Goal: Task Accomplishment & Management: Use online tool/utility

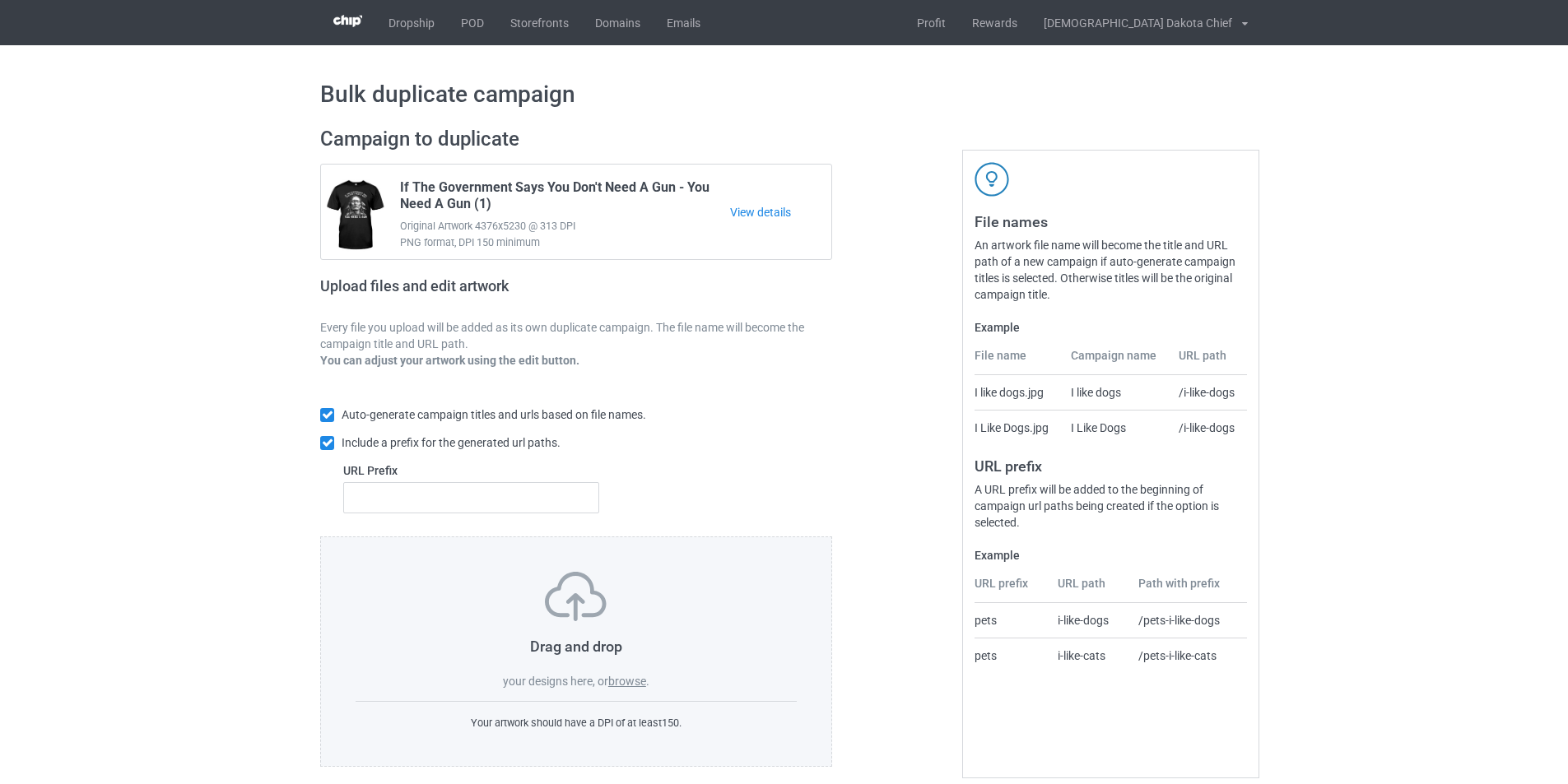
click at [630, 683] on label "browse" at bounding box center [627, 681] width 38 height 13
click at [0, 0] on input "browse" at bounding box center [0, 0] width 0 height 0
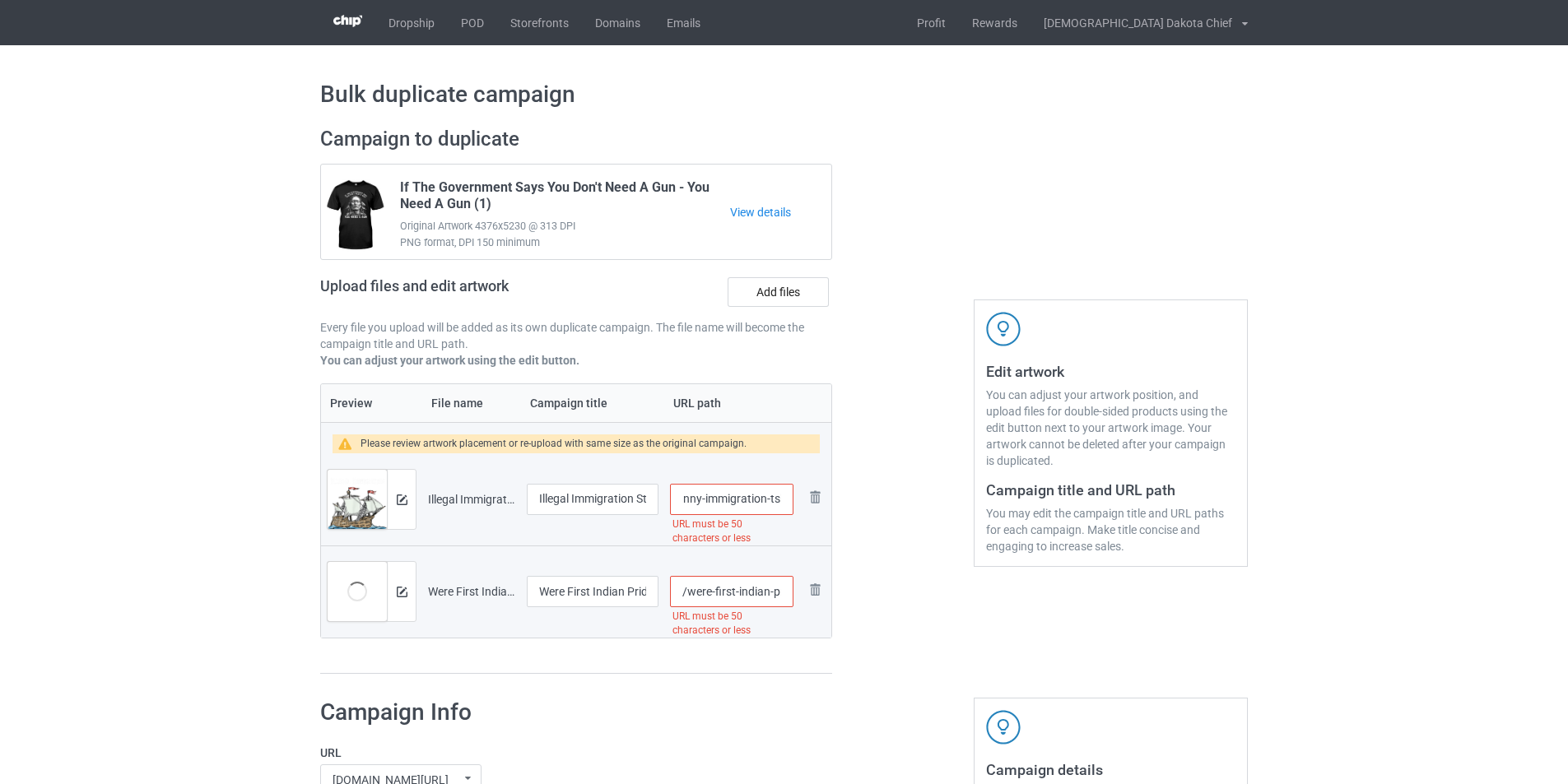
scroll to position [0, 229]
drag, startPoint x: 780, startPoint y: 499, endPoint x: 807, endPoint y: 493, distance: 27.7
click at [807, 493] on tr "Preview and edit artwork Illegal Immigration Started 1492 - Funny Immigration T…" at bounding box center [576, 499] width 510 height 92
type input "/illegal-immigration"
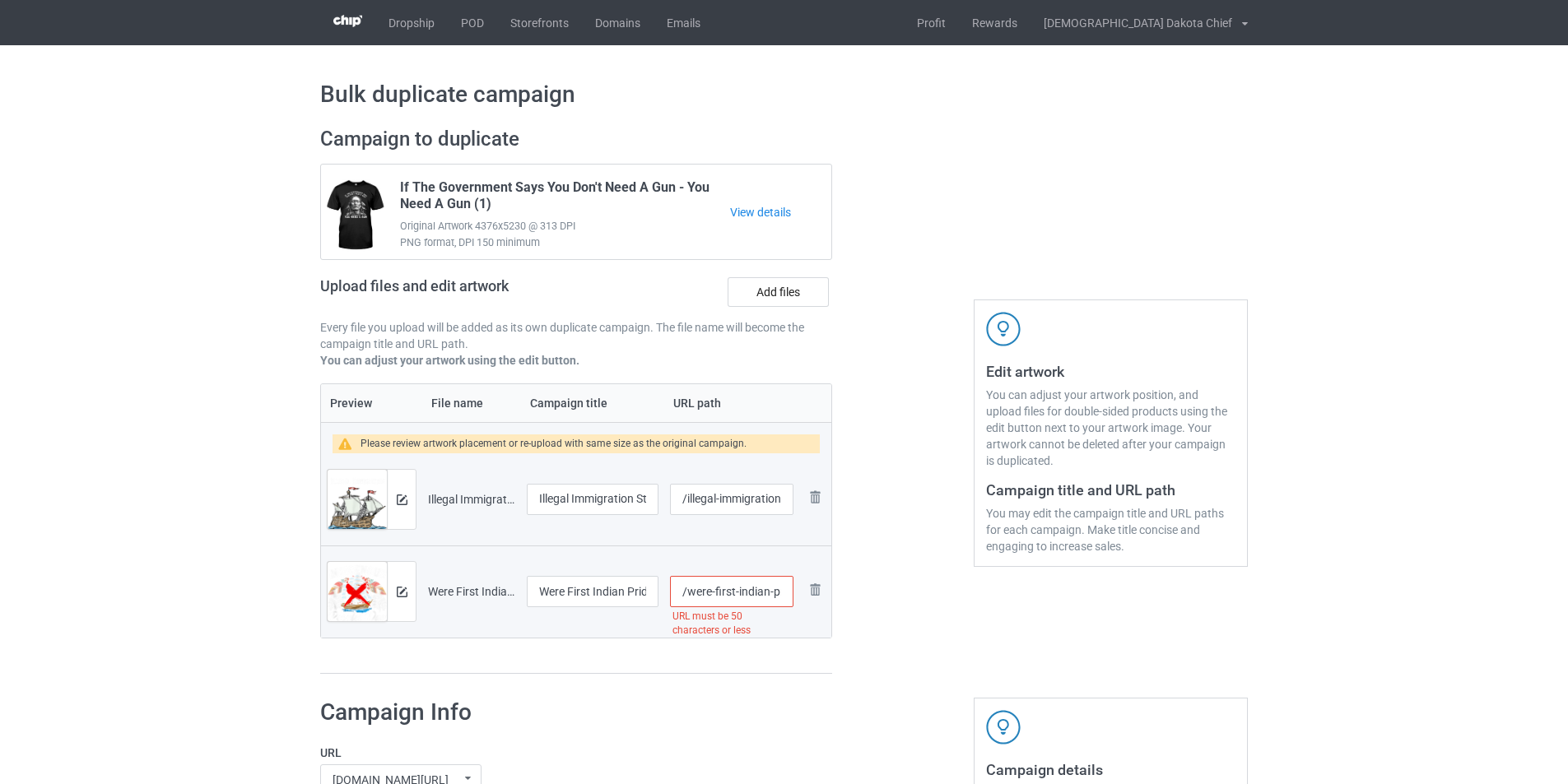
scroll to position [0, 226]
drag, startPoint x: 735, startPoint y: 591, endPoint x: 915, endPoint y: 568, distance: 181.5
click at [915, 568] on div "Campaign to duplicate If The Government Says You Don't Need A Gun - You Need A …" at bounding box center [784, 401] width 950 height 571
type input "/were-first"
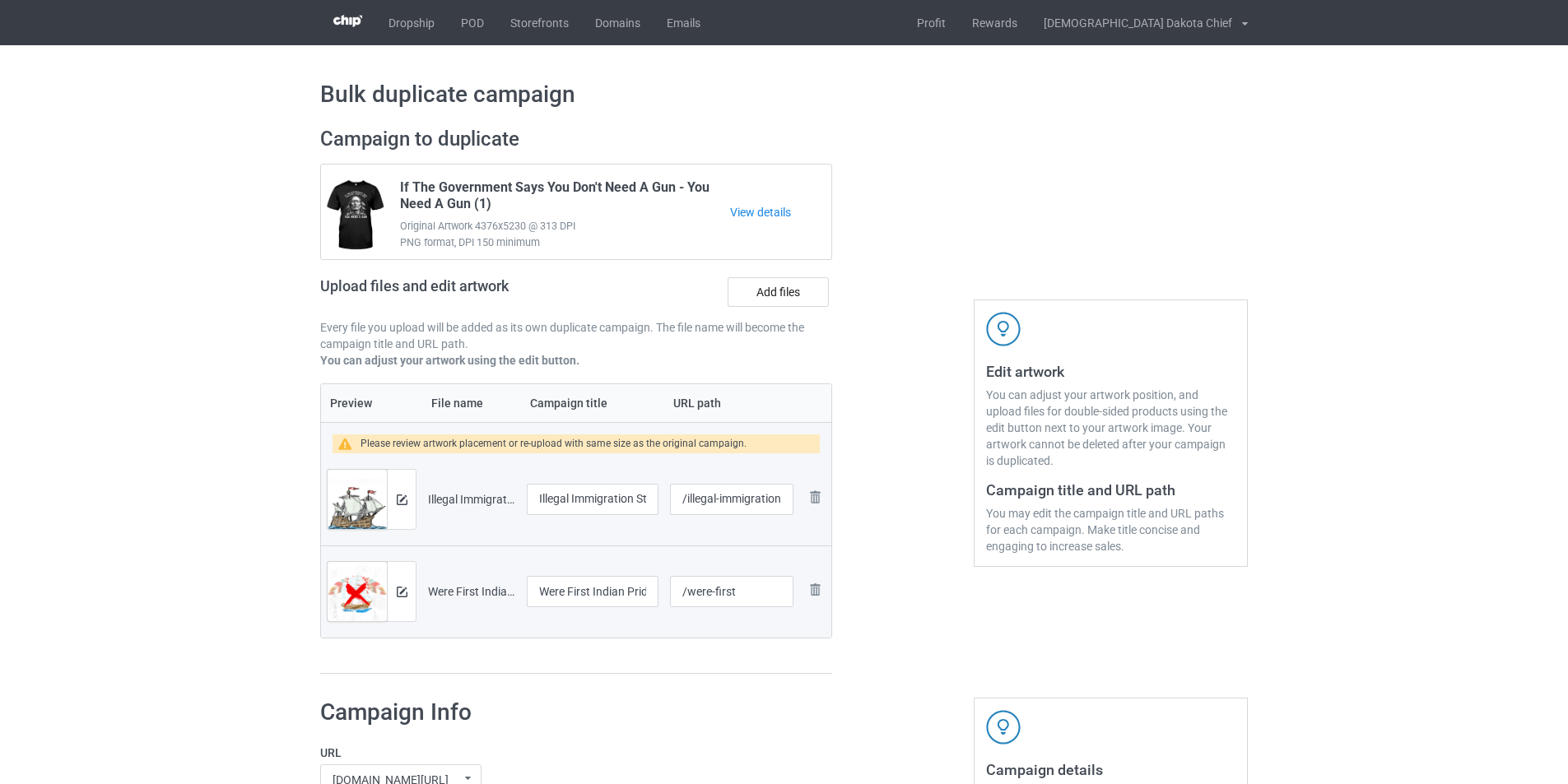
click at [402, 500] on img at bounding box center [402, 500] width 10 height 10
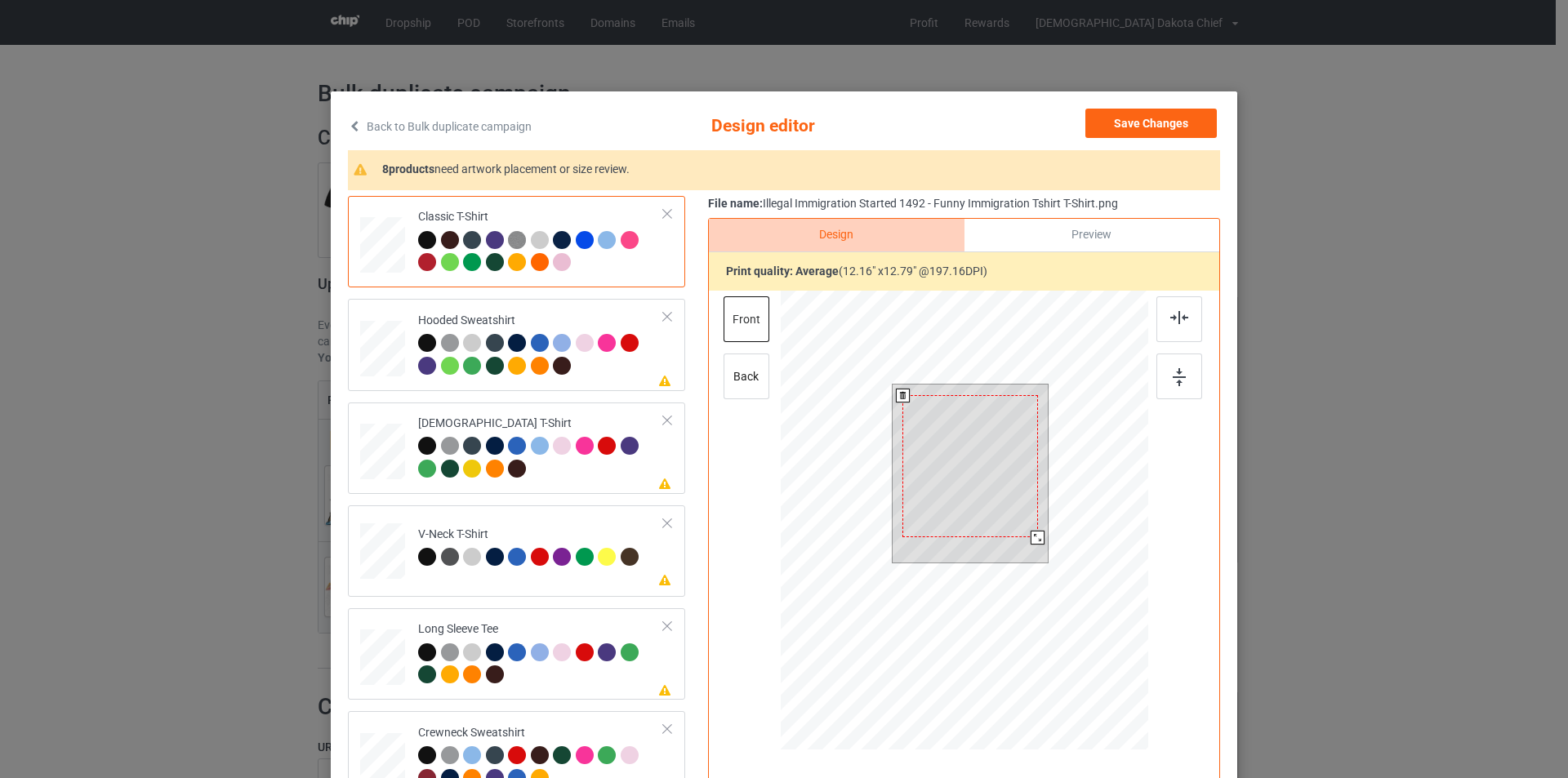
drag, startPoint x: 1041, startPoint y: 547, endPoint x: 1033, endPoint y: 534, distance: 15.3
click at [1033, 534] on div at bounding box center [1038, 538] width 14 height 14
click at [1031, 535] on div at bounding box center [1037, 536] width 14 height 14
click at [602, 374] on div at bounding box center [541, 356] width 246 height 45
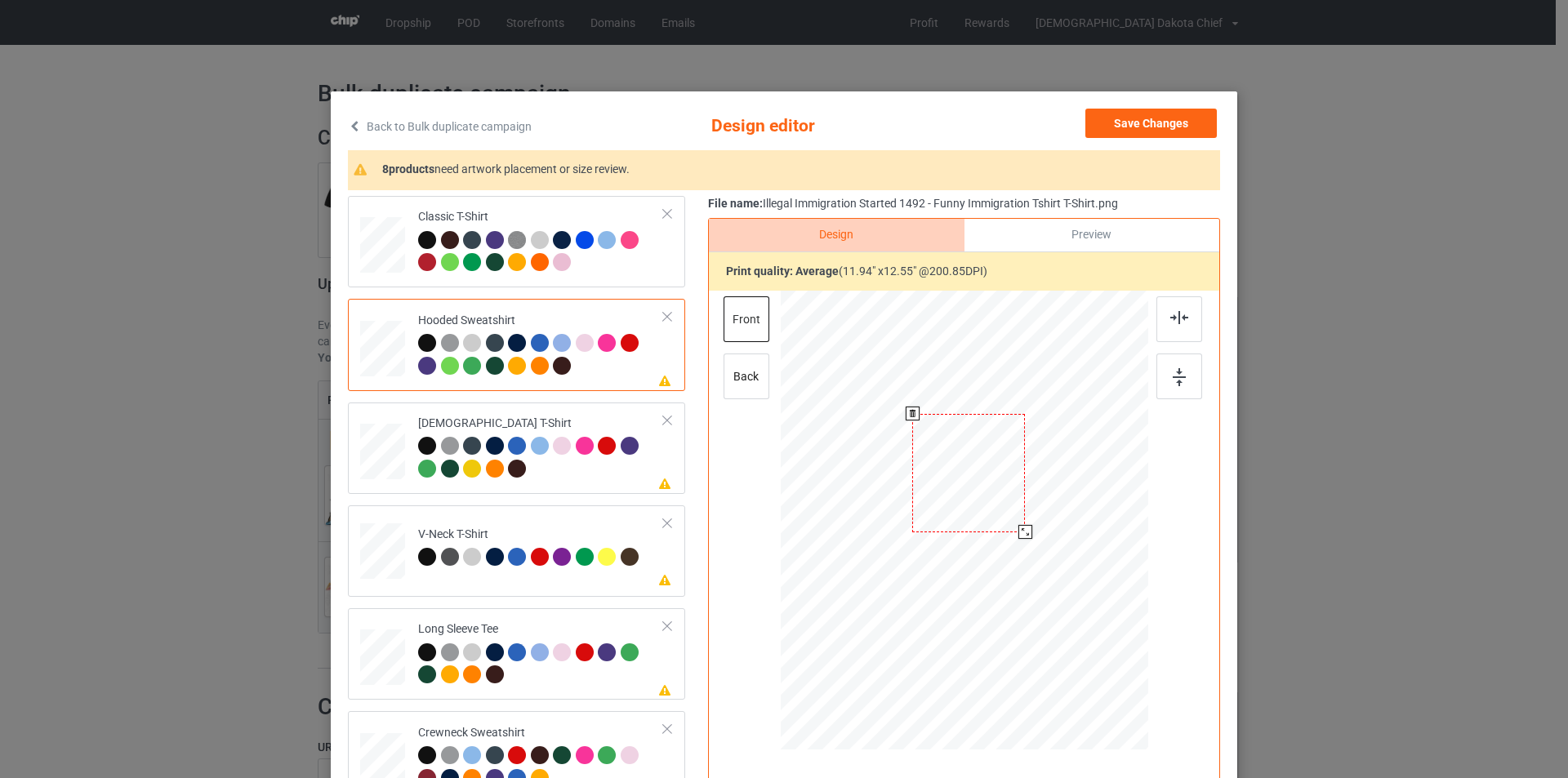
click at [964, 454] on div at bounding box center [968, 473] width 113 height 119
click at [553, 419] on div "[DEMOGRAPHIC_DATA] T-Shirt" at bounding box center [541, 447] width 246 height 61
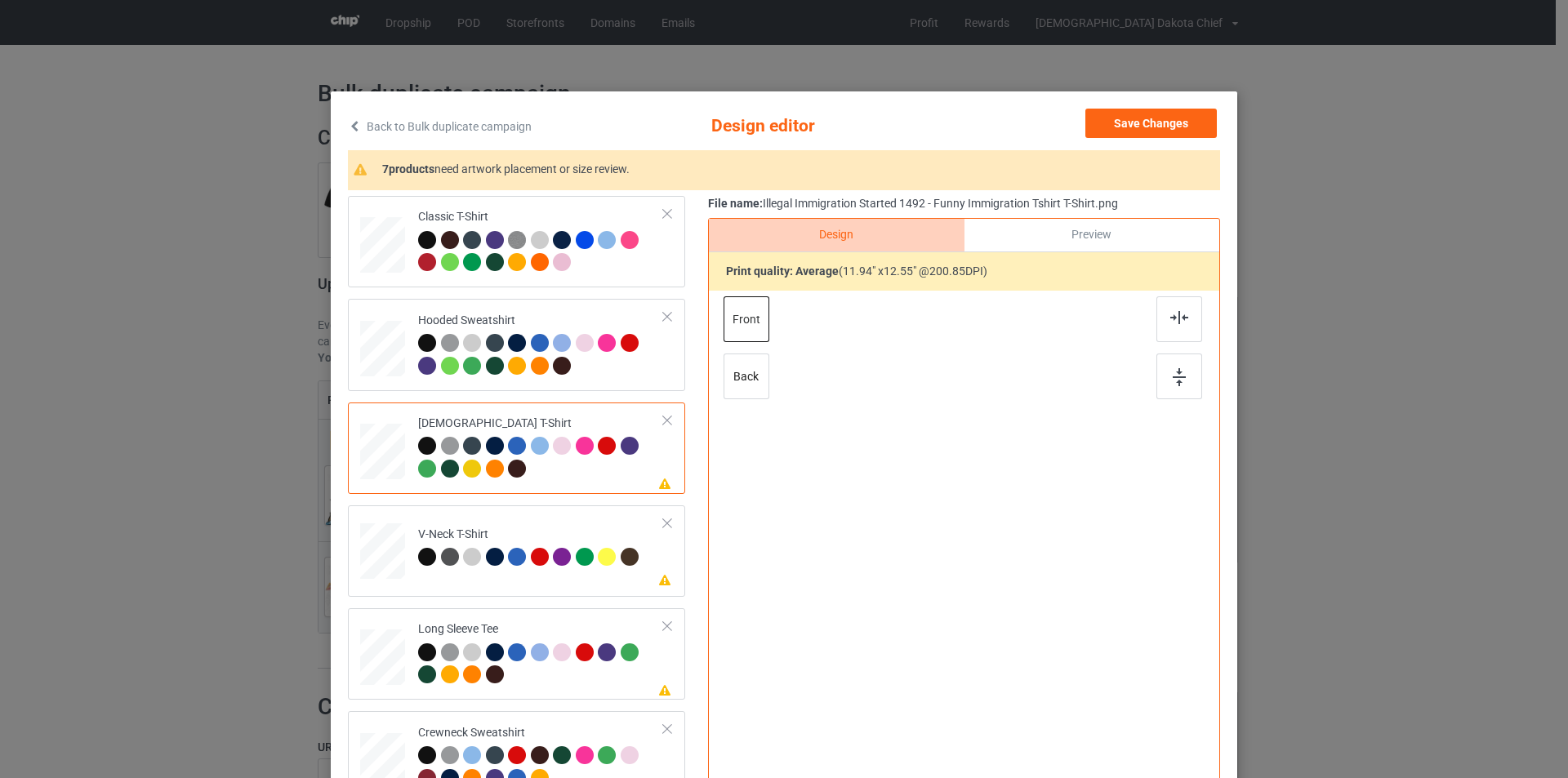
click at [986, 480] on div at bounding box center [964, 502] width 424 height 424
click at [986, 480] on div at bounding box center [966, 465] width 121 height 126
click at [592, 521] on td "Please review artwork placement V-Neck T-Shirt" at bounding box center [541, 548] width 264 height 72
click at [959, 461] on div at bounding box center [968, 483] width 141 height 149
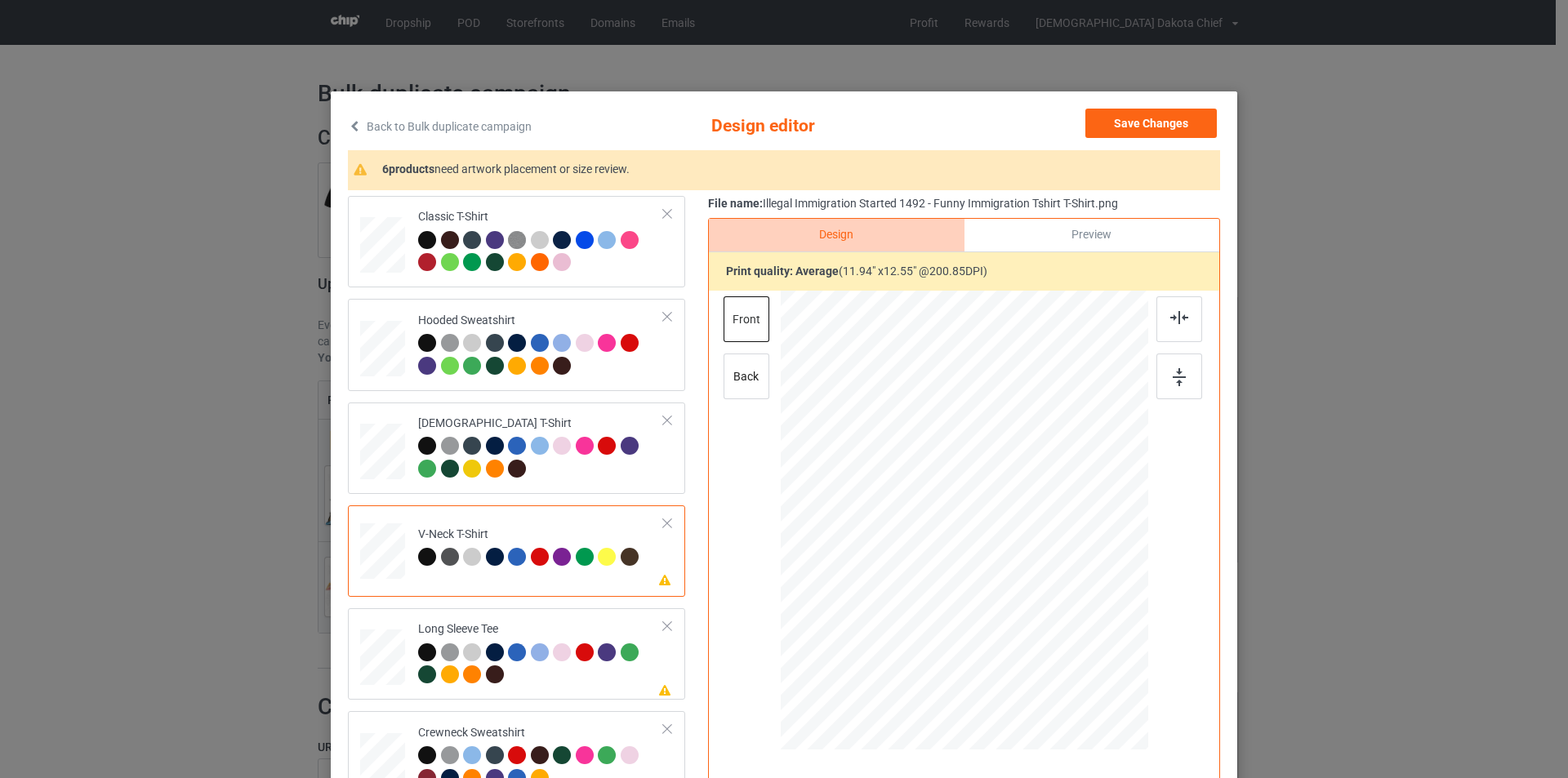
click at [959, 461] on div at bounding box center [968, 483] width 141 height 149
click at [589, 624] on div "Long Sleeve Tee" at bounding box center [541, 652] width 246 height 61
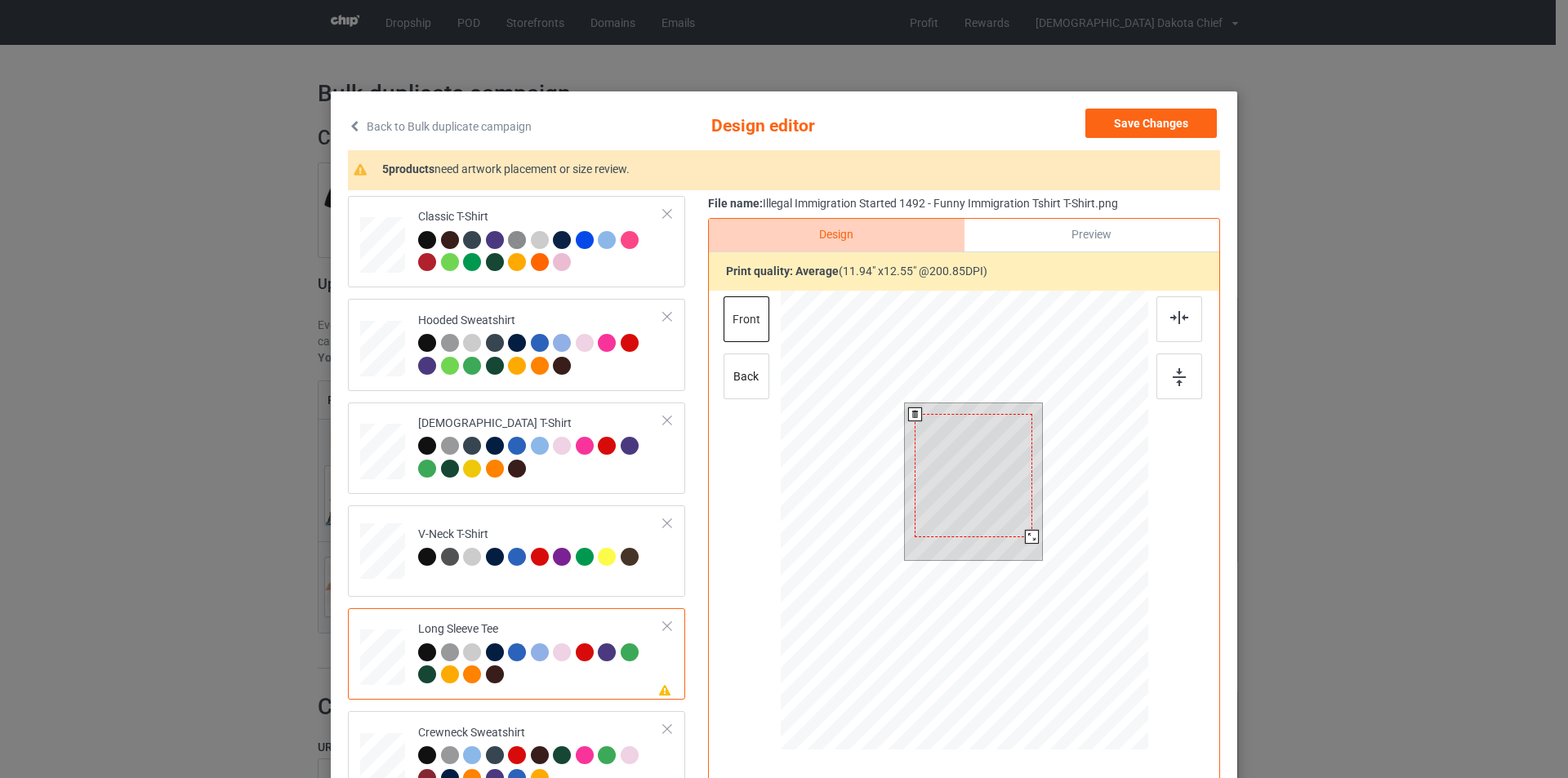
click at [953, 471] on div at bounding box center [973, 476] width 117 height 123
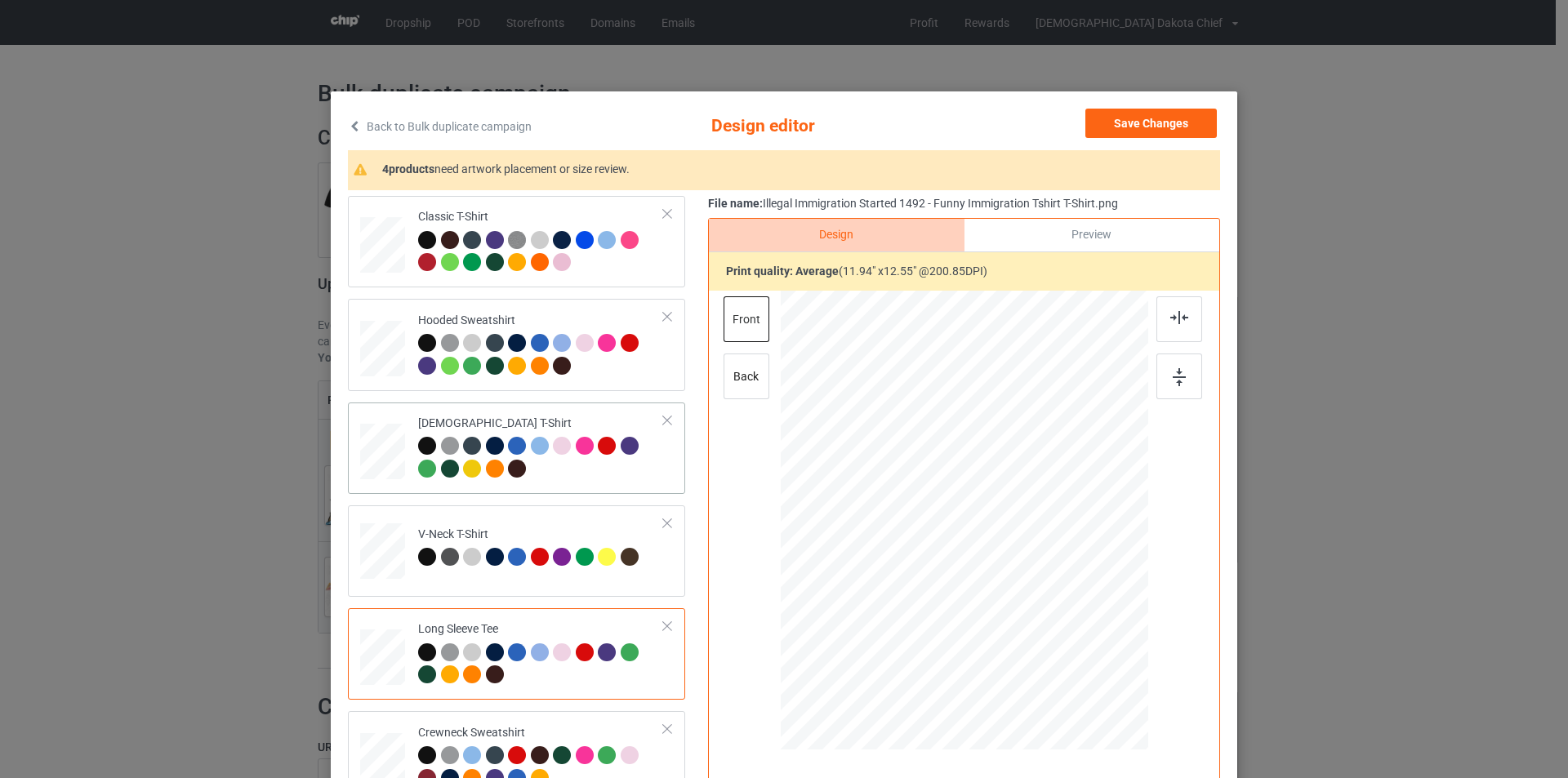
scroll to position [245, 0]
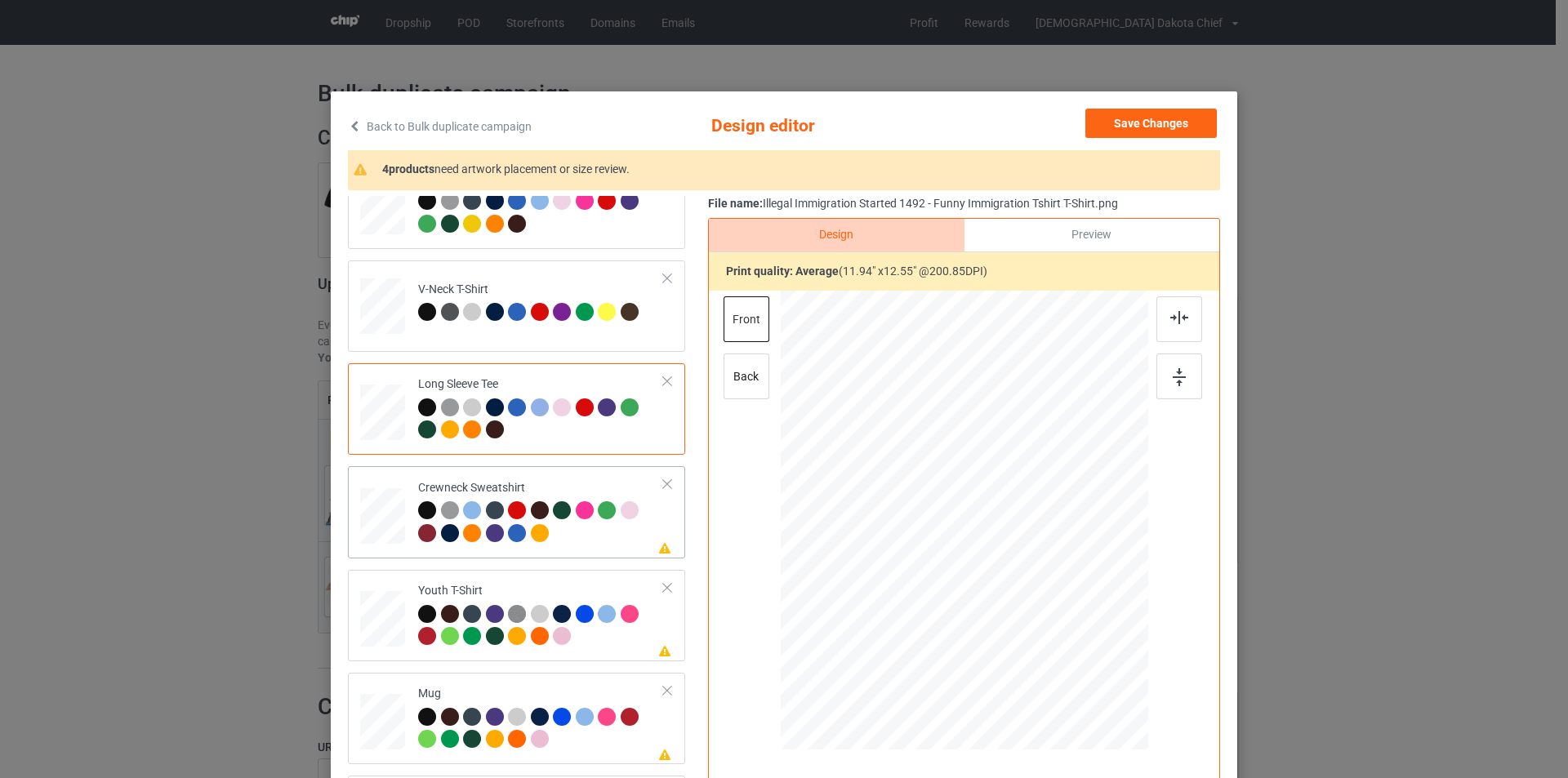
click at [616, 531] on div at bounding box center [541, 524] width 246 height 45
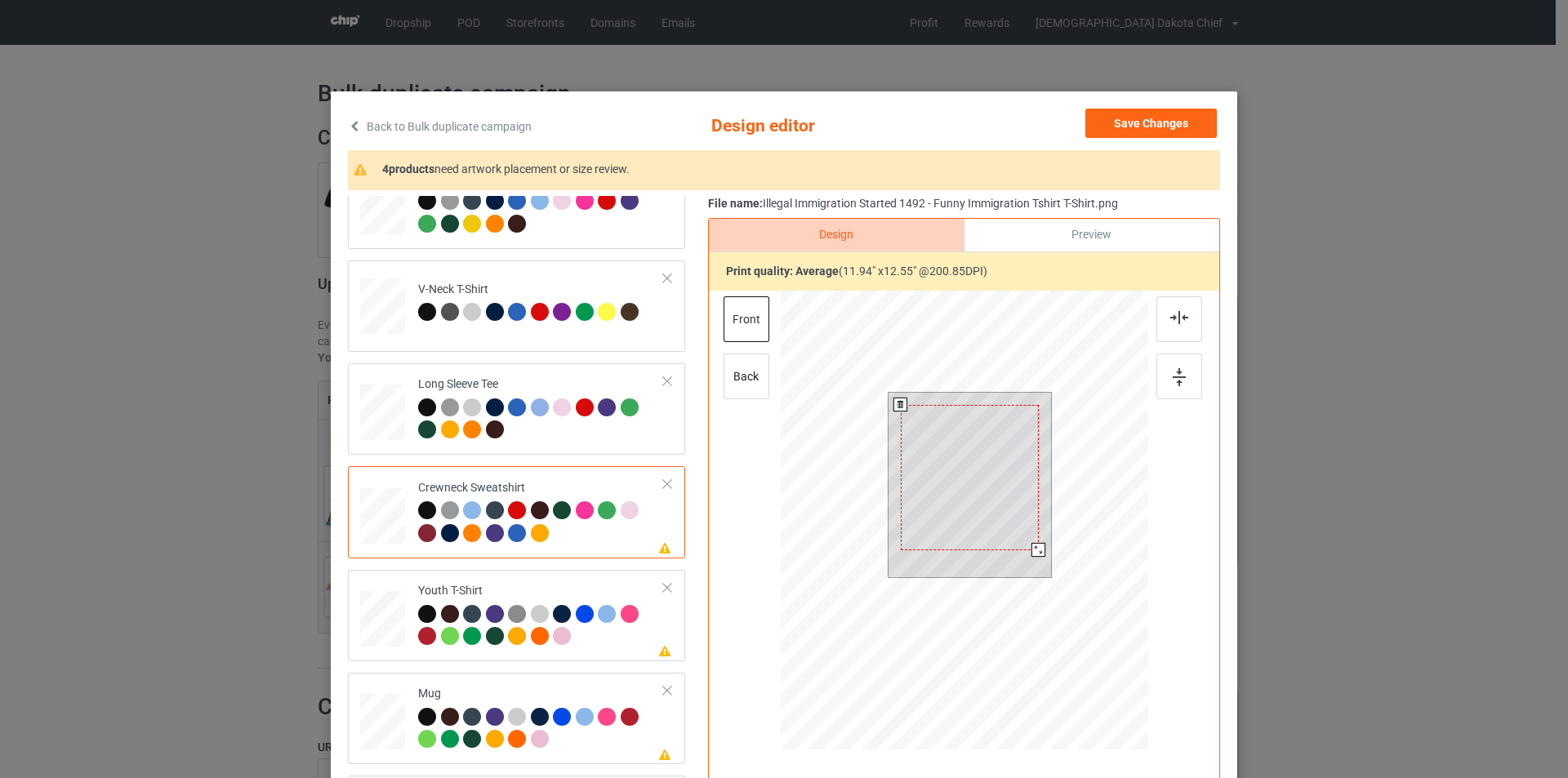
click at [952, 439] on div at bounding box center [970, 477] width 138 height 145
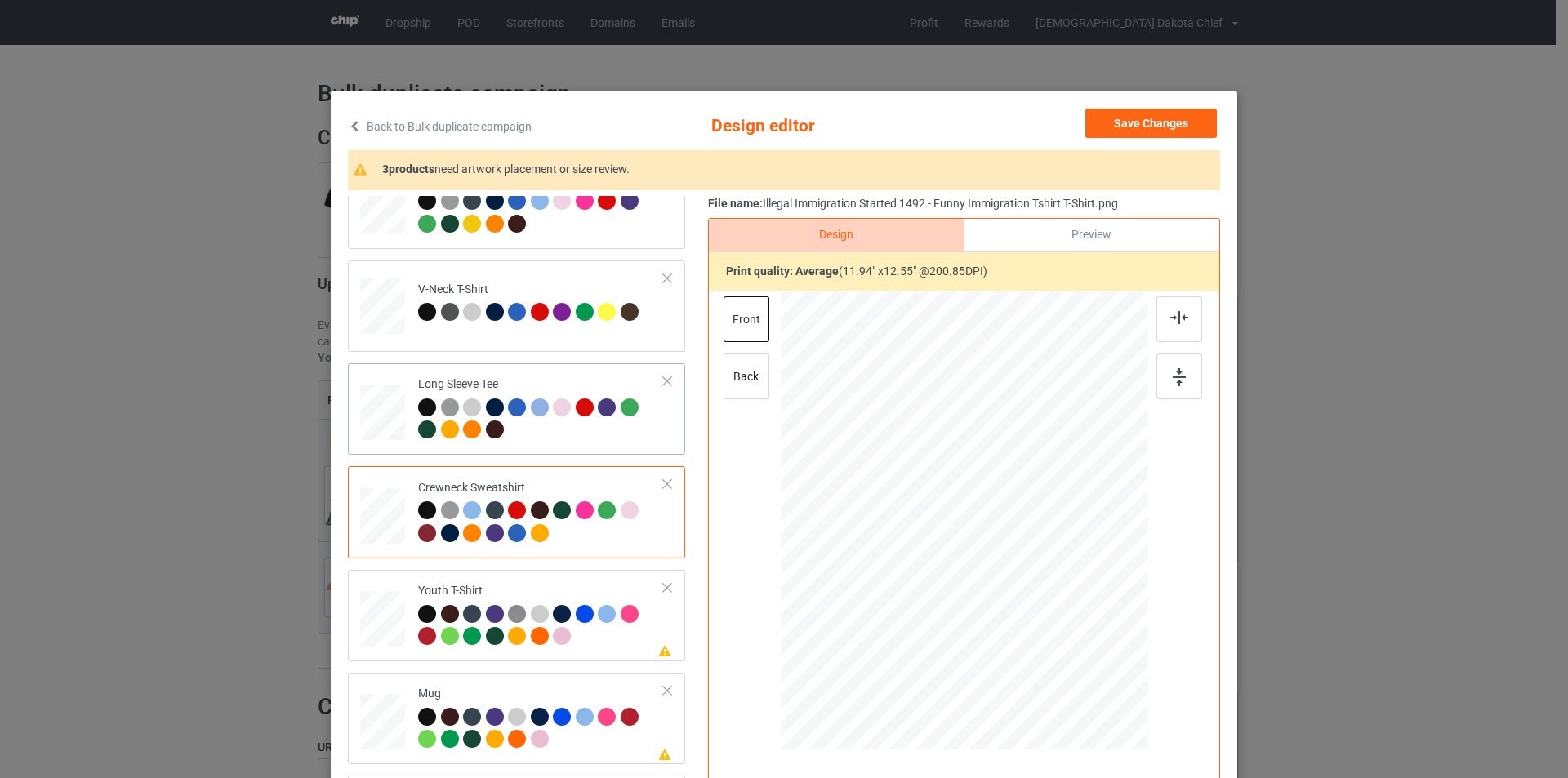
scroll to position [280, 0]
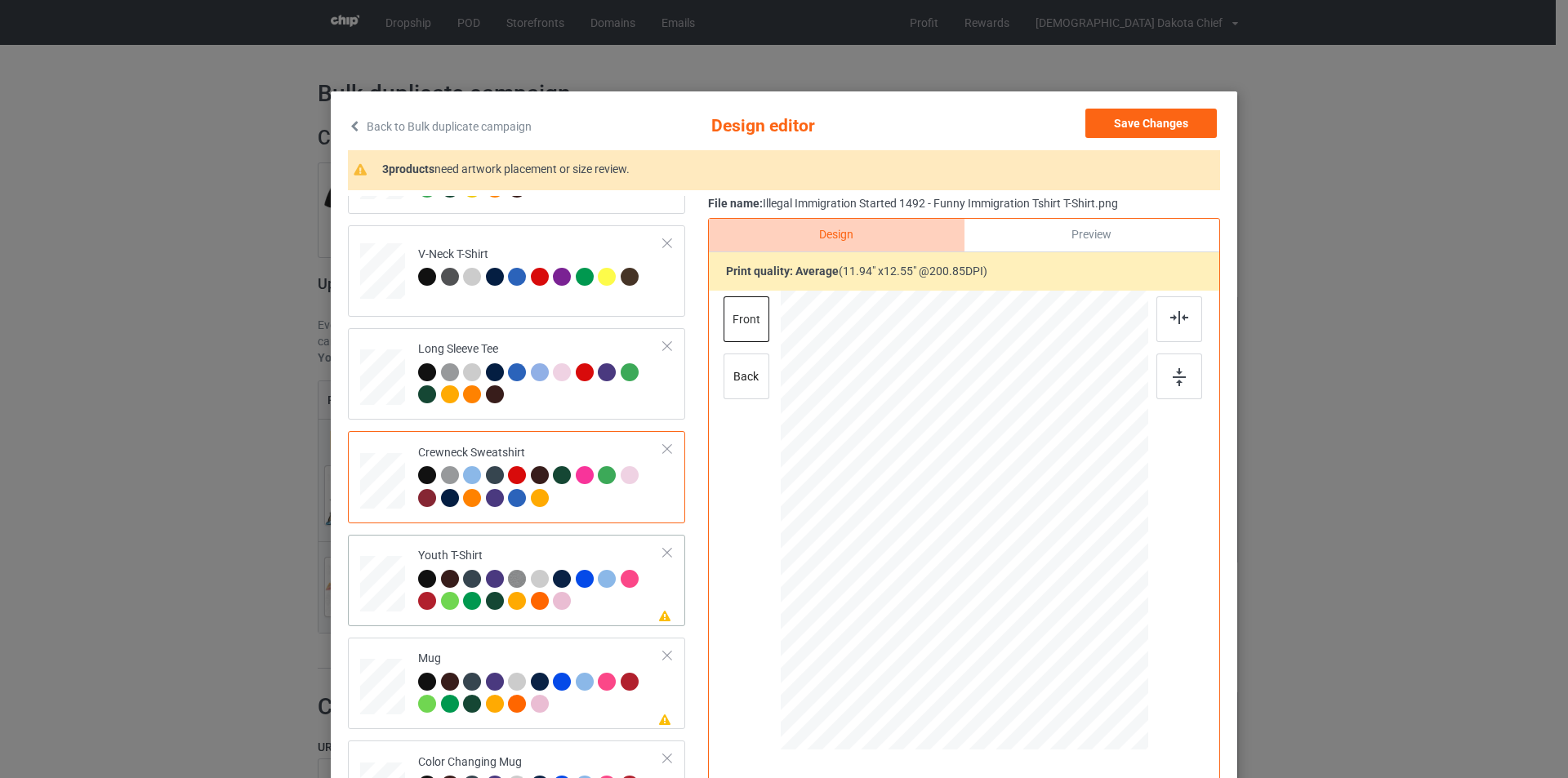
click at [604, 597] on div at bounding box center [541, 592] width 246 height 45
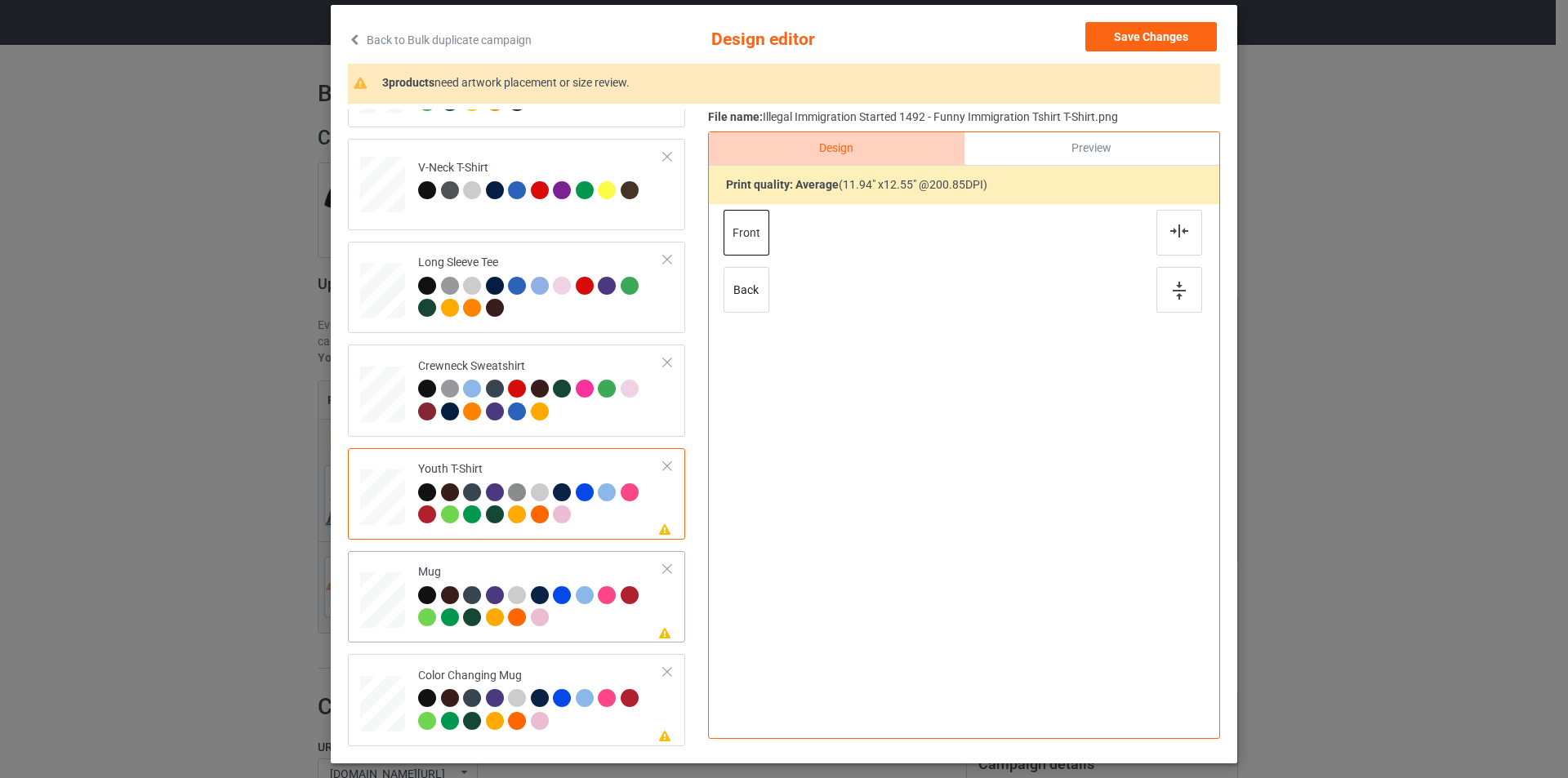
scroll to position [164, 0]
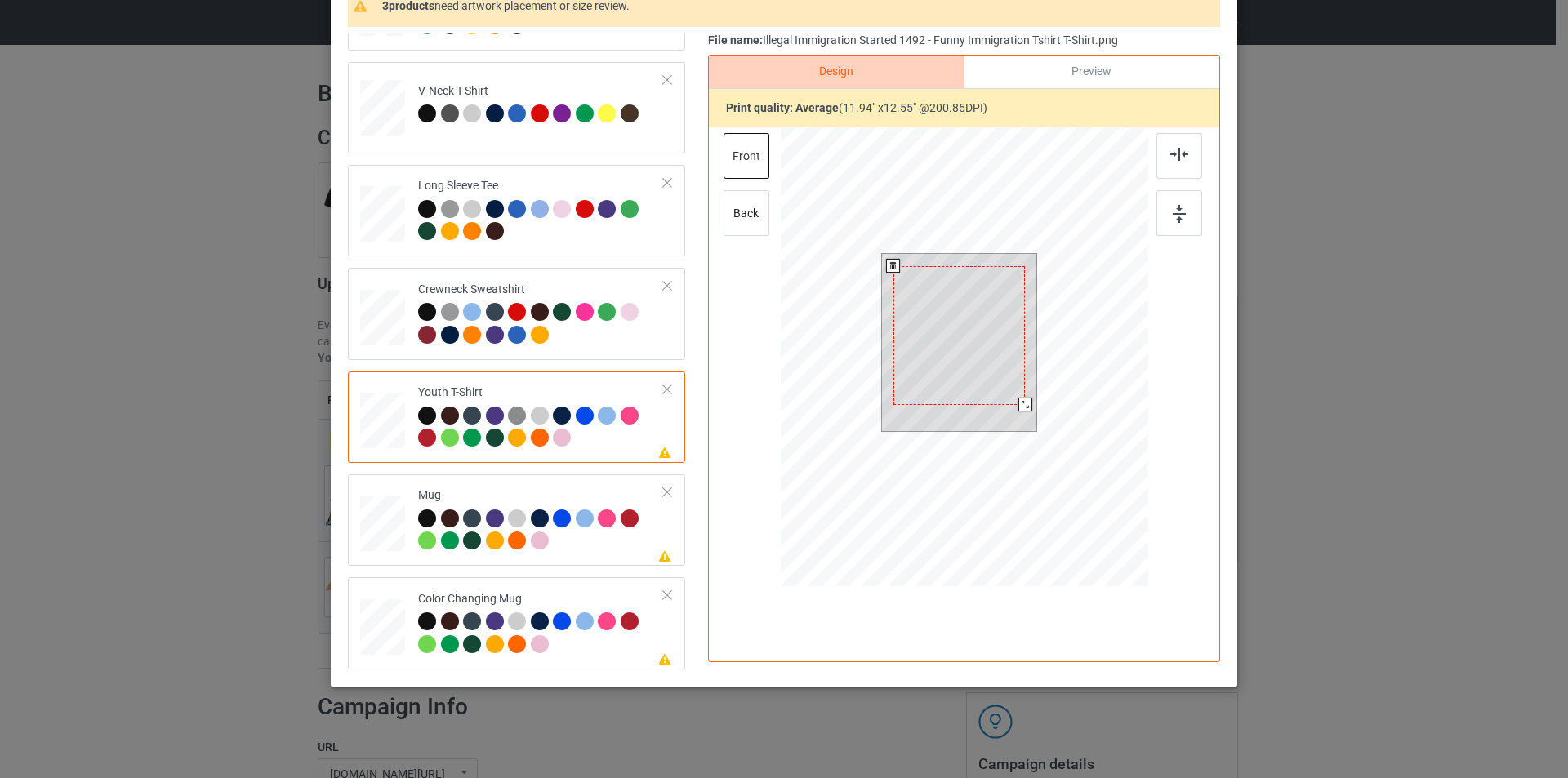
click at [986, 342] on div at bounding box center [959, 336] width 132 height 139
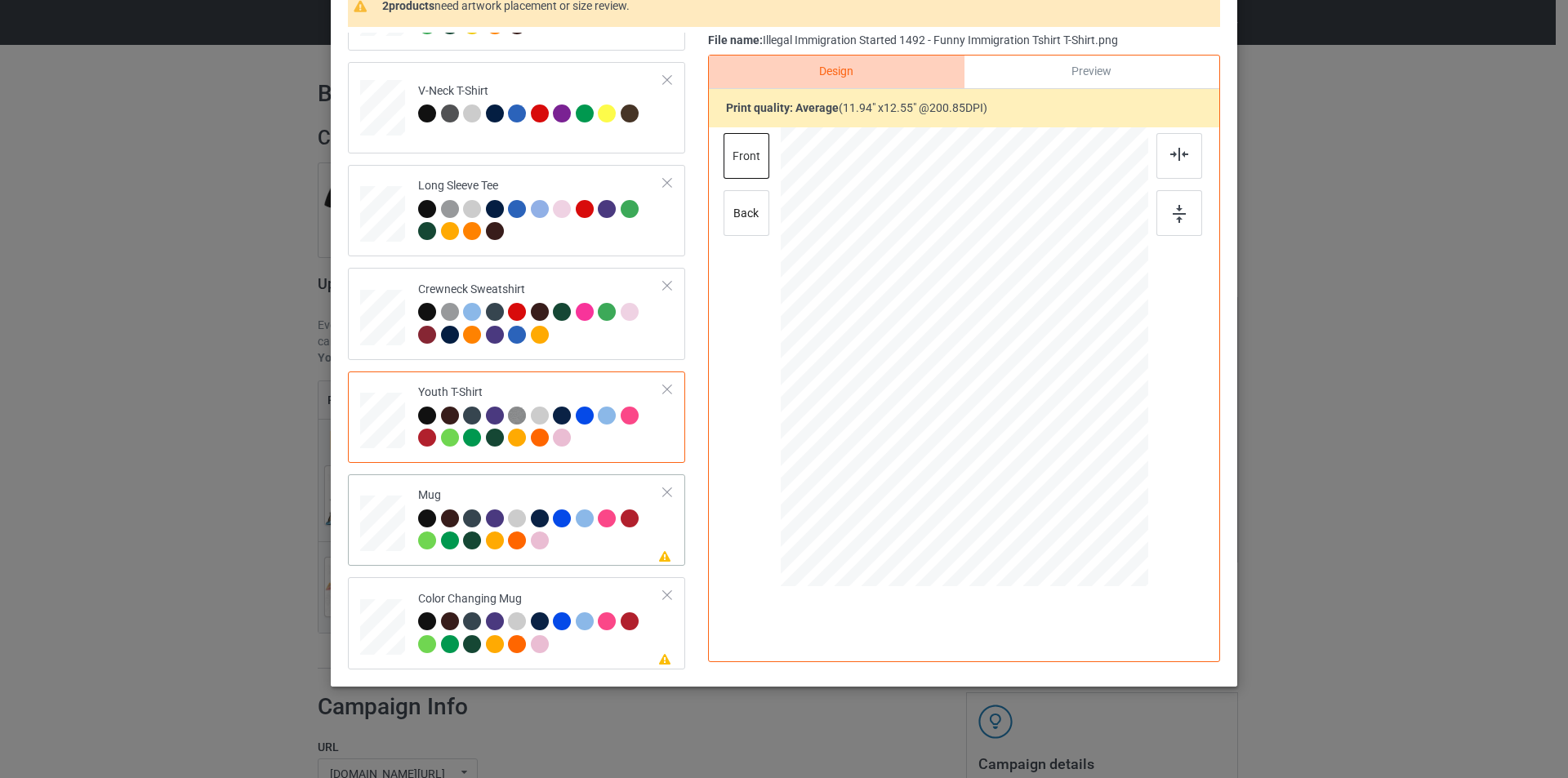
click at [588, 480] on div "Please review artwork placement Mug" at bounding box center [516, 520] width 337 height 91
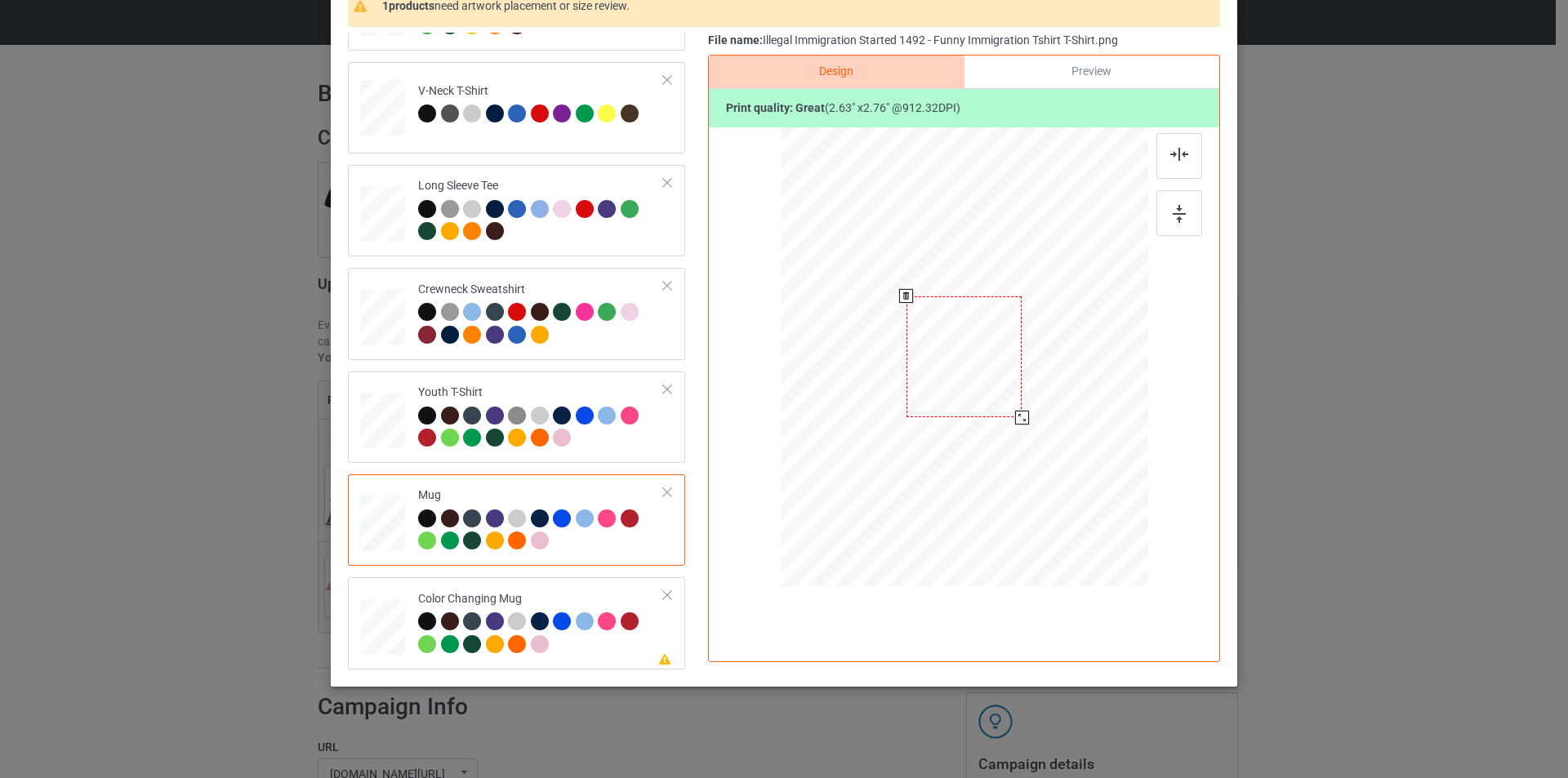
drag, startPoint x: 1068, startPoint y: 470, endPoint x: 1027, endPoint y: 401, distance: 80.3
click at [1027, 401] on div at bounding box center [964, 356] width 367 height 153
drag, startPoint x: 984, startPoint y: 354, endPoint x: 1083, endPoint y: 352, distance: 99.0
click at [1084, 352] on div at bounding box center [1065, 355] width 115 height 121
click at [1119, 410] on div at bounding box center [964, 356] width 367 height 153
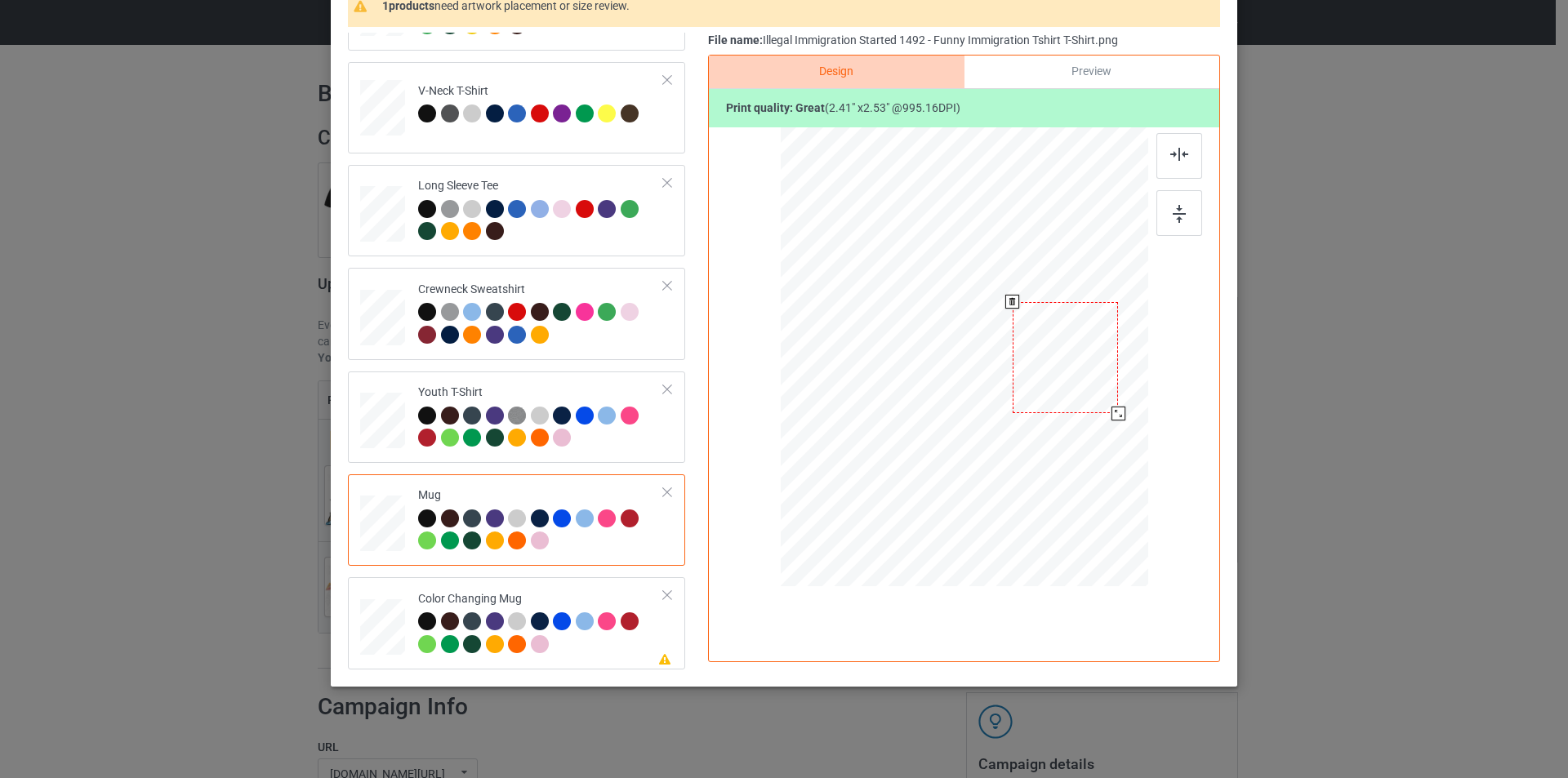
click at [1085, 369] on div at bounding box center [1066, 358] width 106 height 111
click at [585, 602] on div "Color Changing Mug" at bounding box center [541, 622] width 246 height 61
click at [1093, 326] on div at bounding box center [1066, 358] width 106 height 111
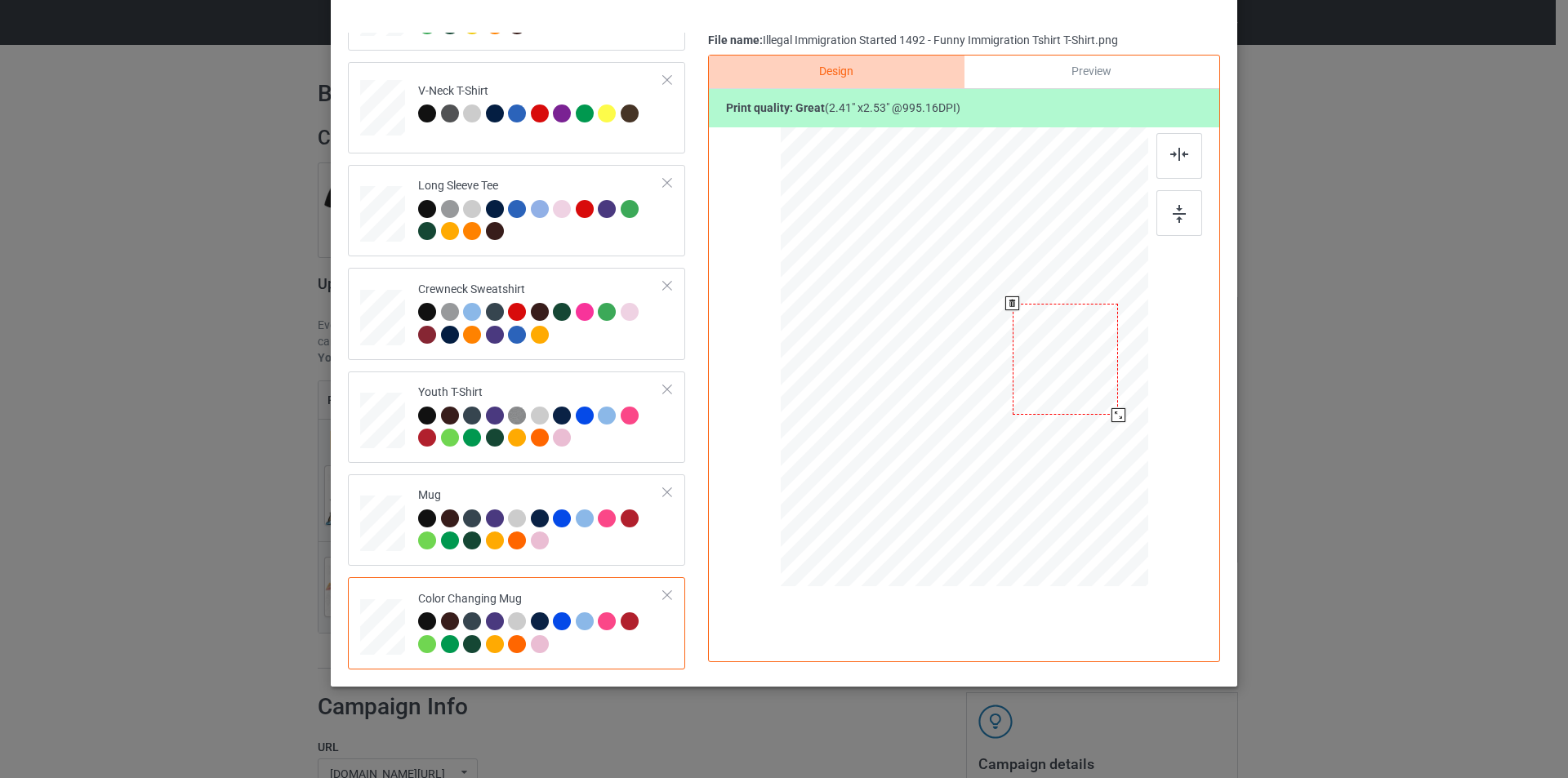
click at [1073, 341] on div at bounding box center [1066, 360] width 106 height 111
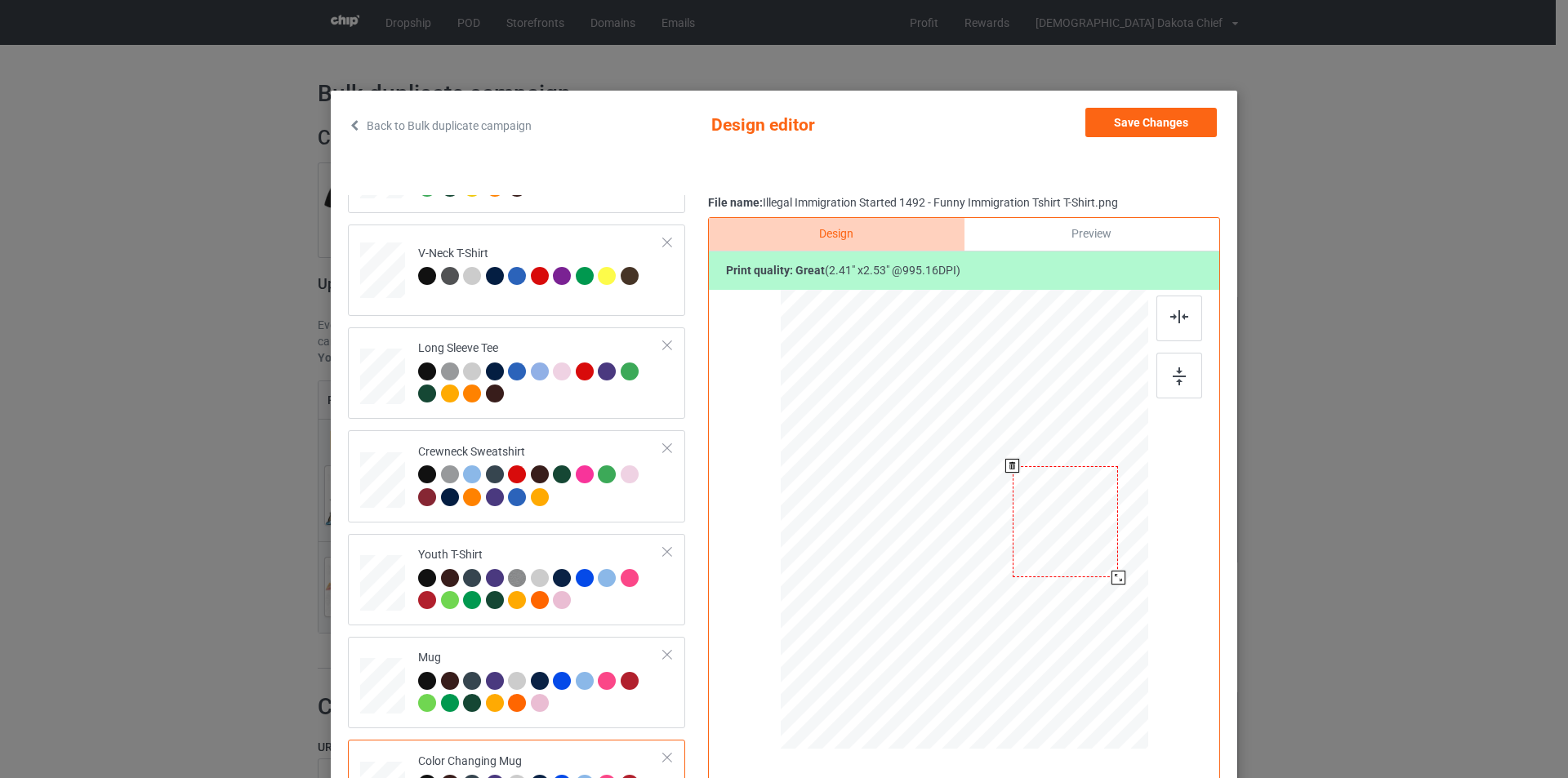
scroll to position [0, 0]
click at [1165, 119] on button "Save Changes" at bounding box center [1151, 123] width 132 height 29
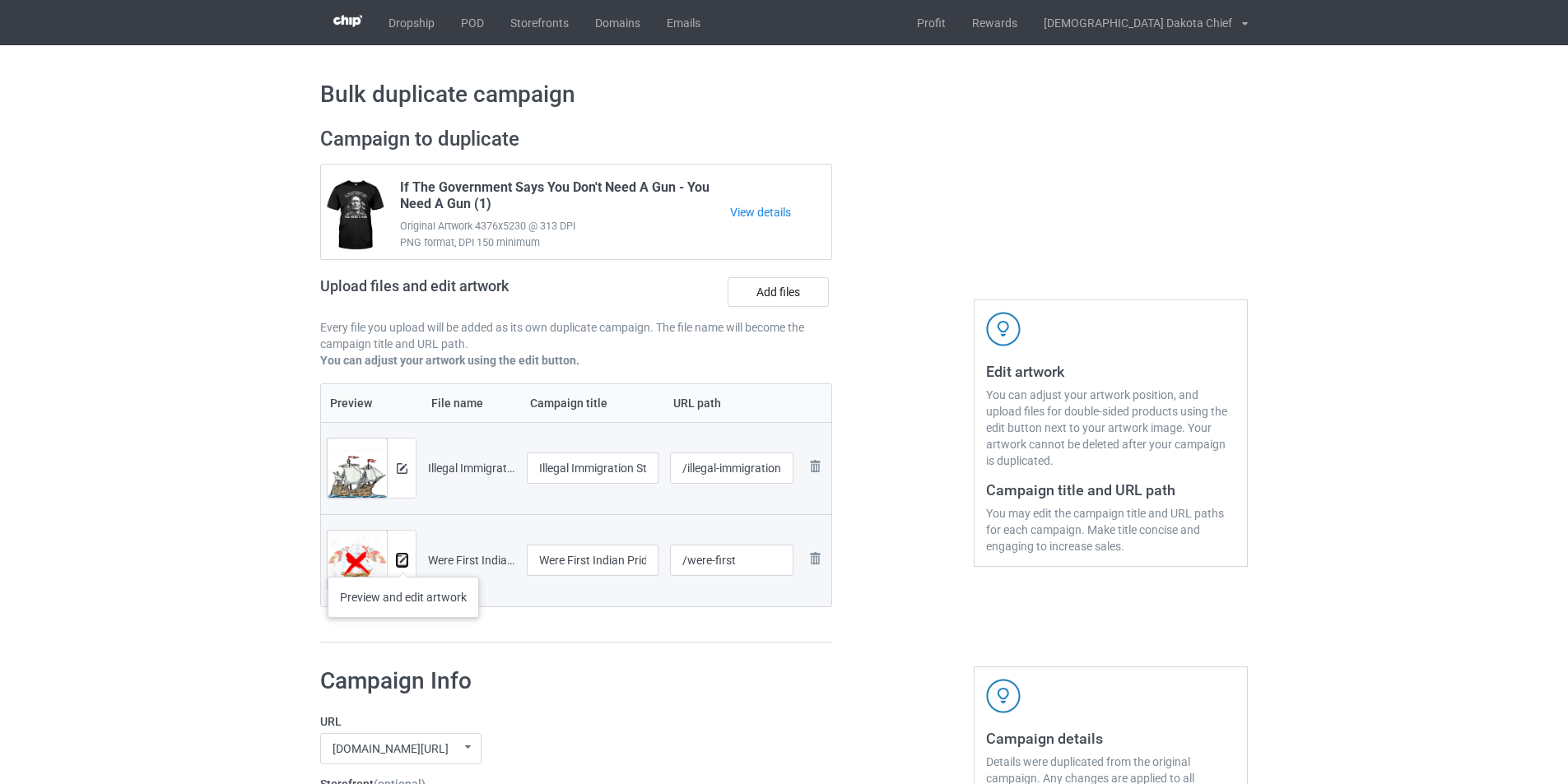
click at [404, 560] on img at bounding box center [402, 560] width 10 height 10
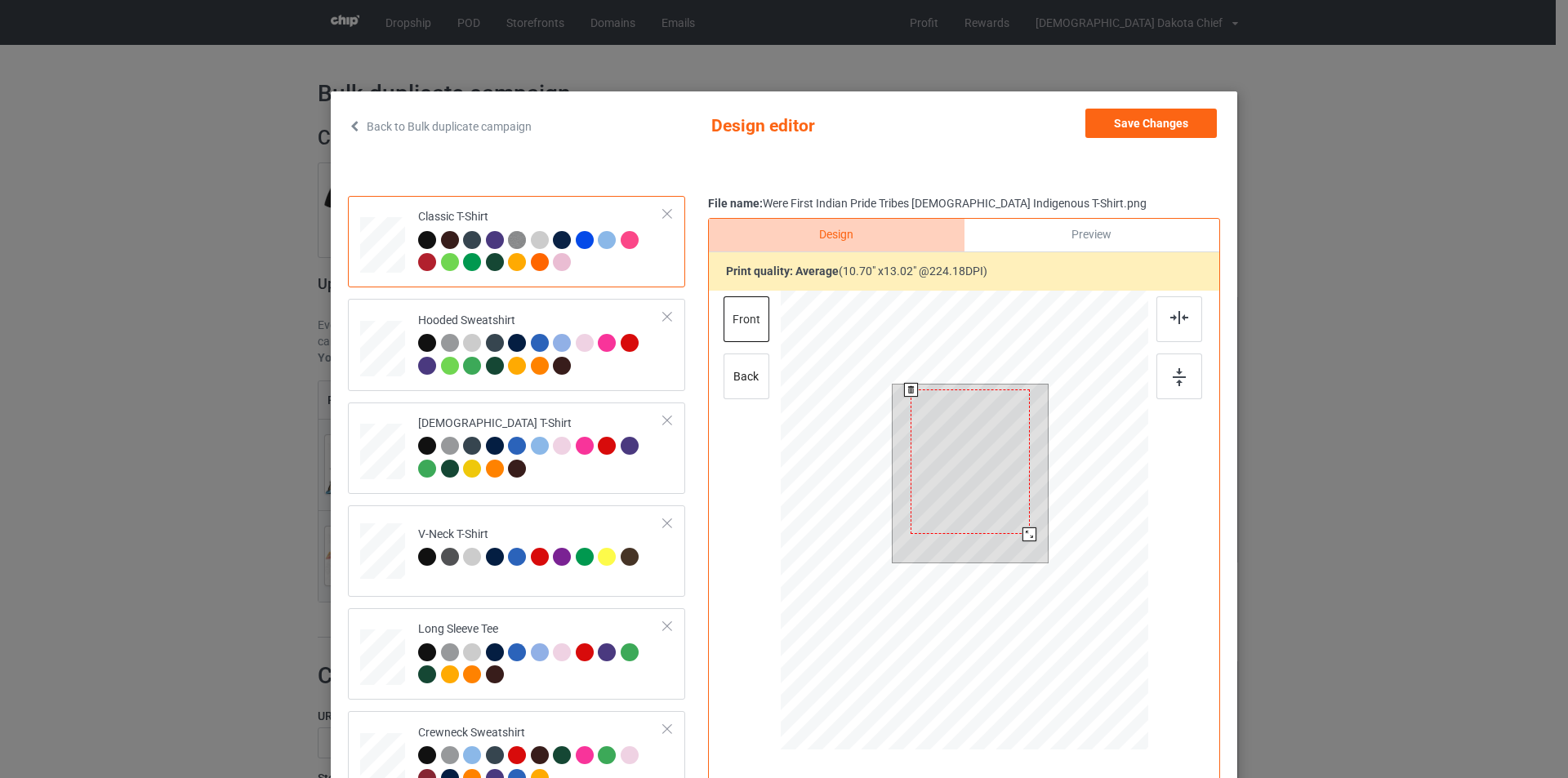
click at [1024, 533] on div at bounding box center [1029, 535] width 14 height 14
click at [991, 479] on div at bounding box center [970, 464] width 120 height 144
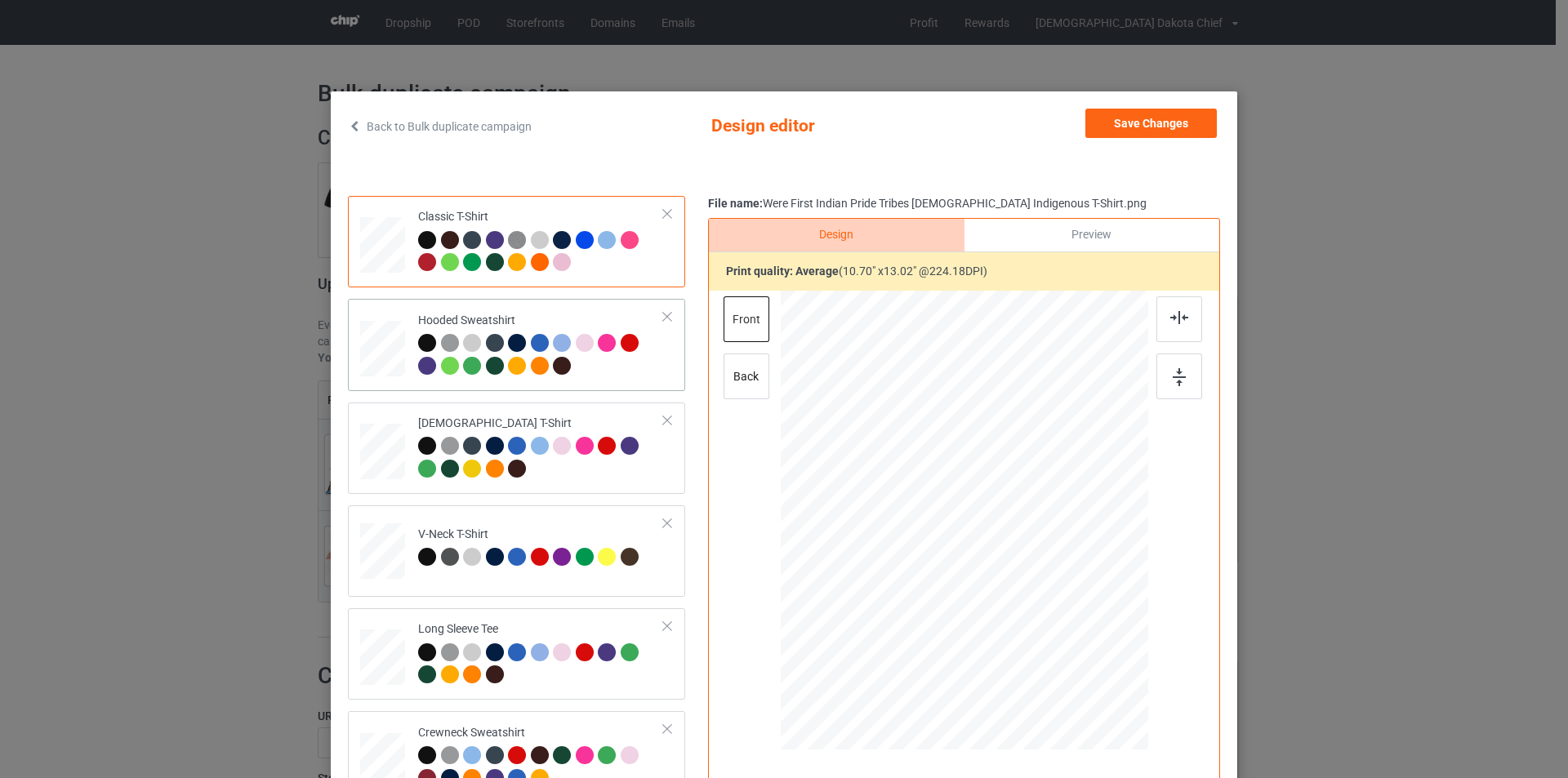
click at [606, 360] on div at bounding box center [541, 356] width 246 height 45
click at [967, 477] on div at bounding box center [969, 471] width 101 height 122
click at [578, 474] on div at bounding box center [541, 459] width 246 height 45
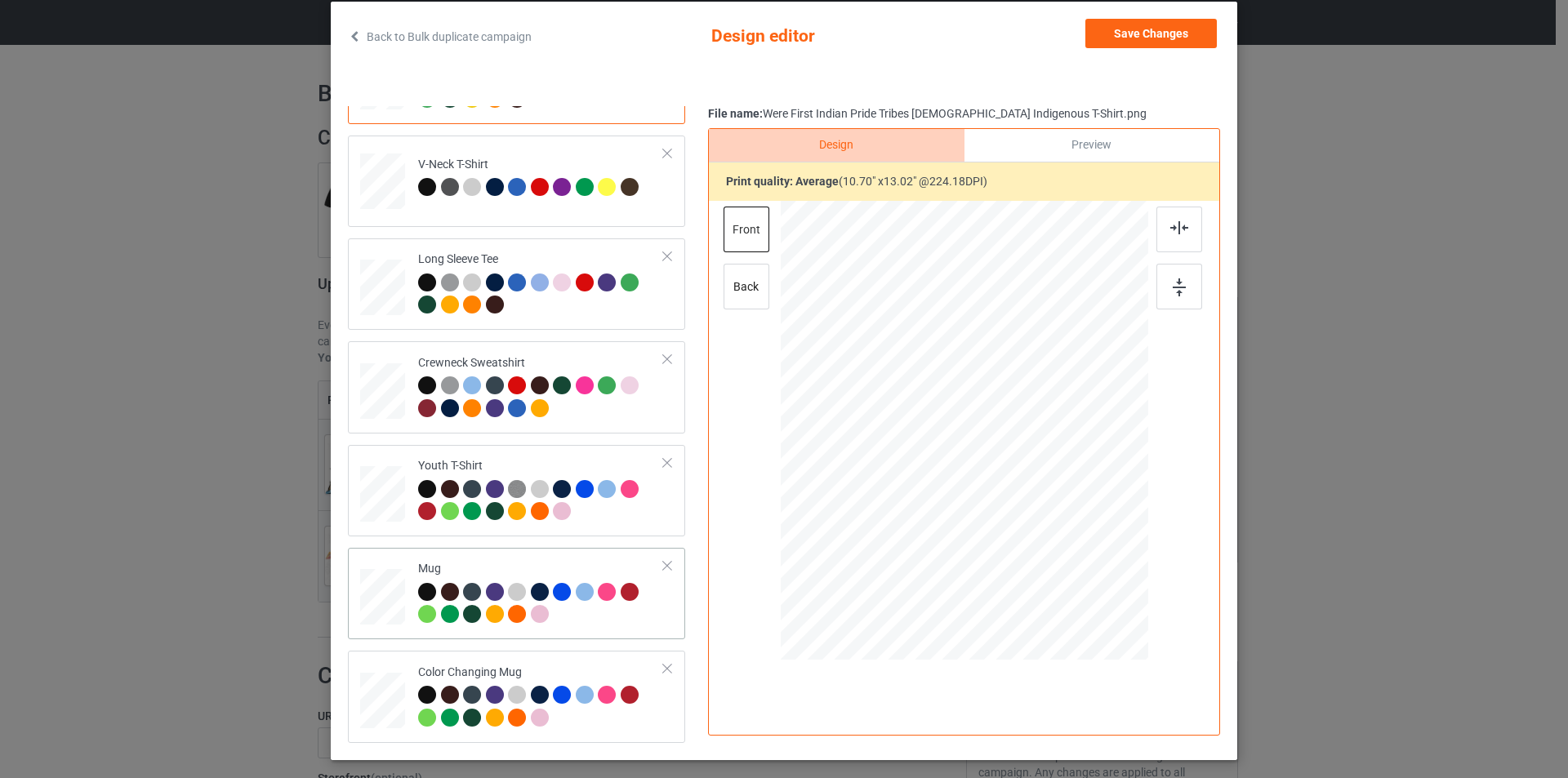
scroll to position [164, 0]
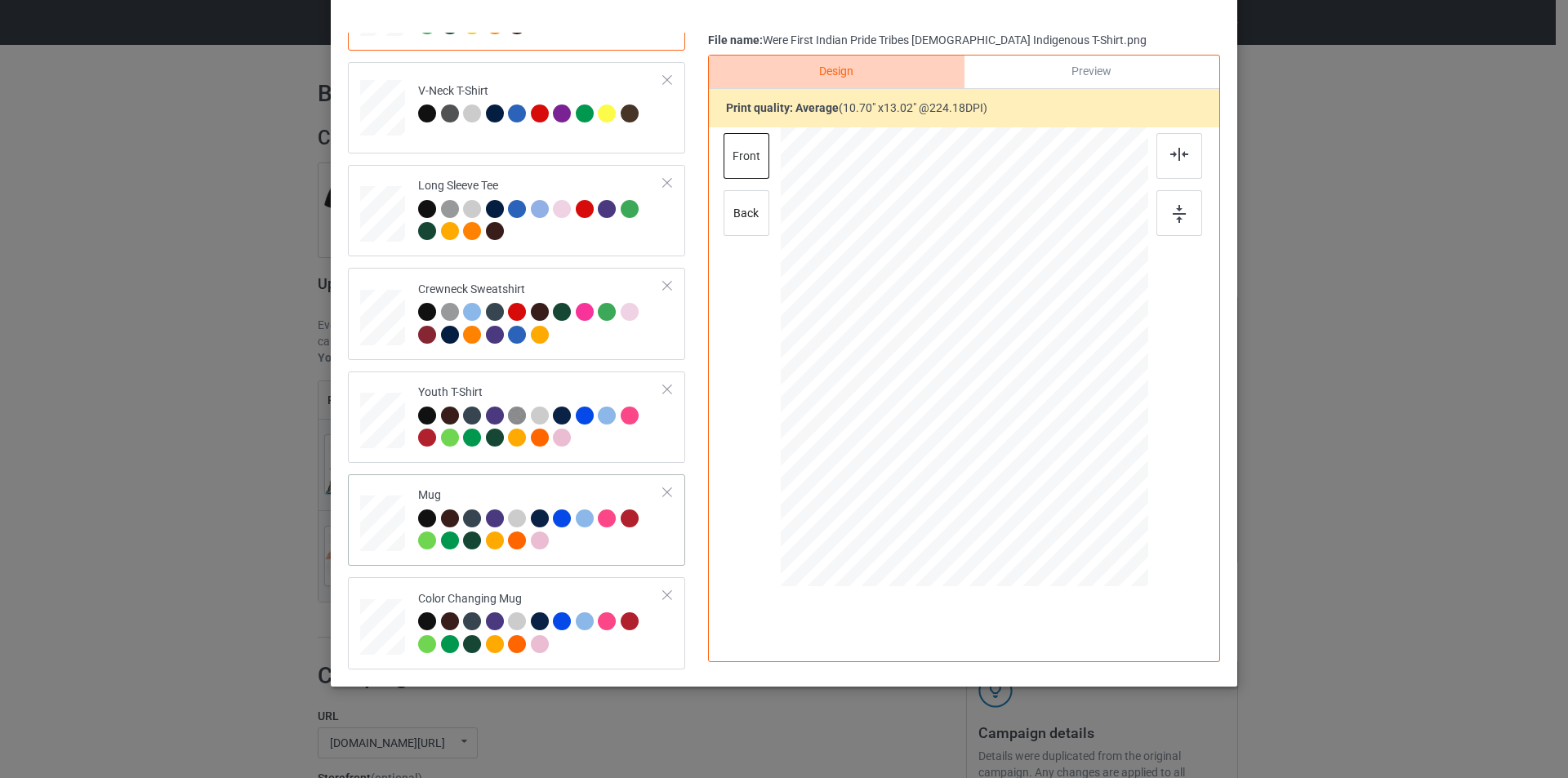
click at [598, 545] on div at bounding box center [541, 532] width 246 height 45
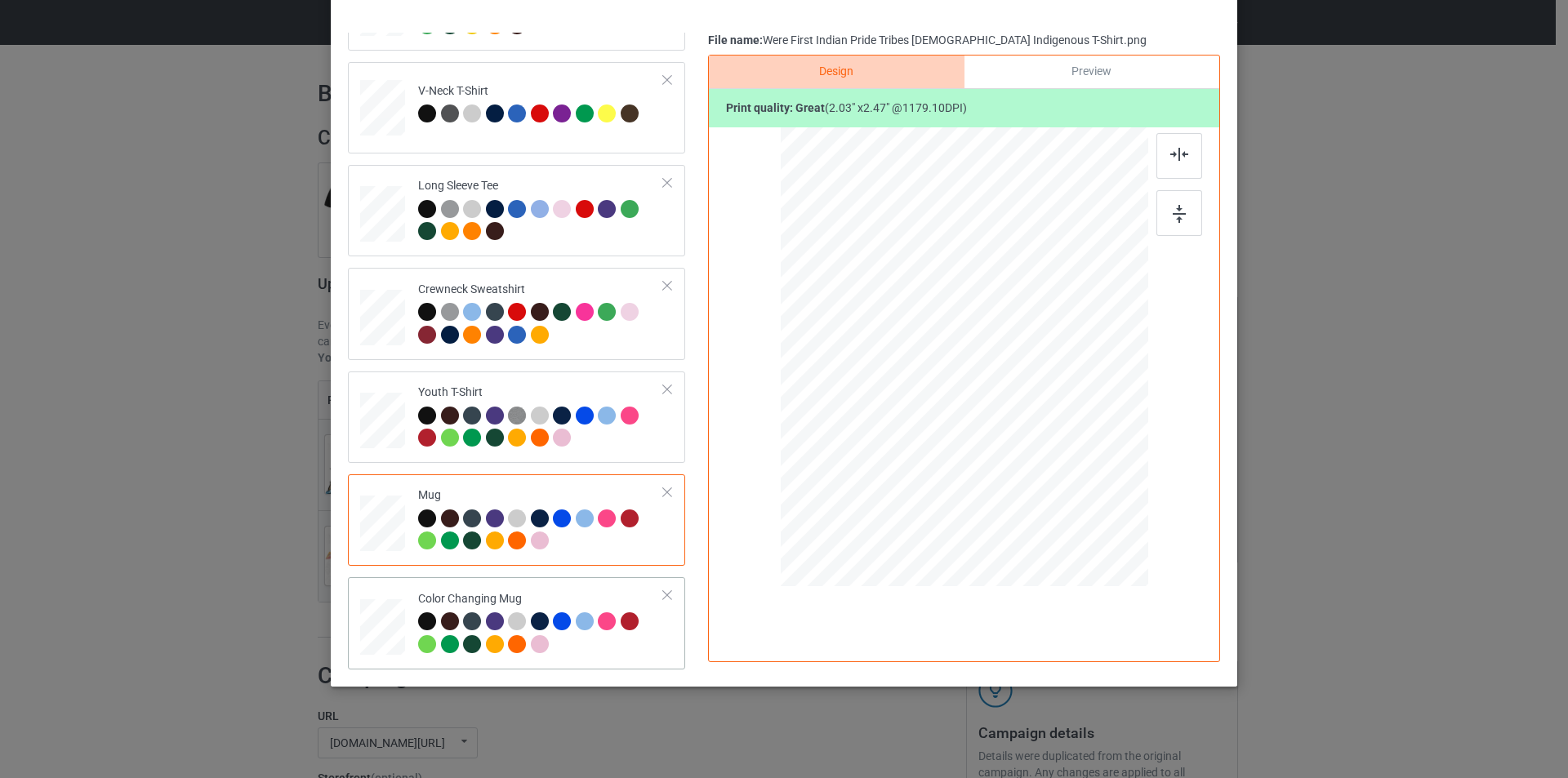
drag, startPoint x: 559, startPoint y: 595, endPoint x: 569, endPoint y: 581, distance: 17.2
click at [560, 595] on div "Color Changing Mug" at bounding box center [541, 622] width 246 height 61
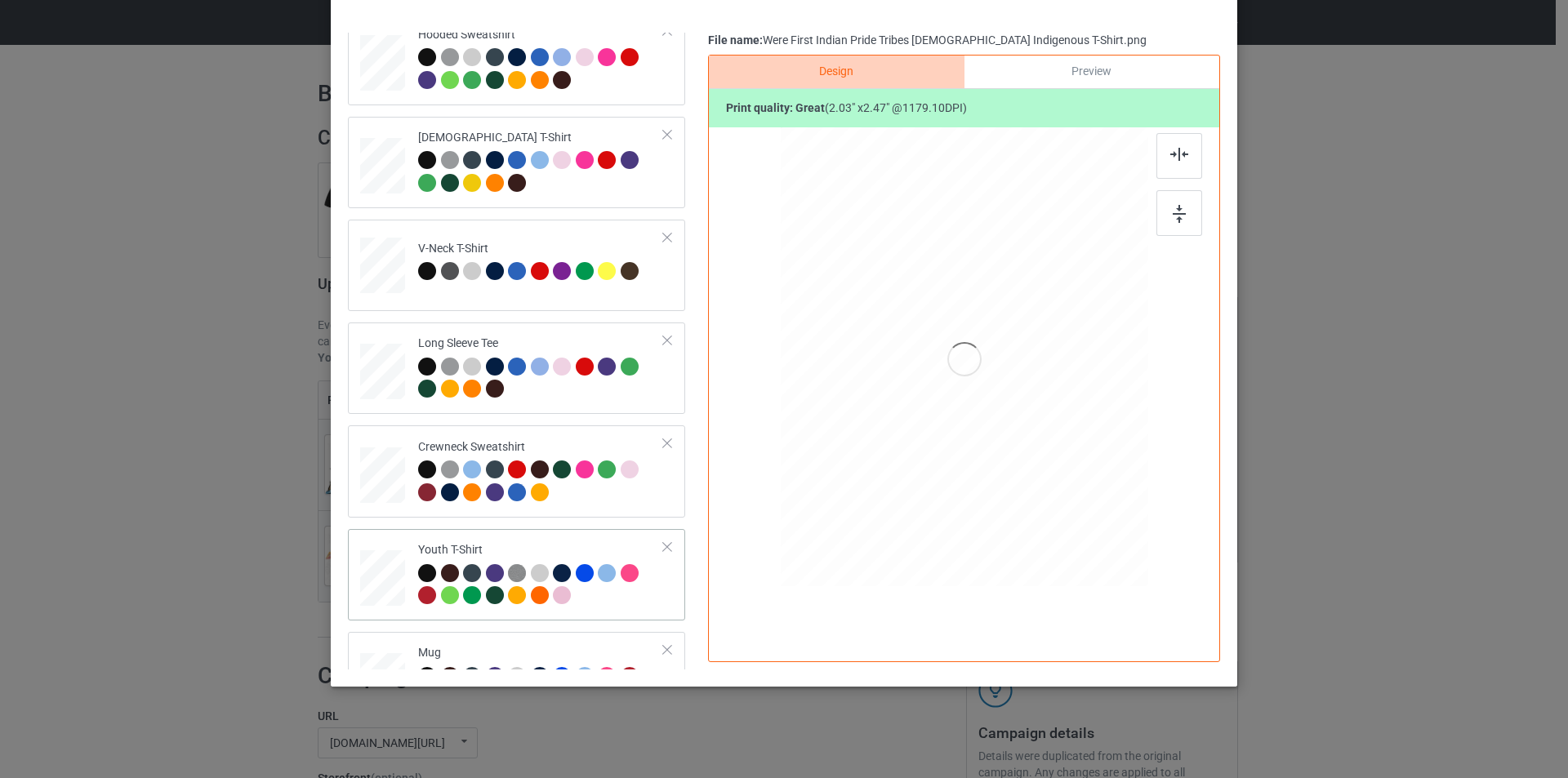
scroll to position [0, 0]
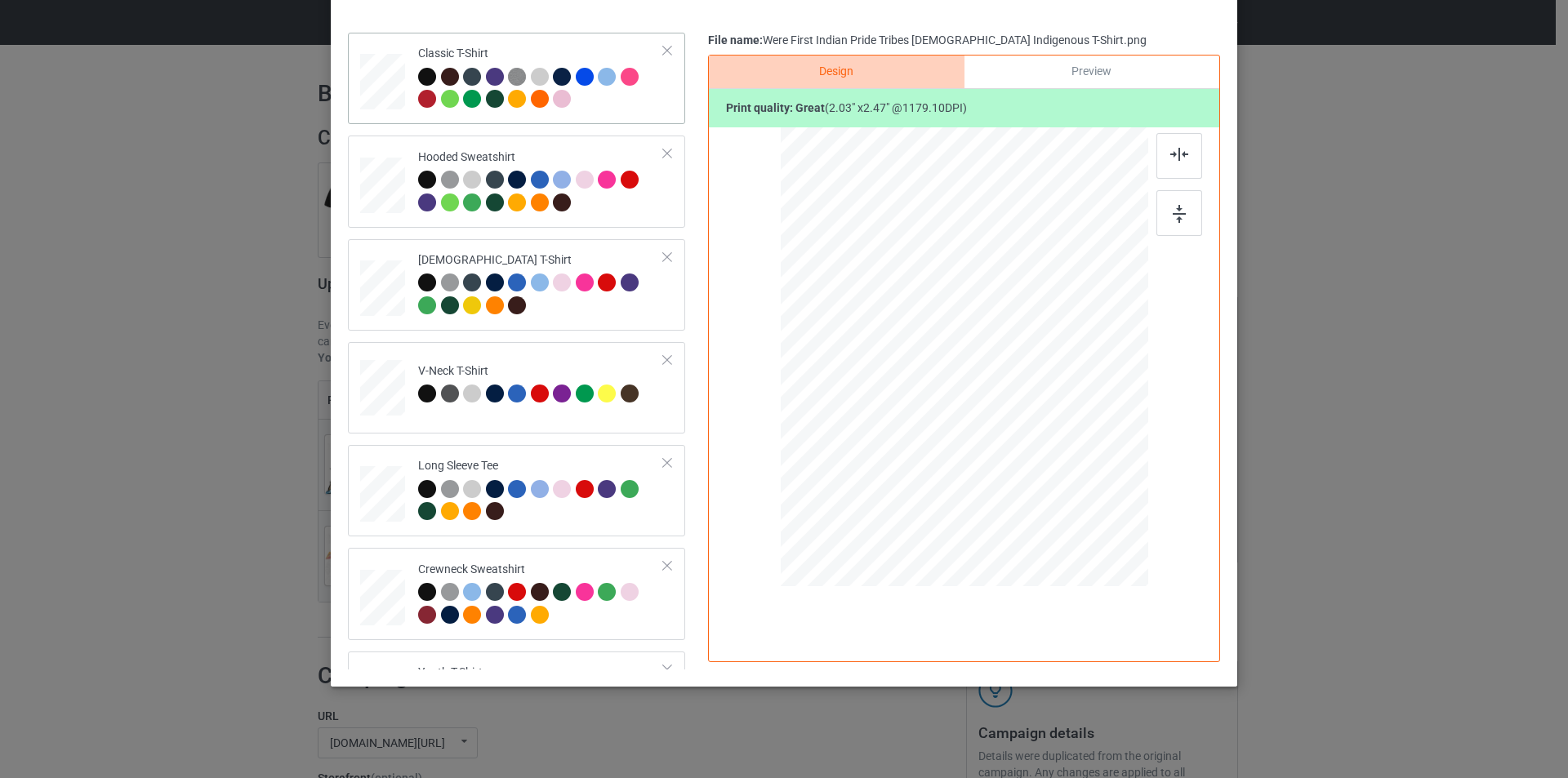
click at [613, 103] on div at bounding box center [541, 90] width 246 height 45
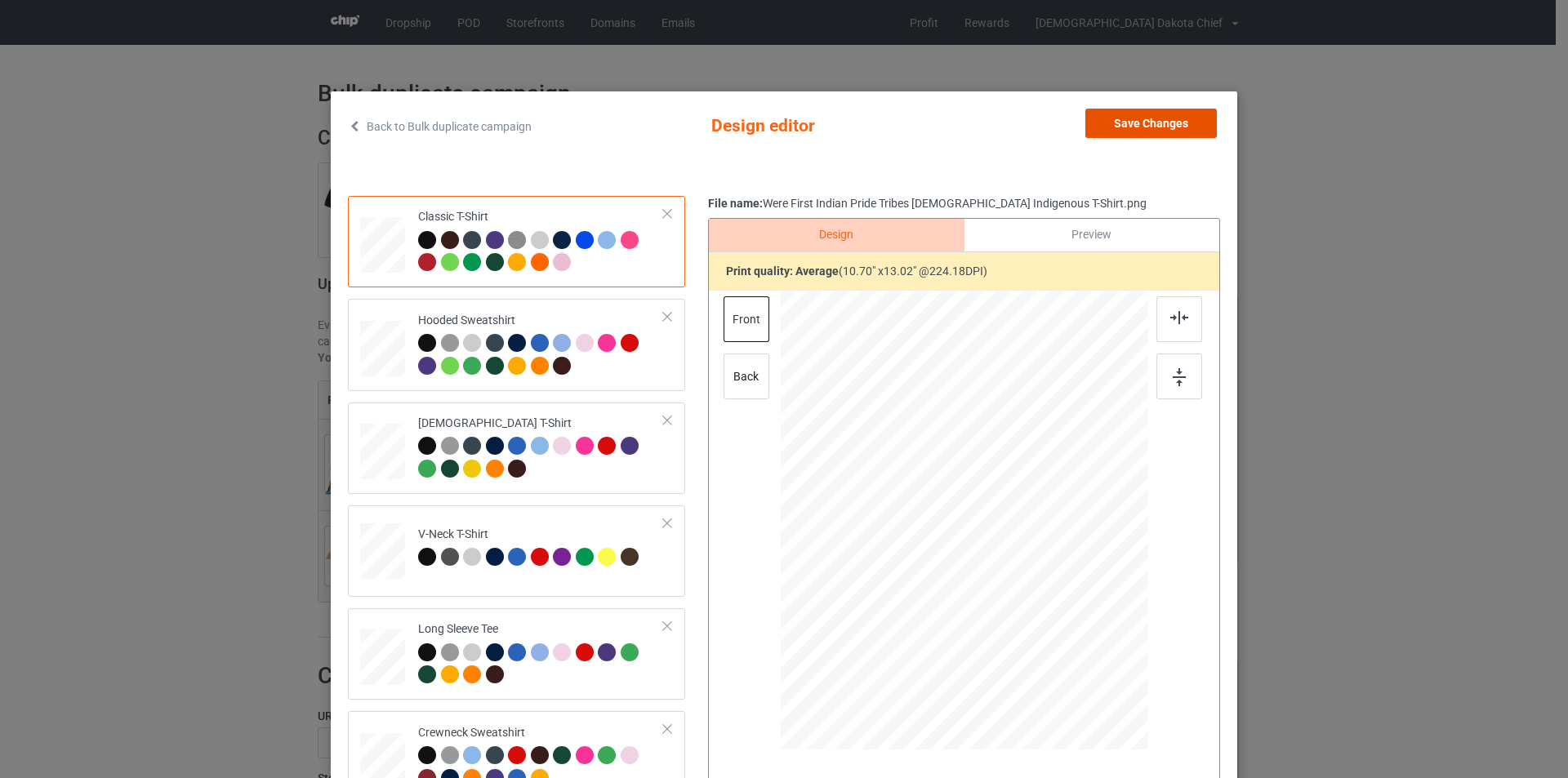
click at [1120, 126] on button "Save Changes" at bounding box center [1151, 123] width 132 height 29
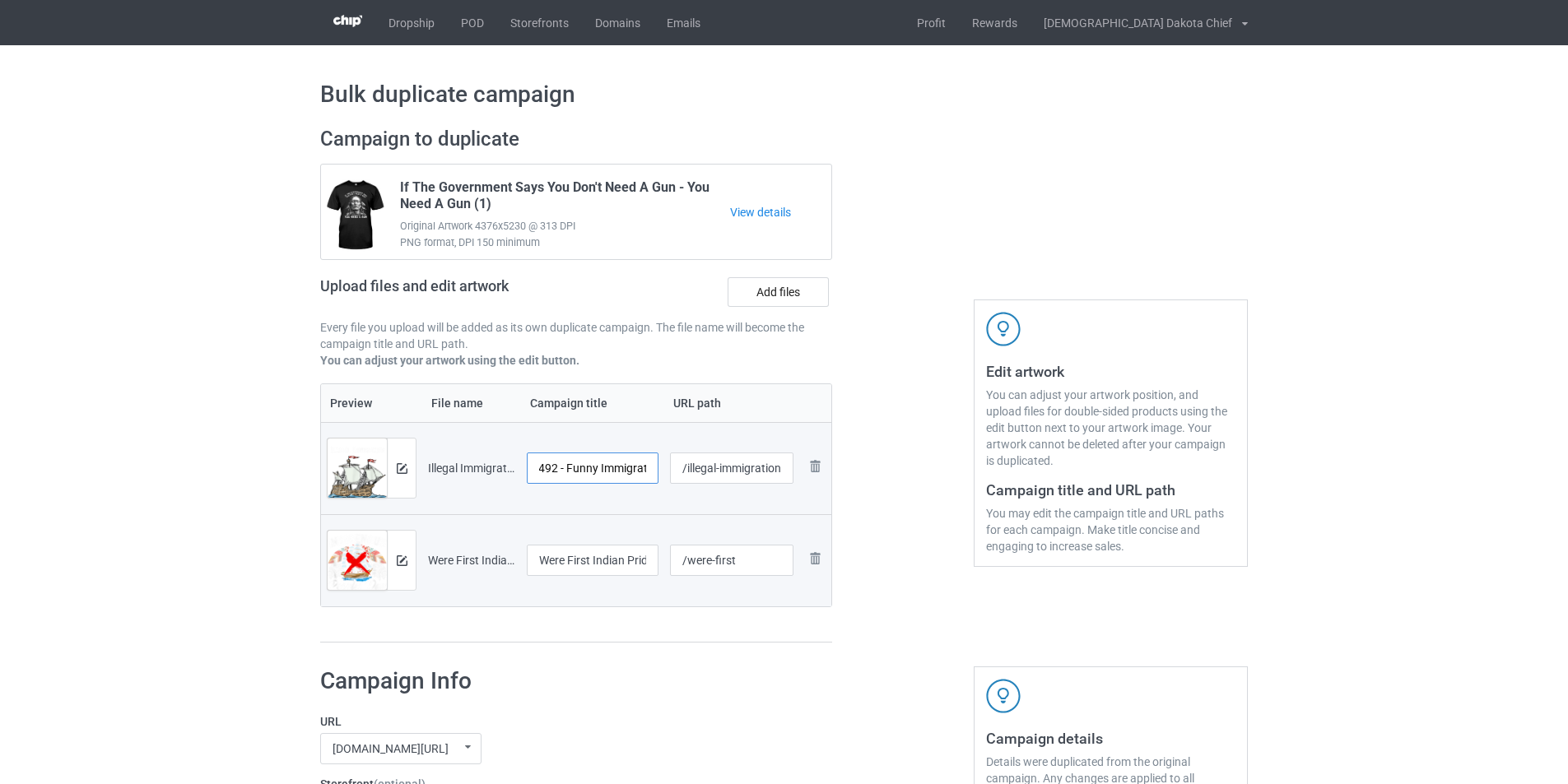
scroll to position [0, 231]
drag, startPoint x: 628, startPoint y: 466, endPoint x: 668, endPoint y: 465, distance: 40.0
click at [668, 465] on tr "Preview and edit artwork Illegal Immigration Started 1492 - Funny Immigration T…" at bounding box center [576, 468] width 510 height 92
drag, startPoint x: 611, startPoint y: 561, endPoint x: 685, endPoint y: 561, distance: 74.0
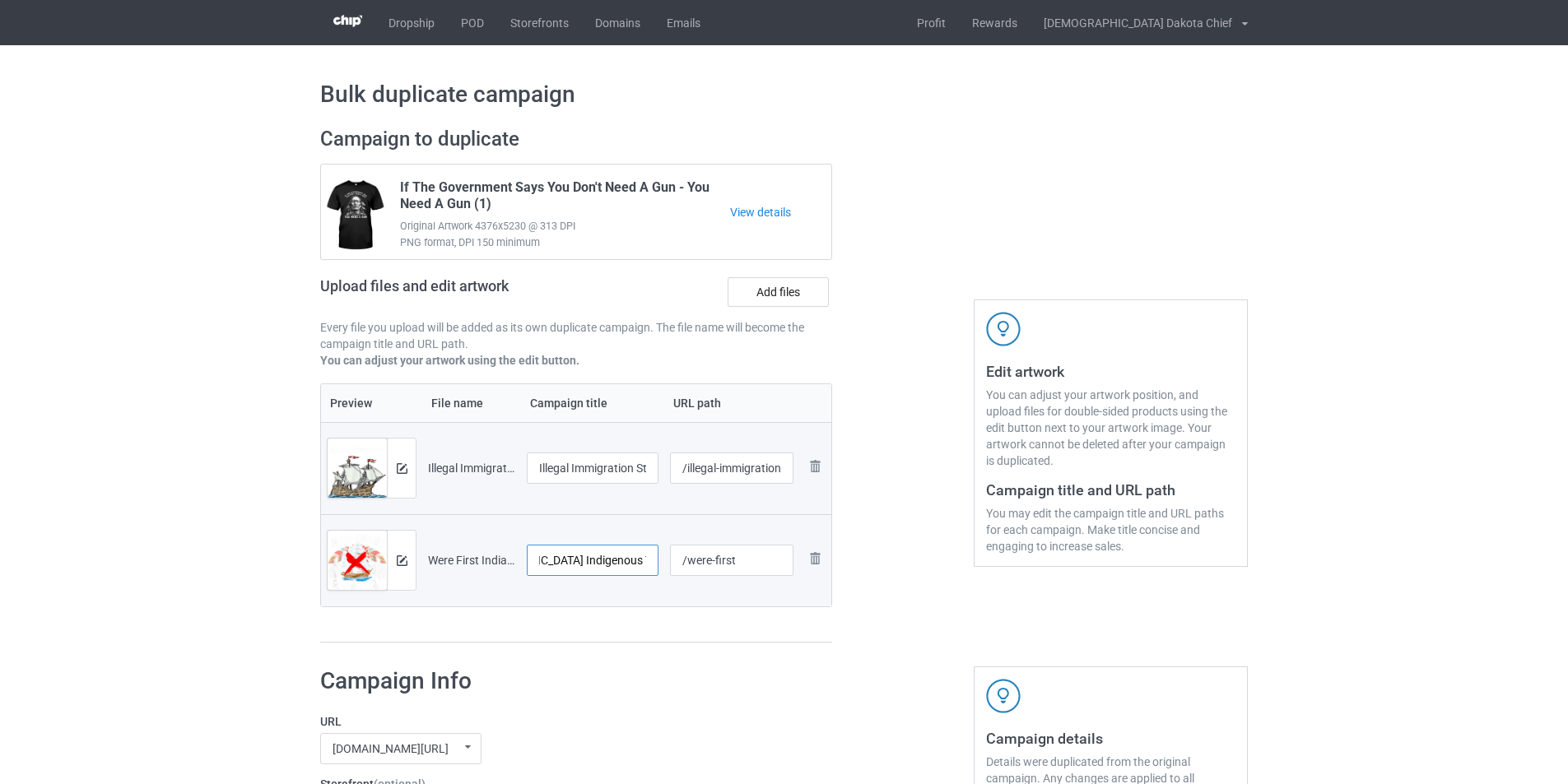
click at [685, 561] on tr "Preview and edit artwork Were First Indian Pride Tribes [DEMOGRAPHIC_DATA] Indi…" at bounding box center [576, 560] width 510 height 92
drag, startPoint x: 612, startPoint y: 472, endPoint x: 658, endPoint y: 471, distance: 46.0
click at [658, 471] on td "Illegal Immigration Started 1492 - Funny Immigration Tshirt T-Shirt" at bounding box center [592, 468] width 143 height 92
click at [611, 461] on input "Illegal Immigration Started 1492 - Funny Immigration Tshirt T-Shirt" at bounding box center [592, 468] width 132 height 31
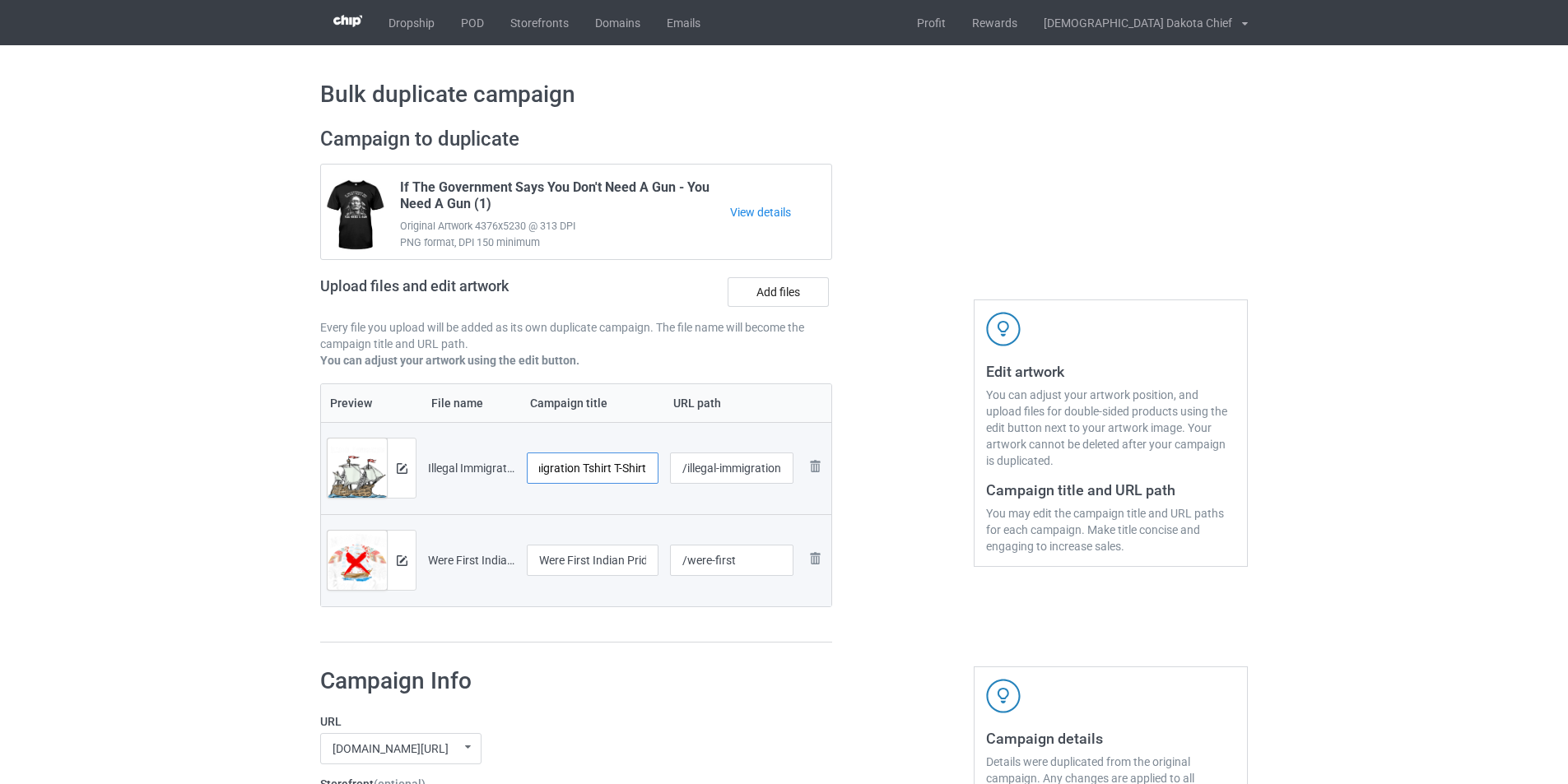
drag, startPoint x: 611, startPoint y: 461, endPoint x: 580, endPoint y: 459, distance: 31.1
click at [583, 459] on input "Illegal Immigration Started 1492 - Funny Immigration Tshirt T-Shirt" at bounding box center [592, 468] width 132 height 31
drag, startPoint x: 590, startPoint y: 475, endPoint x: 536, endPoint y: 466, distance: 54.7
click at [536, 466] on input "Illegal Immigration Started 1492 - Funny Immigration T-Shirt" at bounding box center [592, 468] width 132 height 31
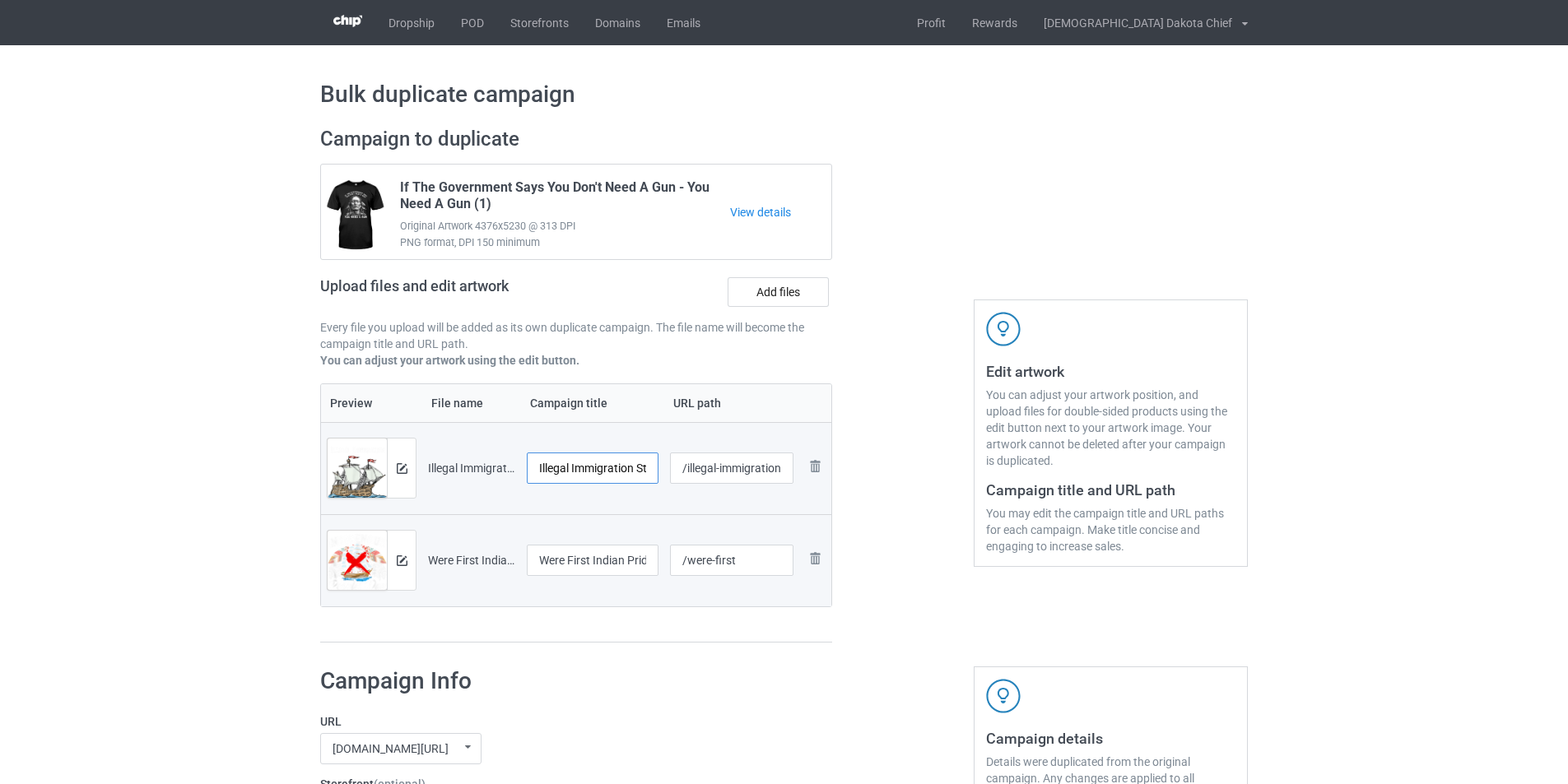
type input "Illegal Immigration Started 1492 - Funny Immigration T-Shirt"
click at [772, 694] on h1 "Campaign Info" at bounding box center [565, 682] width 489 height 29
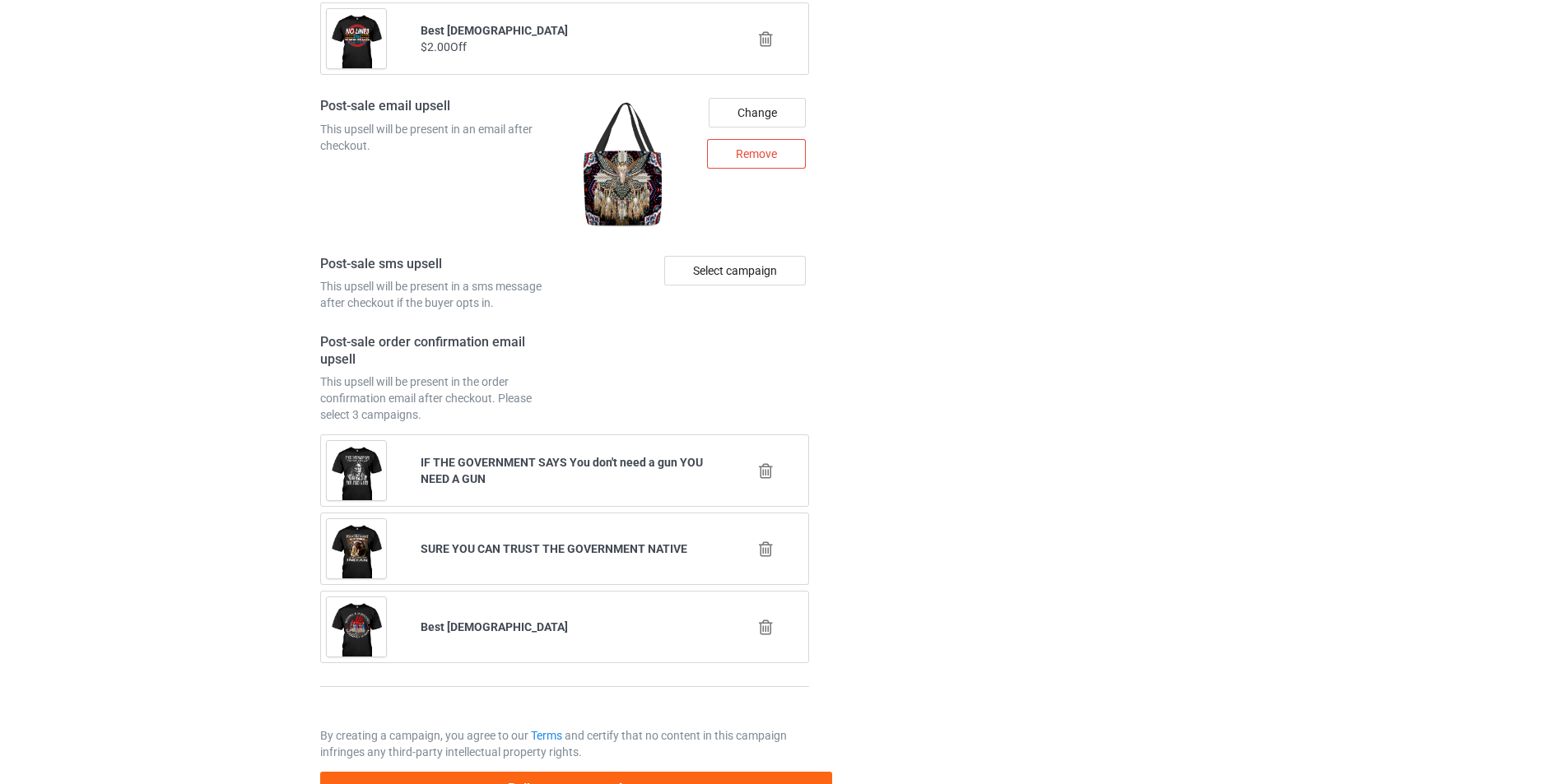
scroll to position [2282, 0]
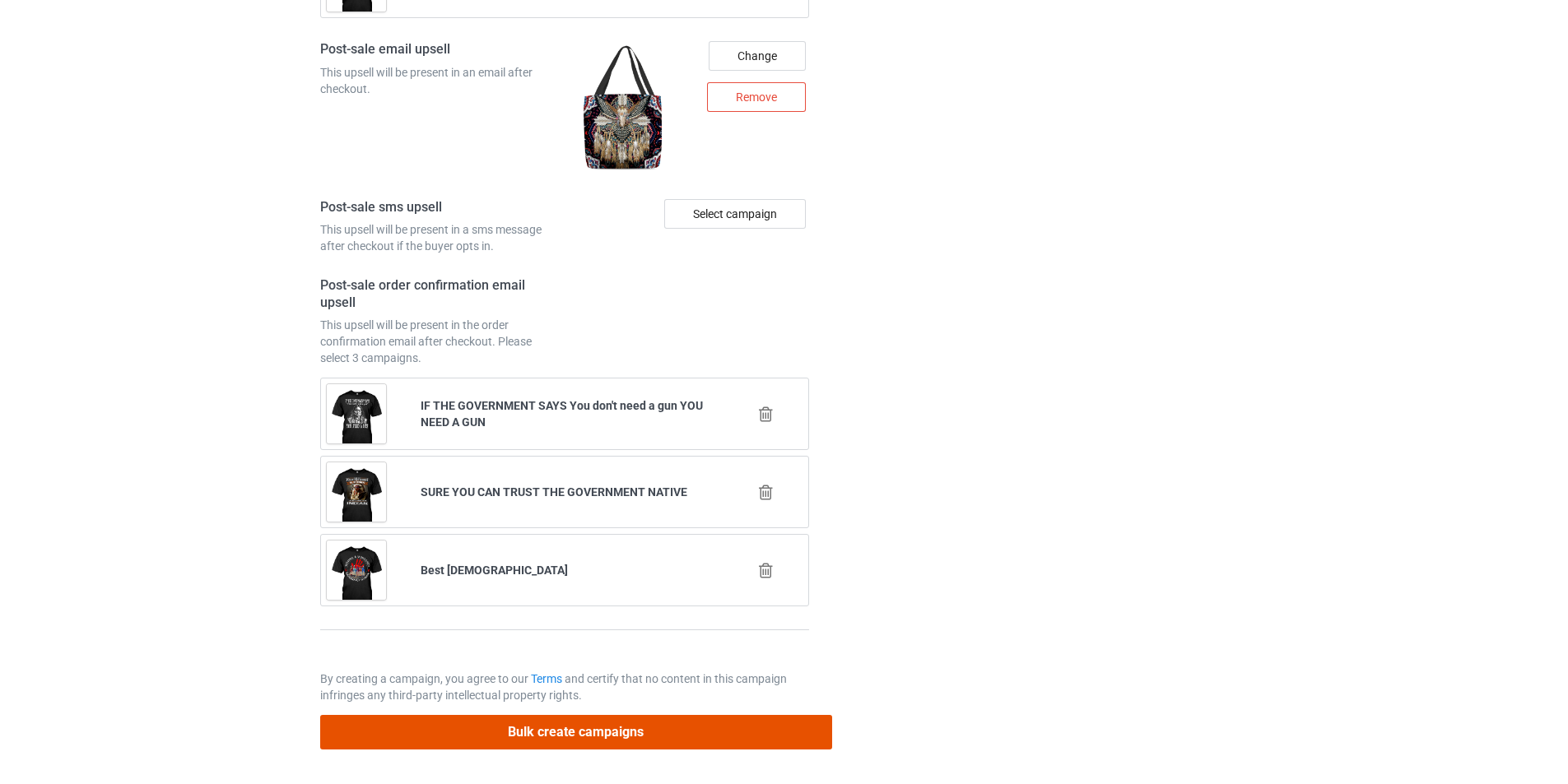
click at [596, 740] on button "Bulk create campaigns" at bounding box center [576, 732] width 512 height 34
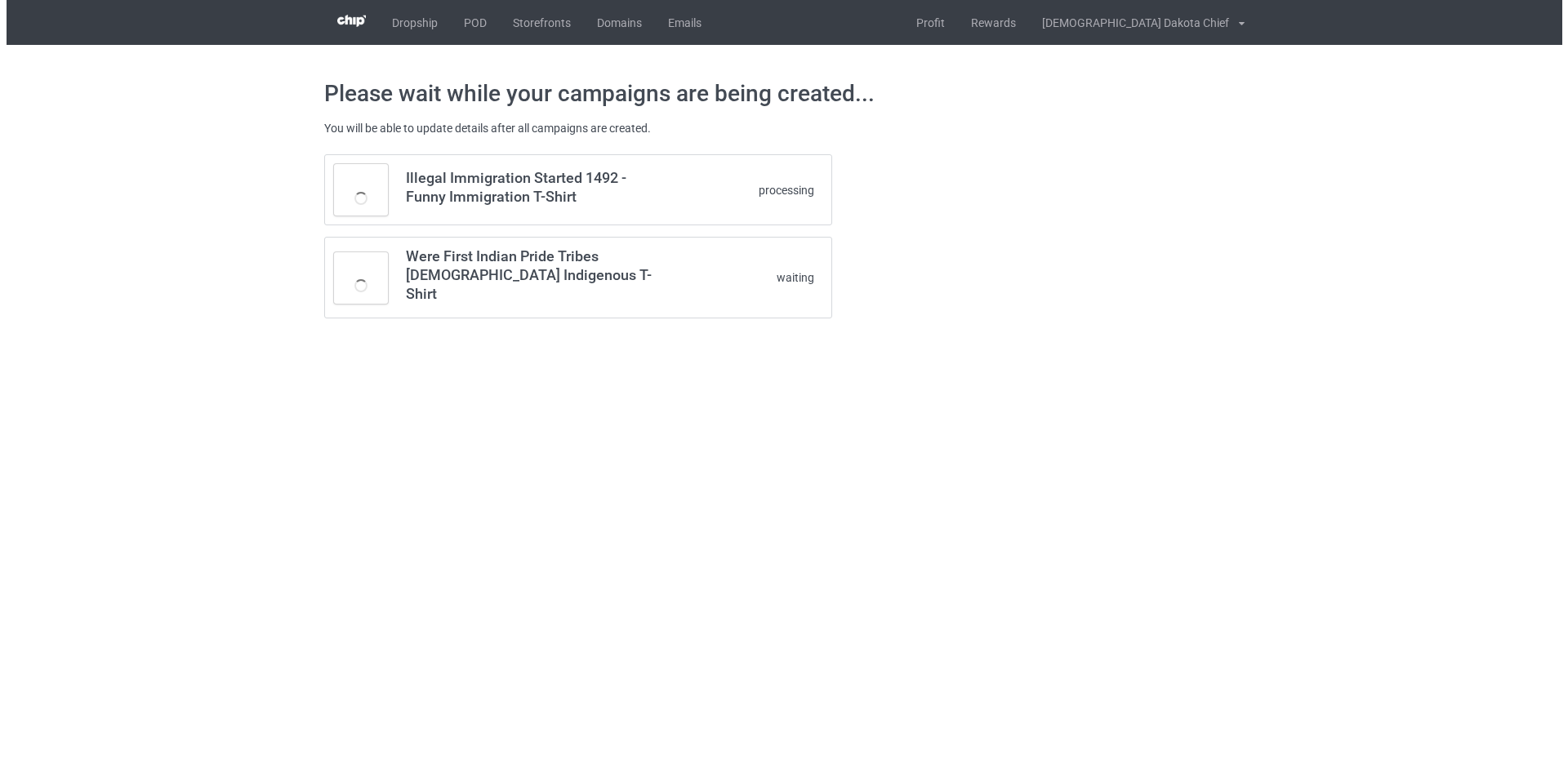
scroll to position [0, 0]
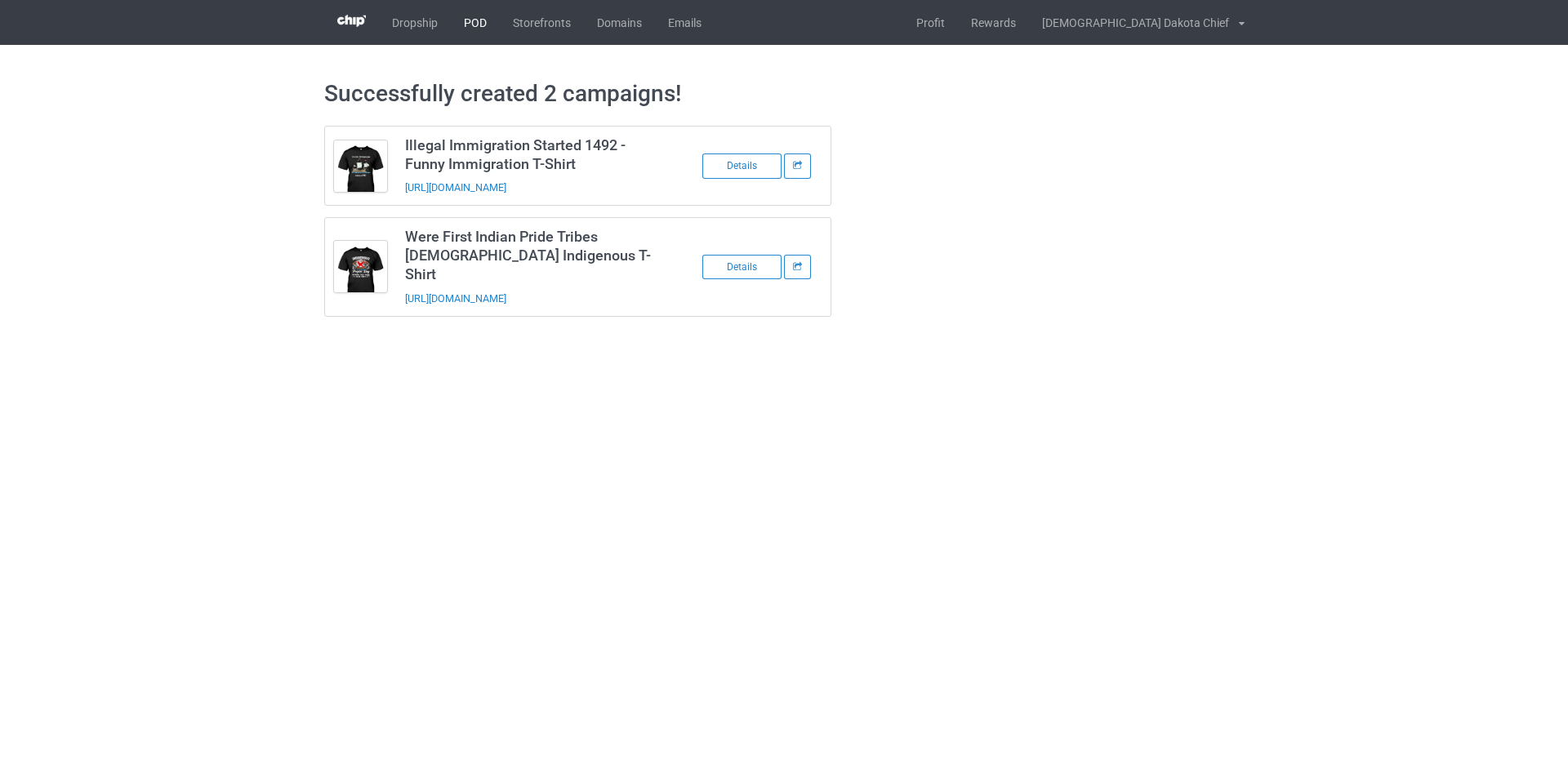
click at [489, 15] on link "POD" at bounding box center [475, 22] width 49 height 45
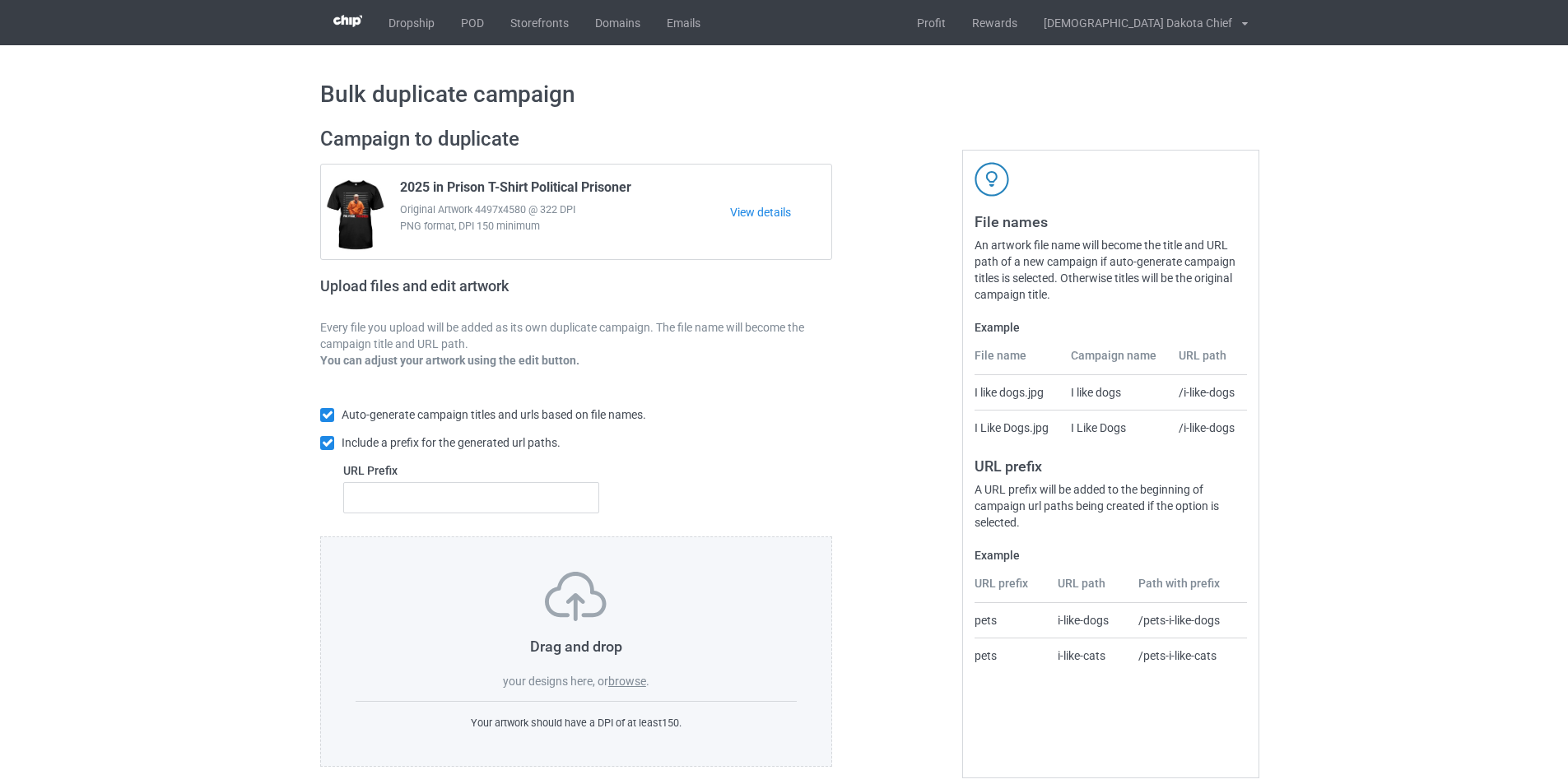
click at [639, 685] on label "browse" at bounding box center [627, 681] width 38 height 13
click at [0, 0] on input "browse" at bounding box center [0, 0] width 0 height 0
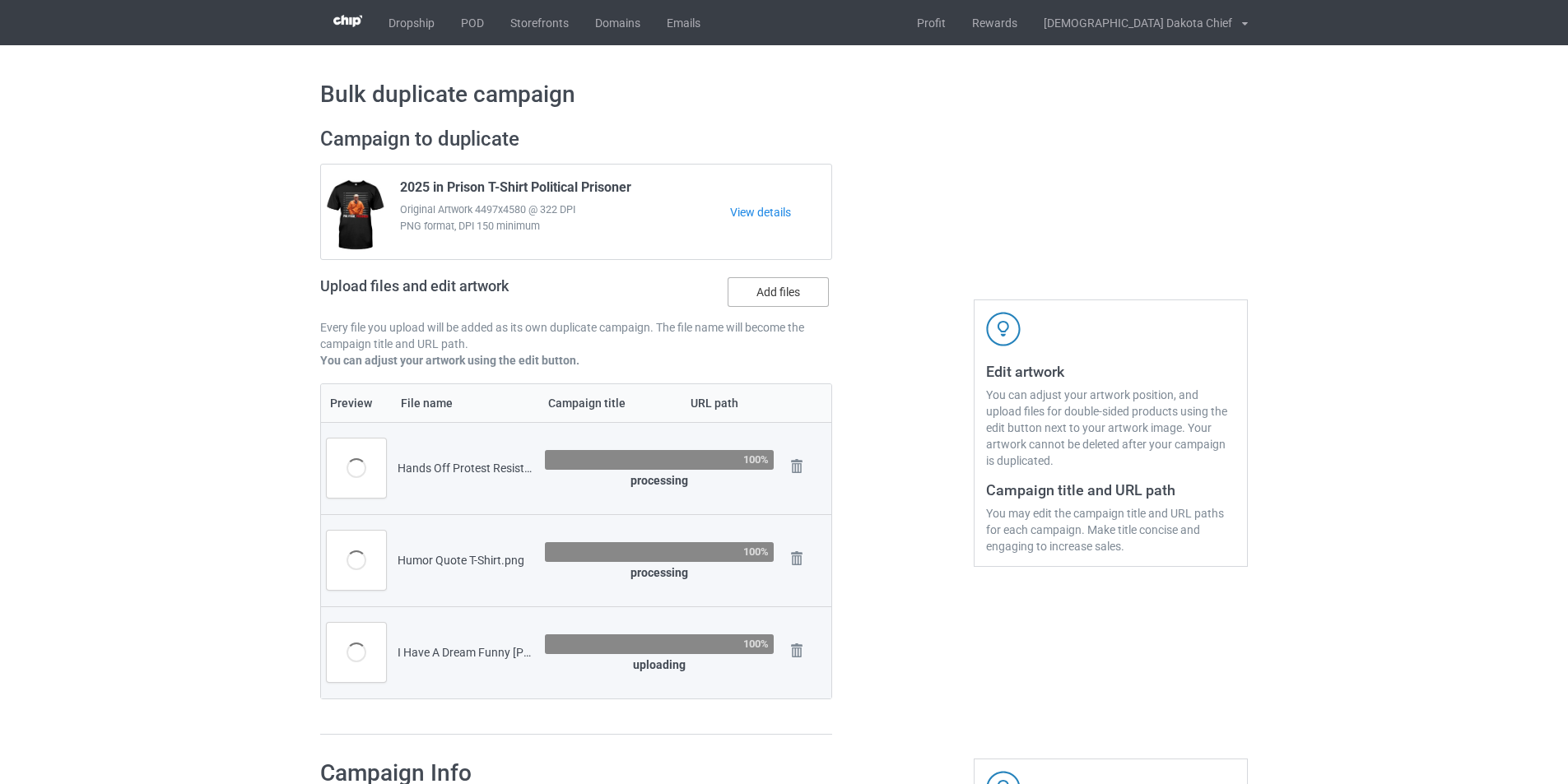
click at [774, 287] on label "Add files" at bounding box center [778, 292] width 102 height 29
click at [0, 0] on input "Add files" at bounding box center [0, 0] width 0 height 0
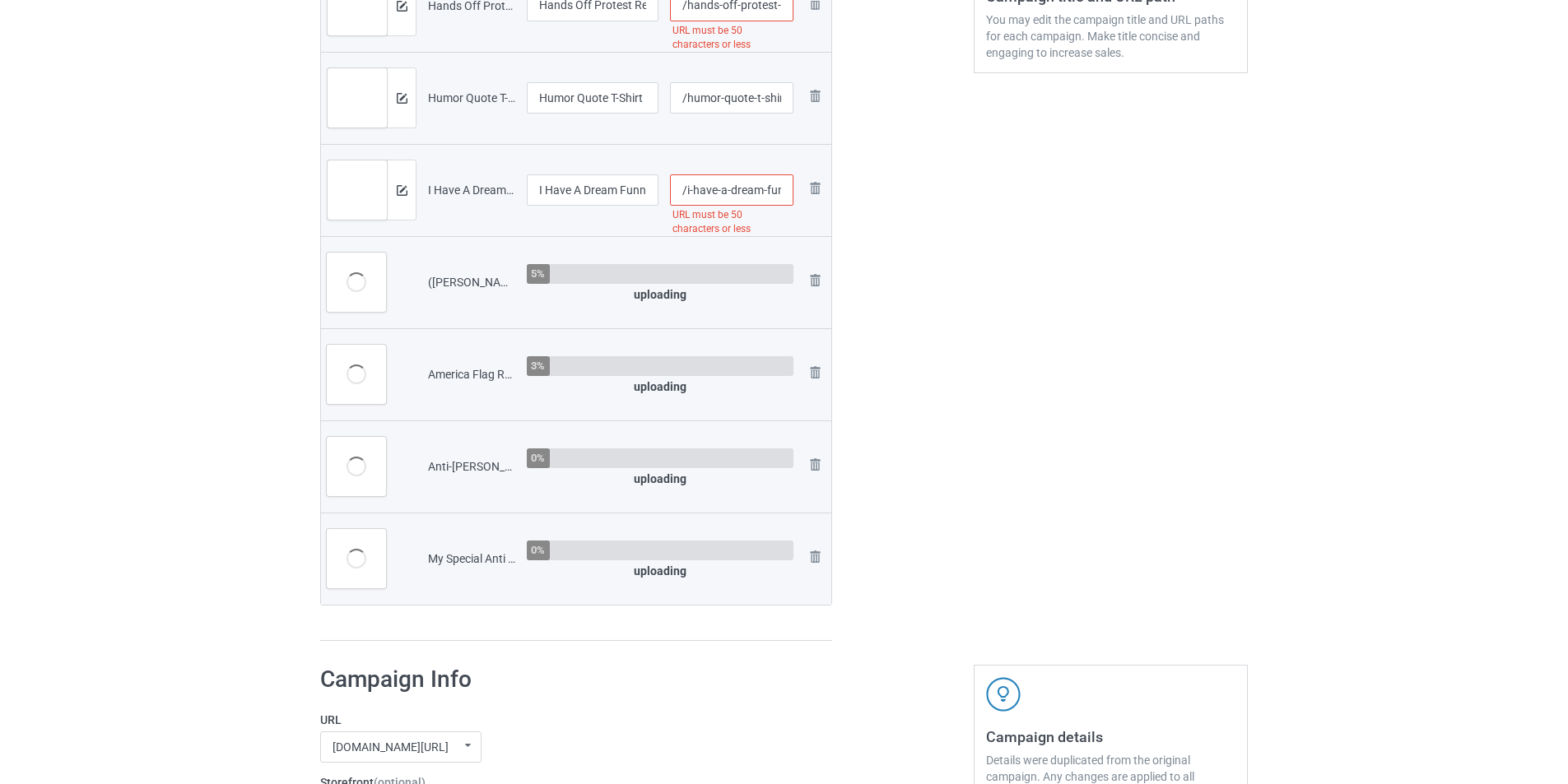
scroll to position [247, 0]
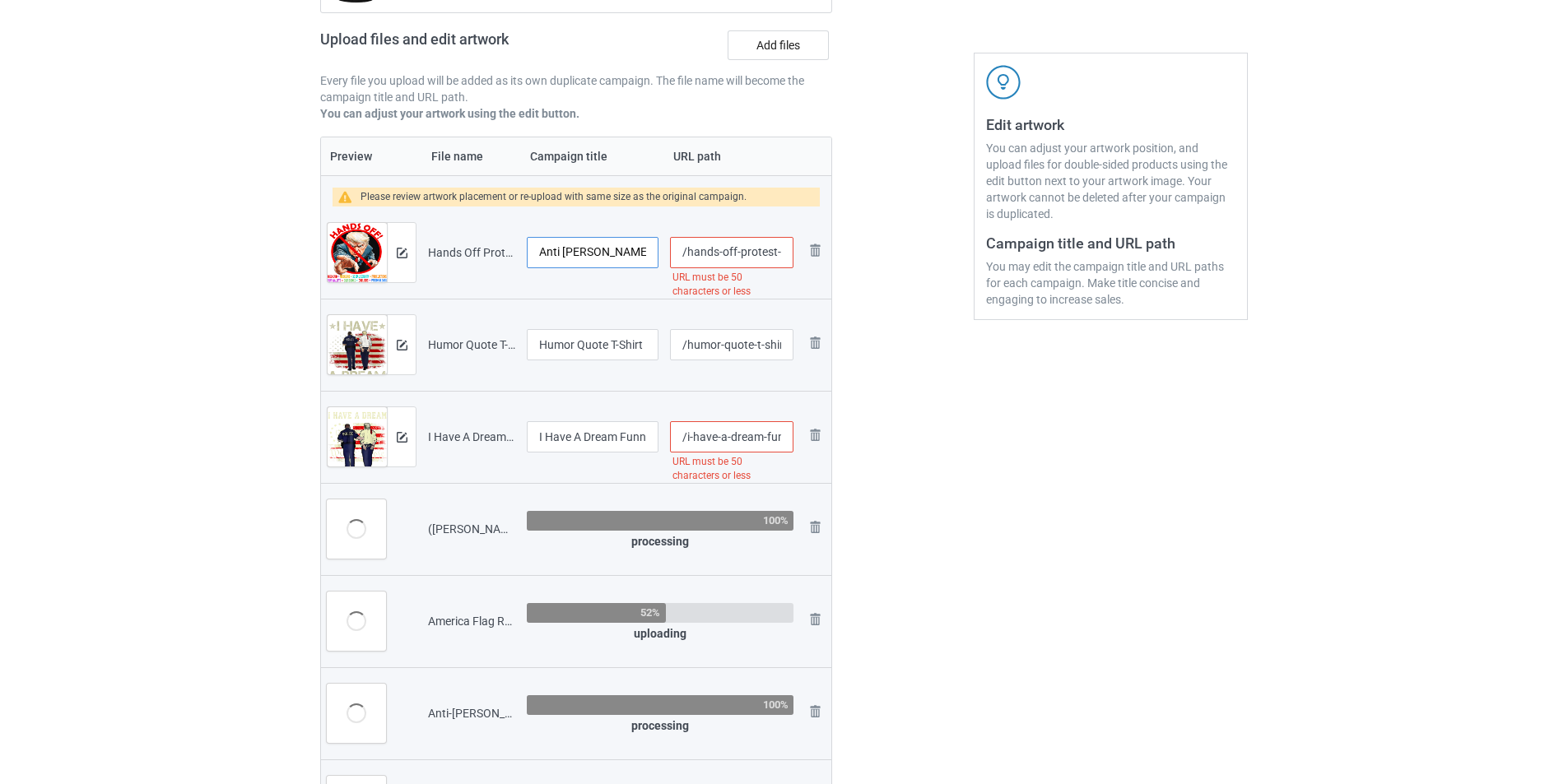
drag, startPoint x: 596, startPoint y: 251, endPoint x: 637, endPoint y: 250, distance: 41.0
click at [637, 250] on input "Hands Off Protest Resist Anti Trump for Men Women T-Shirt" at bounding box center [592, 252] width 132 height 31
click at [592, 250] on input "Hands Off Protest Resist Anti Trump for Men Women T-Shirt" at bounding box center [592, 252] width 132 height 31
drag, startPoint x: 640, startPoint y: 247, endPoint x: 668, endPoint y: 247, distance: 28.0
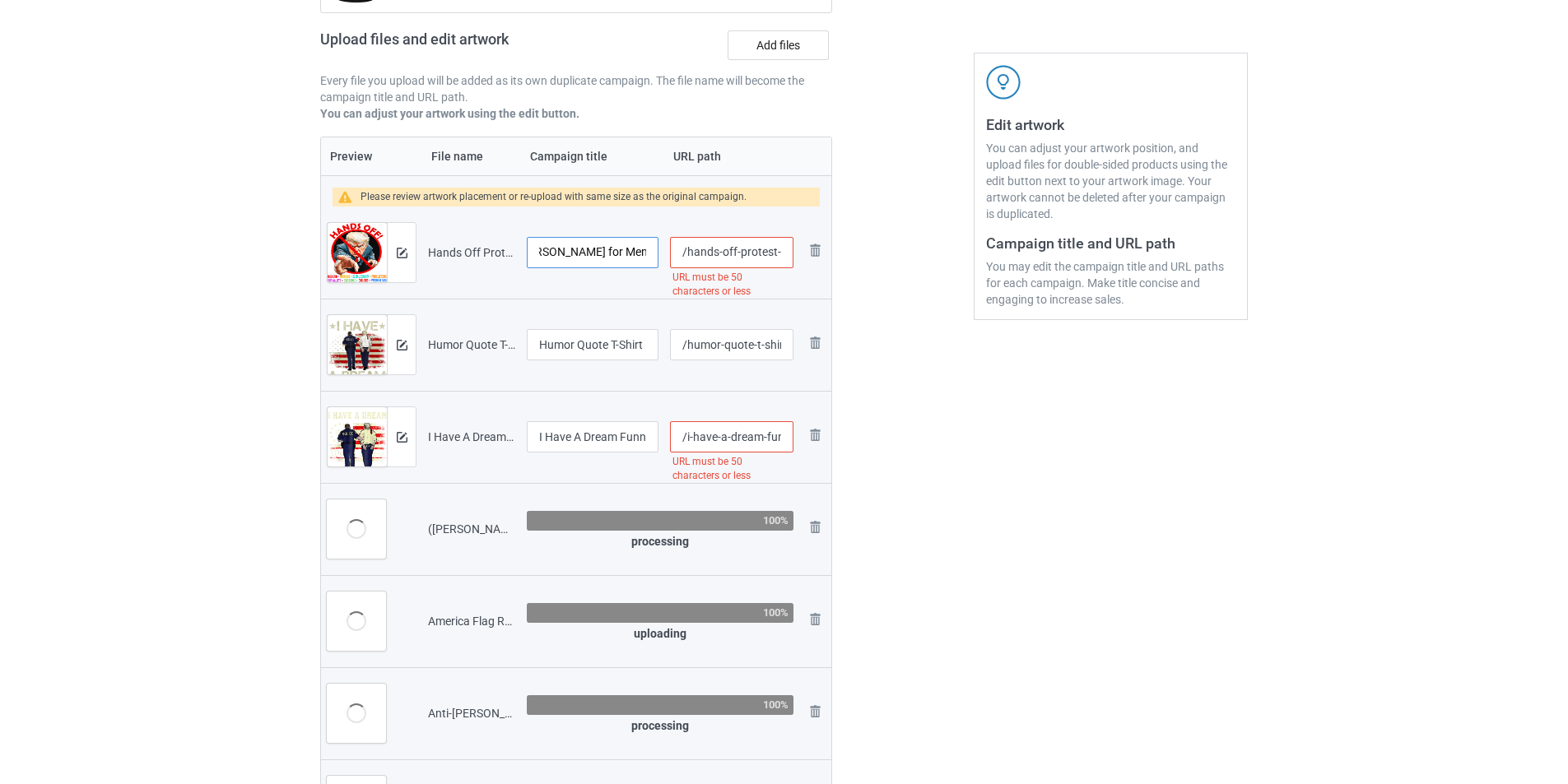
click at [668, 247] on tr "Preview and edit artwork Hands Off Protest Resist Anti Trump for Men Women T-Sh…" at bounding box center [576, 252] width 510 height 92
click at [631, 250] on input "Hands Off Protest Resist Anti Trump for Men Women T-Shirt" at bounding box center [592, 252] width 132 height 31
drag, startPoint x: 633, startPoint y: 250, endPoint x: 561, endPoint y: 251, distance: 72.0
click at [561, 251] on input "Hands Off Protest Resist Anti Trump for Men Women T-Shirt" at bounding box center [592, 252] width 132 height 31
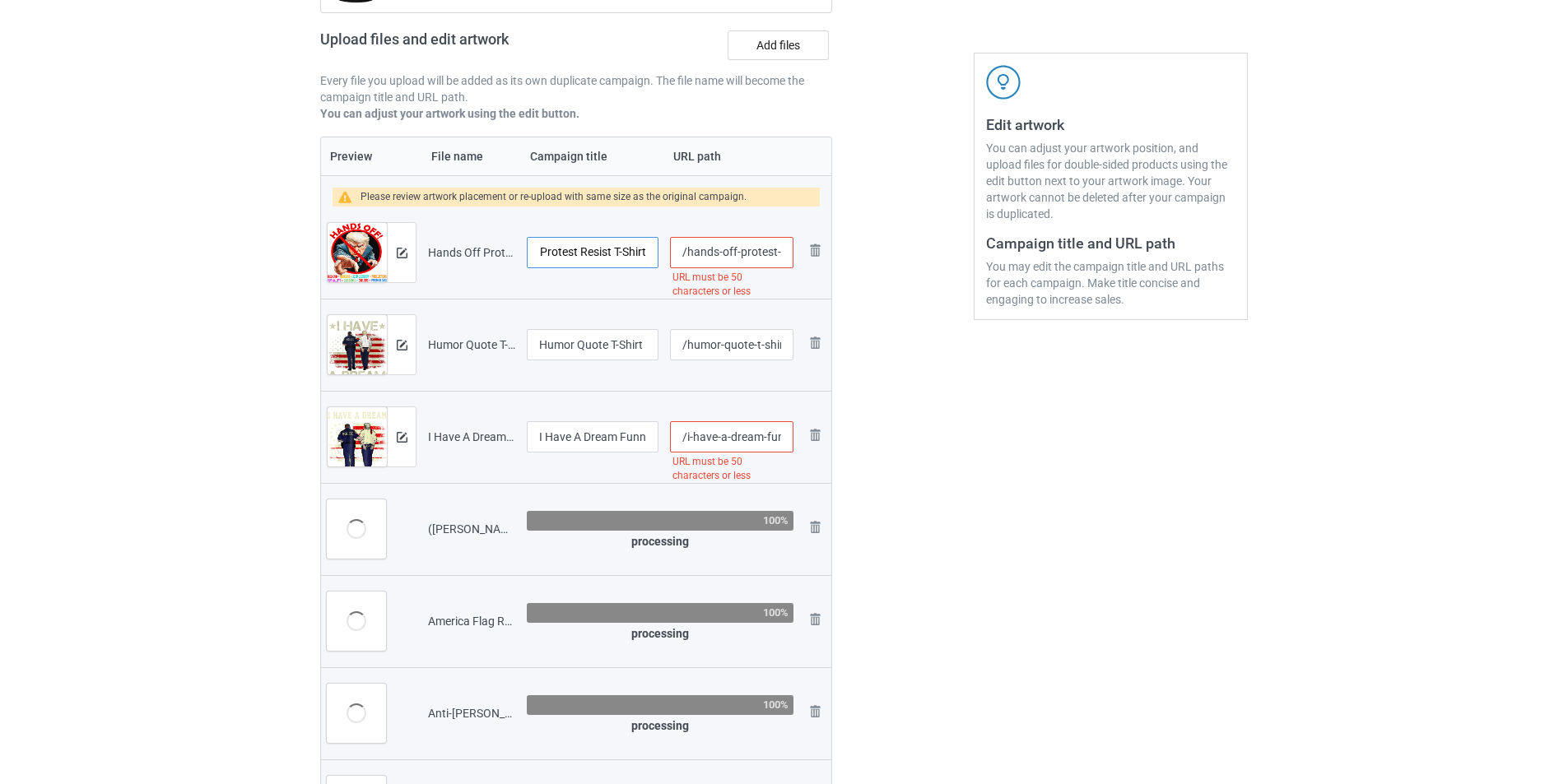
scroll to position [0, 0]
drag, startPoint x: 586, startPoint y: 250, endPoint x: 525, endPoint y: 250, distance: 61.0
click at [525, 250] on td "Hands Off Protest Resist T-Shirt" at bounding box center [592, 252] width 143 height 92
type input "Hands Off Protest Resist T-Shirt"
click at [892, 325] on div at bounding box center [903, 384] width 119 height 1032
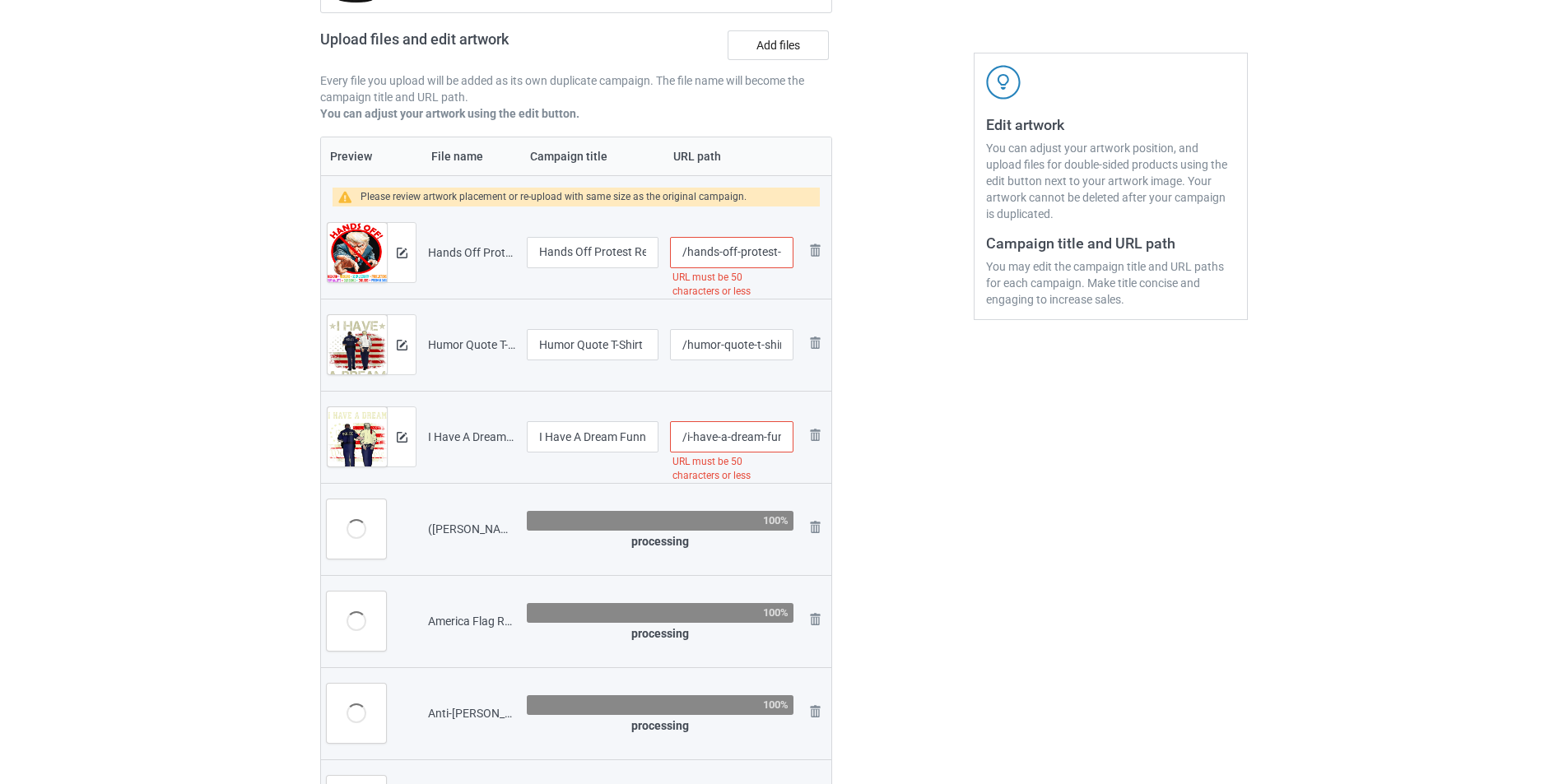
scroll to position [0, 199]
drag, startPoint x: 734, startPoint y: 253, endPoint x: 899, endPoint y: 252, distance: 165.0
click at [899, 252] on div "Campaign to duplicate 2025 in Prison T-Shirt Political Prisoner Original Artwor…" at bounding box center [784, 384] width 950 height 1032
type input "/hands-off"
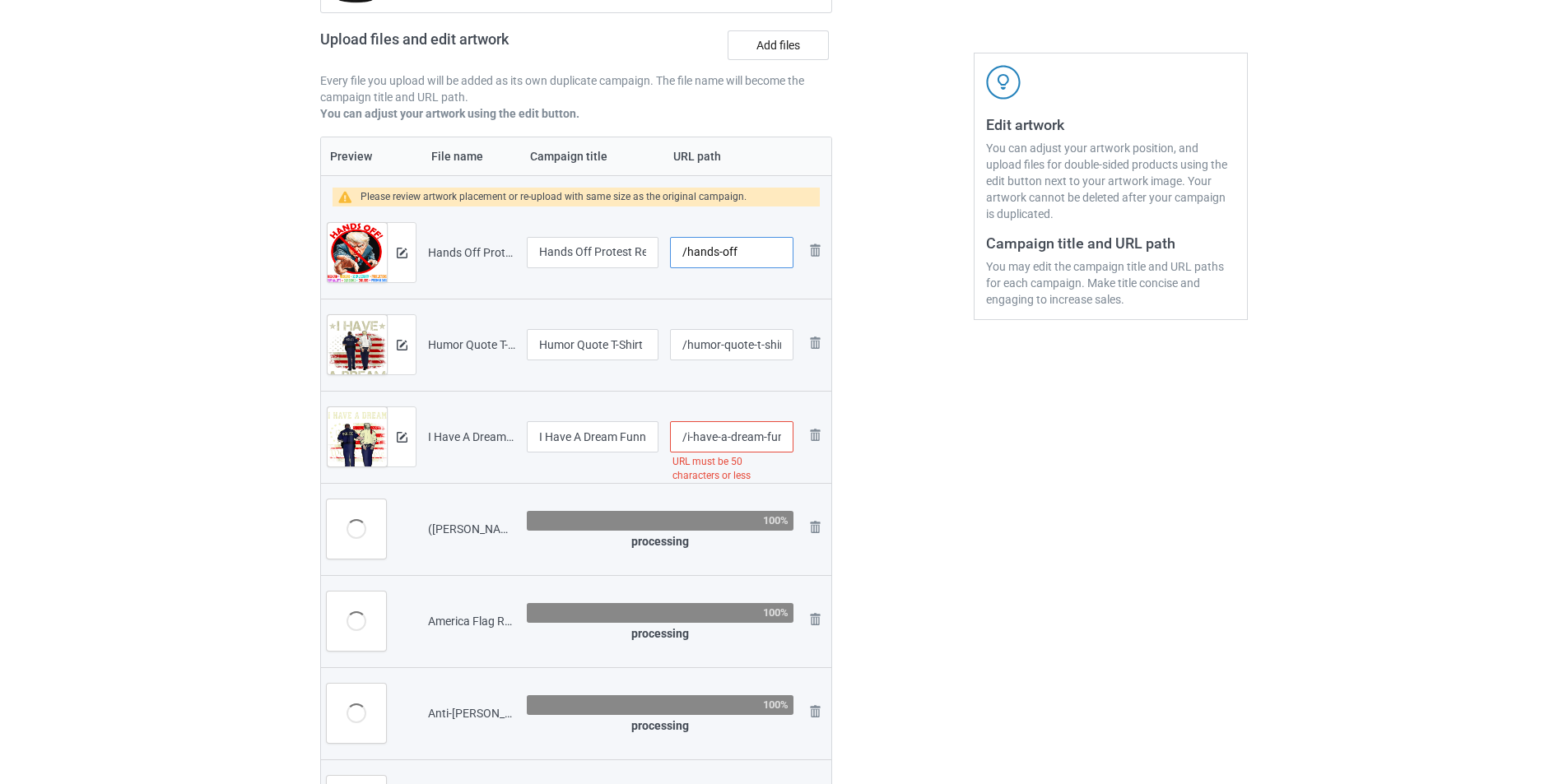
type input "Hands Off Protest Resist Anti Trump for Men Women T-Shirt"
type input "/hands-off-protest-resist-anti-trump-for-men-women-t-shirt"
click at [602, 340] on input "Humor Quote T-Shirt" at bounding box center [592, 344] width 132 height 31
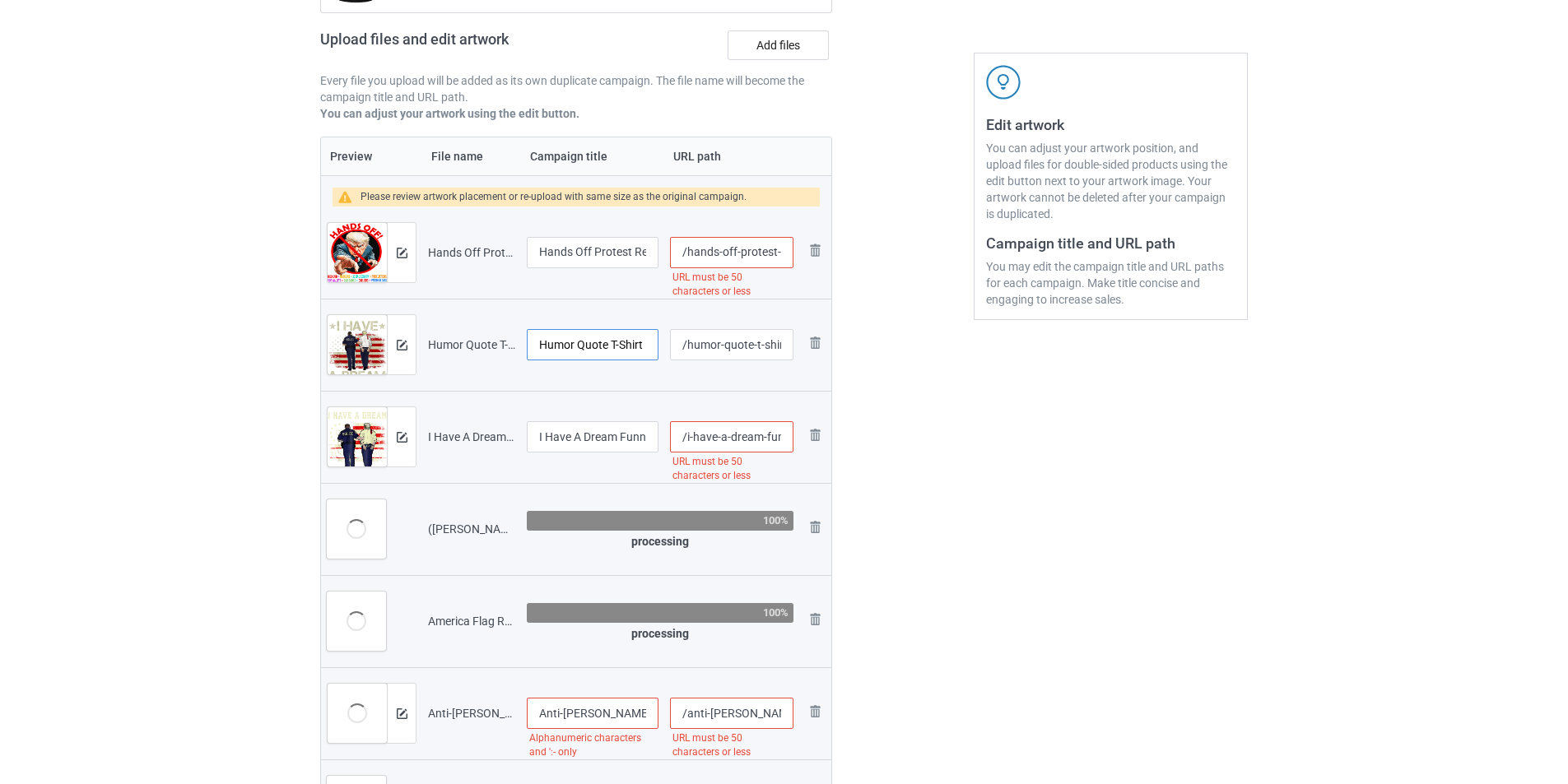
click at [602, 340] on input "Humor Quote T-Shirt" at bounding box center [592, 344] width 132 height 31
paste input "I Have A Dream T-s"
type input "Humor Quote T-Shirt"
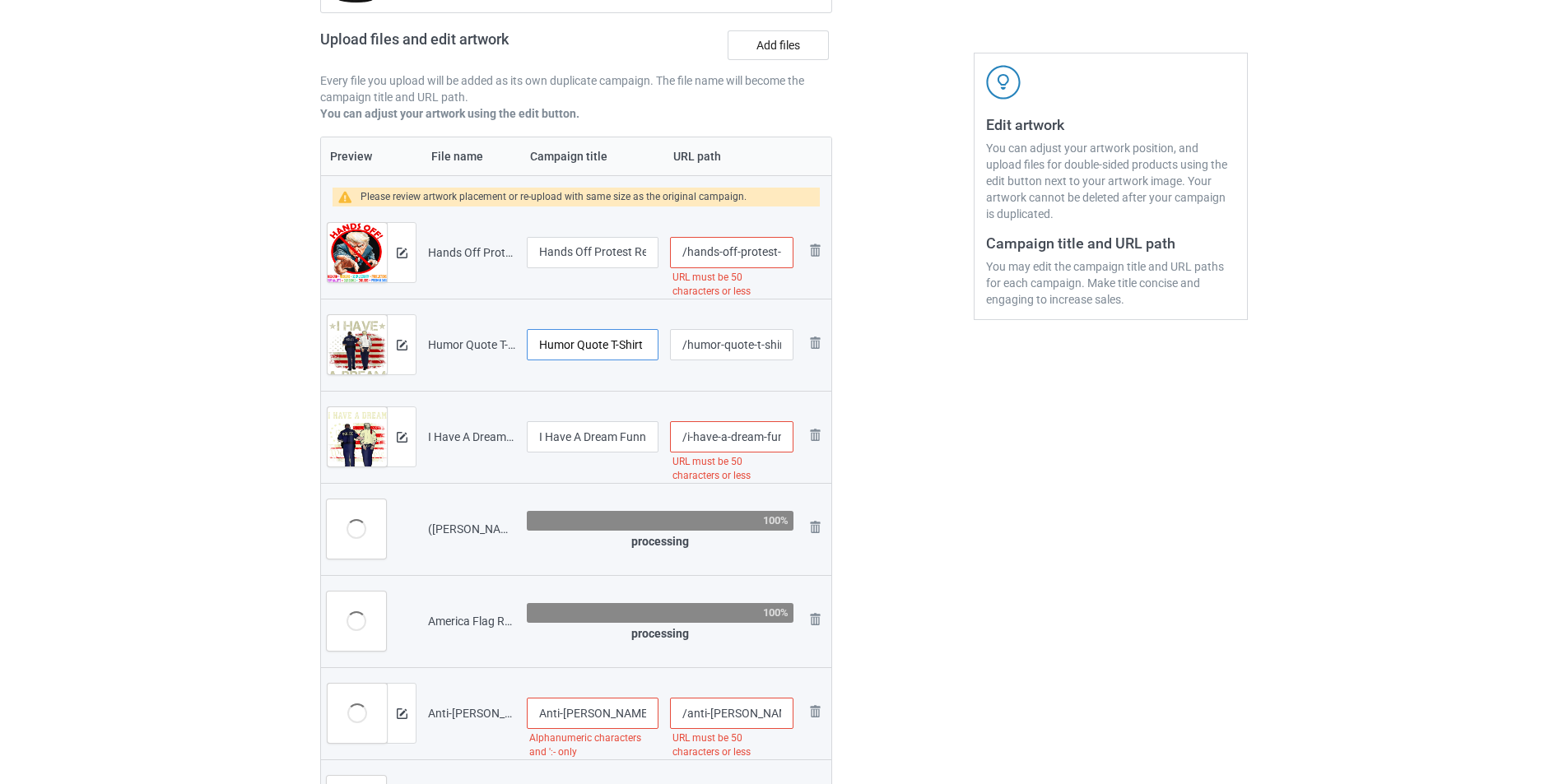
scroll to position [0, 0]
click at [599, 443] on input "I Have A Dream Funny Trump Police Saying Quote Men Women T-Shirt Copy Copy Copy" at bounding box center [592, 437] width 132 height 31
paste input "T-shirt"
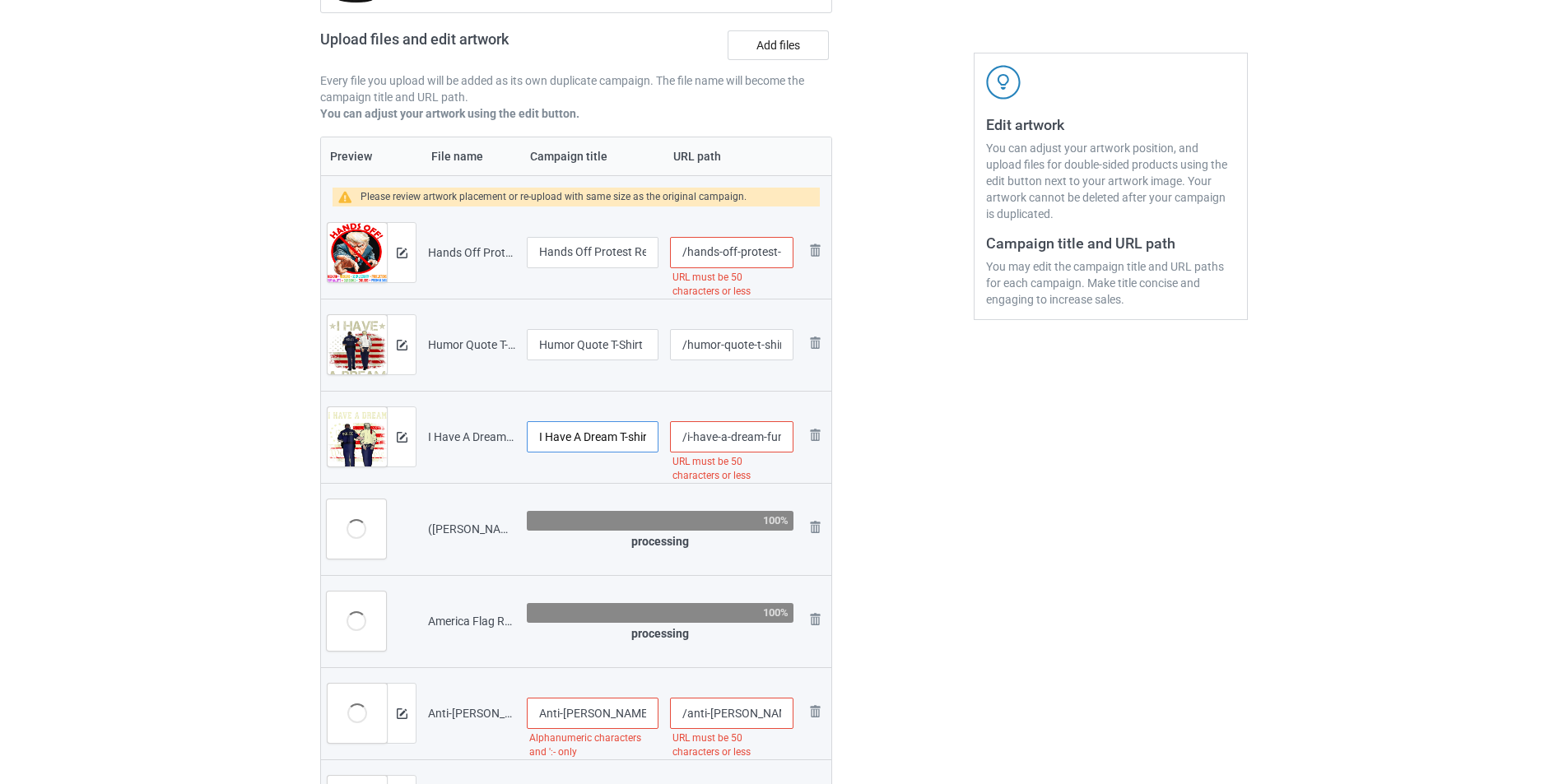
scroll to position [0, 7]
type input "I Have A Dream Funny Trump Police Saying Quote Men Women T-Shirt Copy Copy Copy"
click at [608, 342] on input "Humor Quote T-Shirt" at bounding box center [592, 344] width 132 height 31
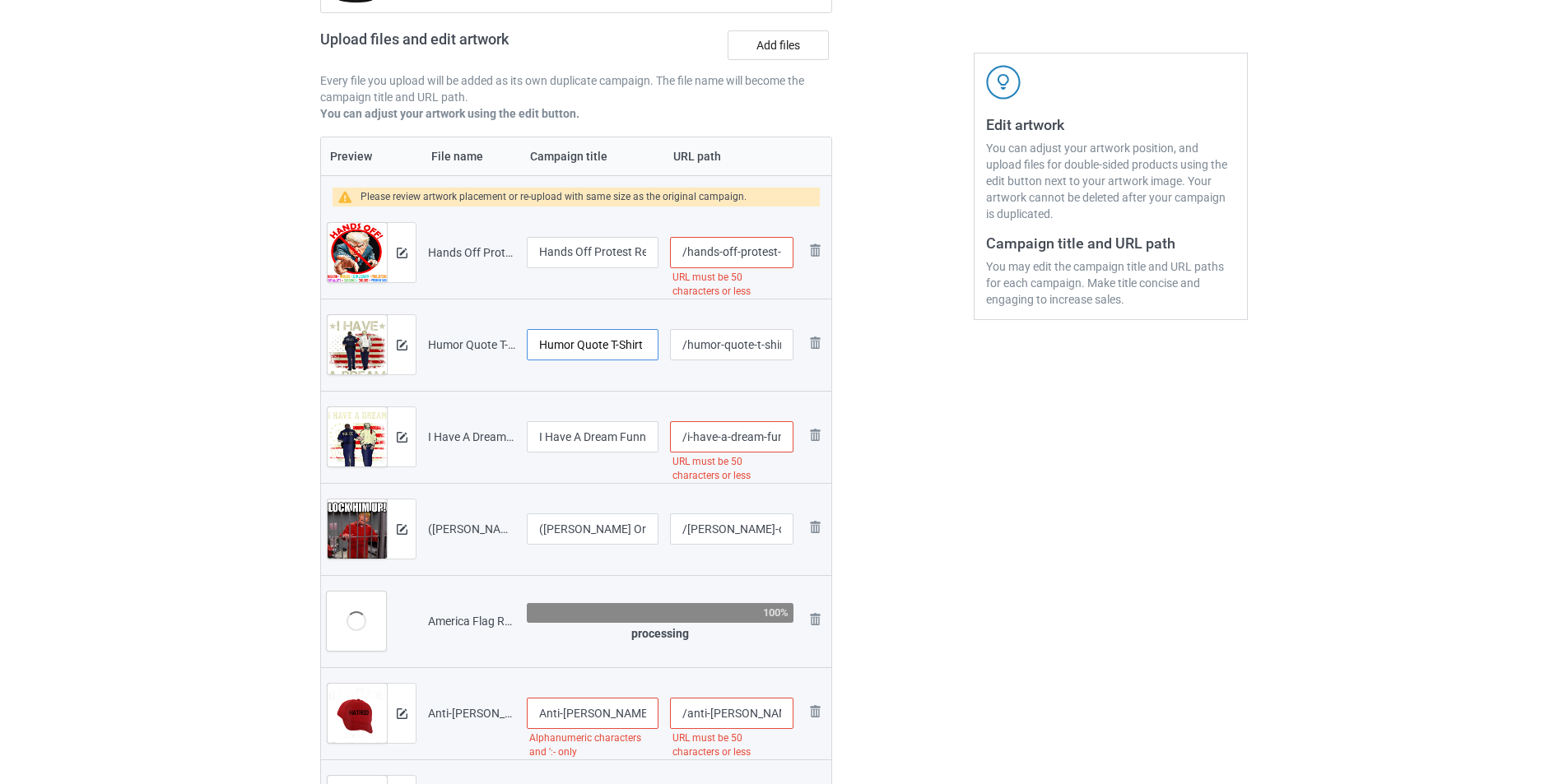
click at [608, 342] on input "Humor Quote T-Shirt" at bounding box center [592, 344] width 132 height 31
paste input "I Have A Dream Funny T-s"
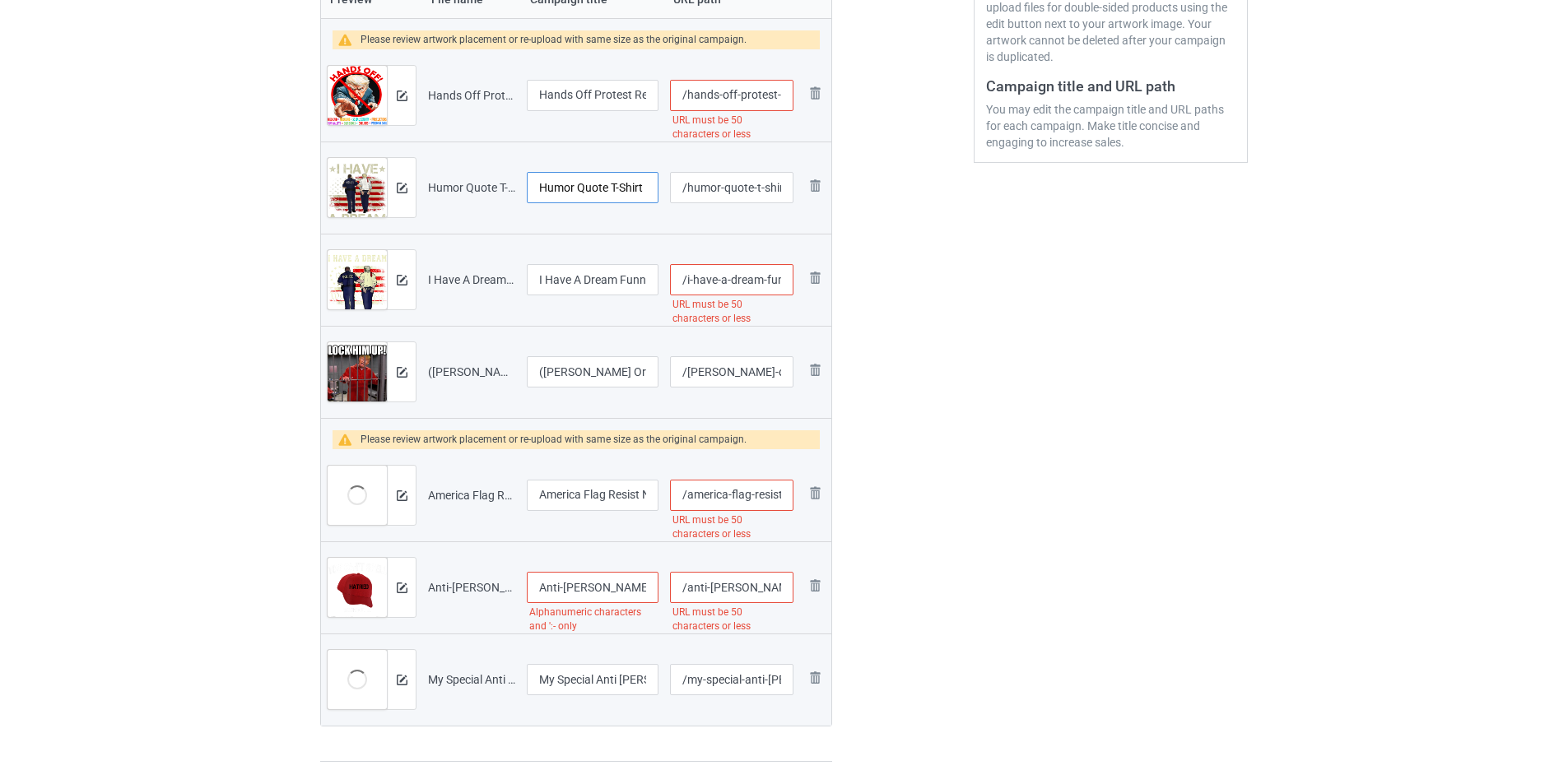
scroll to position [494, 0]
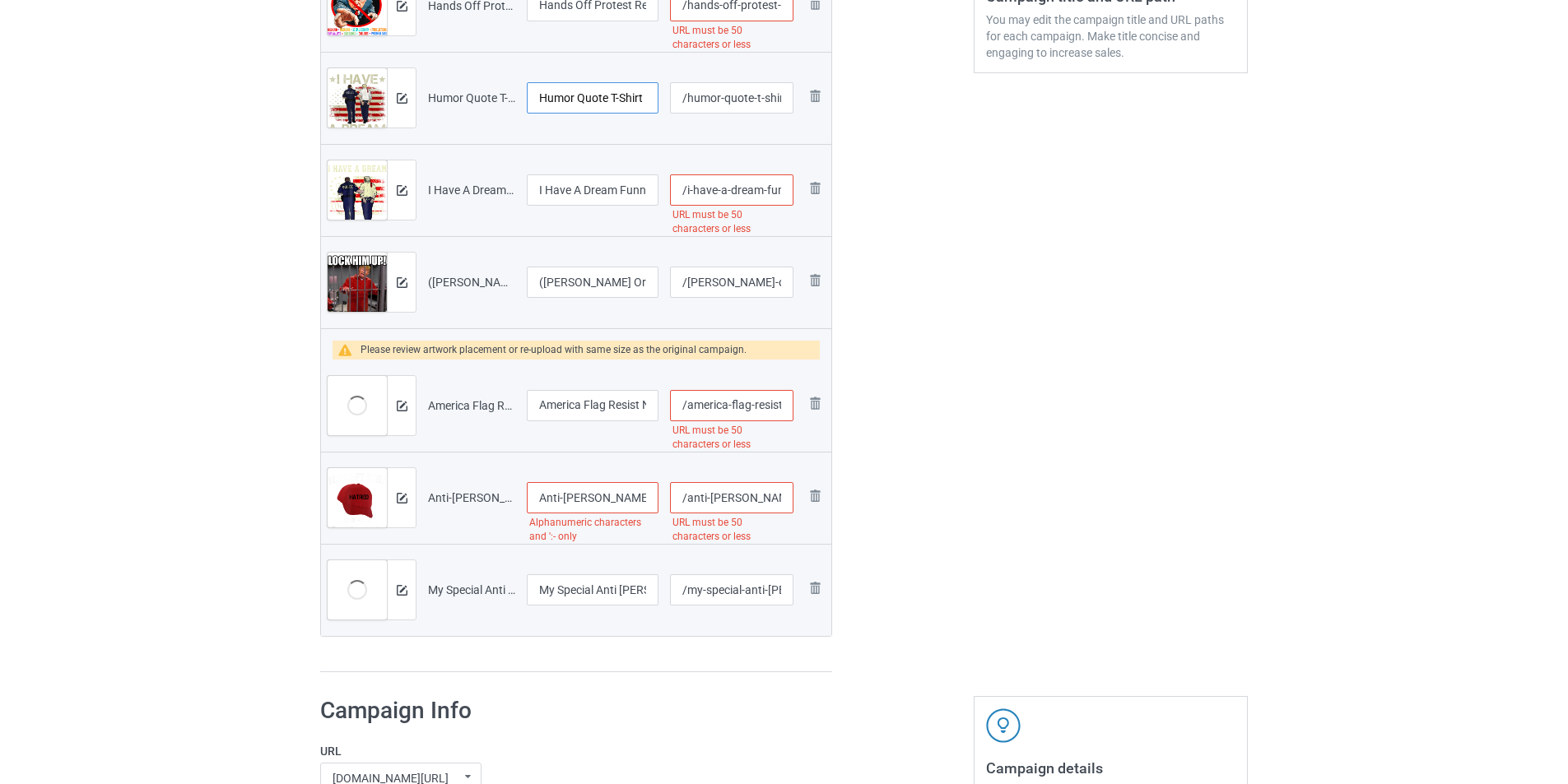
click at [604, 94] on input "Humor Quote T-Shirt" at bounding box center [592, 98] width 132 height 31
paste input "I Have A Dream Funny T-s"
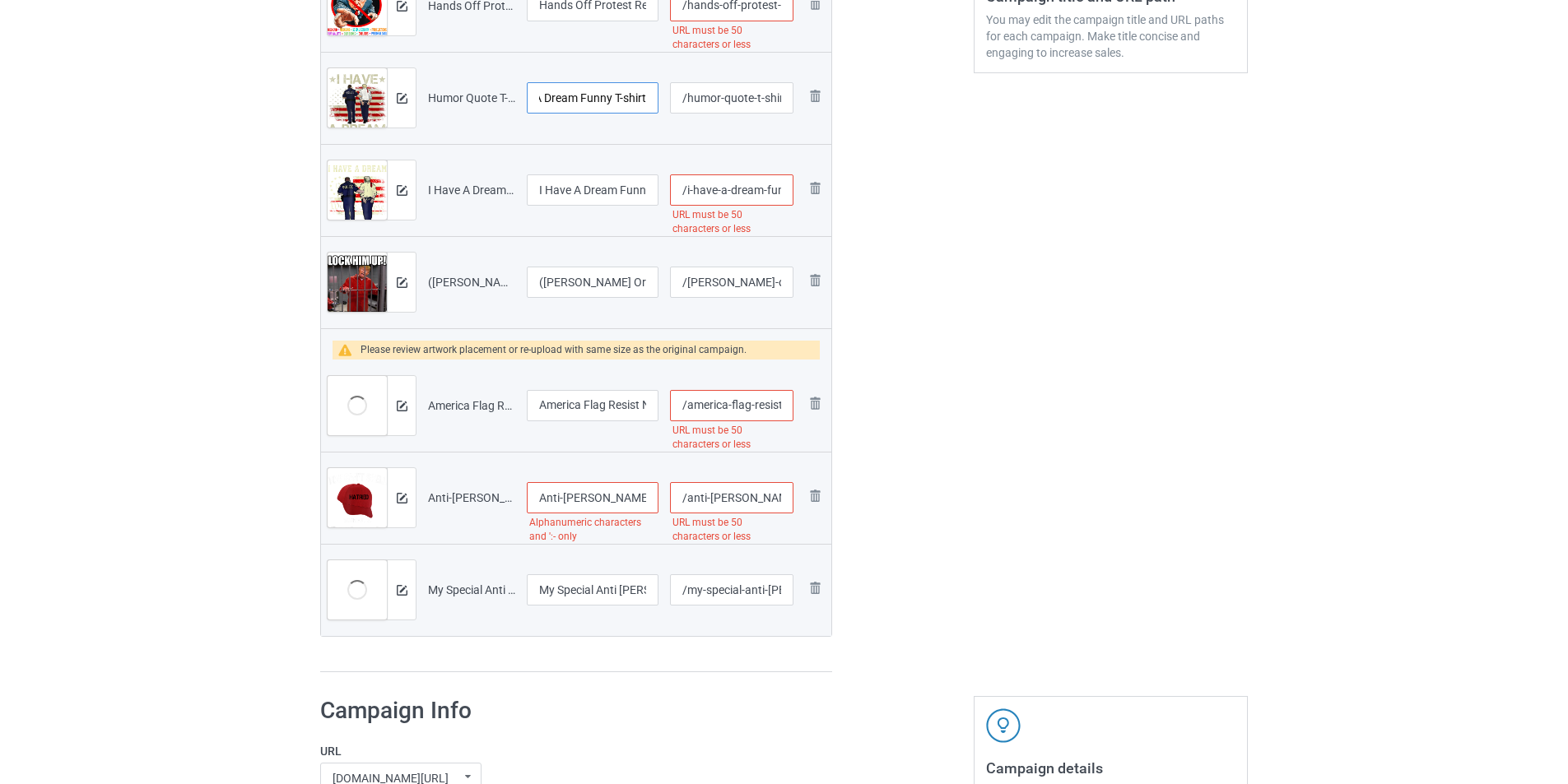
type input "I Have A Dream Funny T-shirt"
click at [599, 206] on input "I Have A Dream Funny Trump Police Saying Quote Men Women T-Shirt Copy Copy Copy" at bounding box center [592, 190] width 132 height 31
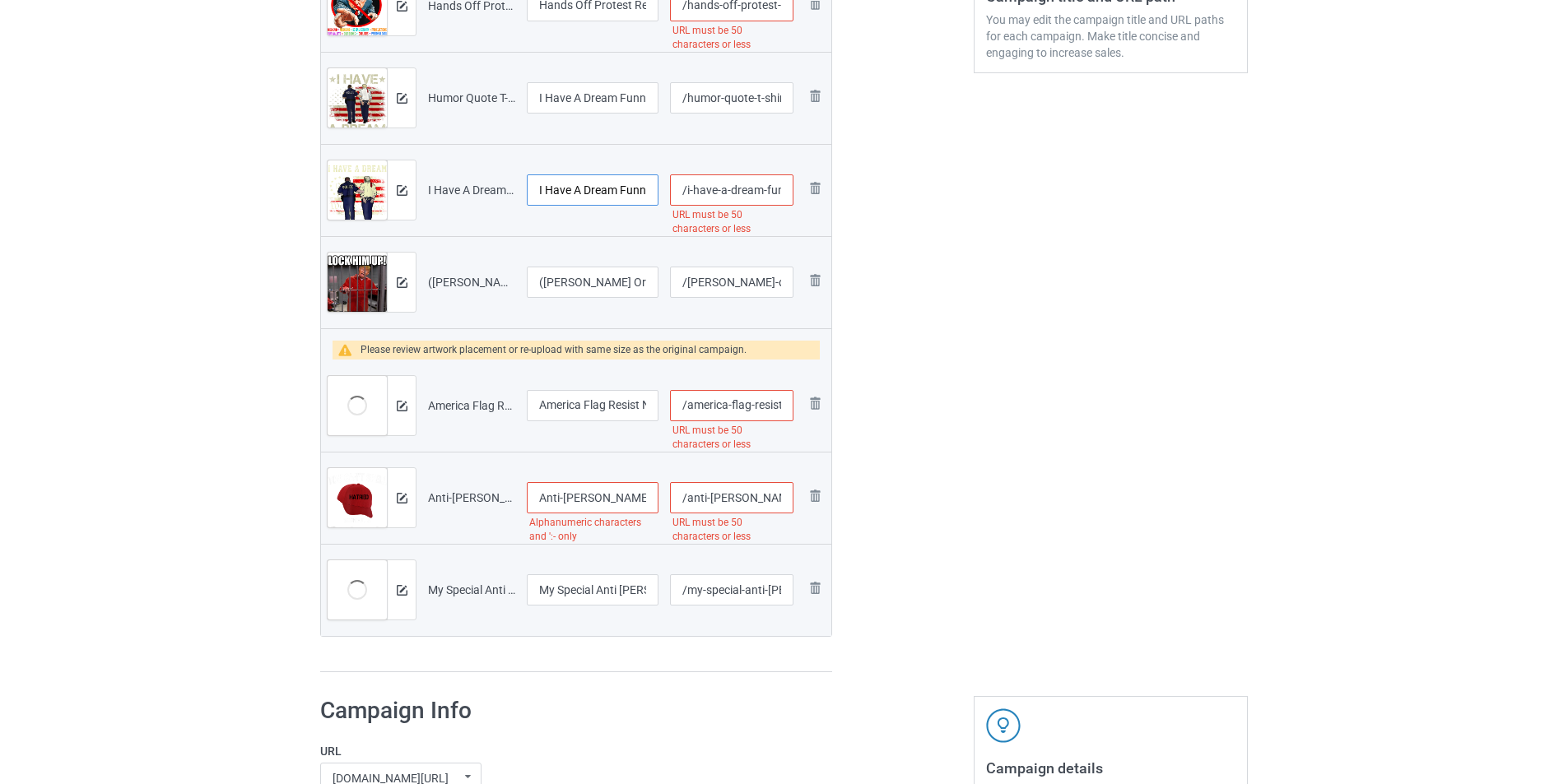
paste input "-shirt"
type input "I Have A Dream Funny T-shirt"
click at [600, 282] on input "(Trump Orange Jumpsuit) T-Shirt" at bounding box center [592, 282] width 132 height 31
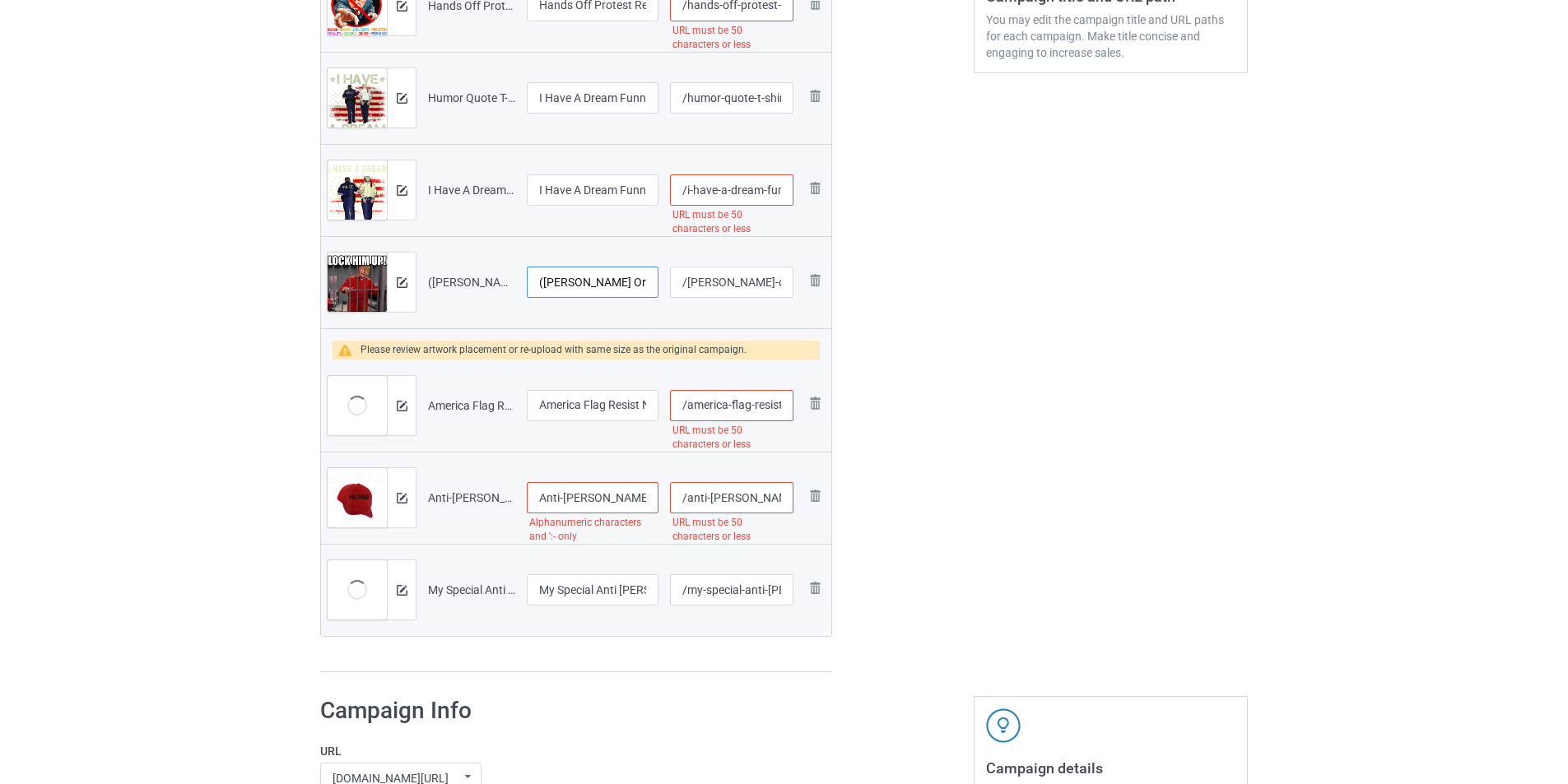
click at [600, 282] on input "(Trump Orange Jumpsuit) T-Shirt" at bounding box center [592, 282] width 132 height 31
paste input "I Have A Dream Funny T-s"
drag, startPoint x: 577, startPoint y: 277, endPoint x: 517, endPoint y: 276, distance: 60.0
click at [517, 276] on tr "Preview and edit artwork (Trump Orange Jumpsuit) T-Shirt.png I Have A Dream Fun…" at bounding box center [576, 281] width 510 height 92
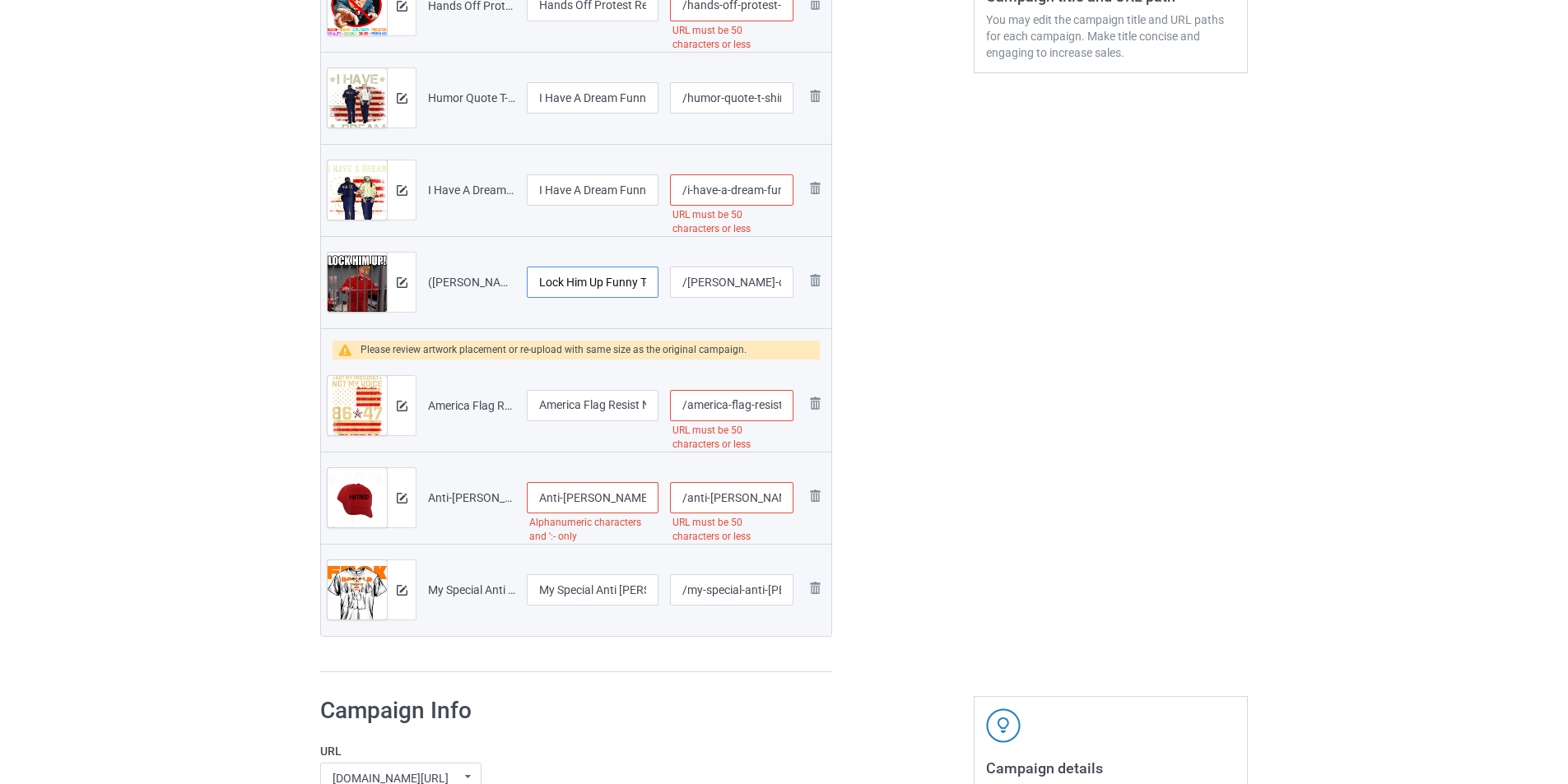
type input "Lock Him Up Funny T-shirt"
drag, startPoint x: 618, startPoint y: 404, endPoint x: 634, endPoint y: 404, distance: 16.0
click at [634, 404] on input "America Flag Resist Not My President Anti-Trump 86 47 Funny T-Shirt" at bounding box center [592, 405] width 132 height 31
click at [593, 411] on input "America Flag Resist Not My President Anti-Trump 86 47 Funny T-Shirt" at bounding box center [592, 405] width 132 height 31
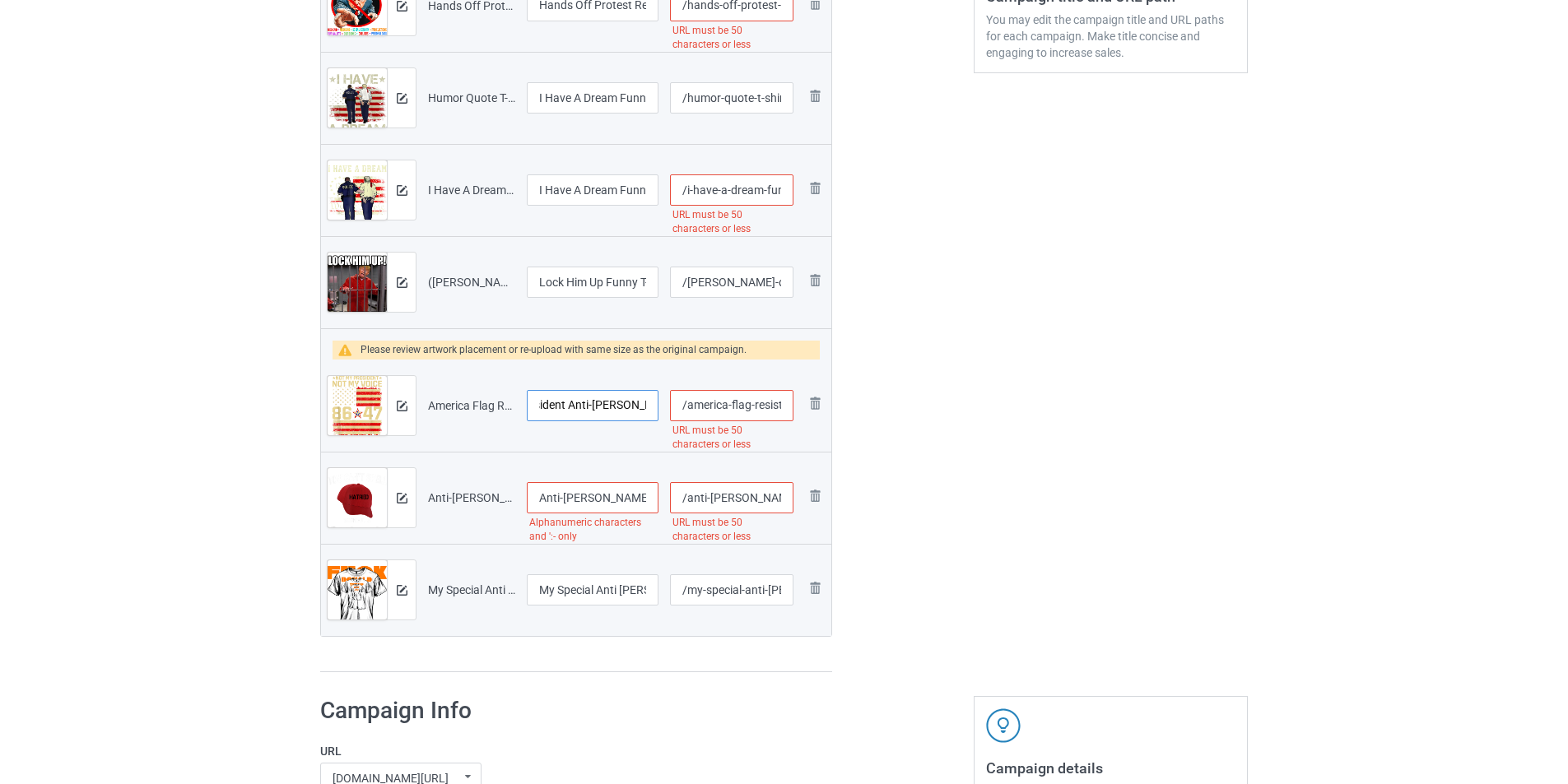
scroll to position [0, 248]
drag, startPoint x: 631, startPoint y: 404, endPoint x: 640, endPoint y: 404, distance: 9.0
click at [640, 404] on input "America Flag Resist Not My President Anti-Trump 86 47 Funny T-Shirt" at bounding box center [592, 405] width 132 height 31
click at [583, 407] on input "America Flag Resist Not My President Anti-Trump 86 47 Funny T-Shirt" at bounding box center [592, 405] width 132 height 31
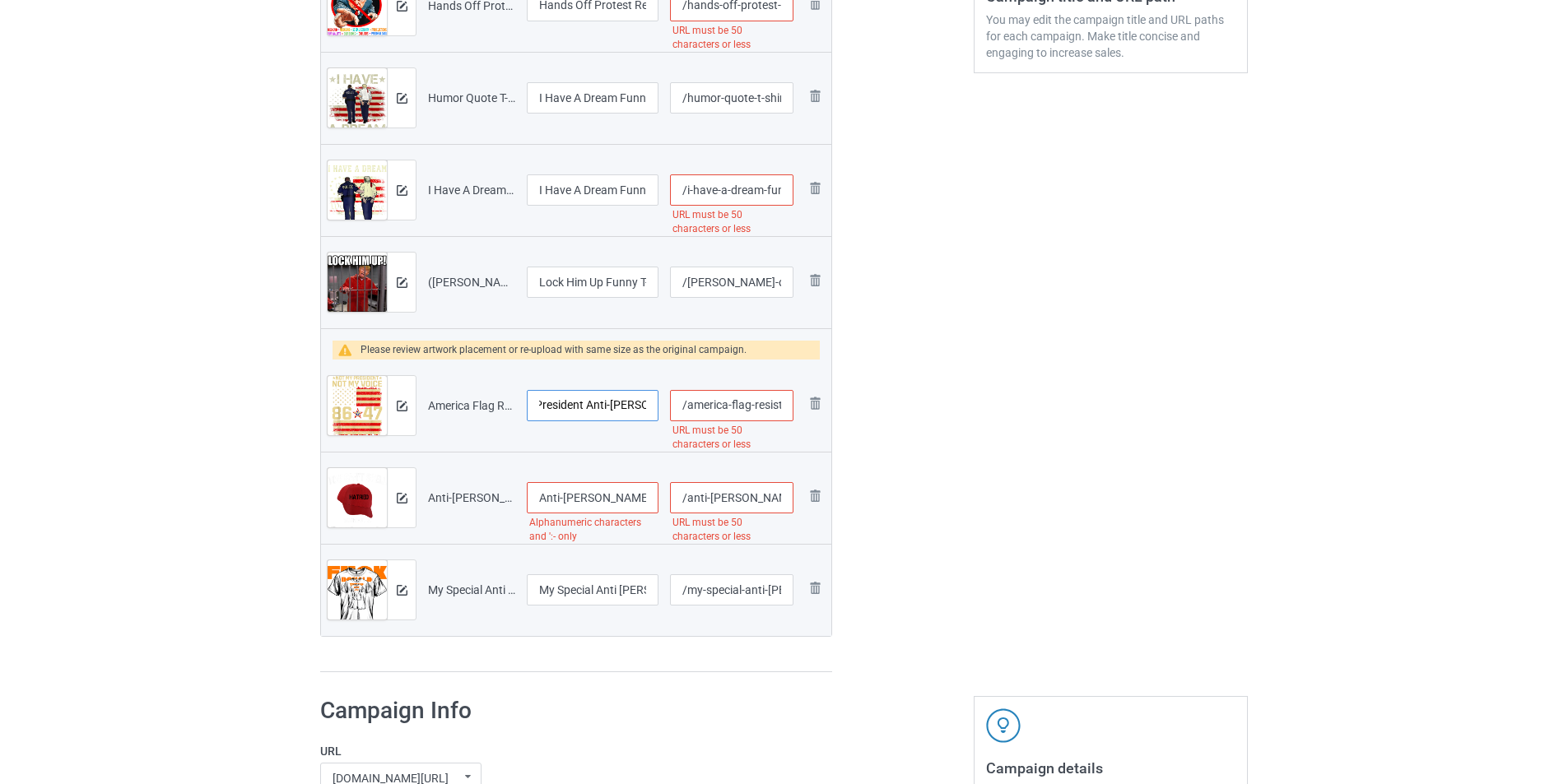
drag, startPoint x: 578, startPoint y: 404, endPoint x: 590, endPoint y: 404, distance: 12.0
click at [590, 404] on input "America Flag Resist Not My President Anti-Trump 86 47 Funny T-Shirt" at bounding box center [592, 405] width 132 height 31
drag, startPoint x: 570, startPoint y: 411, endPoint x: 544, endPoint y: 411, distance: 26.0
click at [544, 411] on input "America Flag Resist Not My President Funny T-Shirt" at bounding box center [592, 405] width 132 height 31
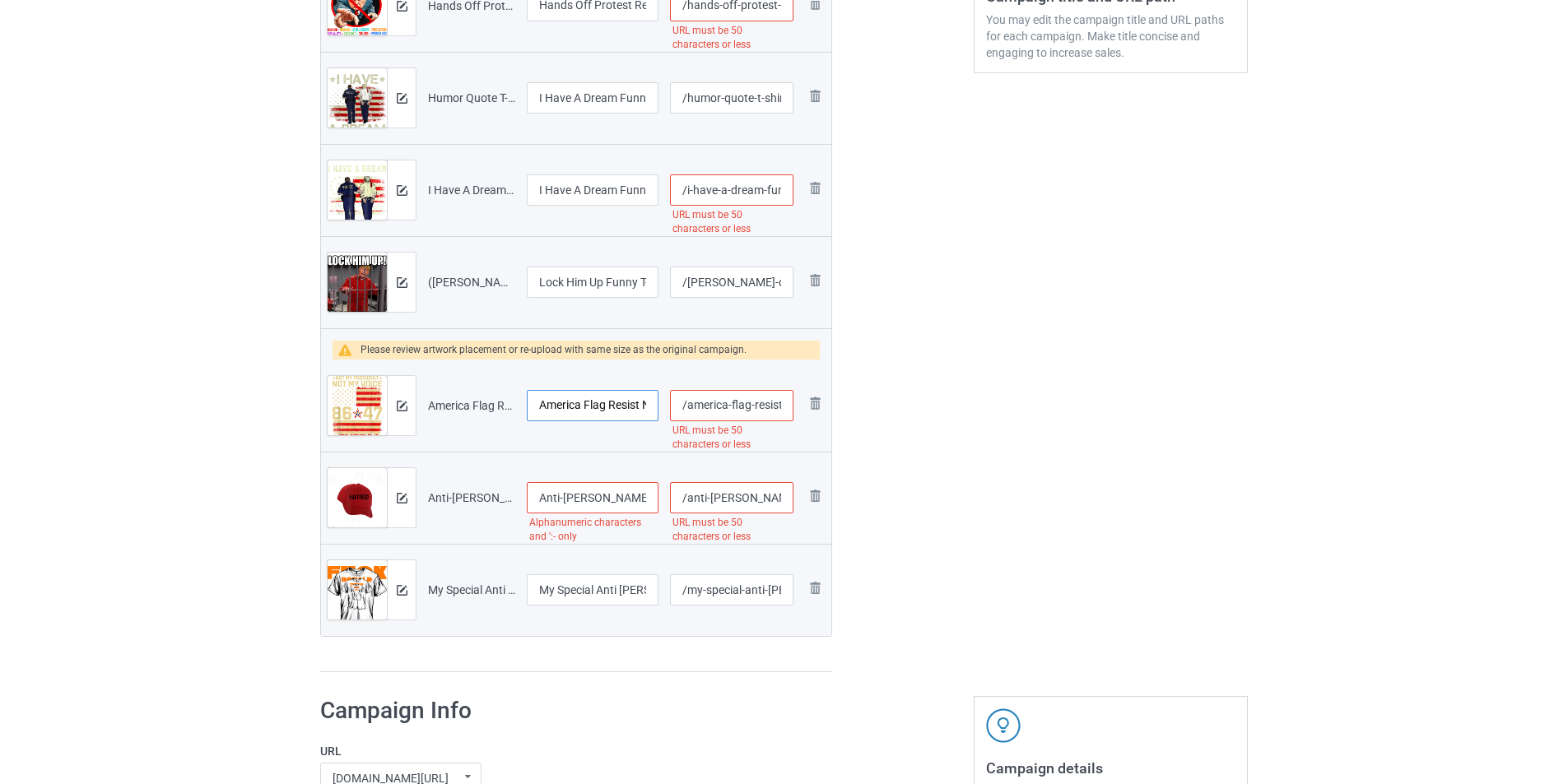
click at [565, 404] on input "America Flag Resist Not My President Funny T-Shirt" at bounding box center [592, 405] width 132 height 31
type input "America Flag Resist Not My President Funny T-Shirt"
drag, startPoint x: 750, startPoint y: 405, endPoint x: 874, endPoint y: 405, distance: 124.0
click at [874, 405] on div "Campaign to duplicate 2025 in Prison T-Shirt Political Prisoner Original Artwor…" at bounding box center [784, 152] width 950 height 1063
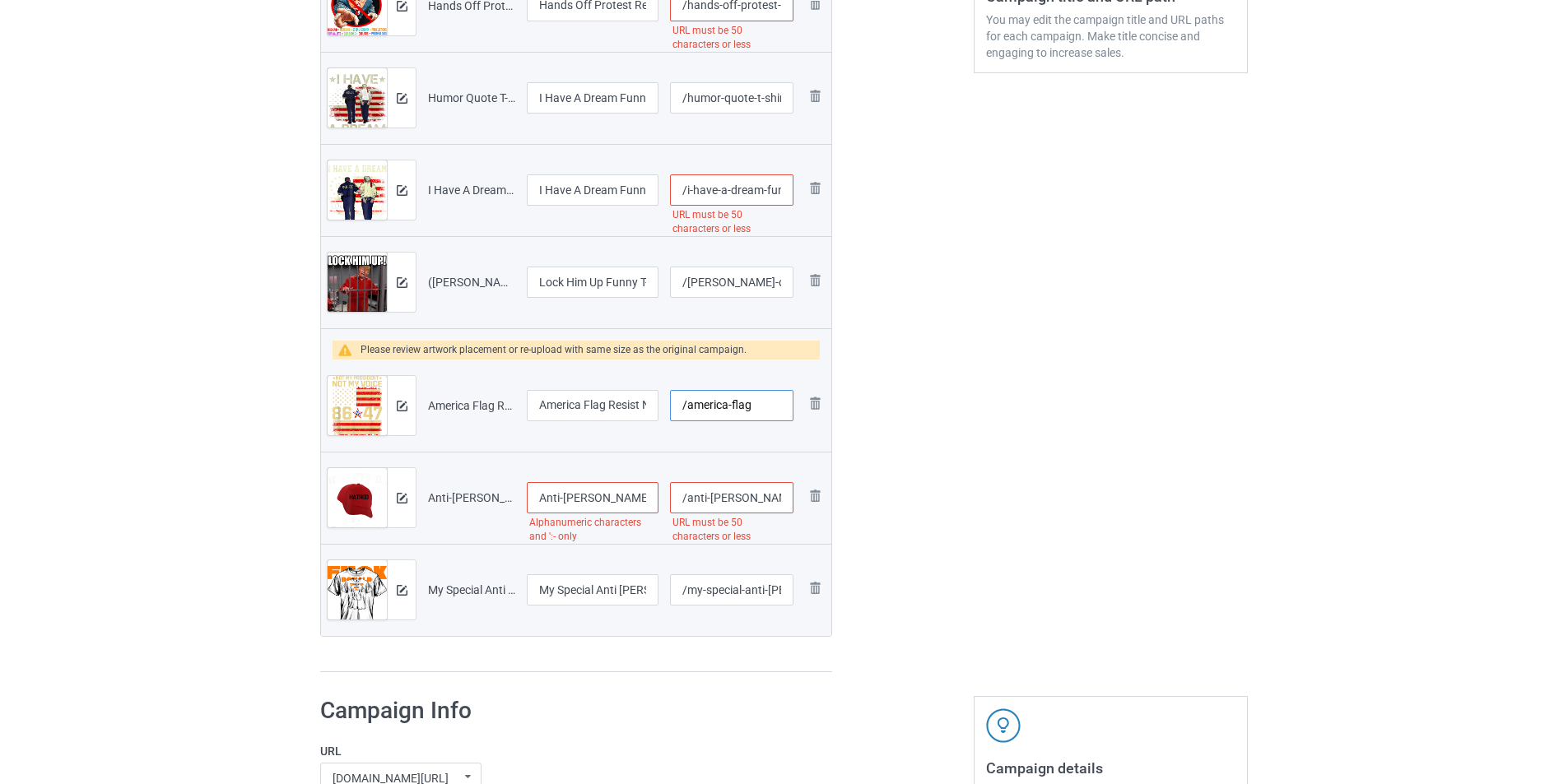
scroll to position [0, 0]
type input "/america-flag"
drag, startPoint x: 597, startPoint y: 497, endPoint x: 500, endPoint y: 497, distance: 97.0
click at [500, 497] on tr "Preview and edit artwork Anti-Trump Can_t Spell Hatred Without Red Hat T-Shirt.…" at bounding box center [576, 497] width 510 height 92
click at [565, 493] on input "Can_t Spell Hatred Without Red Hat T-Shirt" at bounding box center [592, 497] width 132 height 31
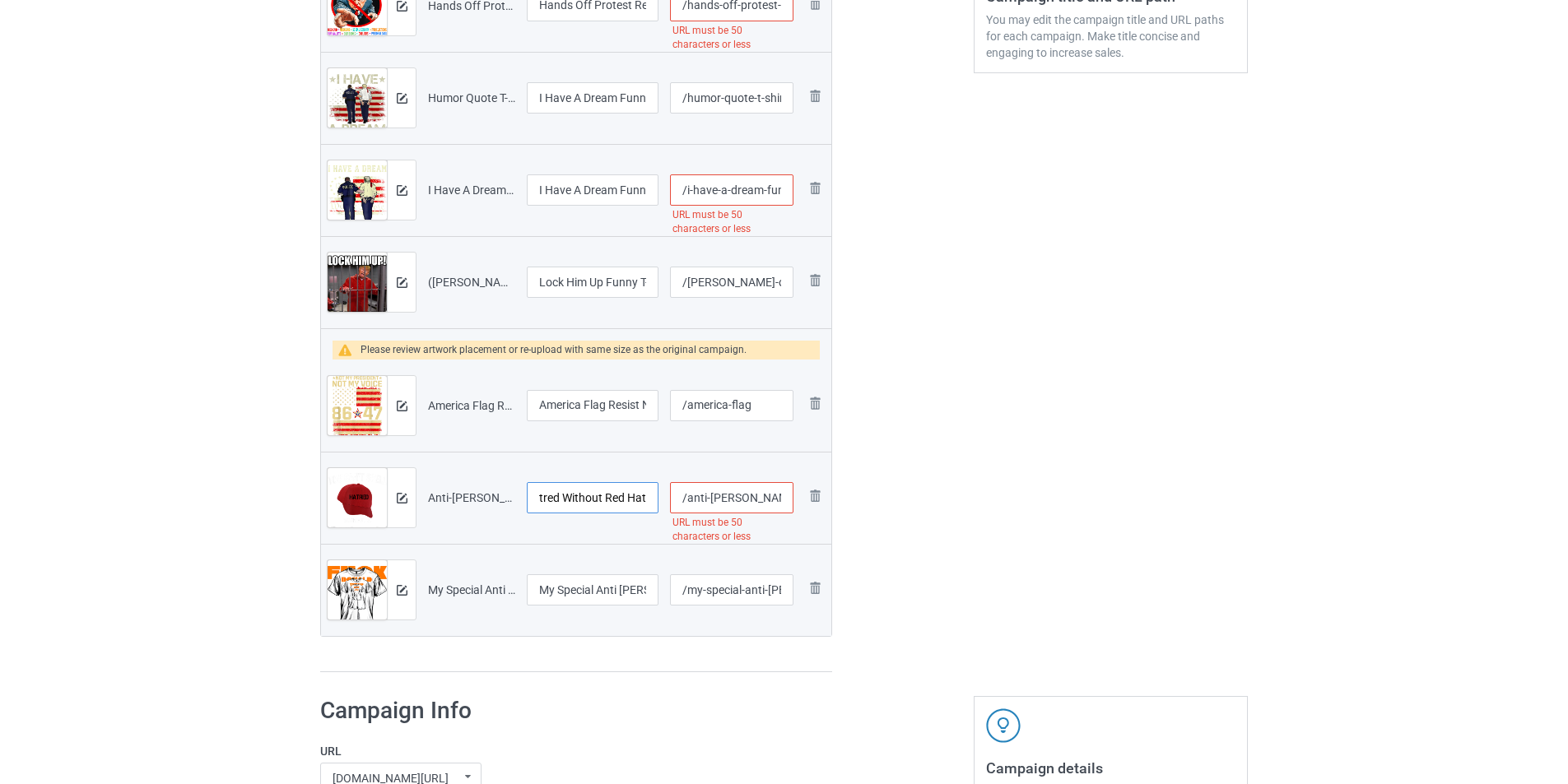
scroll to position [0, 106]
drag, startPoint x: 542, startPoint y: 497, endPoint x: 664, endPoint y: 497, distance: 122.0
click at [664, 497] on tr "Preview and edit artwork Anti-Trump Can_t Spell Hatred Without Red Hat T-Shirt.…" at bounding box center [576, 497] width 510 height 92
type input "Can't Spell Hatred Without Red Hat T-Shirt"
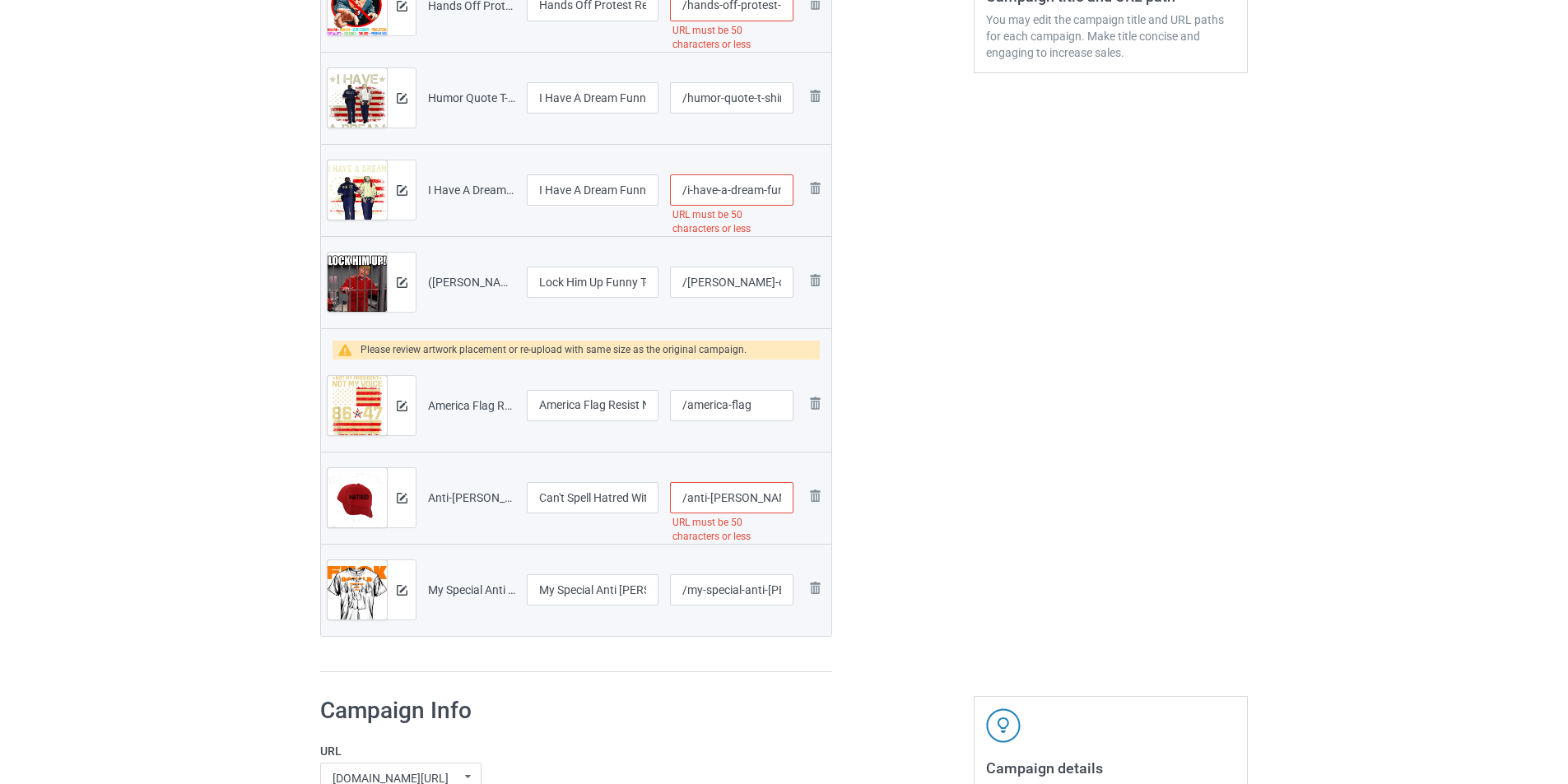
click at [736, 486] on input "/anti-trump-can-t-spell-hatred-without-red-hat-t-shirt" at bounding box center [731, 497] width 123 height 31
click at [740, 505] on input "/anti-trump-can-t-spell-hatred-without-red-hat-t-shirt" at bounding box center [731, 497] width 123 height 31
drag, startPoint x: 744, startPoint y: 497, endPoint x: 688, endPoint y: 496, distance: 56.0
click at [688, 496] on input "/anti-trump-can-t-spell-hatred-without-red-hat-t-shirt" at bounding box center [731, 497] width 123 height 31
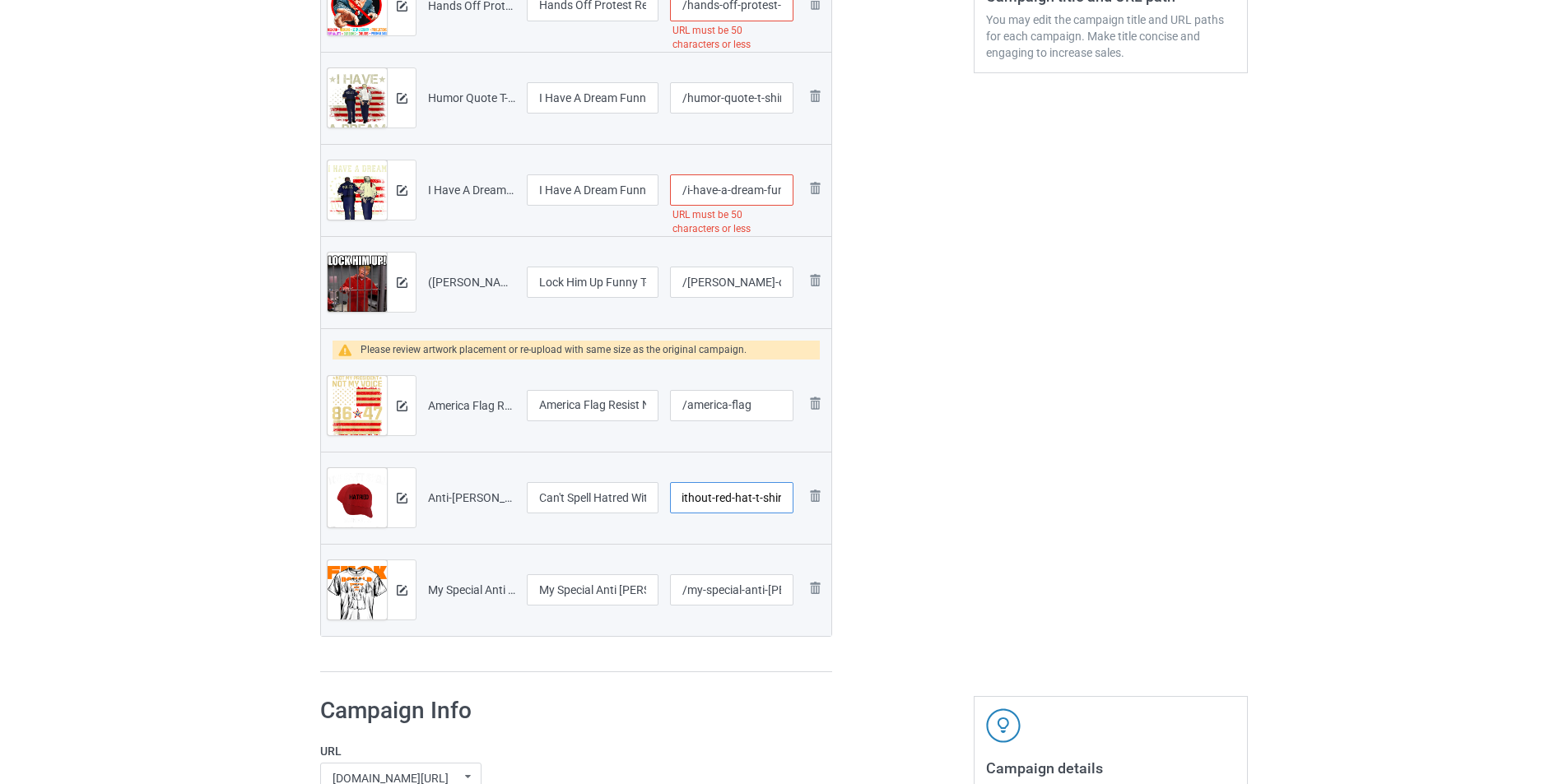
drag, startPoint x: 739, startPoint y: 497, endPoint x: 887, endPoint y: 500, distance: 148.0
click at [887, 500] on div "Campaign to duplicate 2025 in Prison T-Shirt Political Prisoner Original Artwor…" at bounding box center [784, 152] width 950 height 1063
drag, startPoint x: 707, startPoint y: 497, endPoint x: 738, endPoint y: 496, distance: 31.0
click at [707, 496] on input "/can-t-spell" at bounding box center [731, 497] width 123 height 31
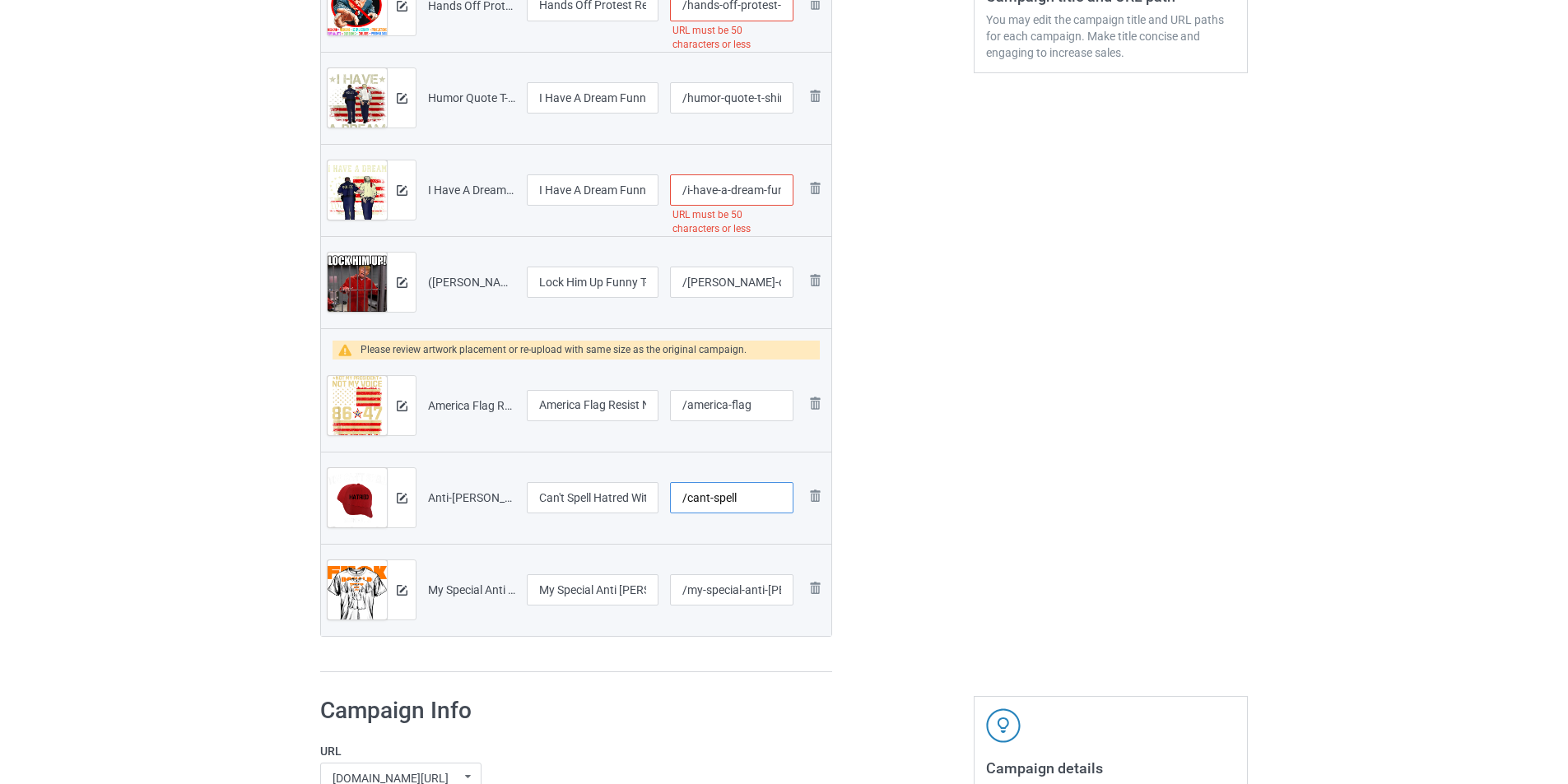
type input "/cant-spell"
click at [755, 593] on input "/my-special-anti-trump-t-shirt" at bounding box center [731, 590] width 123 height 31
drag, startPoint x: 741, startPoint y: 587, endPoint x: 933, endPoint y: 590, distance: 192.0
click at [933, 590] on div "Campaign to duplicate 2025 in Prison T-Shirt Political Prisoner Original Artwor…" at bounding box center [784, 152] width 950 height 1063
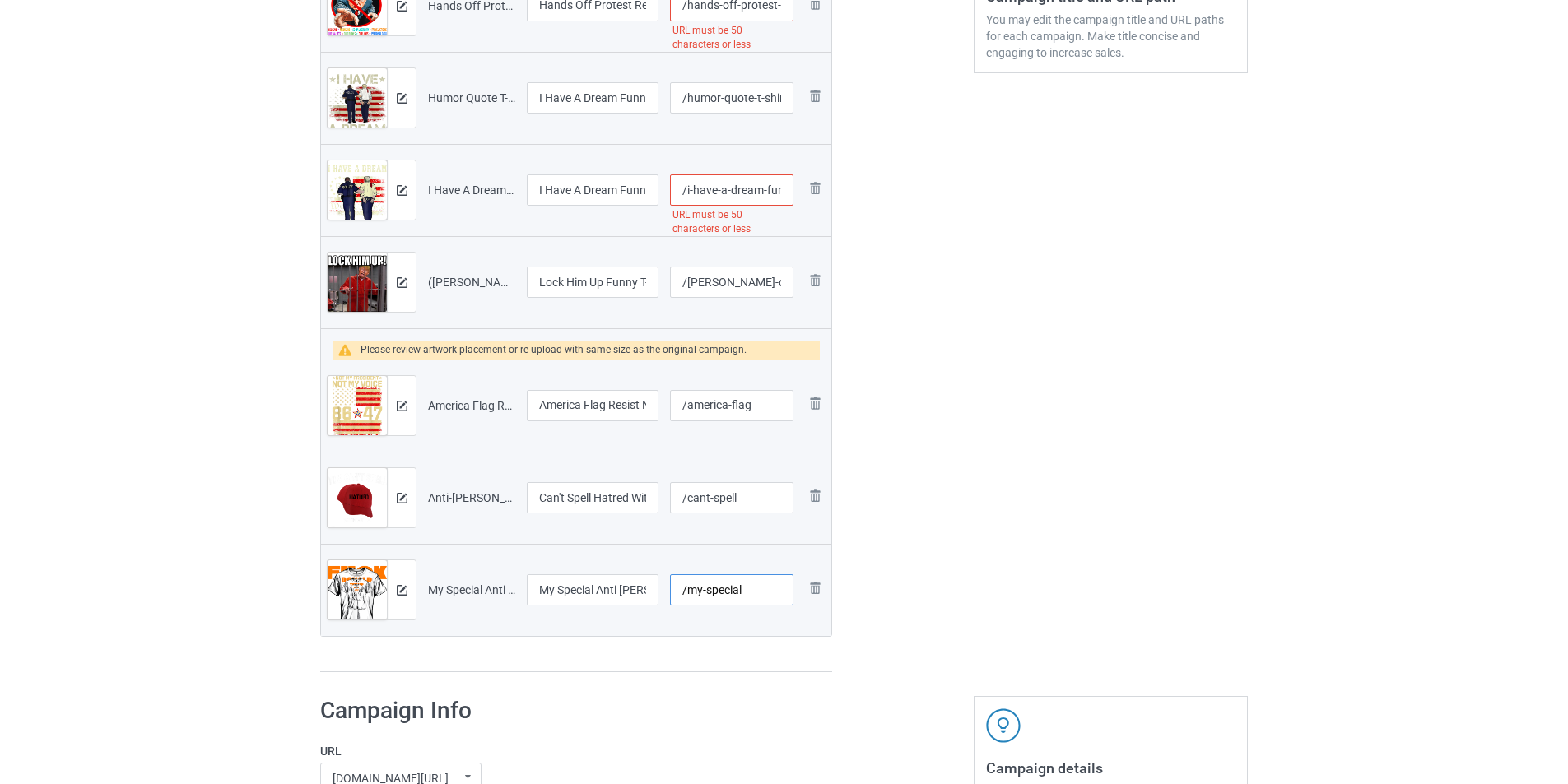
scroll to position [0, 0]
type input "/my-special"
drag, startPoint x: 597, startPoint y: 590, endPoint x: 610, endPoint y: 590, distance: 13.0
click at [610, 590] on input "My Special Anti Trump T-Shirt" at bounding box center [592, 590] width 132 height 31
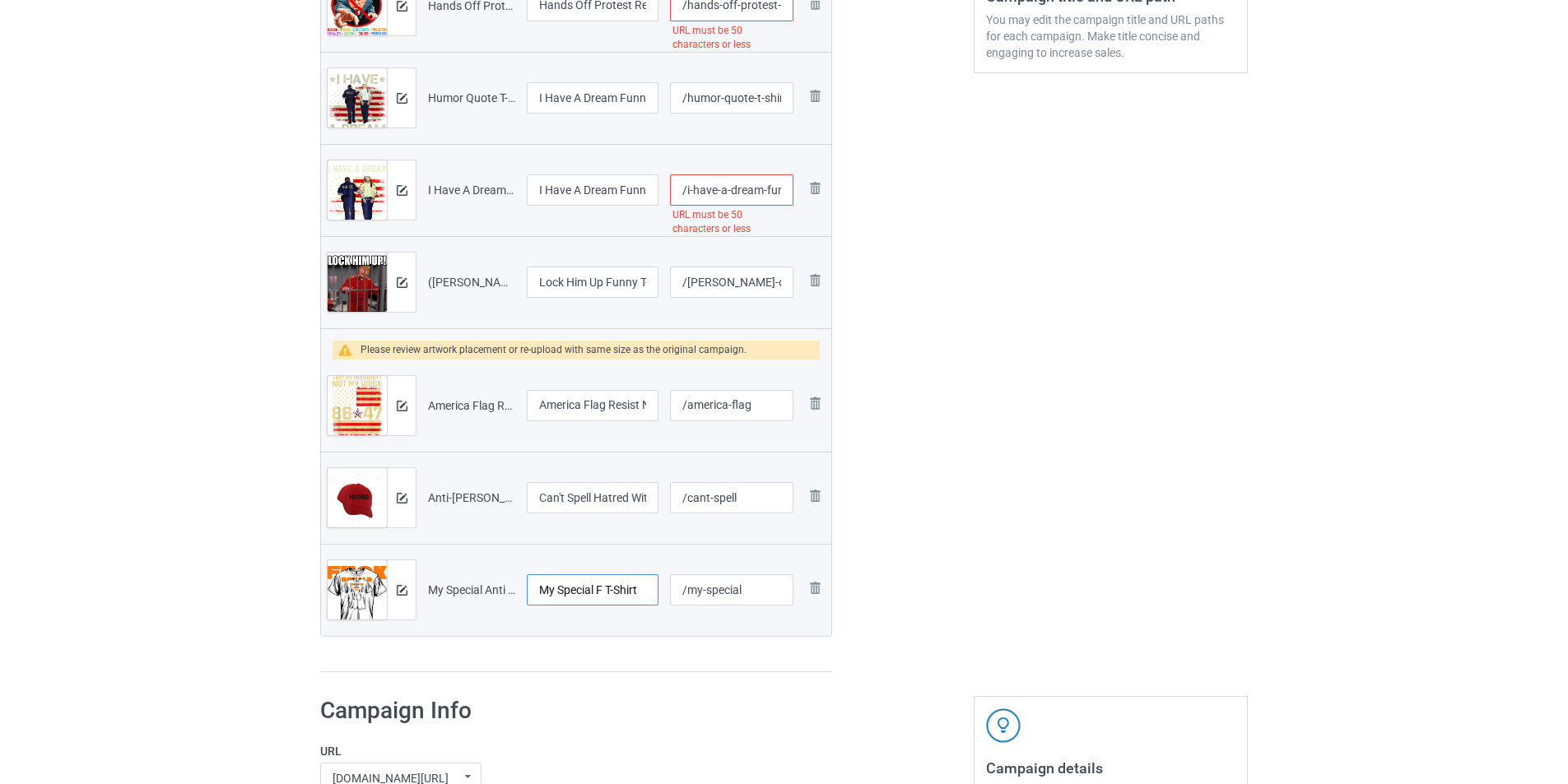
scroll to position [0, 0]
drag, startPoint x: 589, startPoint y: 592, endPoint x: 528, endPoint y: 593, distance: 61.0
click at [528, 593] on input "My Special Funny T-Shirt" at bounding box center [592, 590] width 132 height 31
type input "My Special Funny T-Shirt"
click at [754, 589] on input "/my-special" at bounding box center [731, 590] width 123 height 31
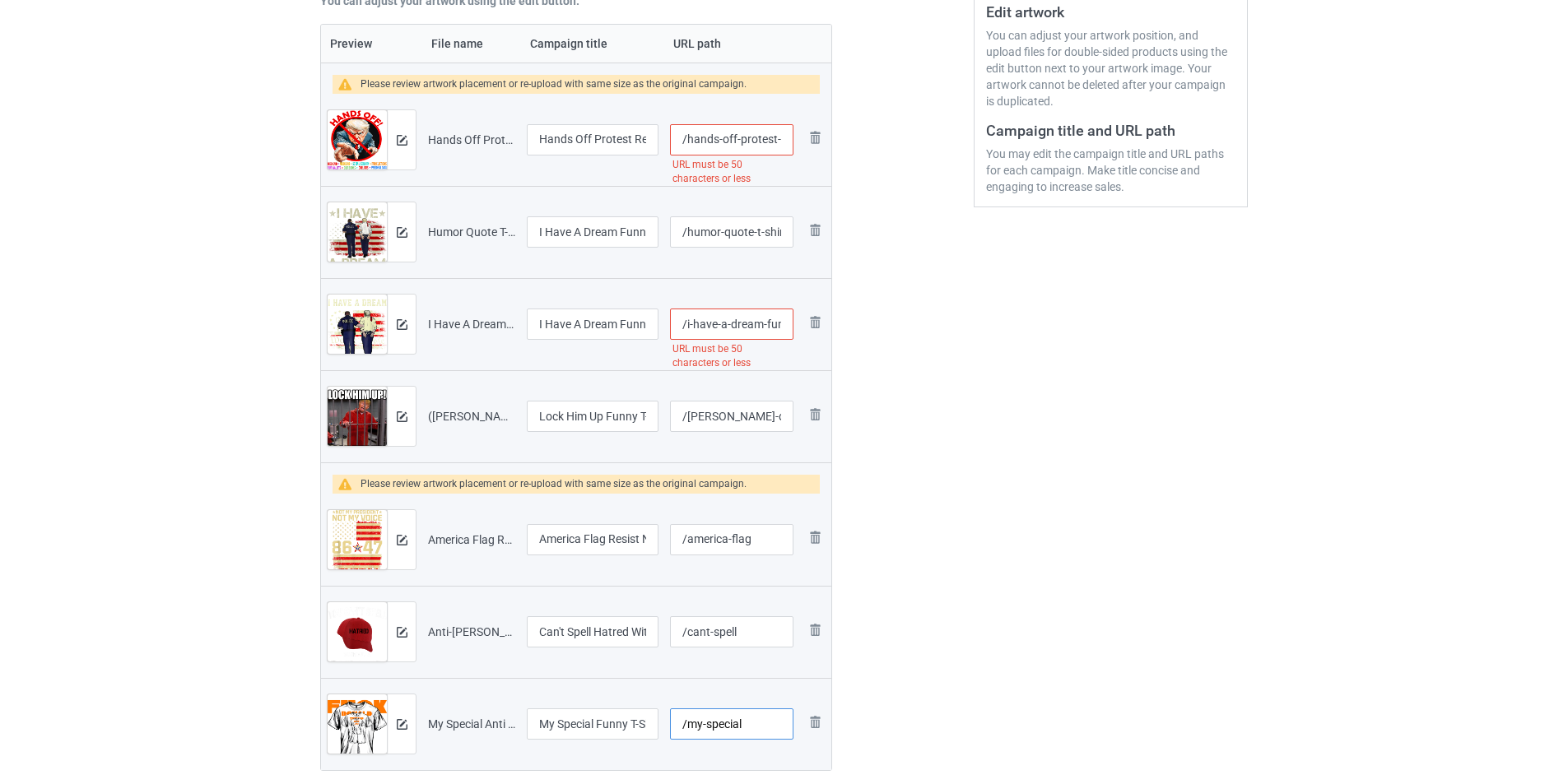
scroll to position [247, 0]
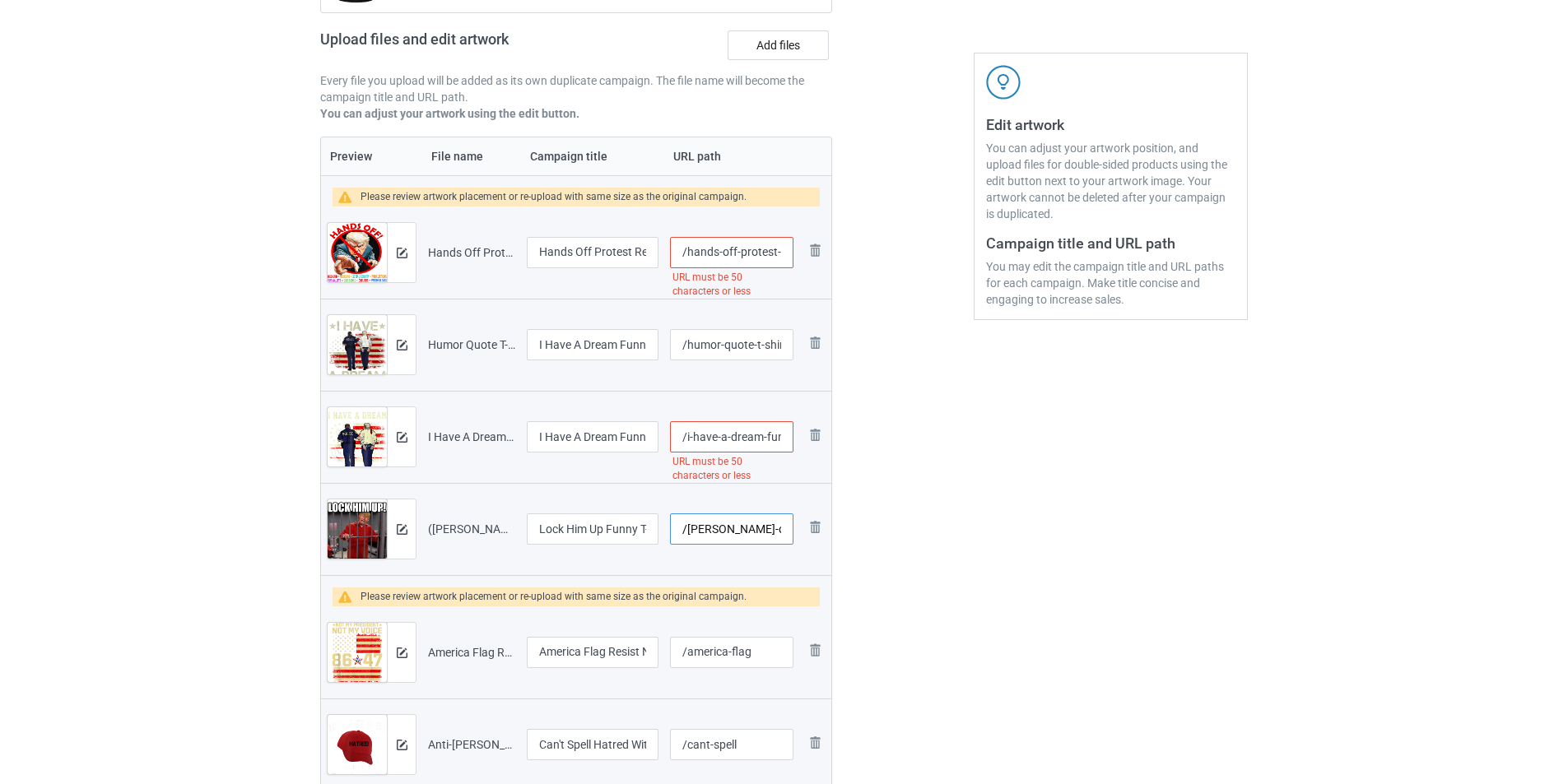
drag, startPoint x: 719, startPoint y: 531, endPoint x: 684, endPoint y: 528, distance: 35.1
click at [684, 528] on input "/trump-orange-jumpsuit-t-shirt" at bounding box center [731, 529] width 123 height 31
drag, startPoint x: 769, startPoint y: 530, endPoint x: 864, endPoint y: 529, distance: 95.0
click at [864, 529] on div "Campaign to duplicate 2025 in Prison T-Shirt Political Prisoner Original Artwor…" at bounding box center [784, 399] width 950 height 1063
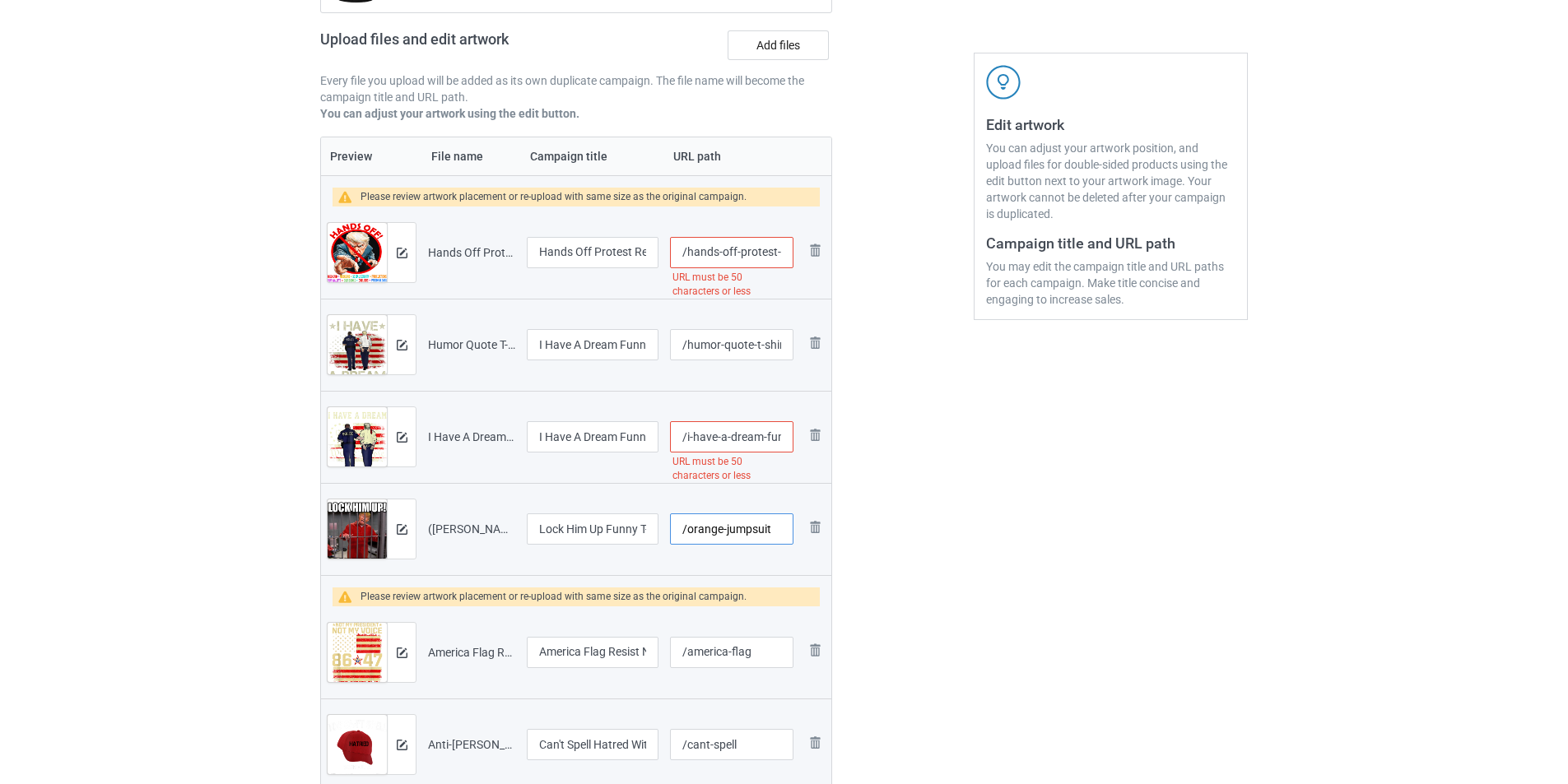
scroll to position [0, 0]
type input "/orange-jumpsuit"
drag, startPoint x: 742, startPoint y: 254, endPoint x: 840, endPoint y: 263, distance: 98.4
click at [840, 263] on div "Campaign to duplicate 2025 in Prison T-Shirt Political Prisoner Original Artwor…" at bounding box center [577, 399] width 535 height 1063
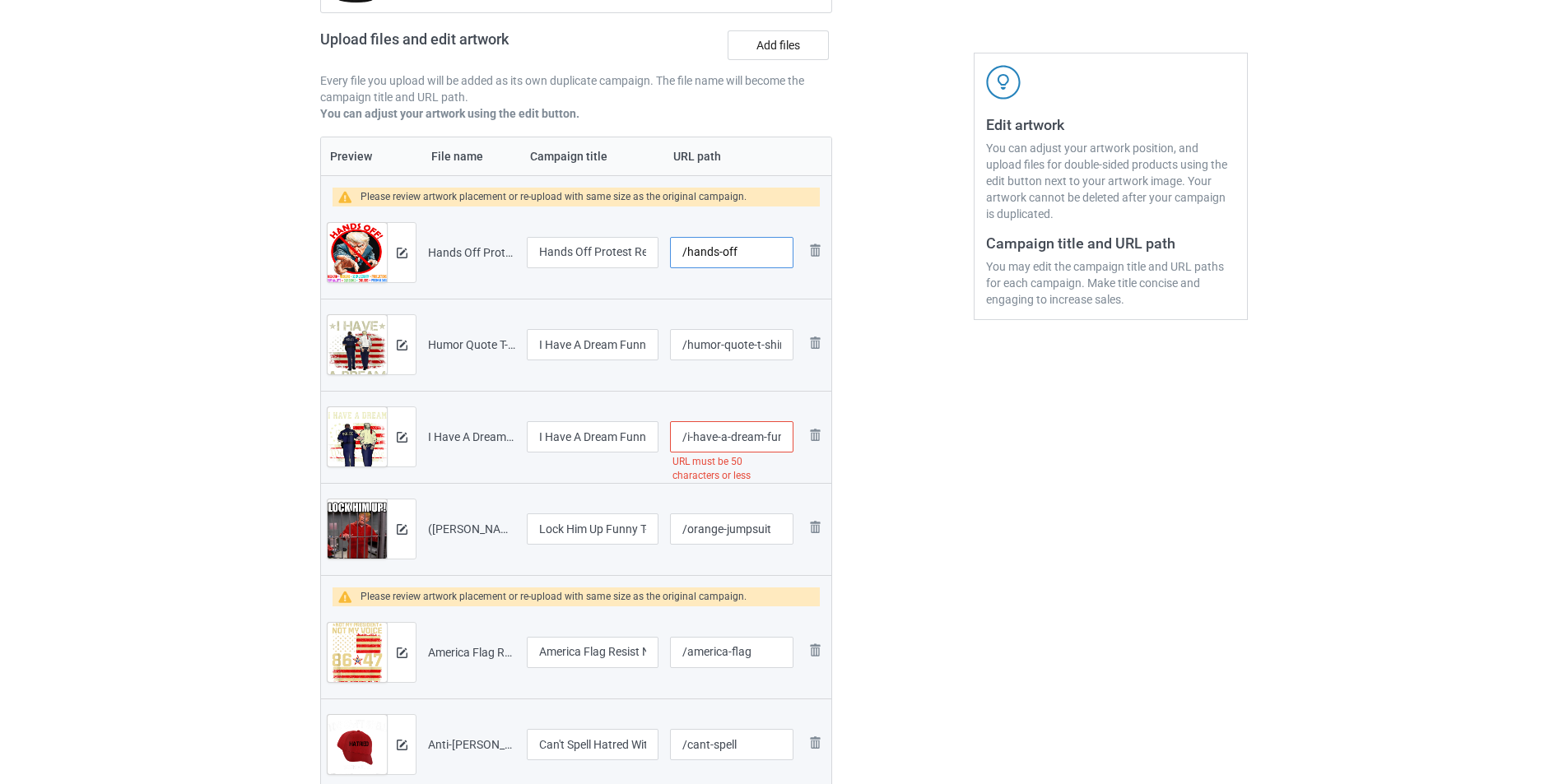
scroll to position [0, 0]
type input "/hands-off"
drag, startPoint x: 639, startPoint y: 248, endPoint x: 651, endPoint y: 250, distance: 12.2
click at [651, 250] on input "Hands Off Protest Resist Anti Trump for Men Women T-Shirt" at bounding box center [592, 252] width 132 height 31
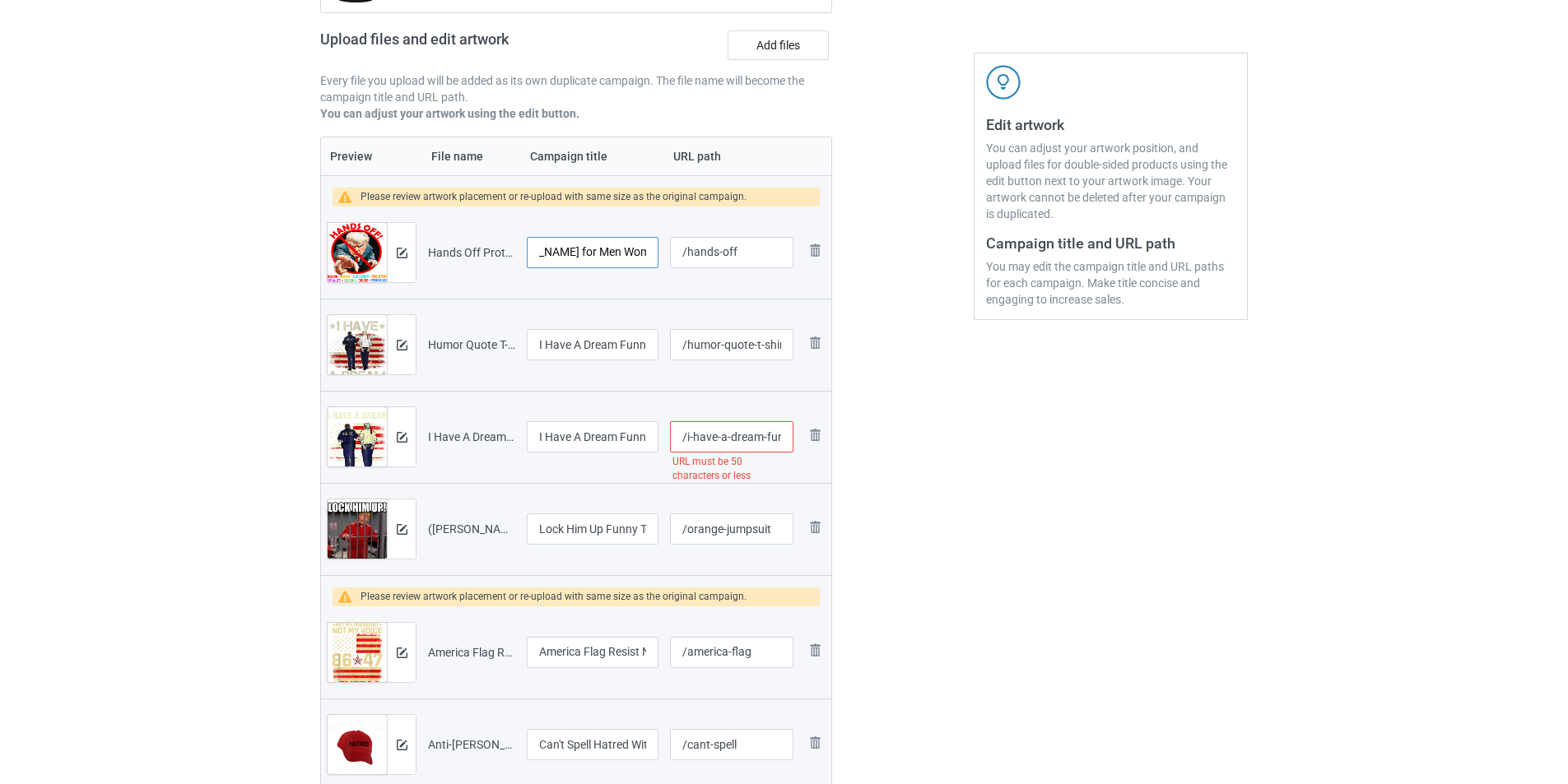
click at [610, 250] on input "Hands Off Protest Resist Anti Trump for Men Women T-Shirt" at bounding box center [592, 252] width 132 height 31
drag, startPoint x: 610, startPoint y: 250, endPoint x: 559, endPoint y: 250, distance: 51.0
click at [559, 250] on input "Hands Off Protest Resist Anti Trump for Men Women T-Shirt" at bounding box center [592, 252] width 132 height 31
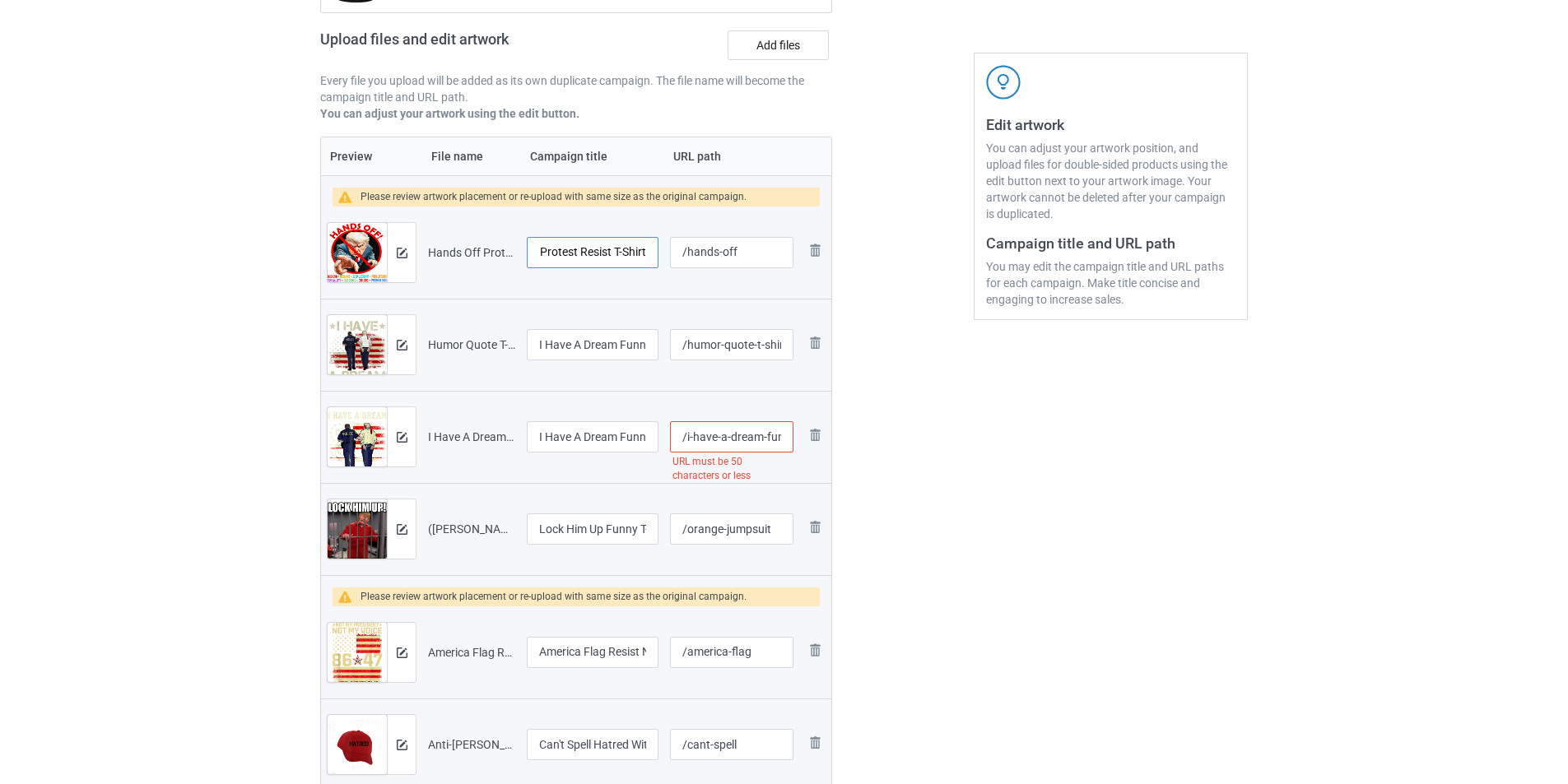
type input "Hands Off Protest Resist T-Shirt"
click at [906, 336] on div at bounding box center [903, 399] width 119 height 1063
drag, startPoint x: 751, startPoint y: 345, endPoint x: 882, endPoint y: 345, distance: 131.0
click at [882, 345] on div "Campaign to duplicate 2025 in Prison T-Shirt Political Prisoner Original Artwor…" at bounding box center [784, 399] width 950 height 1063
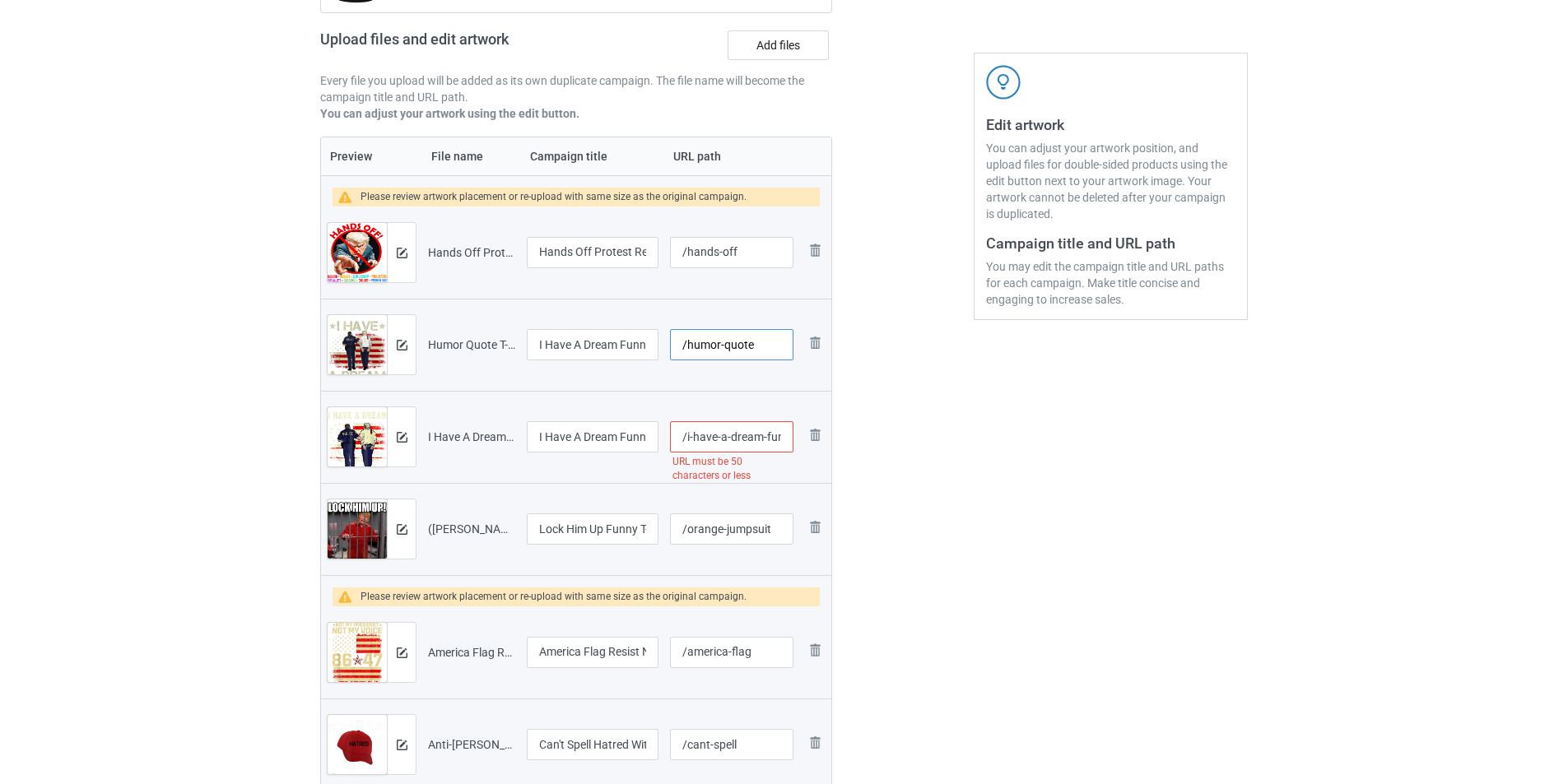
scroll to position [0, 0]
click at [911, 446] on div at bounding box center [903, 399] width 119 height 1063
drag, startPoint x: 719, startPoint y: 347, endPoint x: 800, endPoint y: 347, distance: 81.0
click at [800, 347] on tr "Preview and edit artwork Humor Quote T-Shirt.png I Have A Dream Funny T-shirt /…" at bounding box center [576, 344] width 510 height 92
type input "/humor"
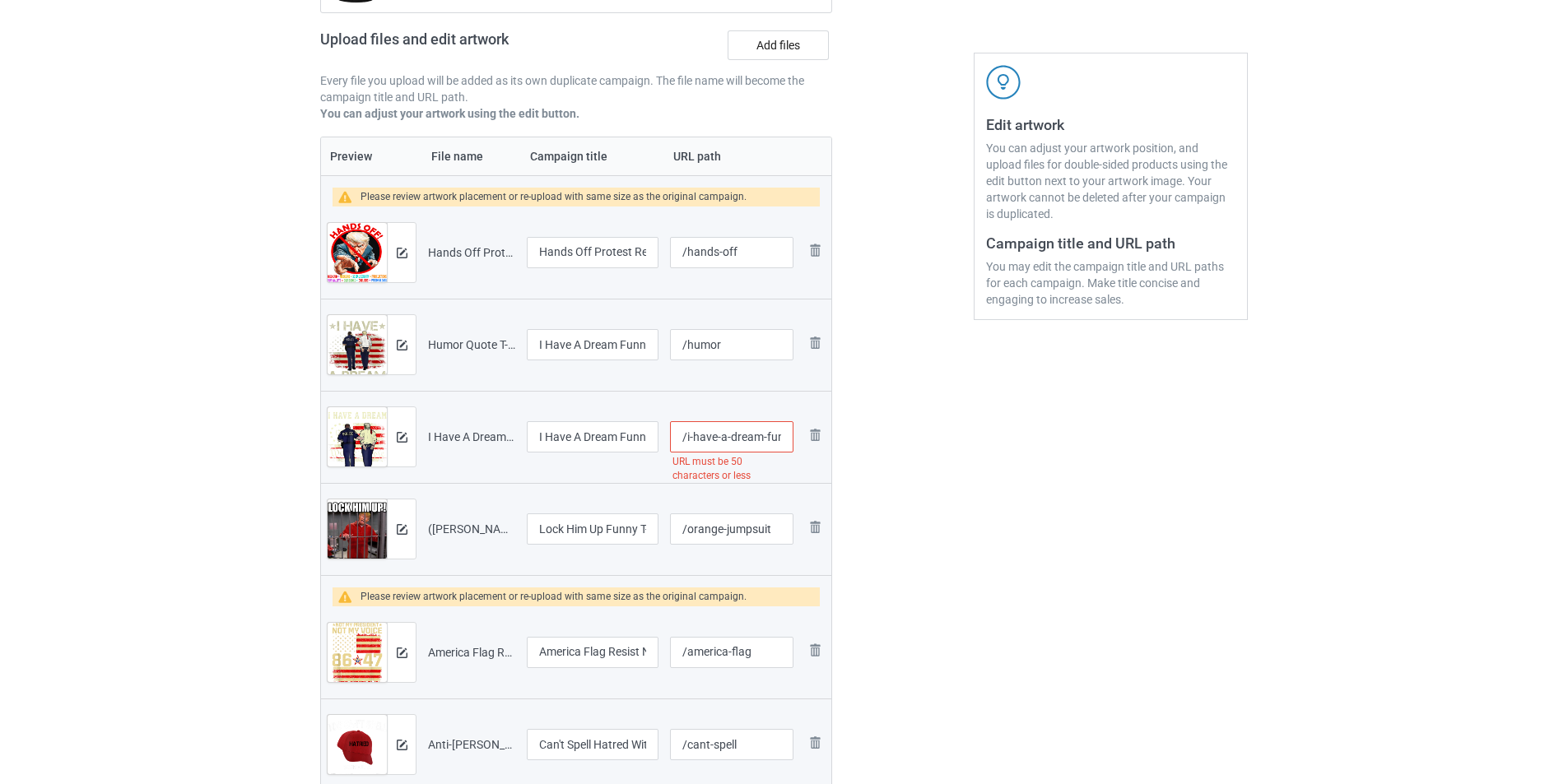
scroll to position [0, 331]
drag, startPoint x: 716, startPoint y: 438, endPoint x: 864, endPoint y: 437, distance: 148.0
click at [864, 437] on div "Campaign to duplicate 2025 in Prison T-Shirt Political Prisoner Original Artwor…" at bounding box center [784, 399] width 950 height 1063
click at [947, 445] on div at bounding box center [903, 399] width 119 height 1063
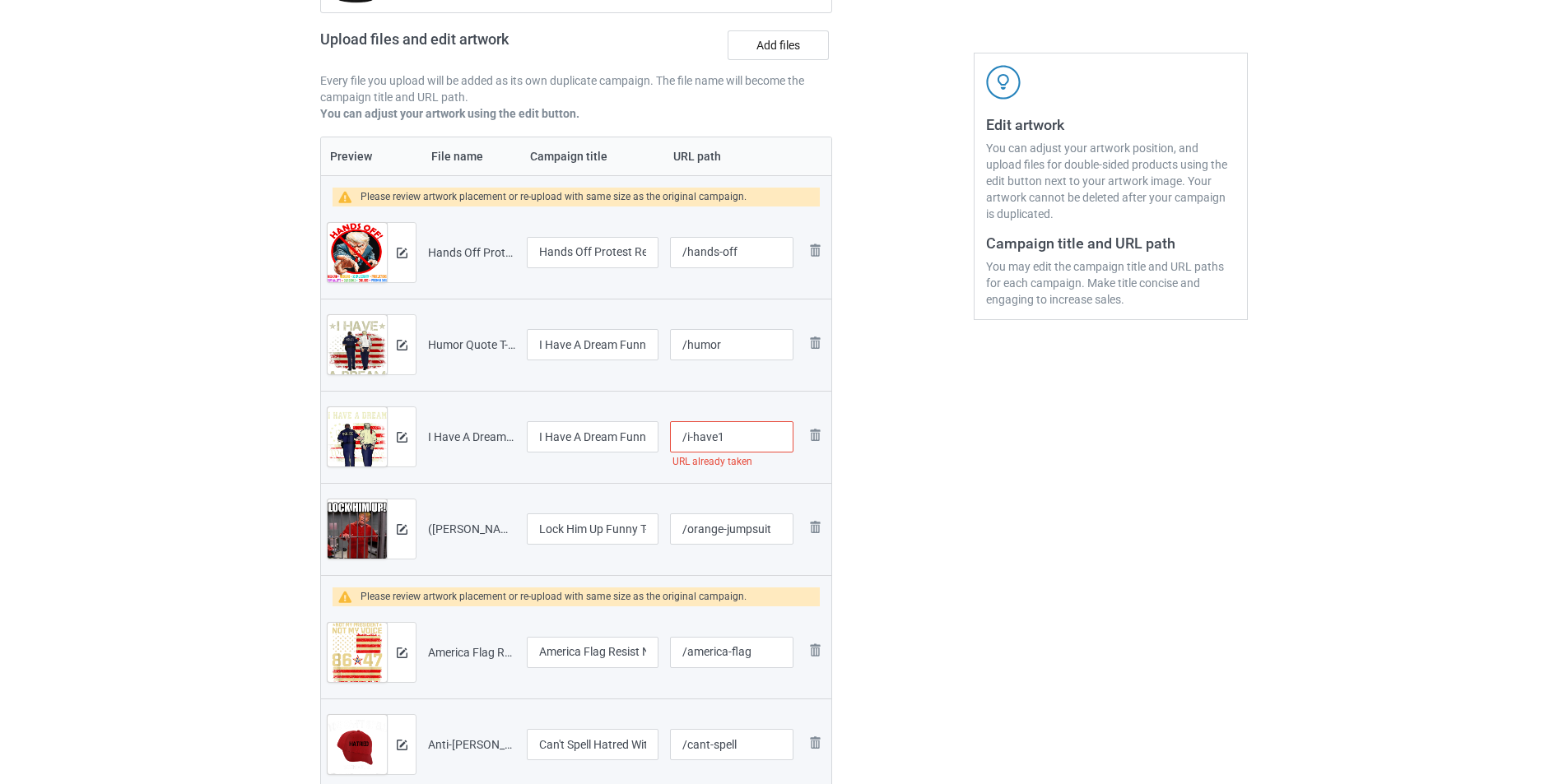
click at [765, 434] on input "/i-have1" at bounding box center [731, 437] width 123 height 31
type input "/i-have19"
click at [1015, 490] on div "Edit artwork You can adjust your artwork position, and upload files for double-…" at bounding box center [1110, 399] width 297 height 1063
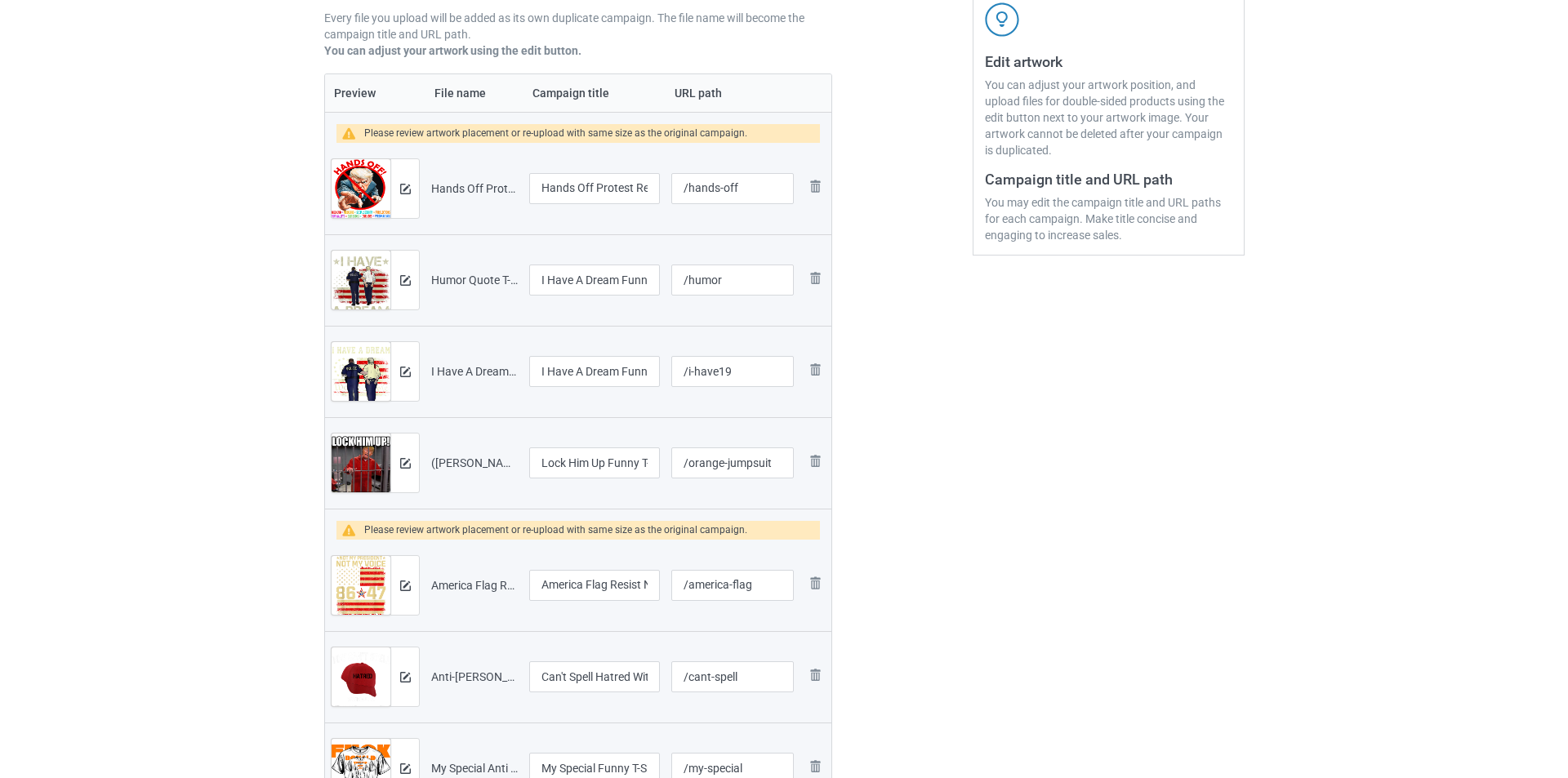
scroll to position [163, 0]
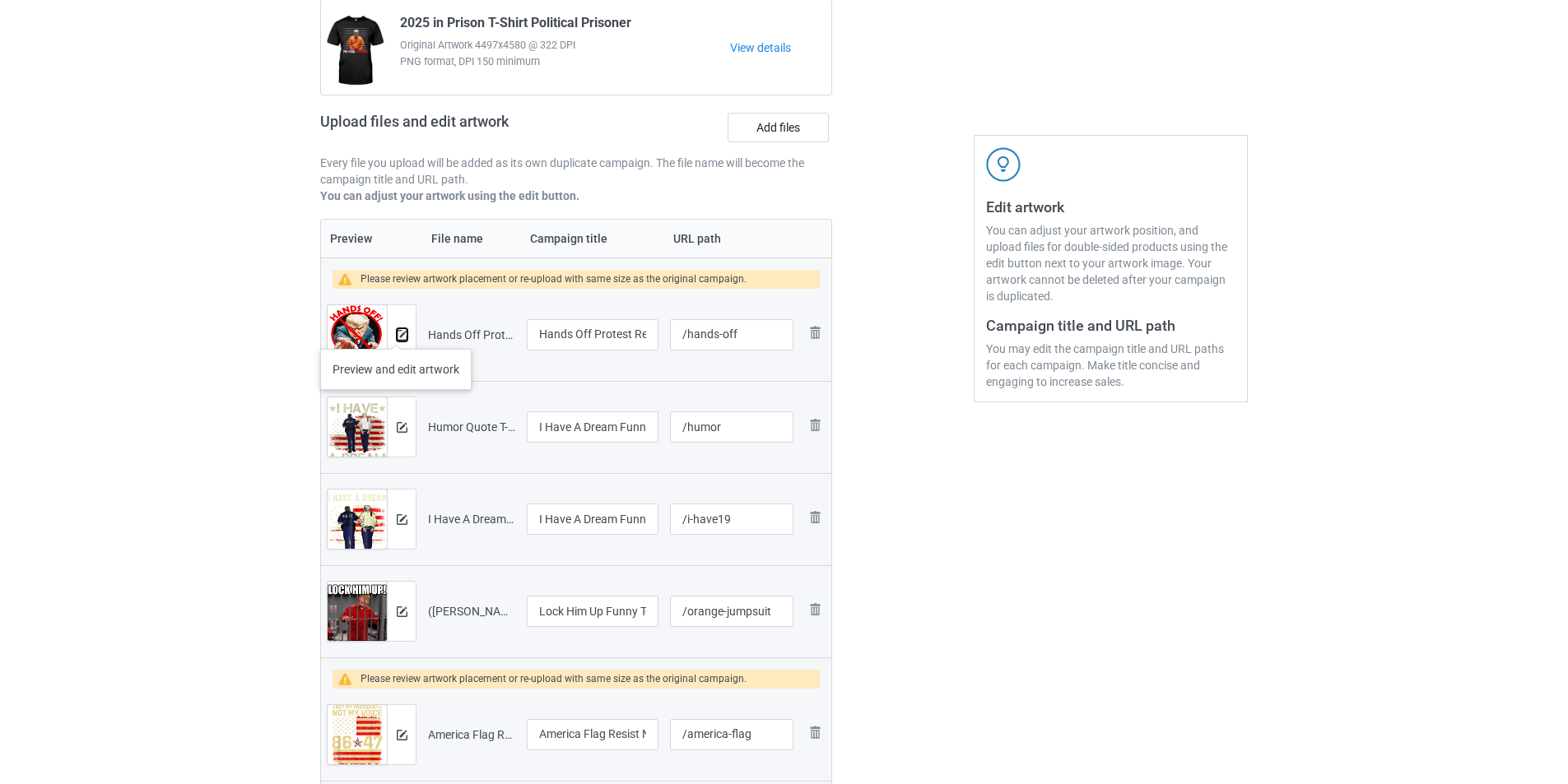
click at [397, 332] on img at bounding box center [402, 335] width 10 height 10
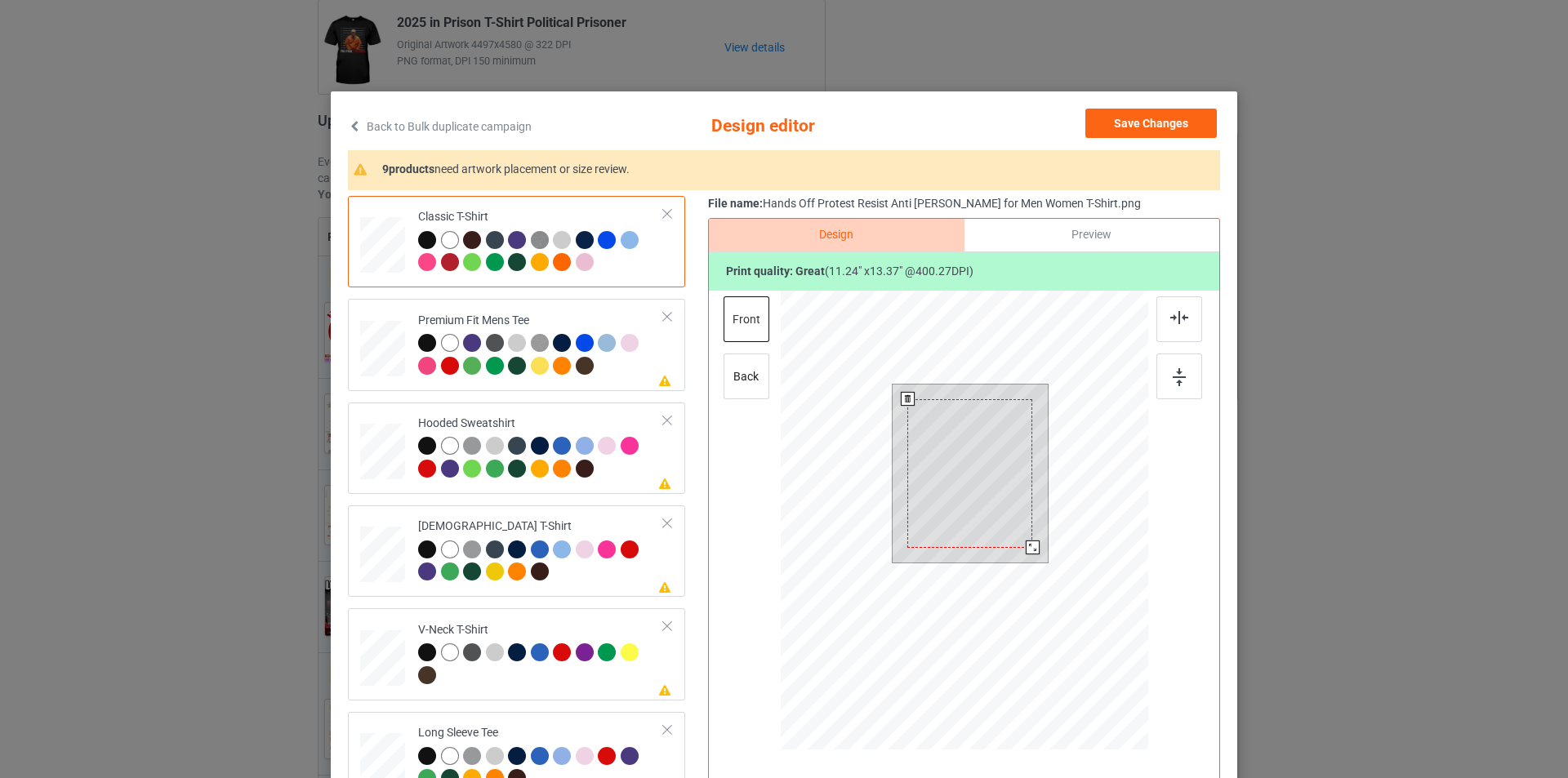
drag, startPoint x: 1035, startPoint y: 564, endPoint x: 1025, endPoint y: 548, distance: 18.9
click at [1026, 548] on div at bounding box center [1033, 547] width 14 height 14
click at [1028, 553] on div at bounding box center [1035, 551] width 14 height 14
click at [602, 377] on div at bounding box center [541, 356] width 246 height 45
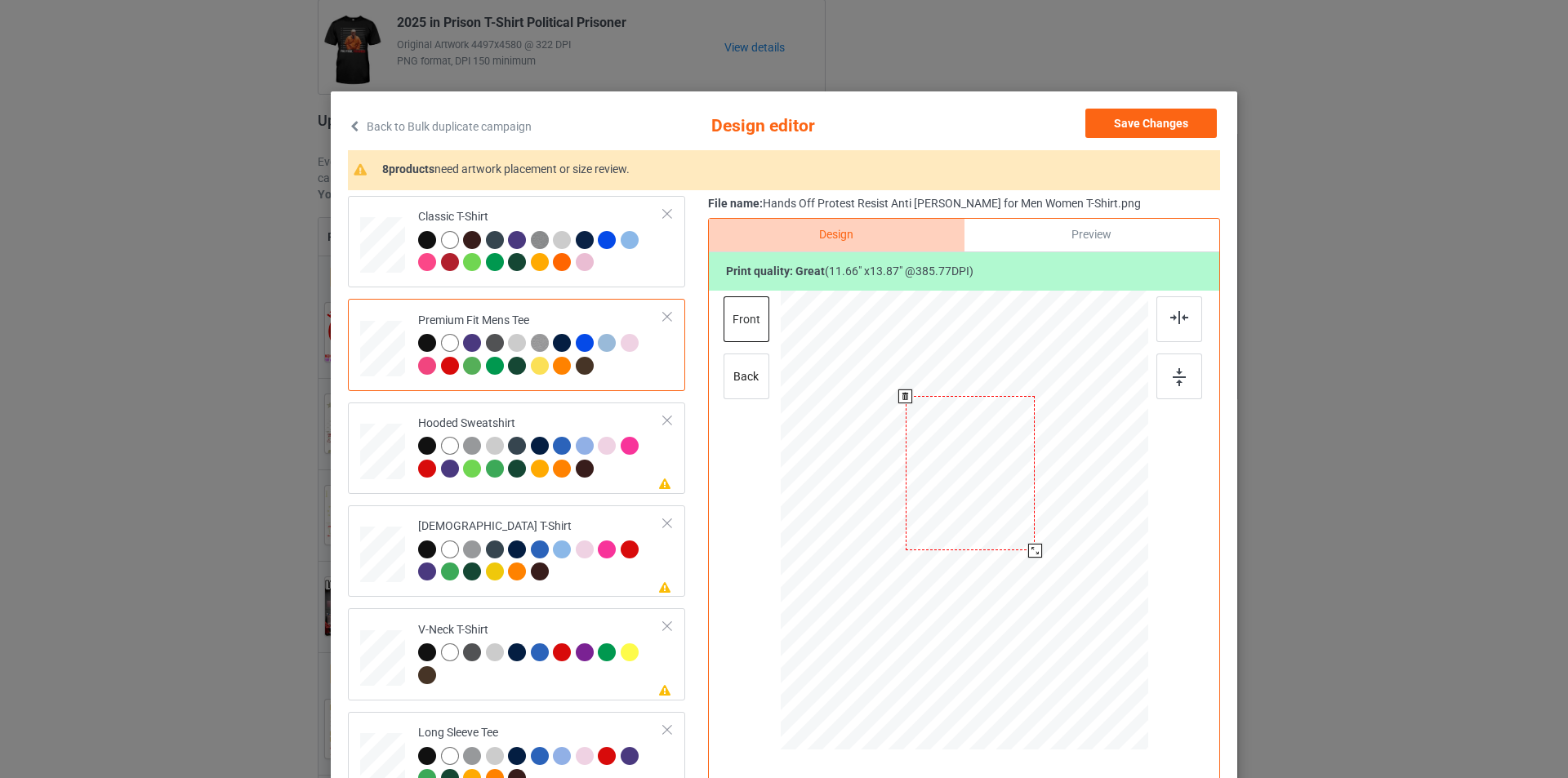
click at [985, 472] on div at bounding box center [970, 473] width 130 height 155
click at [606, 475] on div at bounding box center [541, 459] width 246 height 45
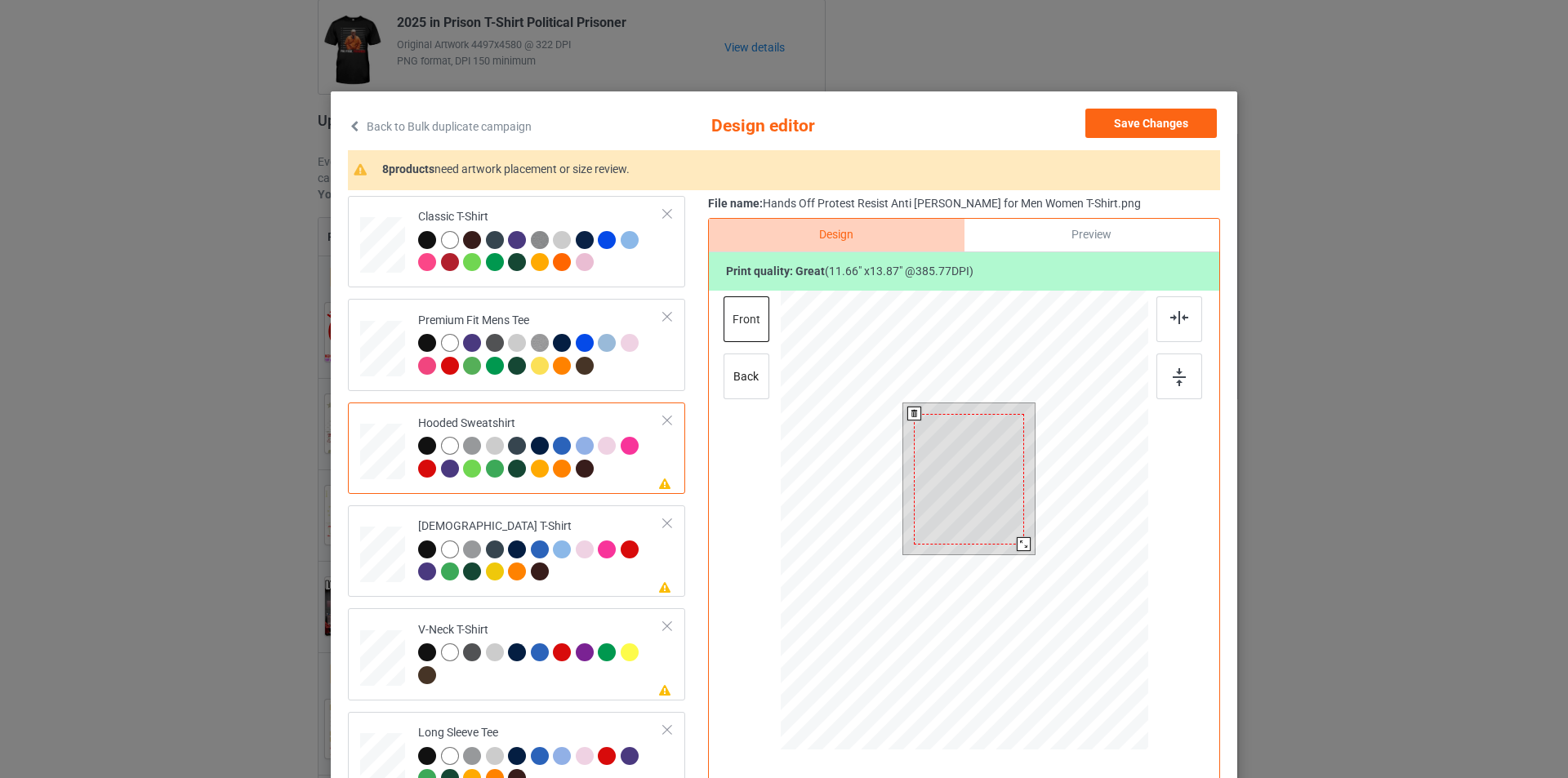
click at [986, 474] on div at bounding box center [968, 479] width 110 height 131
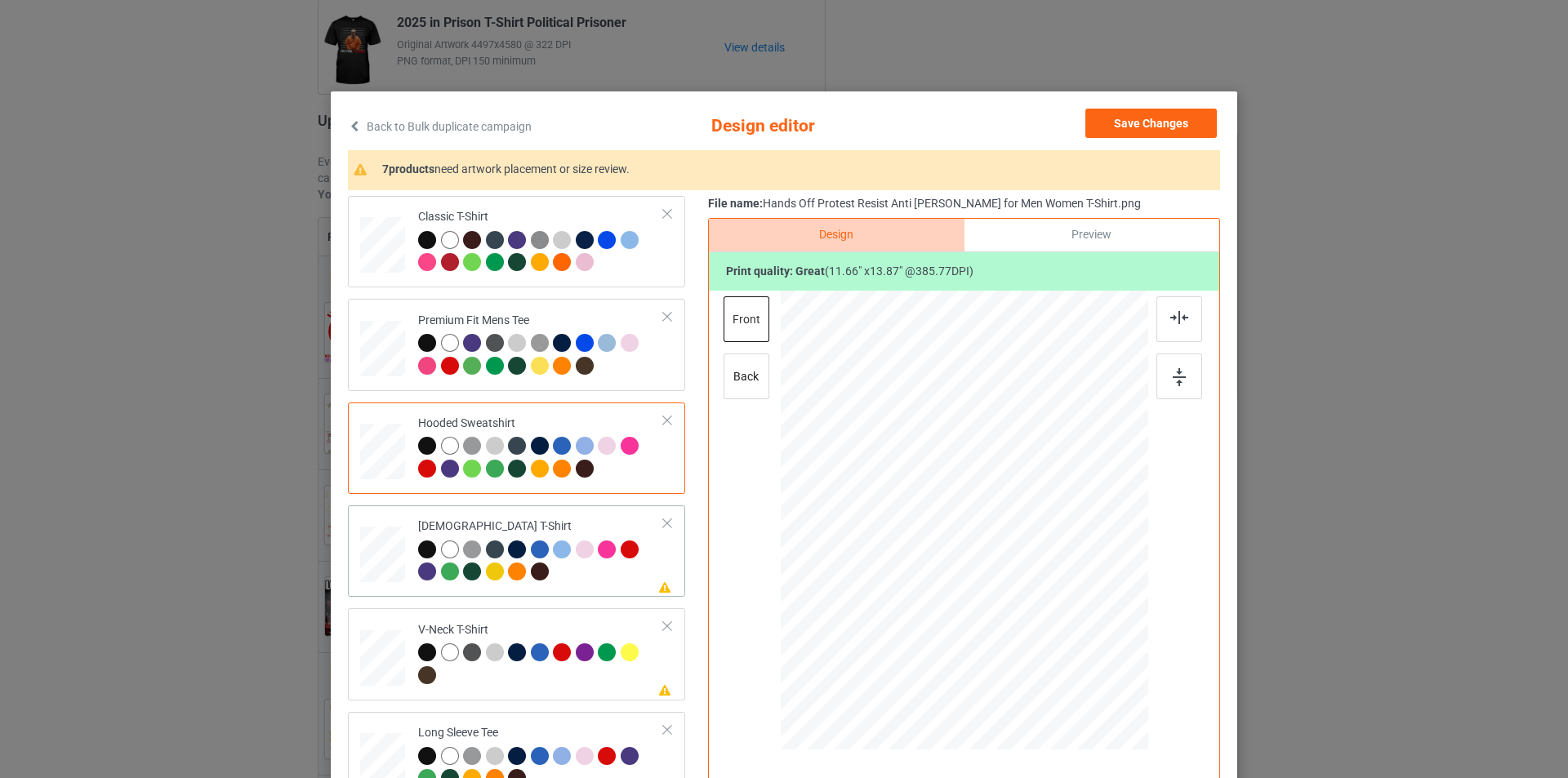
click at [580, 576] on div at bounding box center [541, 563] width 246 height 45
click at [973, 476] on div at bounding box center [965, 472] width 118 height 140
click at [567, 627] on div "V-Neck T-Shirt" at bounding box center [541, 653] width 246 height 61
click at [949, 463] on div at bounding box center [970, 490] width 138 height 164
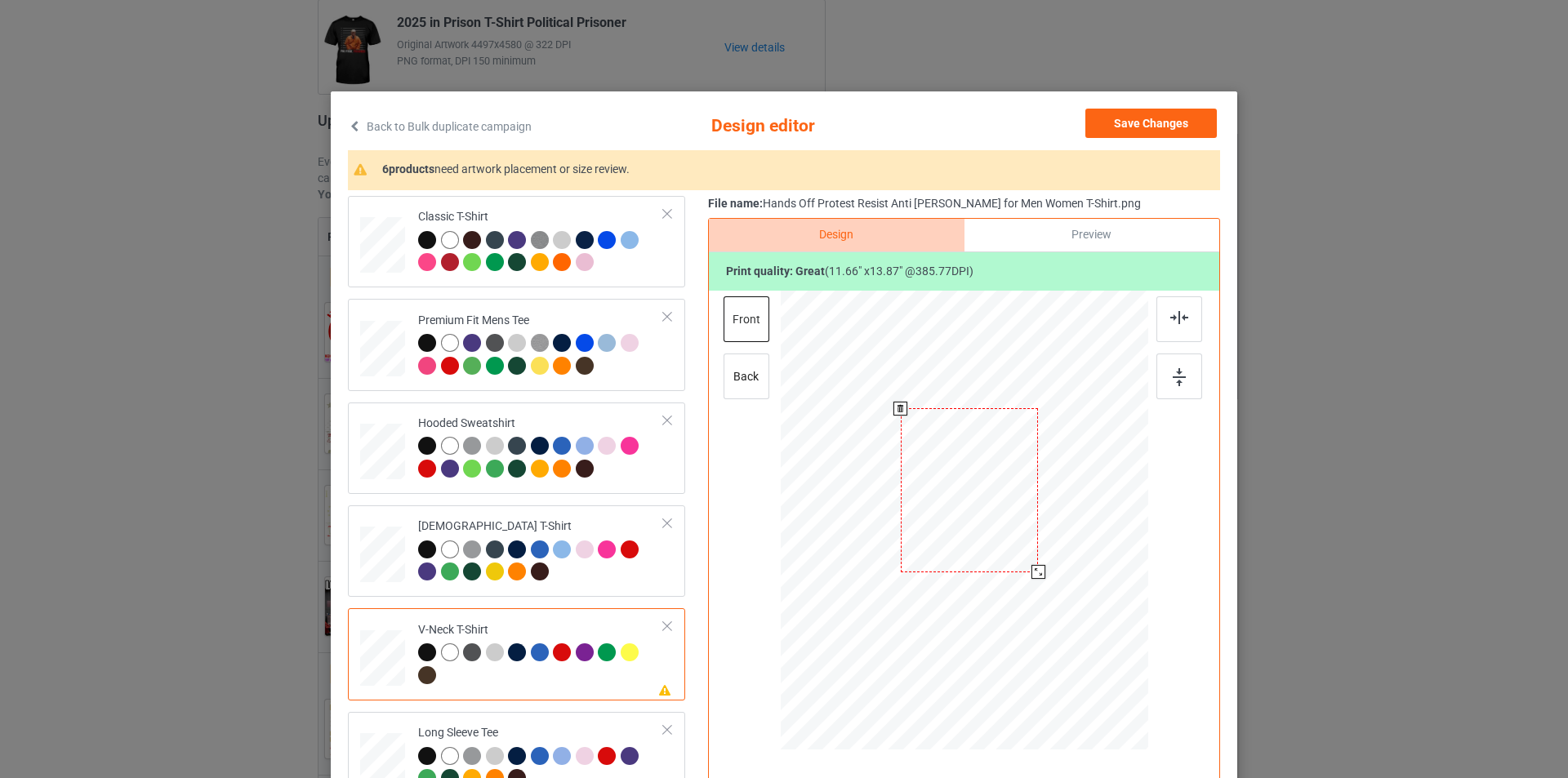
click at [949, 463] on div at bounding box center [970, 490] width 138 height 164
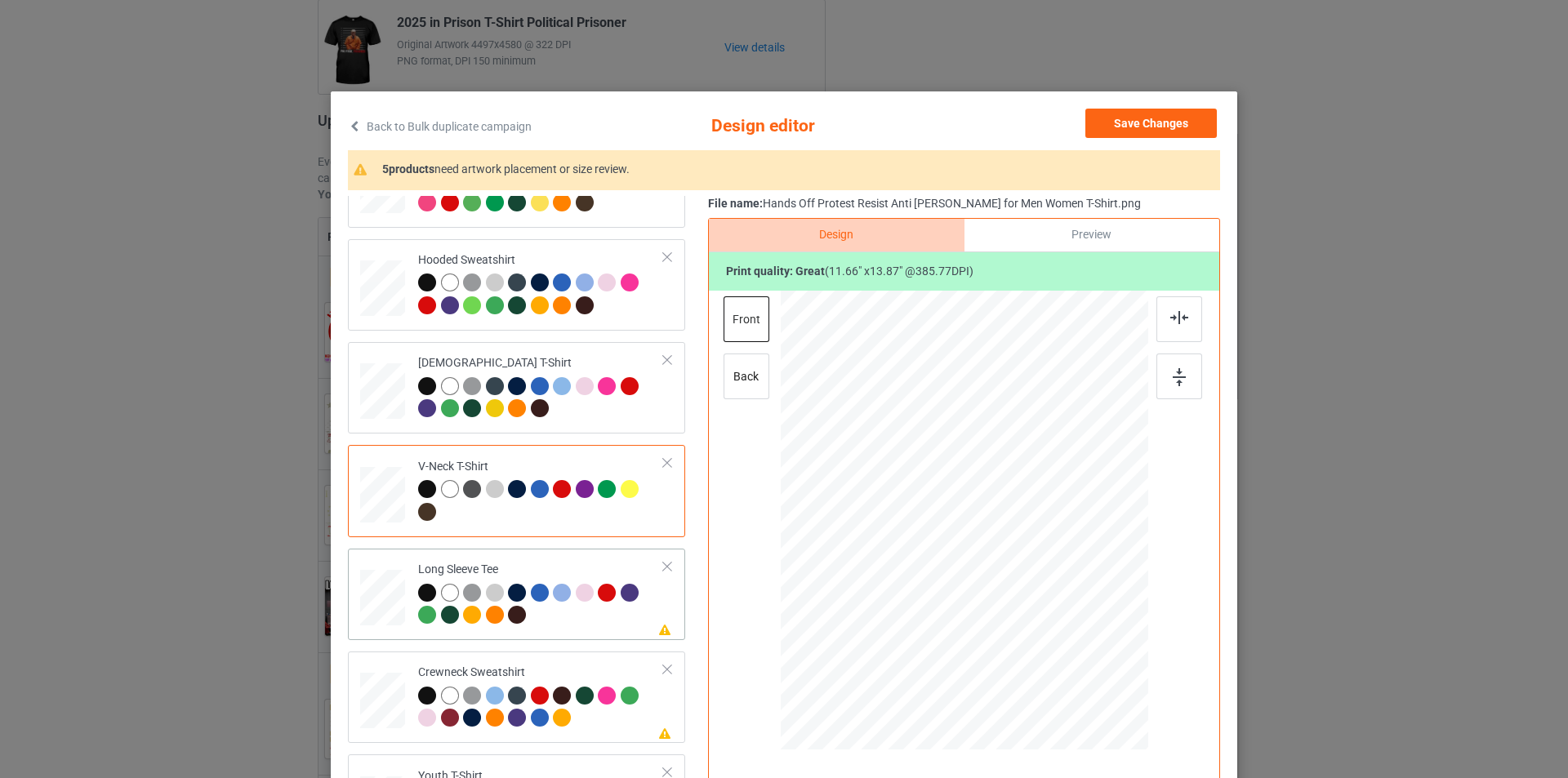
click at [586, 621] on div at bounding box center [541, 606] width 246 height 45
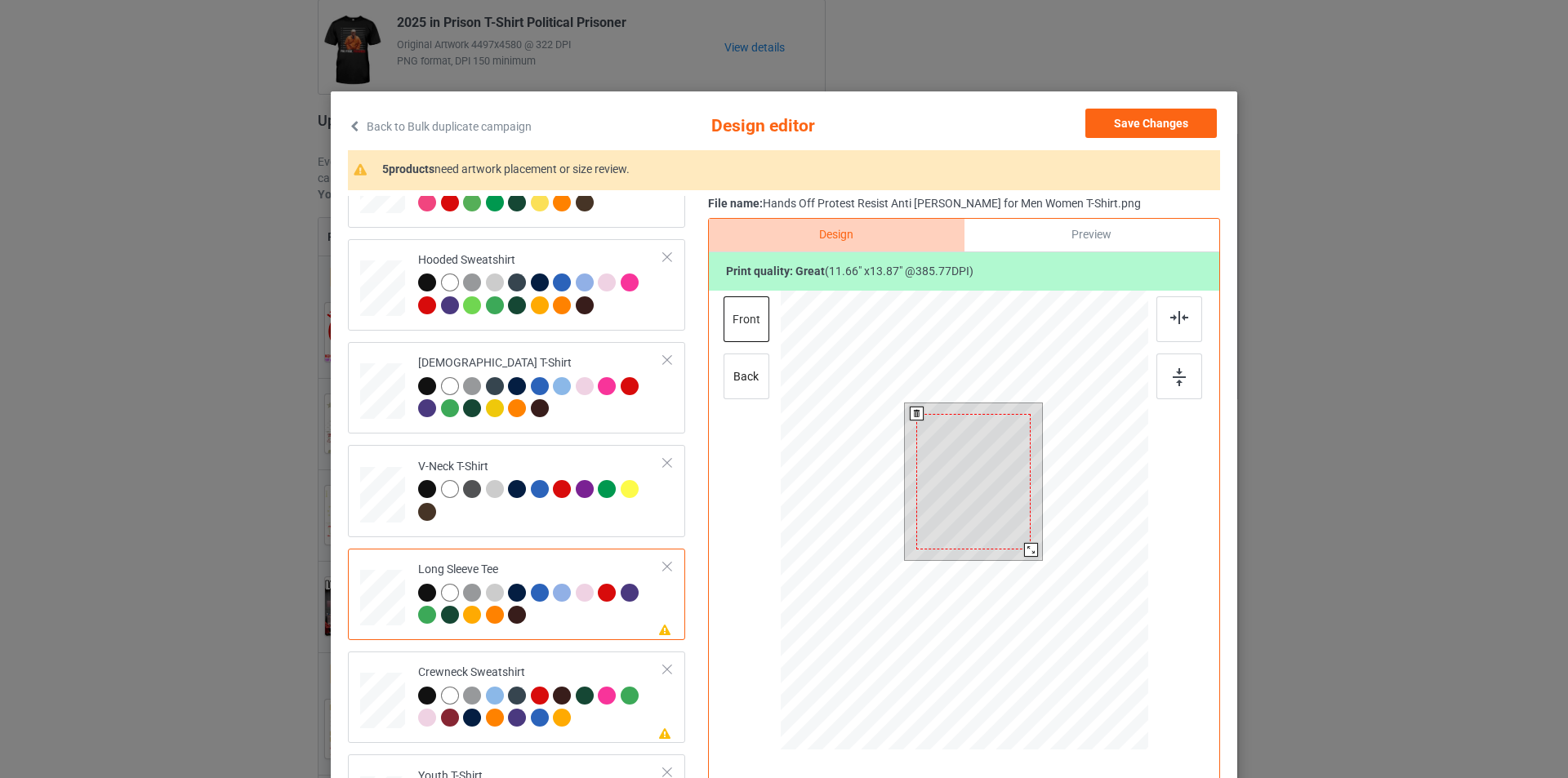
click at [982, 428] on div at bounding box center [974, 482] width 114 height 136
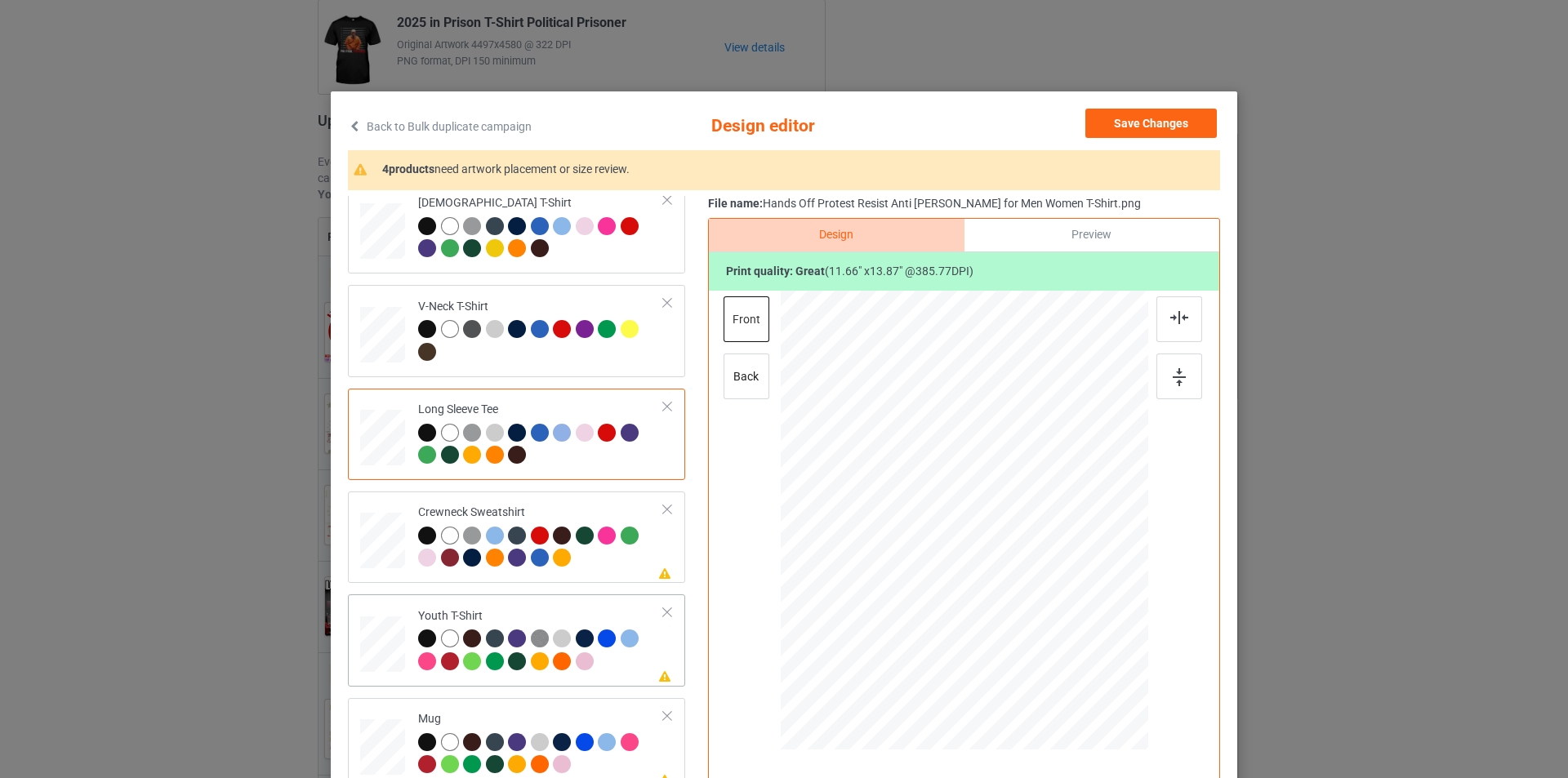
scroll to position [326, 0]
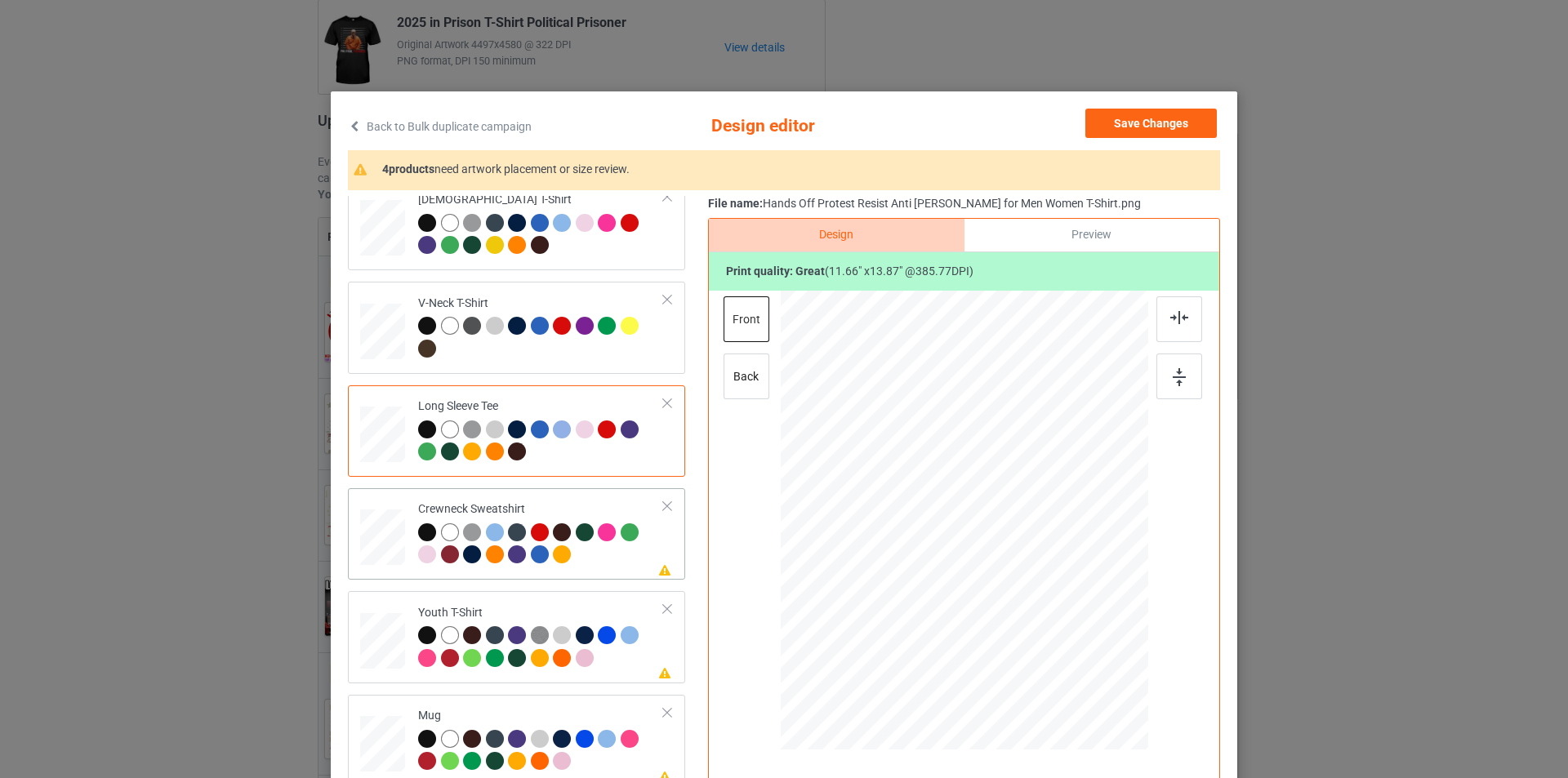
click at [602, 564] on div at bounding box center [541, 546] width 246 height 45
click at [998, 454] on div at bounding box center [970, 485] width 135 height 161
click at [593, 600] on td "Please review artwork placement Youth T-Shirt" at bounding box center [541, 637] width 264 height 79
click at [957, 483] on div at bounding box center [958, 506] width 129 height 154
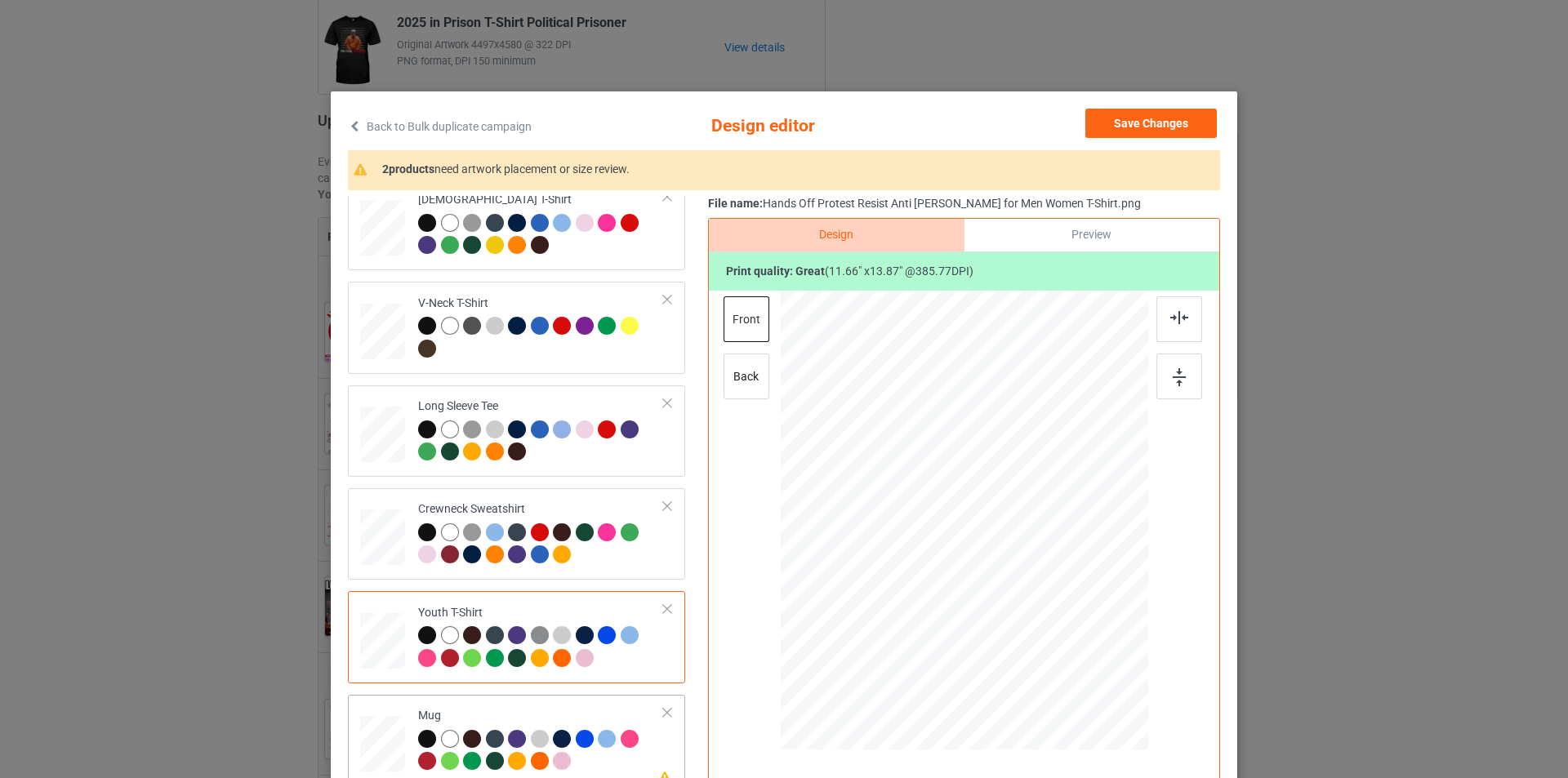
click at [585, 714] on div "Mug" at bounding box center [541, 739] width 246 height 61
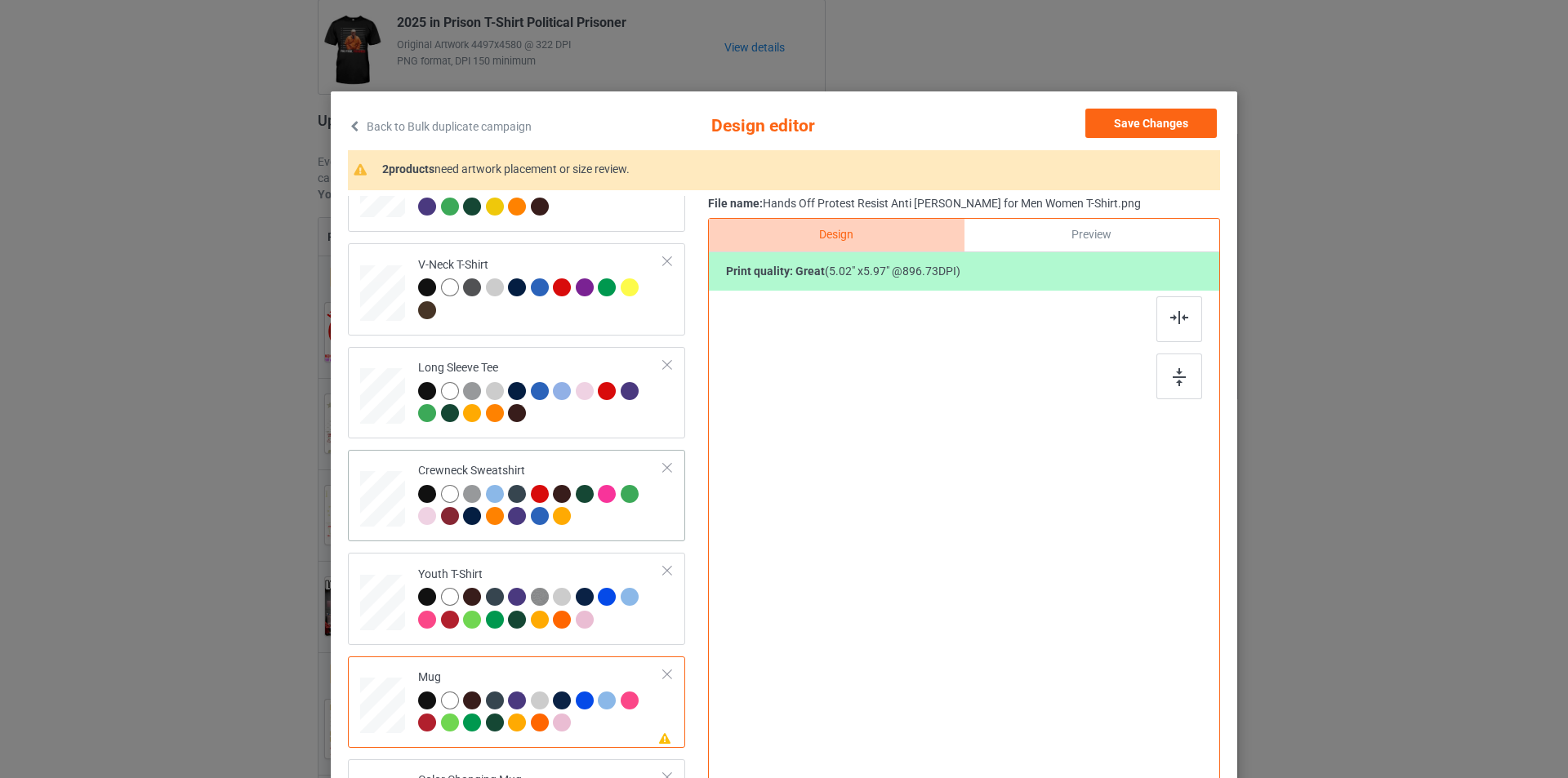
scroll to position [383, 0]
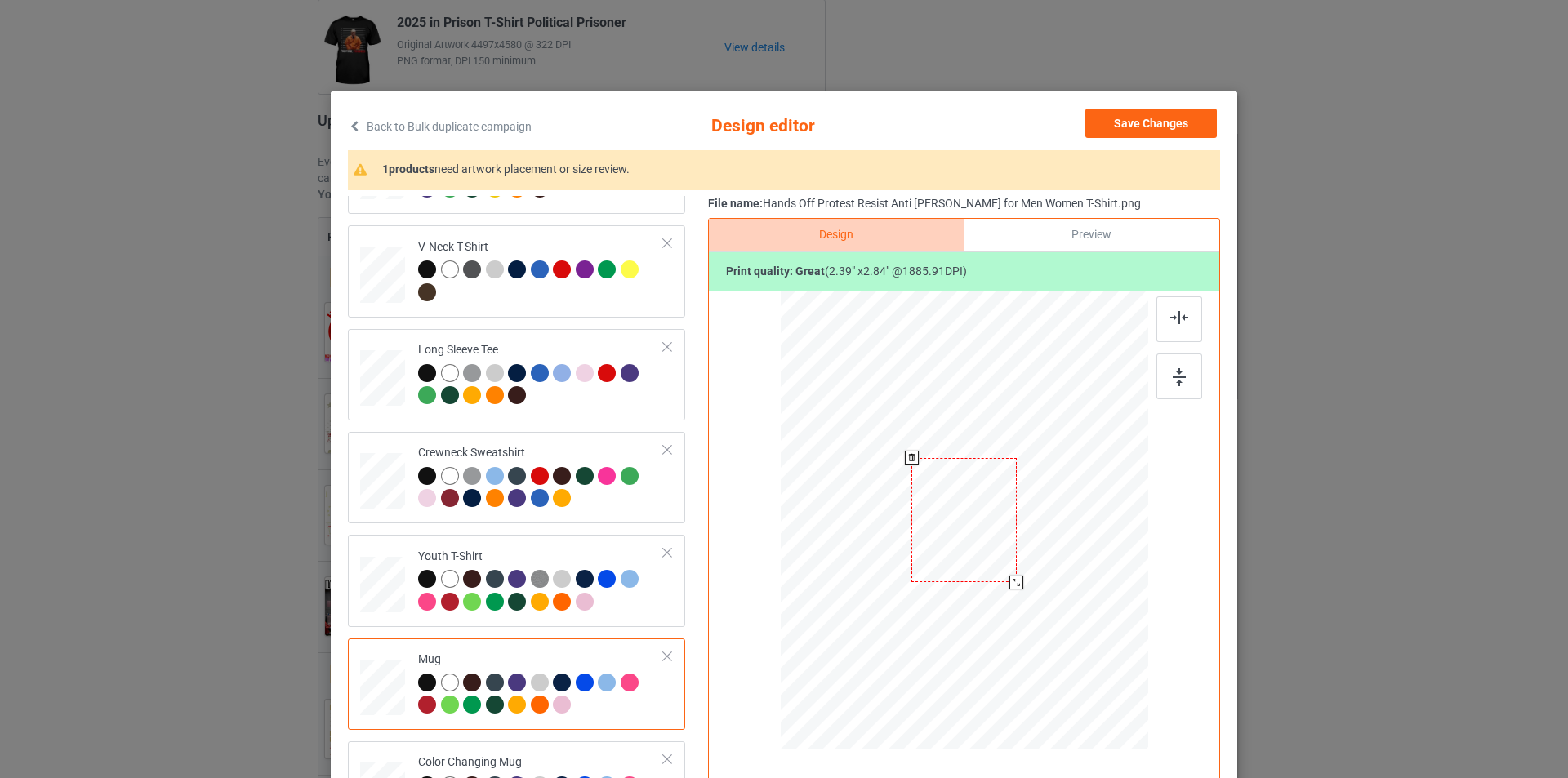
drag, startPoint x: 1067, startPoint y: 648, endPoint x: 1026, endPoint y: 564, distance: 93.5
click at [1026, 564] on div at bounding box center [964, 519] width 367 height 153
drag, startPoint x: 972, startPoint y: 527, endPoint x: 1073, endPoint y: 529, distance: 101.0
click at [1073, 529] on div at bounding box center [1065, 523] width 104 height 125
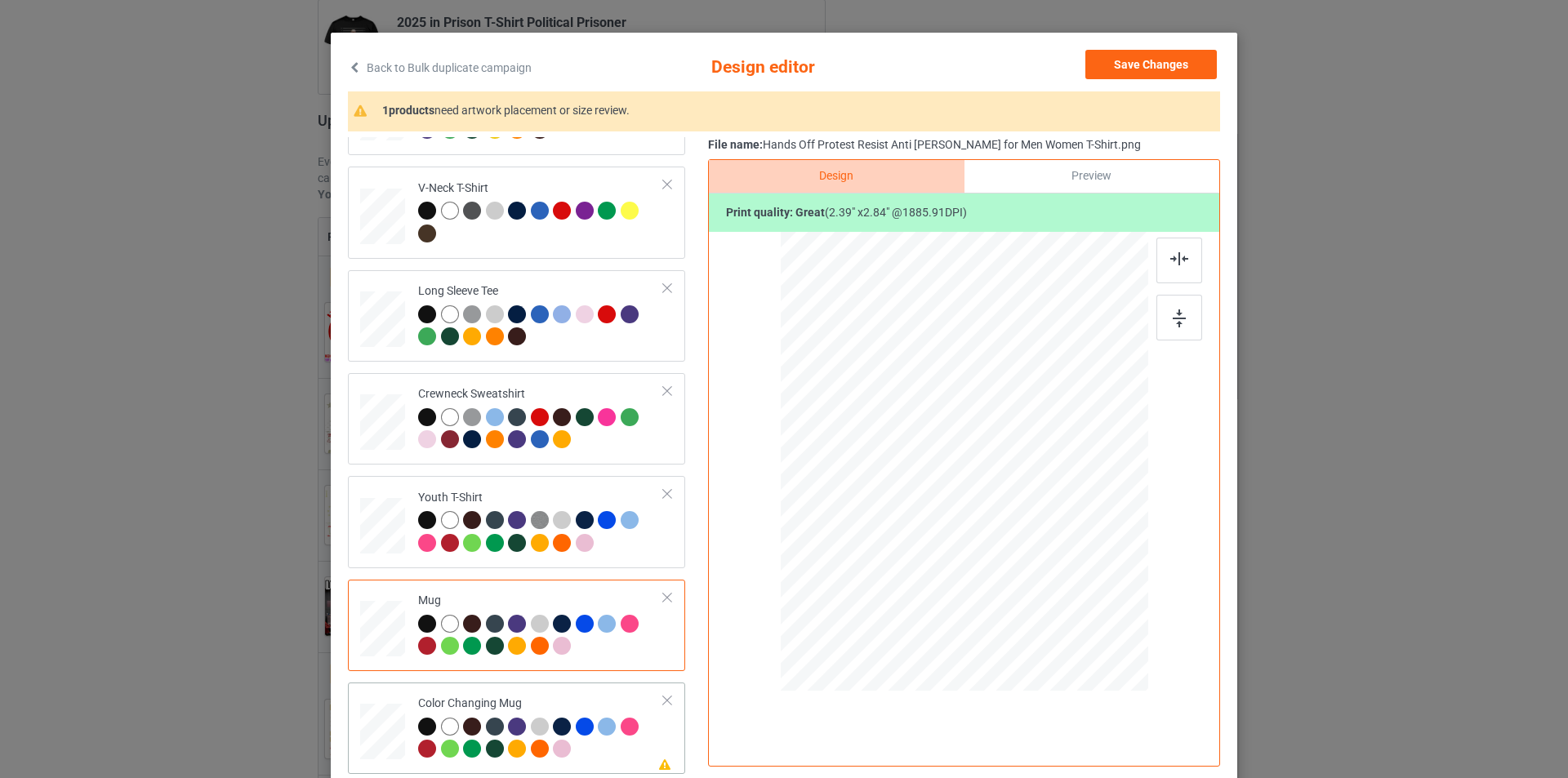
scroll to position [164, 0]
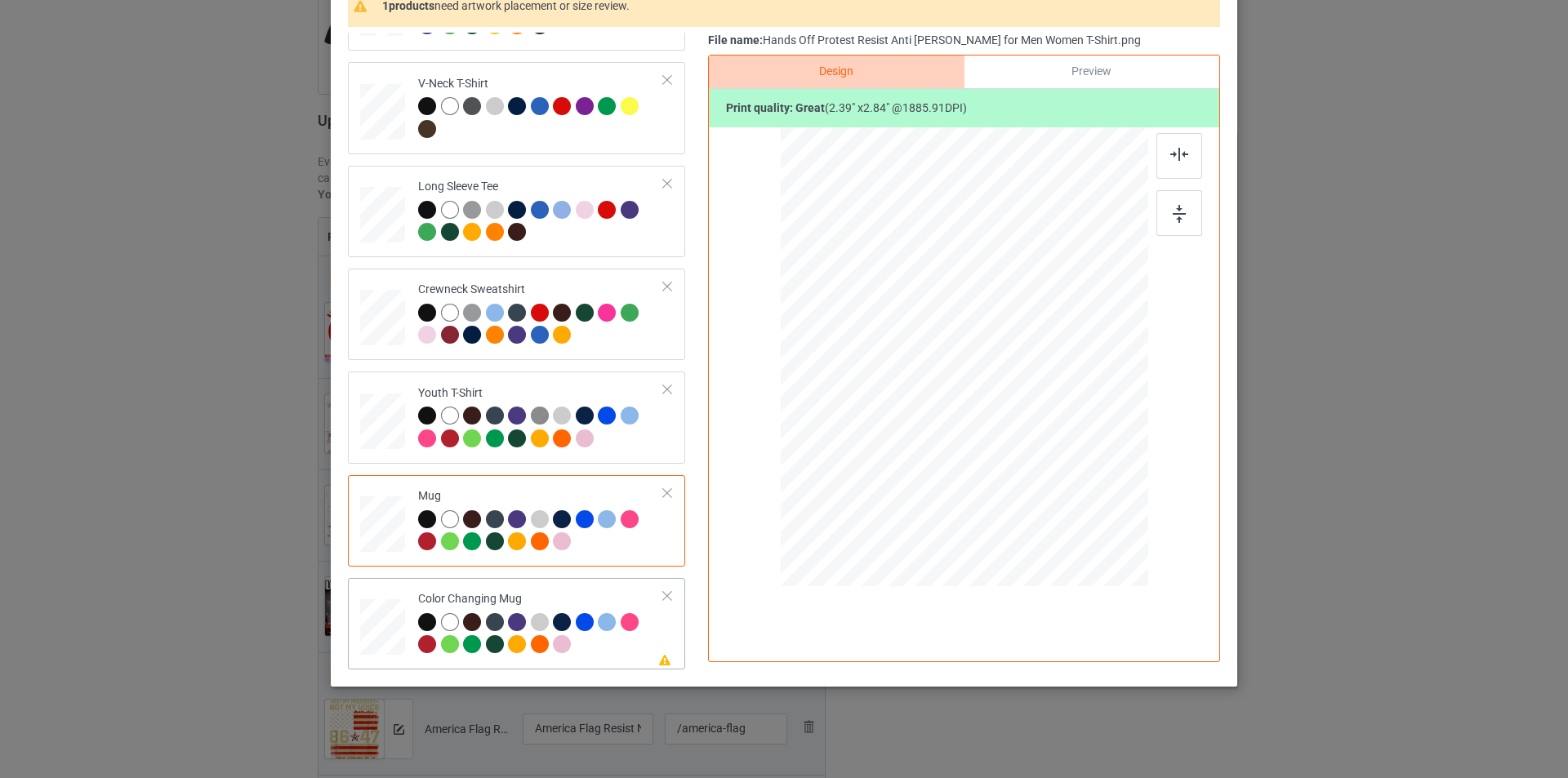
click at [576, 603] on div "Color Changing Mug" at bounding box center [541, 622] width 246 height 61
click at [1067, 336] on div at bounding box center [1065, 360] width 104 height 125
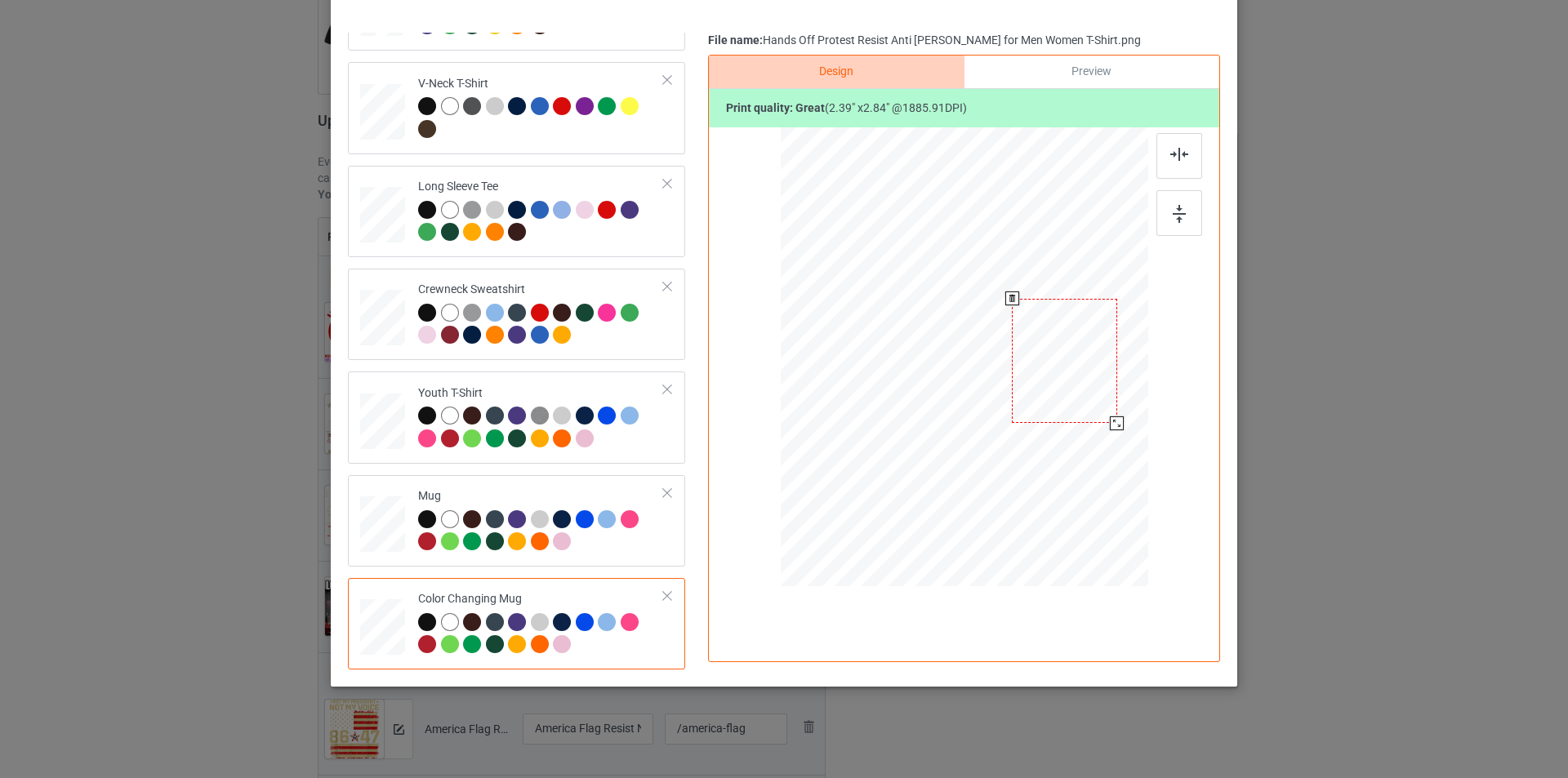
click at [1063, 351] on div at bounding box center [1064, 361] width 104 height 125
click at [1068, 352] on div at bounding box center [1065, 361] width 104 height 125
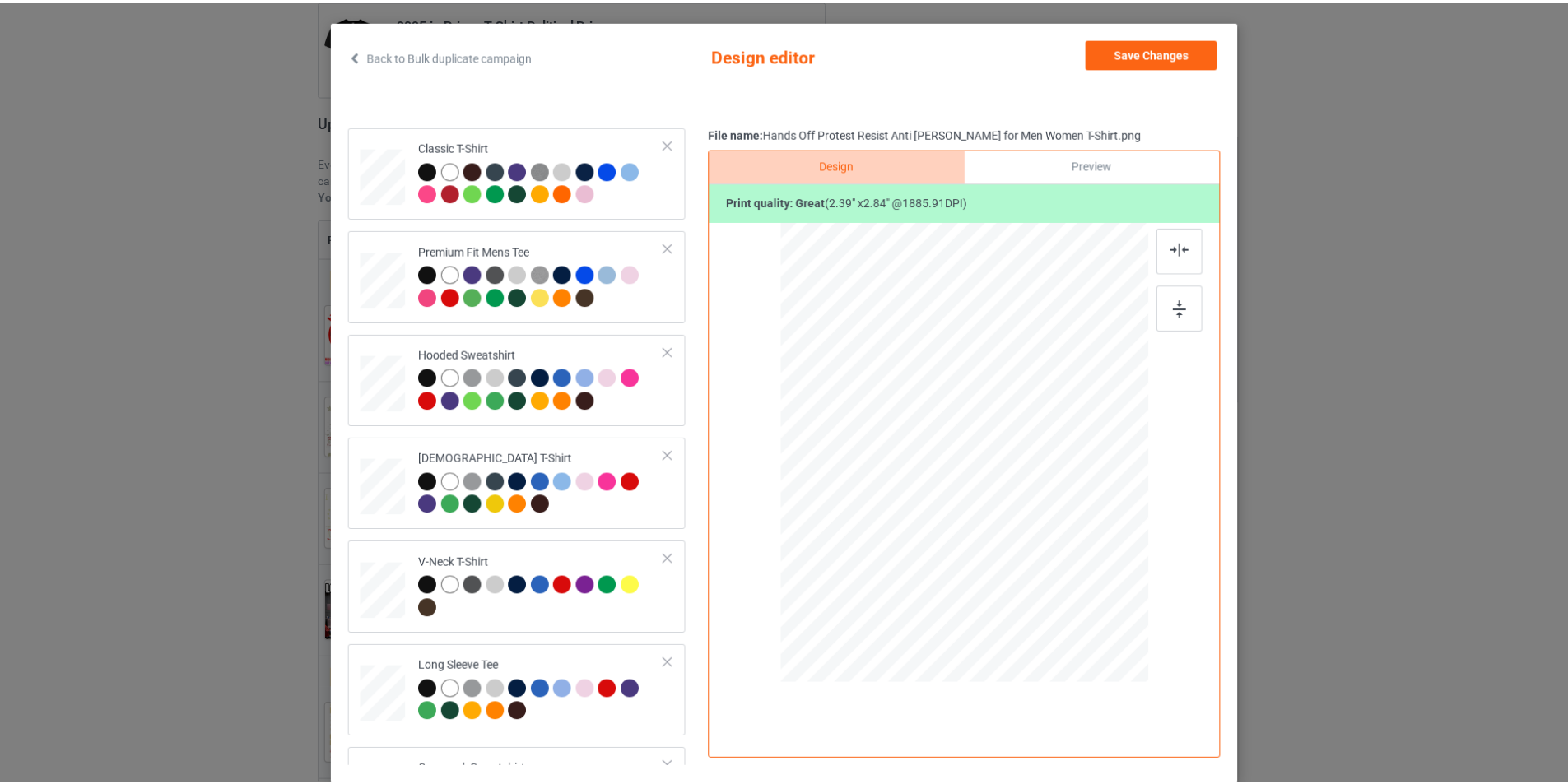
scroll to position [0, 0]
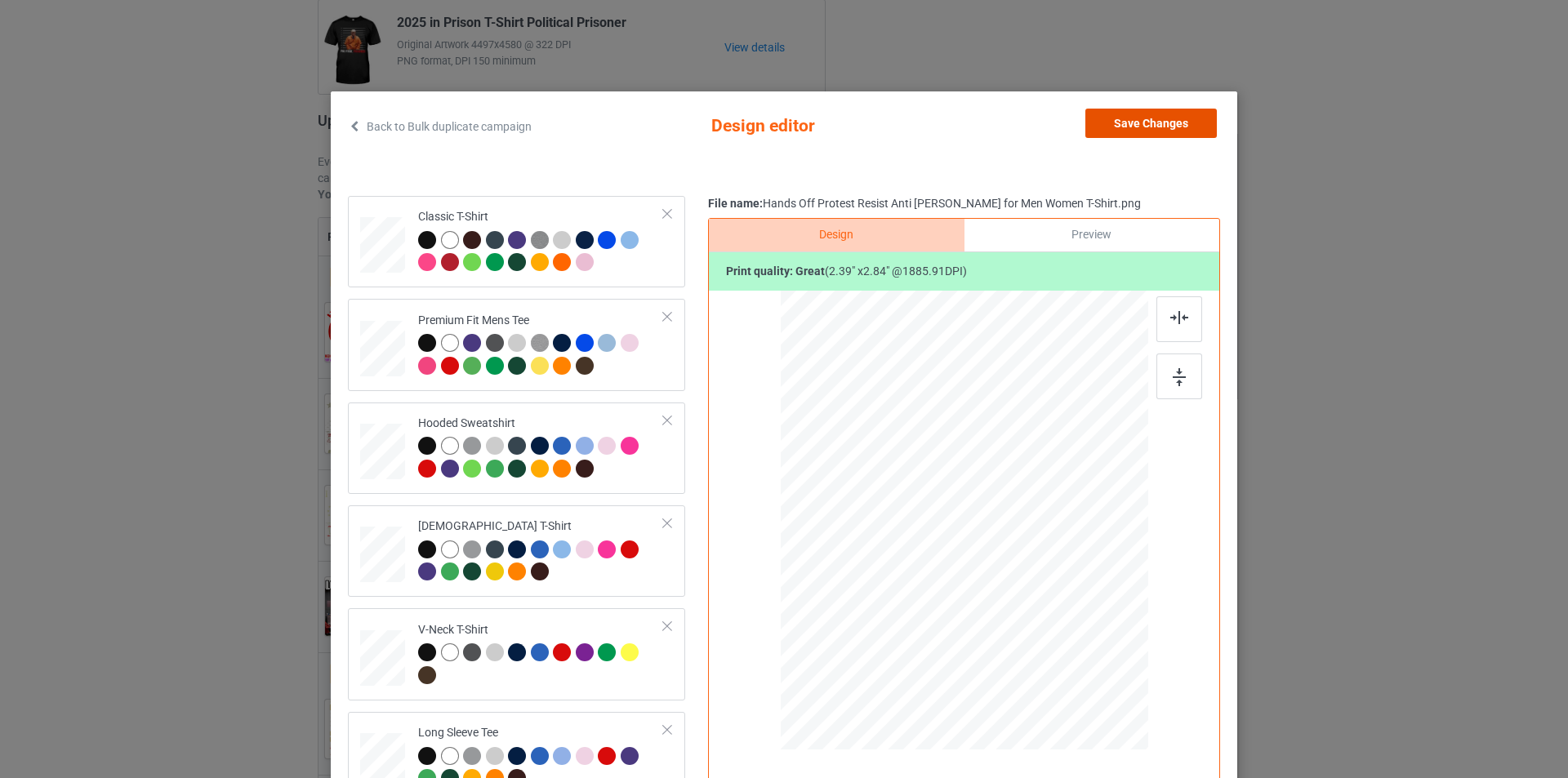
click at [1115, 125] on button "Save Changes" at bounding box center [1151, 123] width 132 height 29
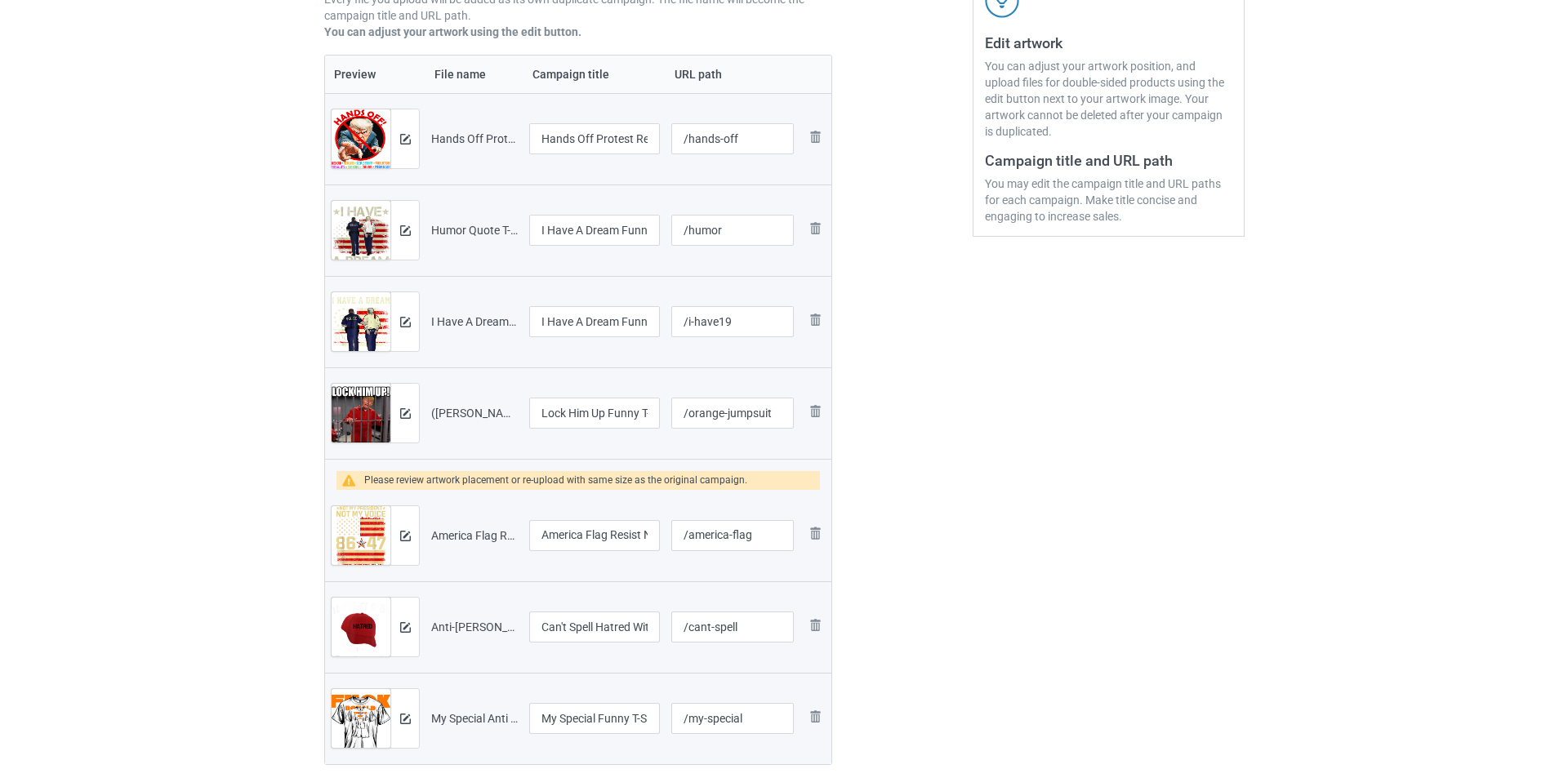
scroll to position [326, 0]
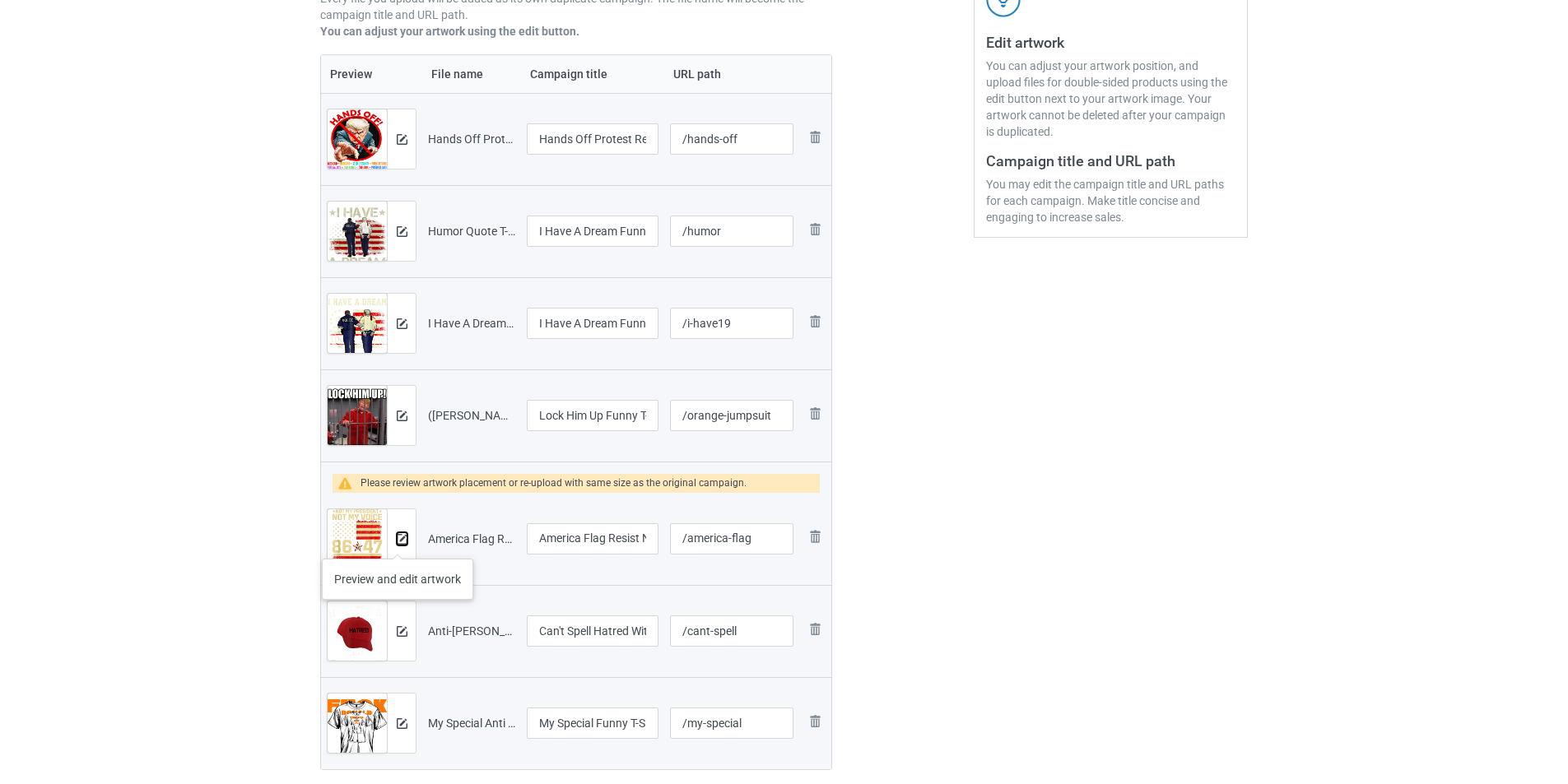
click at [398, 542] on img at bounding box center [402, 540] width 10 height 10
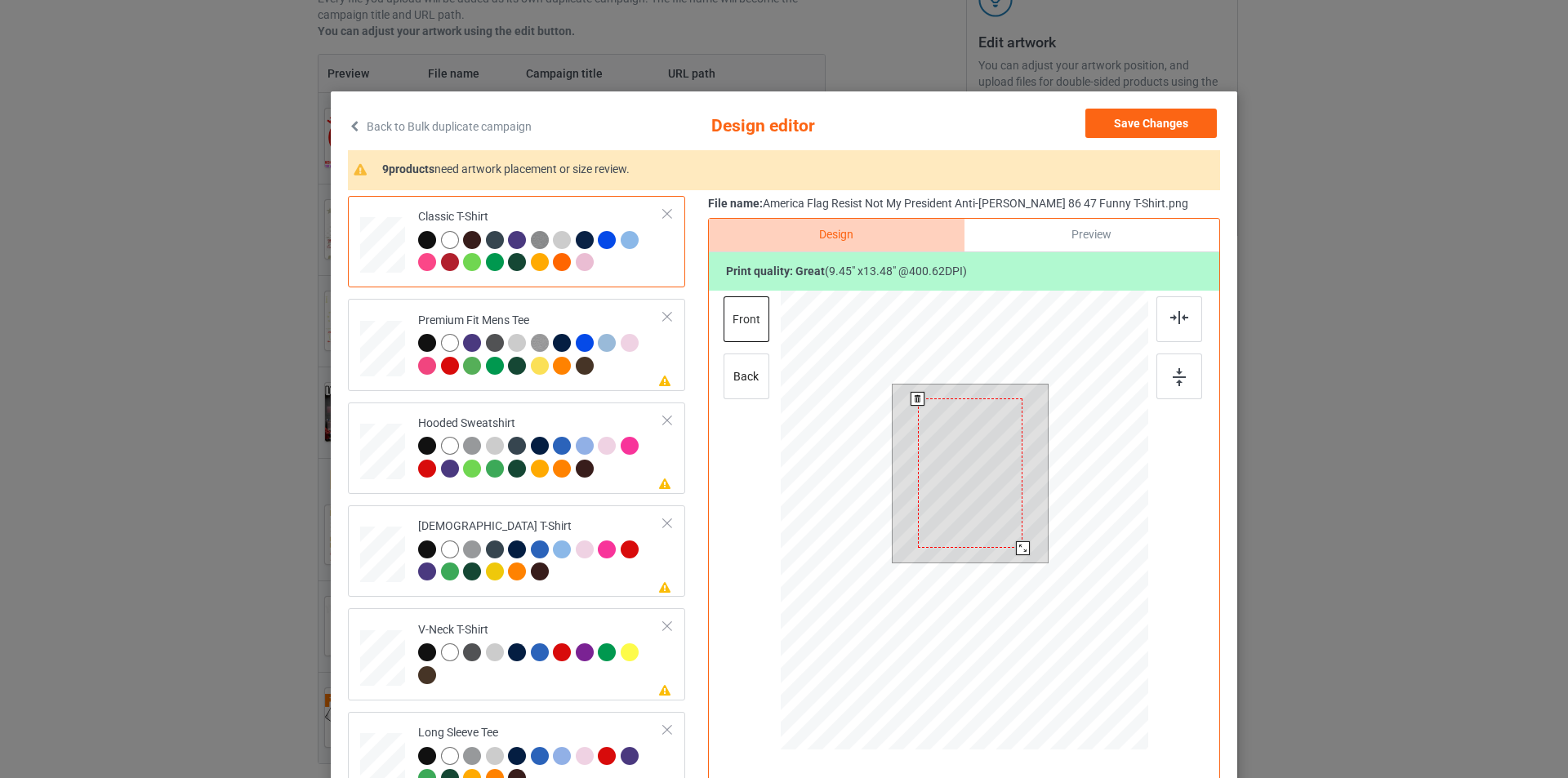
drag, startPoint x: 1027, startPoint y: 560, endPoint x: 1022, endPoint y: 542, distance: 18.7
click at [1022, 542] on div at bounding box center [1023, 548] width 14 height 14
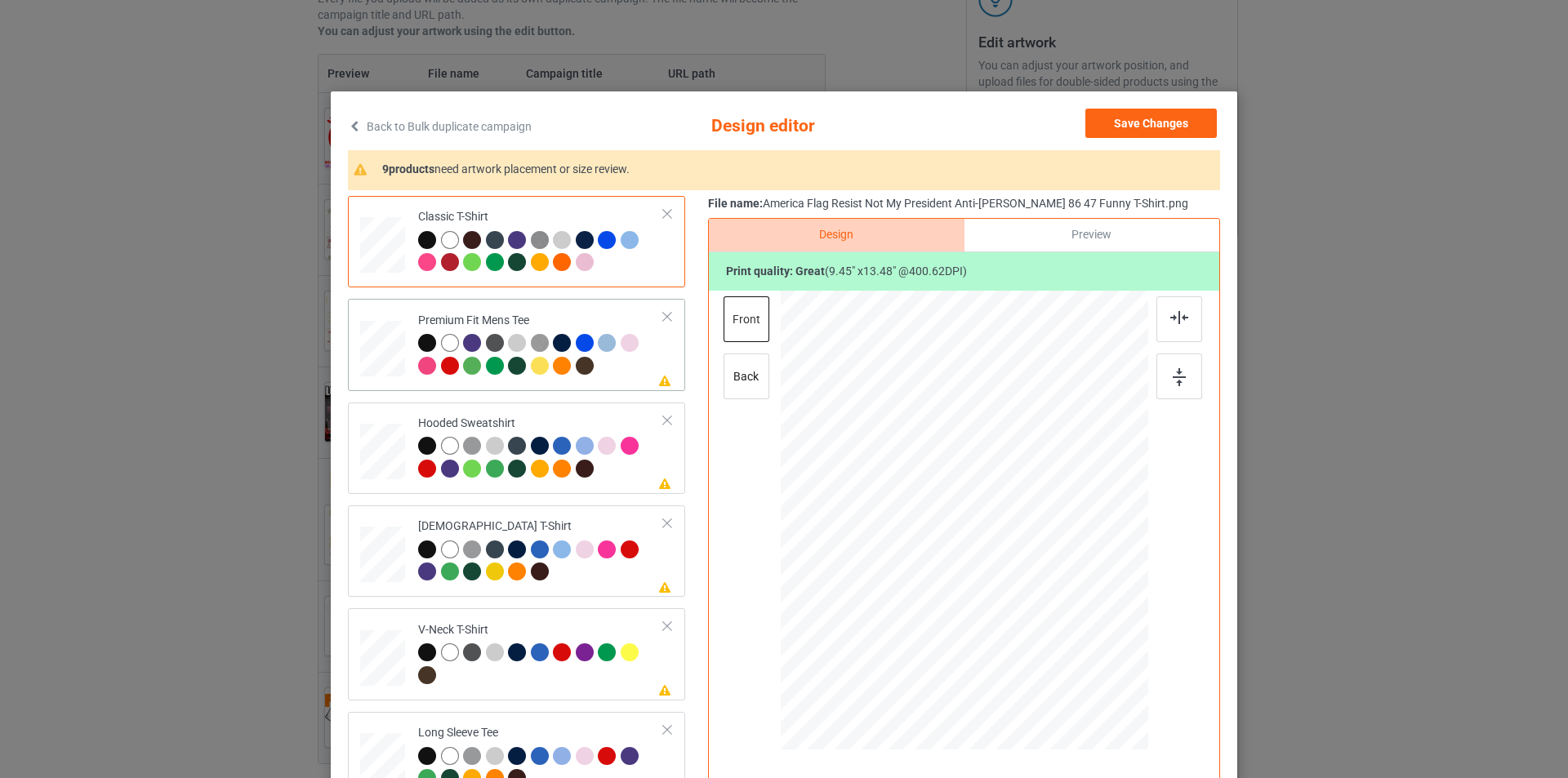
click at [619, 371] on div at bounding box center [541, 356] width 246 height 45
click at [984, 485] on div at bounding box center [970, 473] width 105 height 149
click at [610, 467] on div at bounding box center [541, 459] width 246 height 45
click at [960, 472] on div at bounding box center [964, 502] width 424 height 424
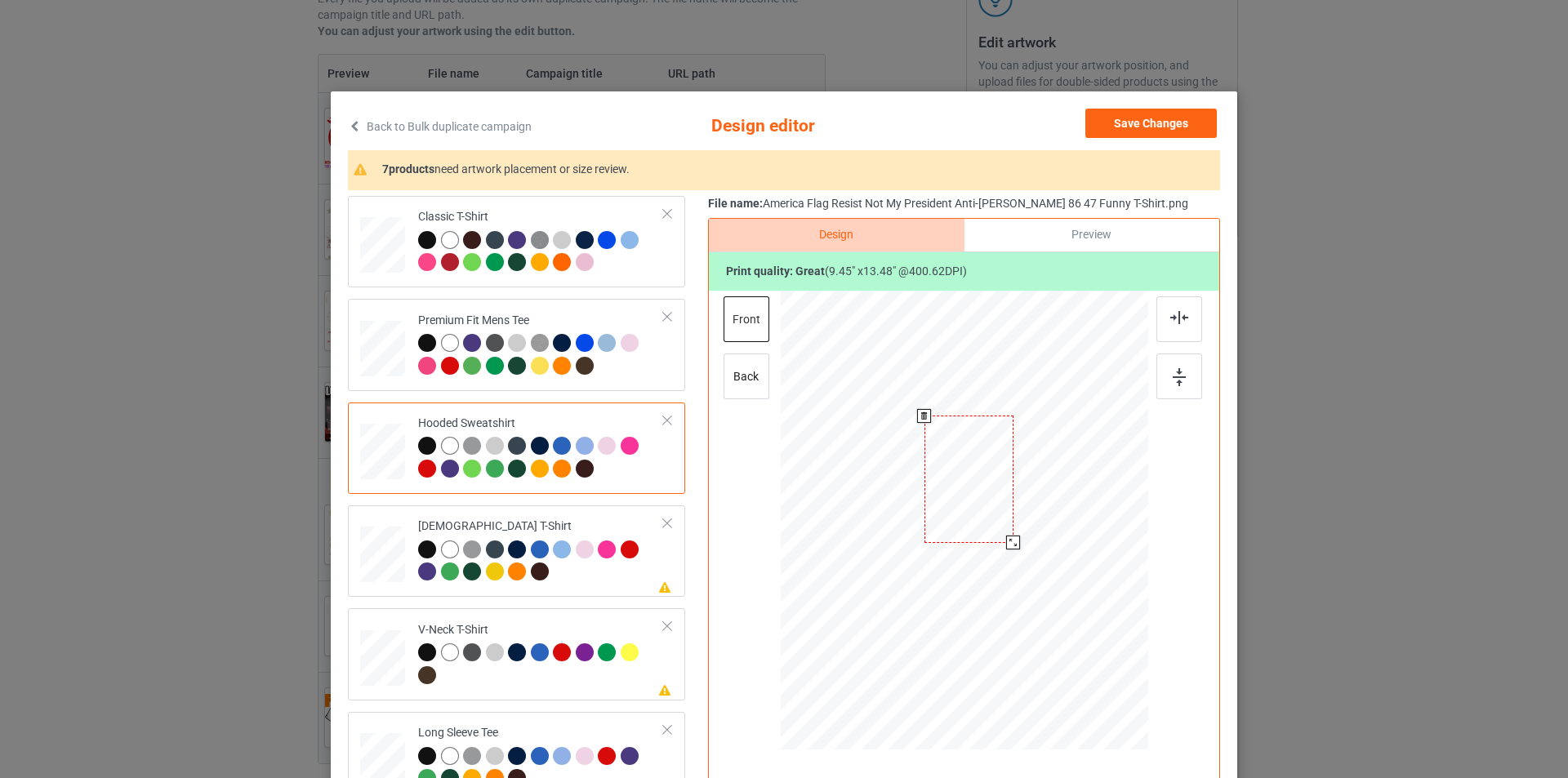
click at [960, 471] on div at bounding box center [968, 479] width 89 height 126
click at [595, 518] on td "Please review artwork placement [DEMOGRAPHIC_DATA] T-Shirt" at bounding box center [541, 552] width 264 height 79
click at [978, 475] on div at bounding box center [966, 472] width 96 height 137
click at [576, 624] on div "V-Neck T-Shirt" at bounding box center [541, 653] width 246 height 61
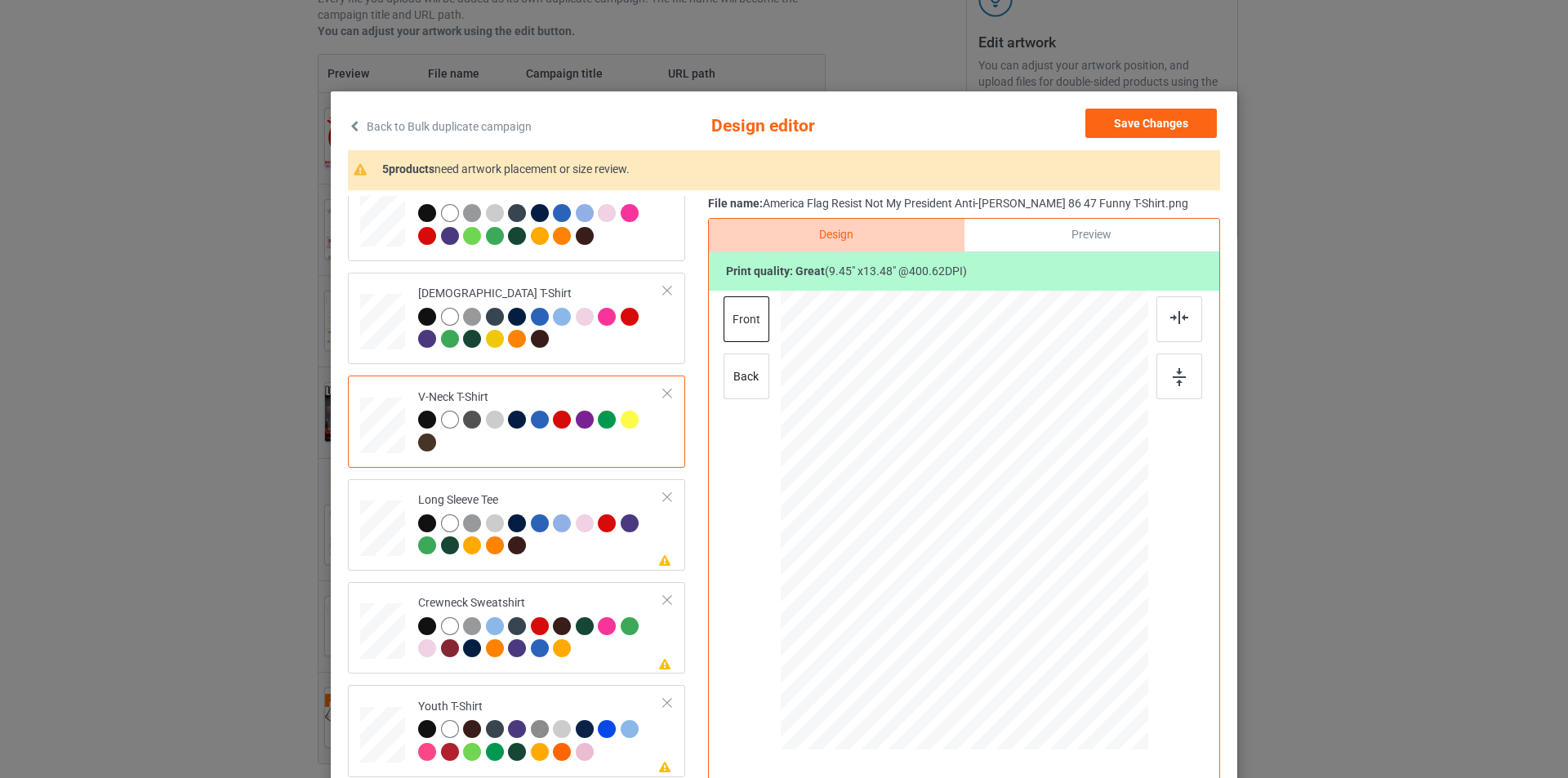
scroll to position [383, 0]
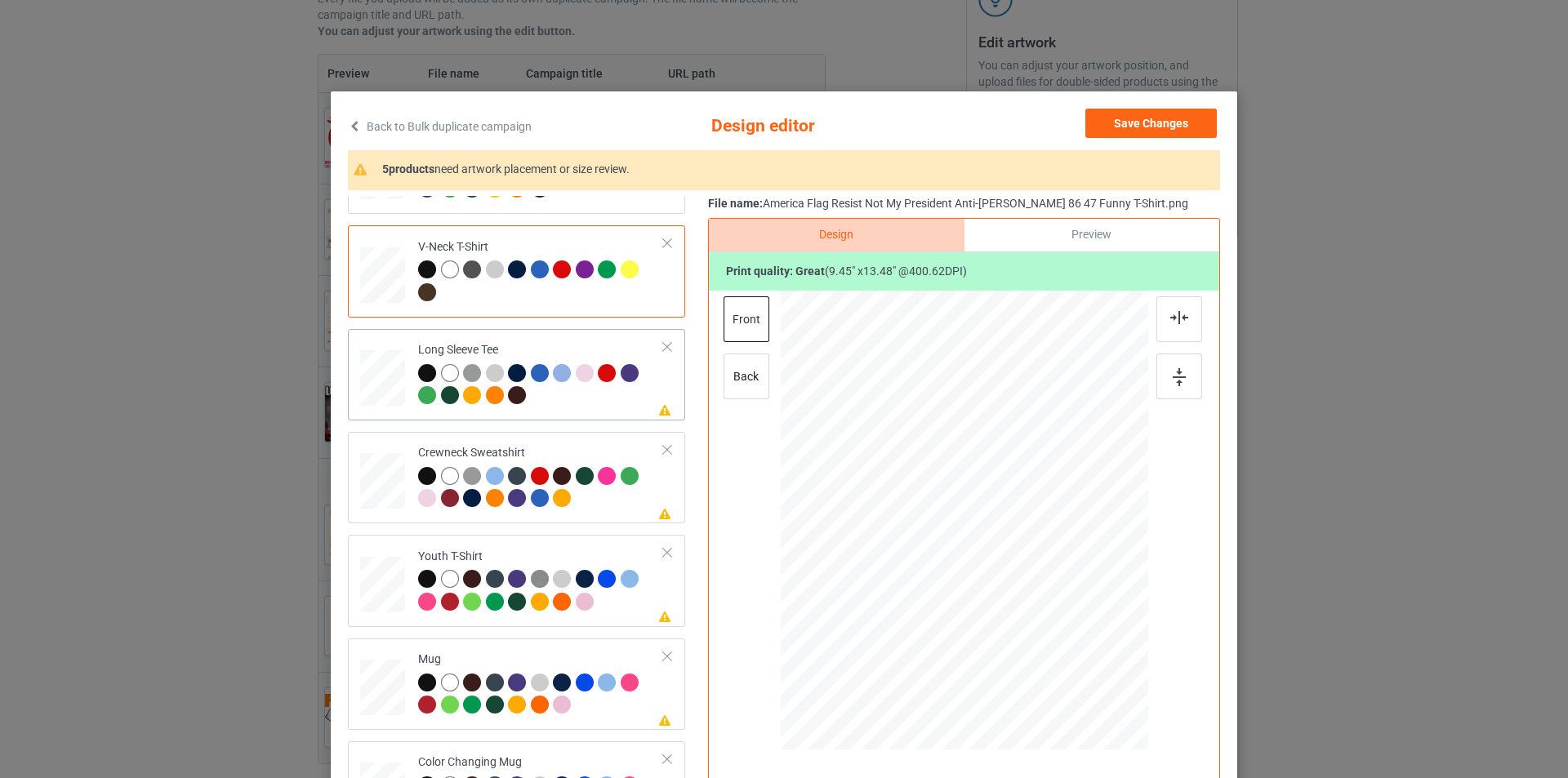
click at [598, 343] on div "Long Sleeve Tee" at bounding box center [541, 373] width 246 height 61
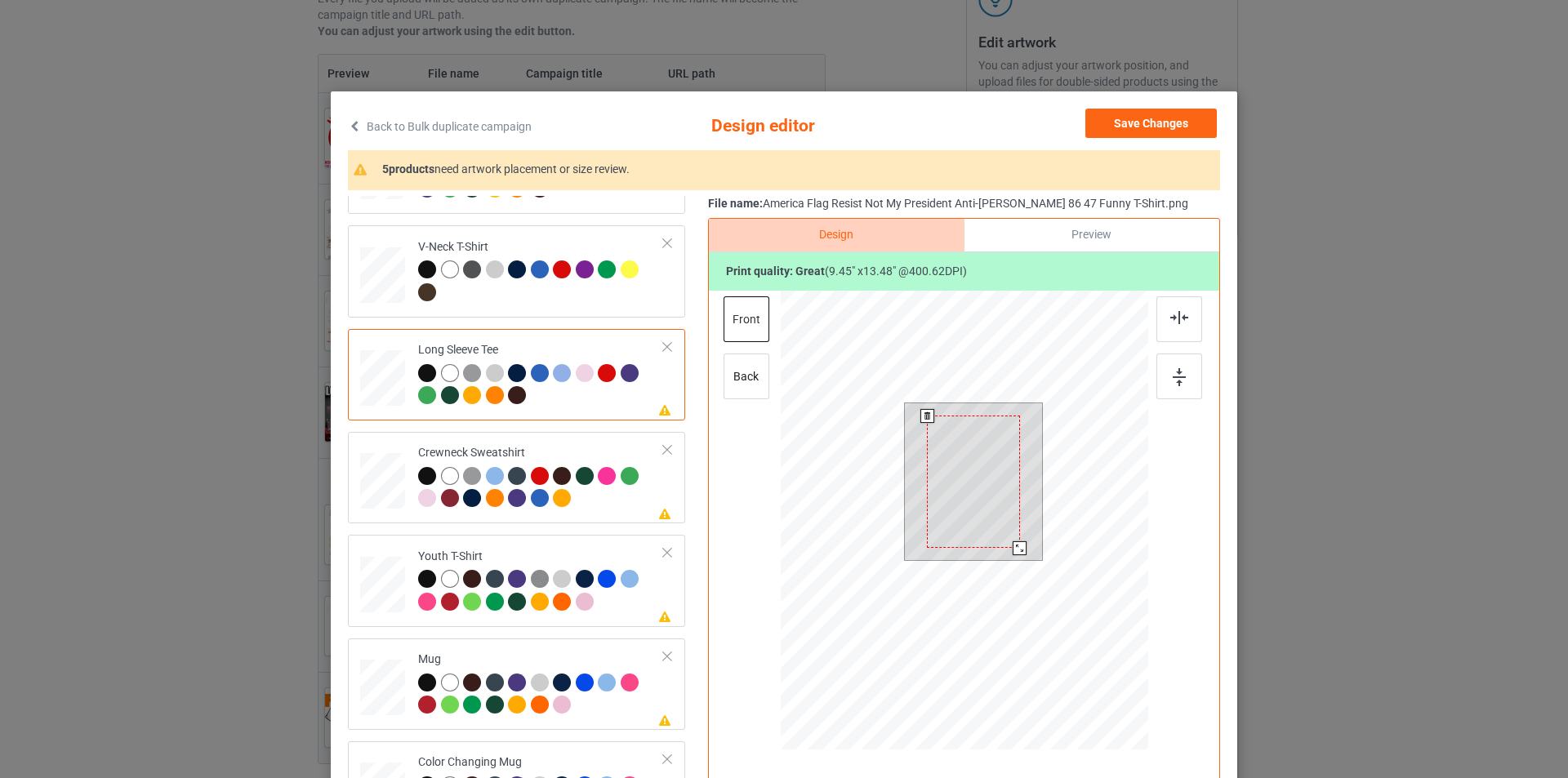
click at [995, 458] on div at bounding box center [973, 482] width 92 height 132
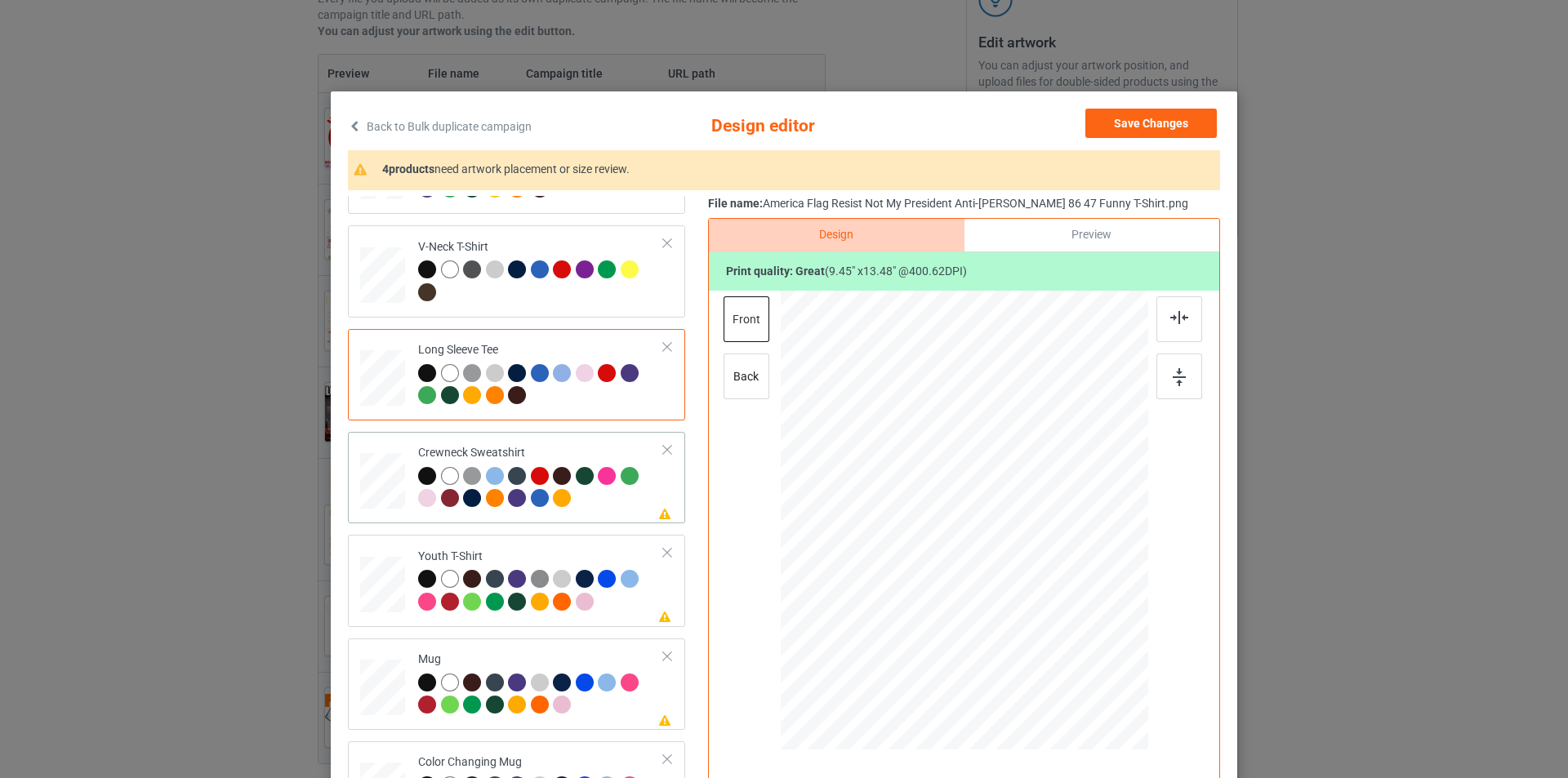
click at [587, 512] on div at bounding box center [541, 489] width 246 height 45
click at [978, 441] on div at bounding box center [969, 484] width 109 height 156
click at [589, 553] on div "Youth T-Shirt" at bounding box center [541, 580] width 246 height 61
click at [977, 444] on div at bounding box center [958, 506] width 104 height 149
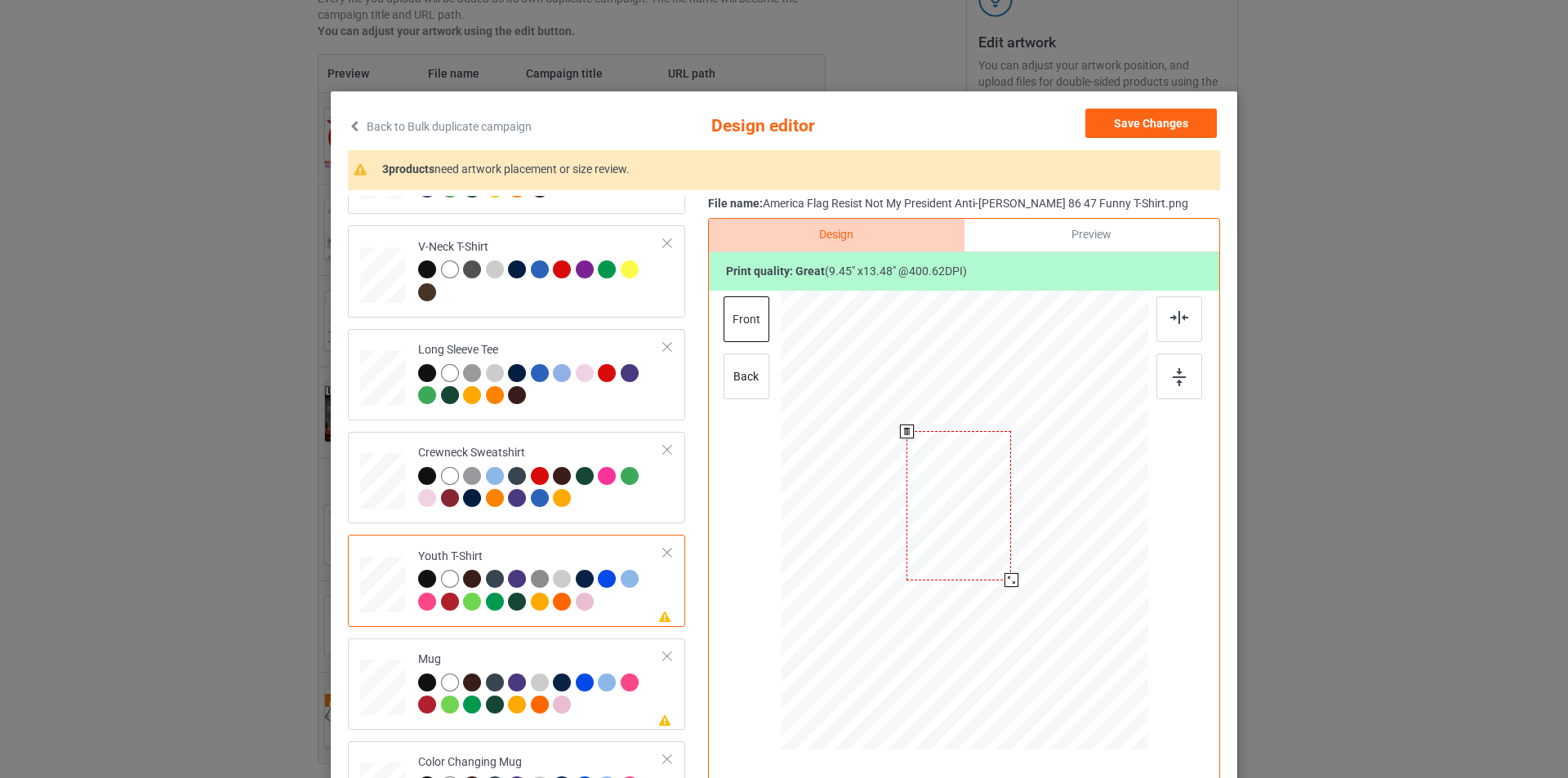
click at [977, 444] on div at bounding box center [958, 506] width 104 height 149
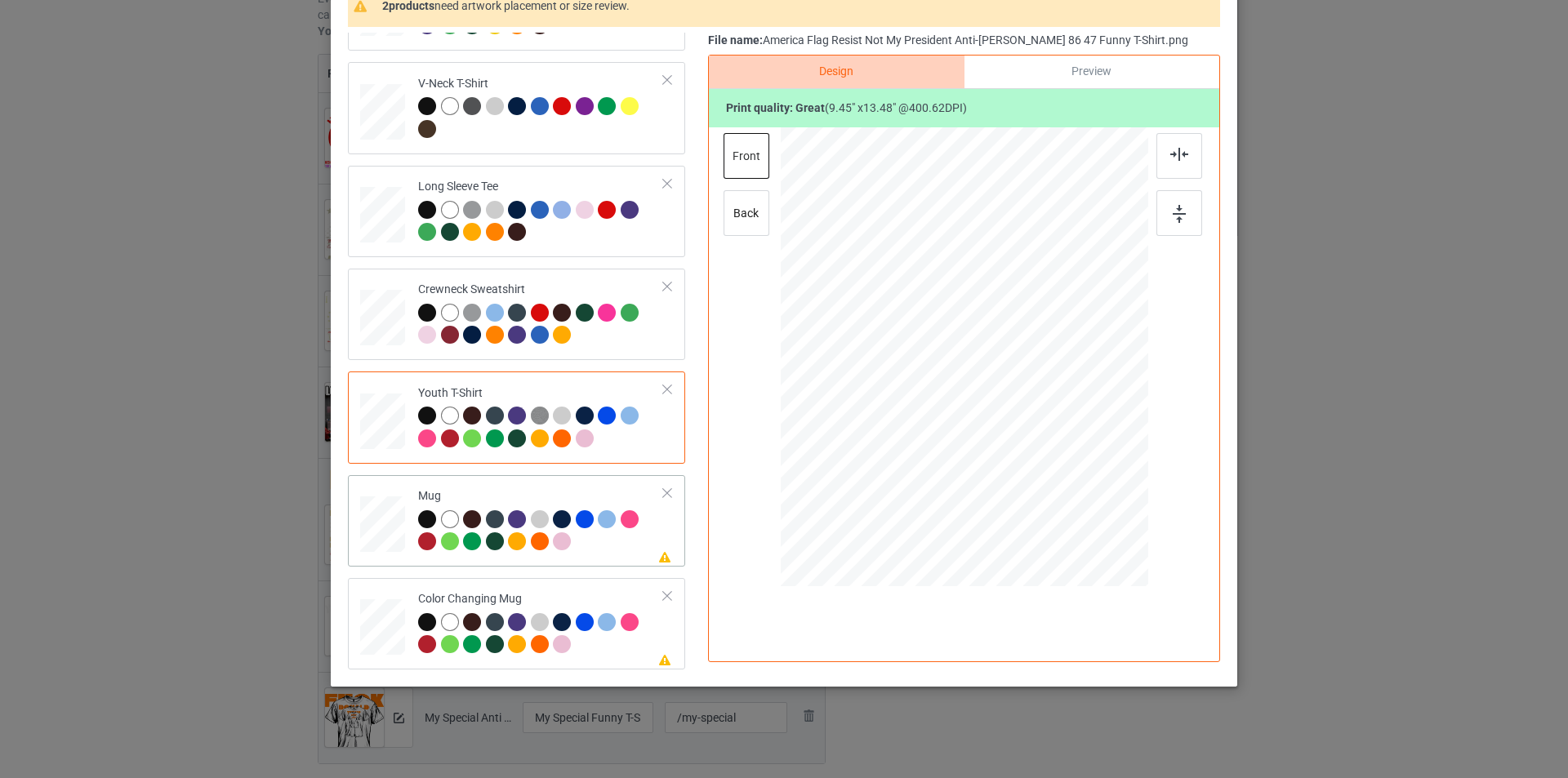
click at [584, 550] on div at bounding box center [541, 533] width 246 height 45
drag, startPoint x: 1068, startPoint y: 515, endPoint x: 1015, endPoint y: 409, distance: 118.5
click at [1015, 409] on div at bounding box center [964, 356] width 367 height 153
drag, startPoint x: 973, startPoint y: 330, endPoint x: 1074, endPoint y: 332, distance: 101.0
click at [1074, 332] on div at bounding box center [1065, 359] width 88 height 126
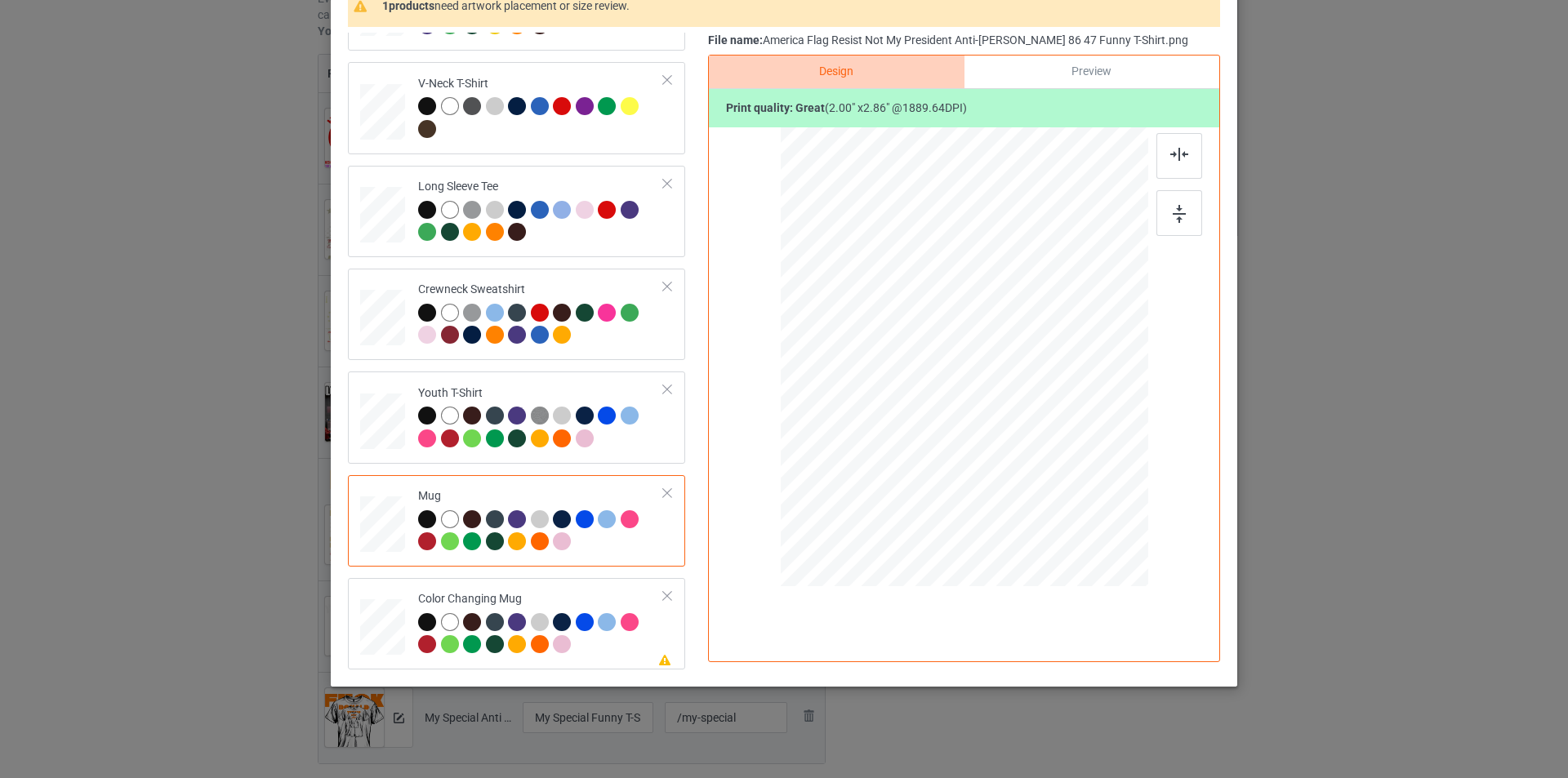
click at [565, 595] on div "Color Changing Mug" at bounding box center [541, 622] width 246 height 61
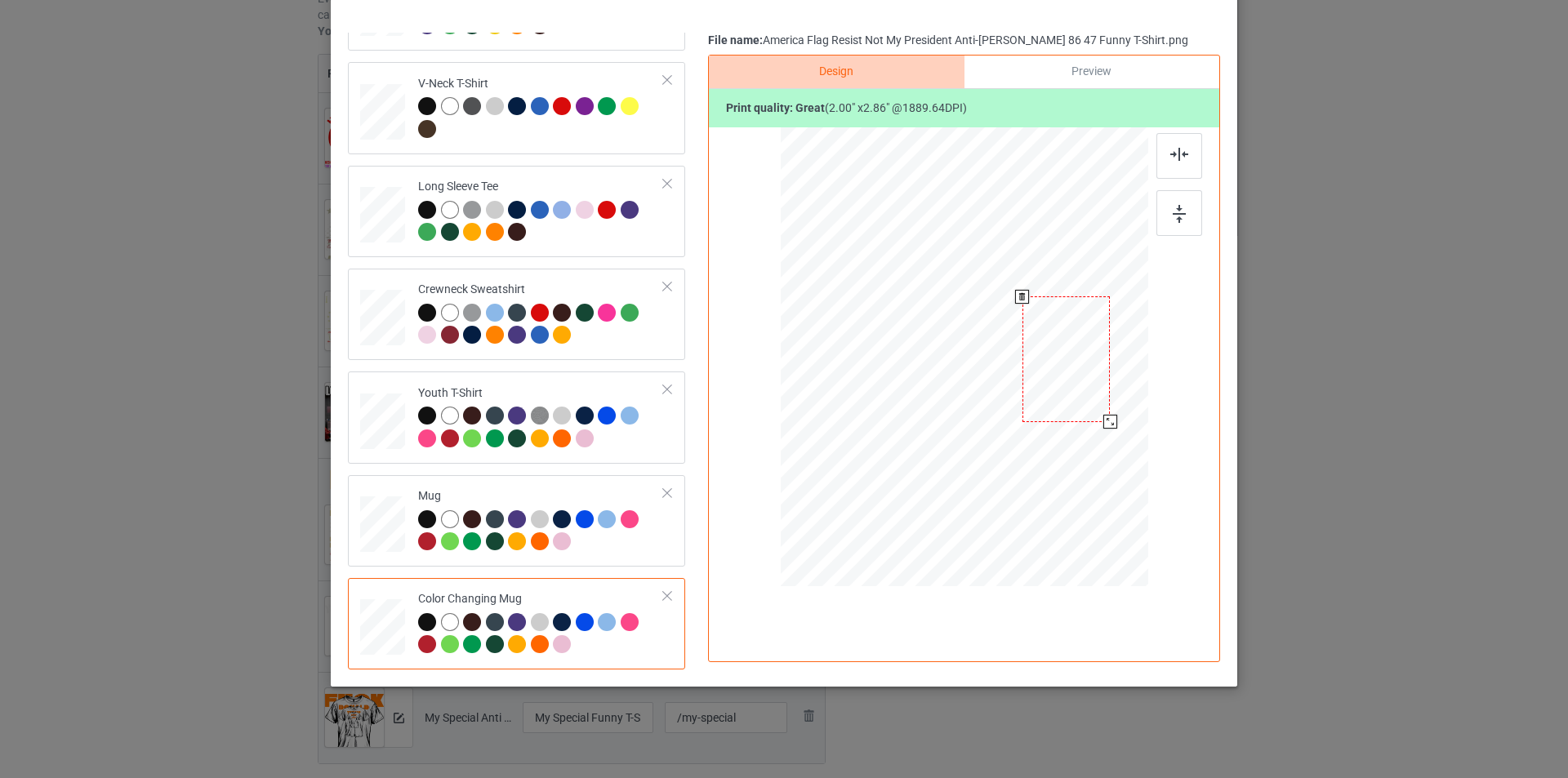
click at [1072, 365] on div at bounding box center [1066, 359] width 88 height 126
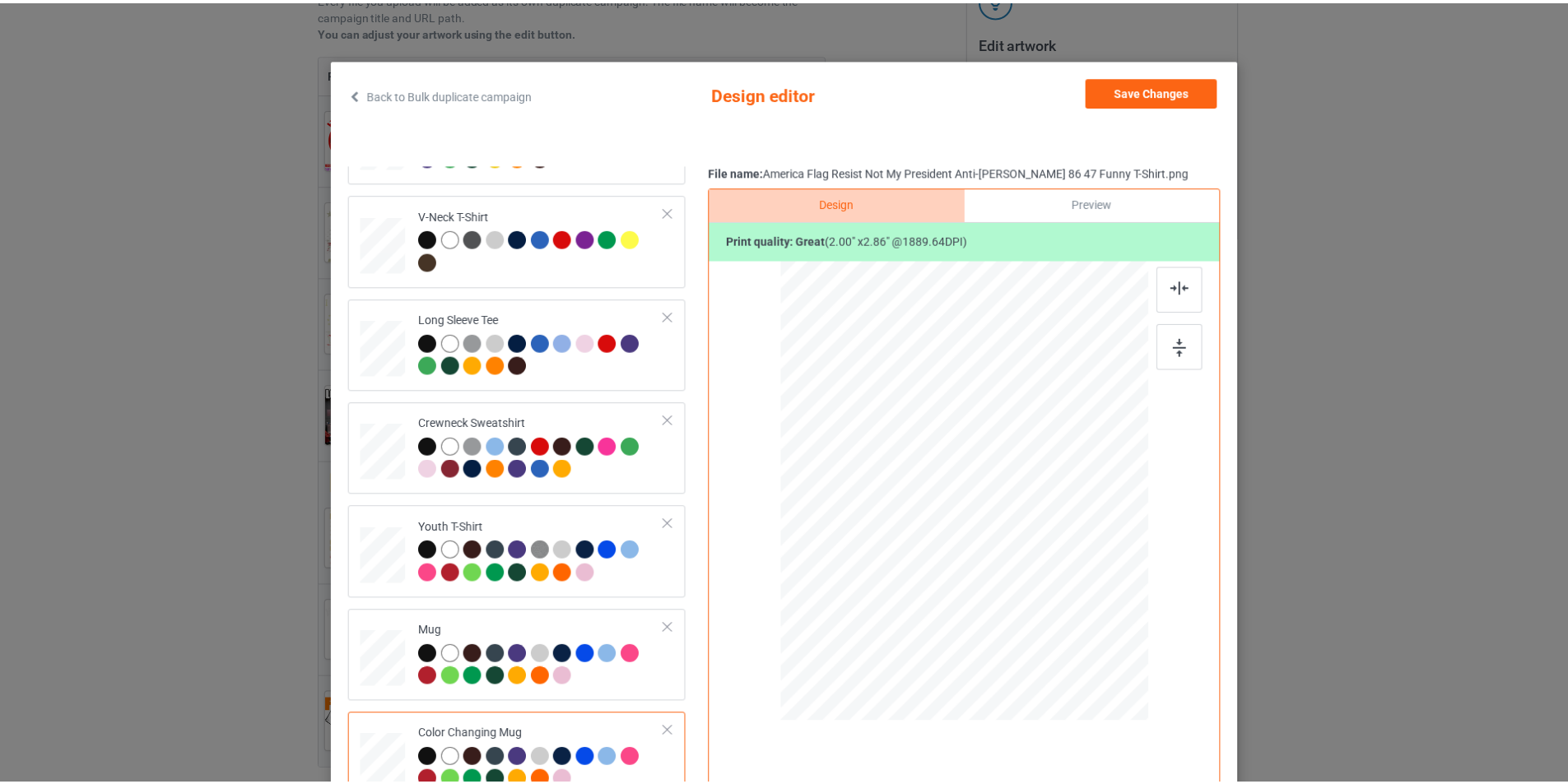
scroll to position [0, 0]
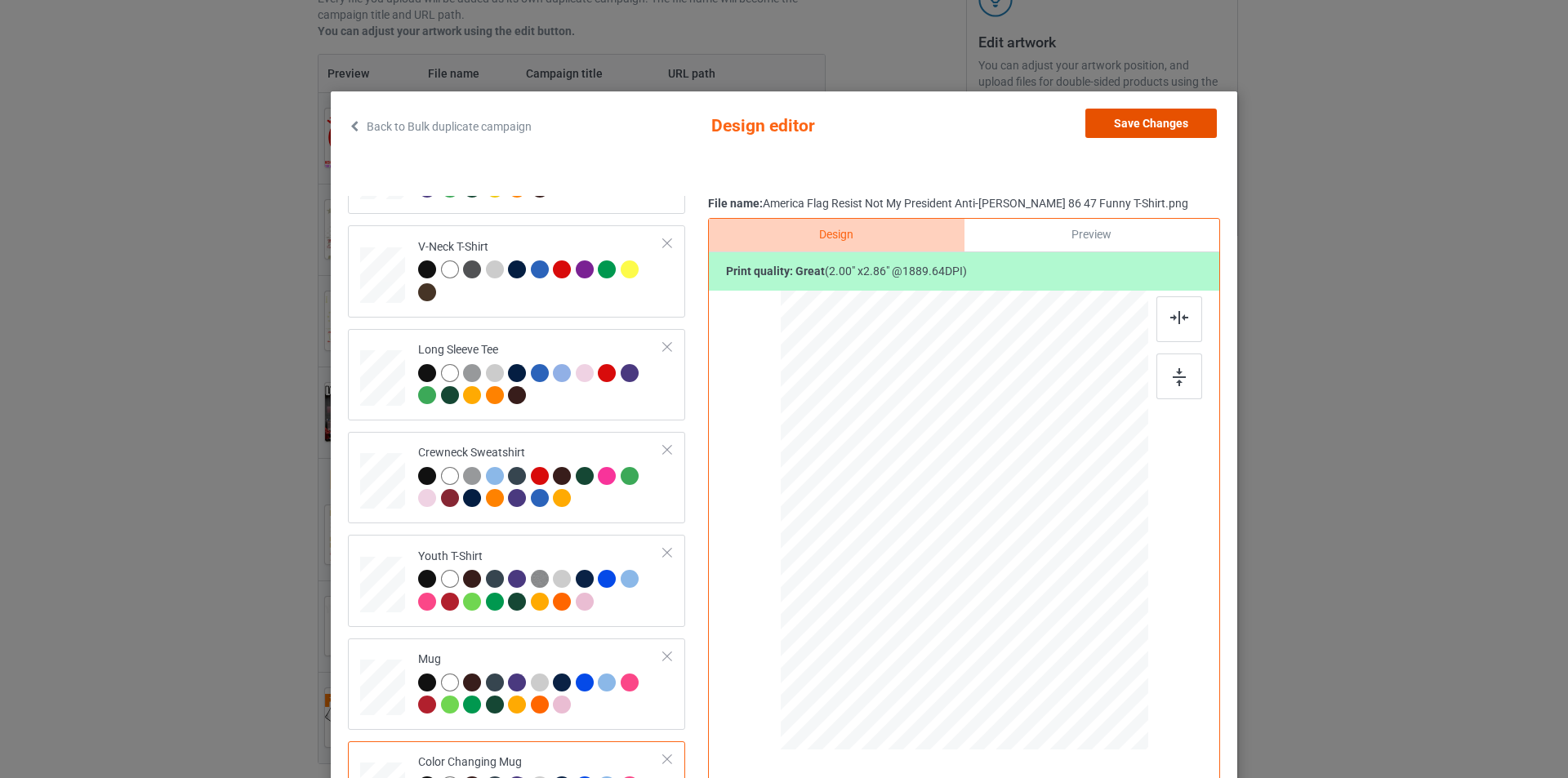
click at [1156, 120] on button "Save Changes" at bounding box center [1151, 123] width 132 height 29
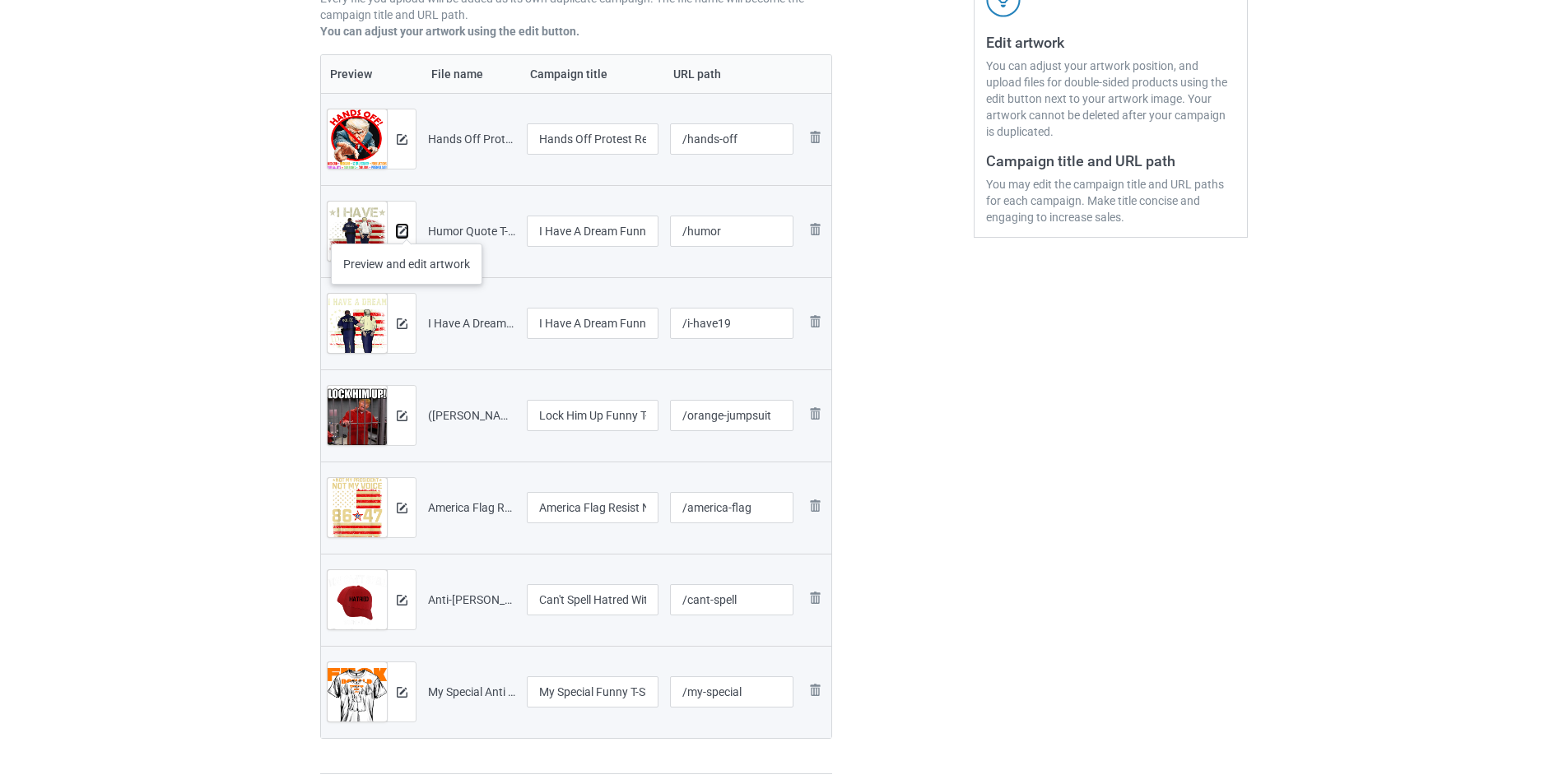
click at [406, 227] on img at bounding box center [402, 231] width 10 height 10
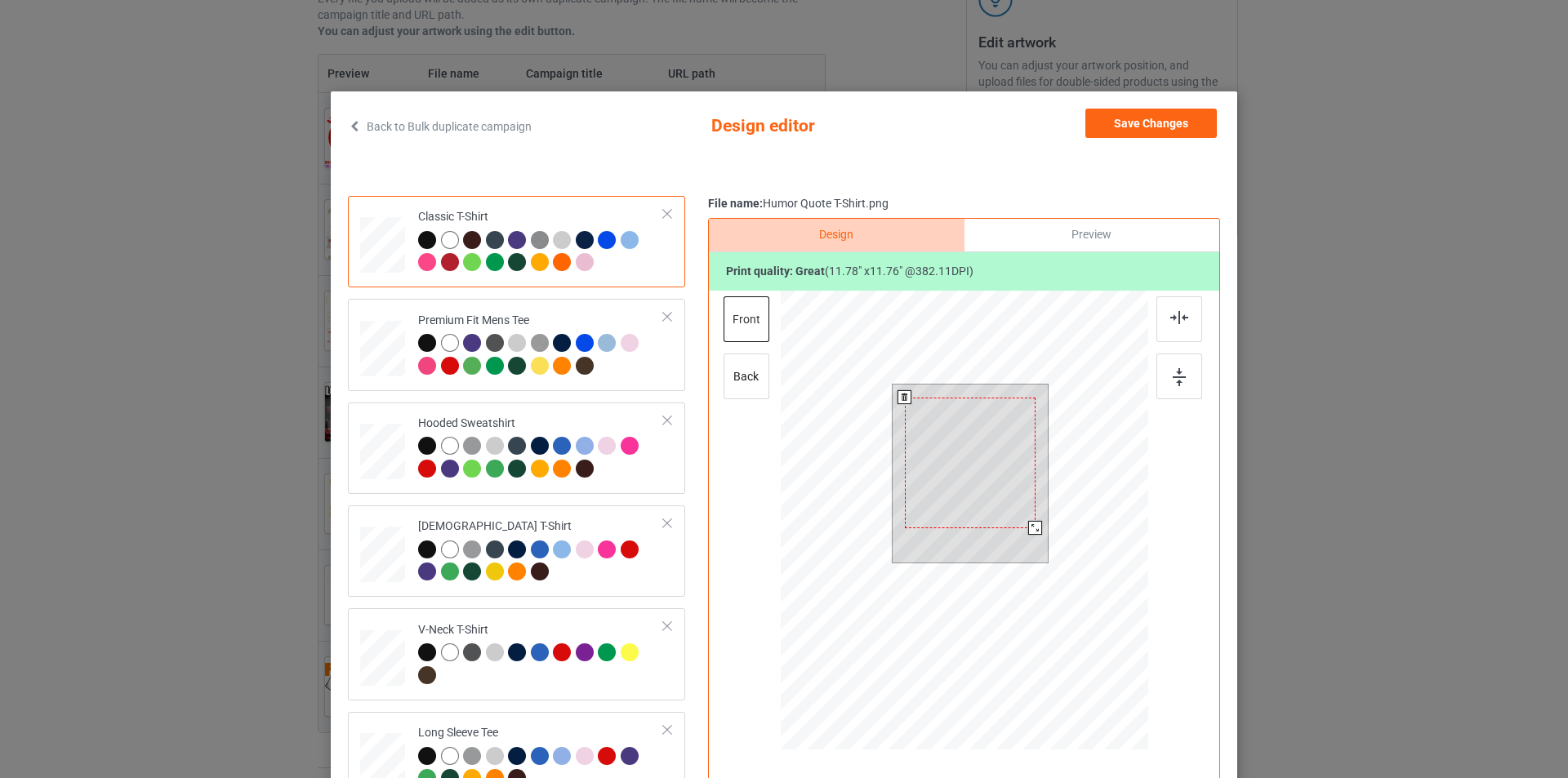
click at [1028, 526] on div at bounding box center [1035, 528] width 14 height 14
click at [1159, 131] on button "Save Changes" at bounding box center [1151, 123] width 132 height 29
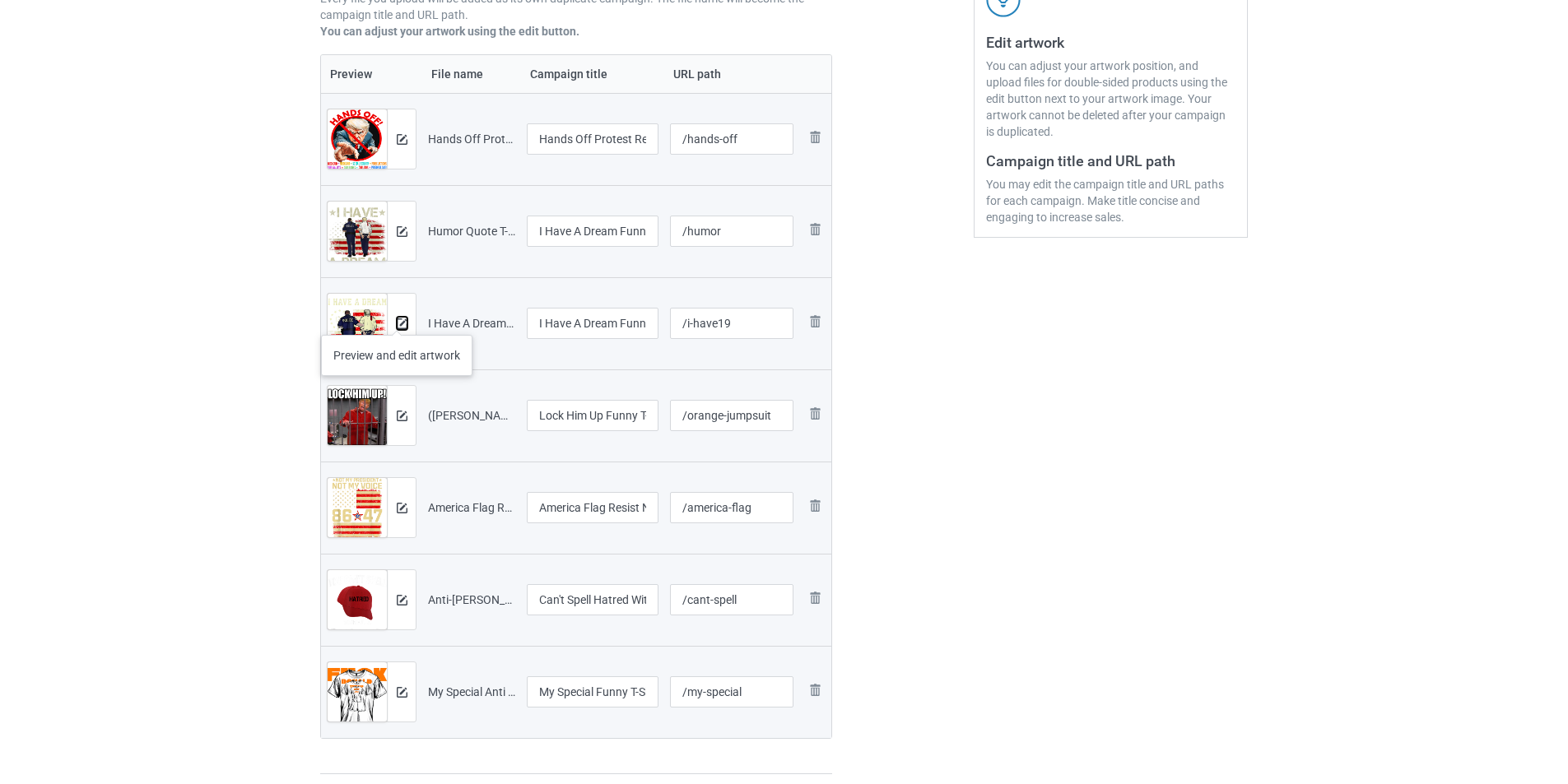
click at [397, 318] on img at bounding box center [402, 324] width 10 height 10
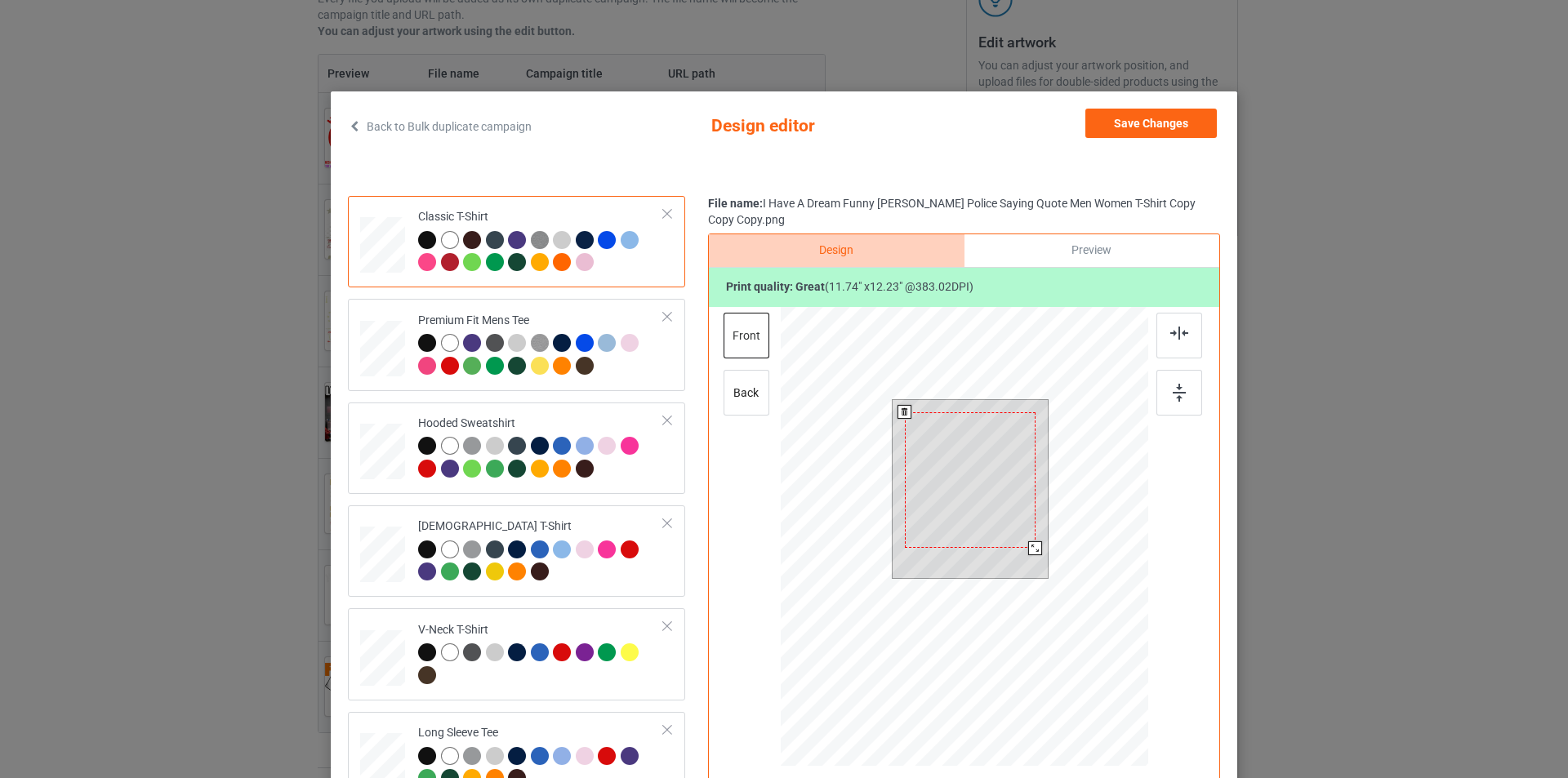
click at [974, 477] on div at bounding box center [969, 480] width 131 height 136
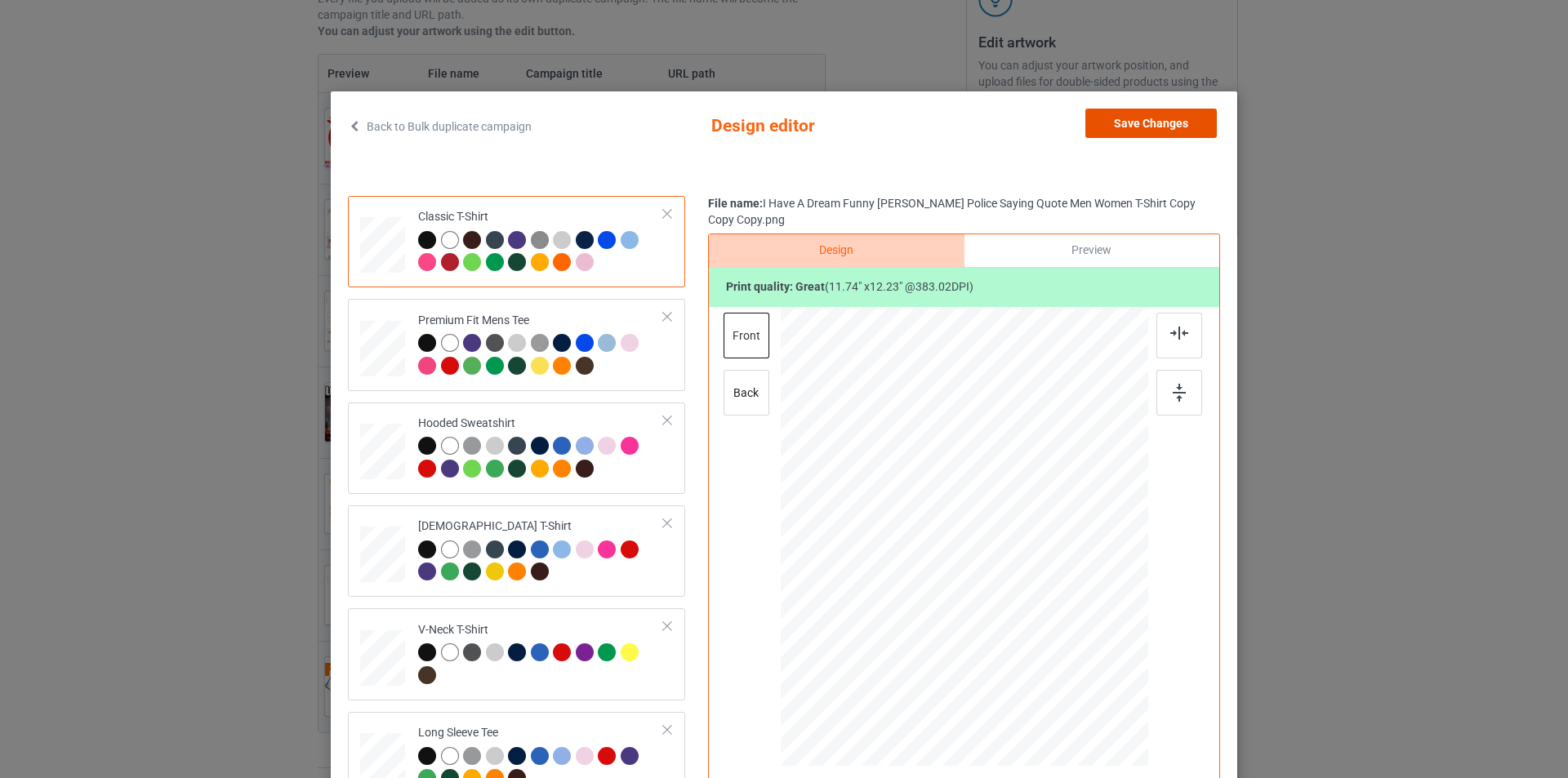
click at [1175, 126] on button "Save Changes" at bounding box center [1151, 123] width 132 height 29
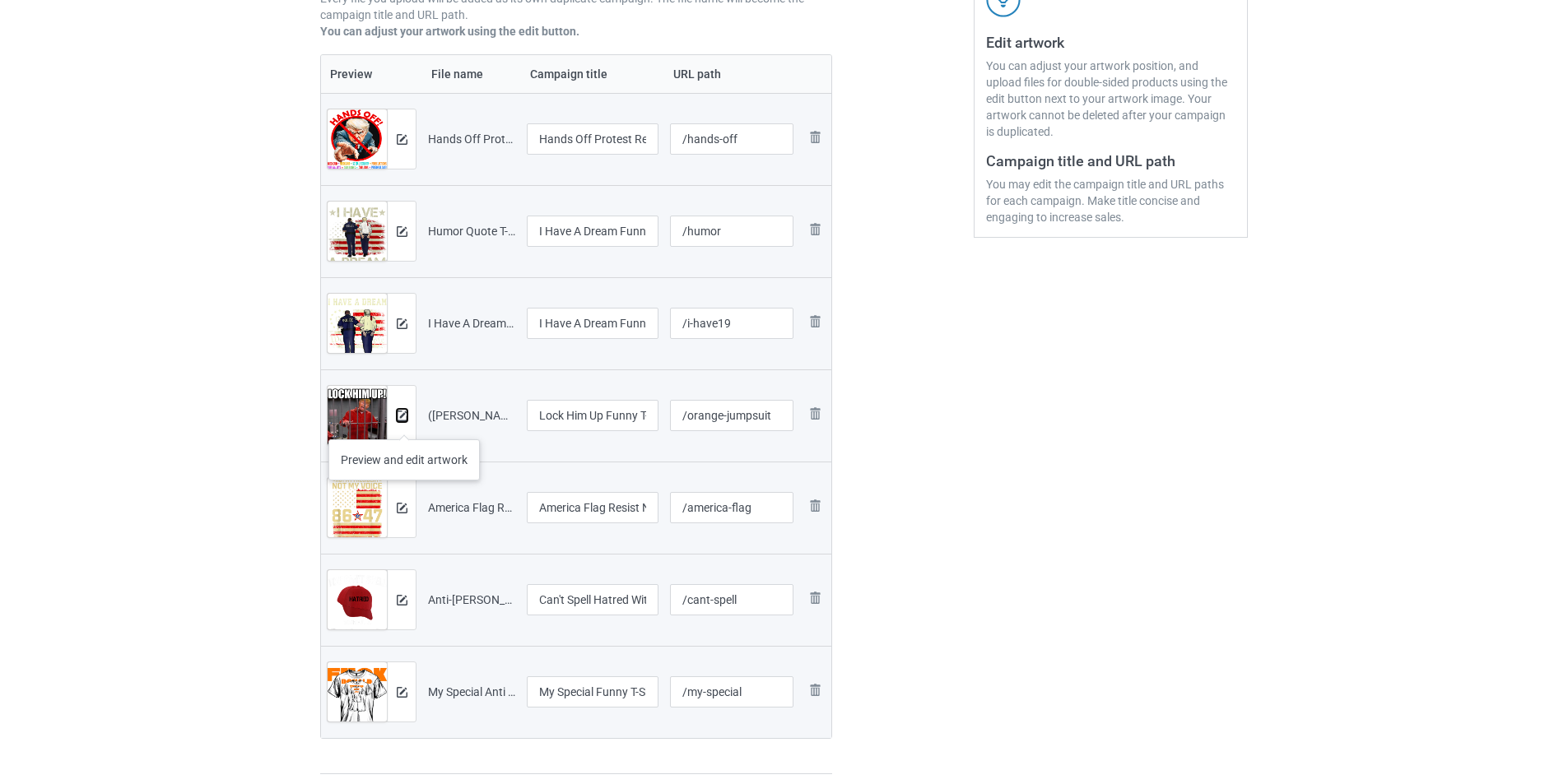
click at [404, 423] on button at bounding box center [402, 415] width 10 height 13
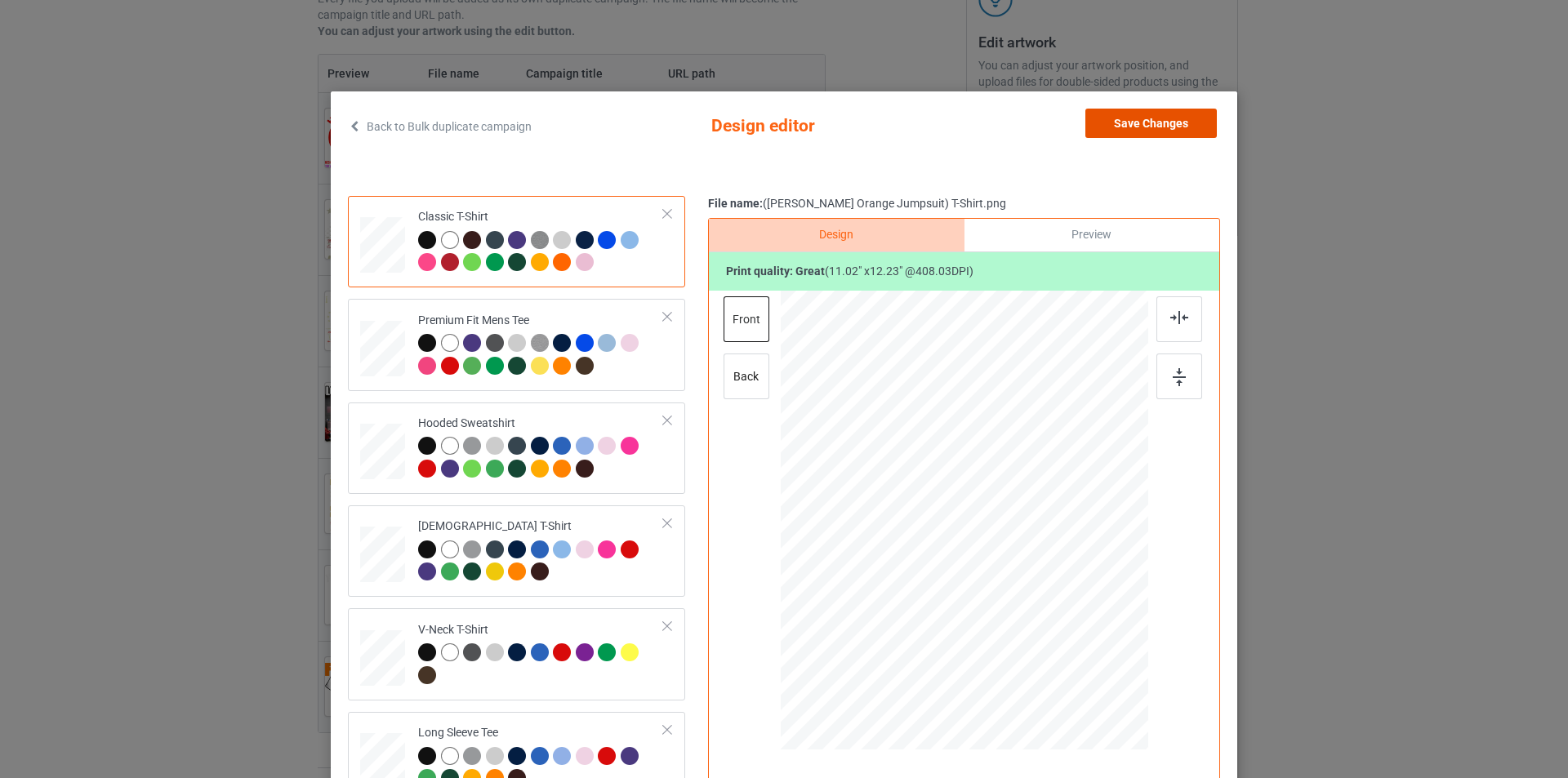
click at [1154, 127] on button "Save Changes" at bounding box center [1151, 123] width 132 height 29
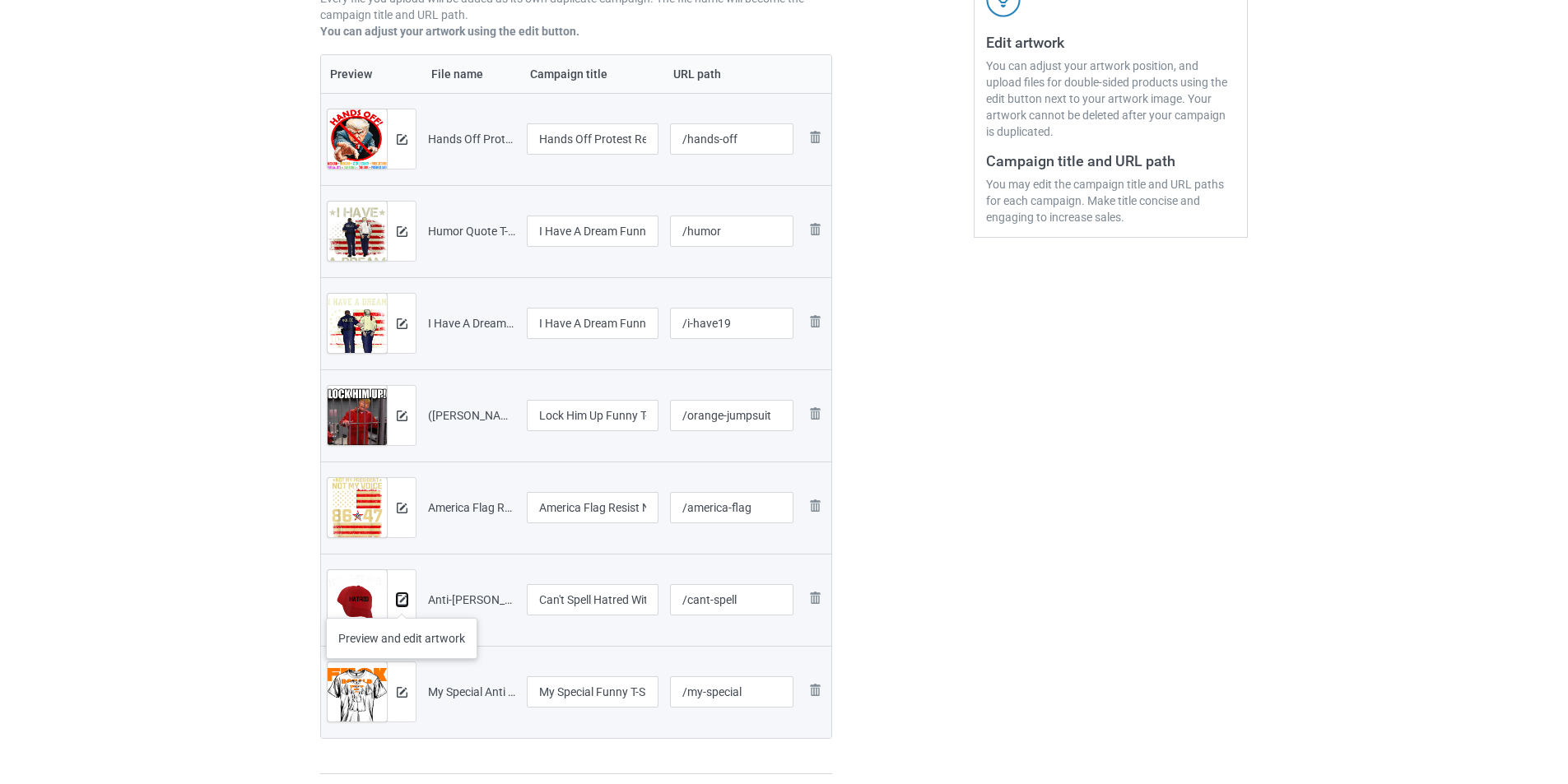
click at [402, 602] on img at bounding box center [402, 600] width 10 height 10
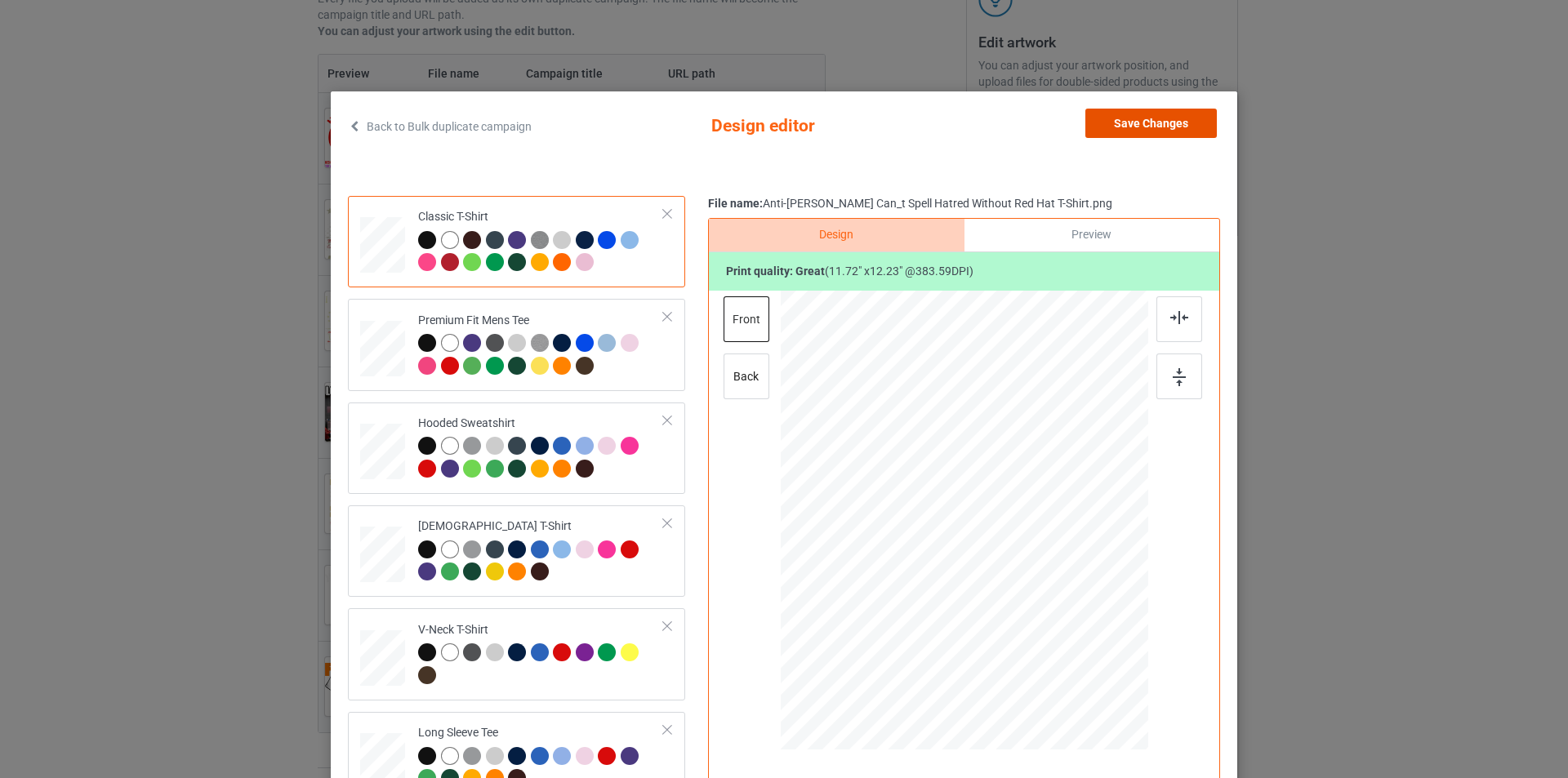
click at [1173, 123] on button "Save Changes" at bounding box center [1151, 123] width 132 height 29
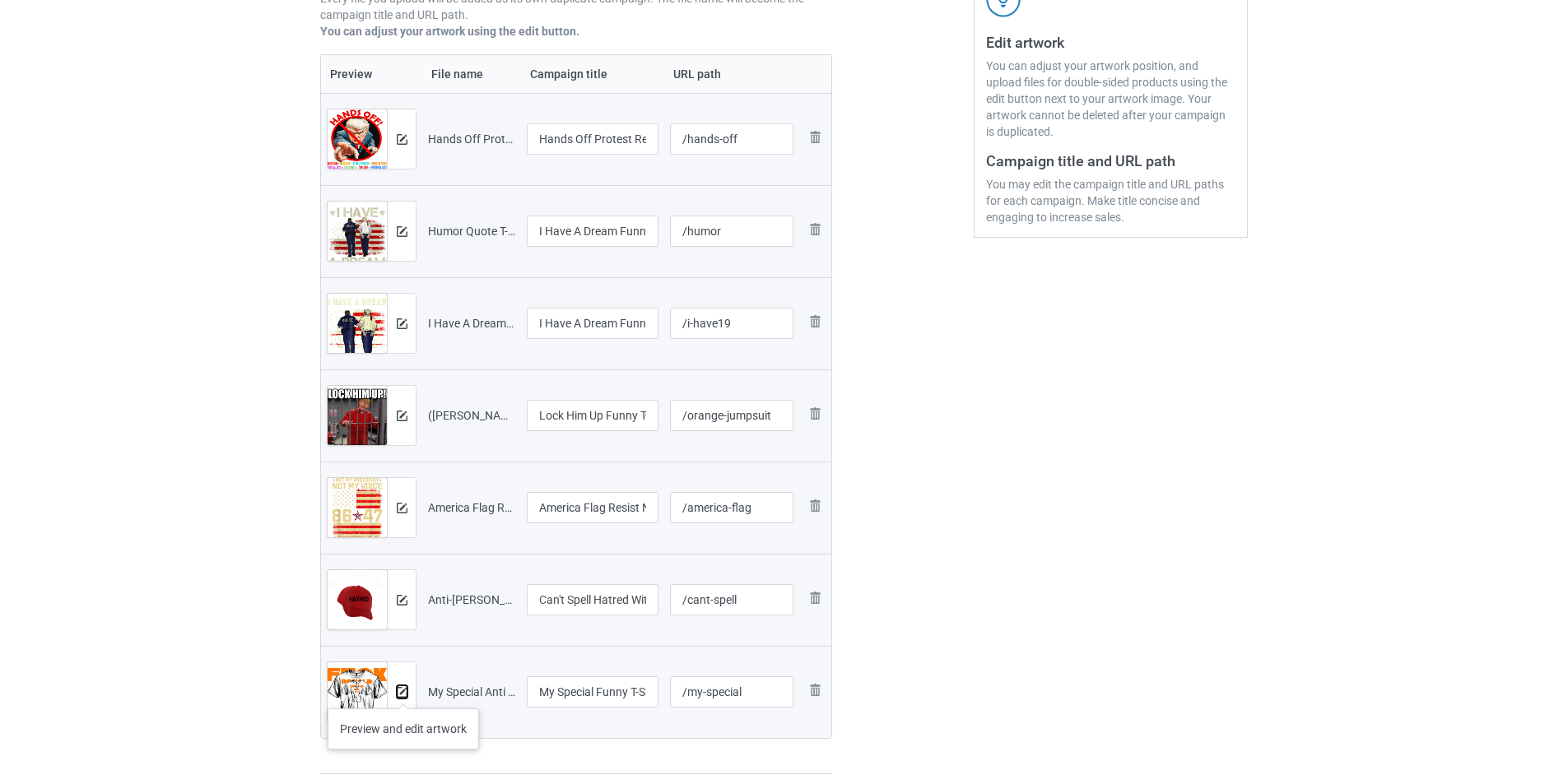
click at [404, 692] on img at bounding box center [402, 692] width 10 height 10
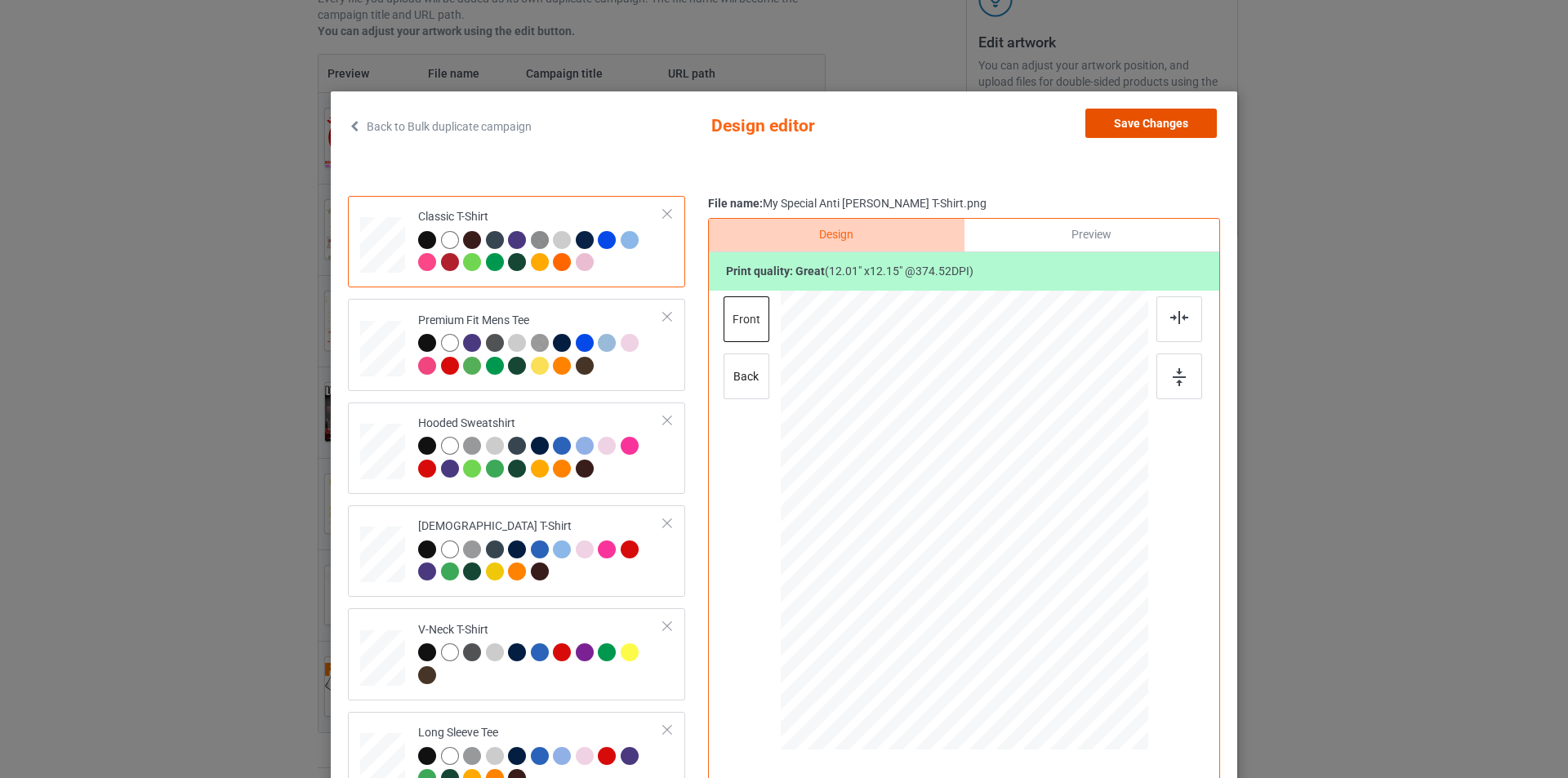
click at [1185, 121] on button "Save Changes" at bounding box center [1151, 123] width 132 height 29
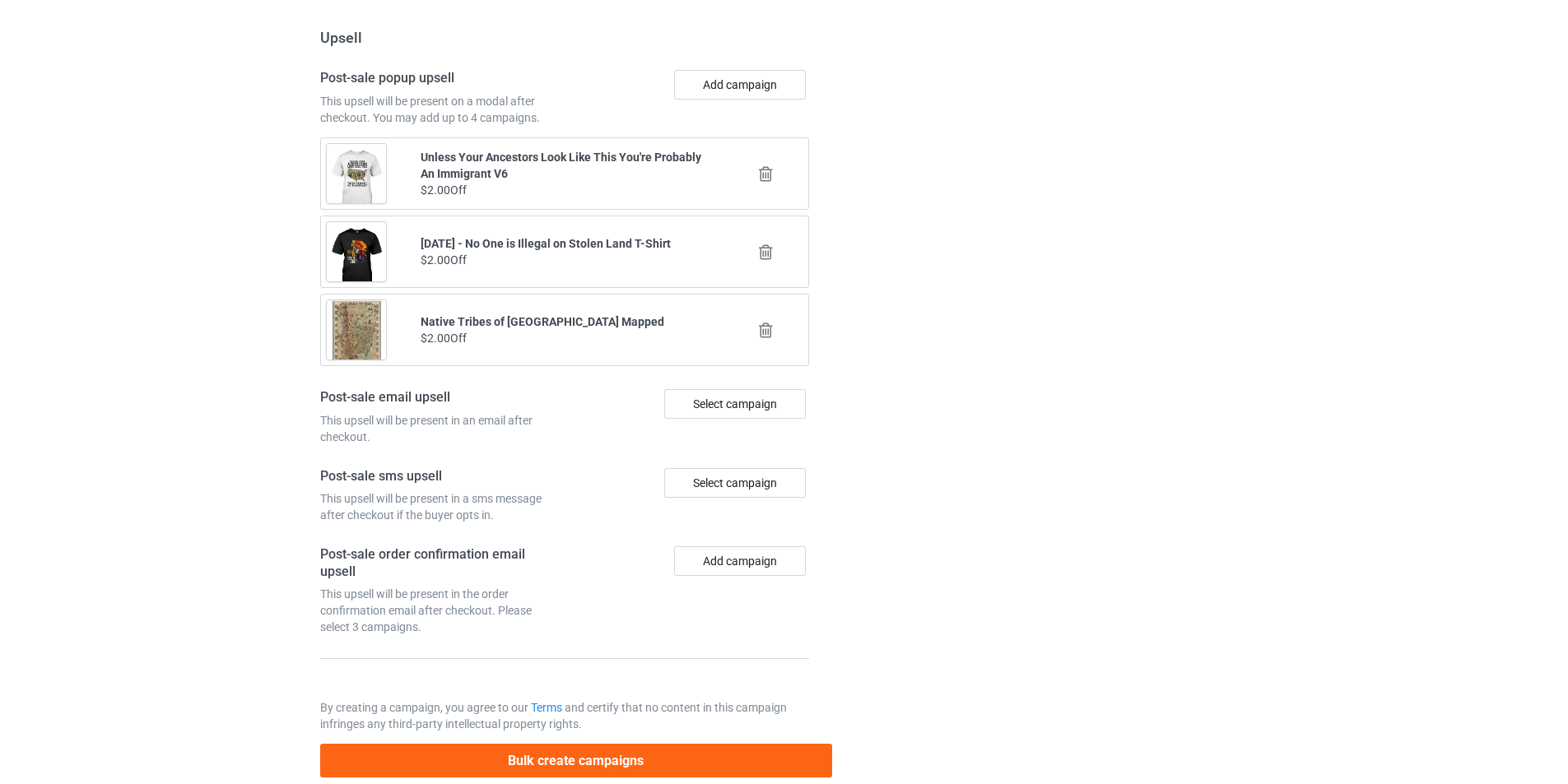
scroll to position [2105, 0]
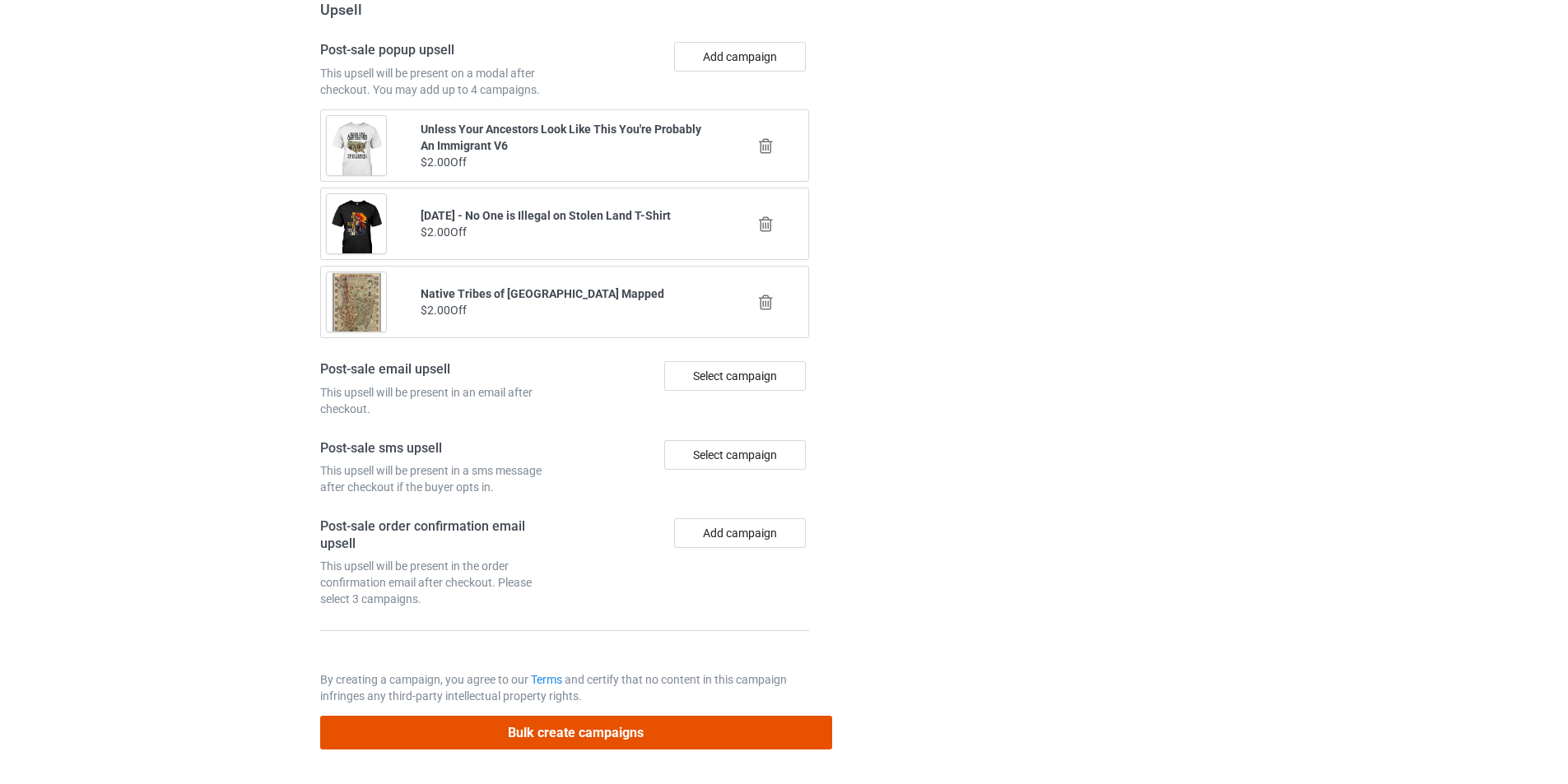
click at [591, 718] on button "Bulk create campaigns" at bounding box center [576, 732] width 512 height 34
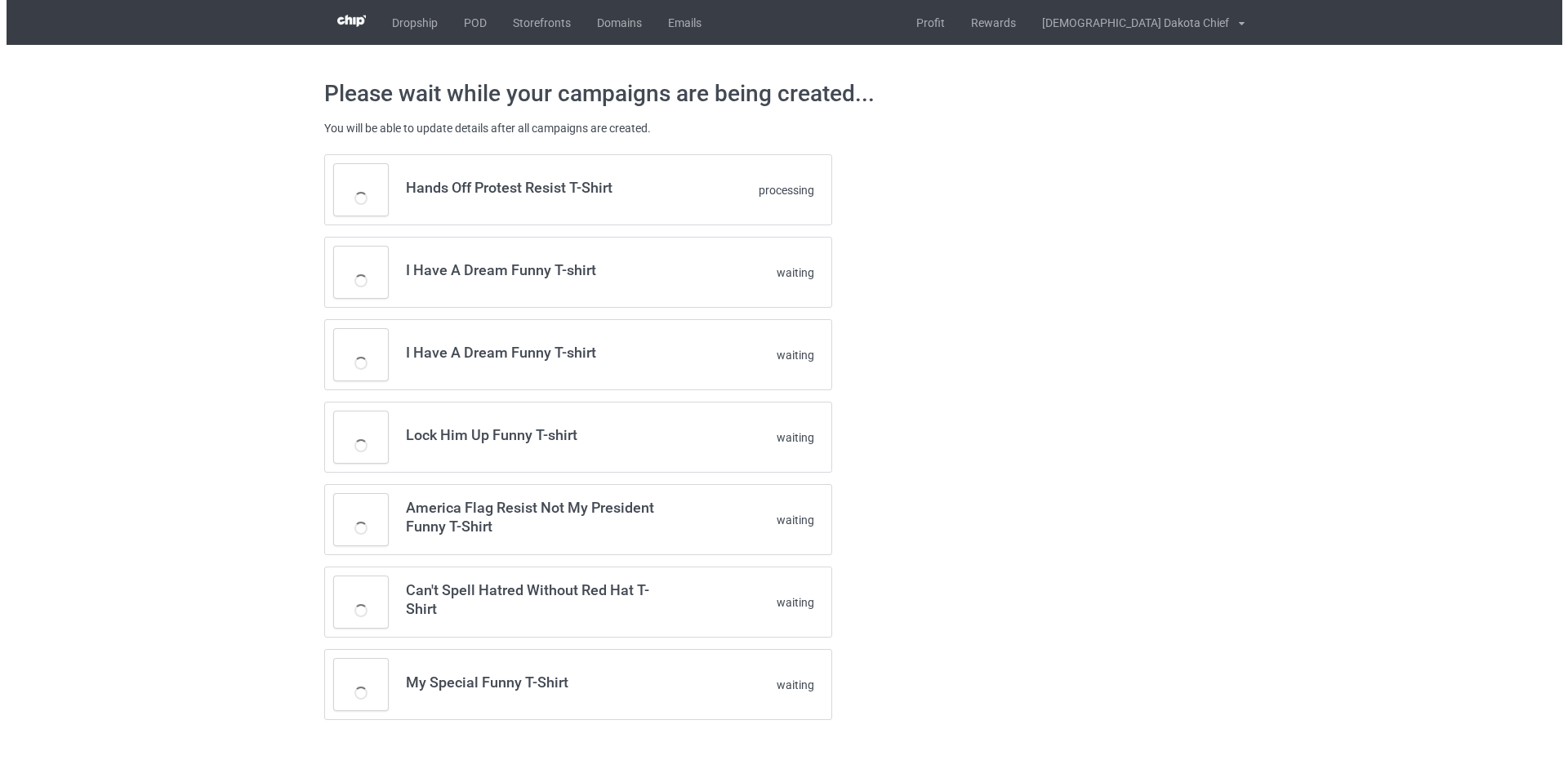
scroll to position [0, 0]
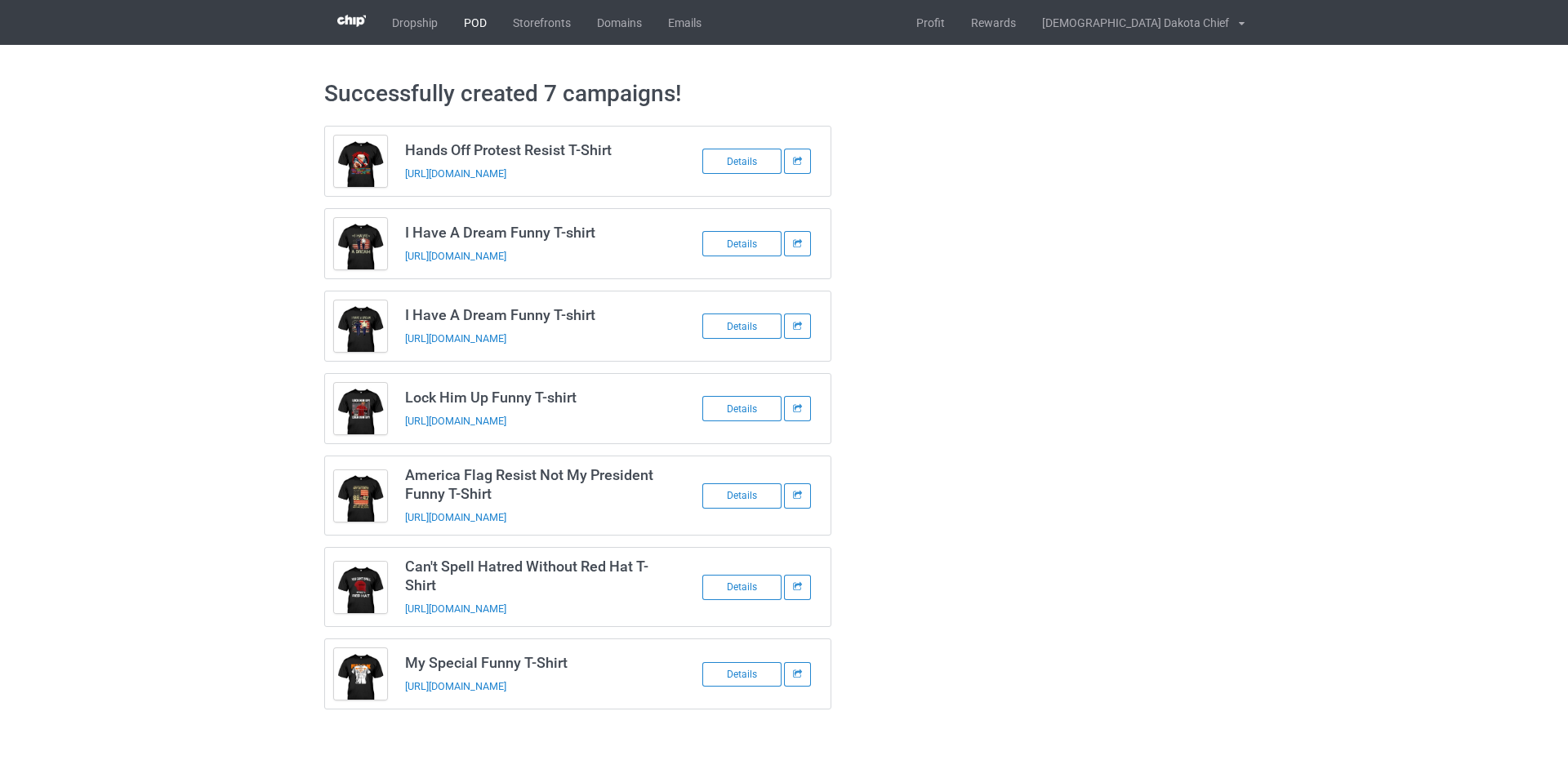
click at [476, 26] on link "POD" at bounding box center [475, 22] width 49 height 45
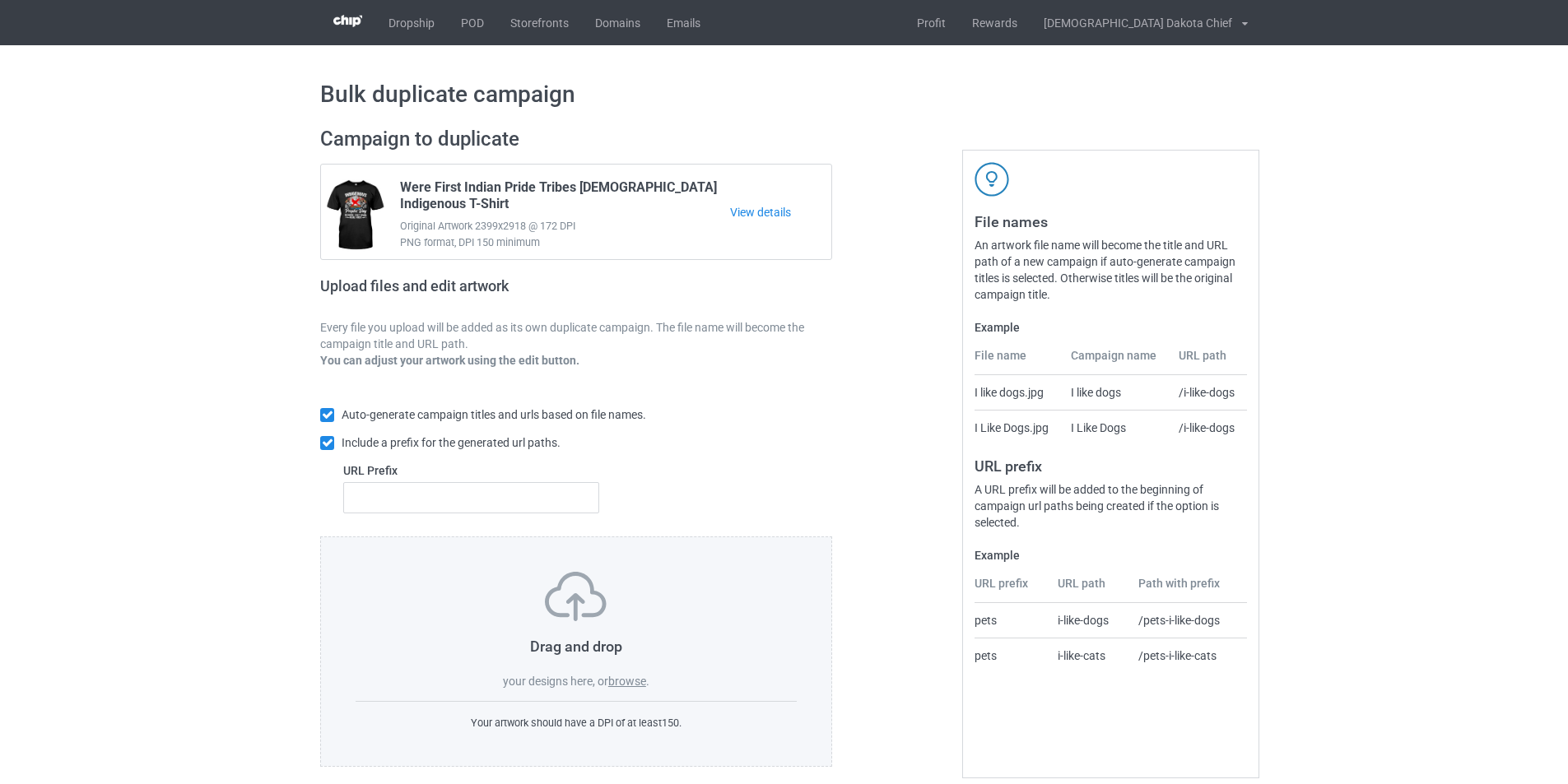
click at [639, 685] on label "browse" at bounding box center [627, 681] width 38 height 13
click at [0, 0] on input "browse" at bounding box center [0, 0] width 0 height 0
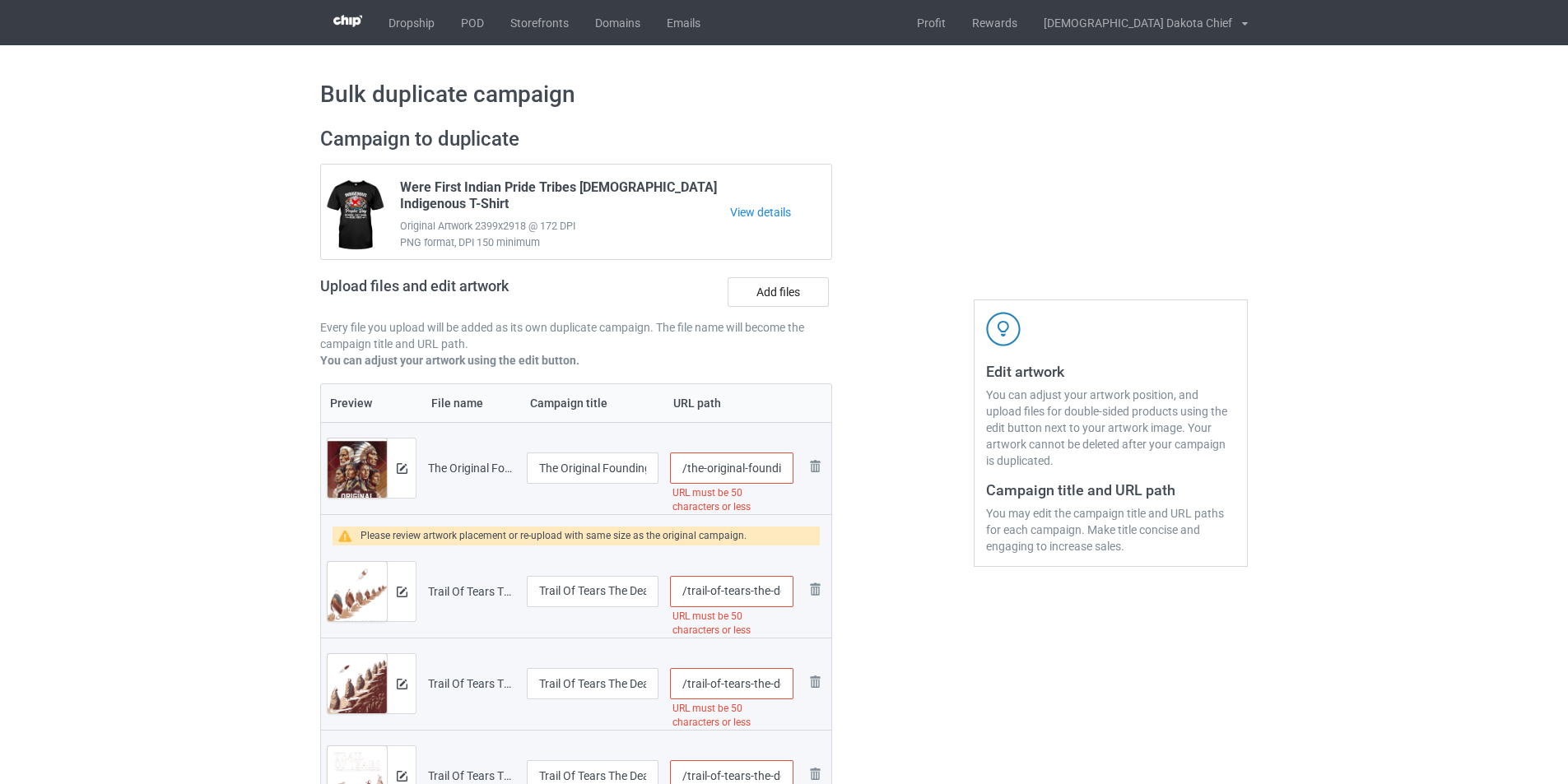
scroll to position [0, 238]
drag, startPoint x: 744, startPoint y: 468, endPoint x: 887, endPoint y: 467, distance: 143.0
click at [887, 467] on div "Campaign to duplicate Were First Indian Pride Tribes Native American Indigenous…" at bounding box center [784, 723] width 950 height 1216
type input "/the-original10"
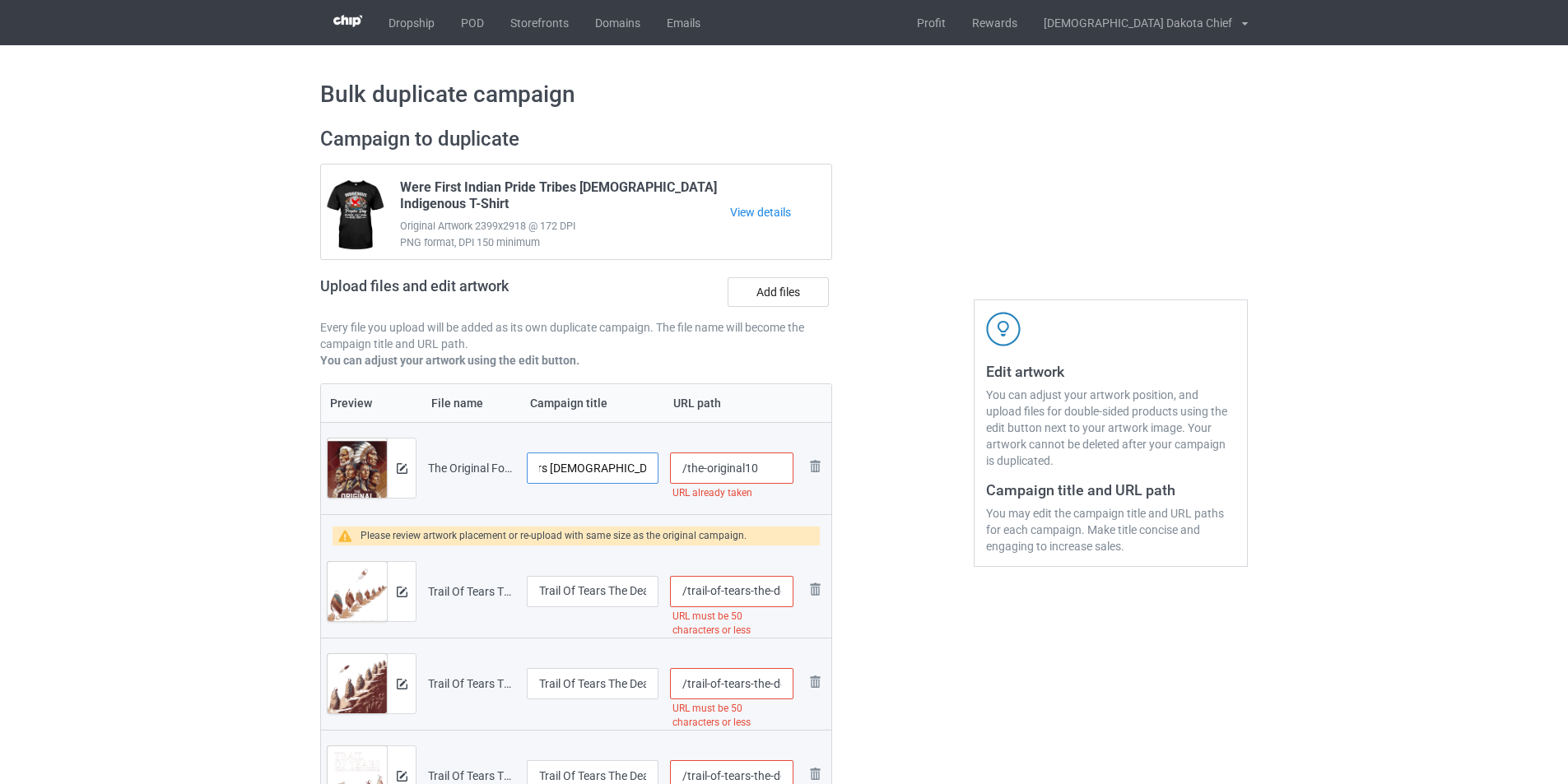
scroll to position [0, 244]
drag, startPoint x: 629, startPoint y: 469, endPoint x: 660, endPoint y: 467, distance: 31.1
click at [660, 467] on td "The Original Founding Fathers Native American Themed T-Shirt Copy" at bounding box center [592, 468] width 143 height 92
click at [621, 470] on input "The Original Founding Fathers Native American Themed T-Shirt Copy" at bounding box center [592, 468] width 132 height 31
drag, startPoint x: 621, startPoint y: 469, endPoint x: 701, endPoint y: 469, distance: 80.0
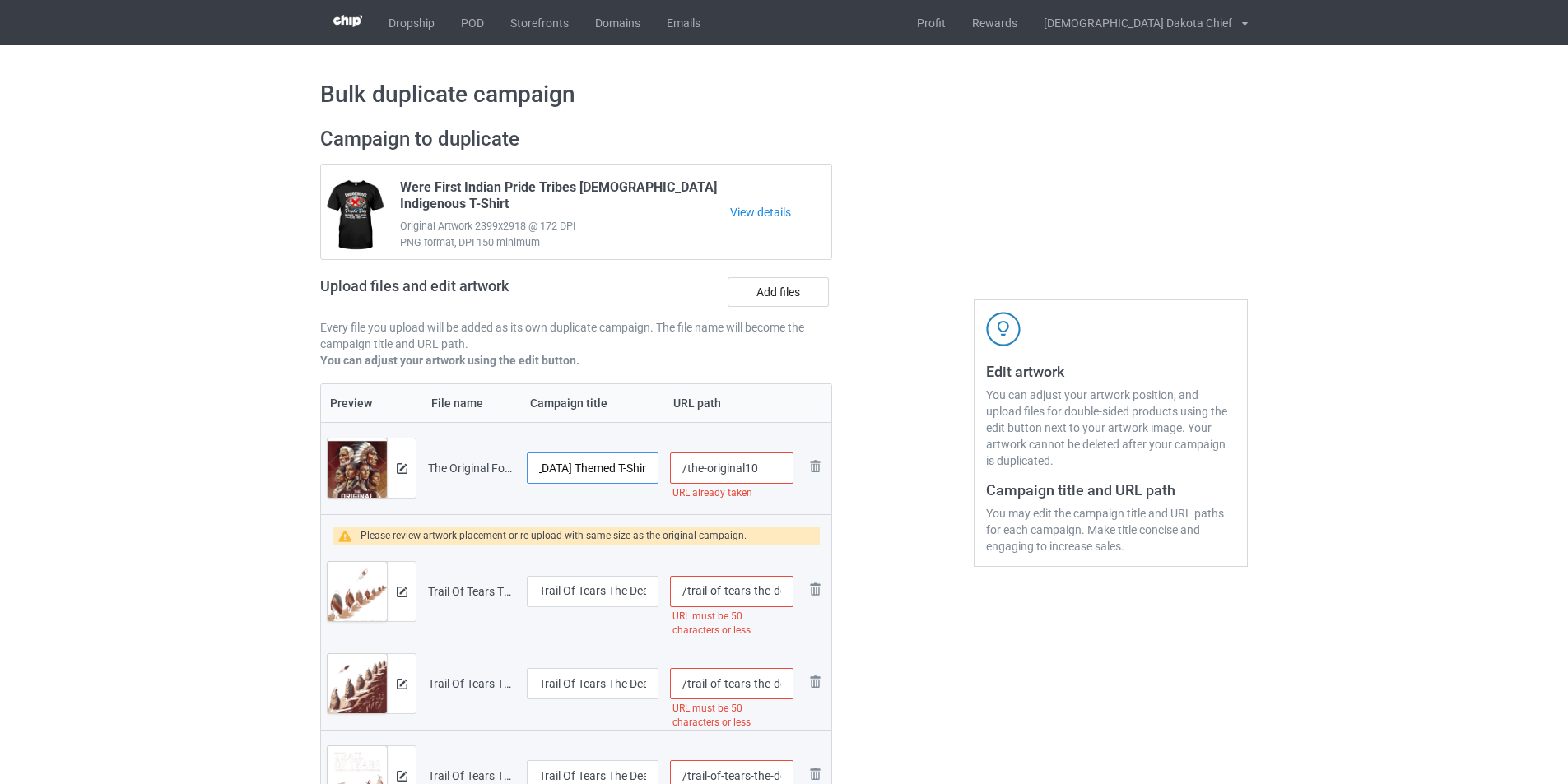
click at [701, 469] on tr "Preview and edit artwork The Original Founding Fathers Native American Themed T…" at bounding box center [576, 468] width 510 height 92
type input "The Original Founding Fathers Native American Themed T-Shirt"
drag, startPoint x: 748, startPoint y: 592, endPoint x: 913, endPoint y: 592, distance: 165.0
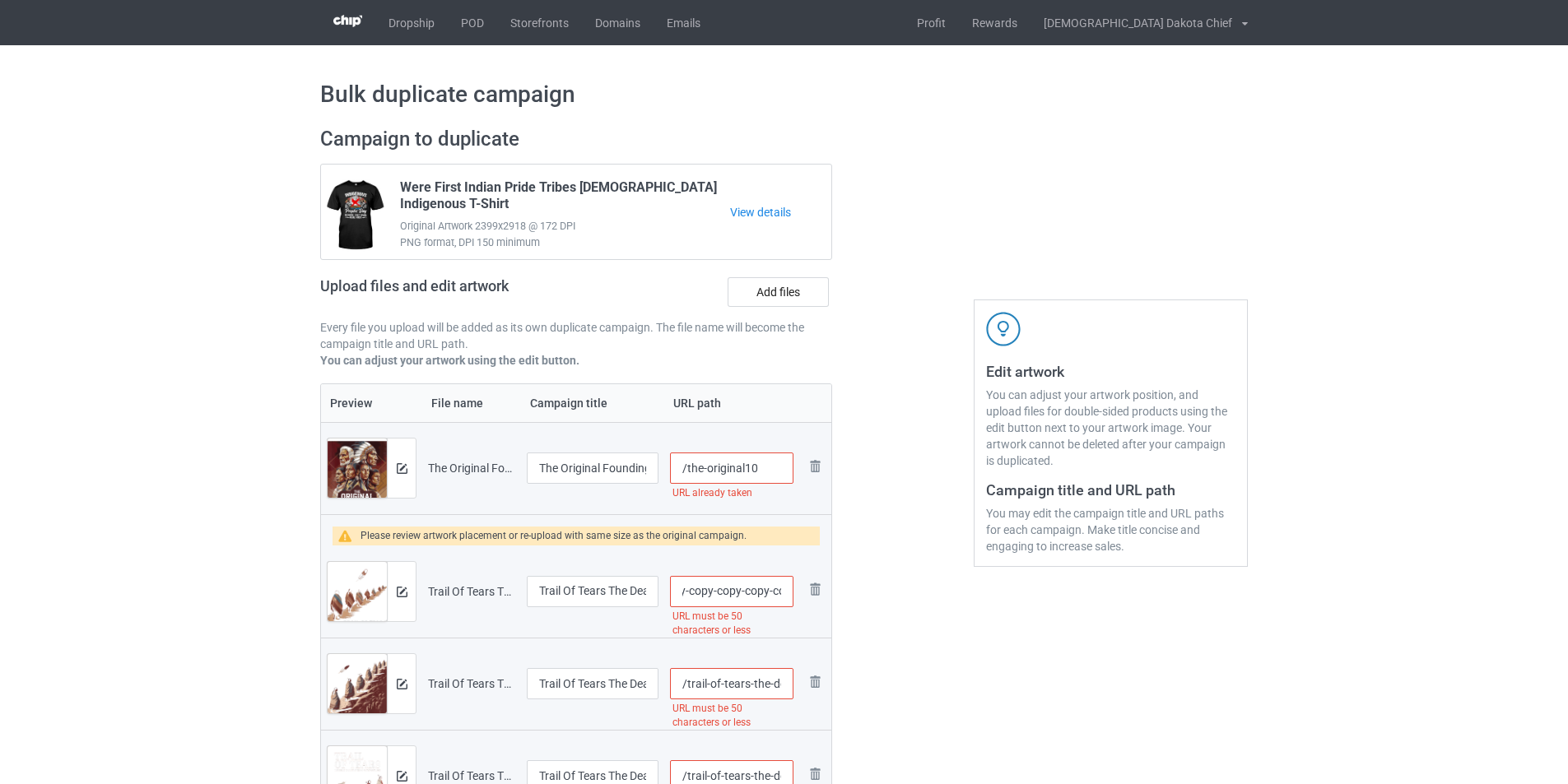
click at [913, 592] on div "Campaign to duplicate Were First Indian Pride Tribes Native American Indigenous…" at bounding box center [784, 723] width 950 height 1216
type input "/trail-of-tears1"
drag, startPoint x: 749, startPoint y: 682, endPoint x: 914, endPoint y: 682, distance: 165.0
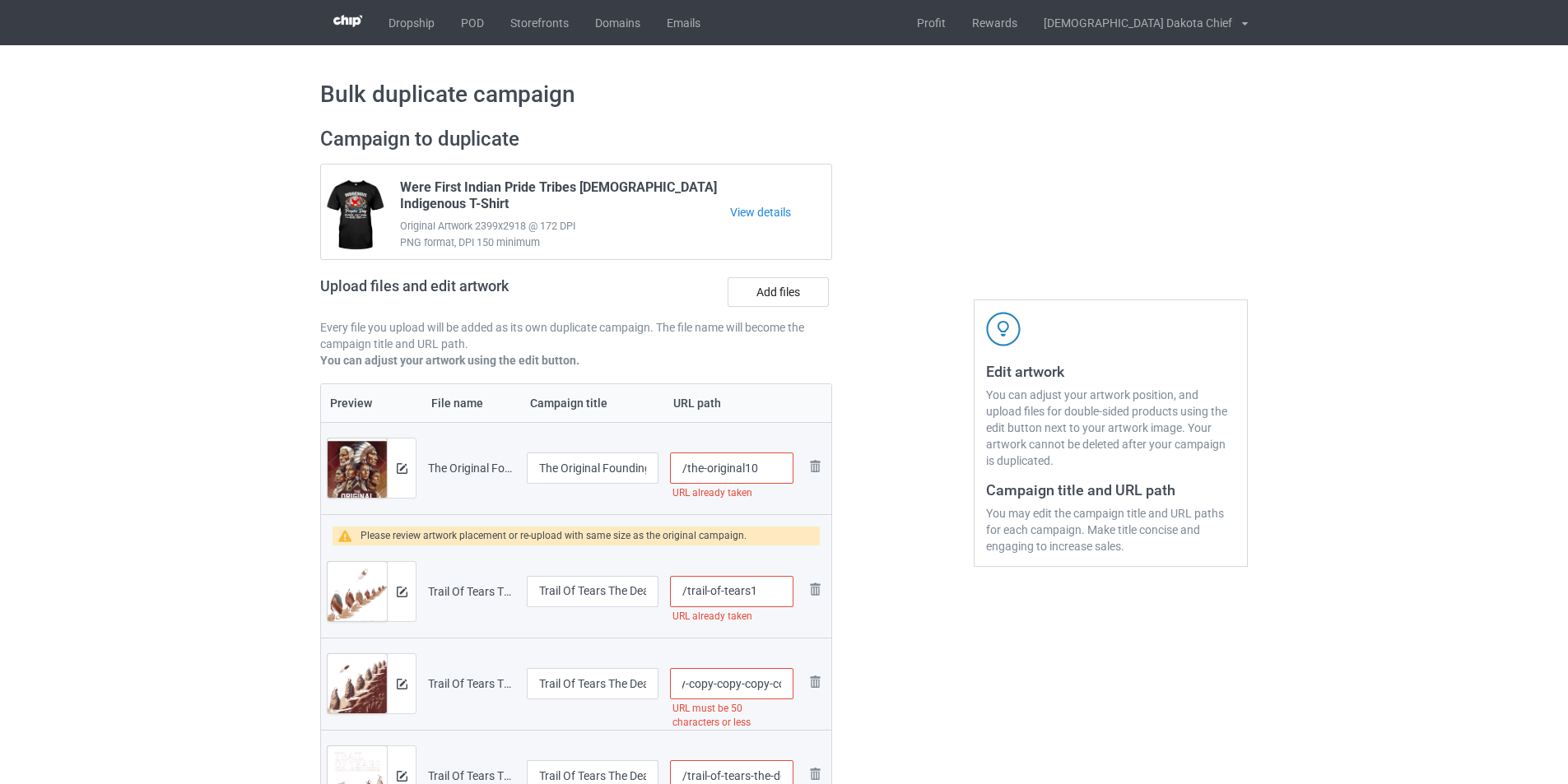
click at [914, 682] on div "Campaign to duplicate Were First Indian Pride Tribes Native American Indigenous…" at bounding box center [784, 723] width 950 height 1216
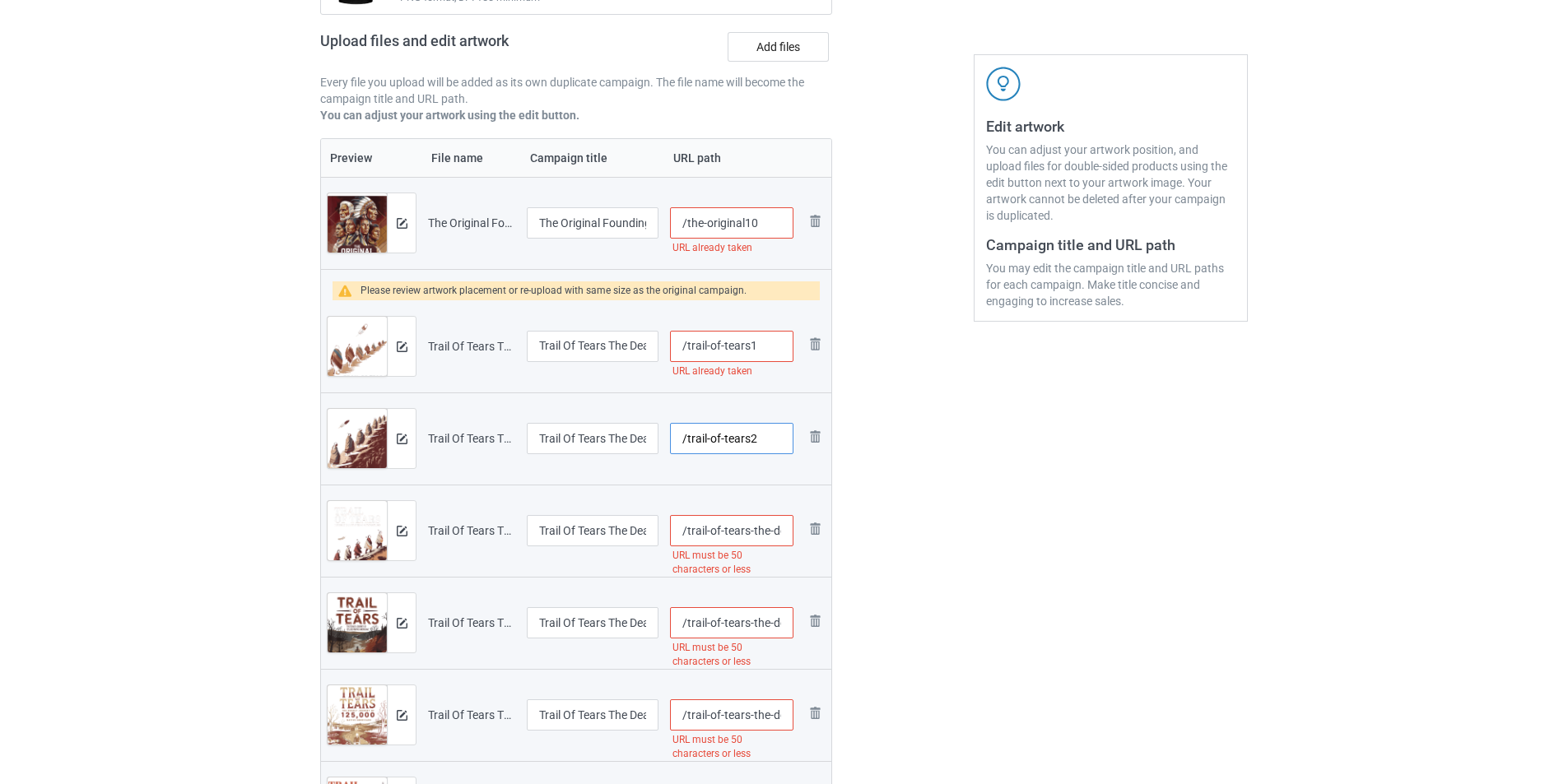
scroll to position [247, 0]
type input "/trail-of-tears2"
drag, startPoint x: 748, startPoint y: 529, endPoint x: 892, endPoint y: 531, distance: 144.0
click at [892, 531] on div "Campaign to duplicate Were First Indian Pride Tribes Native American Indigenous…" at bounding box center [784, 476] width 950 height 1216
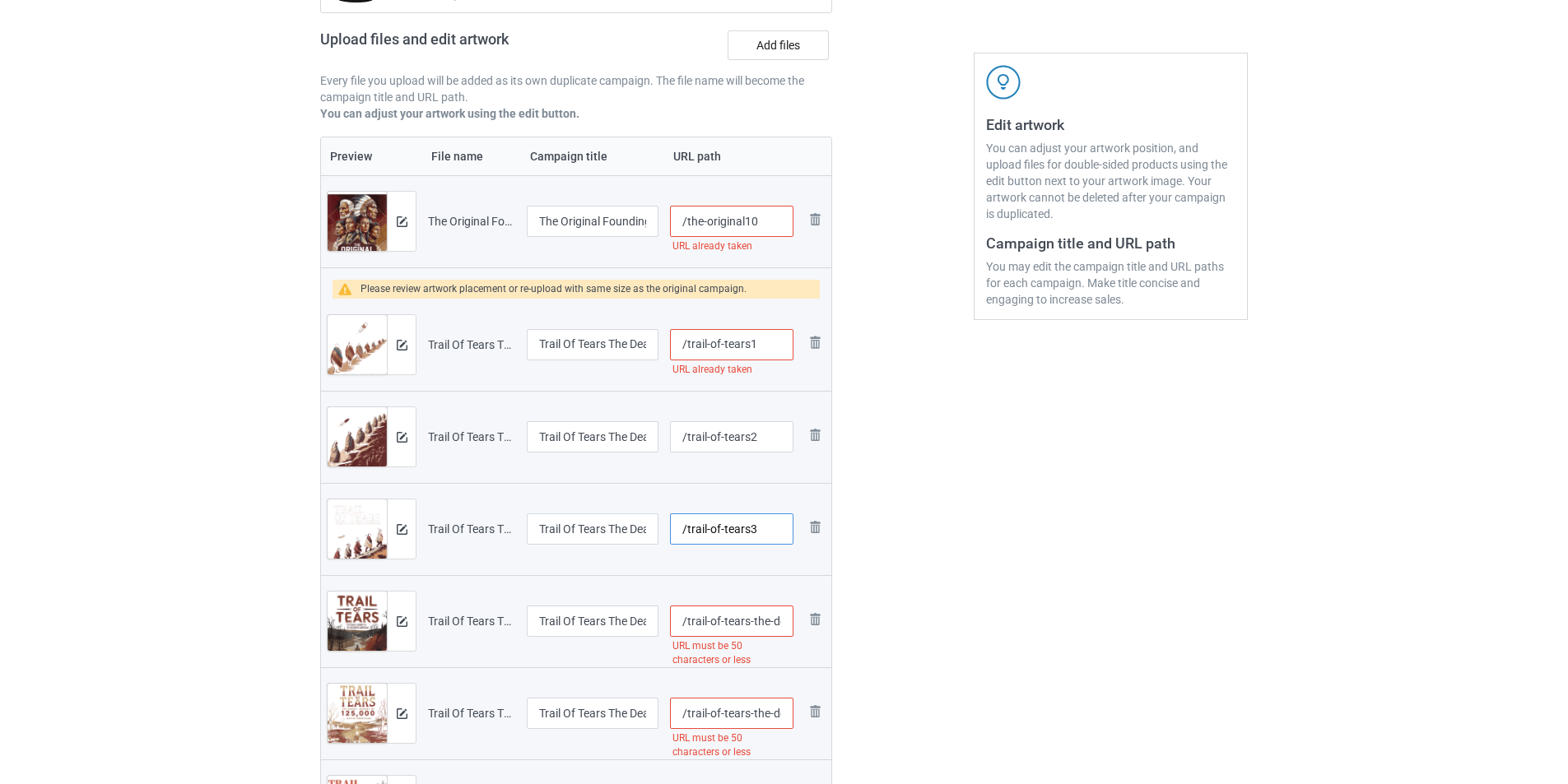
scroll to position [0, 0]
type input "/trail-of-tears3"
click at [750, 348] on input "/trail-of-tears1" at bounding box center [731, 344] width 123 height 31
click at [969, 565] on div "Edit artwork You can adjust your artwork position, and upload files for double-…" at bounding box center [1110, 476] width 297 height 1216
drag, startPoint x: 758, startPoint y: 340, endPoint x: 855, endPoint y: 346, distance: 97.2
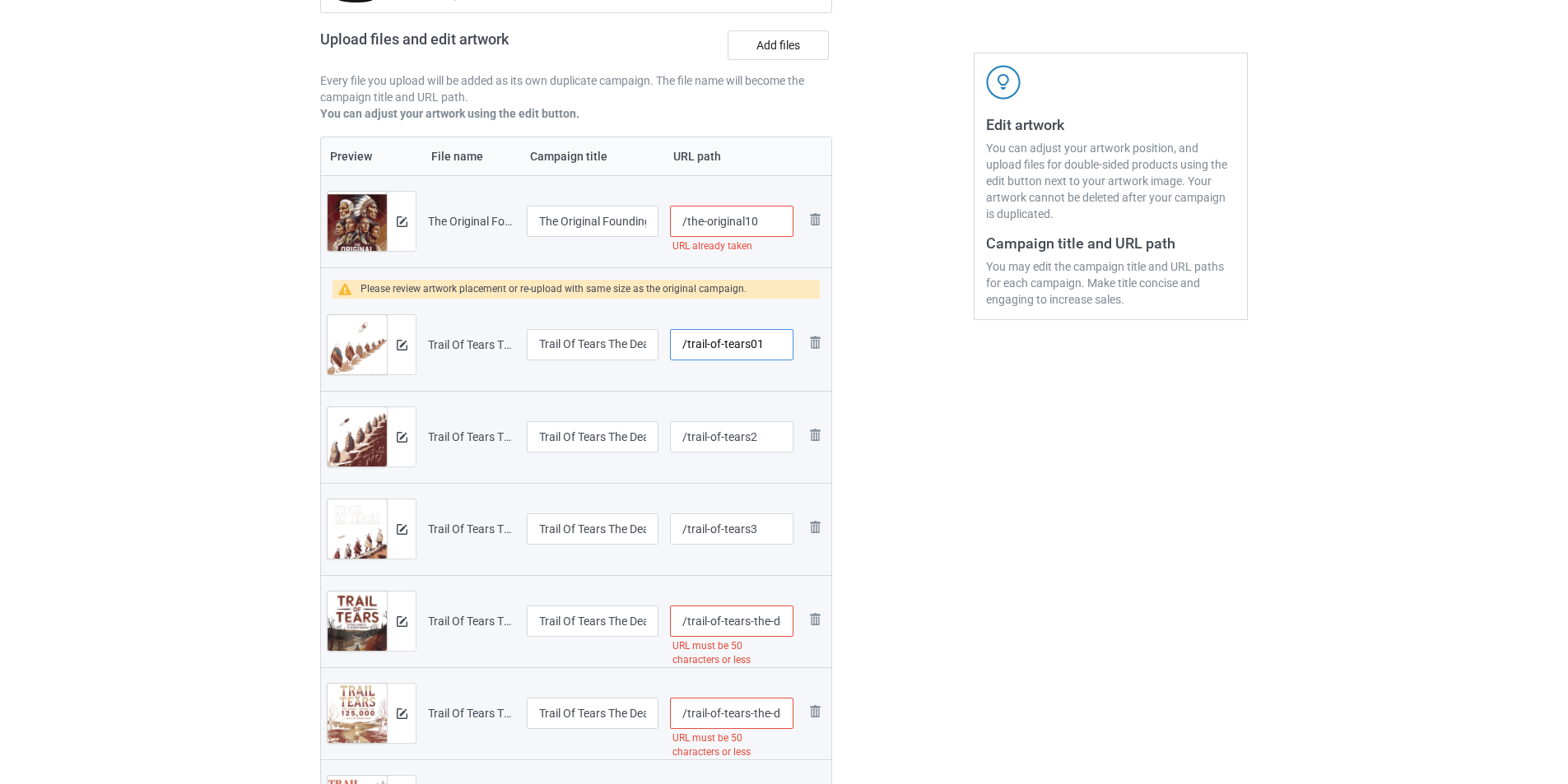
click at [760, 341] on input "/trail-of-tears01" at bounding box center [731, 344] width 123 height 31
click at [763, 345] on input "/trail-of-tears" at bounding box center [731, 344] width 123 height 31
type input "/trail-of-tears2"
click at [763, 439] on input "/trail-of-tears2" at bounding box center [731, 437] width 123 height 31
type input "/trail-of-tears3"
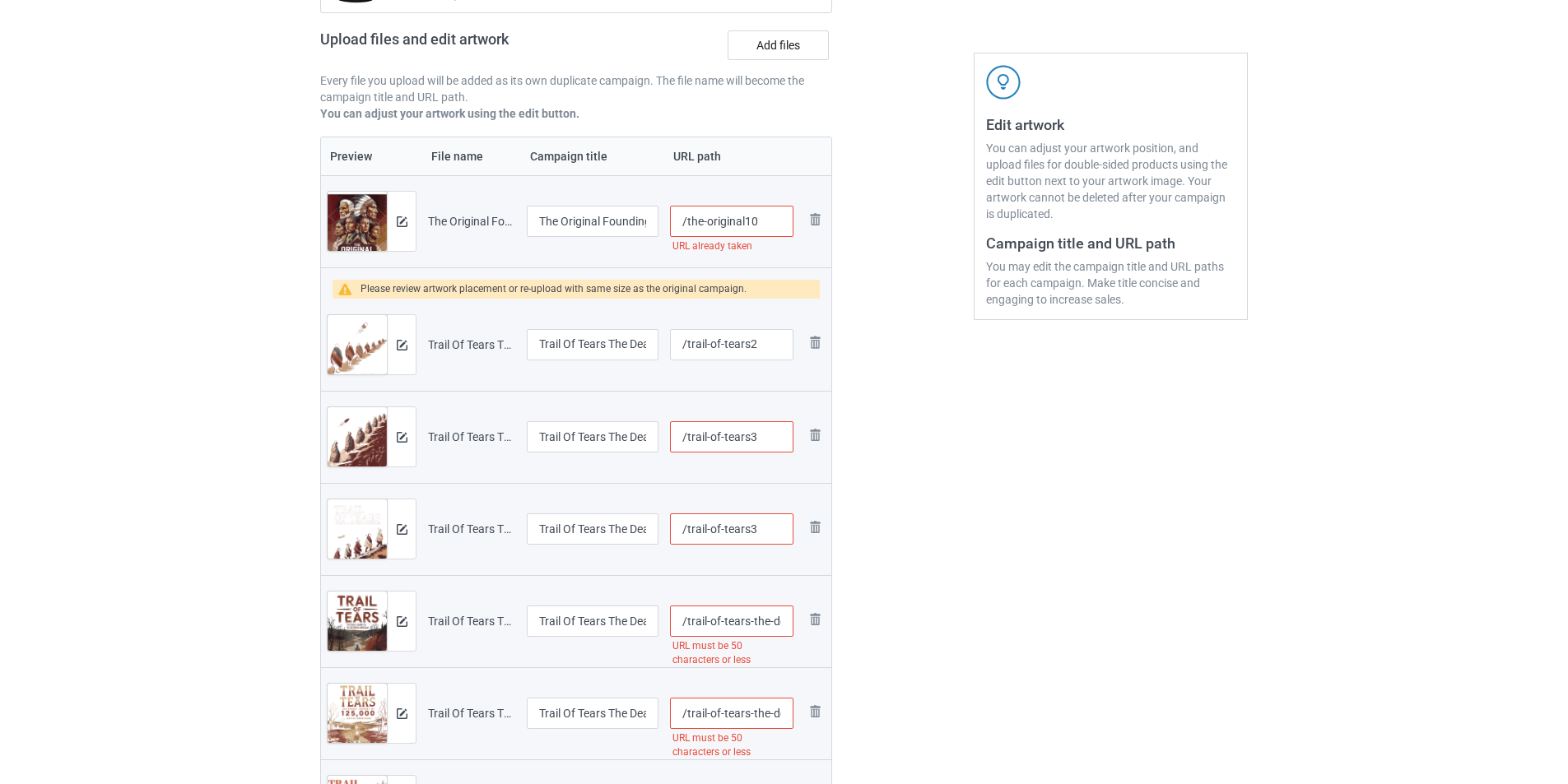
click at [764, 532] on input "/trail-of-tears3" at bounding box center [731, 529] width 123 height 31
type input "/trail-of-tears4"
drag, startPoint x: 1013, startPoint y: 559, endPoint x: 799, endPoint y: 605, distance: 218.9
click at [1012, 560] on div "Edit artwork You can adjust your artwork position, and upload files for double-…" at bounding box center [1110, 476] width 297 height 1216
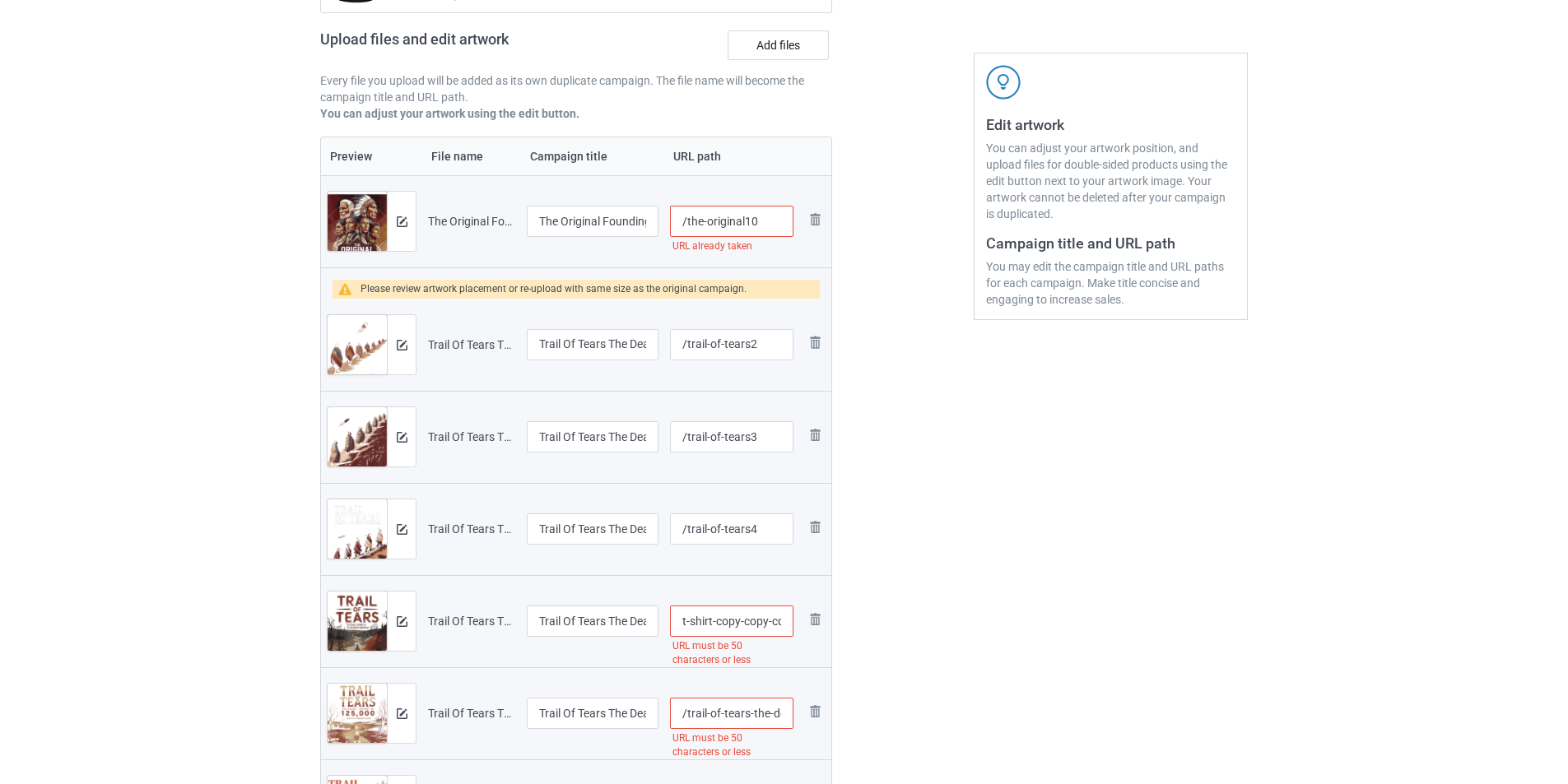
drag, startPoint x: 748, startPoint y: 620, endPoint x: 923, endPoint y: 622, distance: 175.0
click at [923, 622] on div "Campaign to duplicate Were First Indian Pride Tribes Native American Indigenous…" at bounding box center [784, 476] width 950 height 1216
type input "/trail-of-tears5"
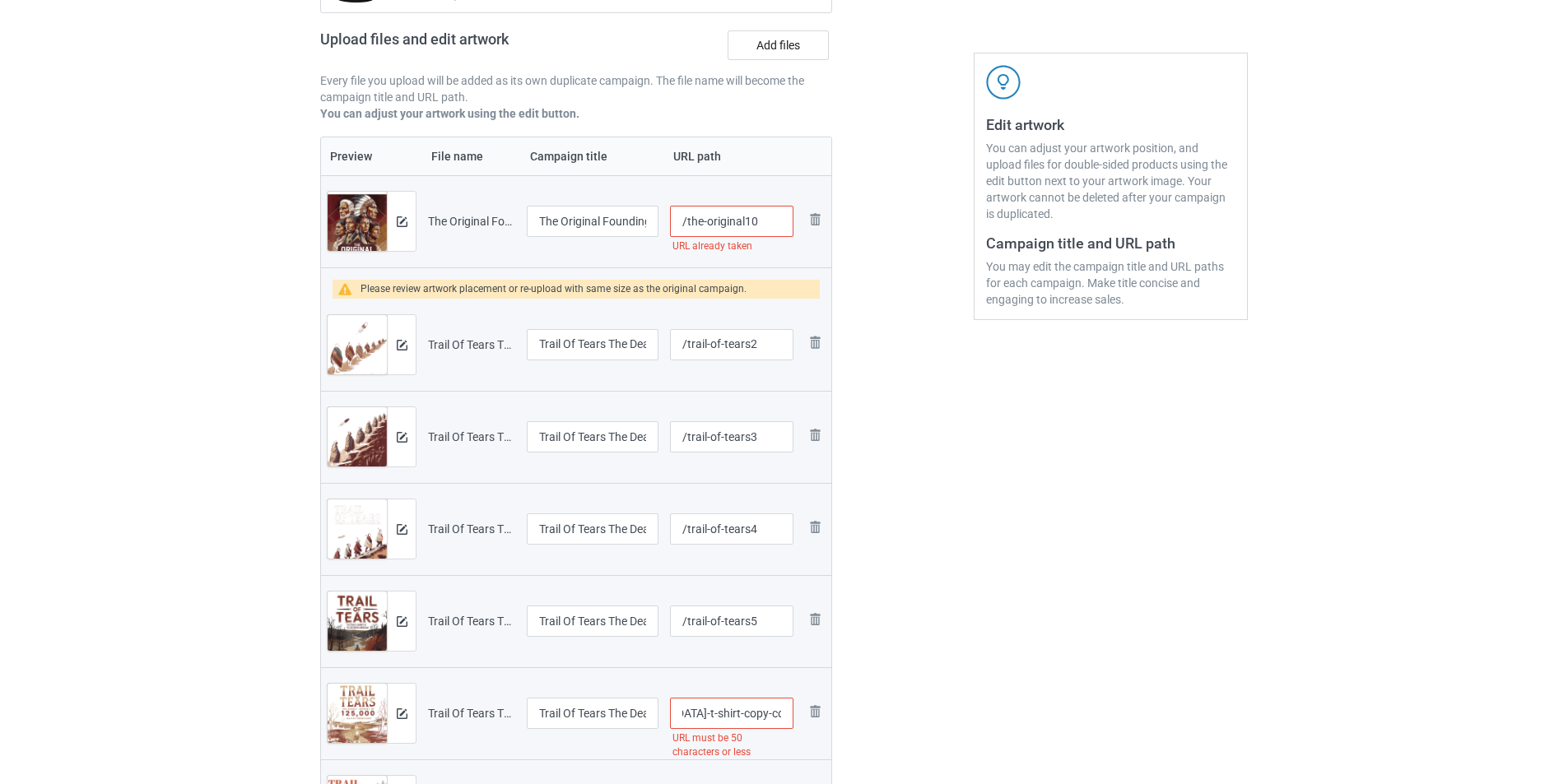
drag, startPoint x: 748, startPoint y: 713, endPoint x: 928, endPoint y: 717, distance: 180.0
click at [928, 717] on div "Campaign to duplicate Were First Indian Pride Tribes Native American Indigenous…" at bounding box center [784, 476] width 950 height 1216
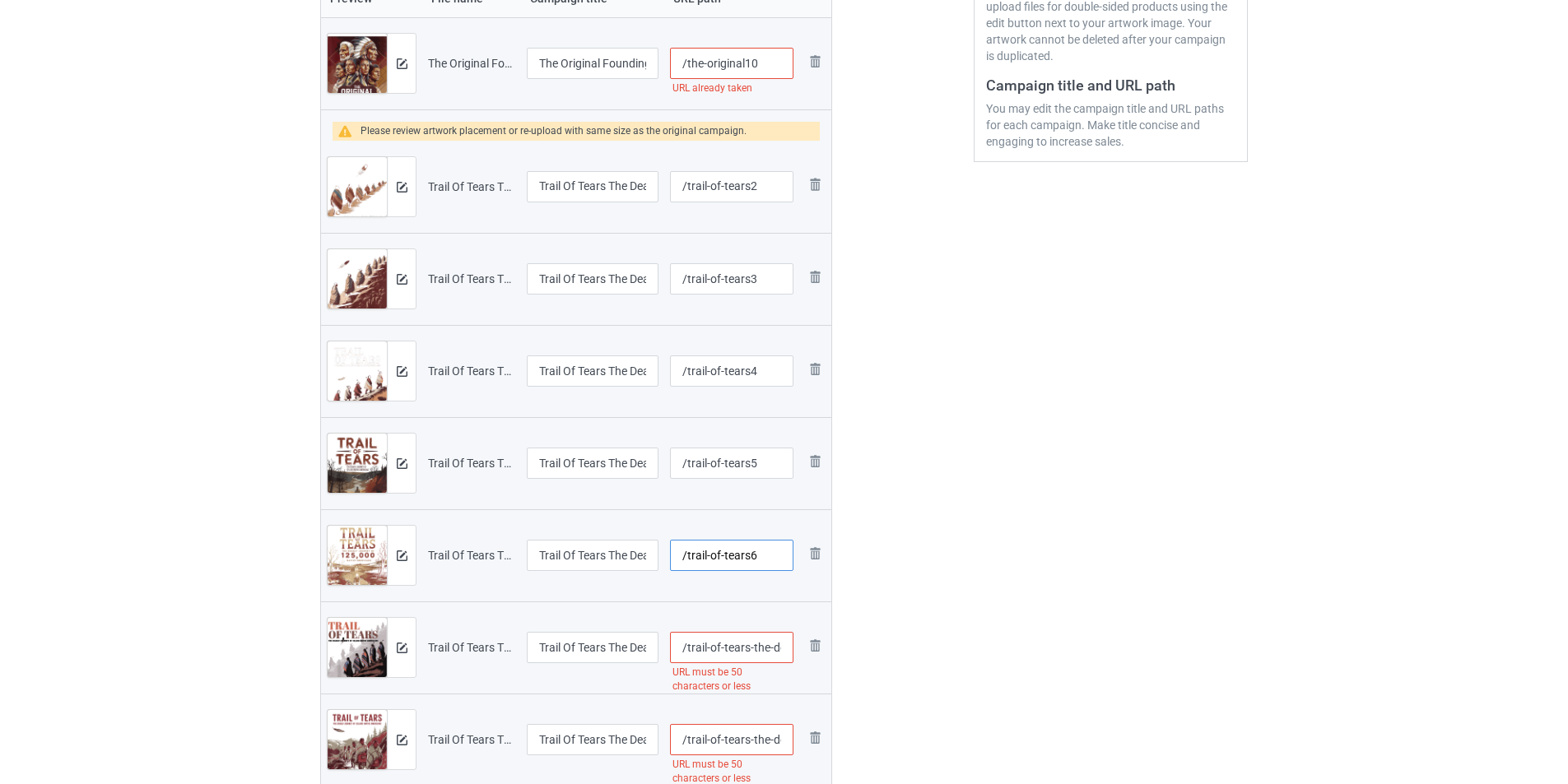
scroll to position [411, 0]
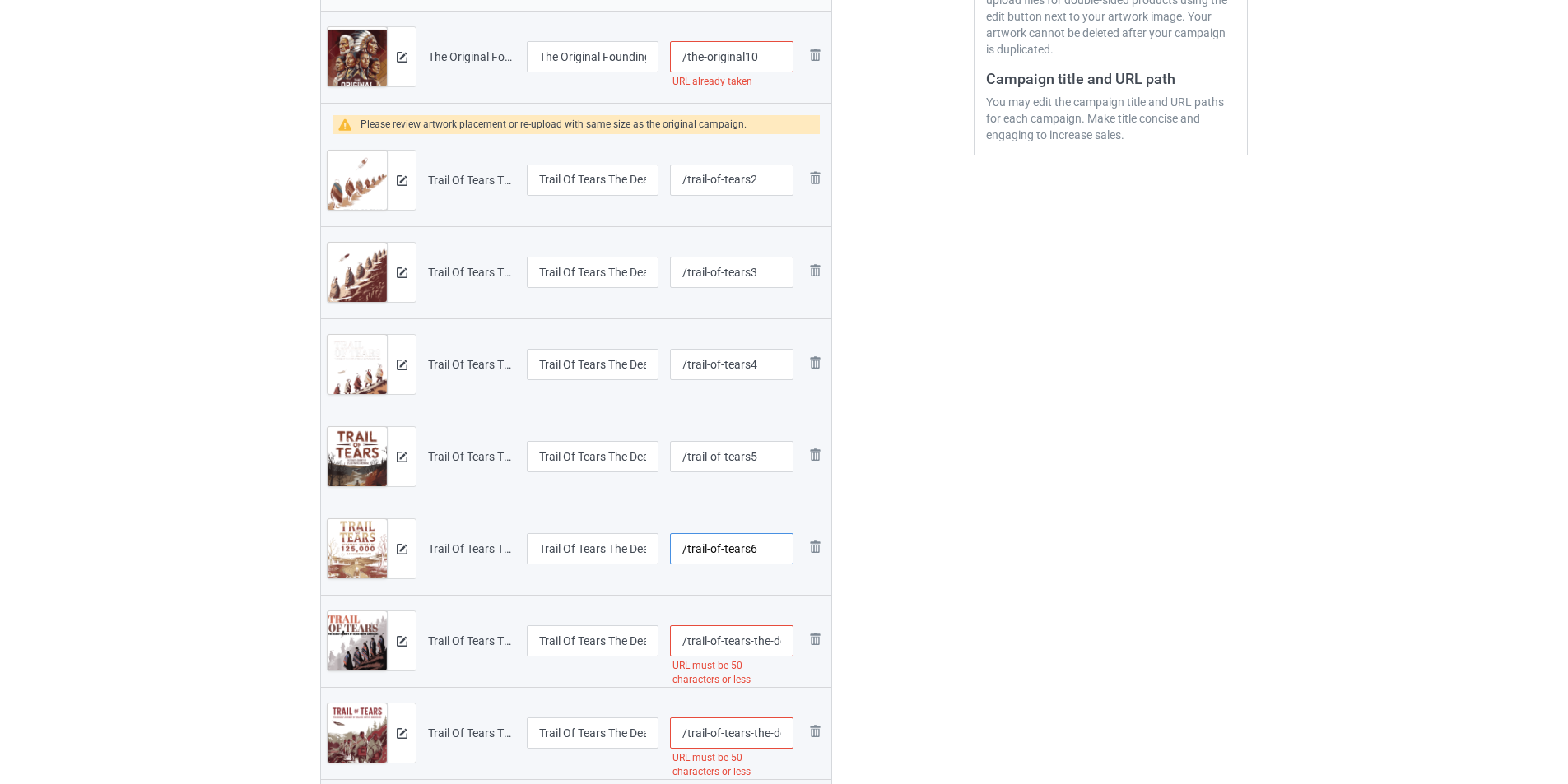
type input "/trail-of-tears6"
drag, startPoint x: 748, startPoint y: 642, endPoint x: 932, endPoint y: 641, distance: 184.0
click at [932, 641] on div "Campaign to duplicate Were First Indian Pride Tribes Native American Indigenous…" at bounding box center [784, 312] width 950 height 1216
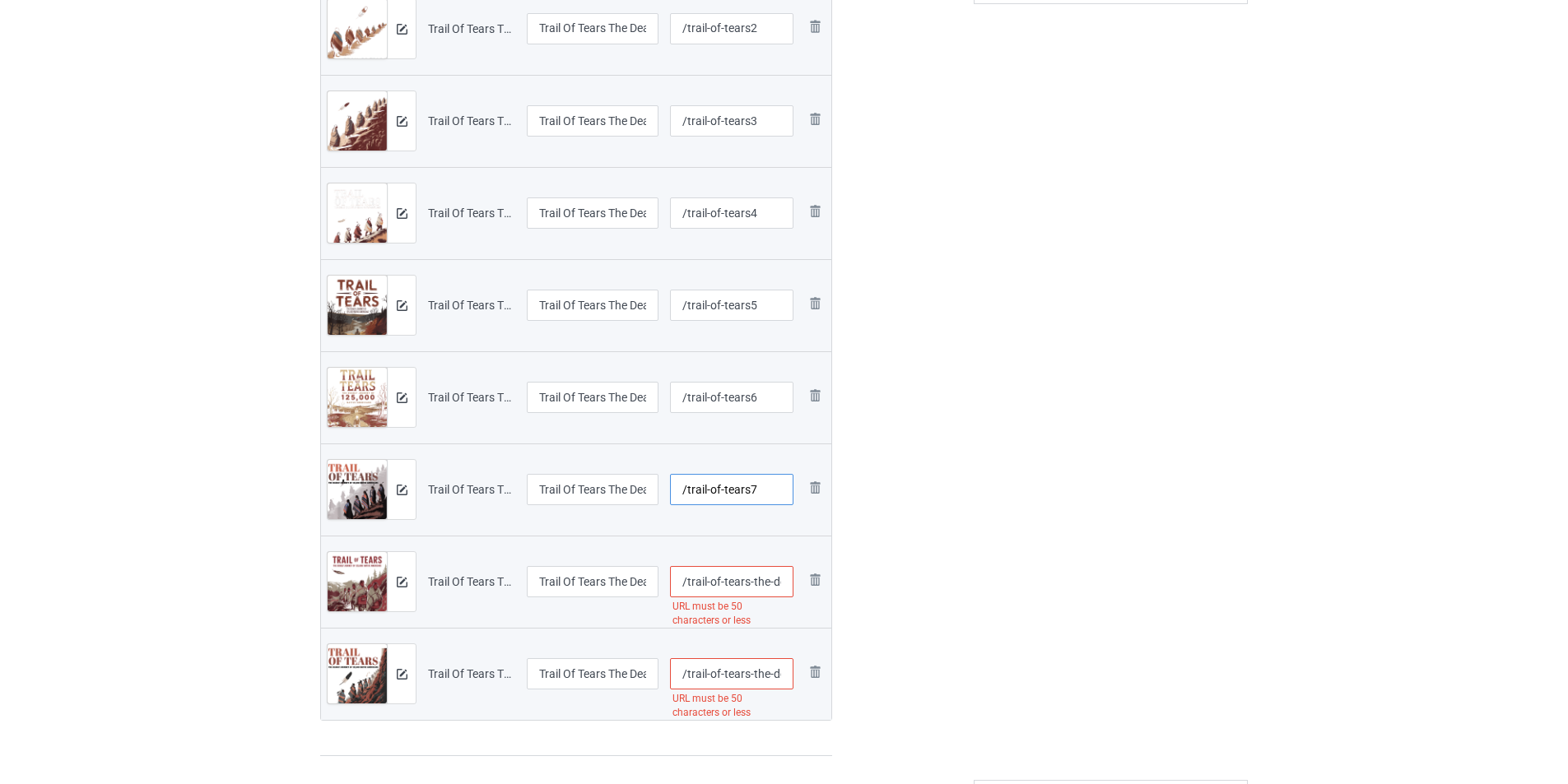
scroll to position [576, 0]
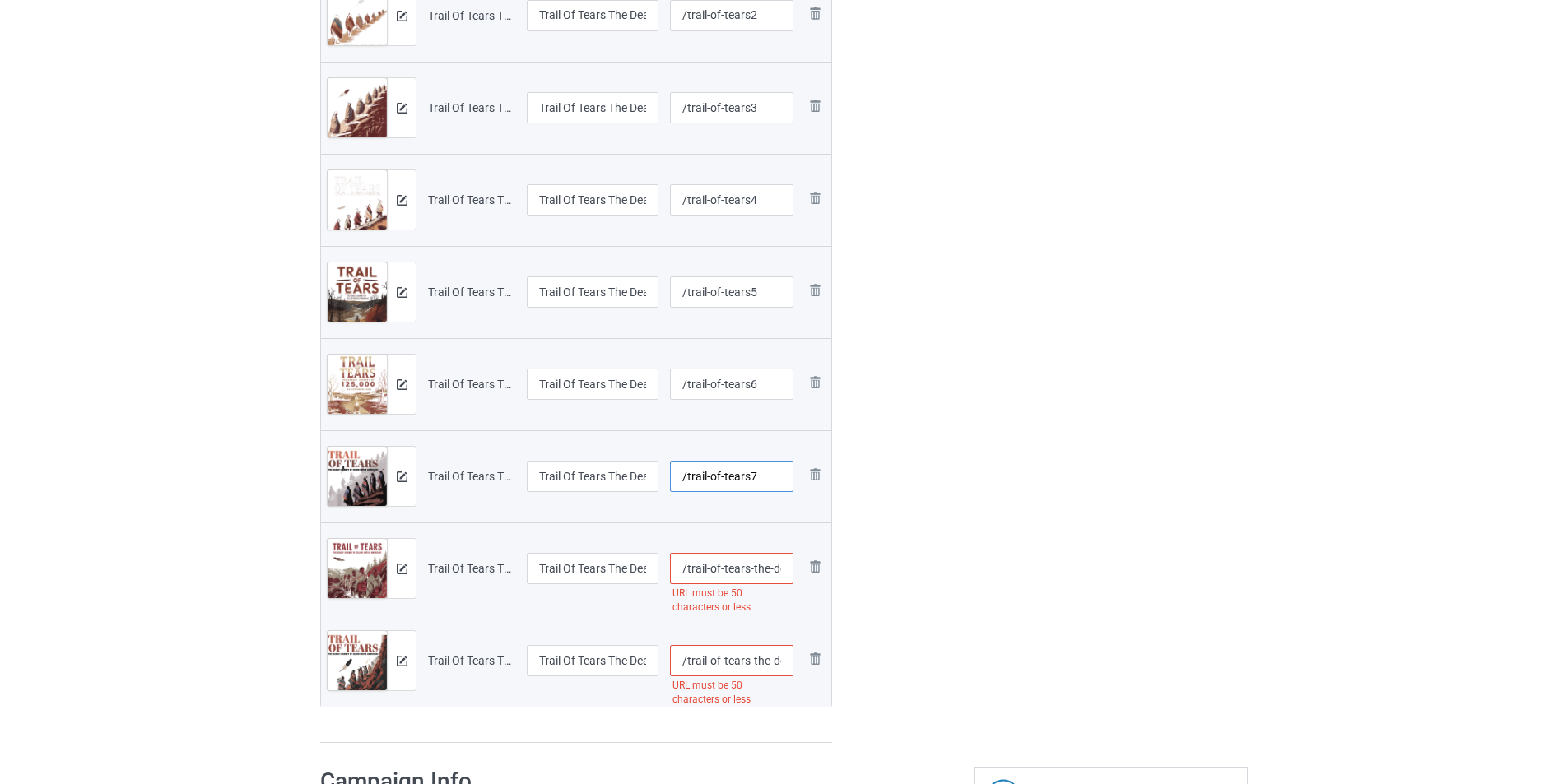
type input "/trail-of-tears7"
drag, startPoint x: 747, startPoint y: 569, endPoint x: 943, endPoint y: 569, distance: 196.0
click at [943, 569] on div "Campaign to duplicate Were First Indian Pride Tribes Native American Indigenous…" at bounding box center [784, 147] width 950 height 1216
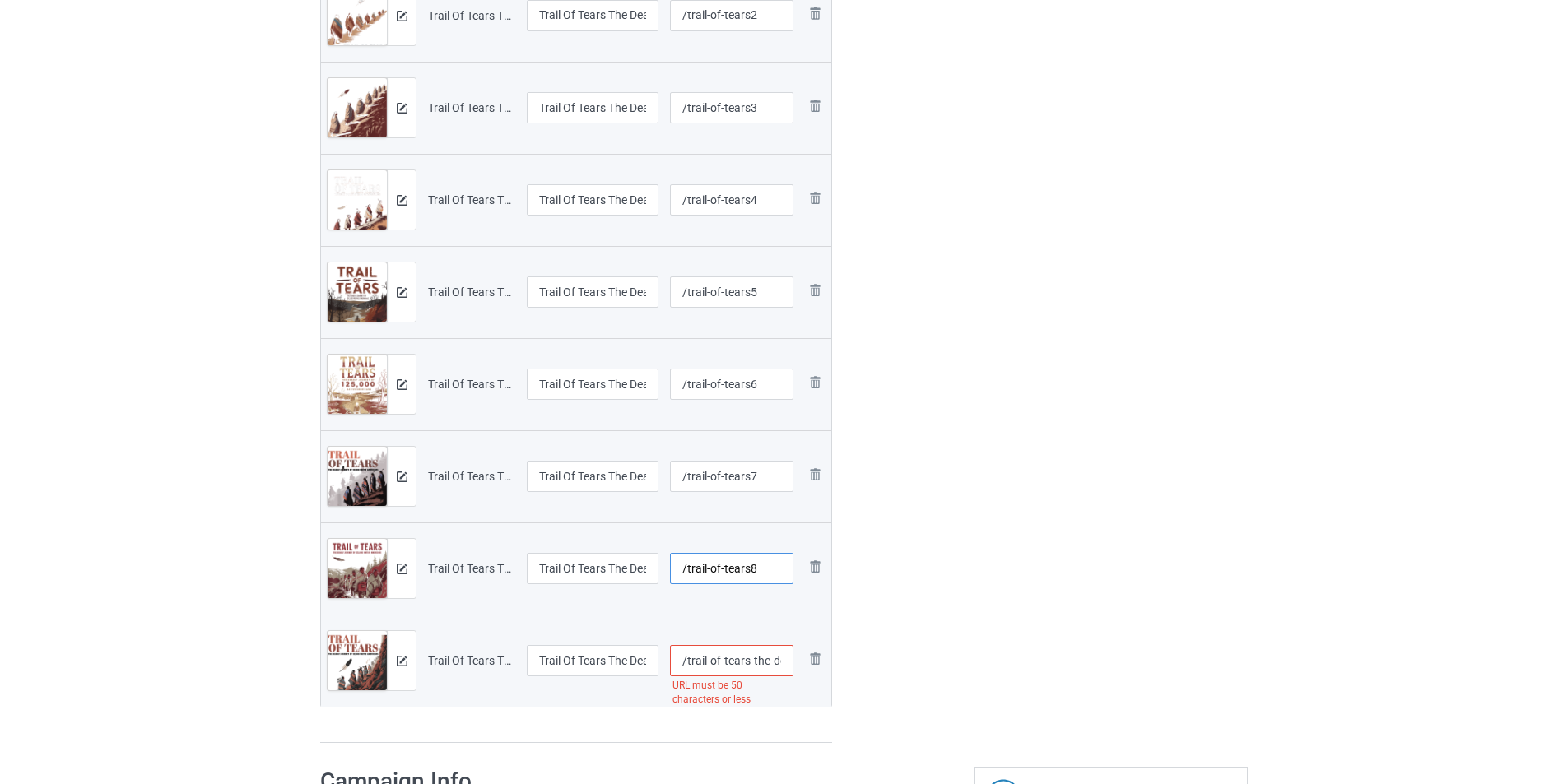
type input "/trail-of-tears8"
drag, startPoint x: 747, startPoint y: 662, endPoint x: 1004, endPoint y: 664, distance: 257.0
click at [1004, 664] on div "Campaign to duplicate Were First Indian Pride Tribes Native American Indigenous…" at bounding box center [784, 147] width 950 height 1216
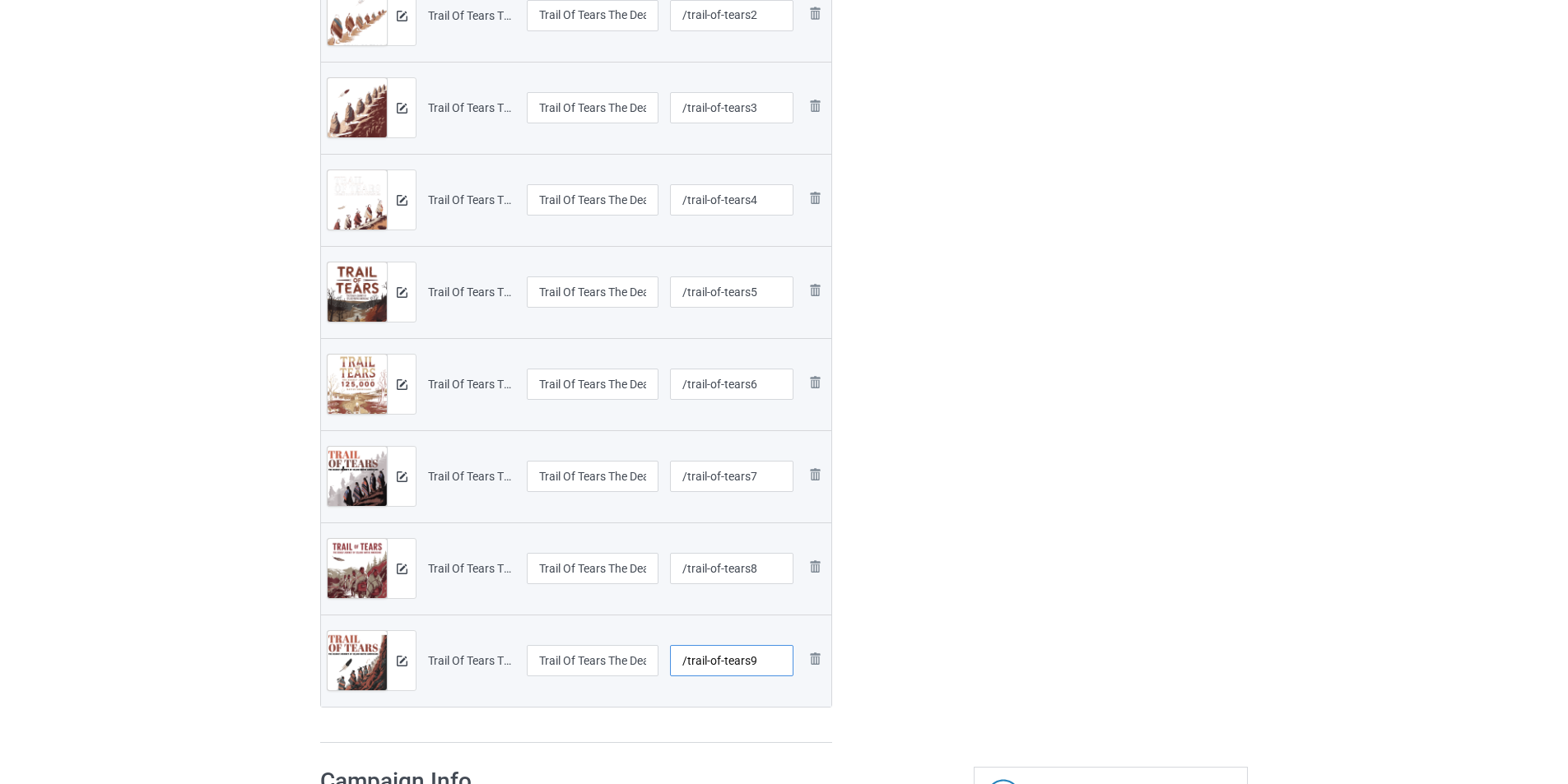
type input "/trail-of-tears9"
click at [991, 513] on div "Edit artwork You can adjust your artwork position, and upload files for double-…" at bounding box center [1110, 147] width 297 height 1216
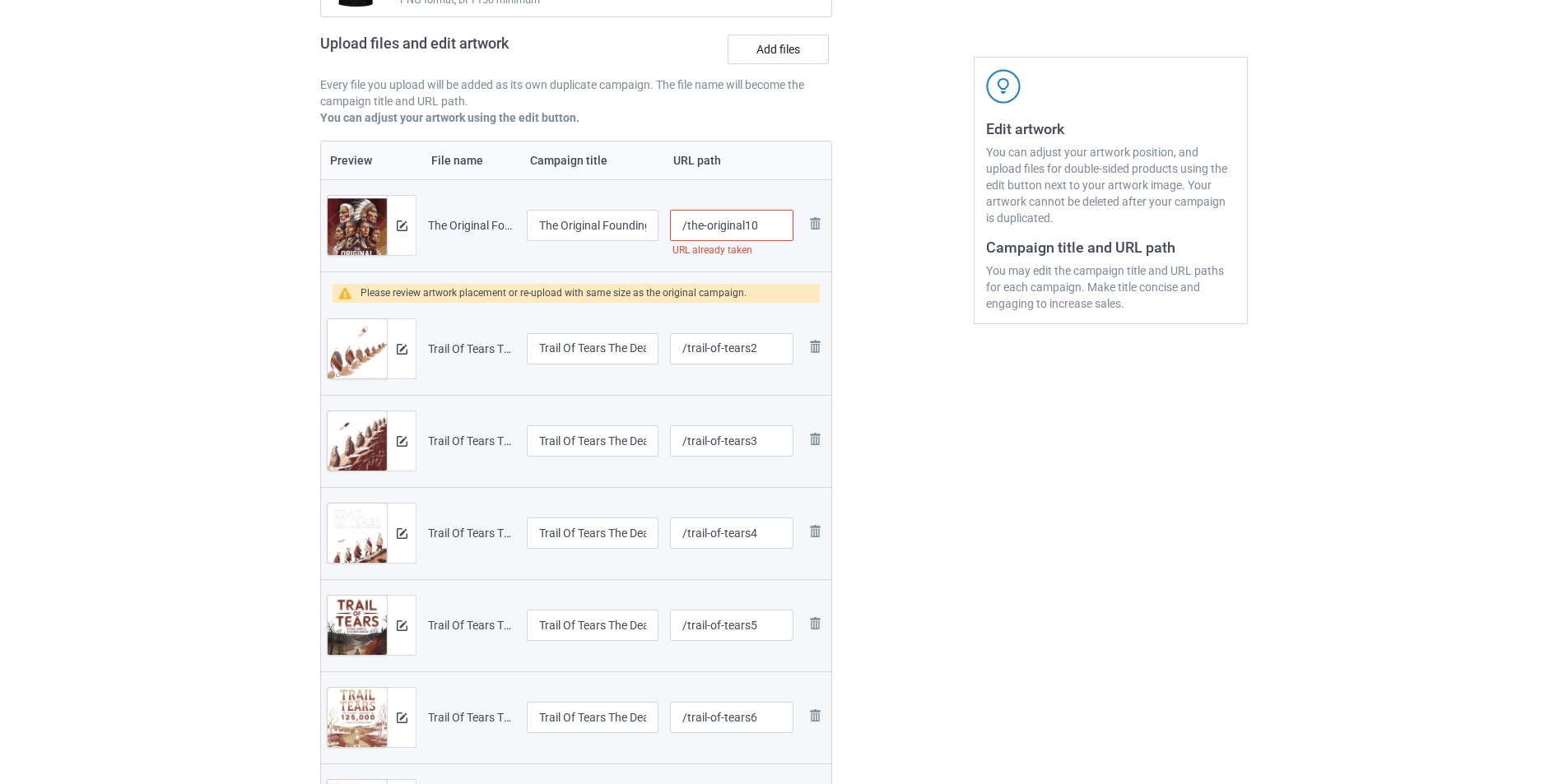
scroll to position [164, 0]
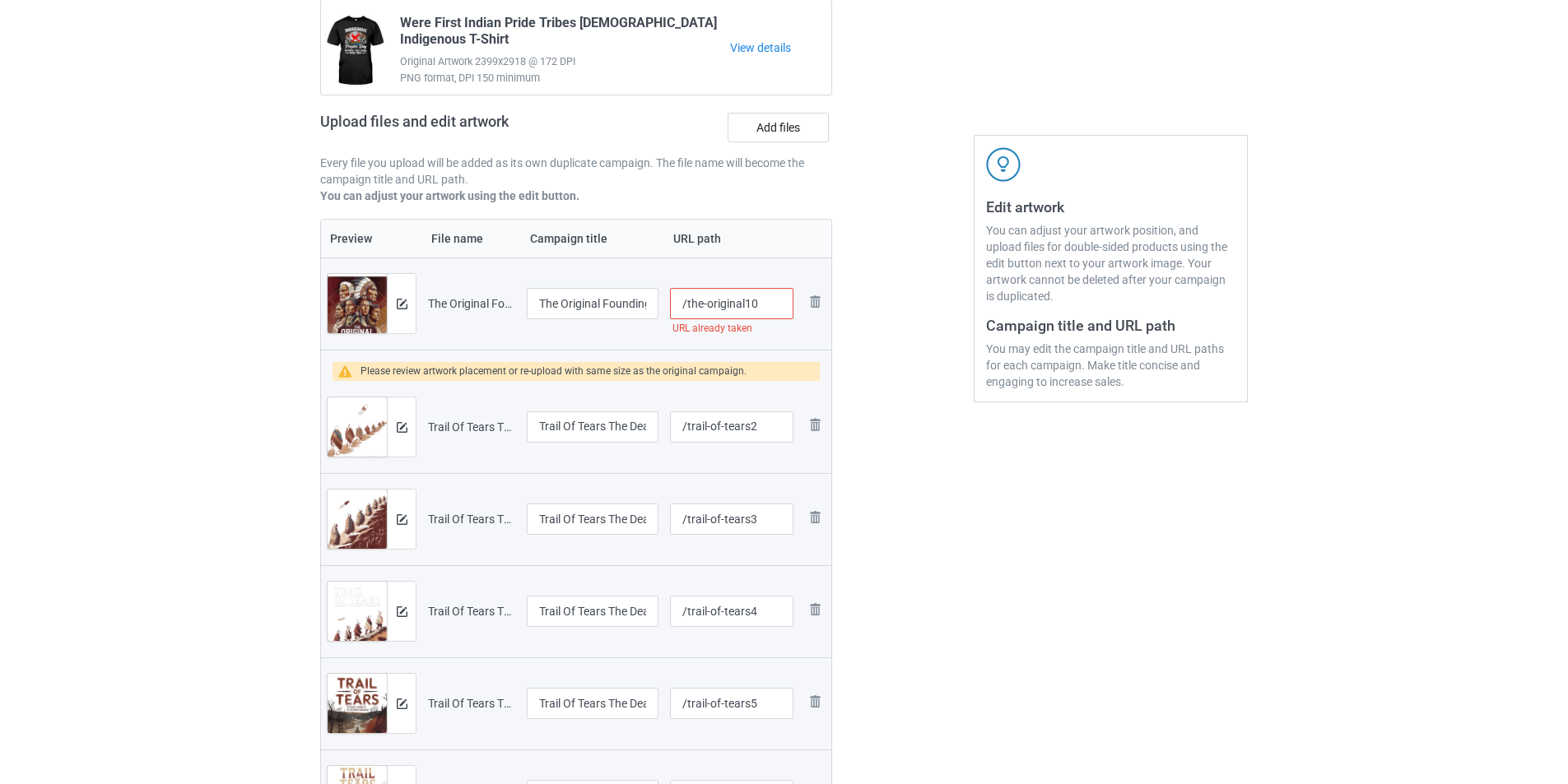
click at [772, 298] on input "/the-original10" at bounding box center [731, 304] width 123 height 31
type input "/the-original11"
click at [891, 308] on div at bounding box center [903, 559] width 119 height 1216
drag, startPoint x: 603, startPoint y: 303, endPoint x: 674, endPoint y: 302, distance: 71.0
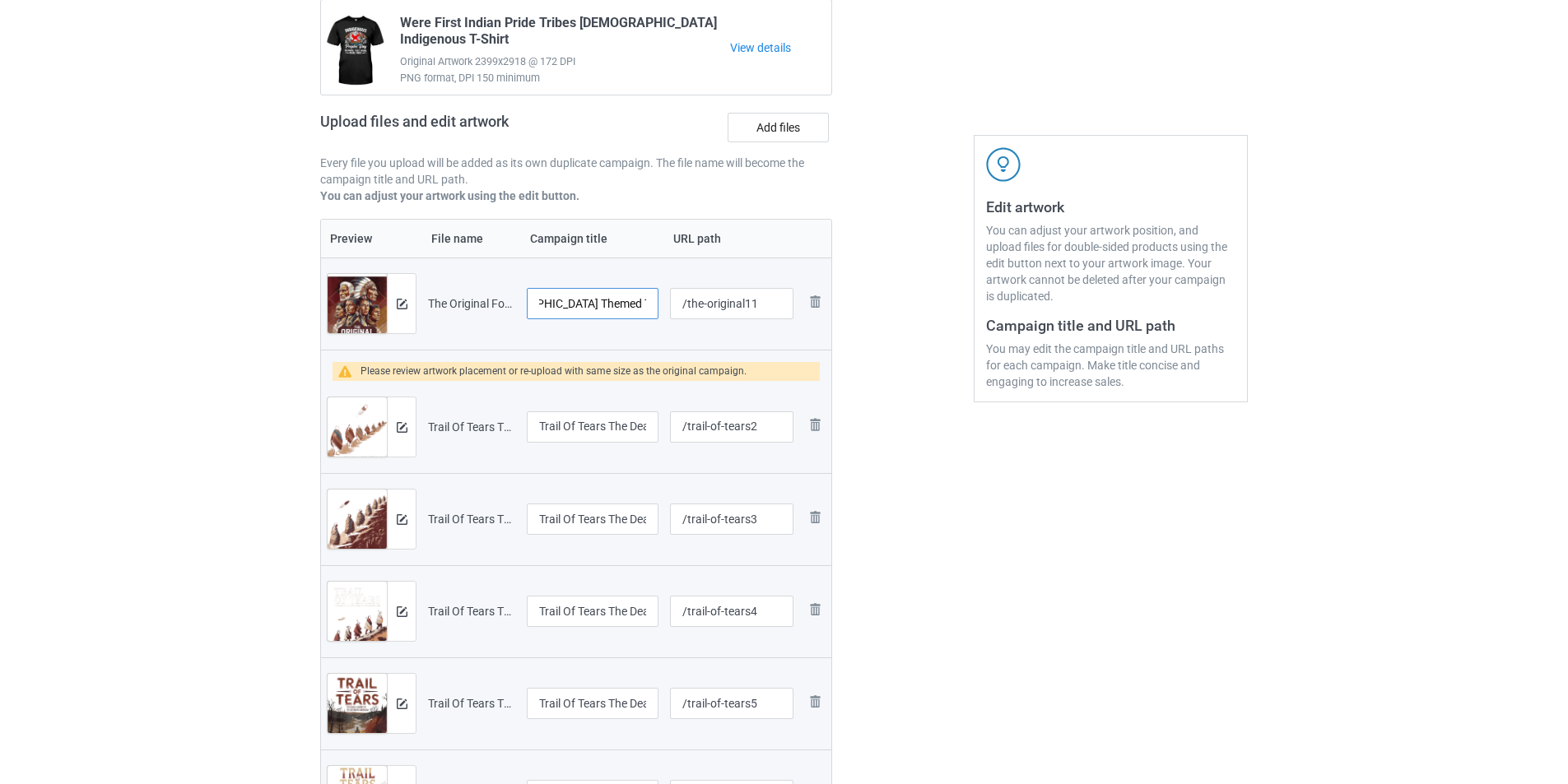
click at [674, 302] on tr "Preview and edit artwork The Original Founding Fathers Native American Themed T…" at bounding box center [576, 303] width 510 height 92
drag, startPoint x: 620, startPoint y: 430, endPoint x: 709, endPoint y: 423, distance: 89.3
click at [709, 423] on tr "Preview and edit artwork Trail Of Tears The Deadly Journey Of Native American T…" at bounding box center [576, 427] width 510 height 92
click at [648, 423] on input "Trail Of Tears The Deadly Journey Of Native American T-Shirt Copy Copy Copy Cop…" at bounding box center [592, 427] width 132 height 31
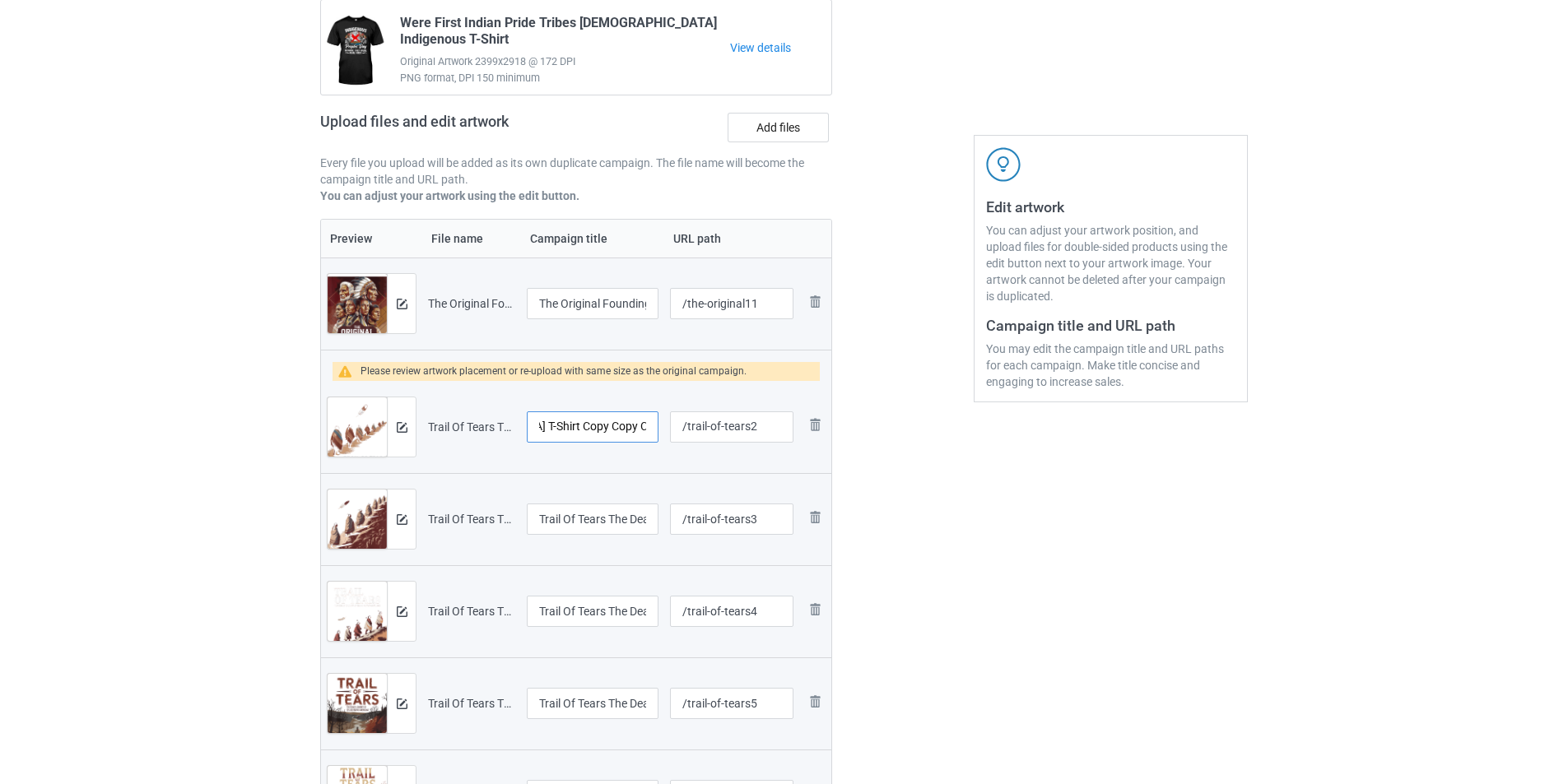
scroll to position [0, 275]
drag, startPoint x: 646, startPoint y: 426, endPoint x: 575, endPoint y: 442, distance: 72.8
click at [575, 442] on div "Trail Of Tears The Deadly Journey Of Native American T-Shirt Copy Copy Copy Cop…" at bounding box center [592, 427] width 132 height 31
type input "Trail Of Tears The Deadly Journey Of Native American T-Shirt"
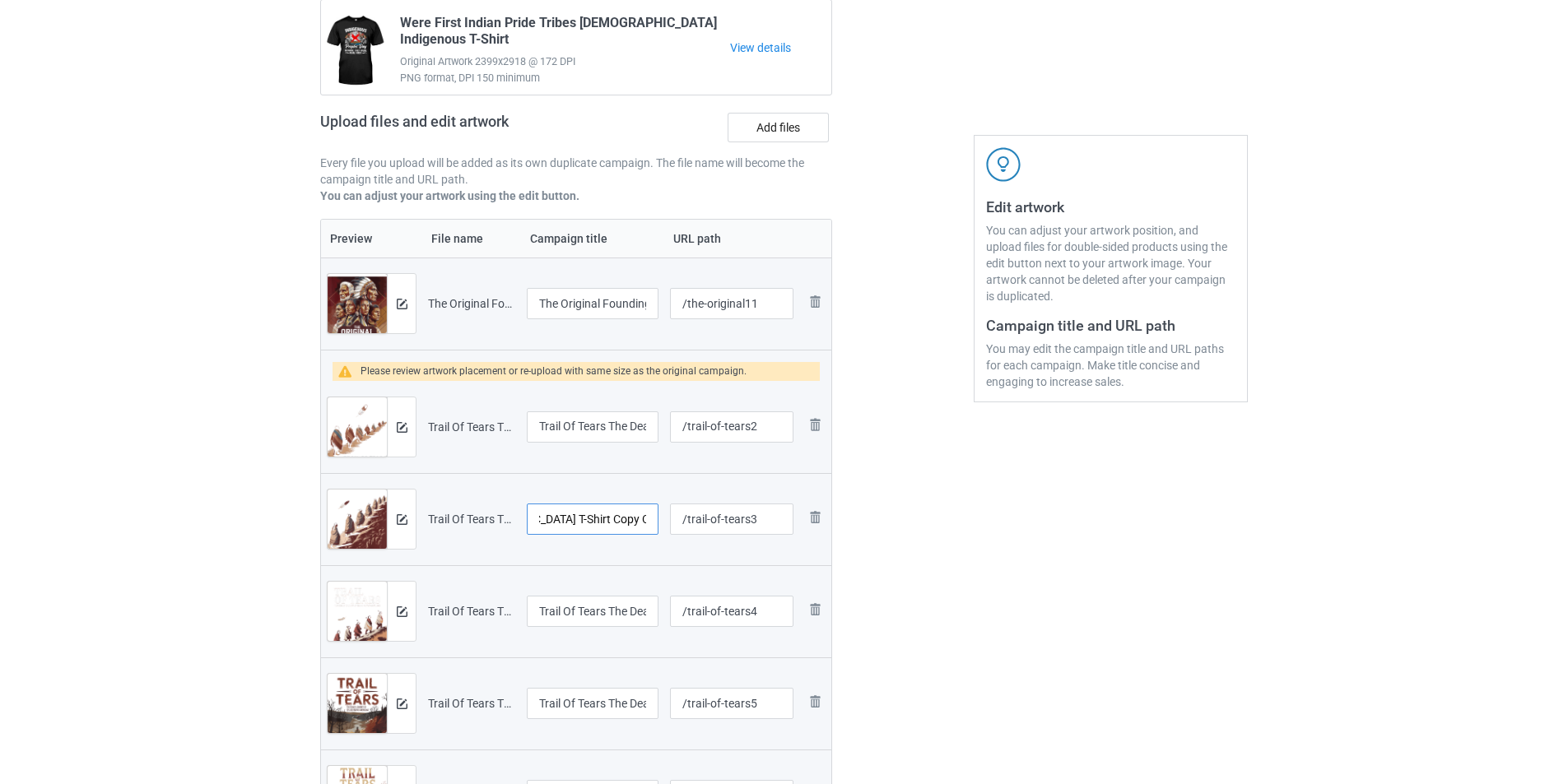
scroll to position [0, 375]
drag, startPoint x: 619, startPoint y: 516, endPoint x: 645, endPoint y: 524, distance: 27.2
click at [645, 524] on input "Trail Of Tears The Deadly Journey Of Native American T-Shirt Copy Copy Copy Cop…" at bounding box center [592, 519] width 132 height 31
click at [646, 524] on input "Trail Of Tears The Deadly Journey Of Native American T-Shirt Copy Copy Copy Cop…" at bounding box center [592, 519] width 132 height 31
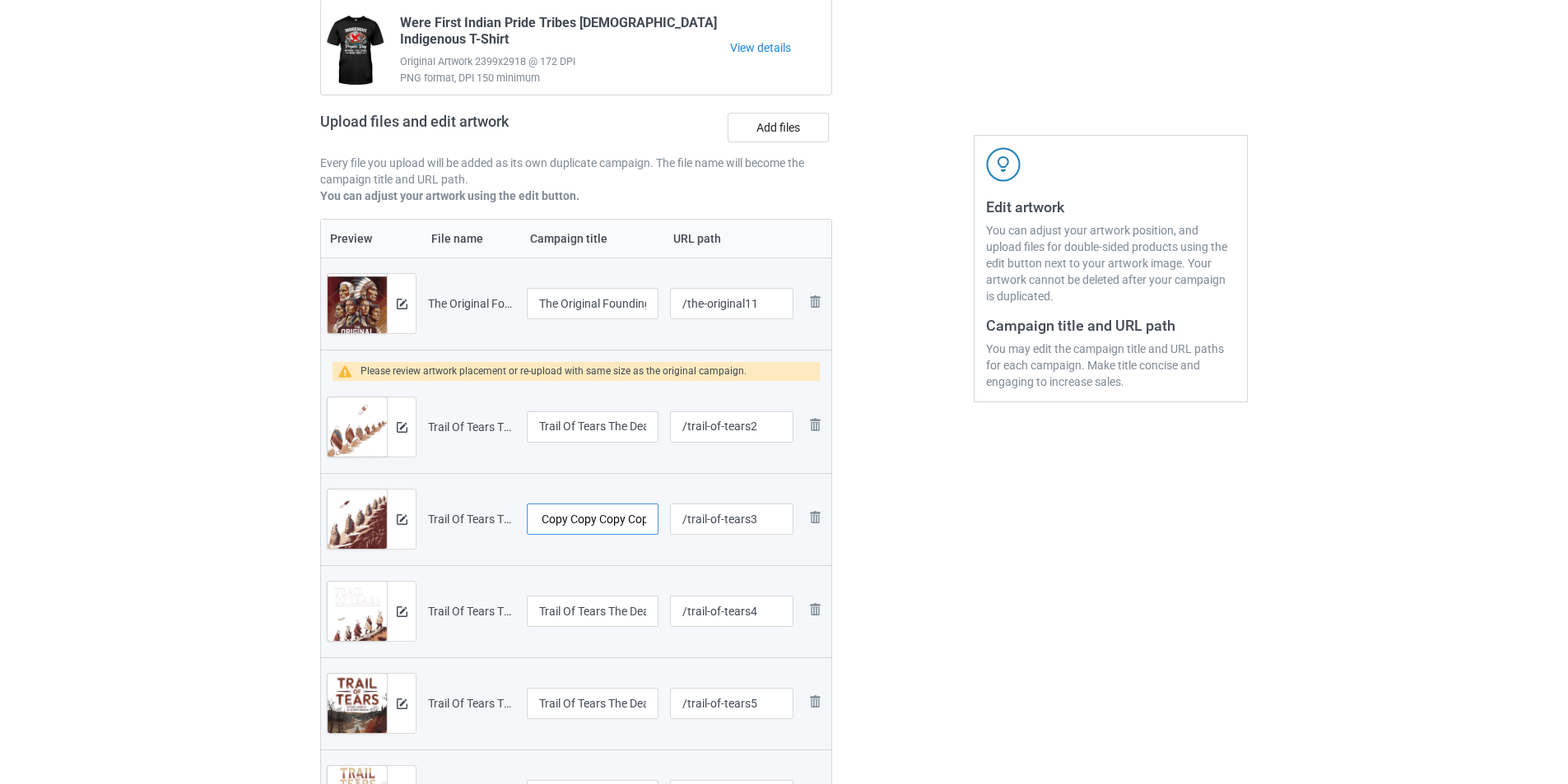
scroll to position [0, 340]
drag, startPoint x: 646, startPoint y: 524, endPoint x: 557, endPoint y: 528, distance: 89.1
click at [557, 528] on input "Trail Of Tears The Deadly Journey Of Native American T-Shirt Copy Copy Copy Cop…" at bounding box center [592, 519] width 132 height 31
drag, startPoint x: 615, startPoint y: 519, endPoint x: 692, endPoint y: 519, distance: 77.0
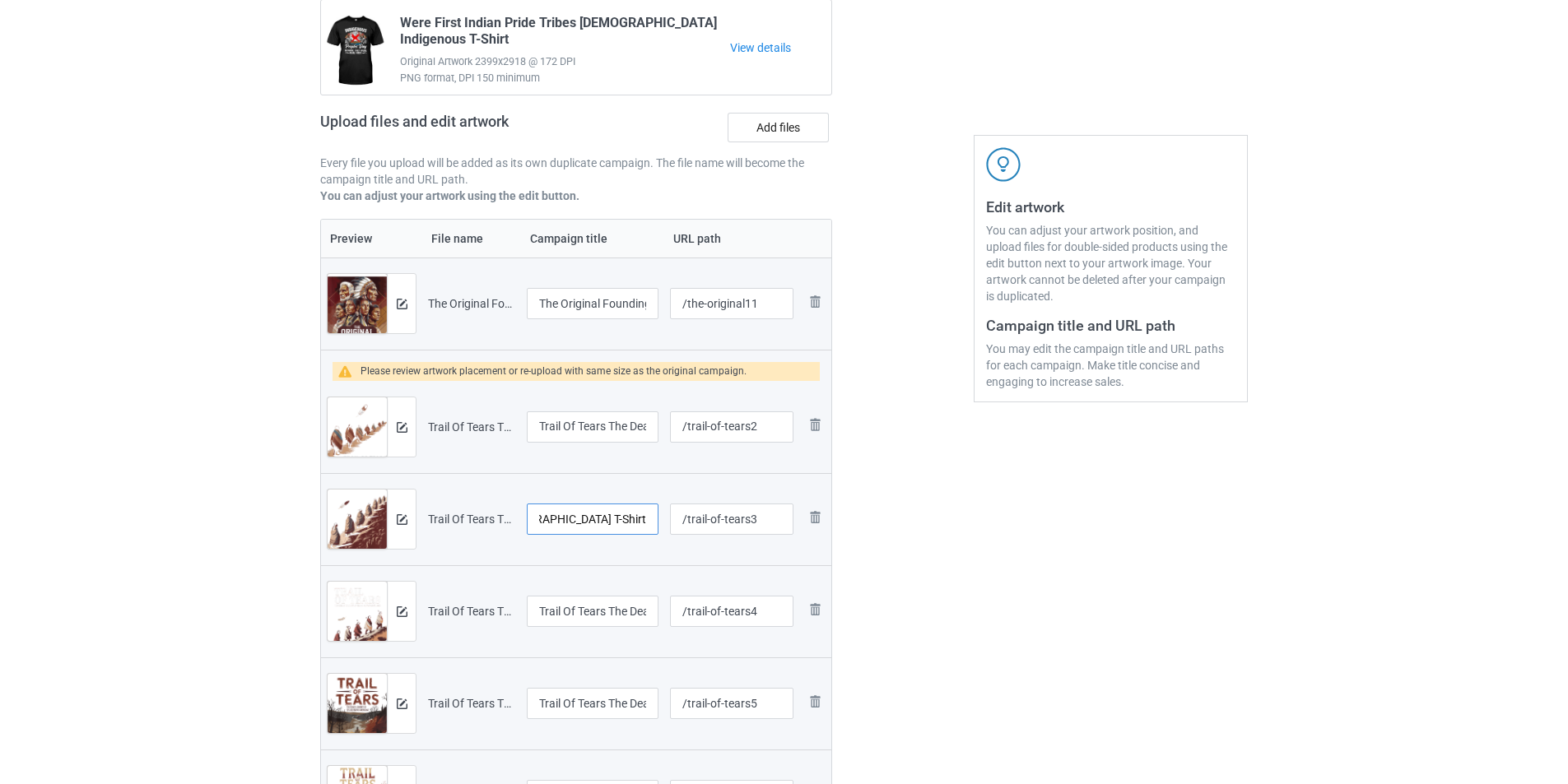
click at [692, 519] on tr "Preview and edit artwork Trail Of Tears The Deadly Journey Of Native American T…" at bounding box center [576, 519] width 510 height 92
type input "Trail Of Tears The Deadly Journey Of Native American T-Shirt"
drag, startPoint x: 636, startPoint y: 614, endPoint x: 649, endPoint y: 614, distance: 13.0
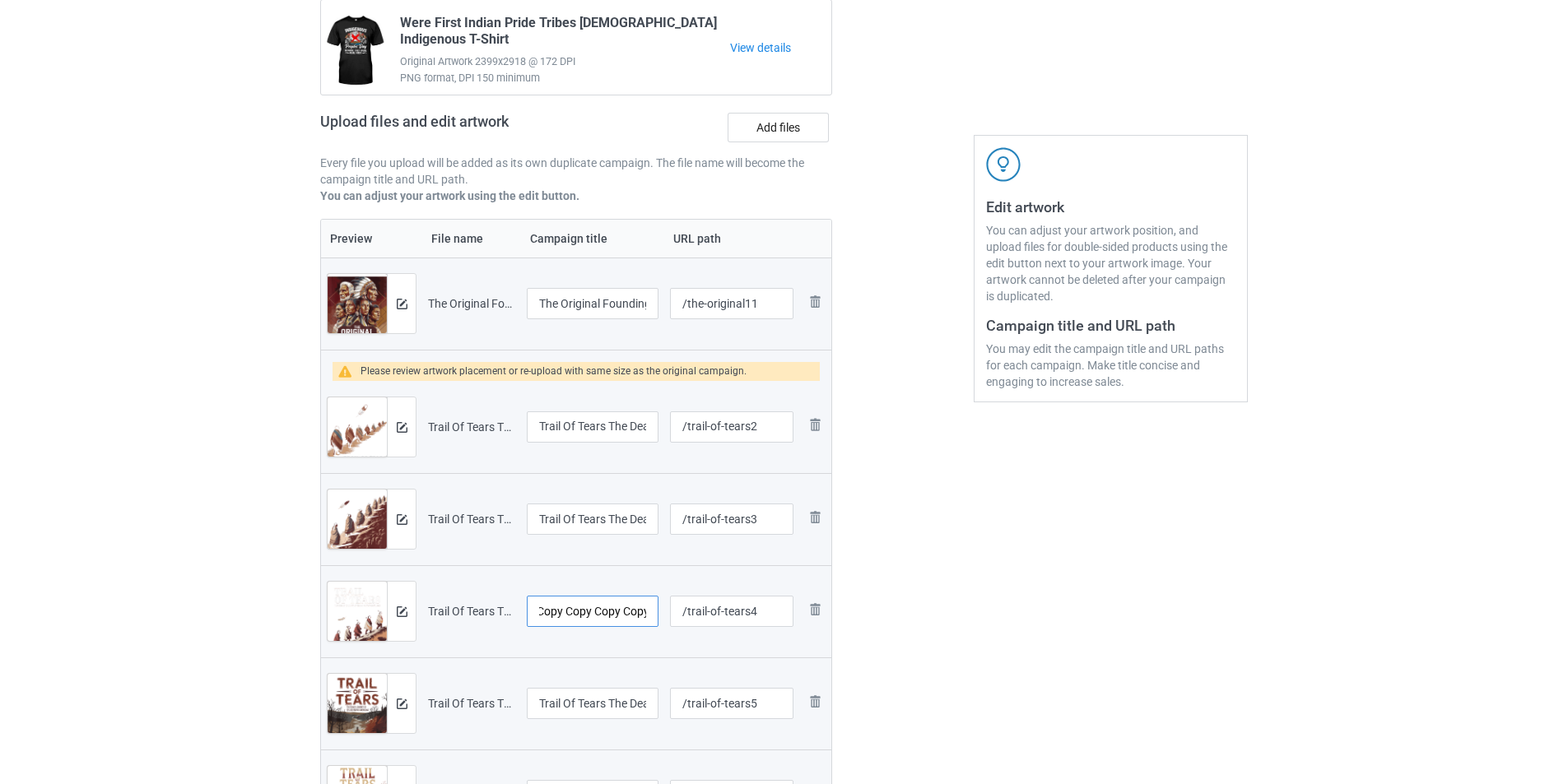
click at [649, 614] on input "Trail Of Tears The Deadly Journey Of Native American T-Shirt Copy Copy Copy Cop…" at bounding box center [592, 611] width 132 height 31
click at [630, 615] on input "Trail Of Tears The Deadly Journey Of Native American T-Shirt Copy Copy Copy Cop…" at bounding box center [592, 611] width 132 height 31
drag, startPoint x: 645, startPoint y: 612, endPoint x: 604, endPoint y: 623, distance: 42.4
click at [604, 623] on input "Trail Of Tears The Deadly Journey Of Native American T-Shirt Copy Copy Copy Cop…" at bounding box center [592, 611] width 132 height 31
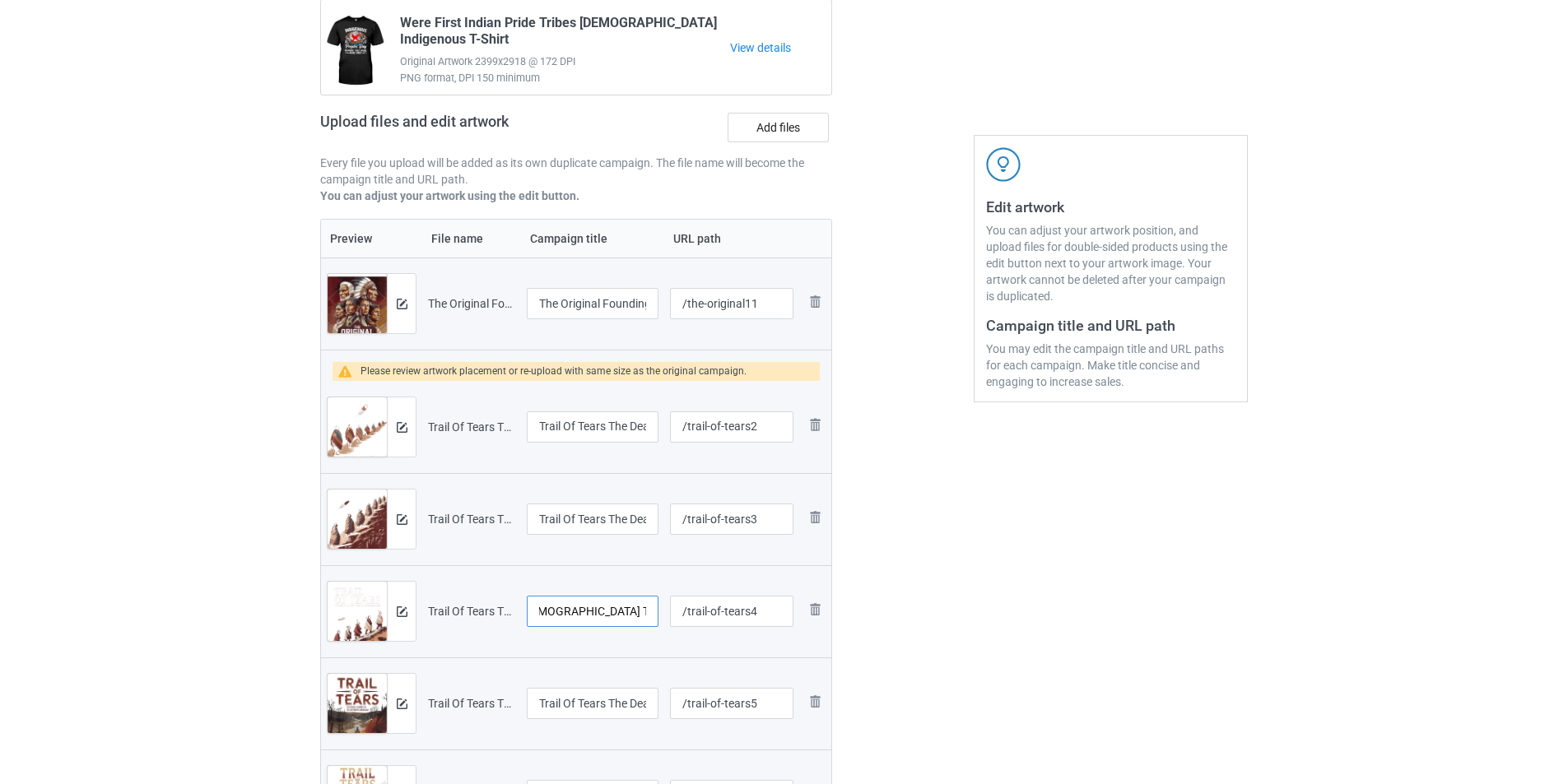
scroll to position [247, 0]
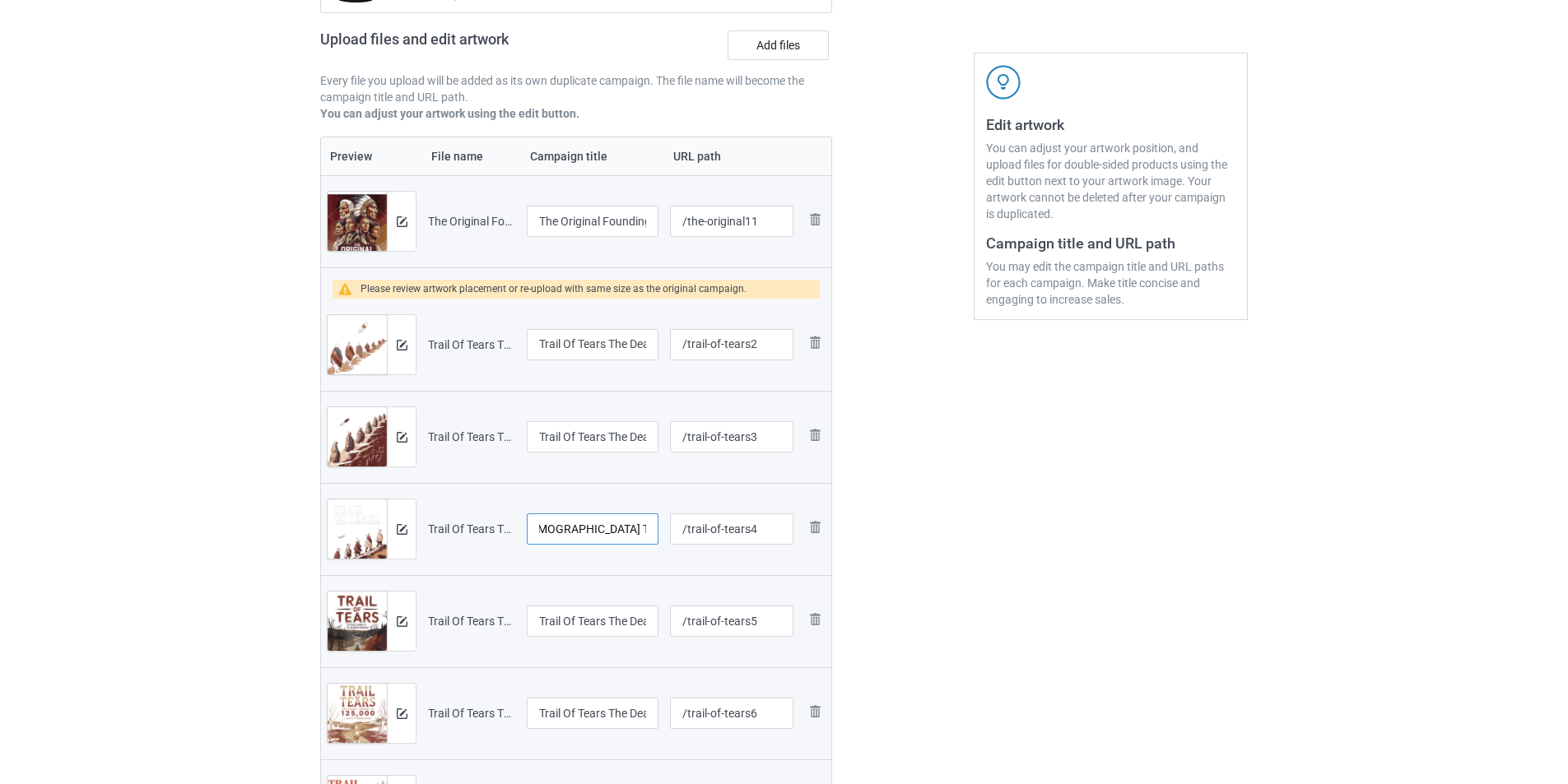
type input "Trail Of Tears The Deadly Journey Of Native American T-Shirt"
click at [676, 625] on tr "Preview and edit artwork Trail Of Tears The Deadly Journey Of Native American T…" at bounding box center [576, 620] width 510 height 92
click at [641, 623] on input "Trail Of Tears The Deadly Journey Of Native American T-Shirt Copy Copy Copy Copy" at bounding box center [592, 621] width 132 height 31
drag, startPoint x: 647, startPoint y: 623, endPoint x: 556, endPoint y: 630, distance: 91.3
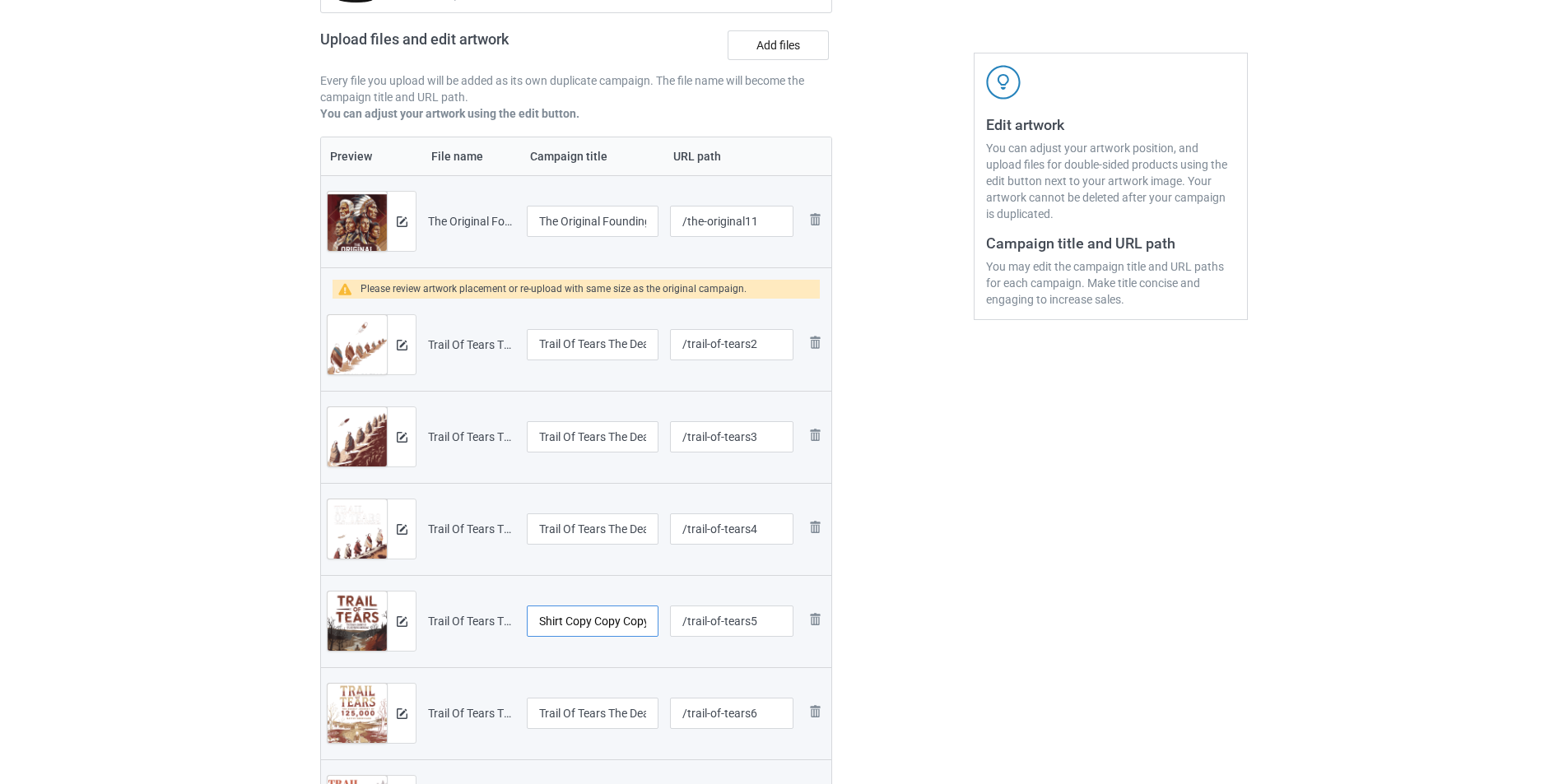
click at [556, 630] on input "Trail Of Tears The Deadly Journey Of Native American T-Shirt Copy Copy Copy Copy" at bounding box center [592, 621] width 132 height 31
drag, startPoint x: 621, startPoint y: 622, endPoint x: 719, endPoint y: 625, distance: 98.0
click at [712, 625] on tr "Preview and edit artwork Trail Of Tears The Deadly Journey Of Native American T…" at bounding box center [576, 620] width 510 height 92
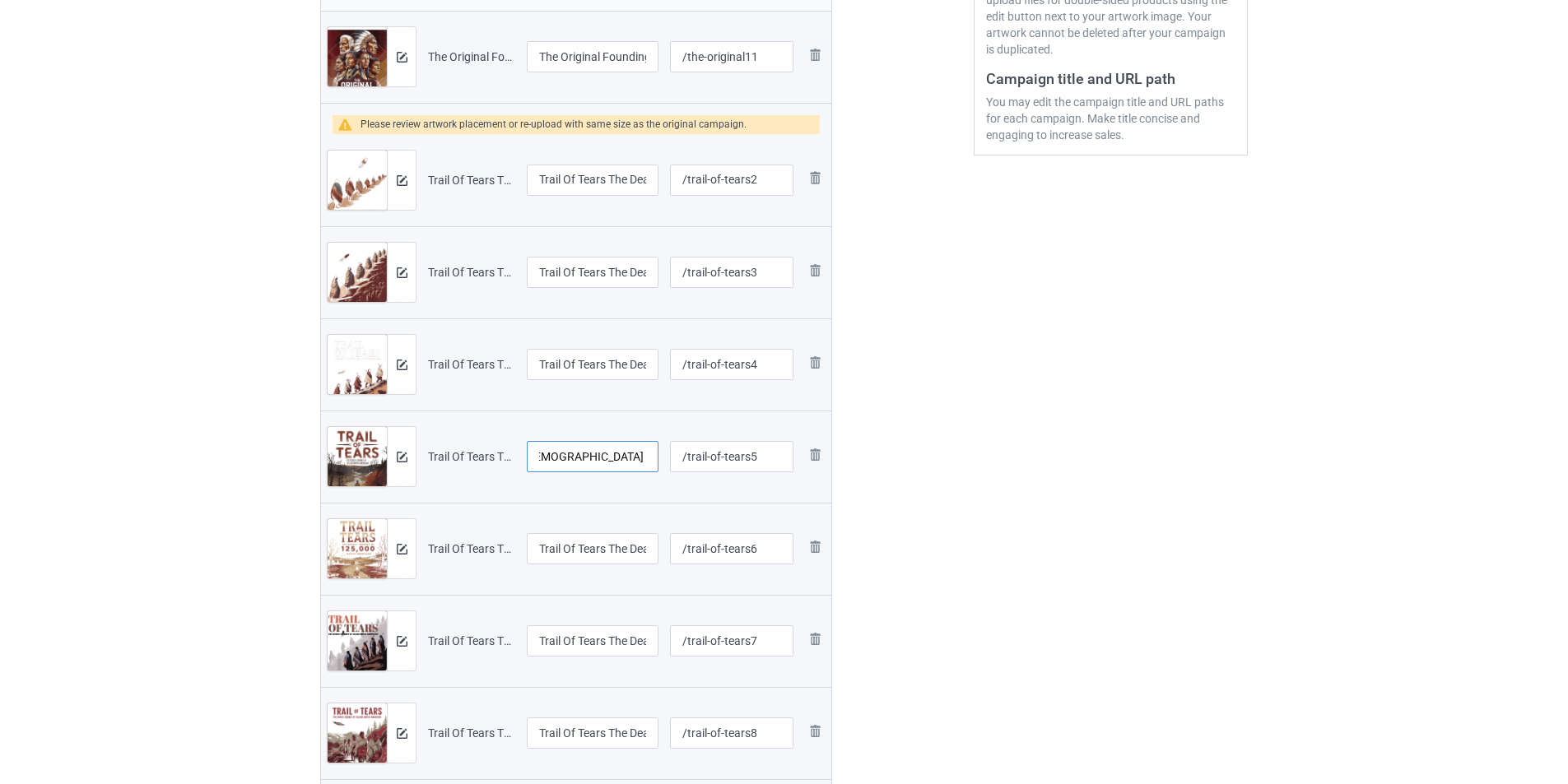
type input "Trail Of Tears The Deadly Journey Of Native American T-Shirt"
drag, startPoint x: 626, startPoint y: 551, endPoint x: 694, endPoint y: 551, distance: 68.0
click at [694, 551] on tr "Preview and edit artwork Trail Of Tears The Deadly Journey Of Native American T…" at bounding box center [576, 548] width 510 height 92
click at [651, 558] on input "Trail Of Tears The Deadly Journey Of Native American T-Shirt Copy Copy Copy" at bounding box center [592, 549] width 132 height 31
drag, startPoint x: 559, startPoint y: 550, endPoint x: 743, endPoint y: 550, distance: 184.0
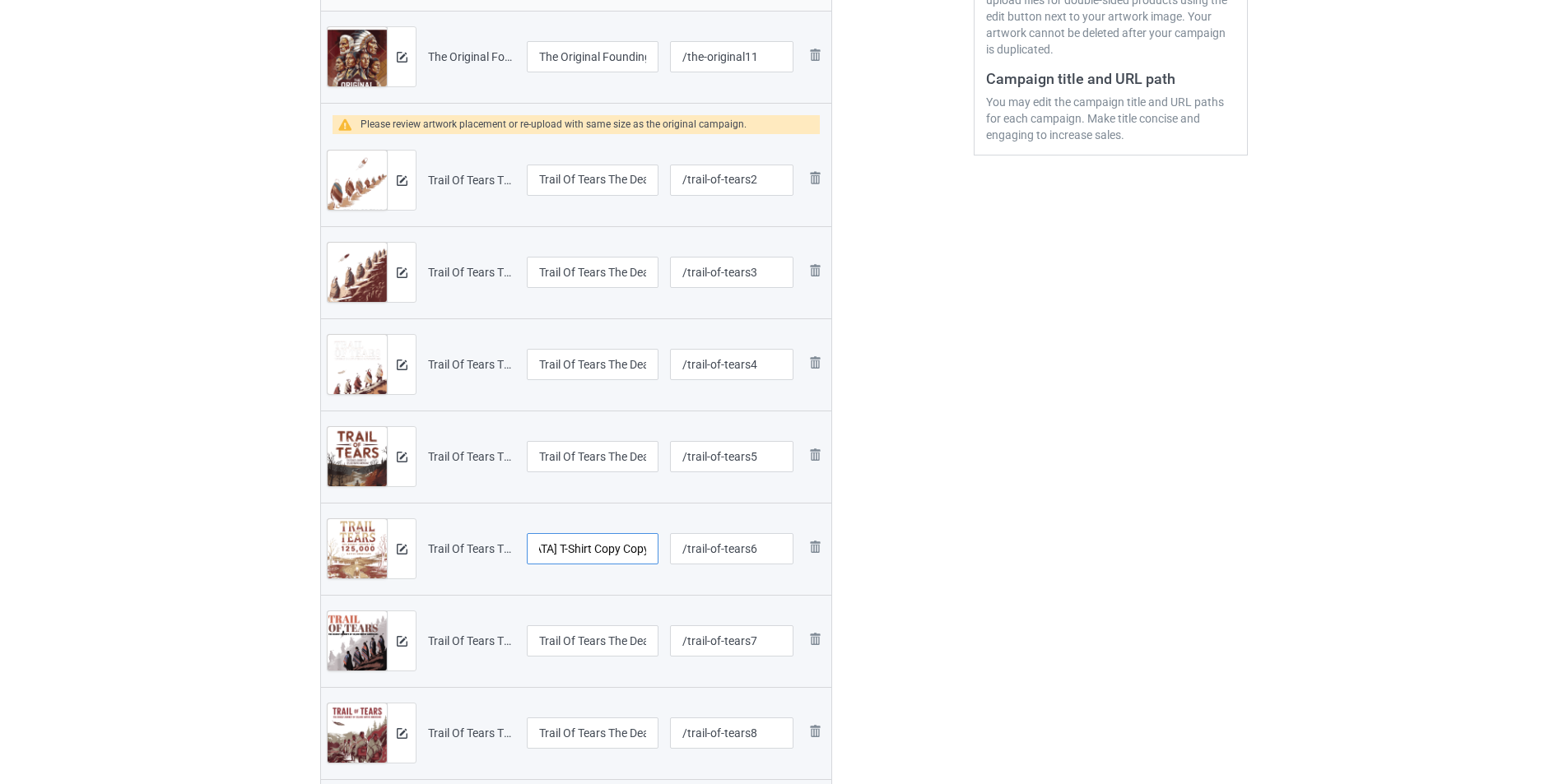
click at [743, 550] on tr "Preview and edit artwork Trail Of Tears The Deadly Journey Of Native American T…" at bounding box center [576, 548] width 510 height 92
type input "Trail Of Tears The Deadly Journey Of Native American T-Shirt"
click at [694, 639] on tr "Preview and edit artwork Trail Of Tears The Deadly Journey Of Native American T…" at bounding box center [576, 640] width 510 height 92
click at [615, 648] on input "Trail Of Tears The Deadly Journey Of Native American T-Shirt Copy Copy" at bounding box center [592, 641] width 132 height 31
drag, startPoint x: 589, startPoint y: 643, endPoint x: 724, endPoint y: 639, distance: 135.1
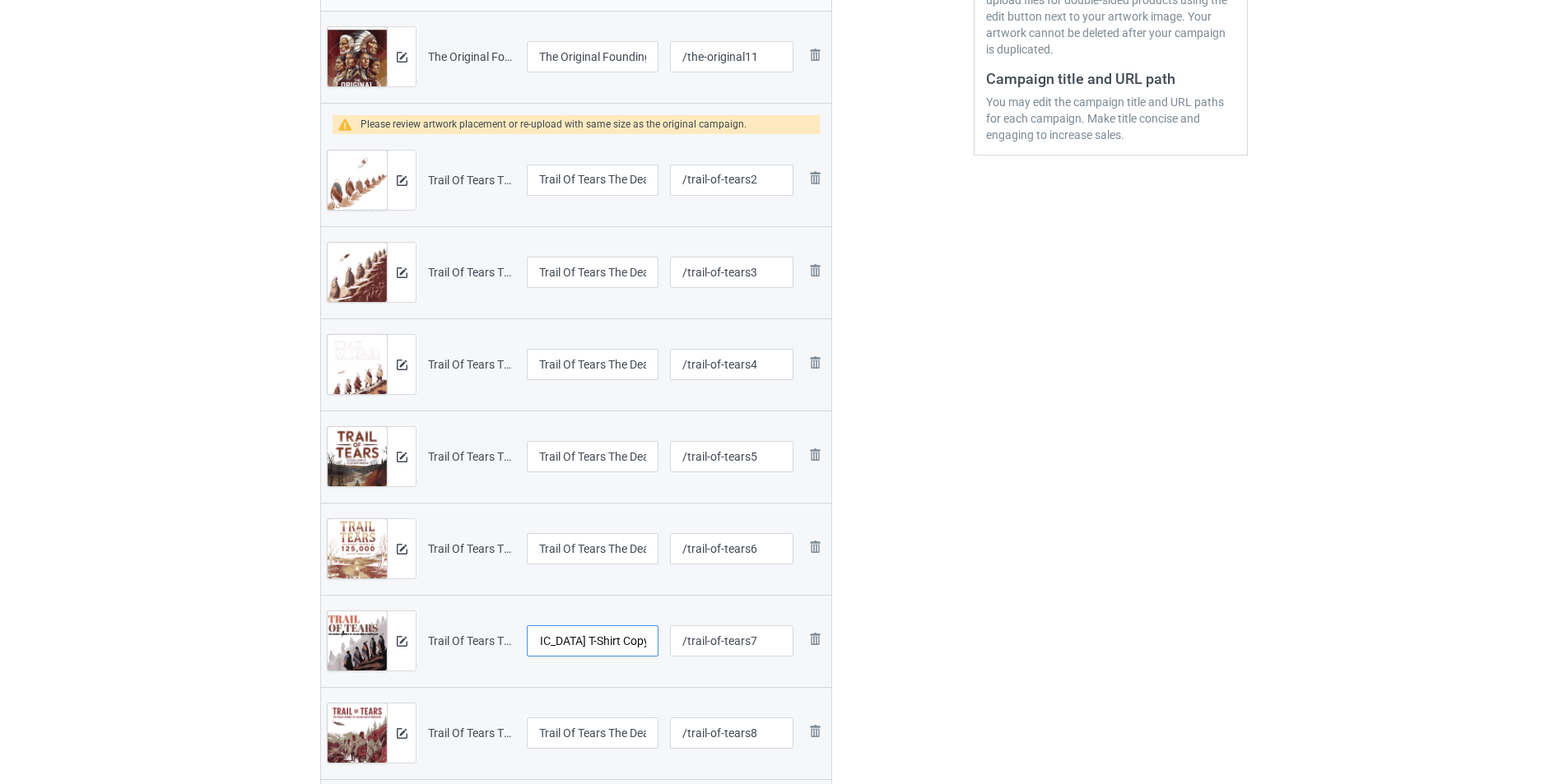
click at [724, 639] on tr "Preview and edit artwork Trail Of Tears The Deadly Journey Of Native American T…" at bounding box center [576, 640] width 510 height 92
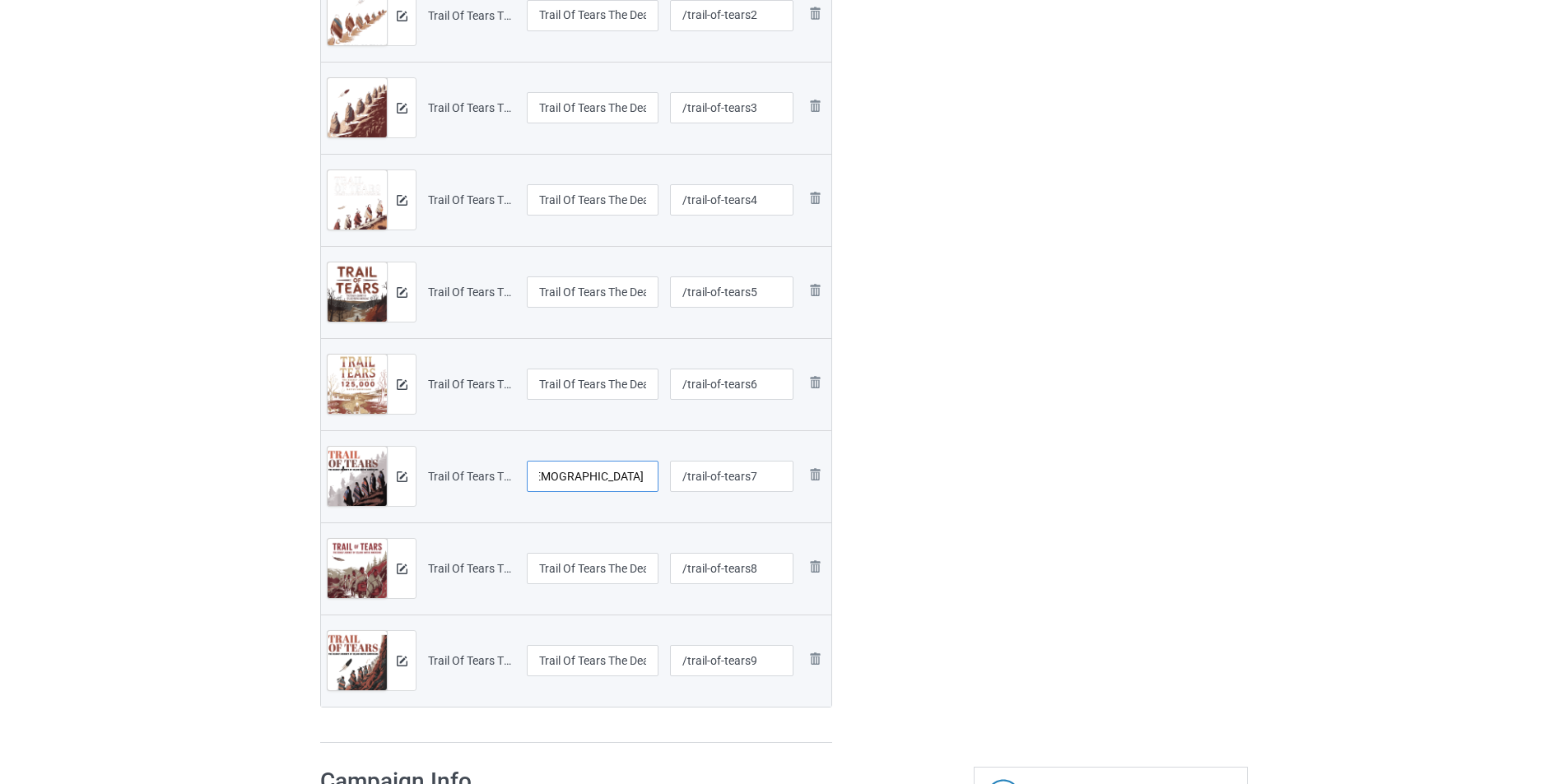
type input "Trail Of Tears The Deadly Journey Of Native American T-Shirt"
drag, startPoint x: 648, startPoint y: 565, endPoint x: 671, endPoint y: 565, distance: 23.0
click at [671, 565] on tr "Preview and edit artwork Trail Of Tears The Deadly Journey Of Native American T…" at bounding box center [576, 568] width 510 height 92
click at [606, 565] on input "Trail Of Tears The Deadly Journey Of Native American T-Shirt Copy" at bounding box center [592, 569] width 132 height 31
drag, startPoint x: 618, startPoint y: 571, endPoint x: 707, endPoint y: 576, distance: 89.1
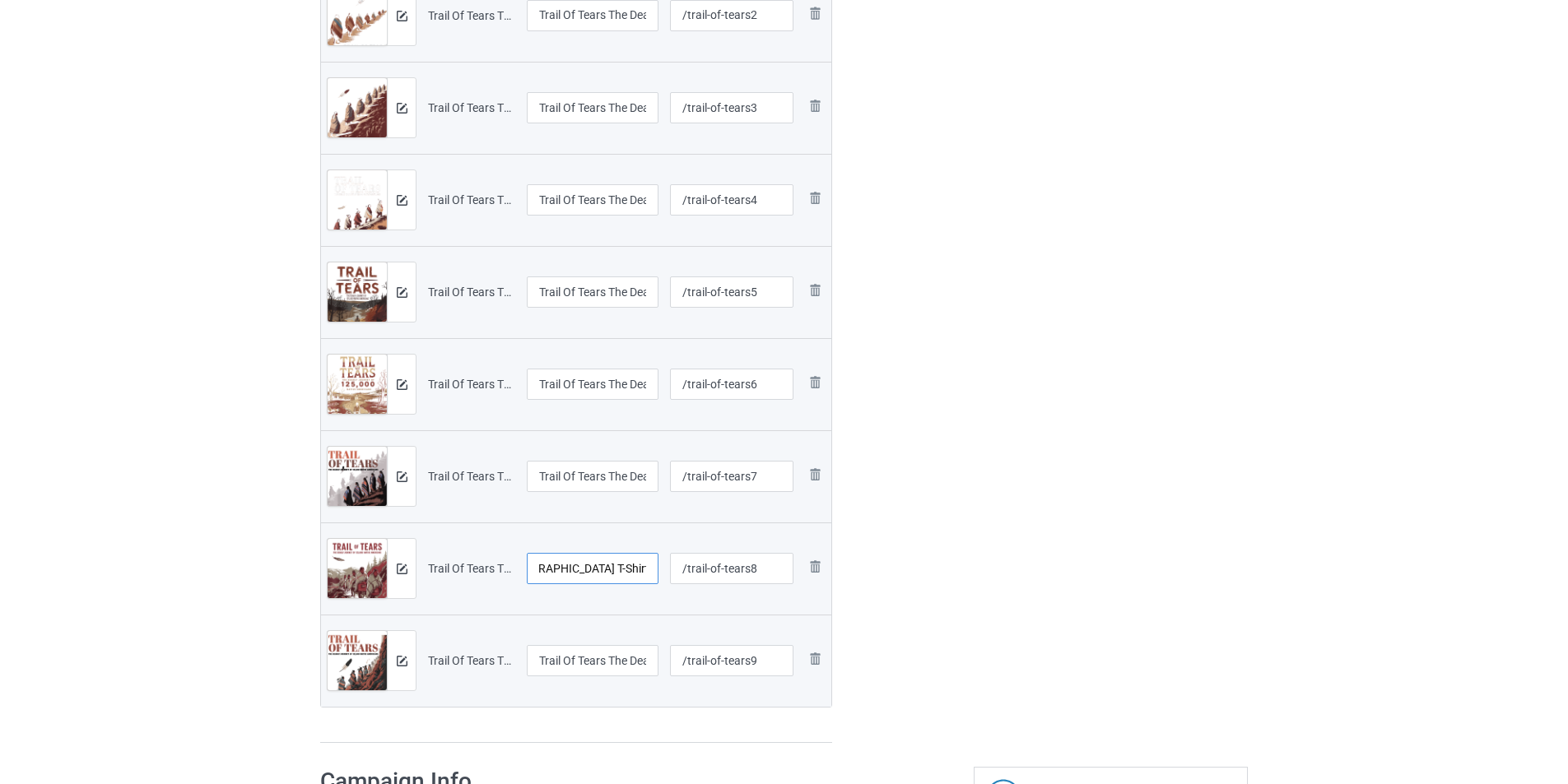
click at [707, 576] on tr "Preview and edit artwork Trail Of Tears The Deadly Journey Of Native American T…" at bounding box center [576, 568] width 510 height 92
type input "Trail Of Tears The Deadly Journey Of Native American T-Shirt"
drag, startPoint x: 625, startPoint y: 661, endPoint x: 682, endPoint y: 654, distance: 57.4
click at [682, 654] on tr "Preview and edit artwork Trail Of Tears The Deadly Journey Of Native American T…" at bounding box center [576, 660] width 510 height 92
click at [647, 658] on input "Trail Of Tears The Deadly Journey Of Native American T-Shirt" at bounding box center [592, 661] width 132 height 31
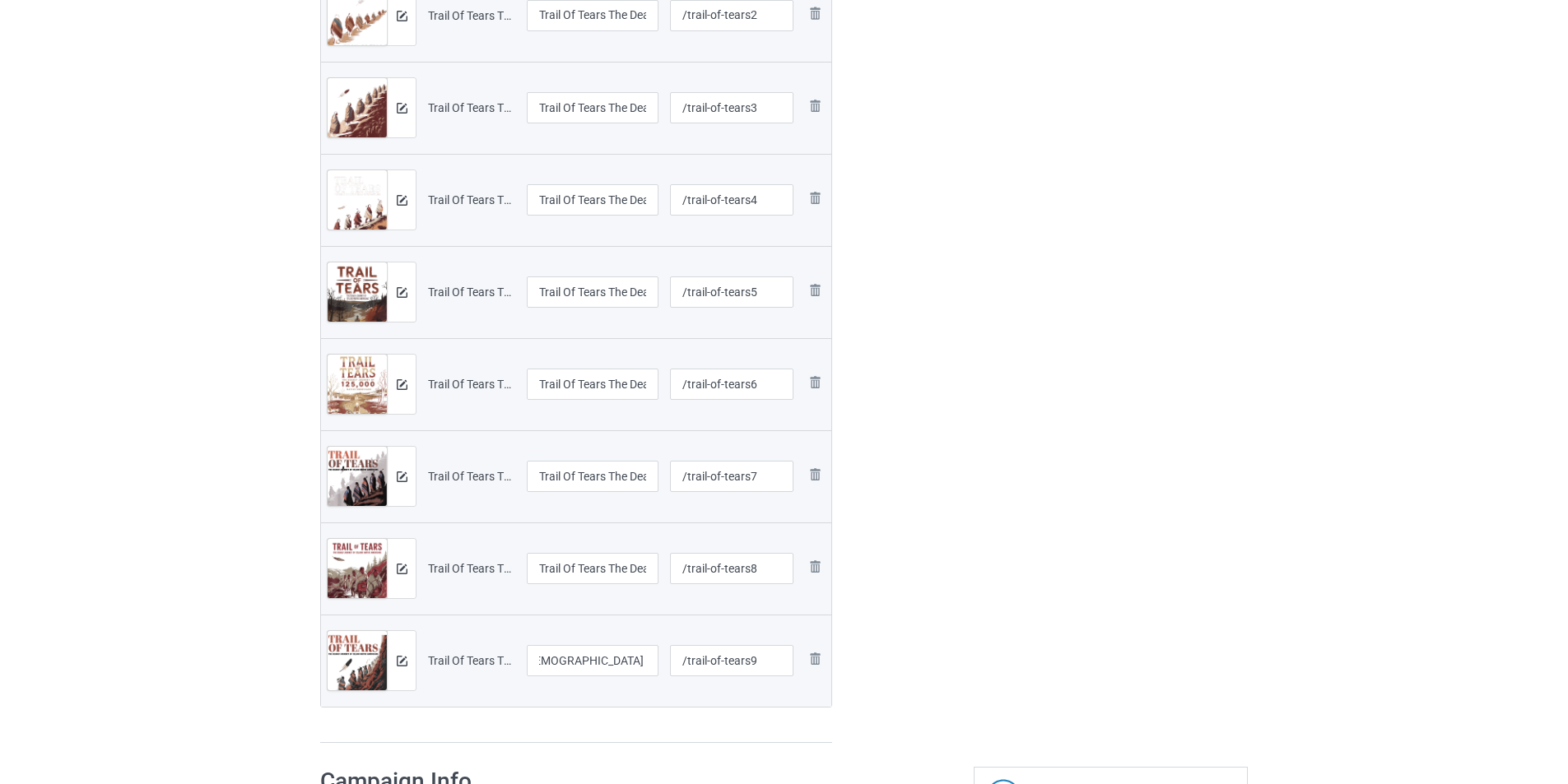
click at [789, 727] on div "Preview File name Campaign title URL path Preview and edit artwork The Original…" at bounding box center [576, 275] width 512 height 936
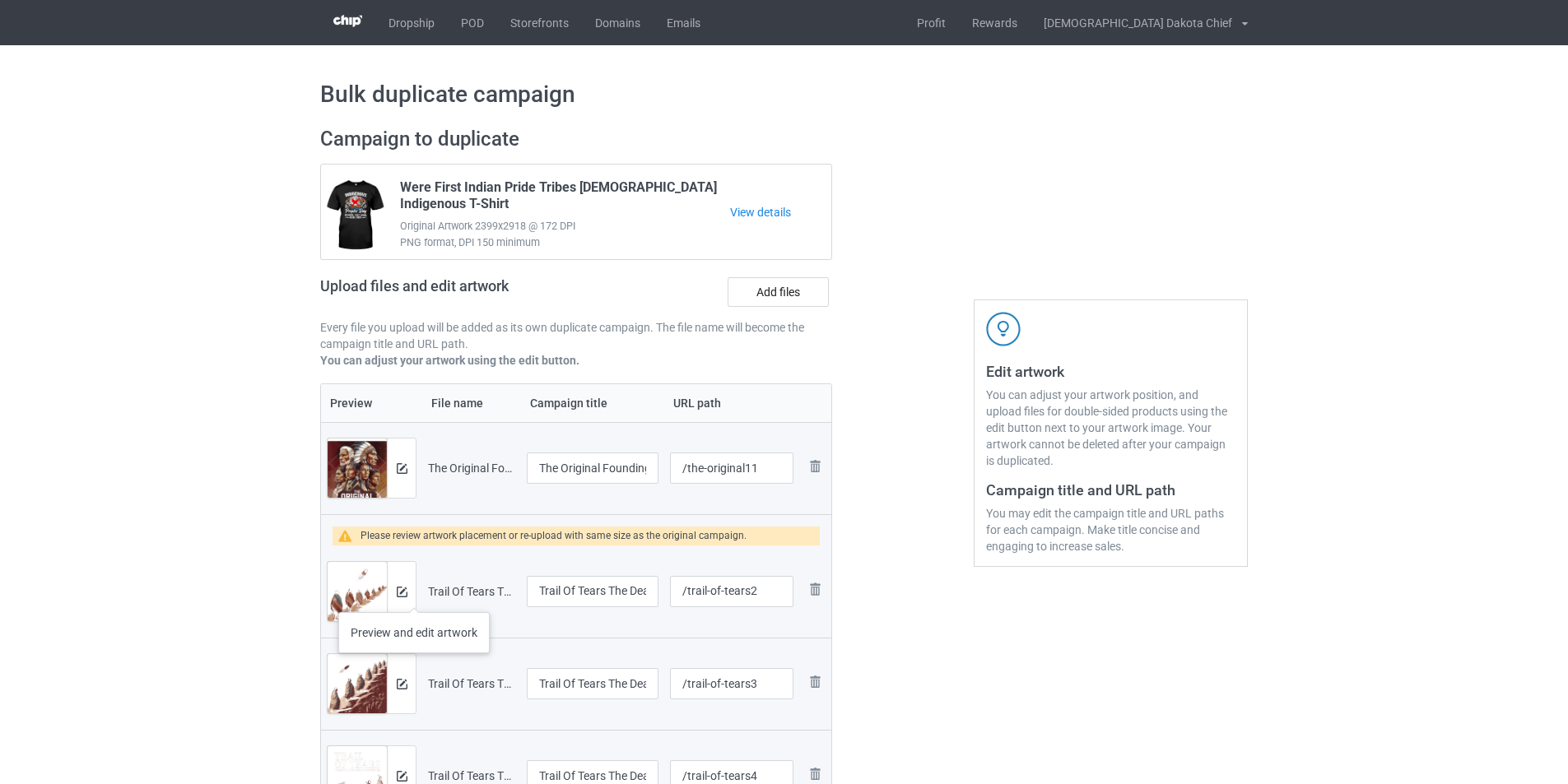
click at [414, 596] on div at bounding box center [400, 591] width 28 height 59
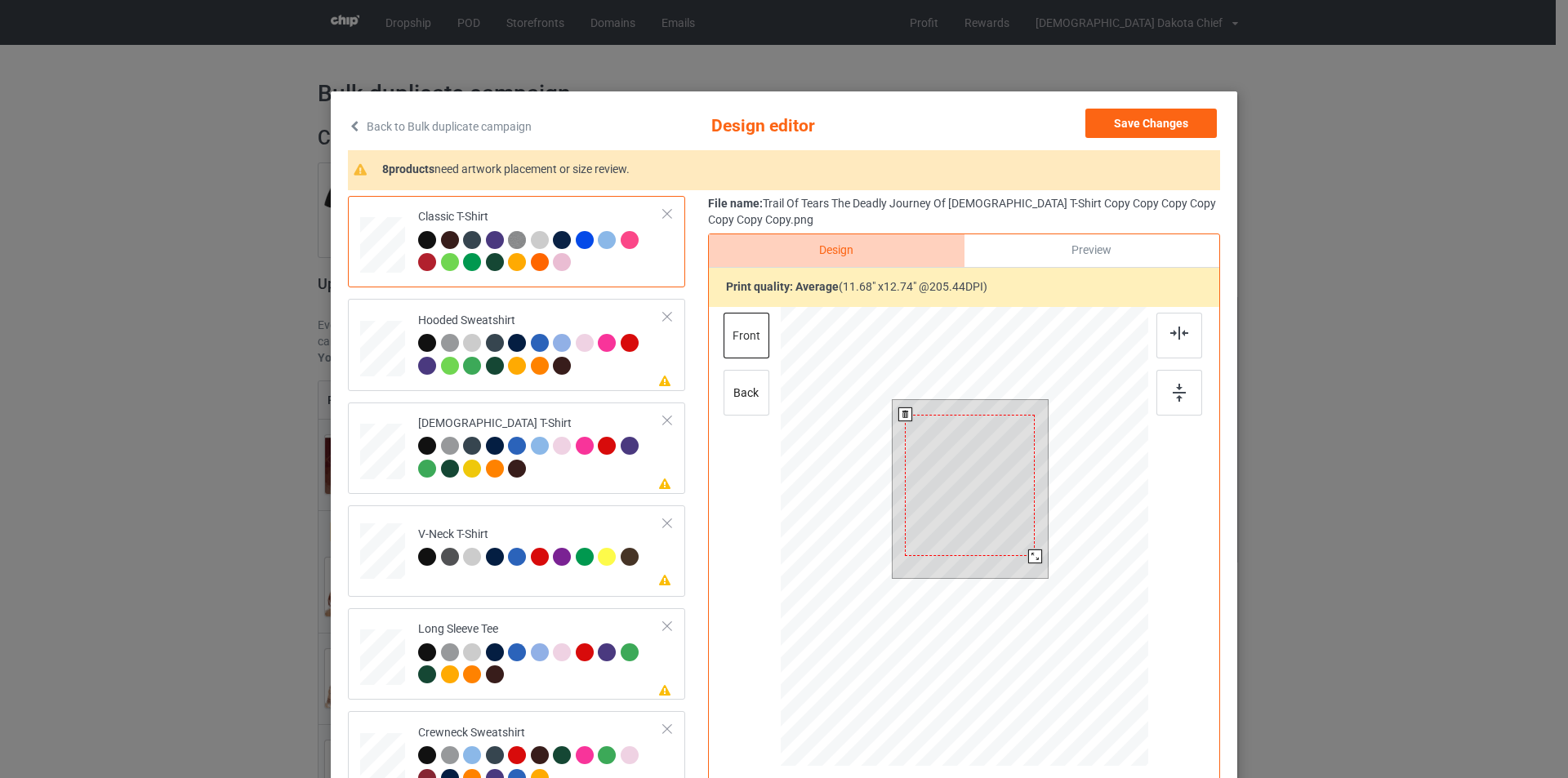
drag, startPoint x: 1041, startPoint y: 567, endPoint x: 1027, endPoint y: 555, distance: 18.4
click at [1028, 555] on div at bounding box center [1035, 557] width 14 height 14
click at [1027, 552] on div at bounding box center [1033, 553] width 14 height 14
click at [591, 370] on div at bounding box center [541, 356] width 246 height 45
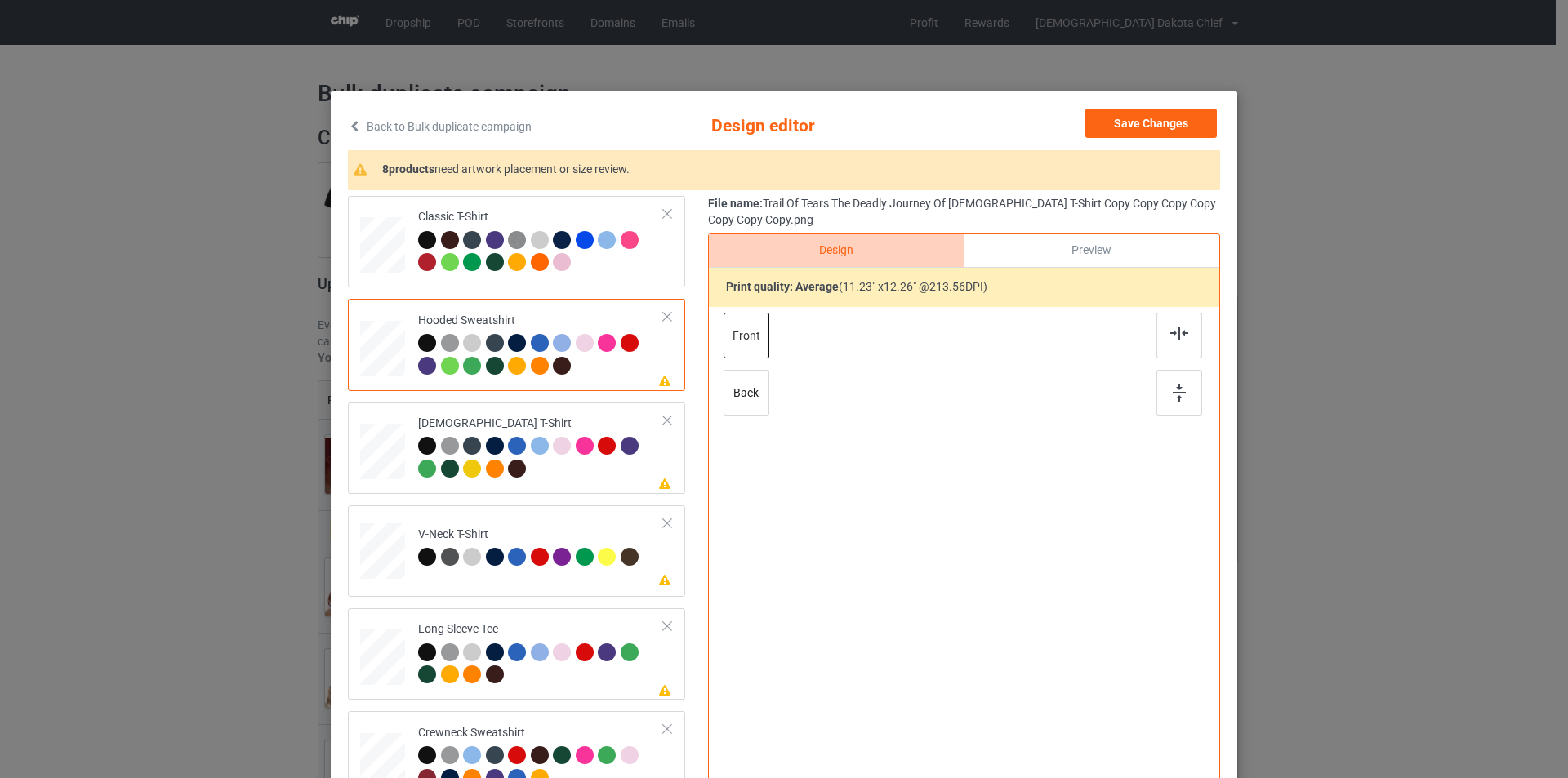
click at [996, 518] on div at bounding box center [964, 519] width 424 height 424
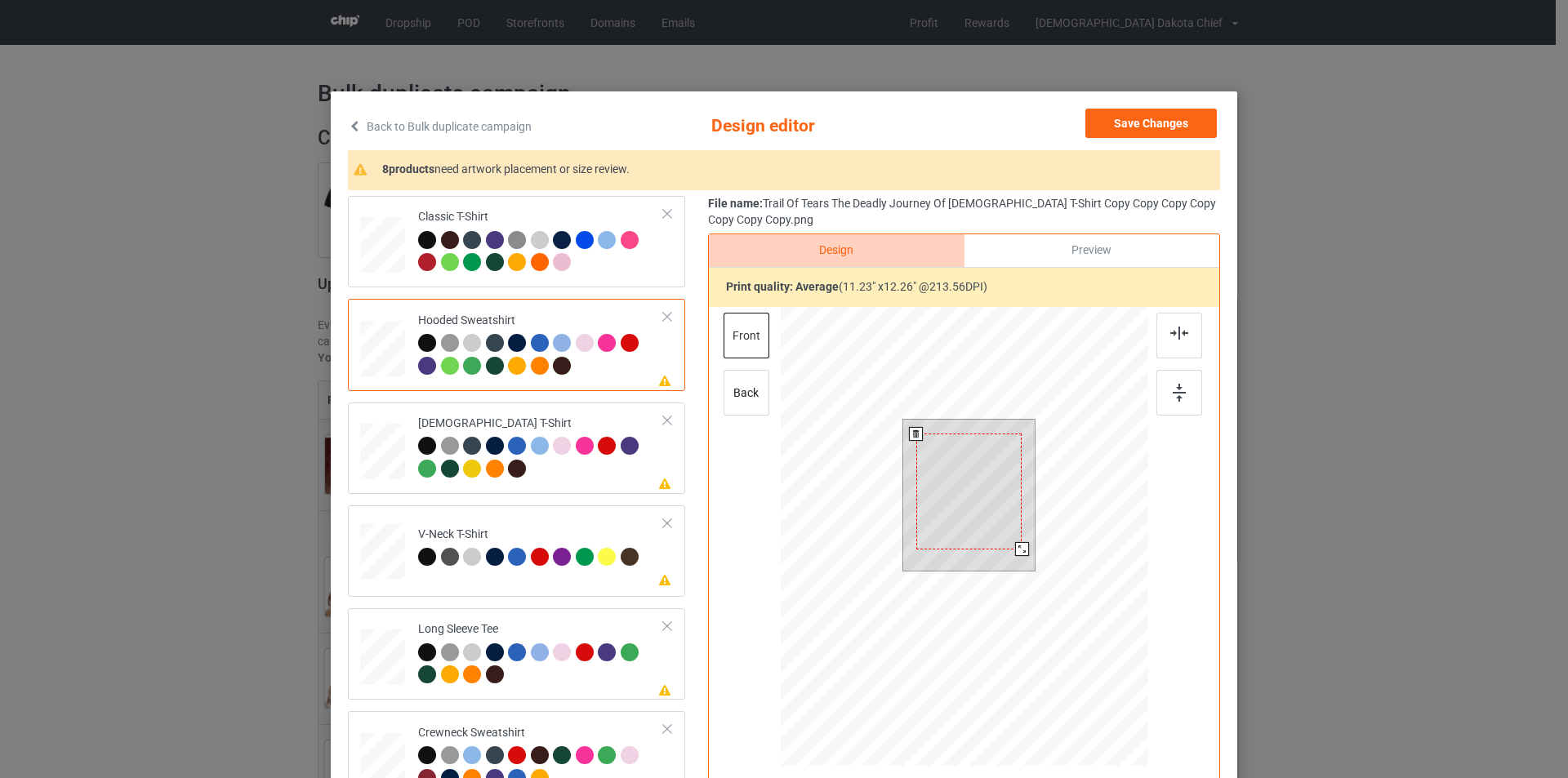
click at [979, 476] on div at bounding box center [969, 491] width 106 height 115
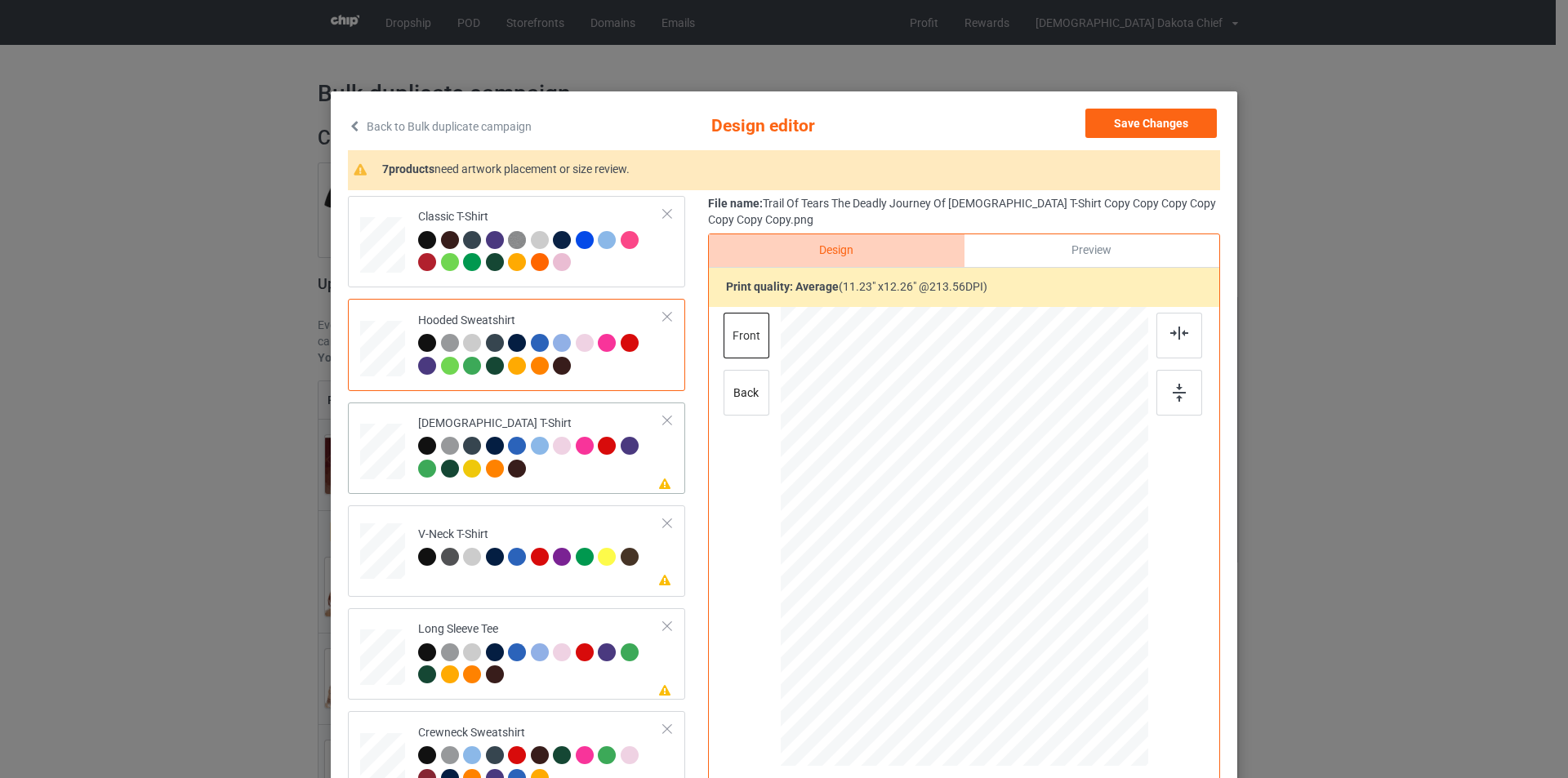
click at [594, 475] on div at bounding box center [541, 459] width 246 height 45
click at [618, 519] on td "Please review artwork placement V-Neck T-Shirt" at bounding box center [541, 548] width 264 height 72
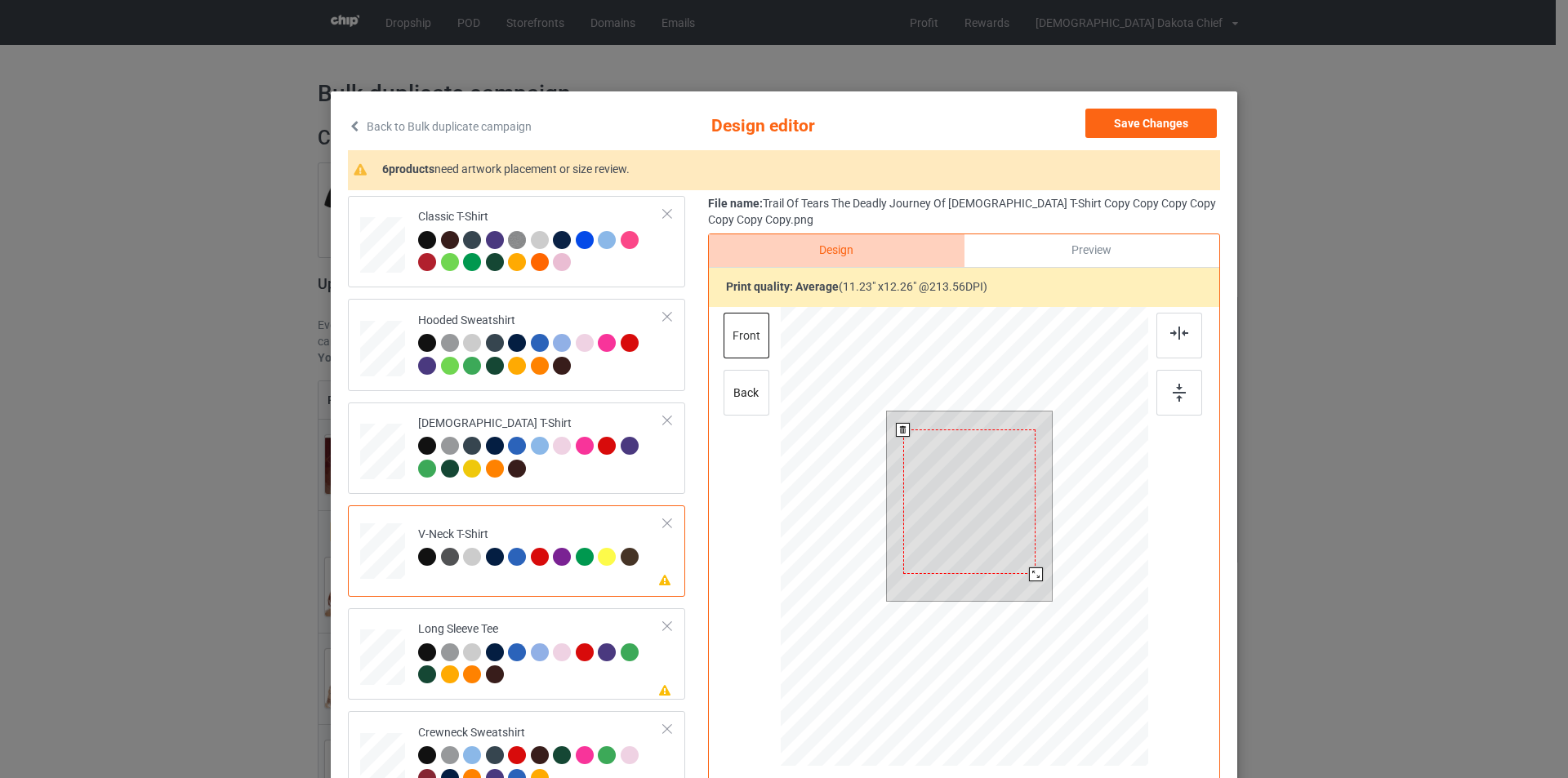
click at [973, 468] on div at bounding box center [969, 501] width 132 height 144
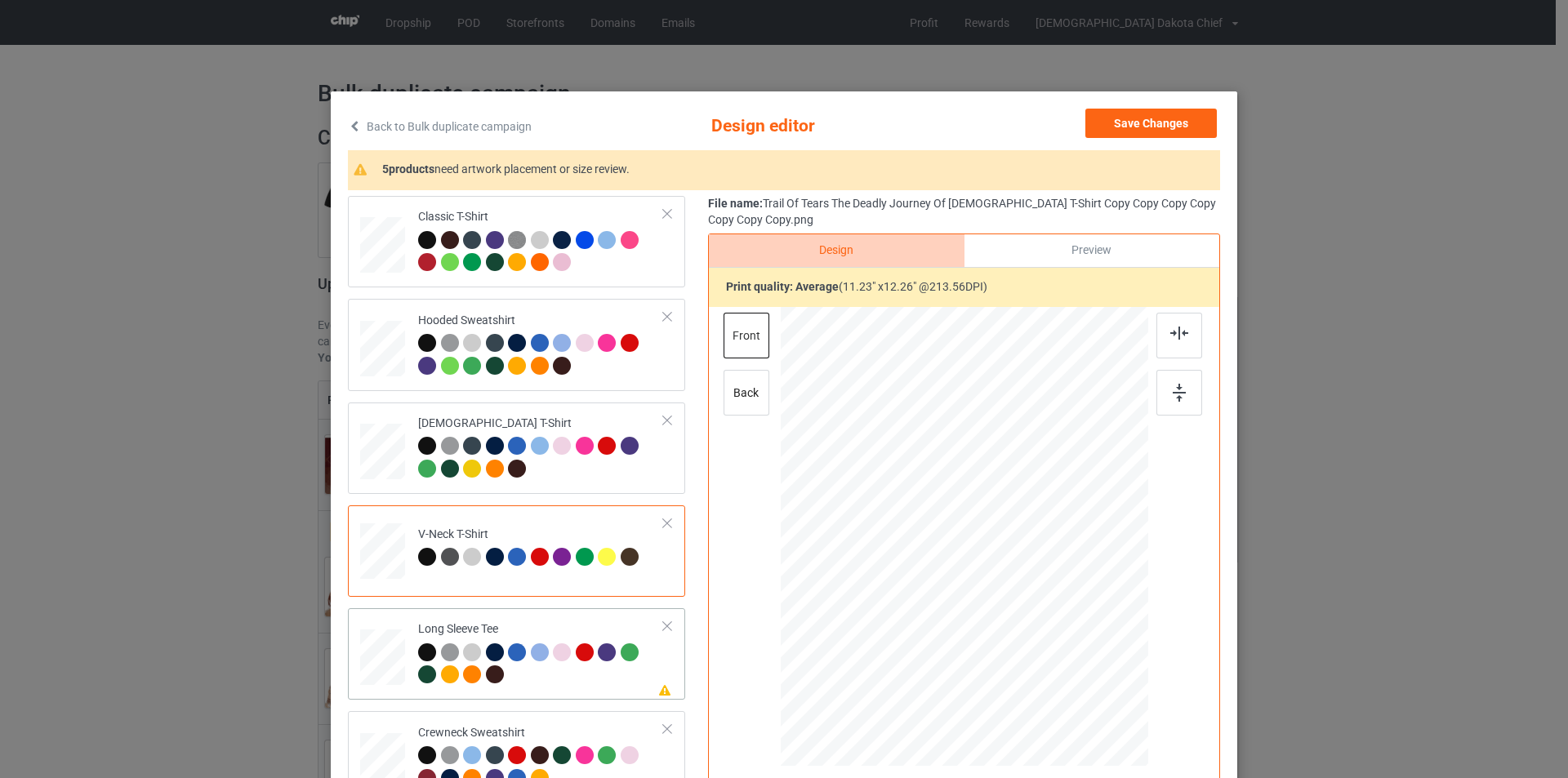
click at [576, 617] on td "Please review artwork placement Long Sleeve Tee" at bounding box center [541, 654] width 264 height 79
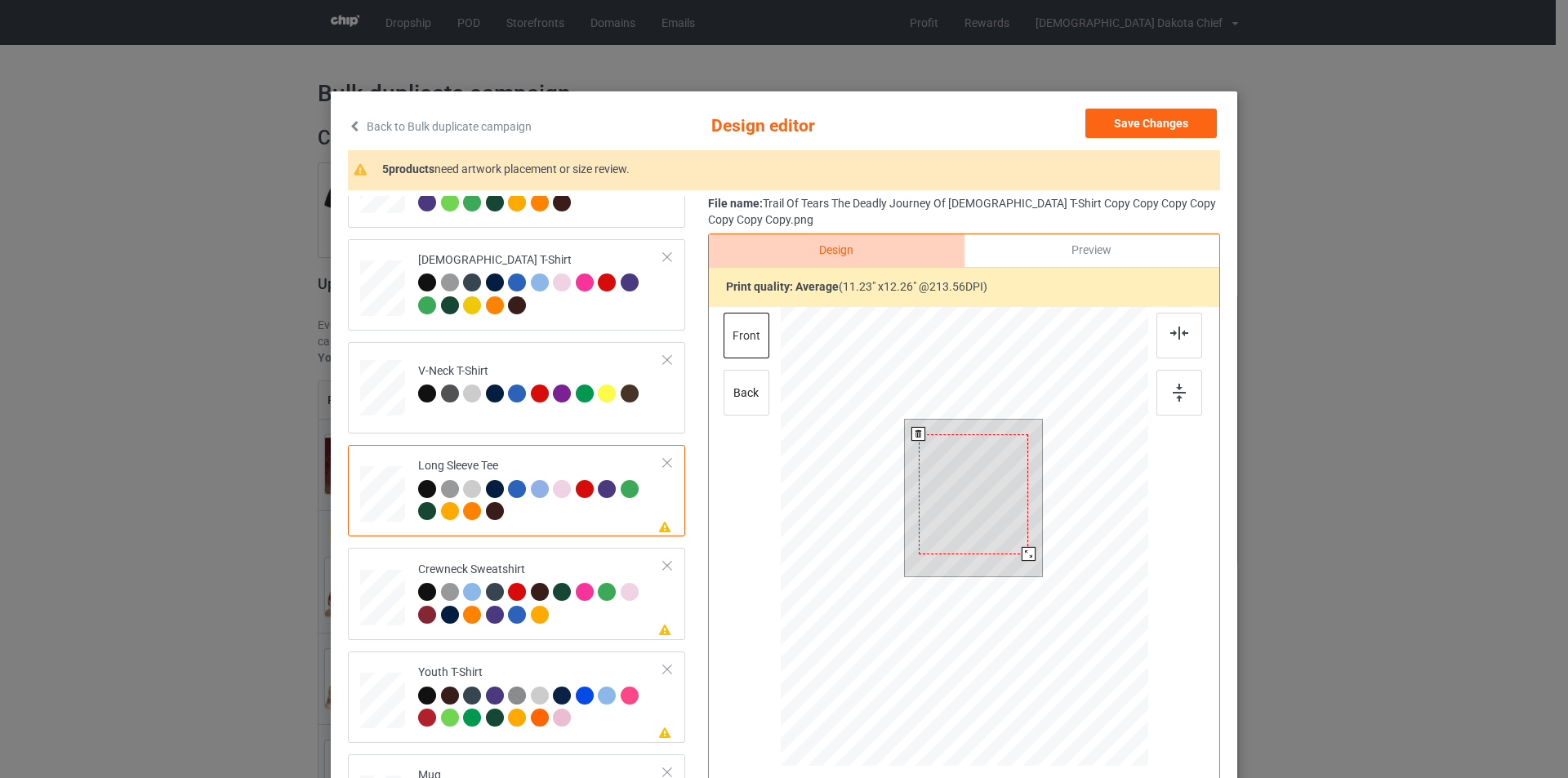
click at [994, 521] on div at bounding box center [974, 494] width 110 height 120
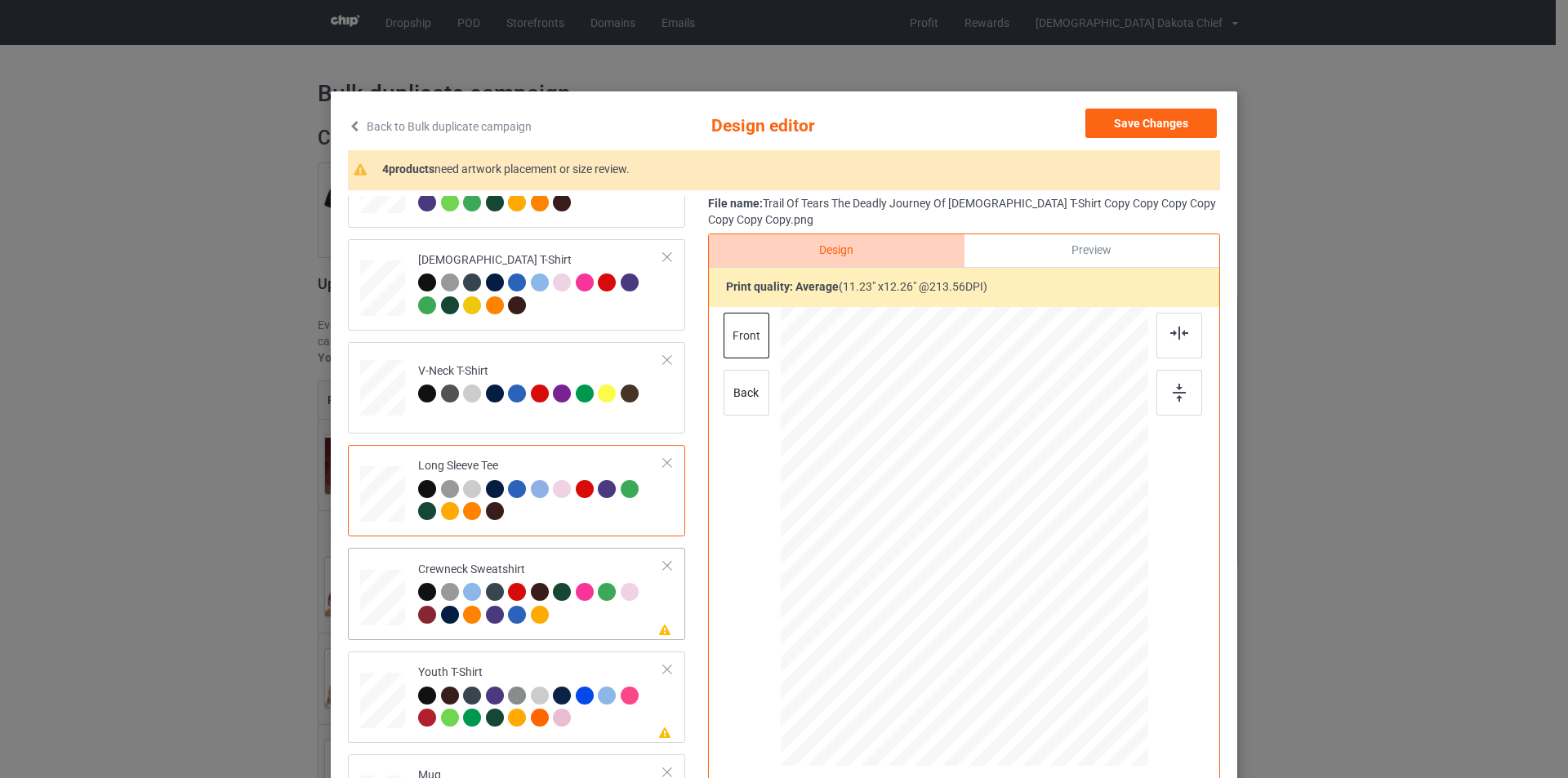
click at [569, 570] on div "Crewneck Sweatshirt" at bounding box center [541, 593] width 246 height 61
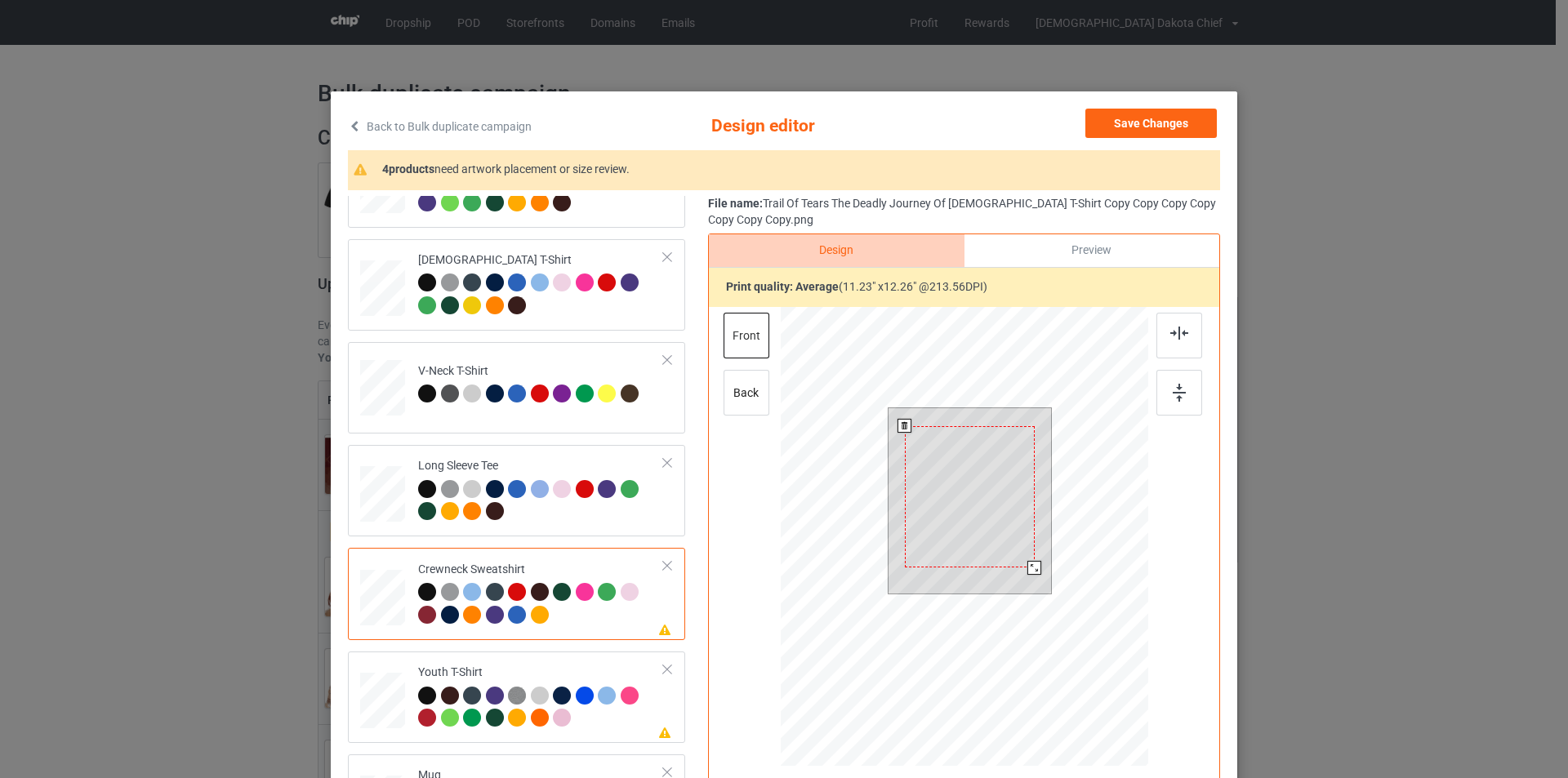
click at [979, 476] on div at bounding box center [969, 497] width 130 height 142
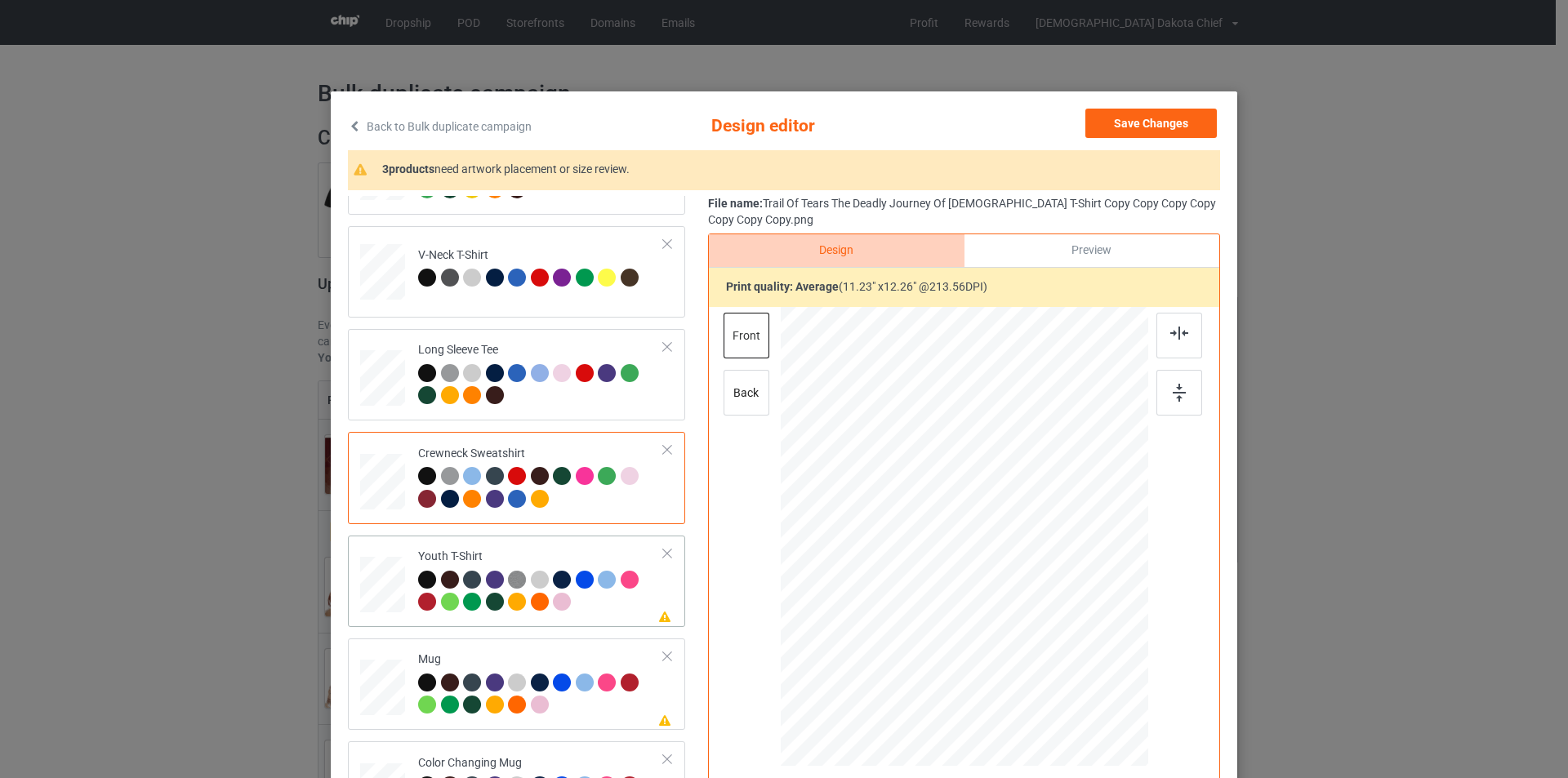
scroll to position [280, 0]
click at [597, 603] on div at bounding box center [541, 592] width 246 height 45
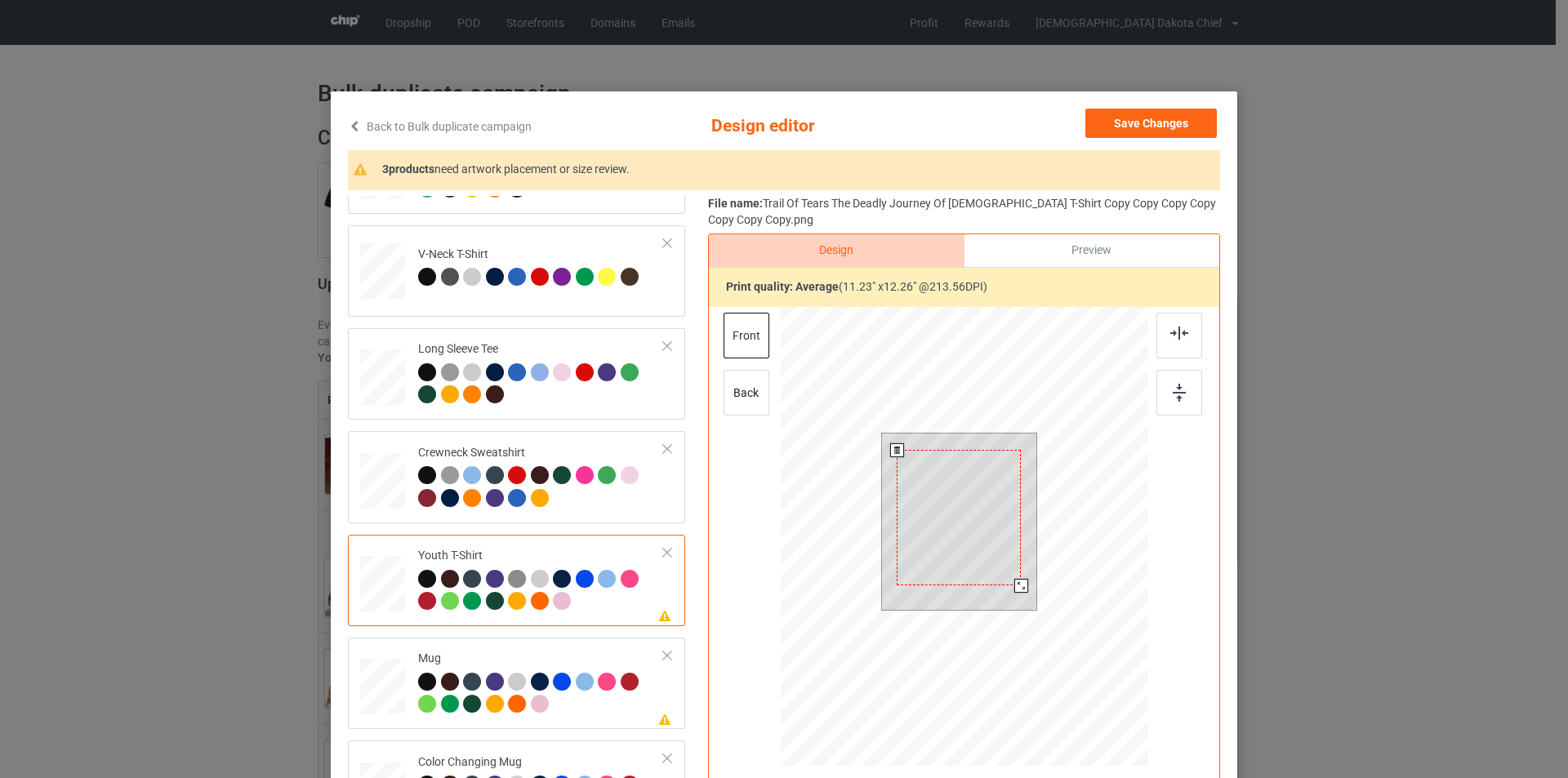
click at [975, 502] on div at bounding box center [958, 518] width 124 height 136
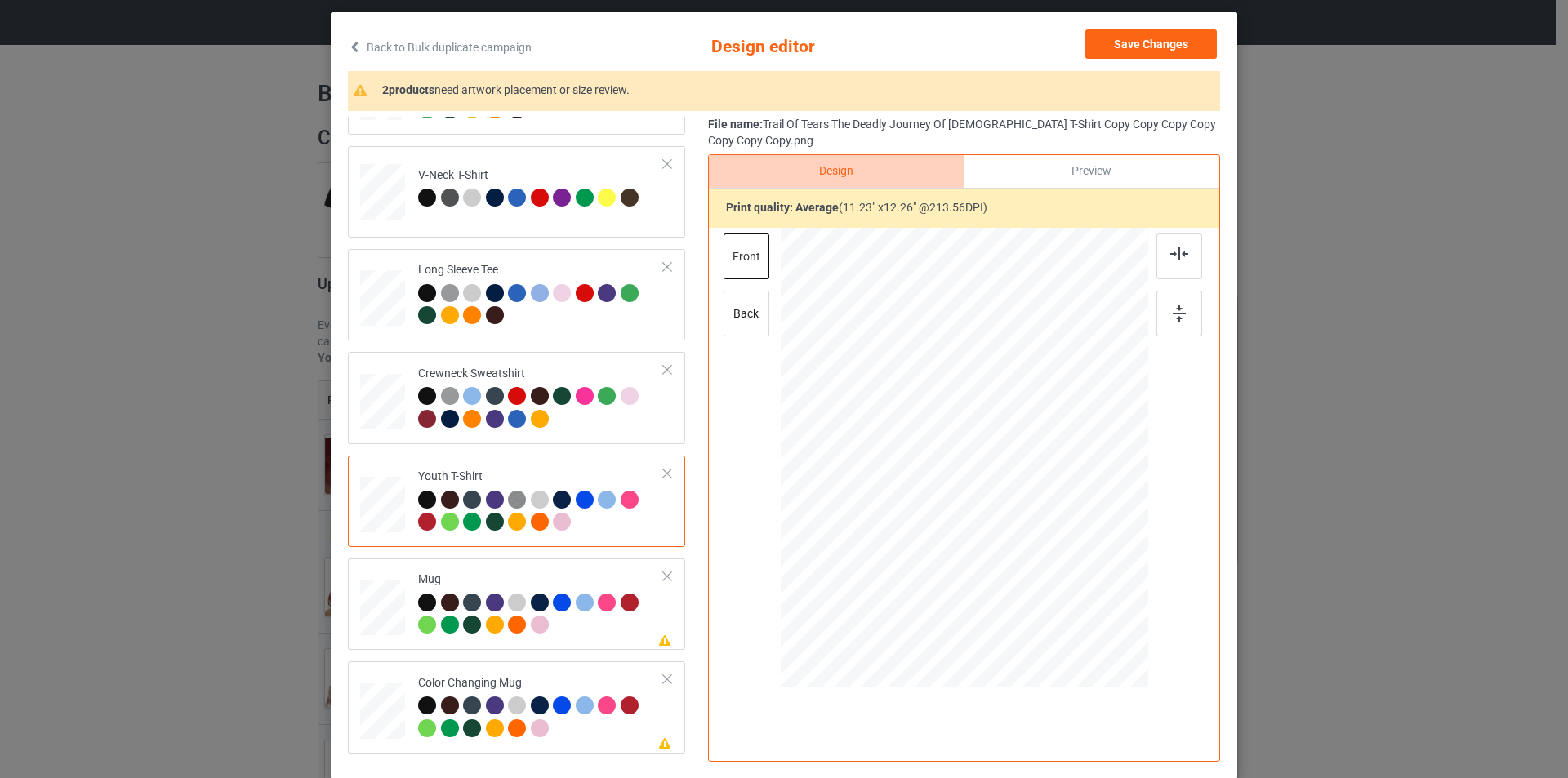
scroll to position [163, 0]
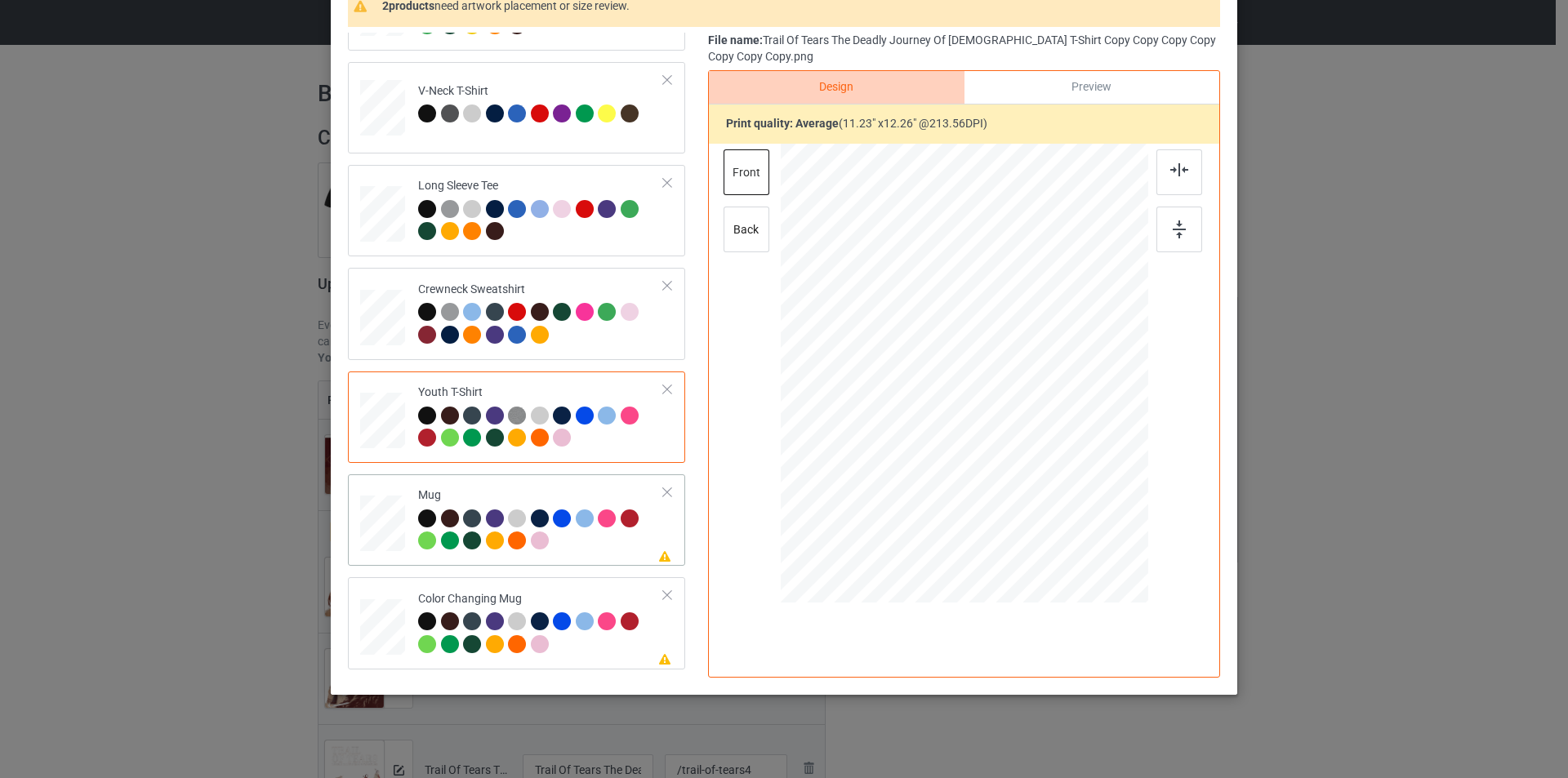
click at [604, 549] on div at bounding box center [541, 532] width 246 height 45
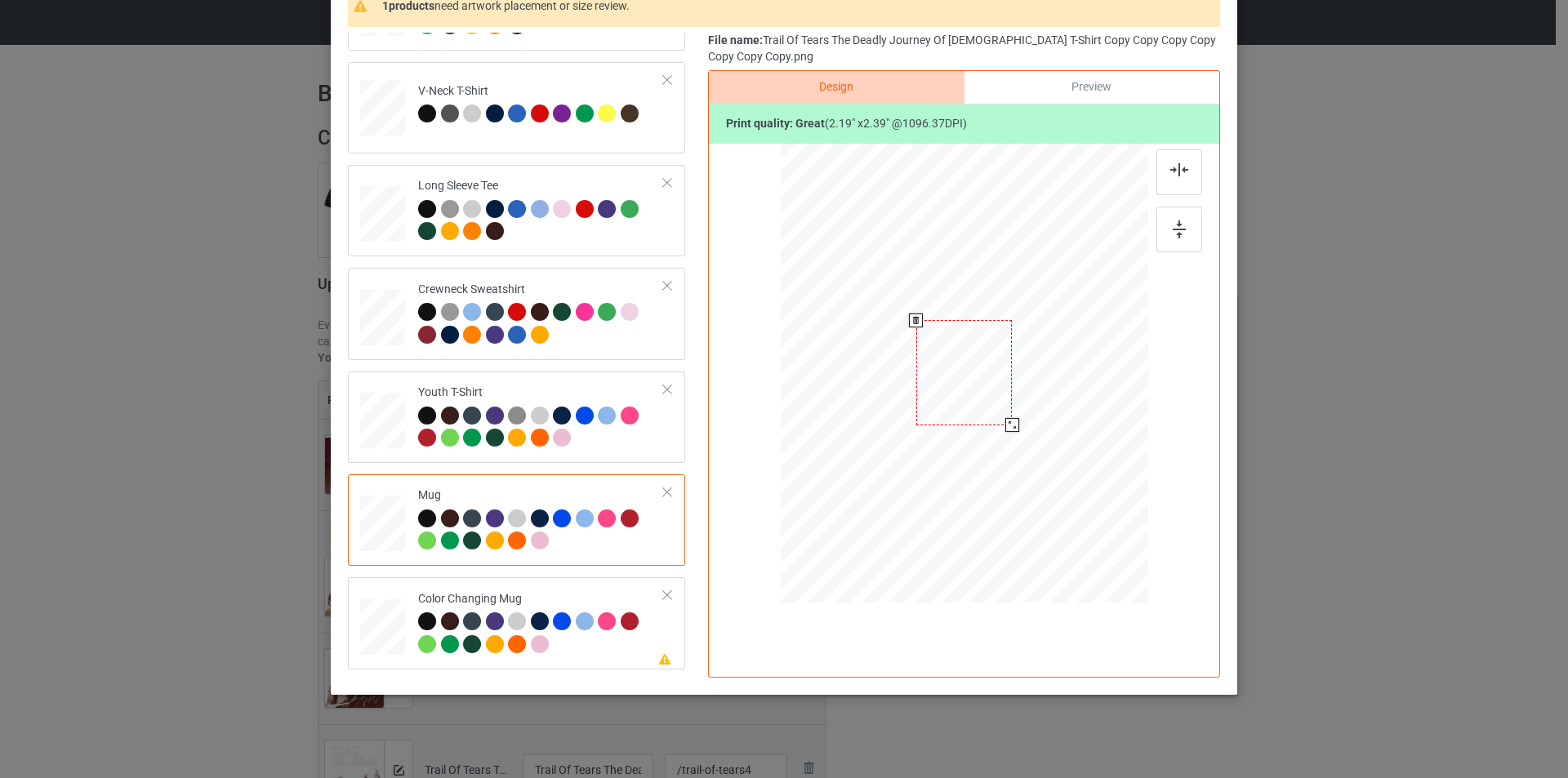
drag, startPoint x: 1072, startPoint y: 490, endPoint x: 1022, endPoint y: 404, distance: 99.5
click at [1022, 404] on div at bounding box center [964, 372] width 367 height 153
drag, startPoint x: 953, startPoint y: 366, endPoint x: 1055, endPoint y: 364, distance: 102.0
click at [1055, 364] on div at bounding box center [1066, 371] width 97 height 105
click at [1109, 426] on div at bounding box center [1116, 426] width 14 height 14
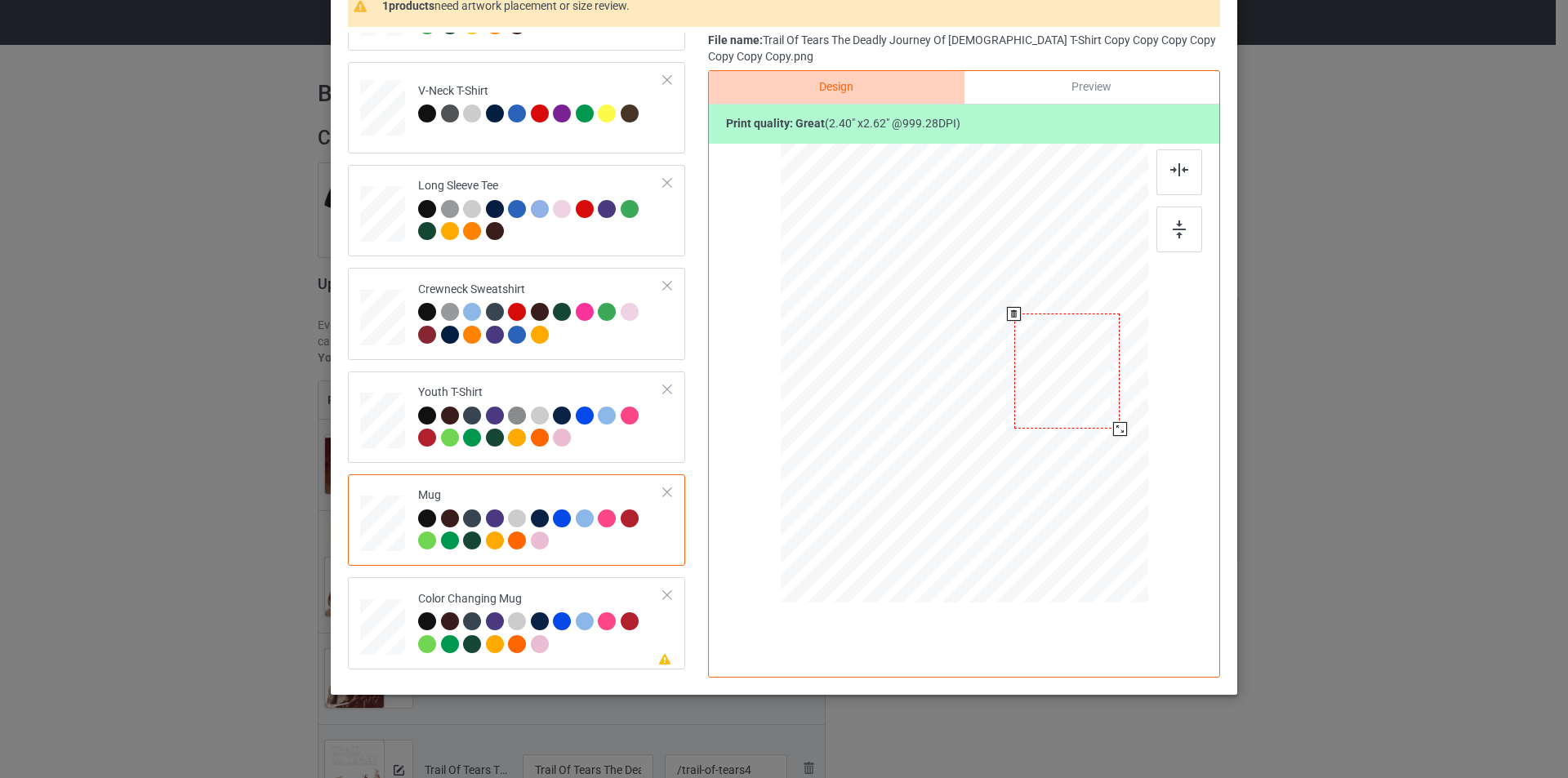
click at [1091, 380] on div at bounding box center [1067, 371] width 105 height 115
click at [1111, 424] on div at bounding box center [1118, 427] width 14 height 14
click at [1091, 398] on div at bounding box center [1065, 373] width 102 height 113
click at [575, 643] on div at bounding box center [541, 635] width 246 height 45
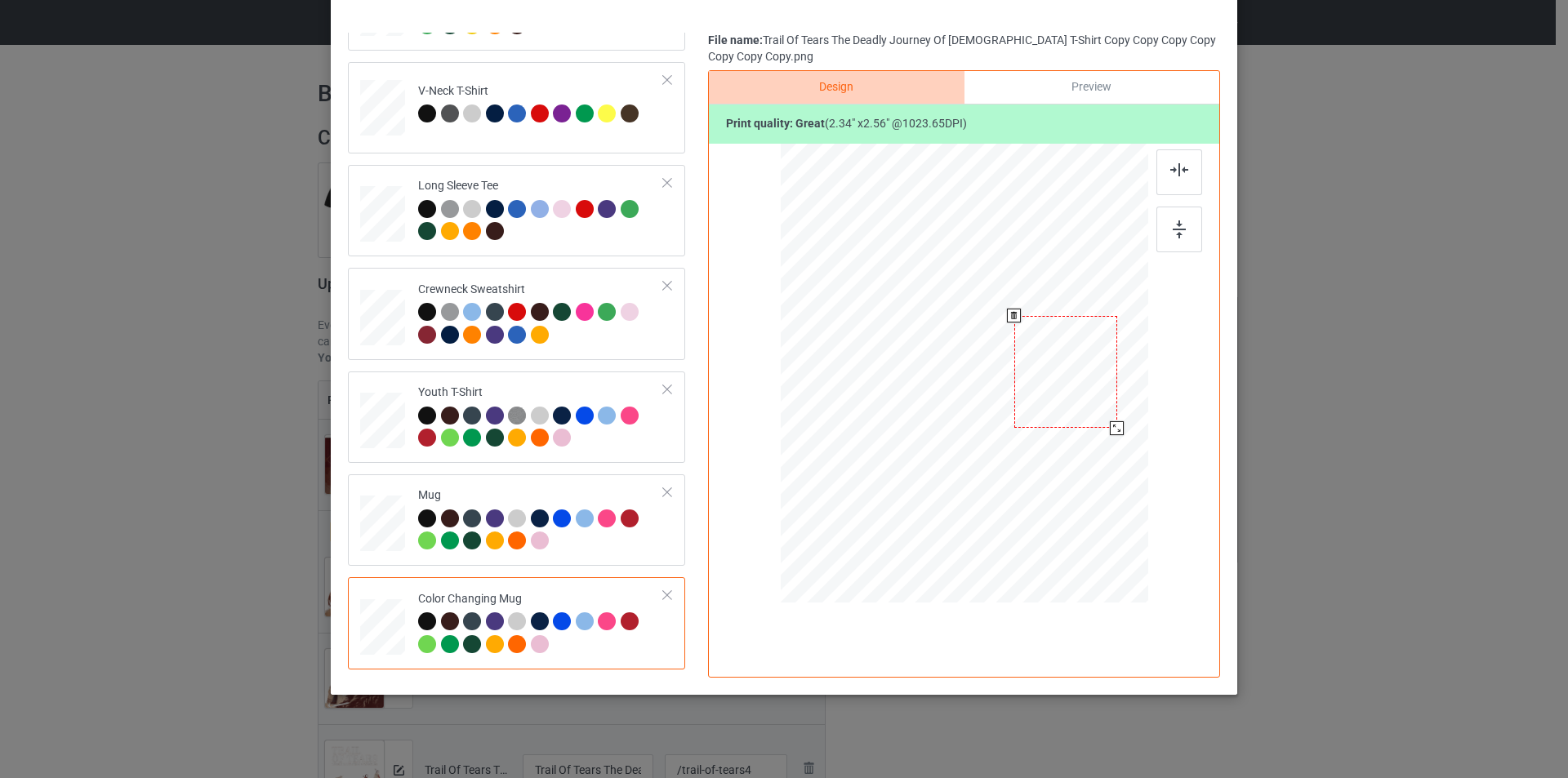
click at [1079, 396] on div at bounding box center [1066, 372] width 102 height 113
click at [1110, 431] on div at bounding box center [1117, 429] width 14 height 14
click at [638, 554] on div at bounding box center [541, 532] width 246 height 45
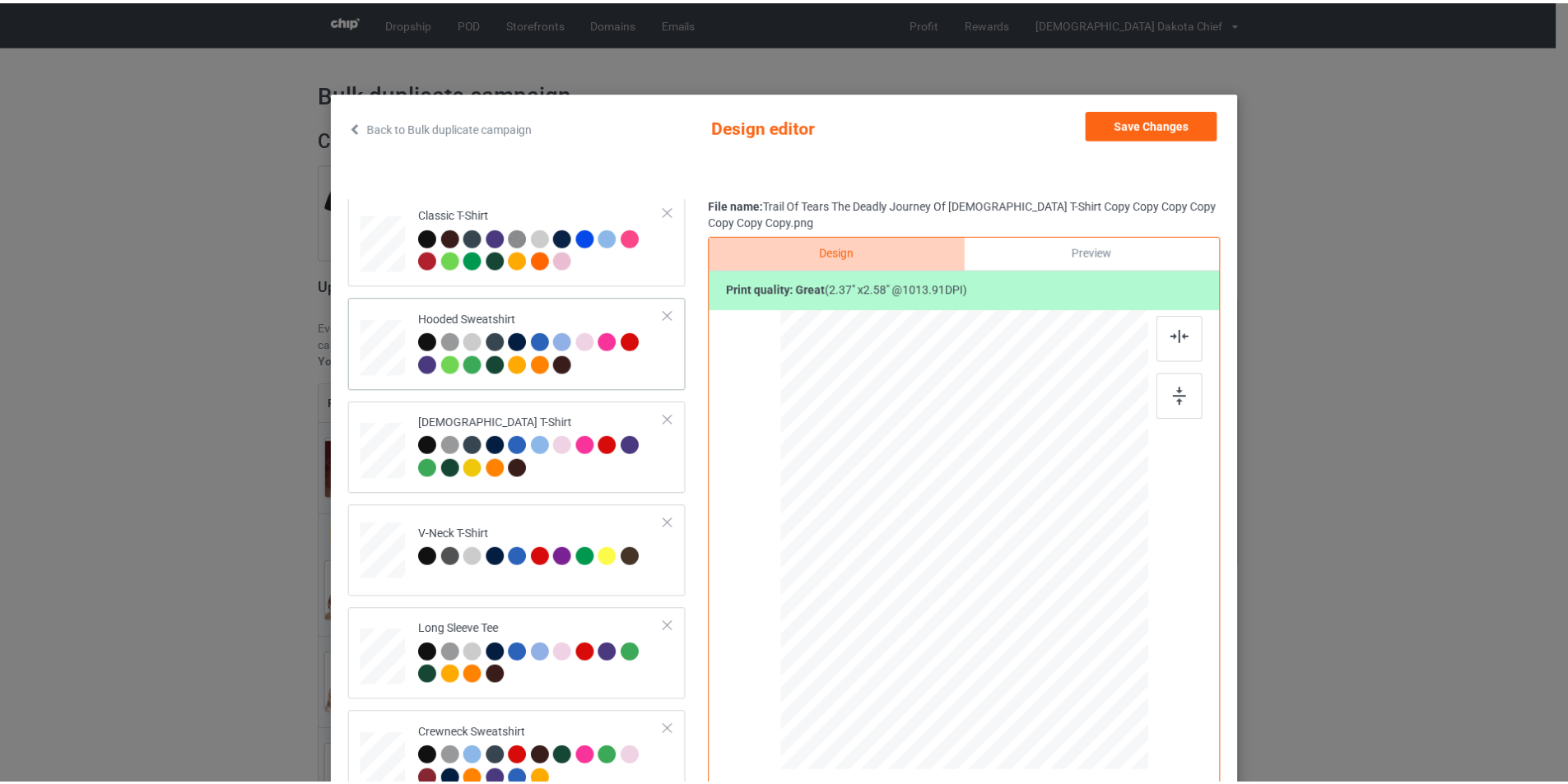
scroll to position [0, 0]
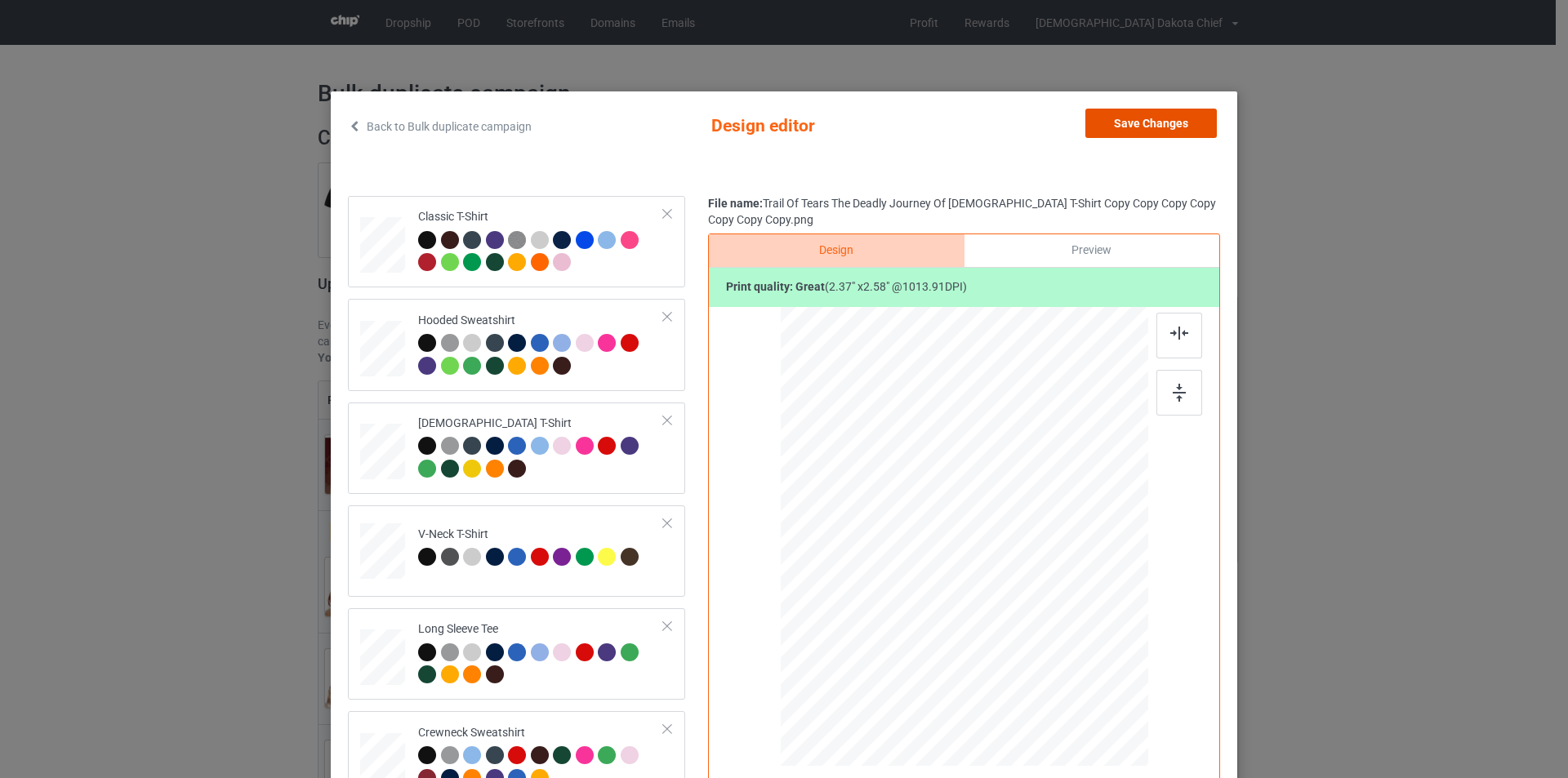
click at [1166, 124] on button "Save Changes" at bounding box center [1151, 123] width 132 height 29
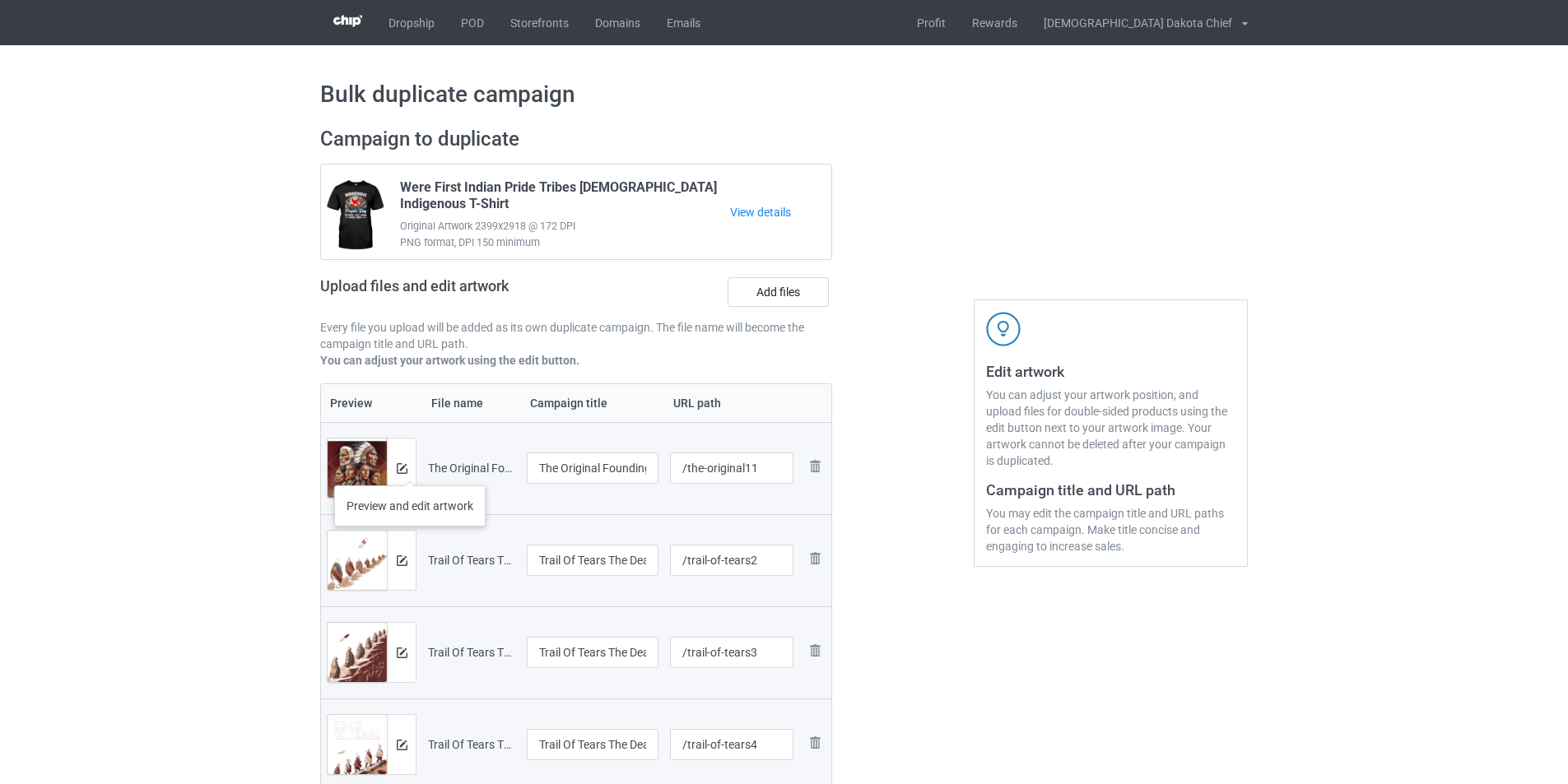
click at [410, 469] on div at bounding box center [400, 468] width 28 height 59
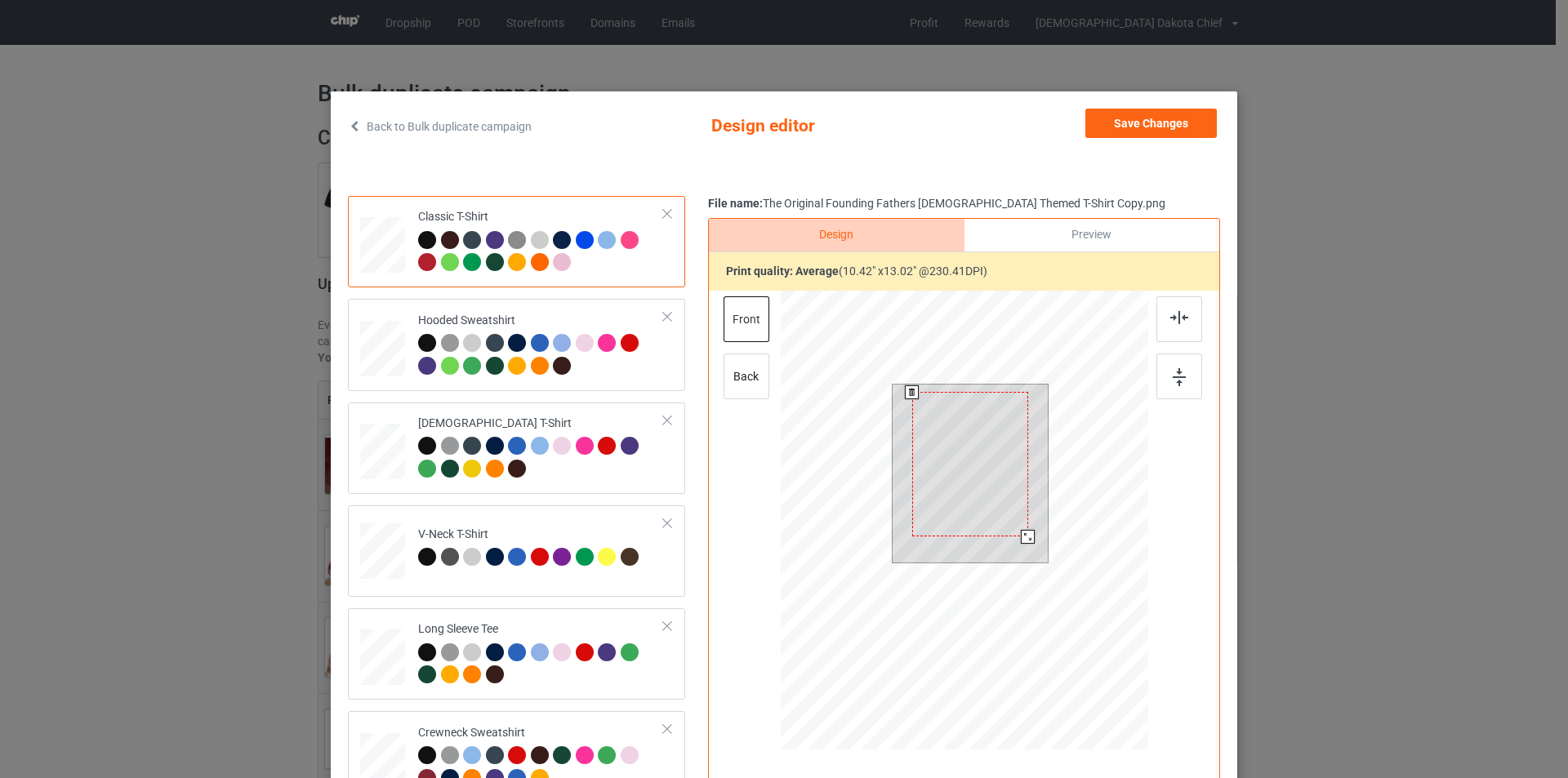
click at [1021, 534] on div at bounding box center [1027, 537] width 14 height 14
click at [1146, 126] on button "Save Changes" at bounding box center [1151, 123] width 132 height 29
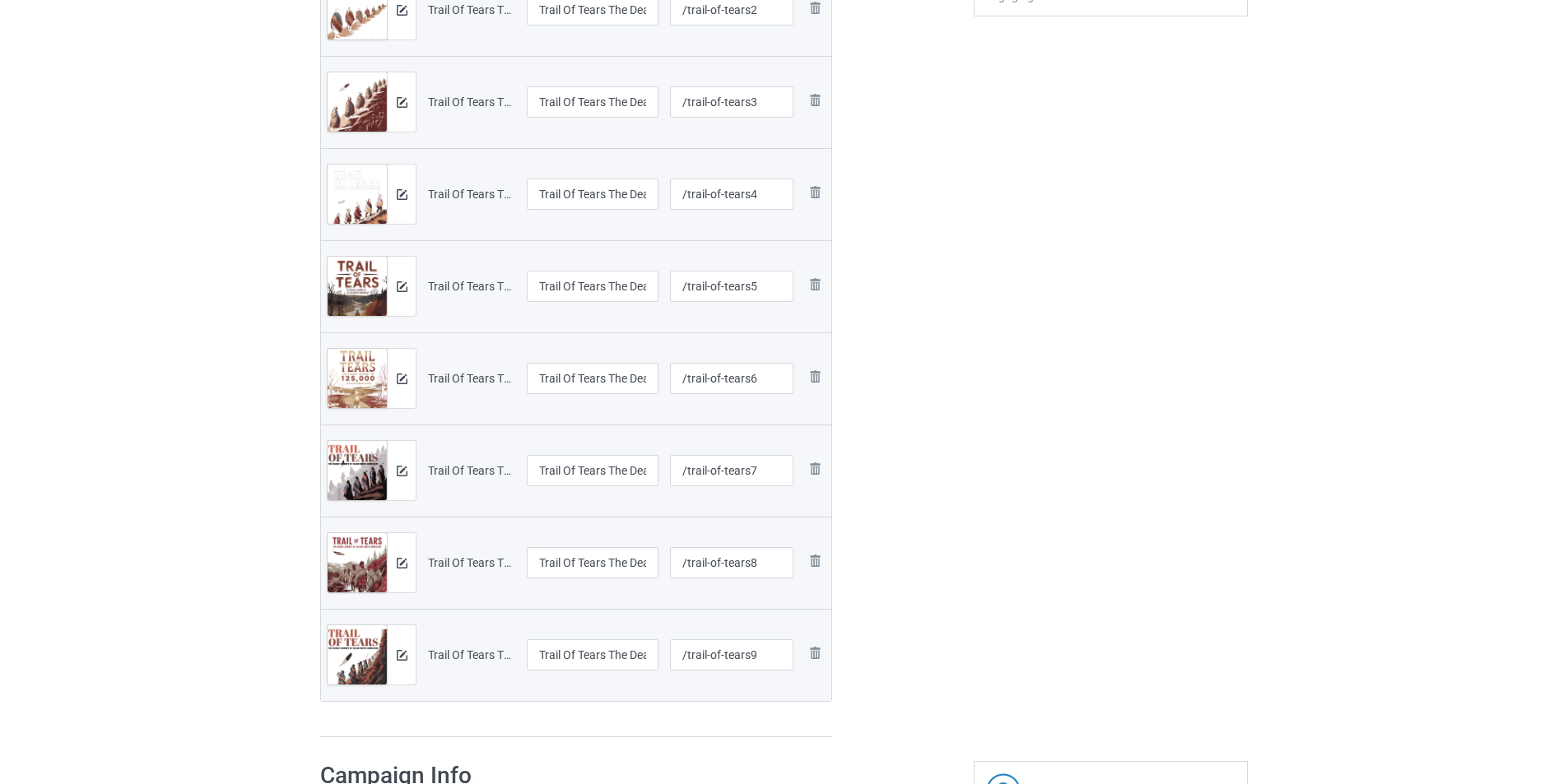
scroll to position [576, 0]
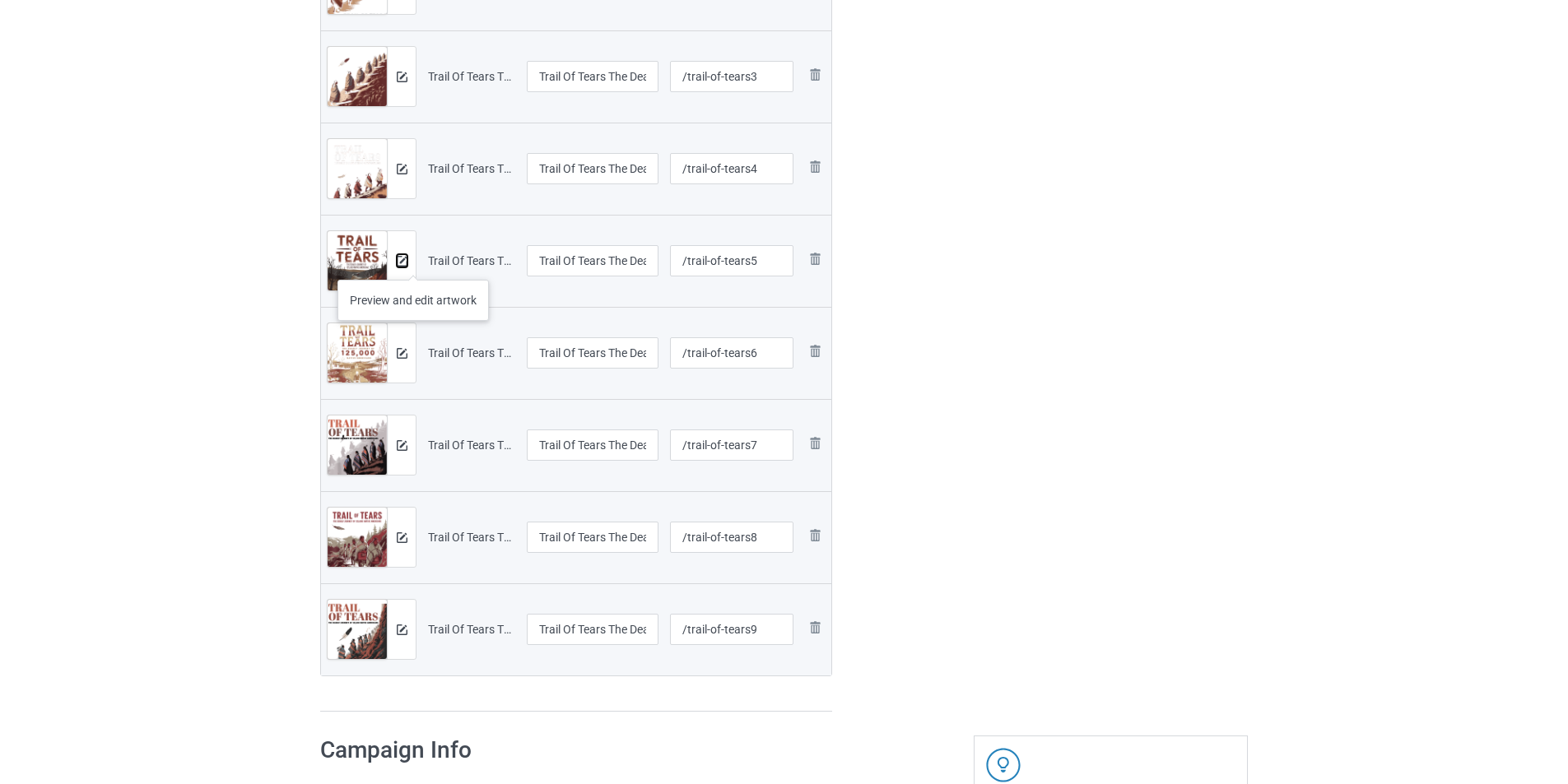
click at [404, 262] on img at bounding box center [402, 261] width 10 height 10
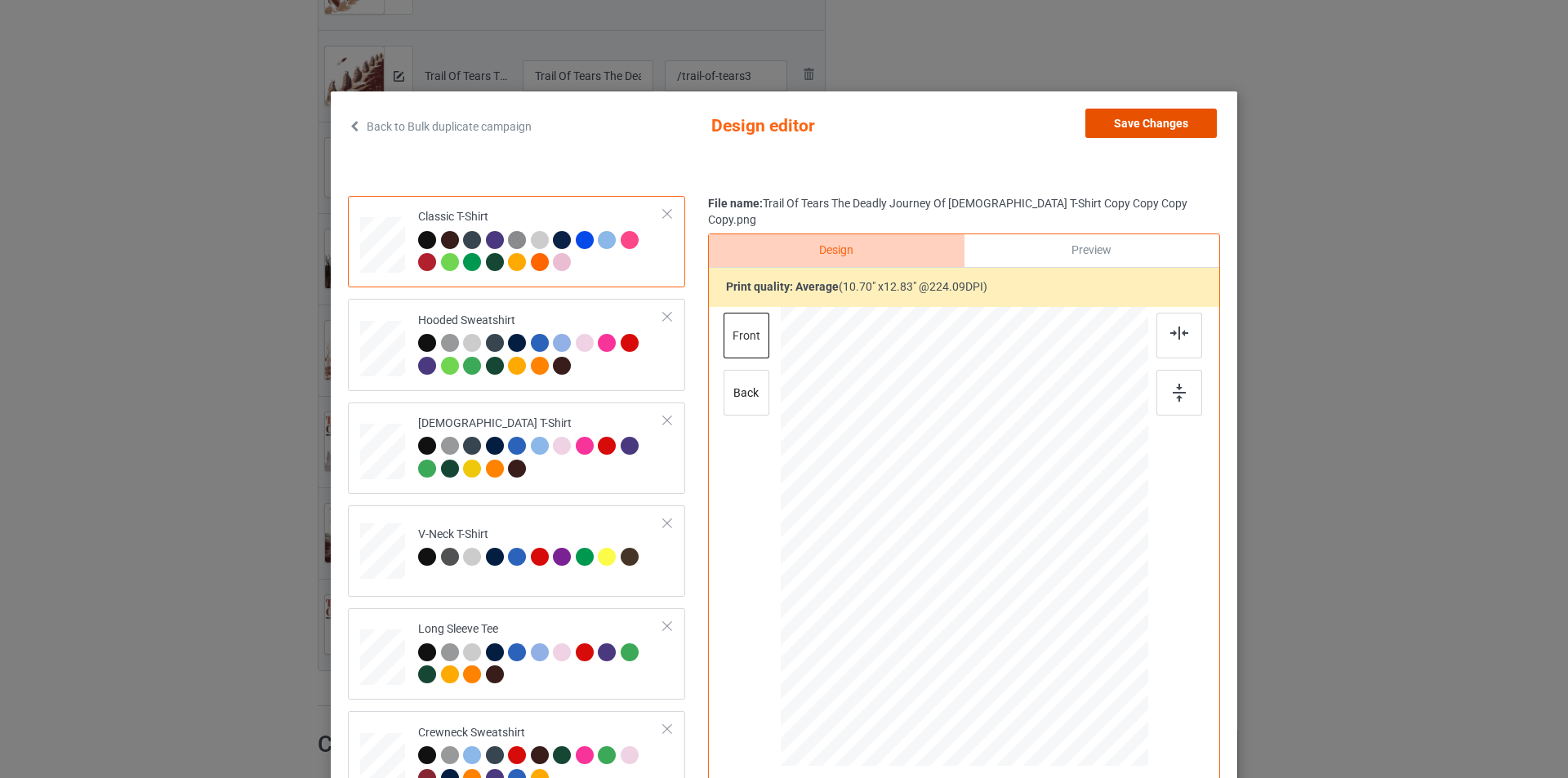
click at [1164, 120] on button "Save Changes" at bounding box center [1151, 123] width 132 height 29
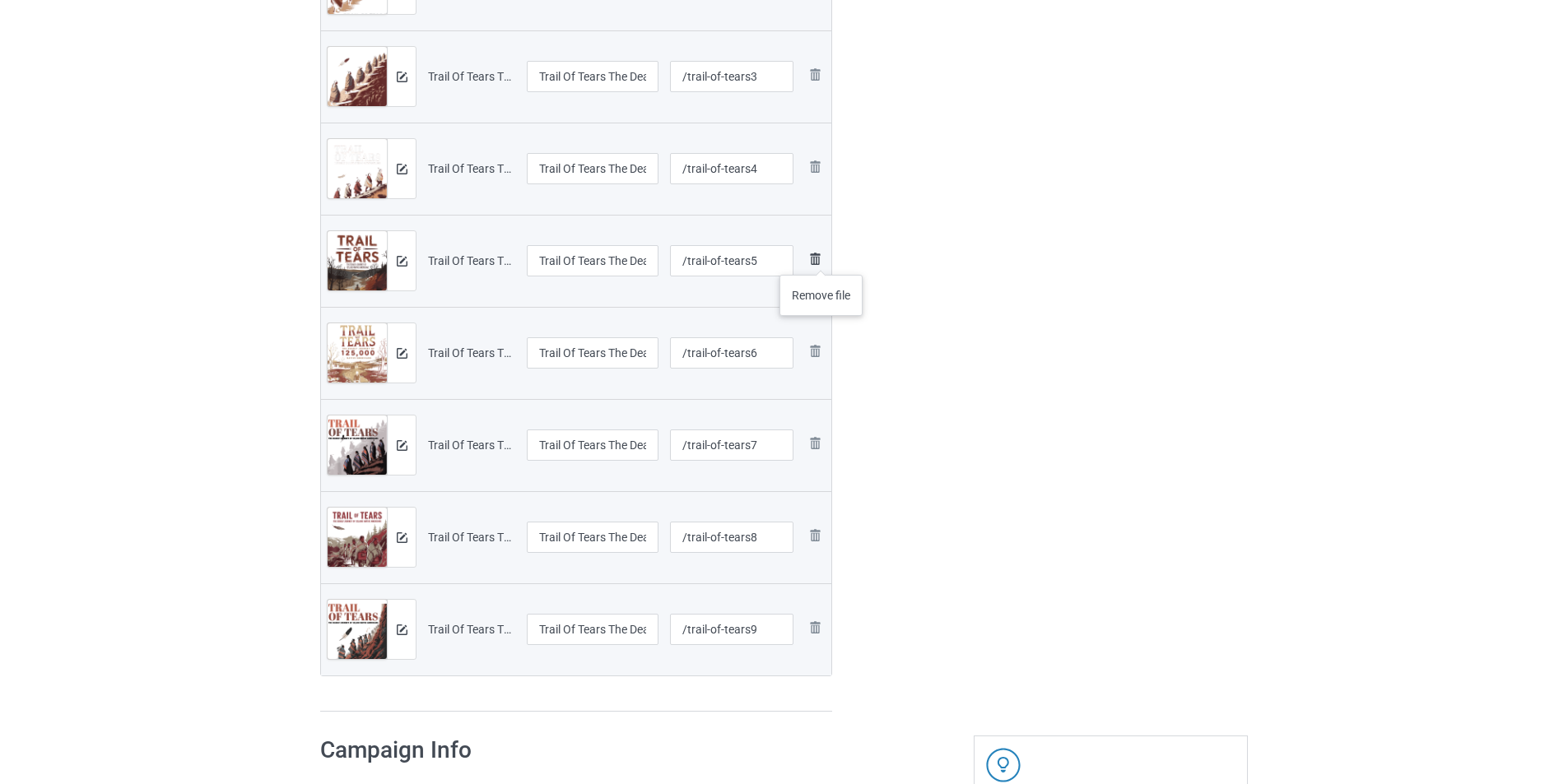
click at [821, 258] on img at bounding box center [814, 259] width 20 height 20
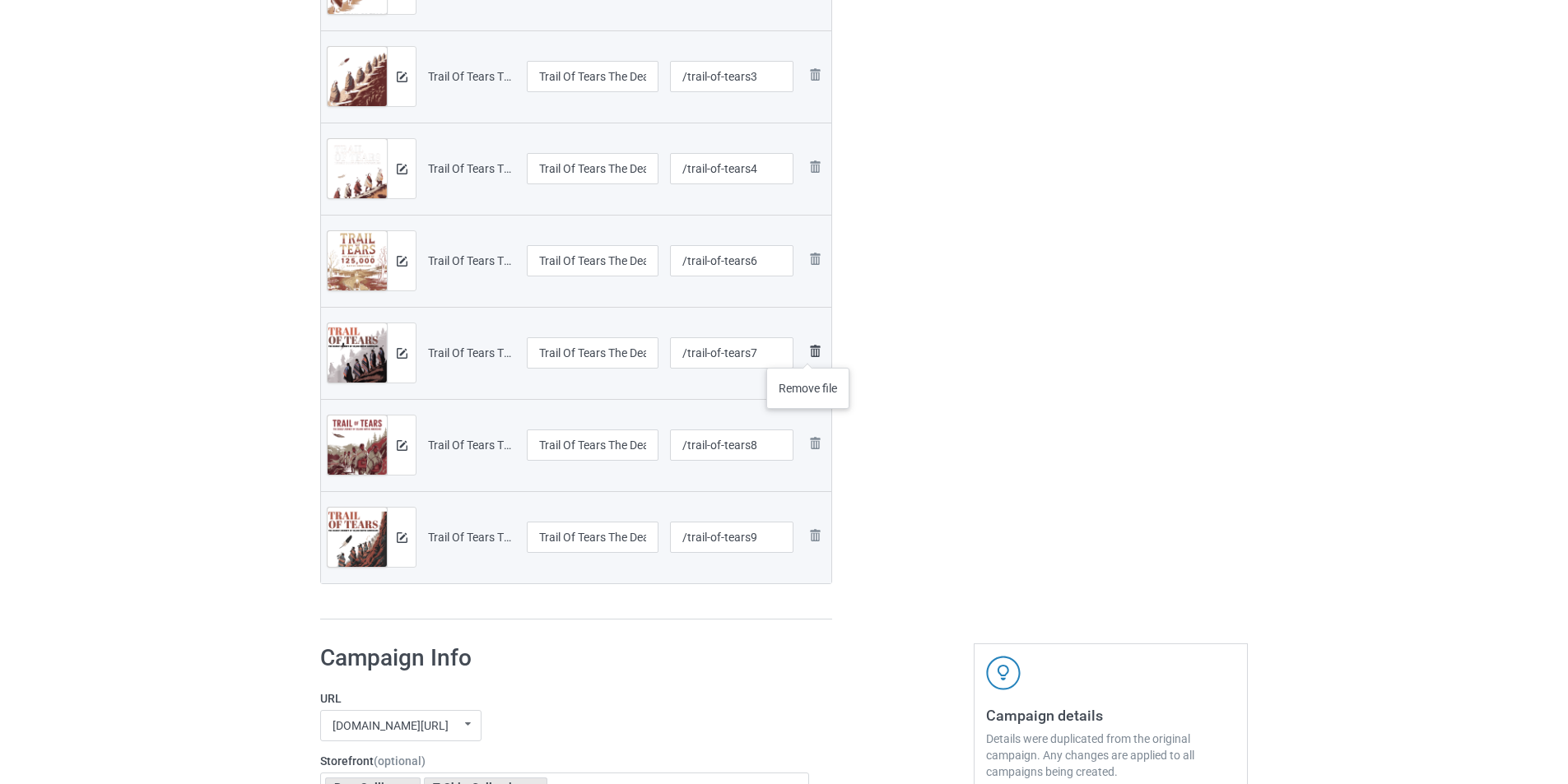
click at [808, 351] on img at bounding box center [814, 351] width 20 height 20
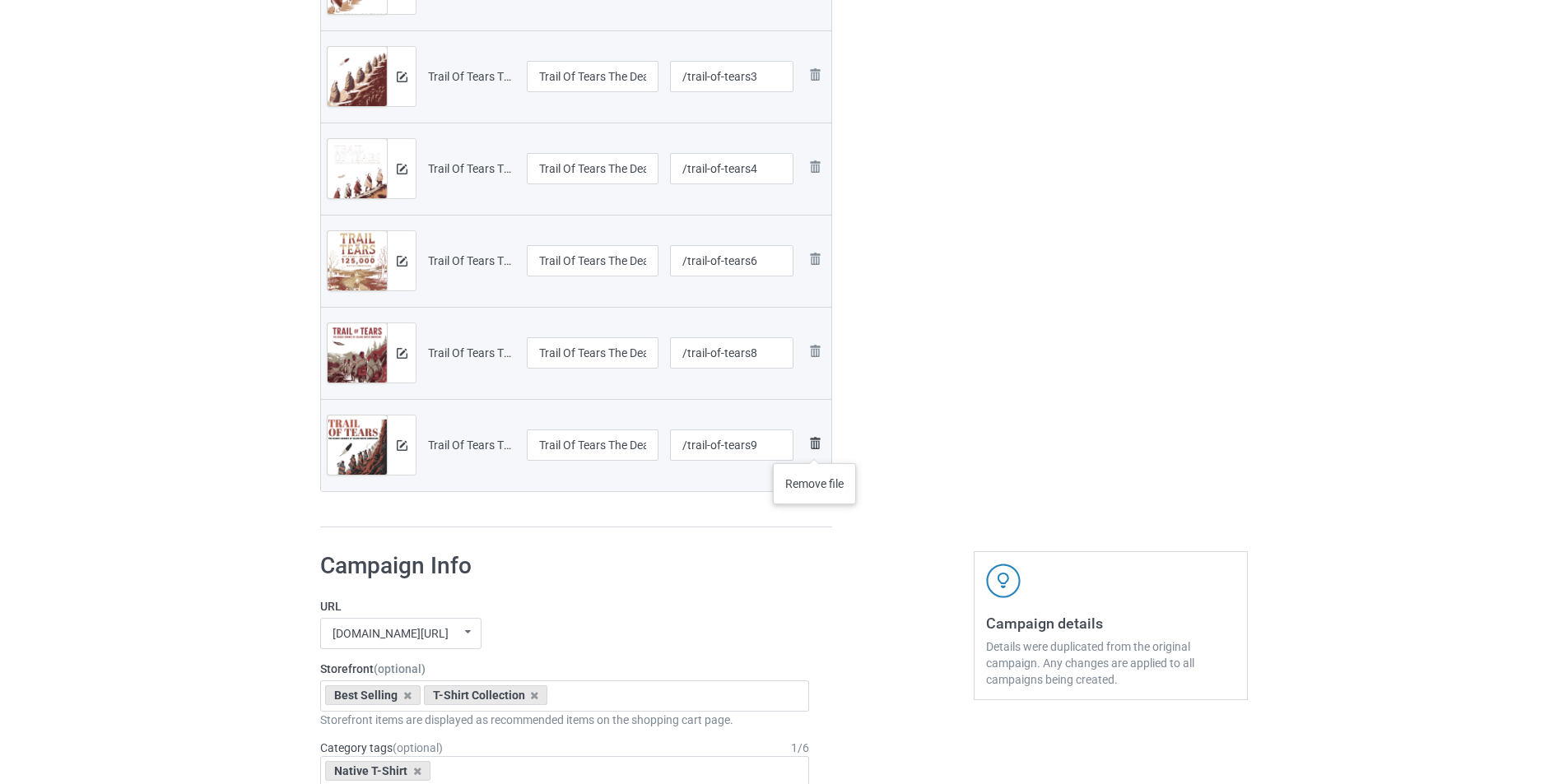
click at [815, 447] on img at bounding box center [814, 443] width 20 height 20
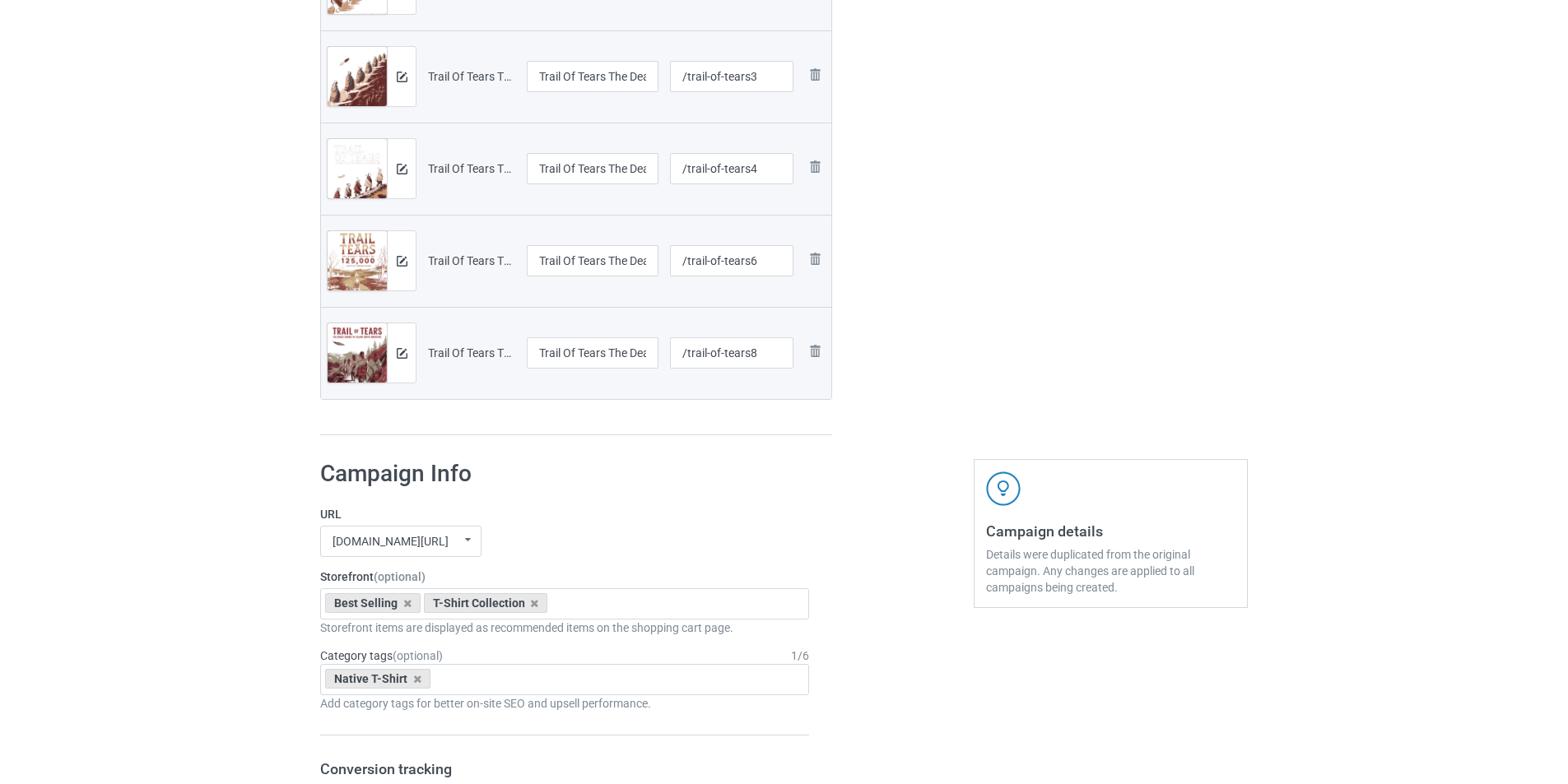
click at [374, 363] on img at bounding box center [357, 363] width 59 height 79
click at [399, 355] on img at bounding box center [402, 353] width 10 height 10
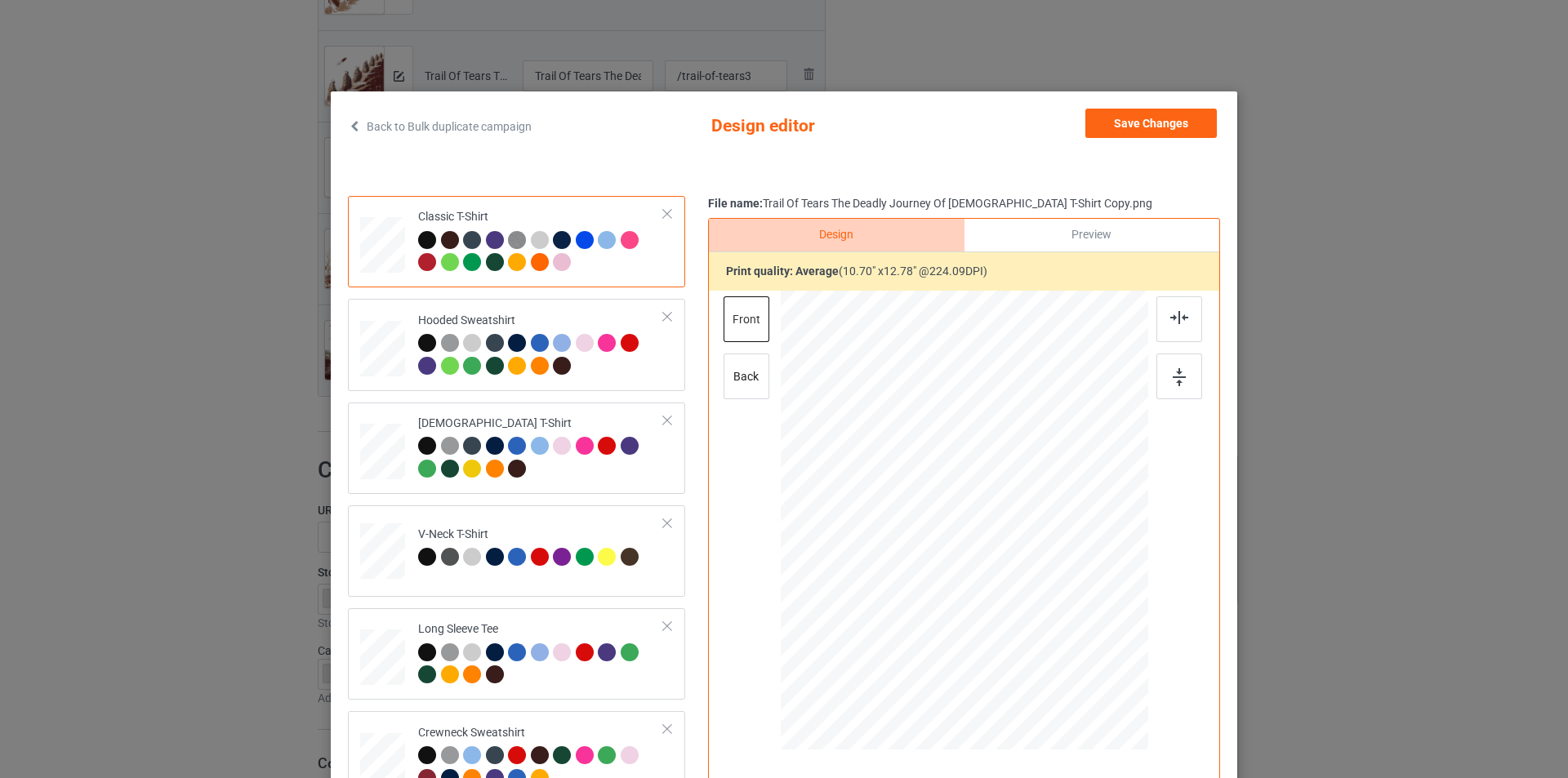
click at [535, 243] on div at bounding box center [540, 240] width 18 height 18
click at [447, 263] on div at bounding box center [449, 261] width 18 height 18
click at [418, 244] on div at bounding box center [427, 240] width 18 height 18
click at [1197, 120] on button "Save Changes" at bounding box center [1151, 123] width 132 height 29
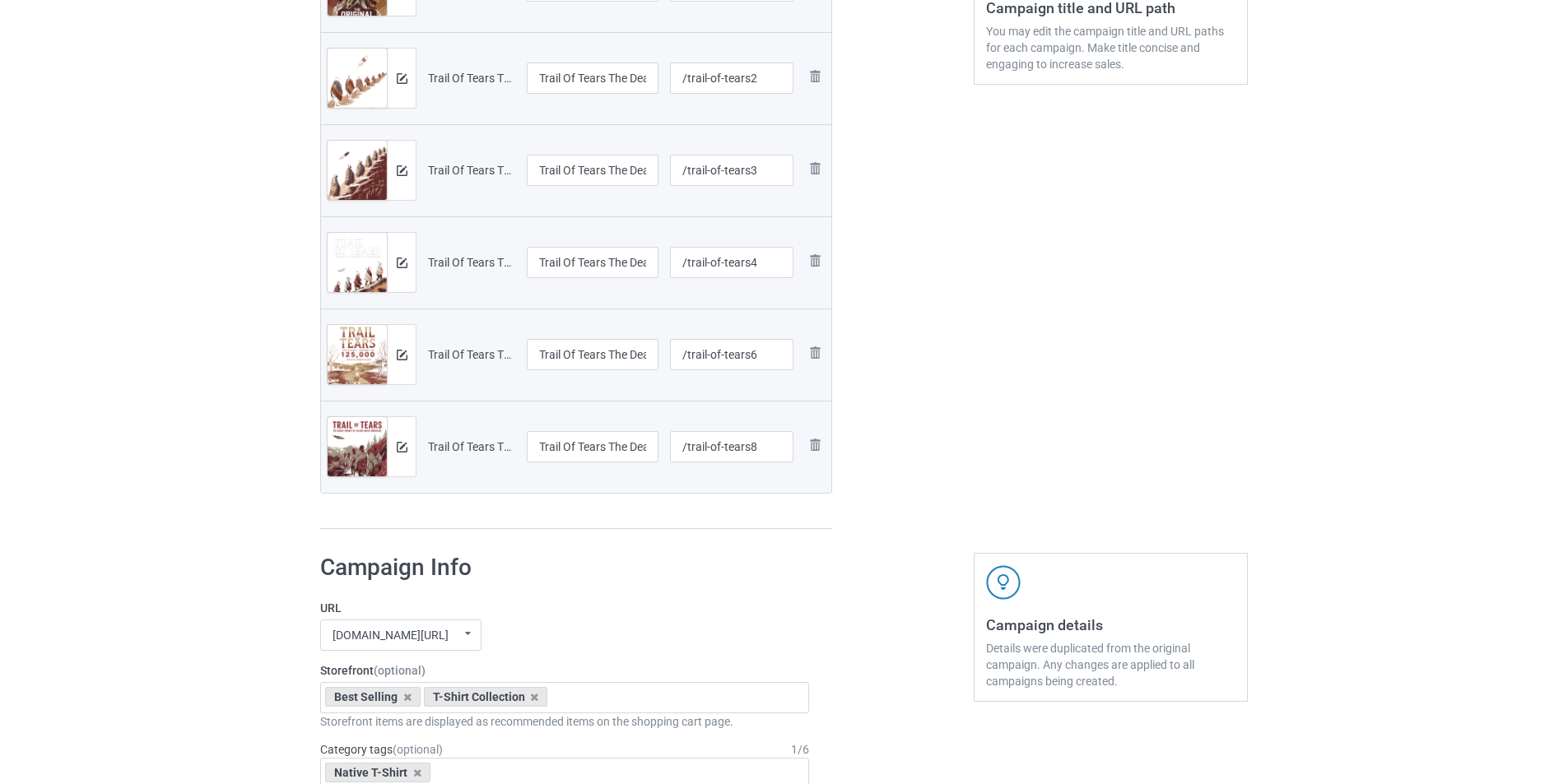
scroll to position [329, 0]
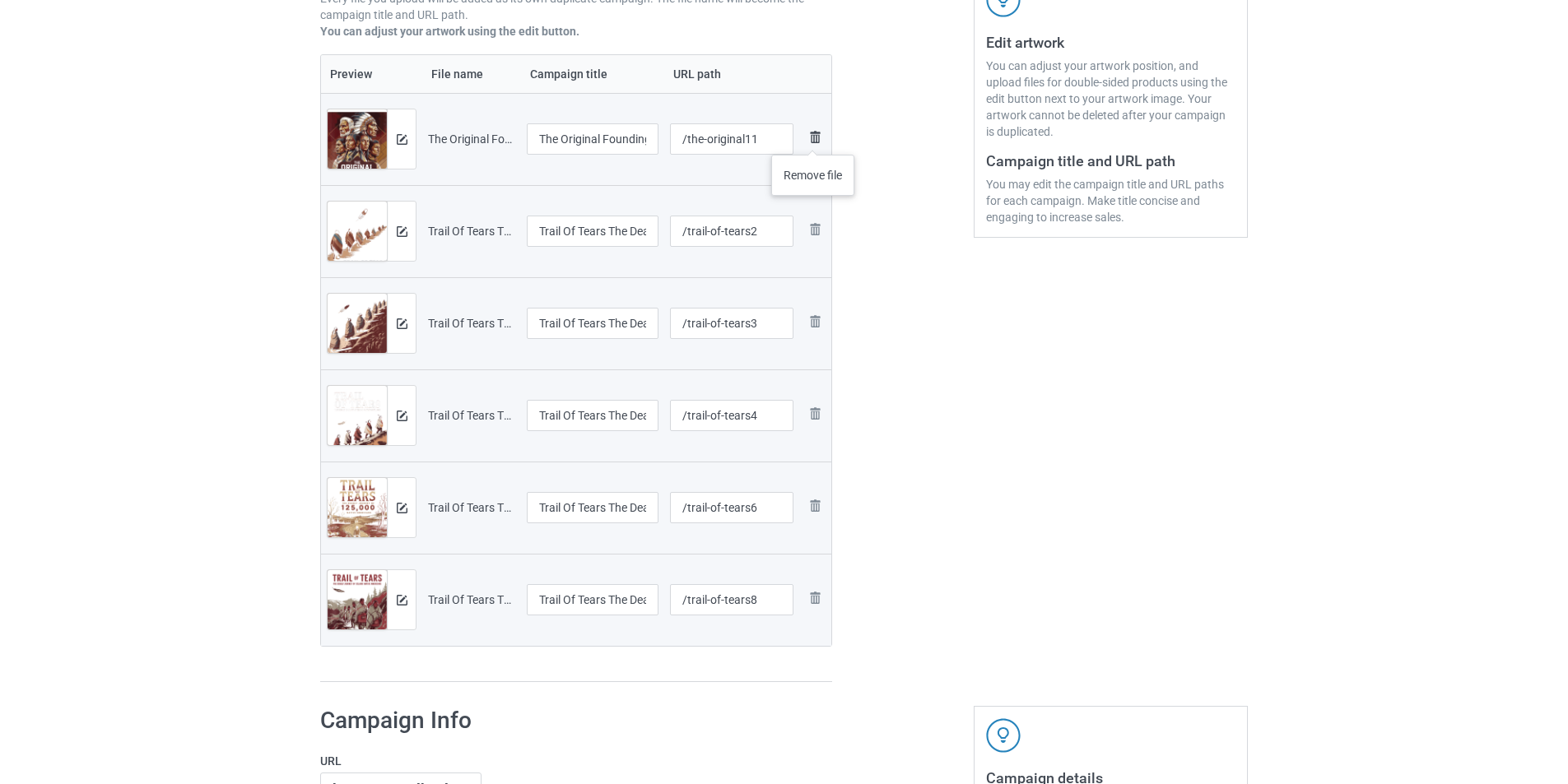
click at [813, 139] on img at bounding box center [814, 137] width 20 height 20
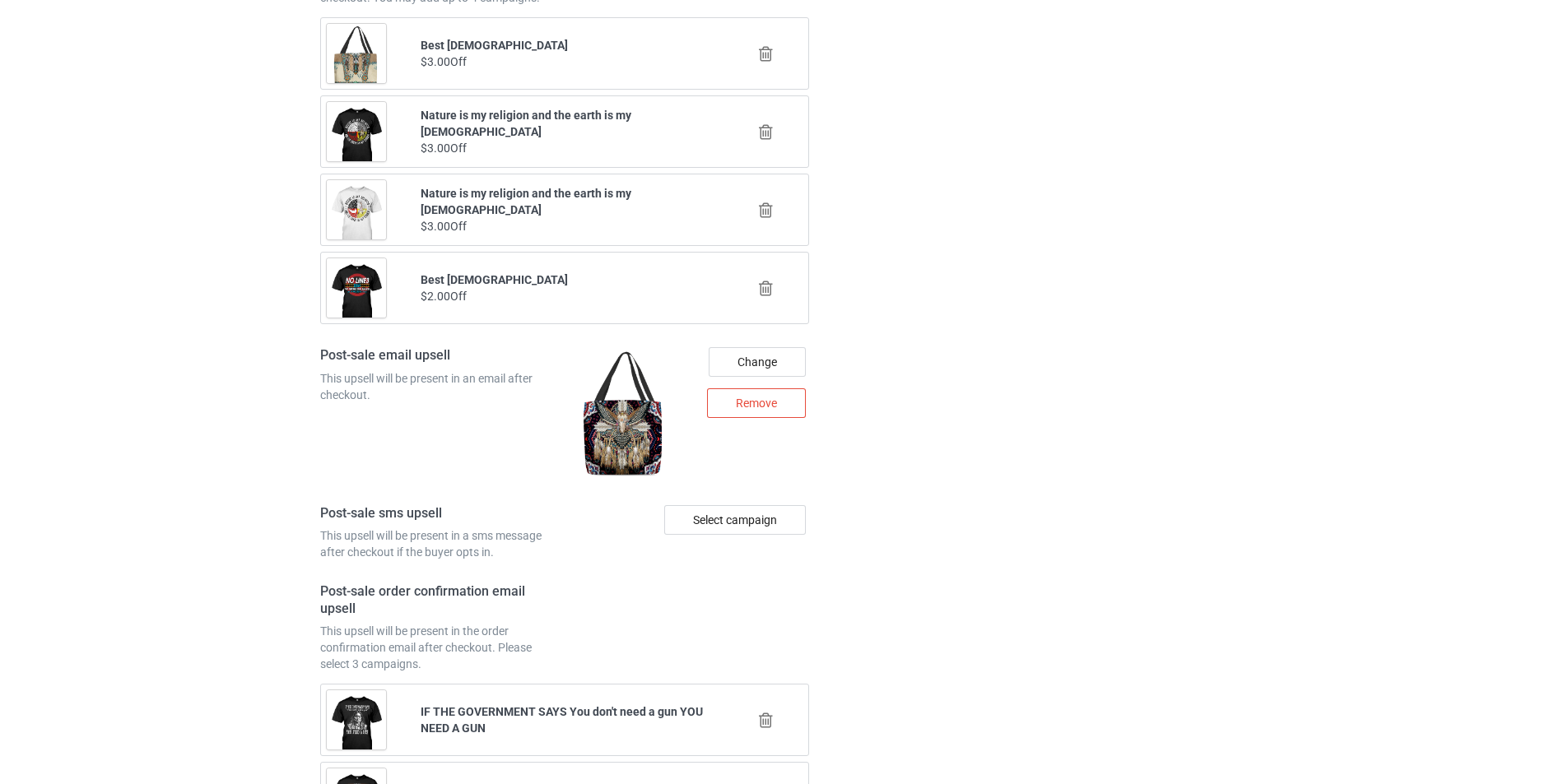
scroll to position [2559, 0]
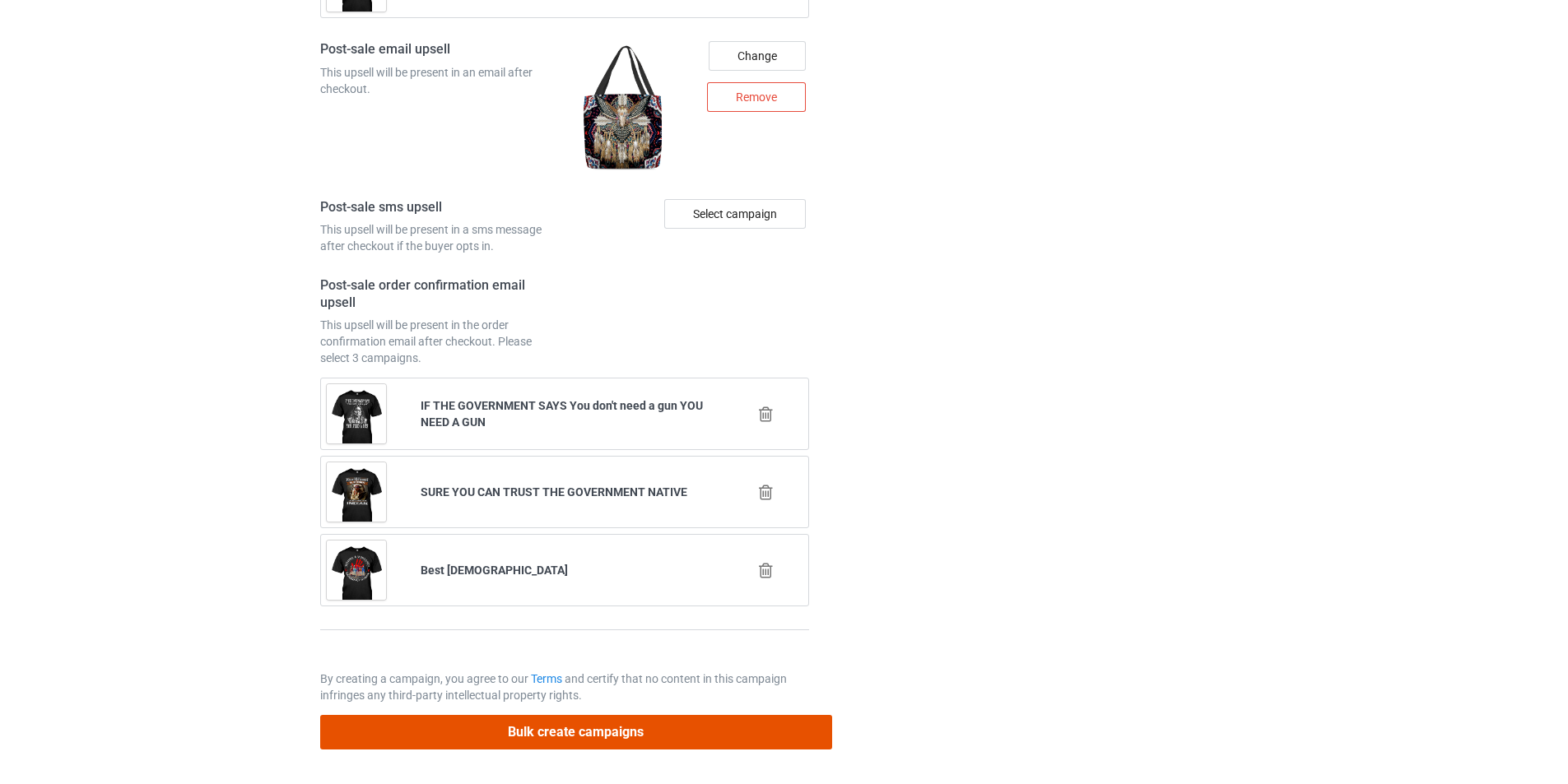
click at [583, 730] on button "Bulk create campaigns" at bounding box center [576, 732] width 512 height 34
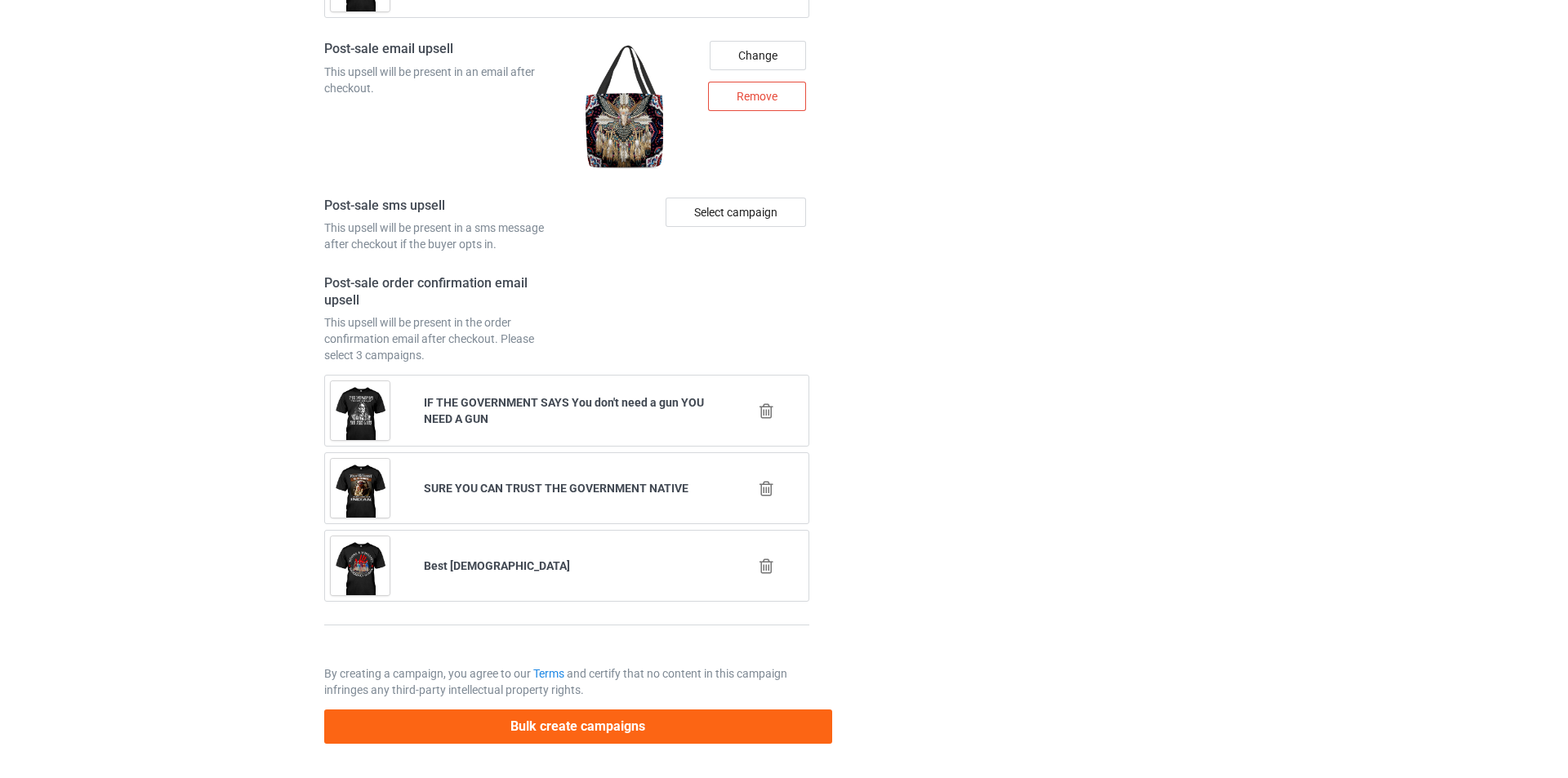
scroll to position [0, 0]
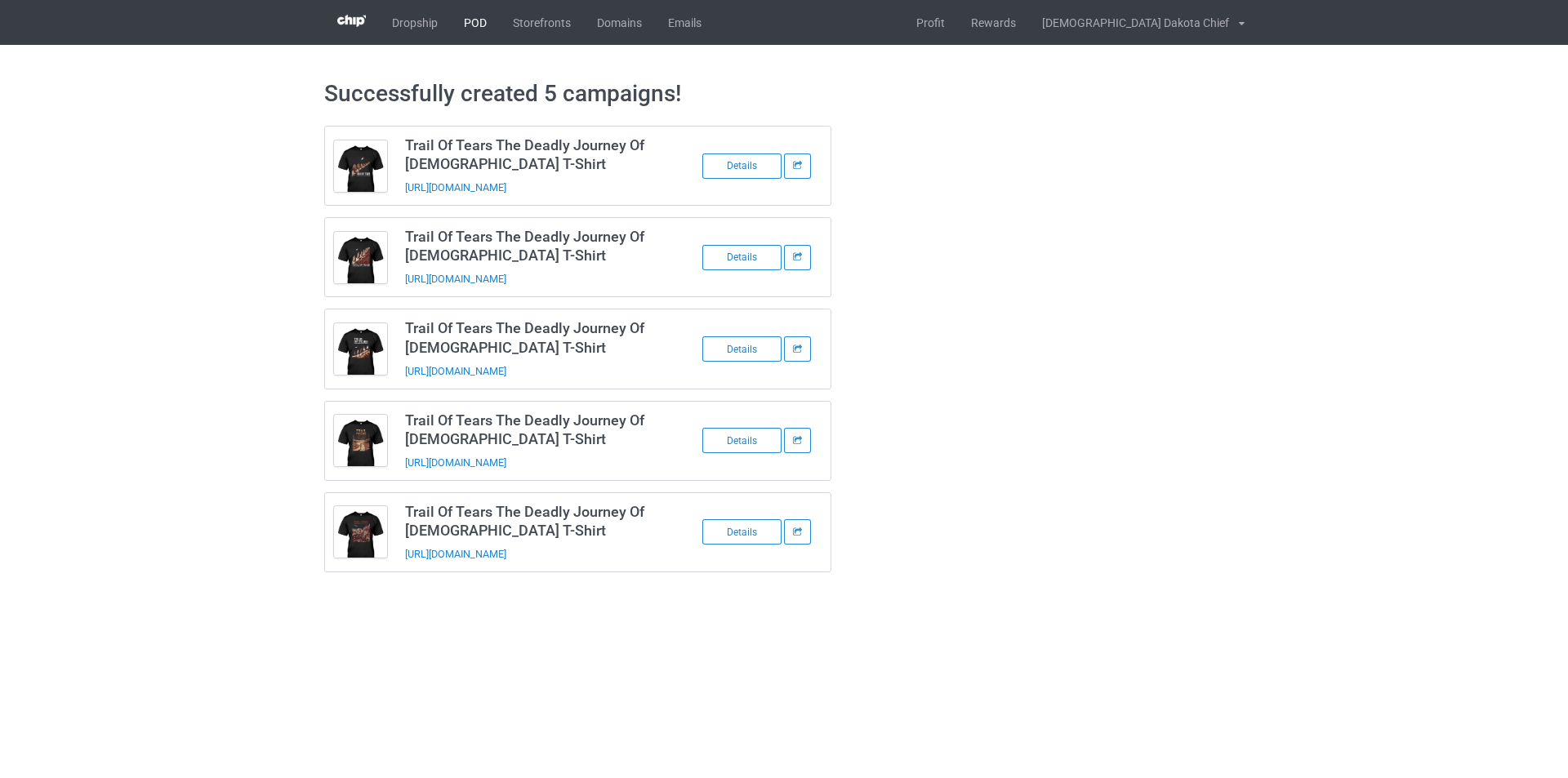
click at [486, 20] on link "POD" at bounding box center [475, 22] width 49 height 45
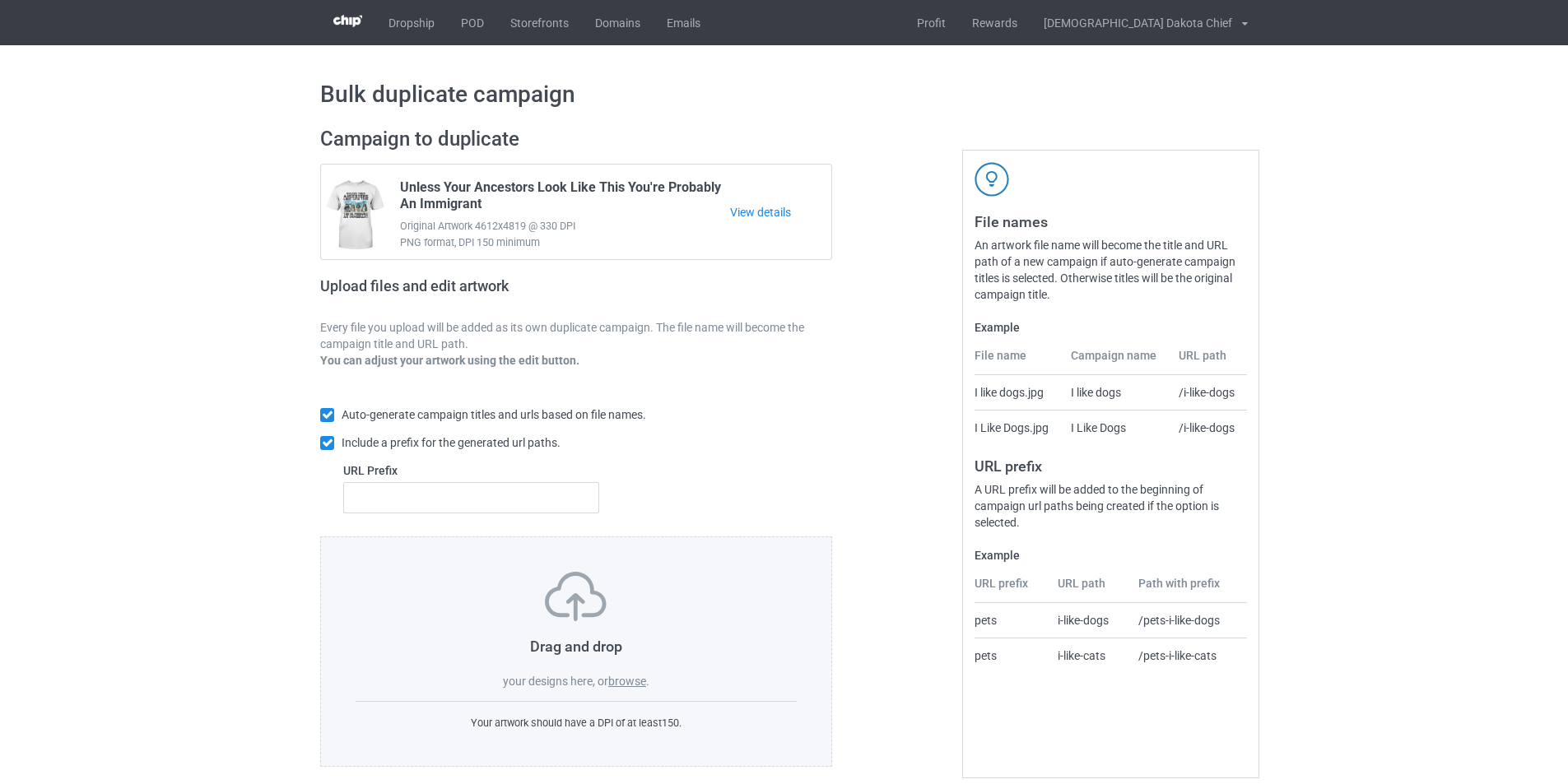
click at [636, 684] on label "browse" at bounding box center [627, 681] width 38 height 13
click at [0, 0] on input "browse" at bounding box center [0, 0] width 0 height 0
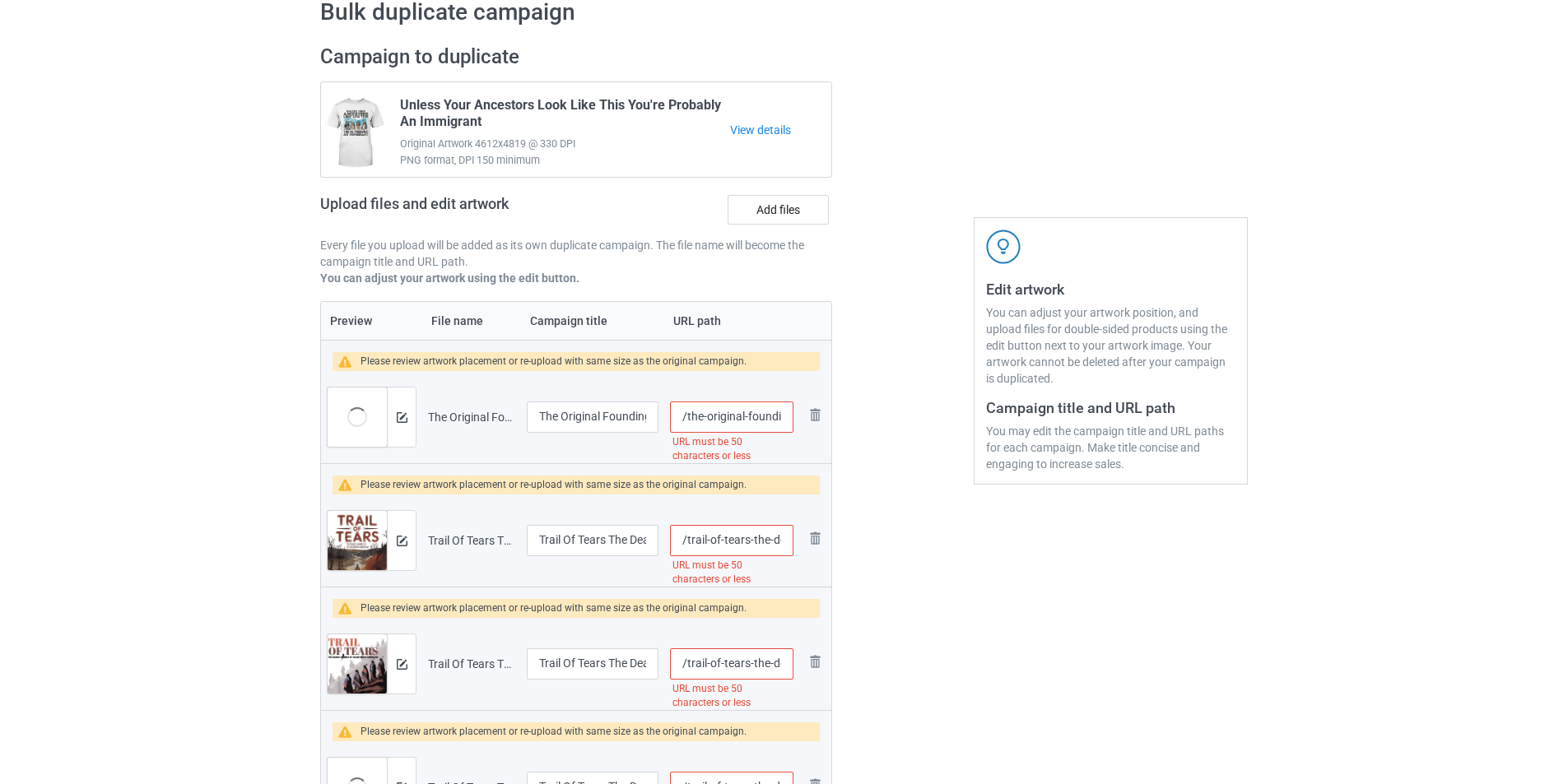
scroll to position [0, 238]
drag, startPoint x: 743, startPoint y: 415, endPoint x: 892, endPoint y: 417, distance: 149.0
click at [892, 417] on div "Campaign to duplicate Unless Your Ancestors Look Like This You're Probably An I…" at bounding box center [784, 457] width 950 height 849
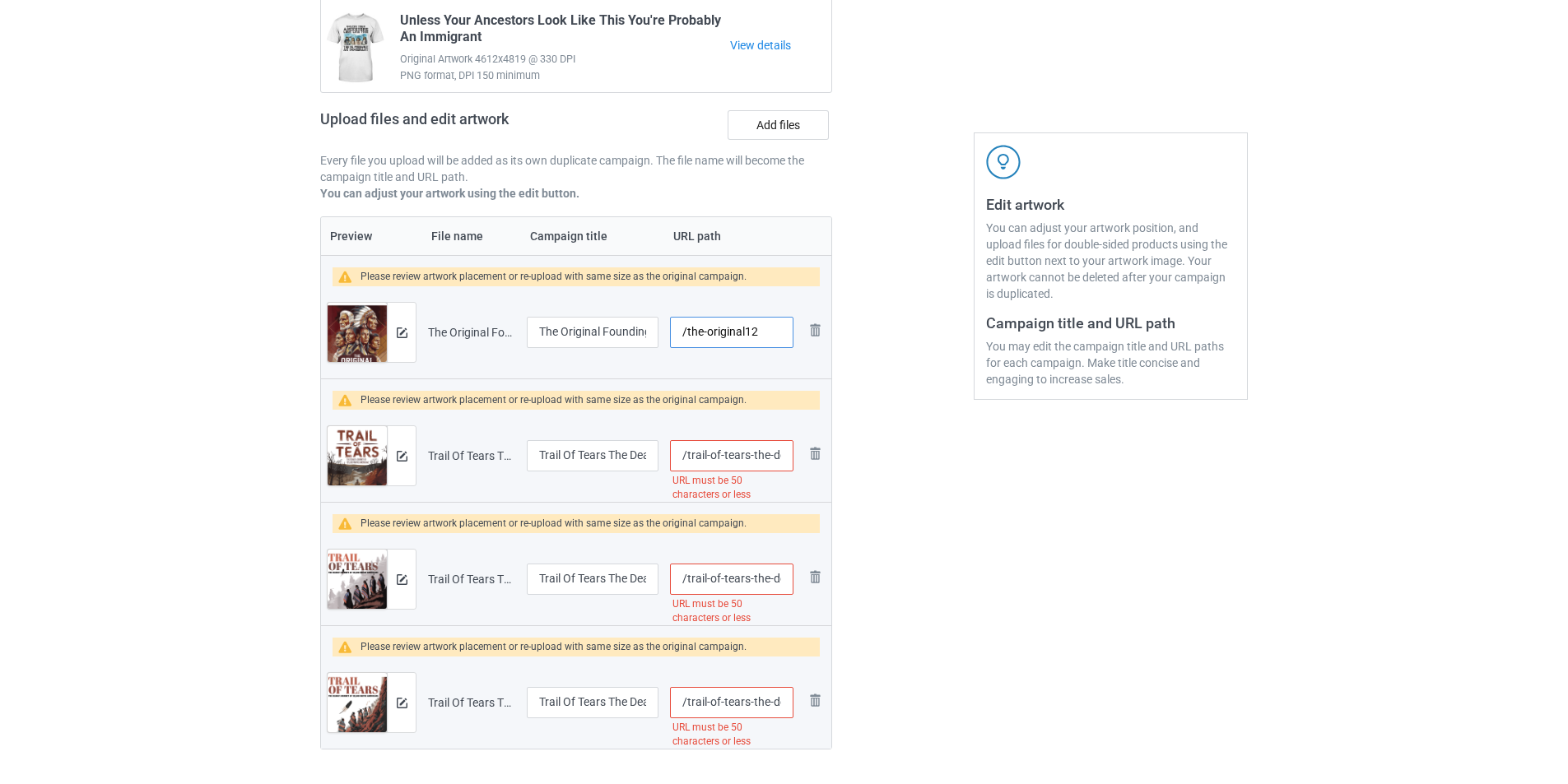
scroll to position [247, 0]
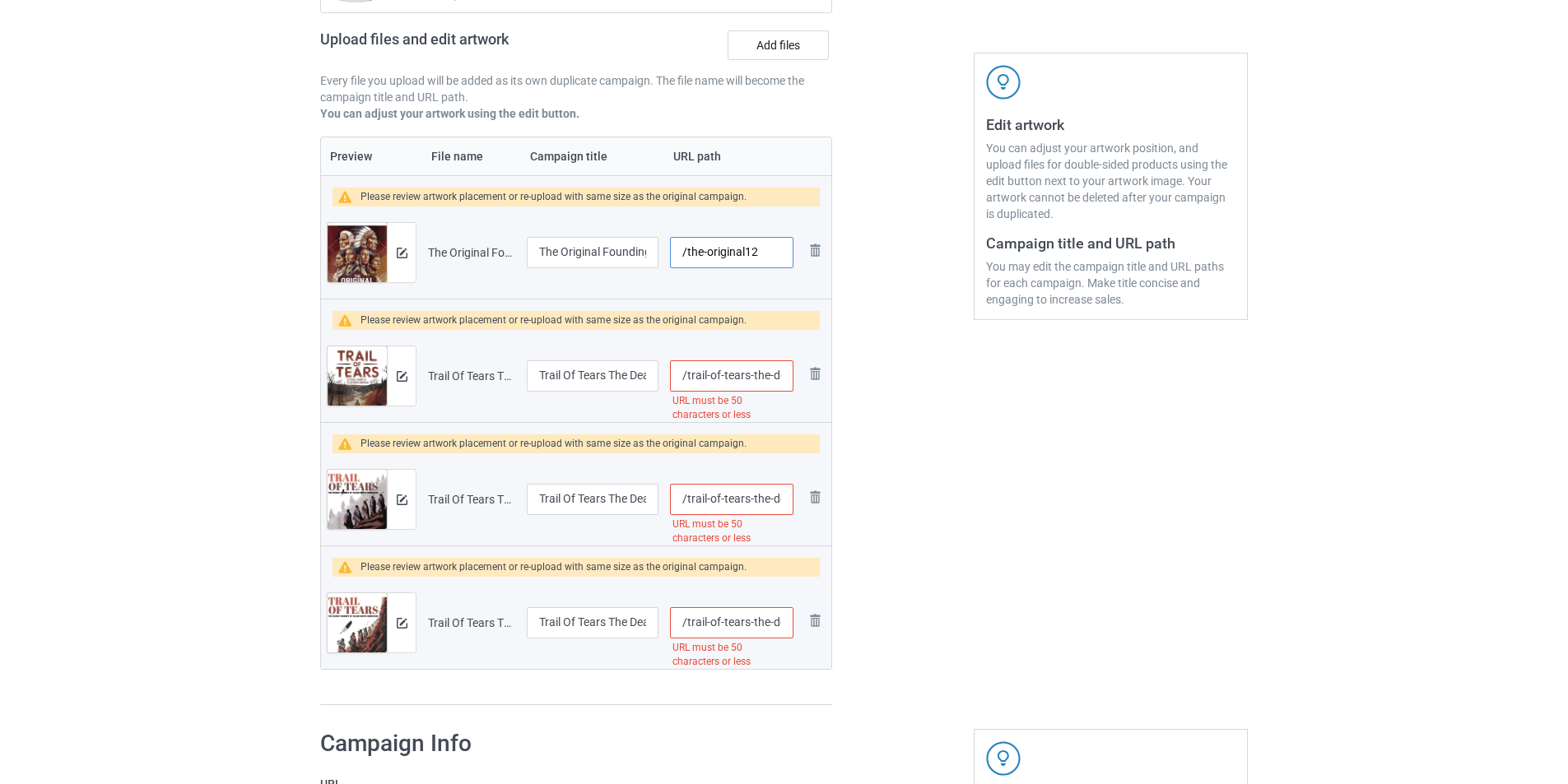
type input "/the-original12"
drag, startPoint x: 749, startPoint y: 375, endPoint x: 919, endPoint y: 380, distance: 170.1
click at [919, 380] on div "Campaign to duplicate Unless Your Ancestors Look Like This You're Probably An I…" at bounding box center [784, 293] width 950 height 849
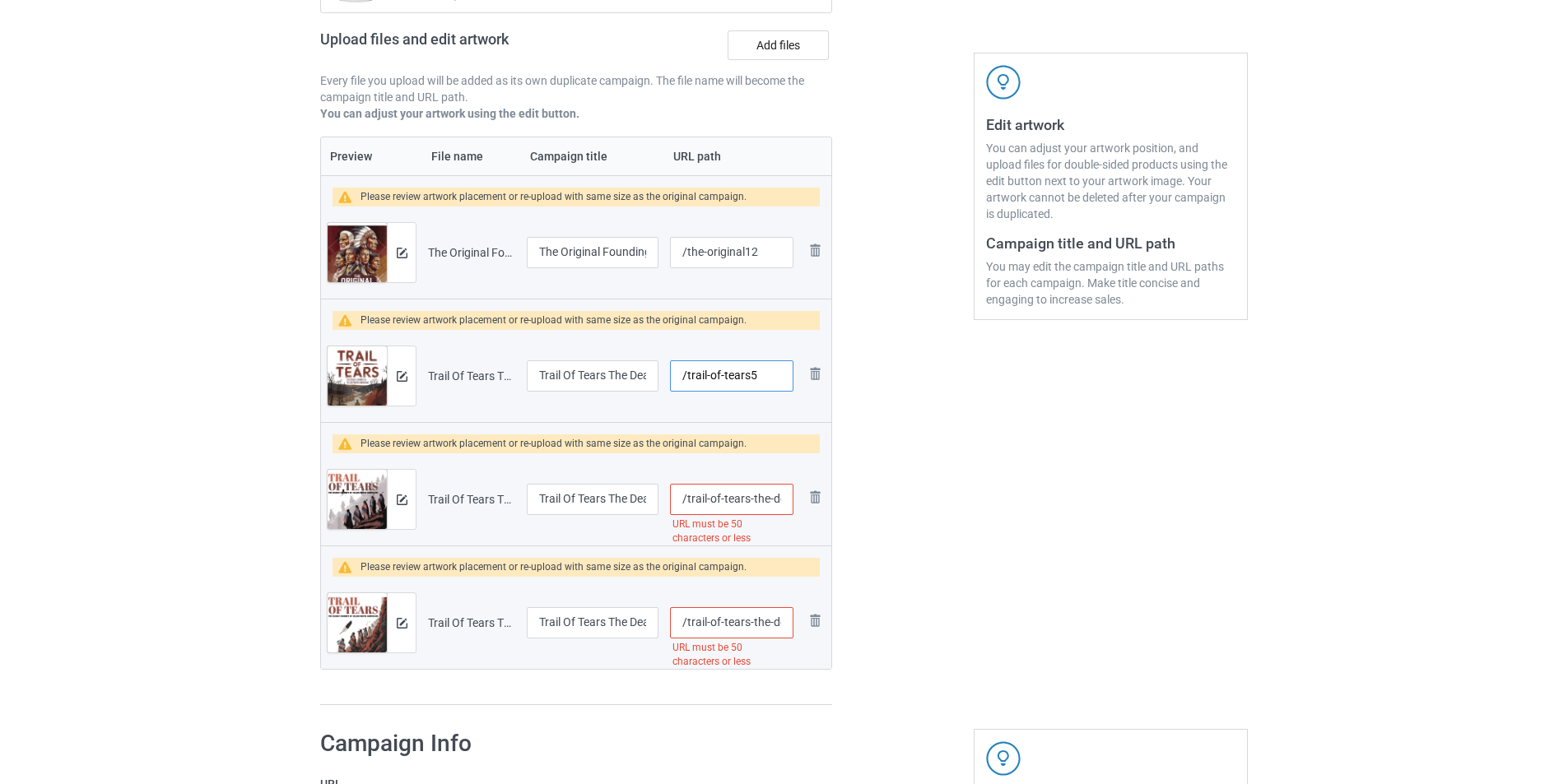
type input "/trail-of-tears5"
drag, startPoint x: 749, startPoint y: 498, endPoint x: 1044, endPoint y: 500, distance: 295.0
click at [1035, 497] on div "Campaign to duplicate Unless Your Ancestors Look Like This You're Probably An I…" at bounding box center [784, 293] width 950 height 849
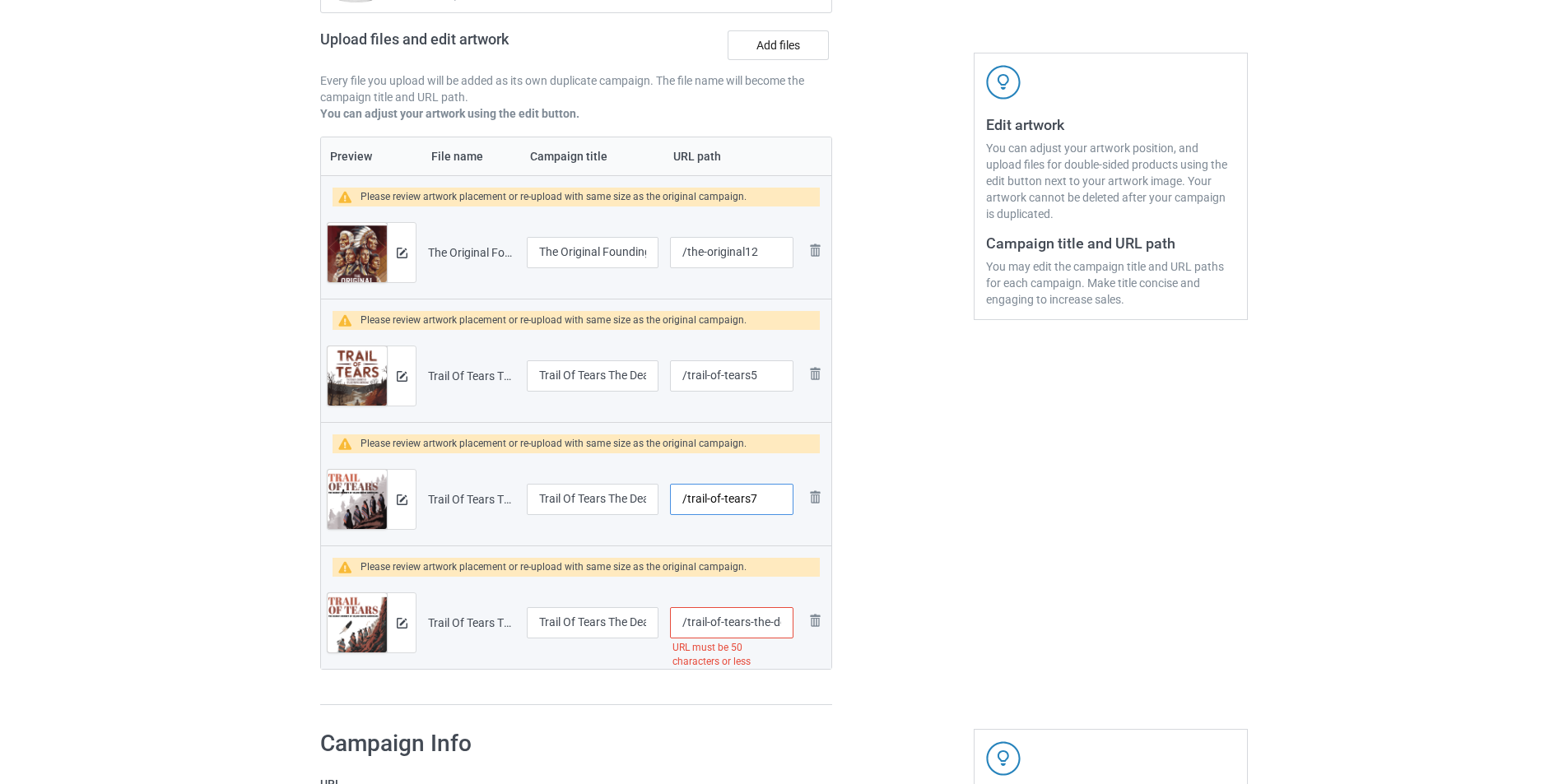
type input "/trail-of-tears7"
drag, startPoint x: 747, startPoint y: 624, endPoint x: 937, endPoint y: 624, distance: 190.0
click at [937, 624] on div "Campaign to duplicate Unless Your Ancestors Look Like This You're Probably An I…" at bounding box center [784, 293] width 950 height 849
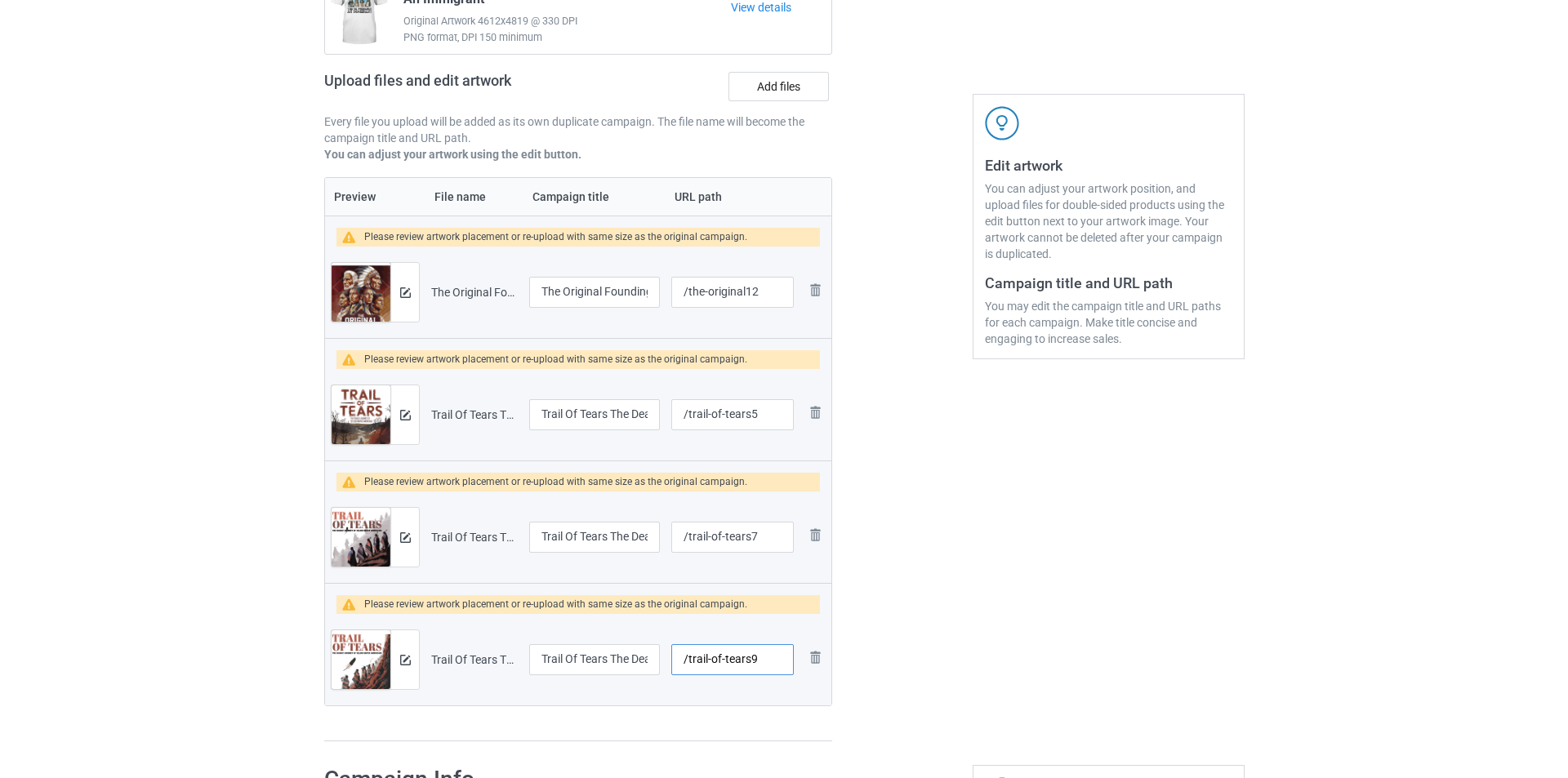
scroll to position [163, 0]
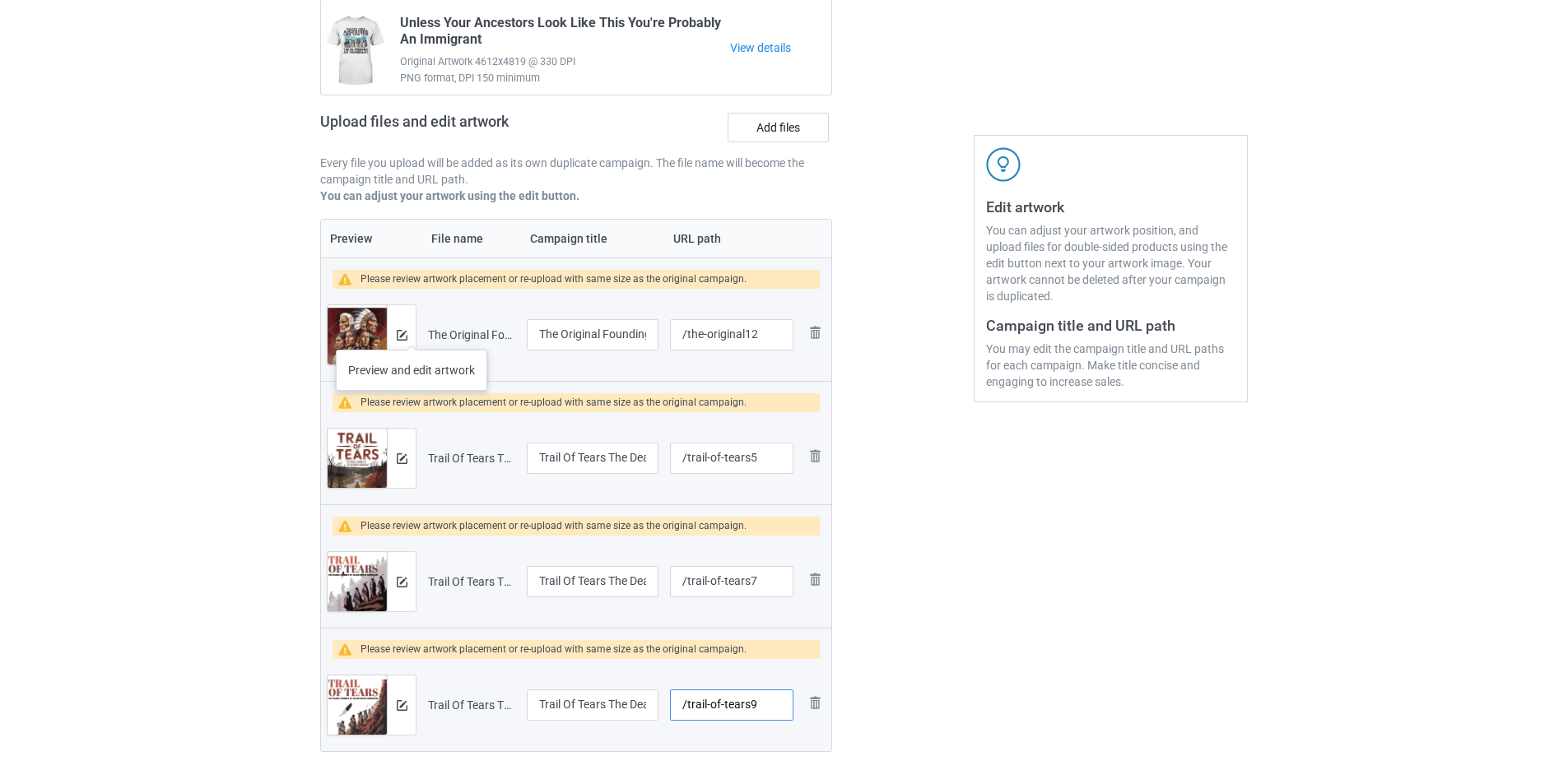
type input "/trail-of-tears9"
click at [411, 333] on div at bounding box center [400, 335] width 28 height 59
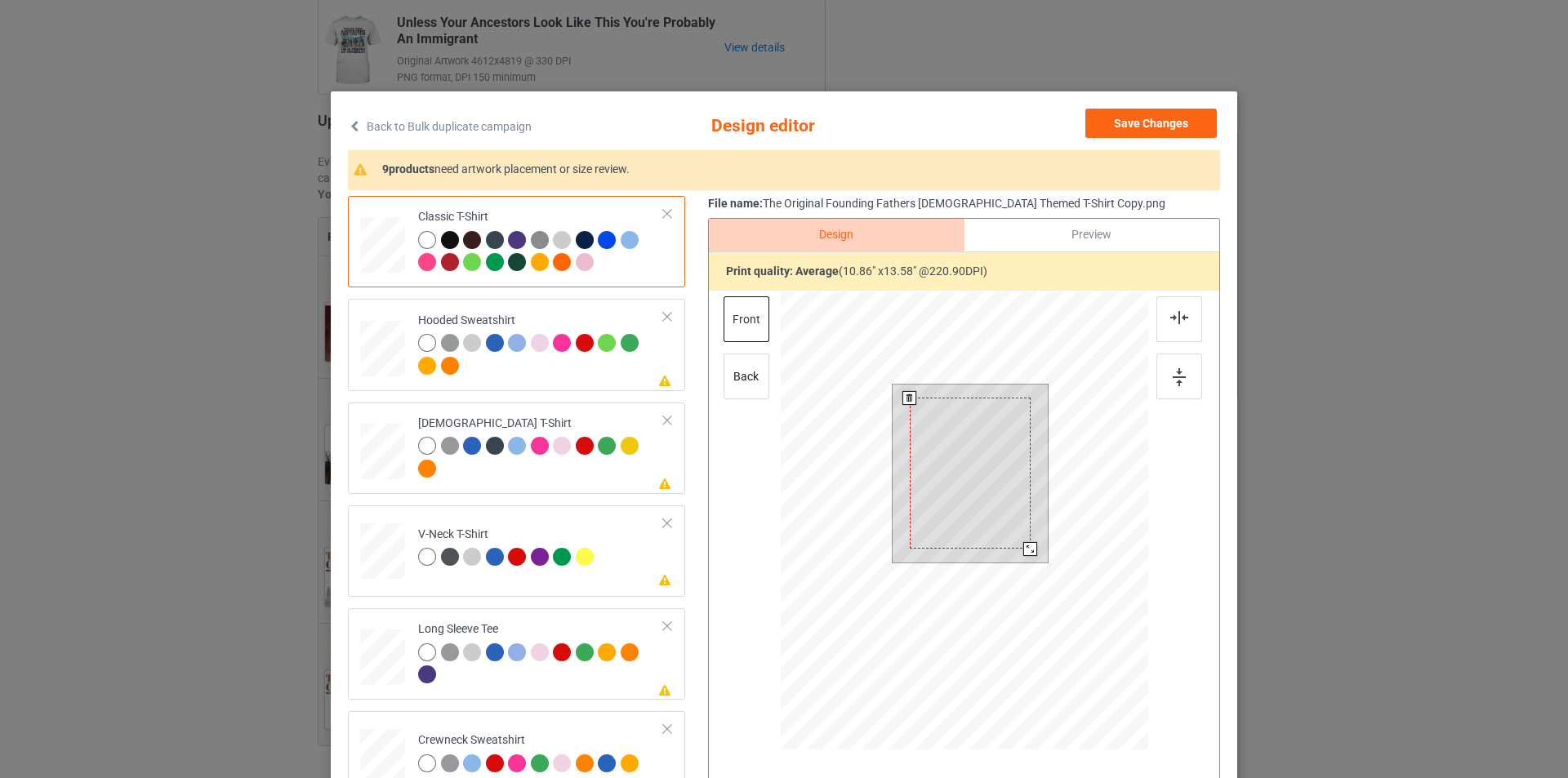
drag, startPoint x: 1034, startPoint y: 560, endPoint x: 1022, endPoint y: 548, distance: 17.0
click at [1023, 548] on div at bounding box center [1030, 549] width 14 height 14
click at [1182, 121] on button "Save Changes" at bounding box center [1151, 123] width 132 height 29
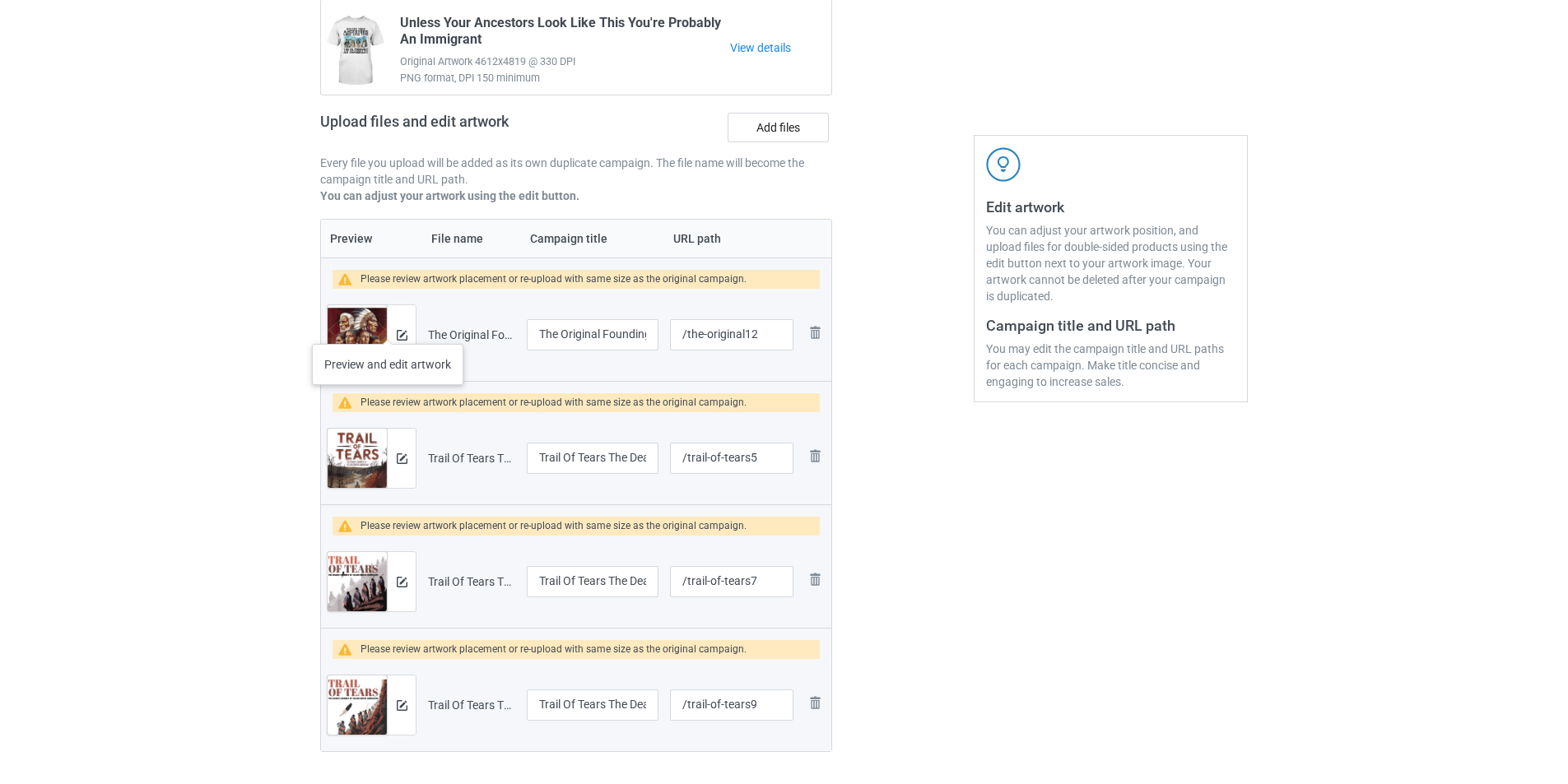
click at [387, 328] on div at bounding box center [400, 335] width 28 height 59
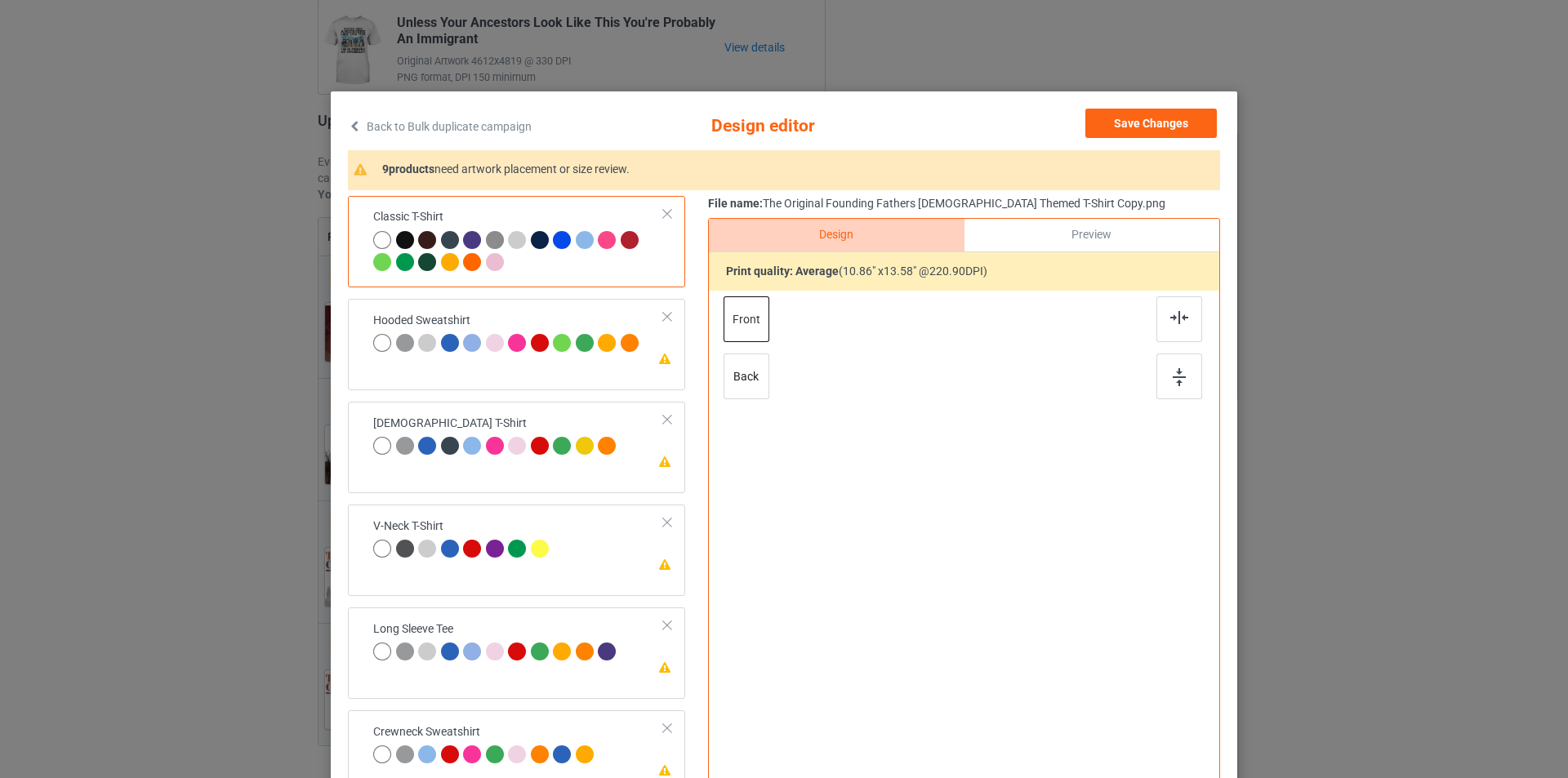
click at [982, 513] on div at bounding box center [964, 502] width 424 height 424
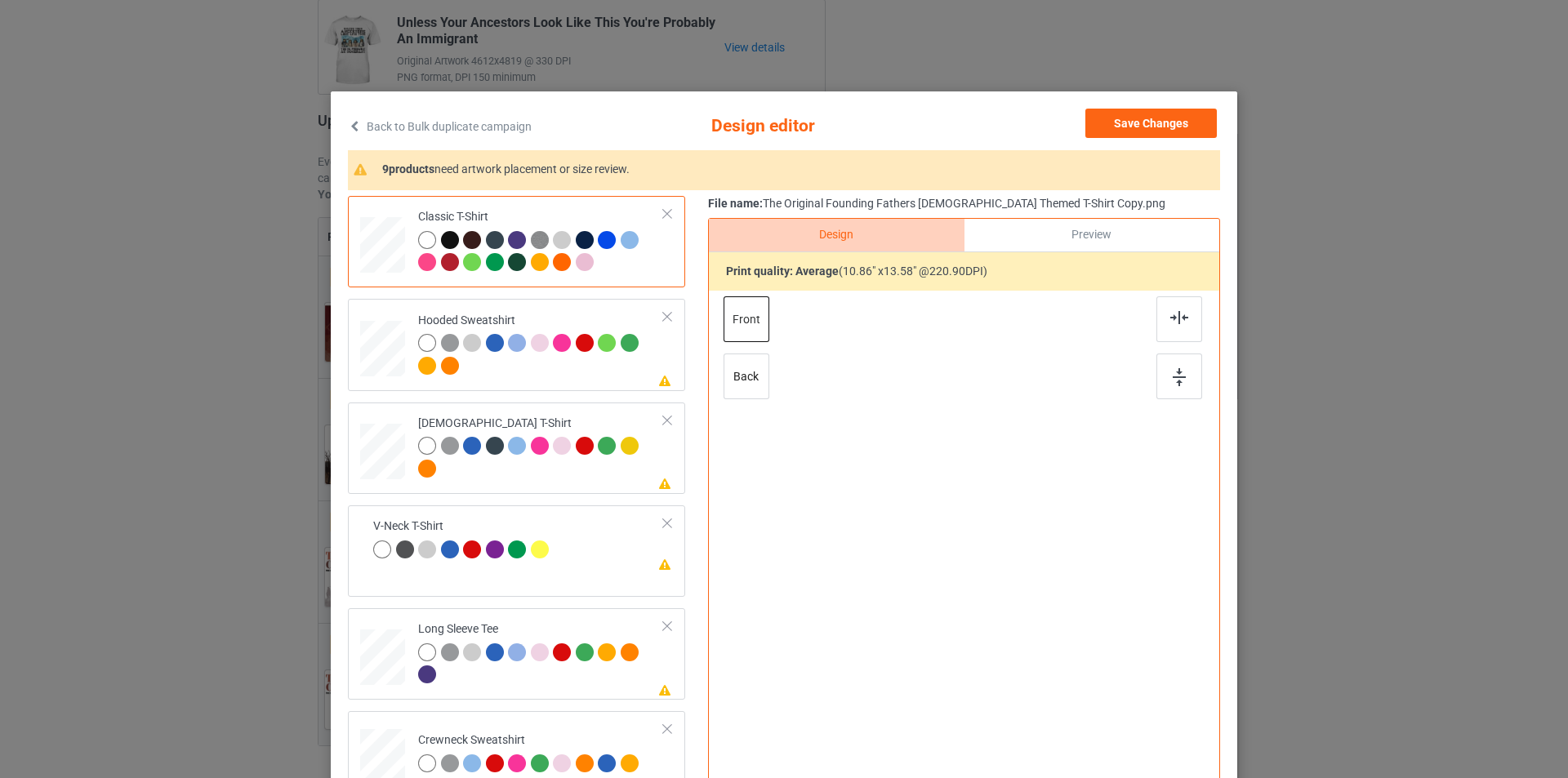
click at [982, 513] on div at bounding box center [964, 502] width 424 height 424
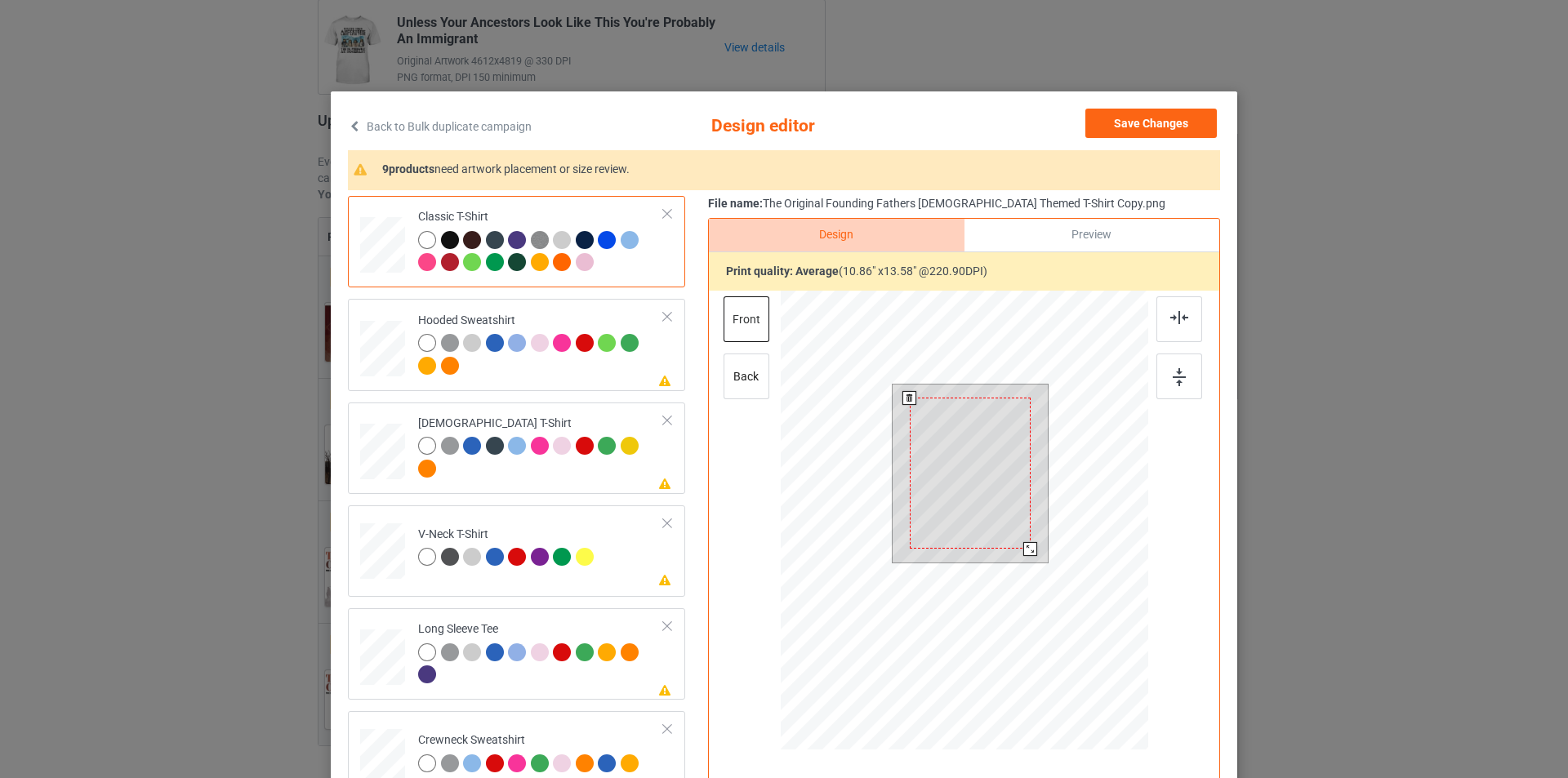
click at [981, 491] on div at bounding box center [970, 473] width 121 height 151
click at [1029, 553] on div at bounding box center [1032, 551] width 14 height 14
click at [595, 376] on div at bounding box center [541, 356] width 246 height 45
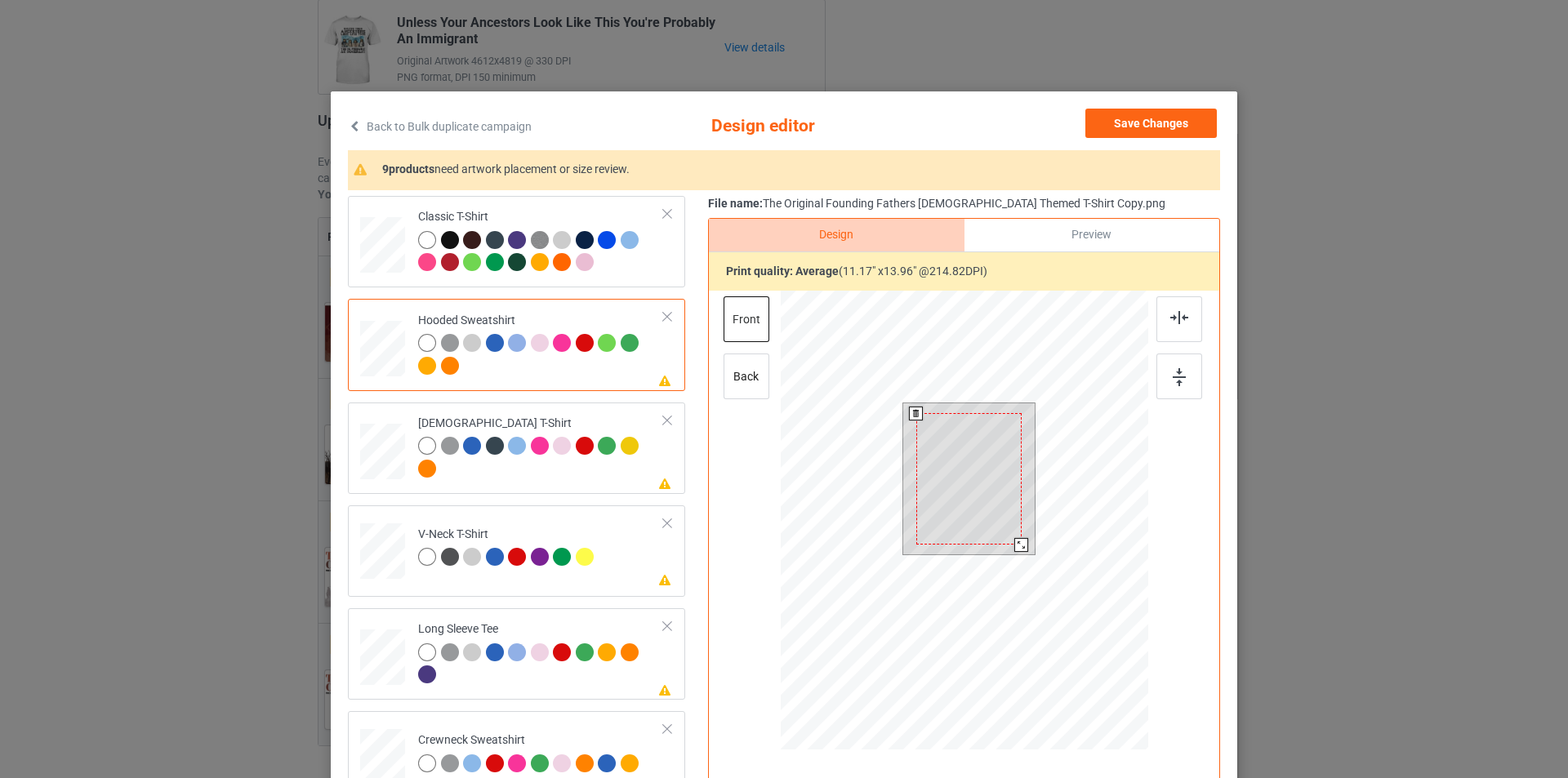
click at [1015, 483] on div at bounding box center [968, 479] width 105 height 132
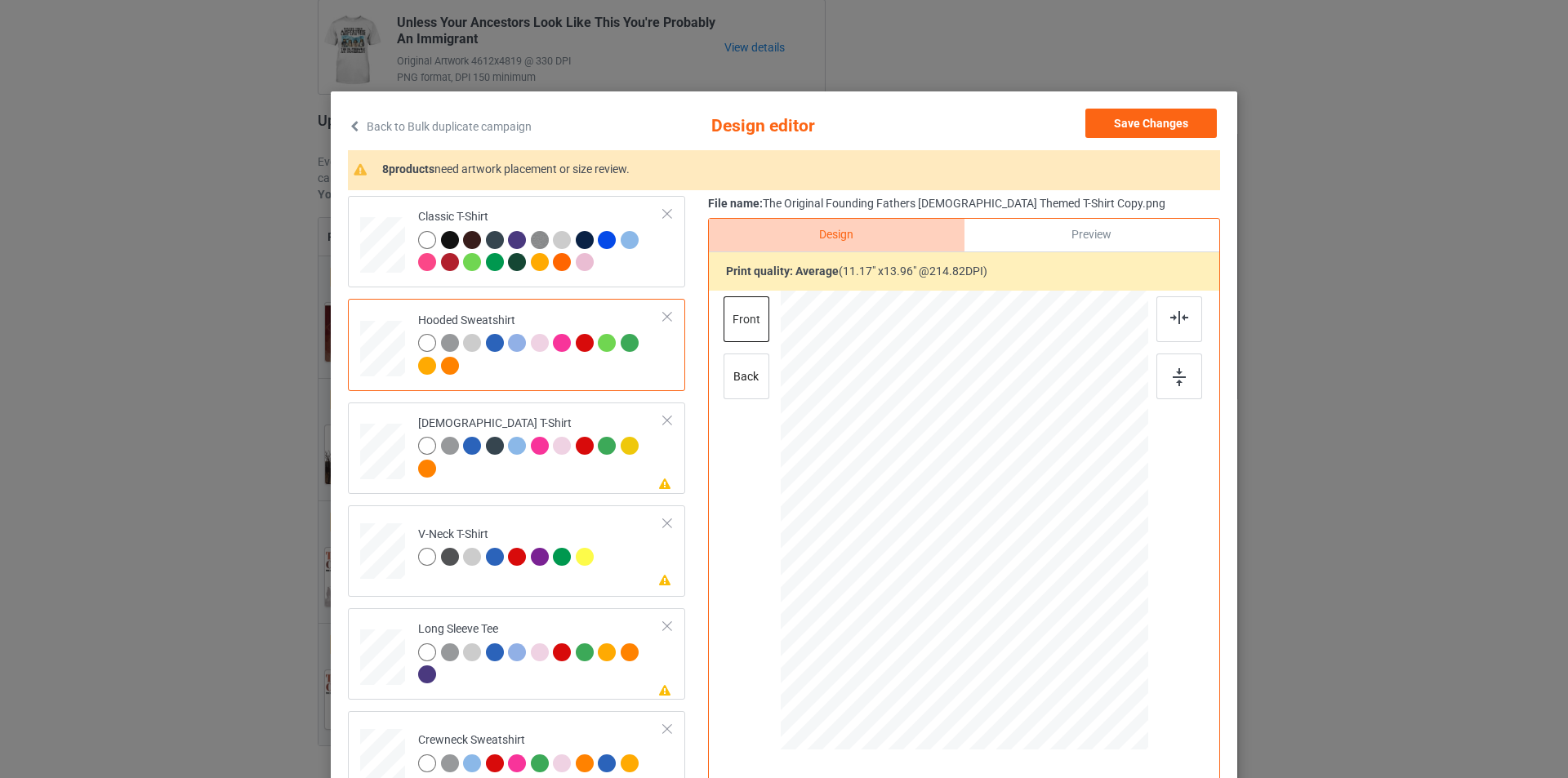
click at [596, 476] on div at bounding box center [541, 459] width 246 height 45
click at [966, 459] on div at bounding box center [964, 502] width 424 height 424
click at [966, 459] on div at bounding box center [965, 472] width 113 height 141
click at [556, 525] on td "Please review artwork placement V-Neck T-Shirt" at bounding box center [541, 548] width 264 height 72
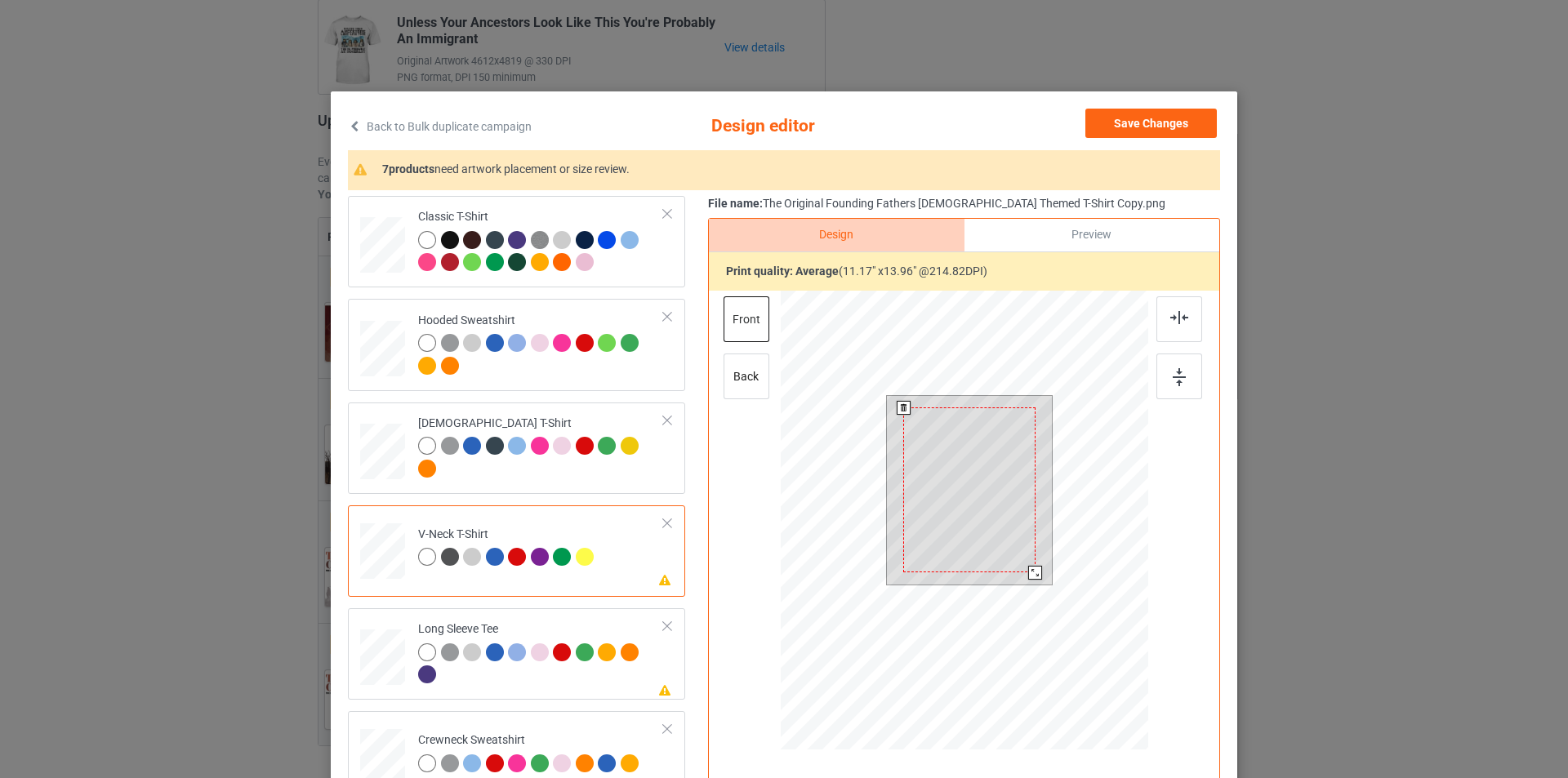
click at [963, 452] on div at bounding box center [969, 489] width 132 height 165
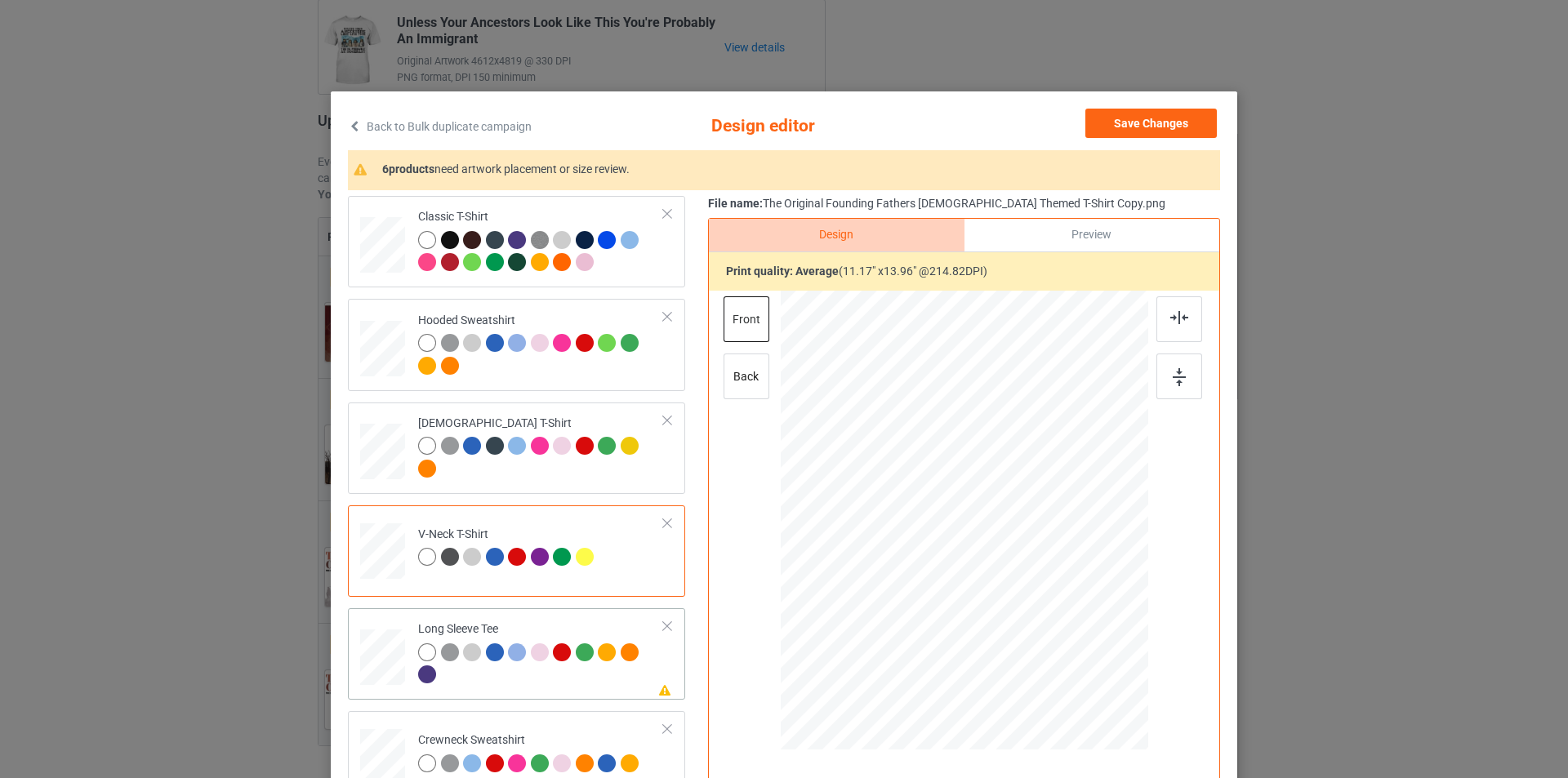
click at [568, 620] on td "Please review artwork placement Long Sleeve Tee" at bounding box center [541, 654] width 264 height 79
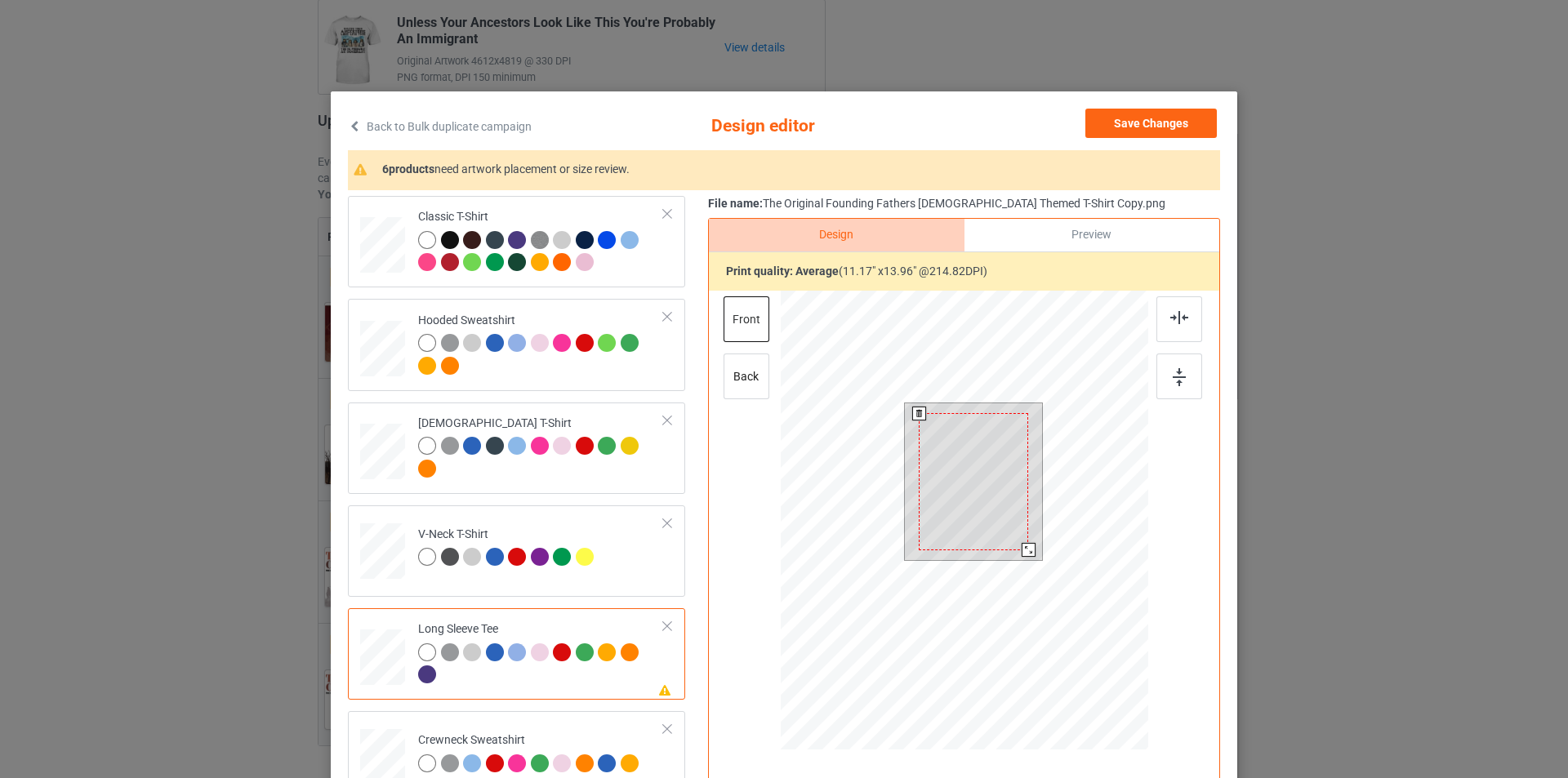
click at [987, 458] on div at bounding box center [974, 482] width 109 height 137
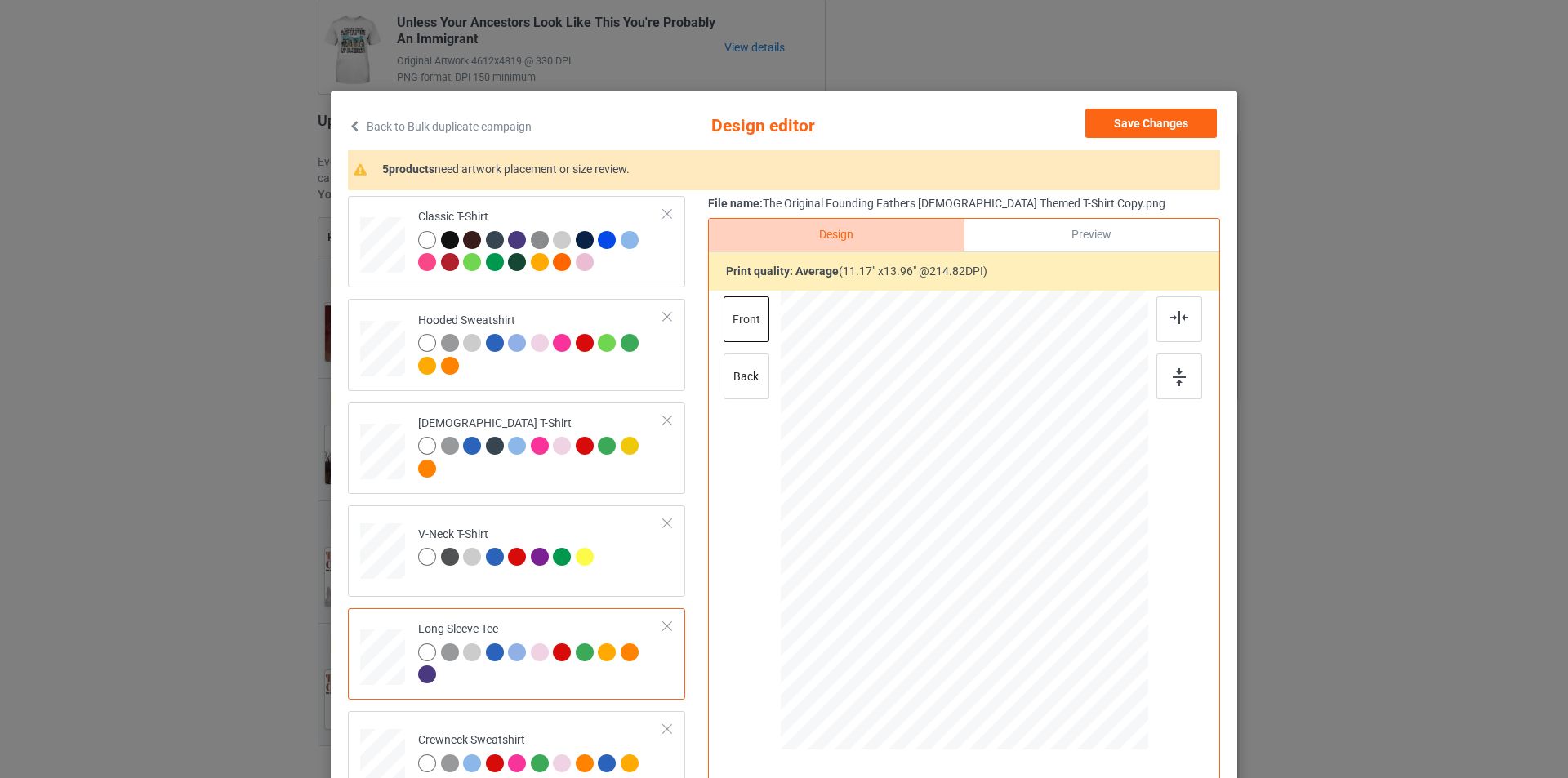
scroll to position [326, 0]
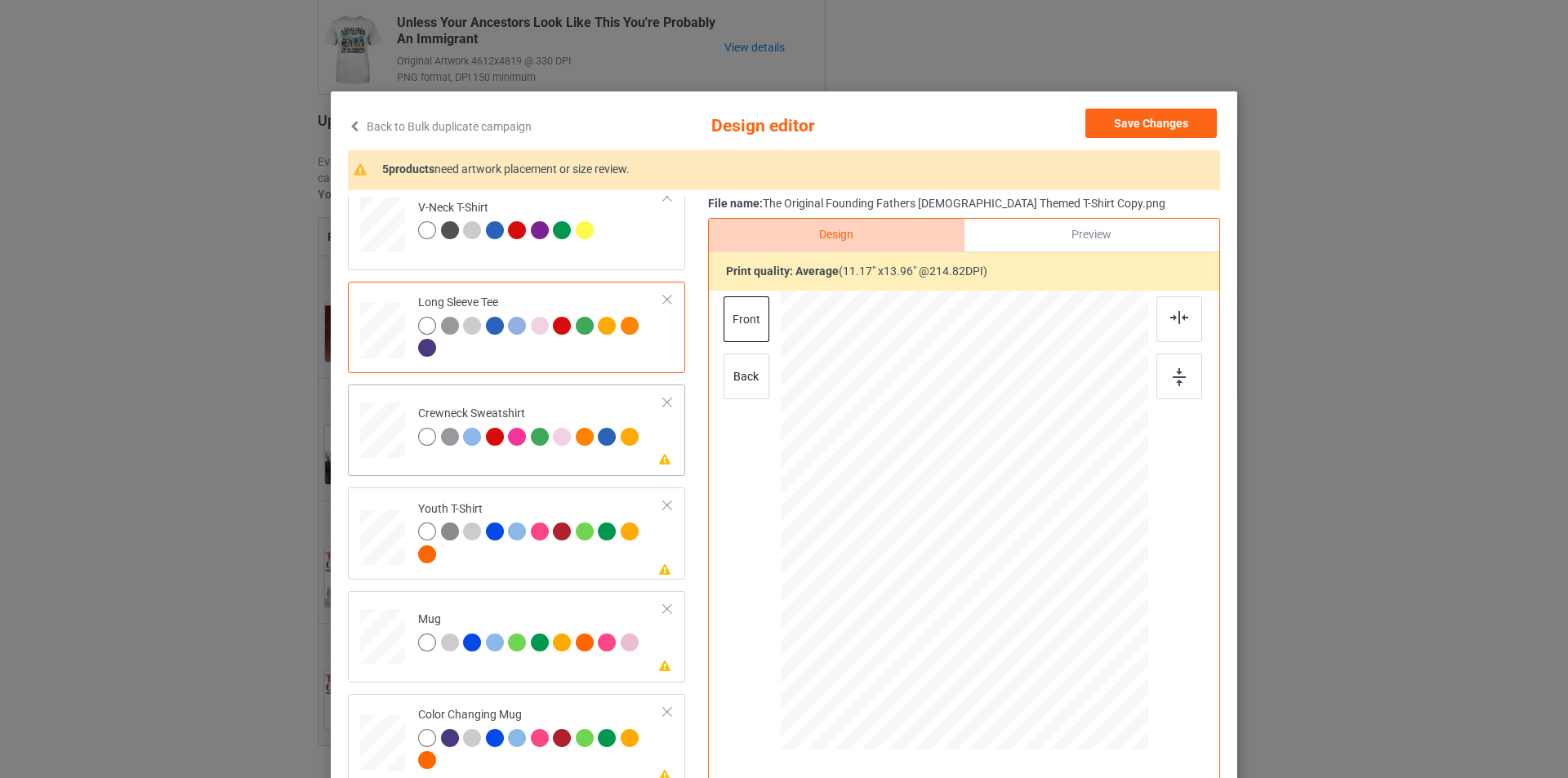
click at [592, 403] on td "Please review artwork placement Crewneck Sweatshirt" at bounding box center [541, 427] width 264 height 72
click at [969, 449] on div at bounding box center [968, 484] width 129 height 161
click at [582, 571] on td "Please review artwork placement Youth T-Shirt" at bounding box center [541, 533] width 264 height 79
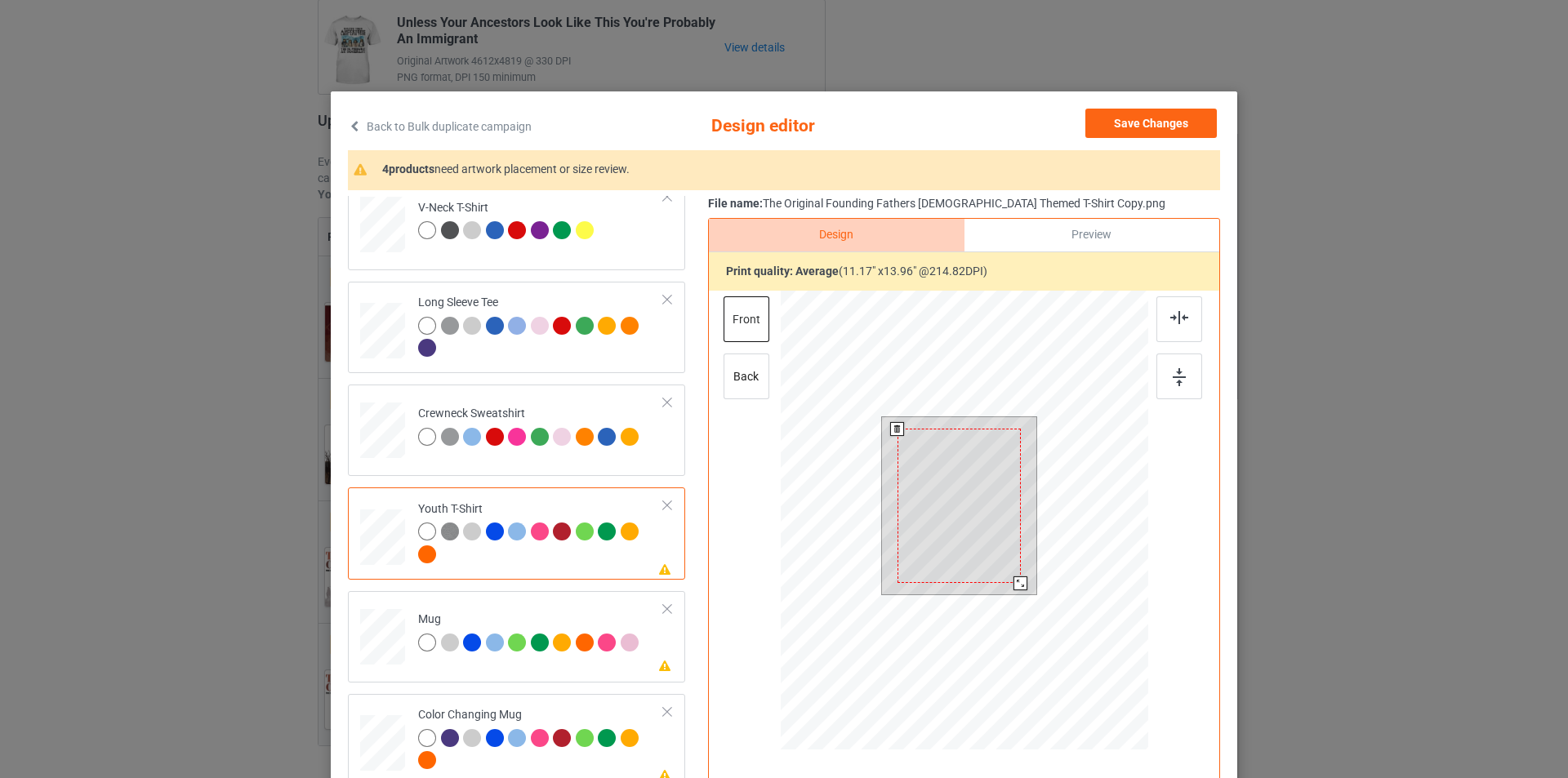
click at [996, 452] on div at bounding box center [959, 506] width 123 height 155
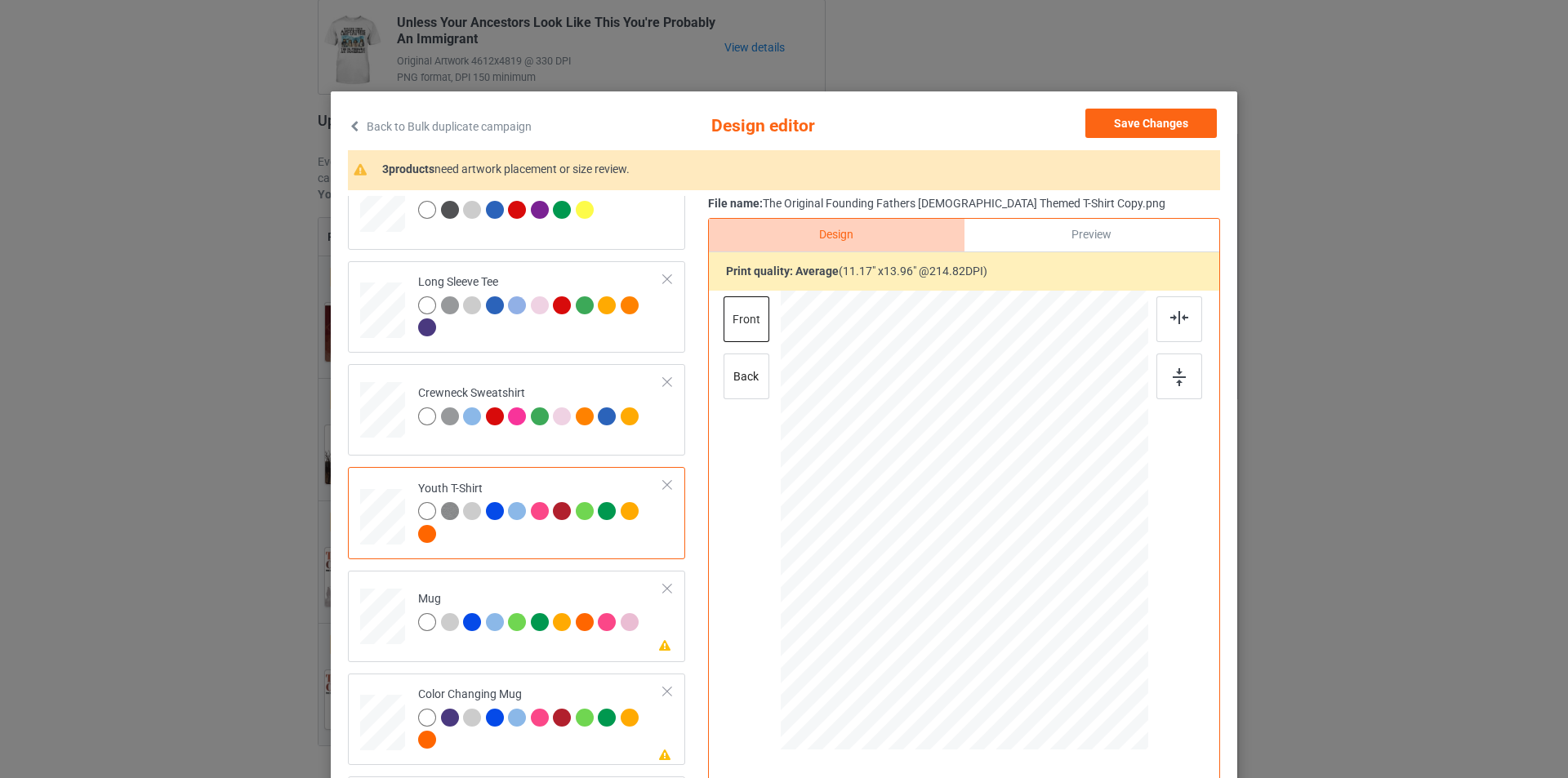
scroll to position [382, 0]
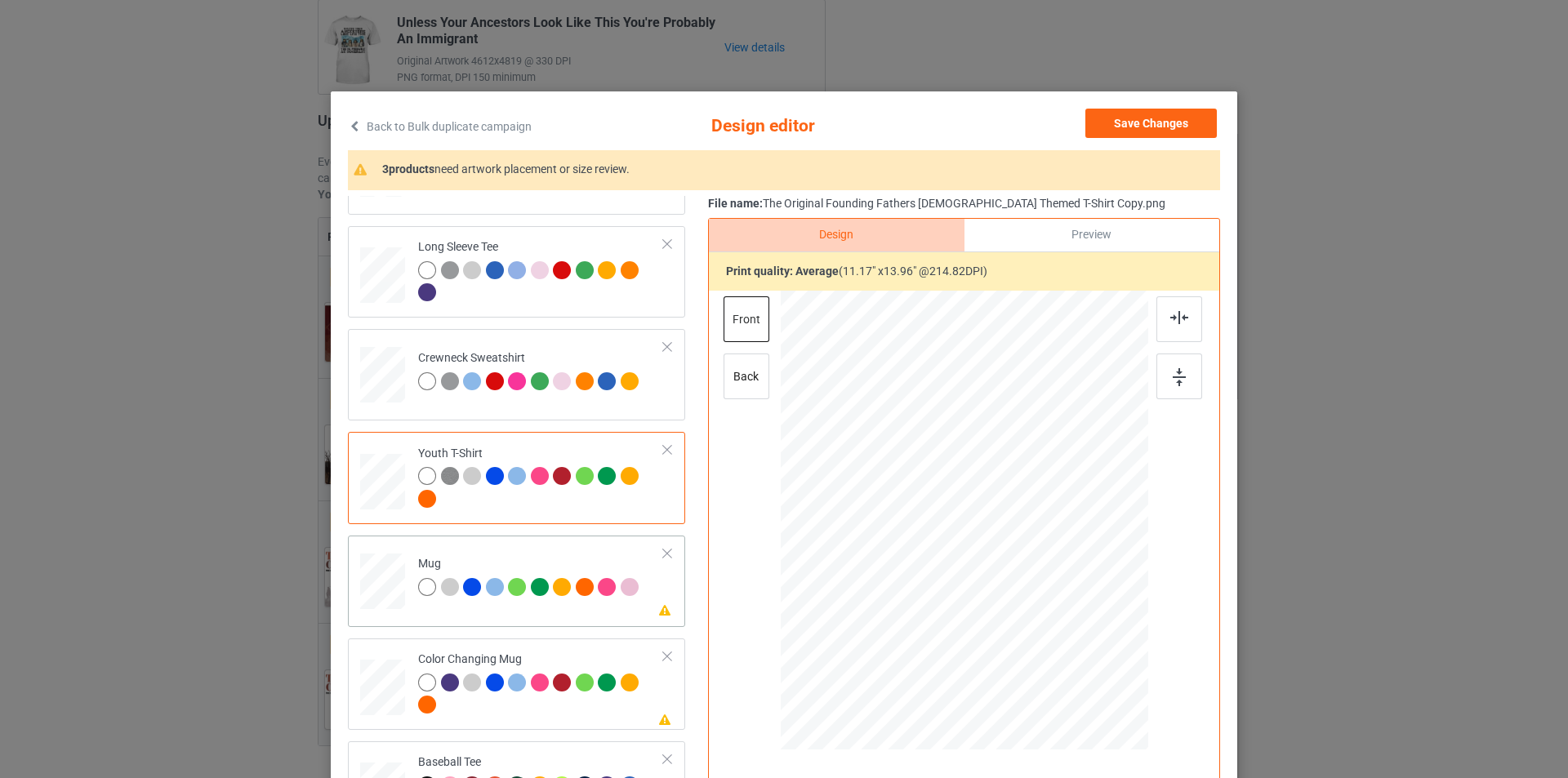
click at [545, 540] on div "Please review artwork placement Mug" at bounding box center [516, 581] width 337 height 91
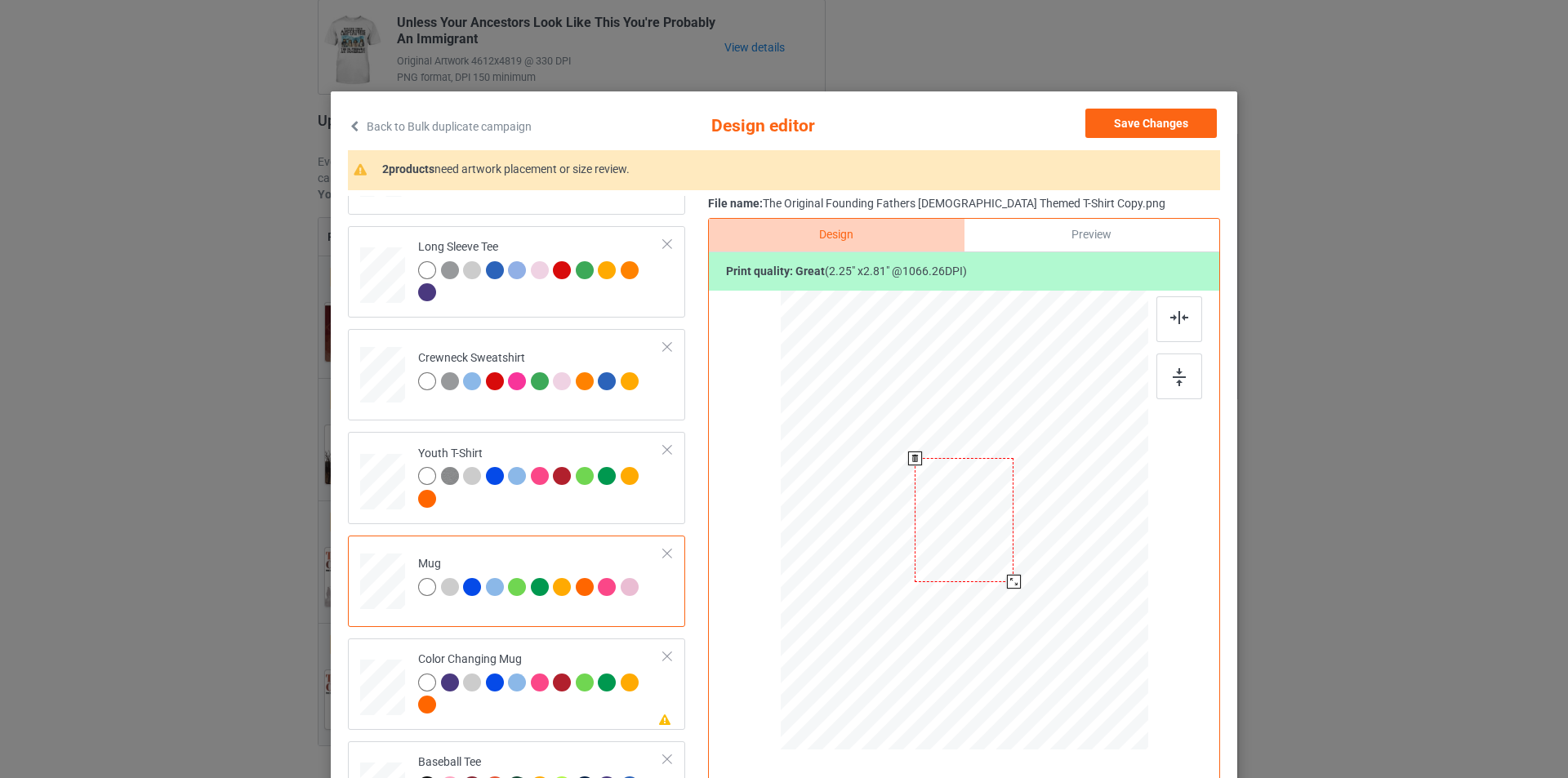
drag, startPoint x: 1070, startPoint y: 655, endPoint x: 1015, endPoint y: 576, distance: 96.3
click at [1015, 576] on div at bounding box center [1014, 582] width 14 height 14
drag, startPoint x: 992, startPoint y: 531, endPoint x: 1091, endPoint y: 531, distance: 99.0
click at [1091, 531] on div at bounding box center [1065, 520] width 99 height 123
click at [1112, 588] on div at bounding box center [1116, 585] width 14 height 14
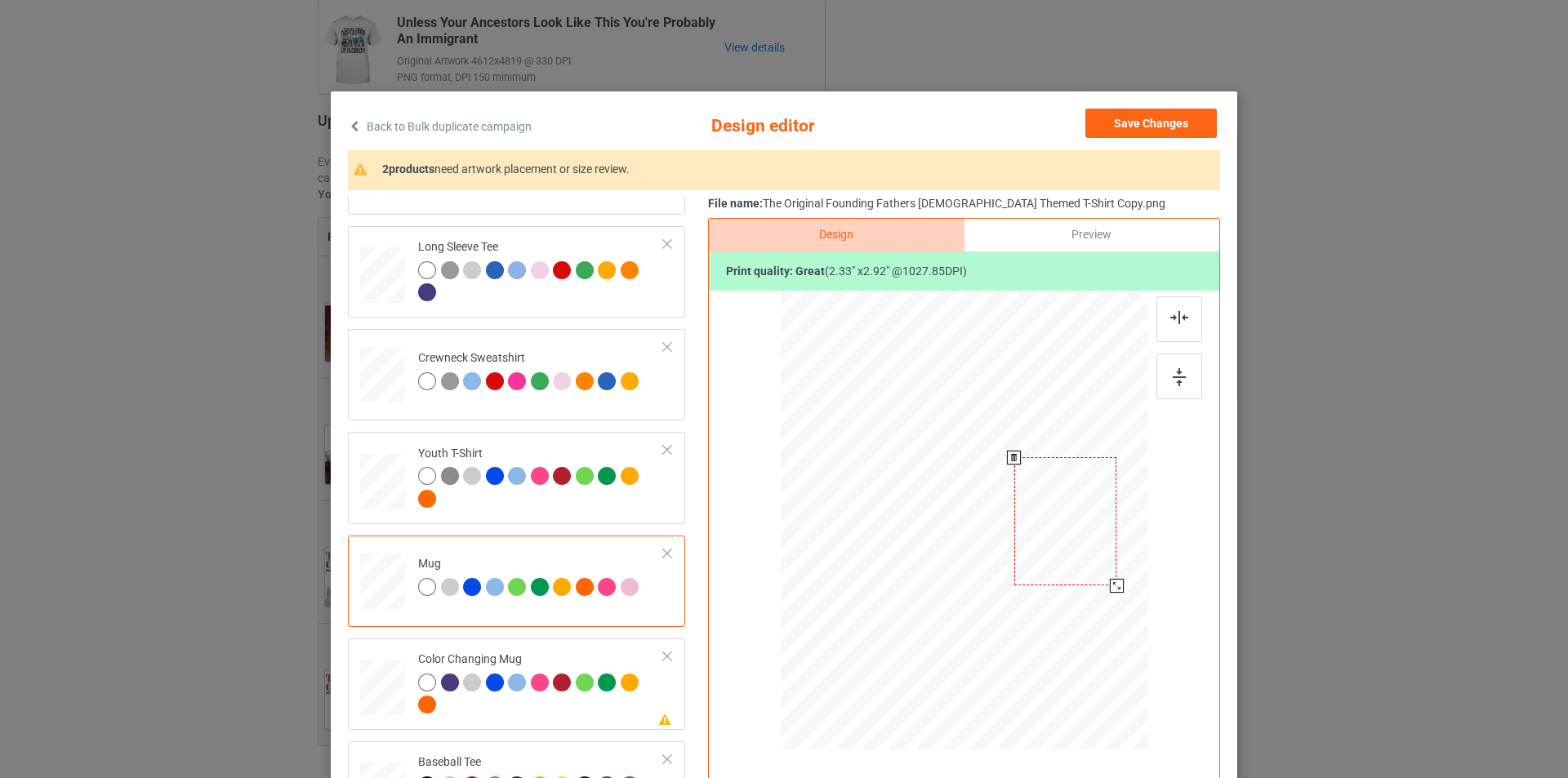
click at [1100, 559] on div at bounding box center [1066, 521] width 102 height 128
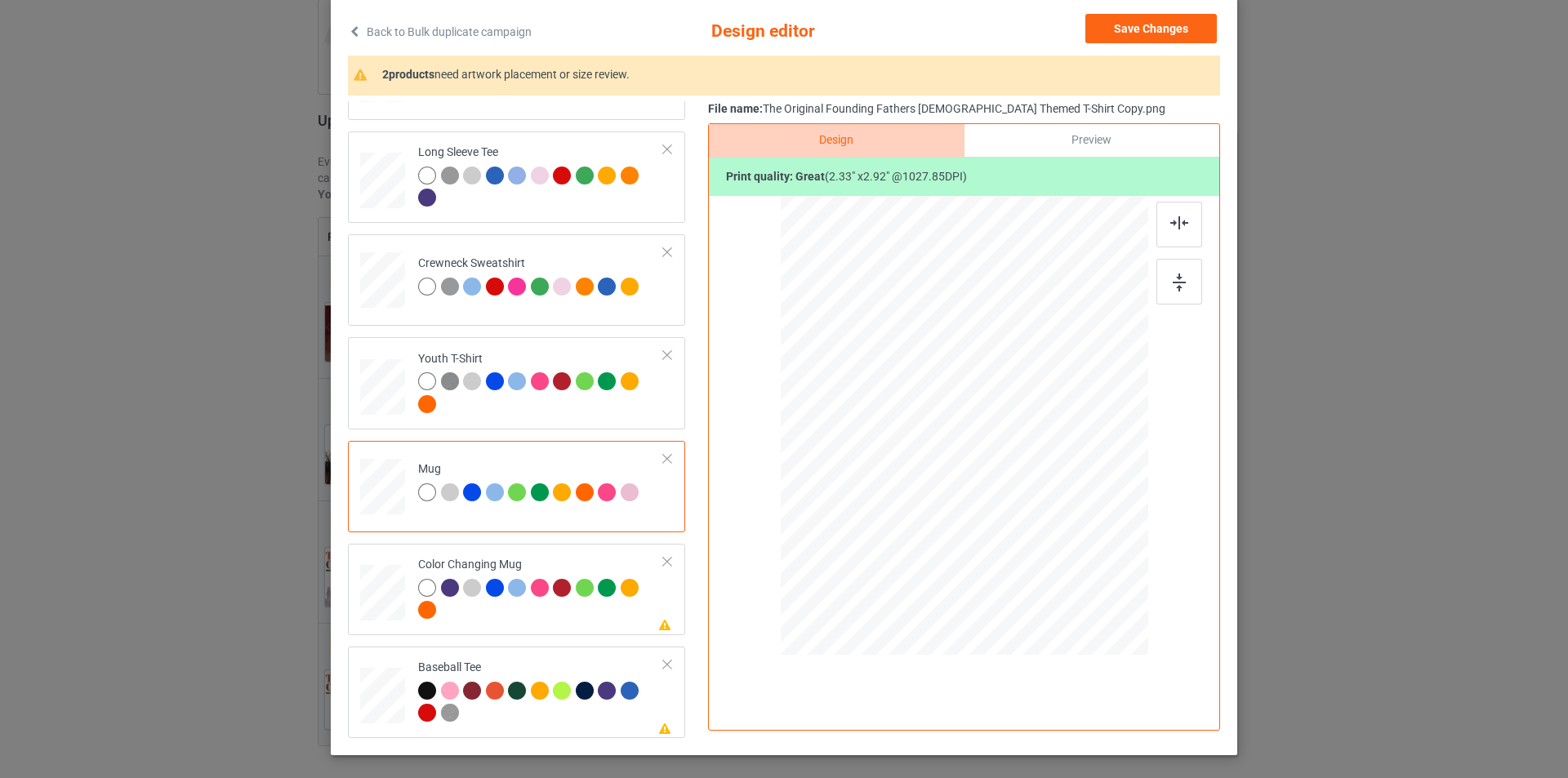
scroll to position [163, 0]
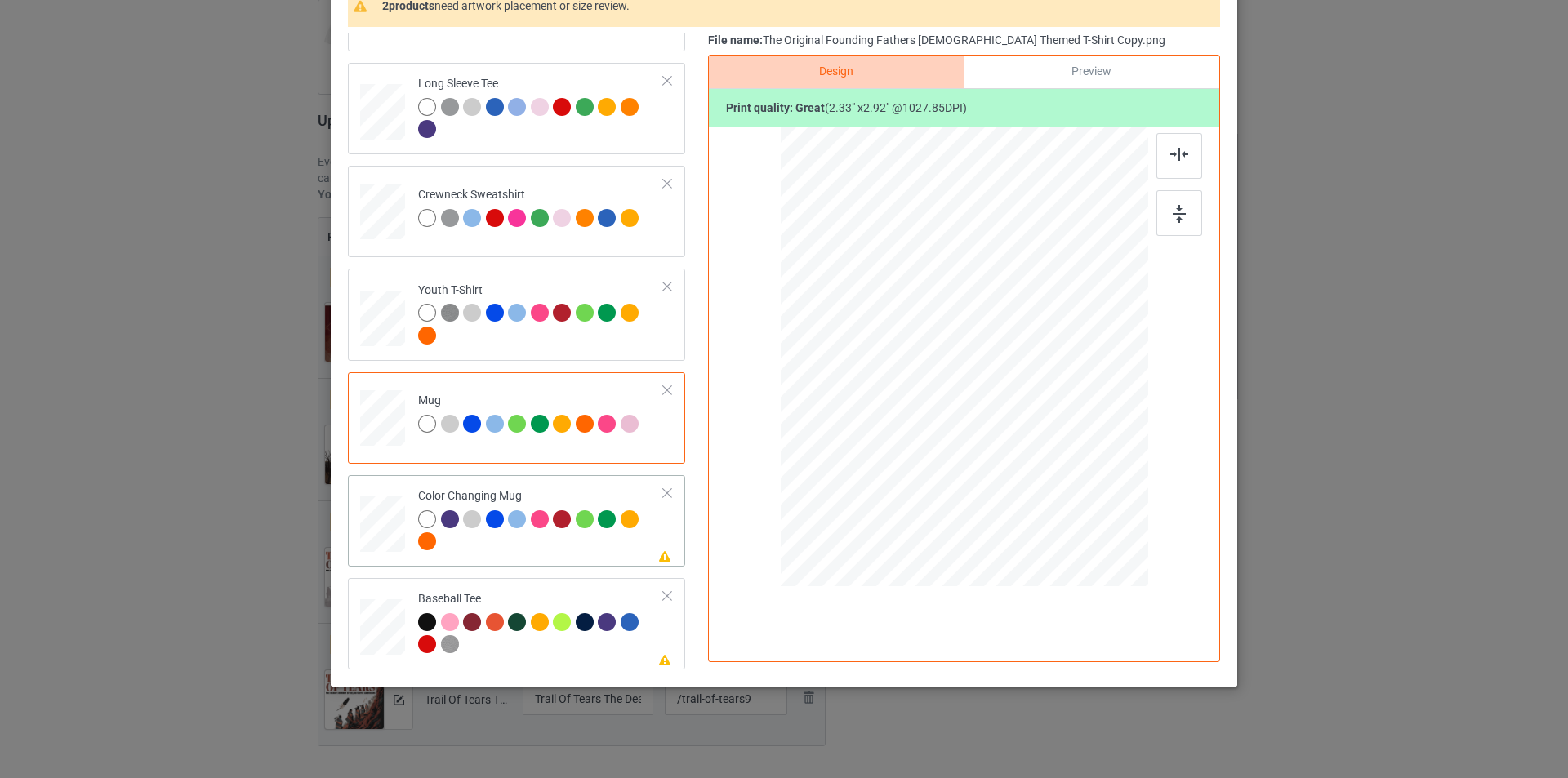
click at [593, 549] on div at bounding box center [541, 533] width 246 height 45
click at [1068, 382] on div at bounding box center [1066, 358] width 102 height 128
click at [1074, 387] on div at bounding box center [1066, 358] width 102 height 128
click at [531, 646] on div at bounding box center [541, 635] width 246 height 45
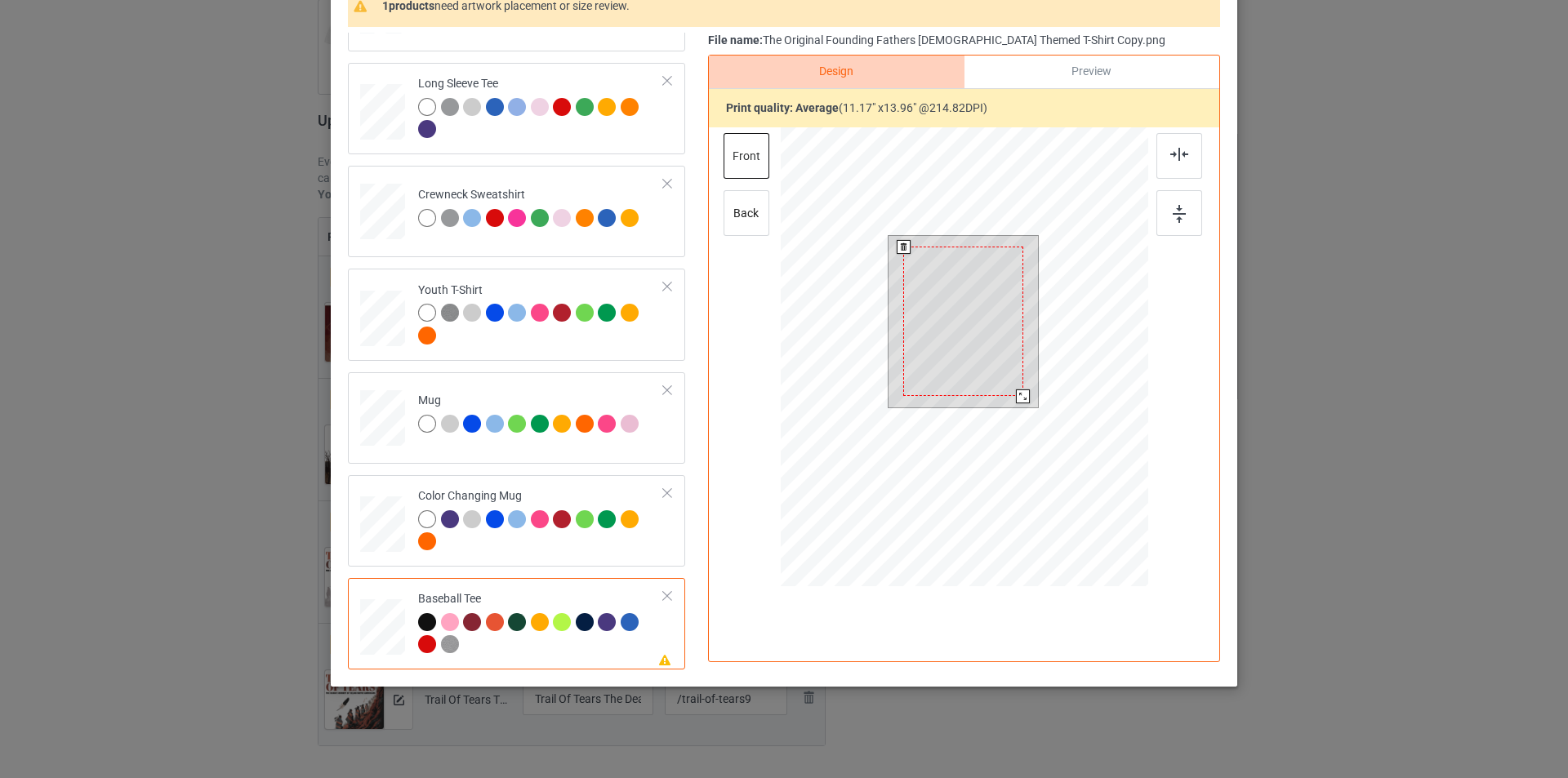
click at [1023, 350] on div at bounding box center [963, 321] width 150 height 172
click at [983, 336] on div at bounding box center [963, 321] width 120 height 149
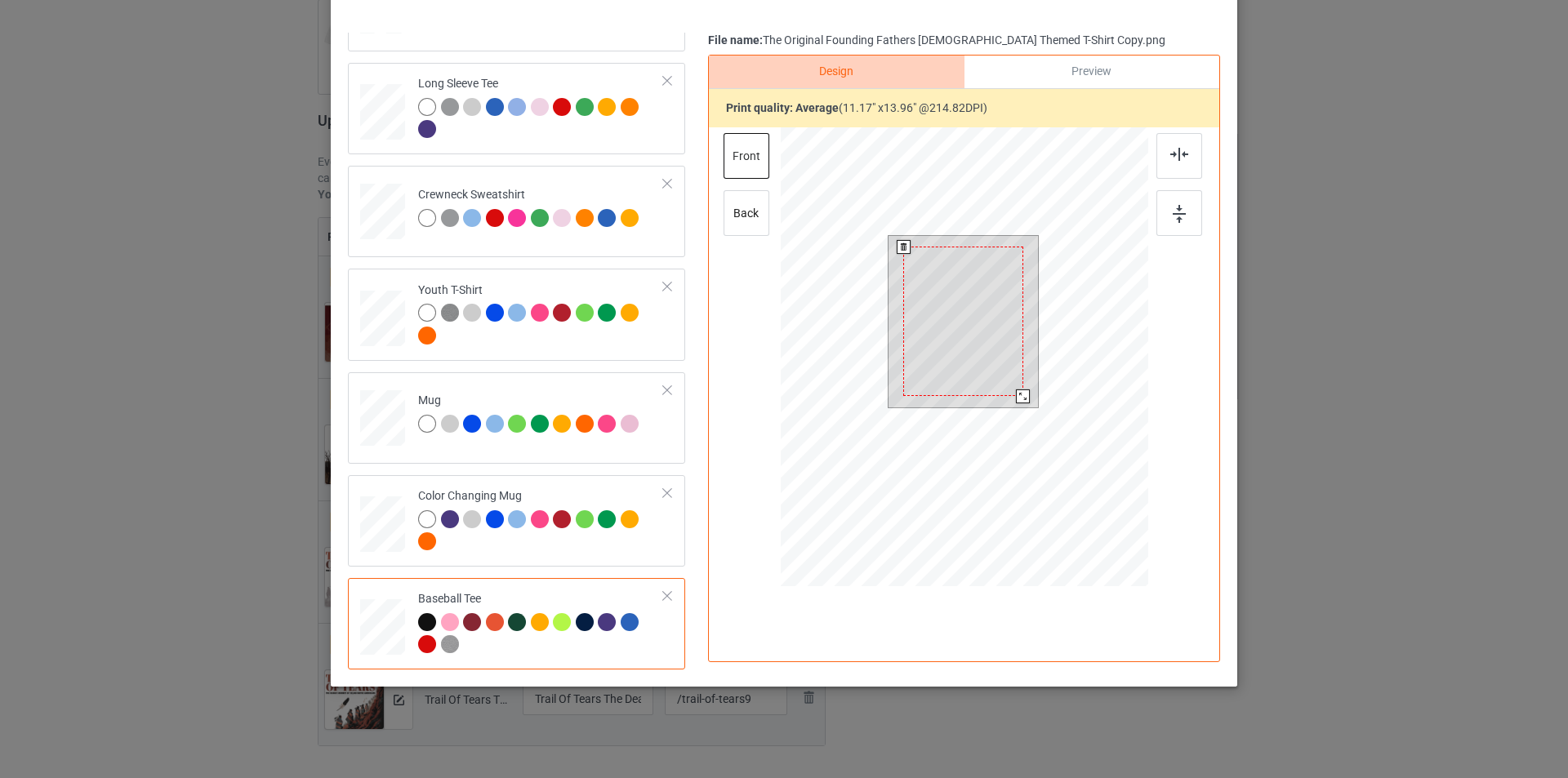
click at [983, 336] on div at bounding box center [963, 321] width 120 height 149
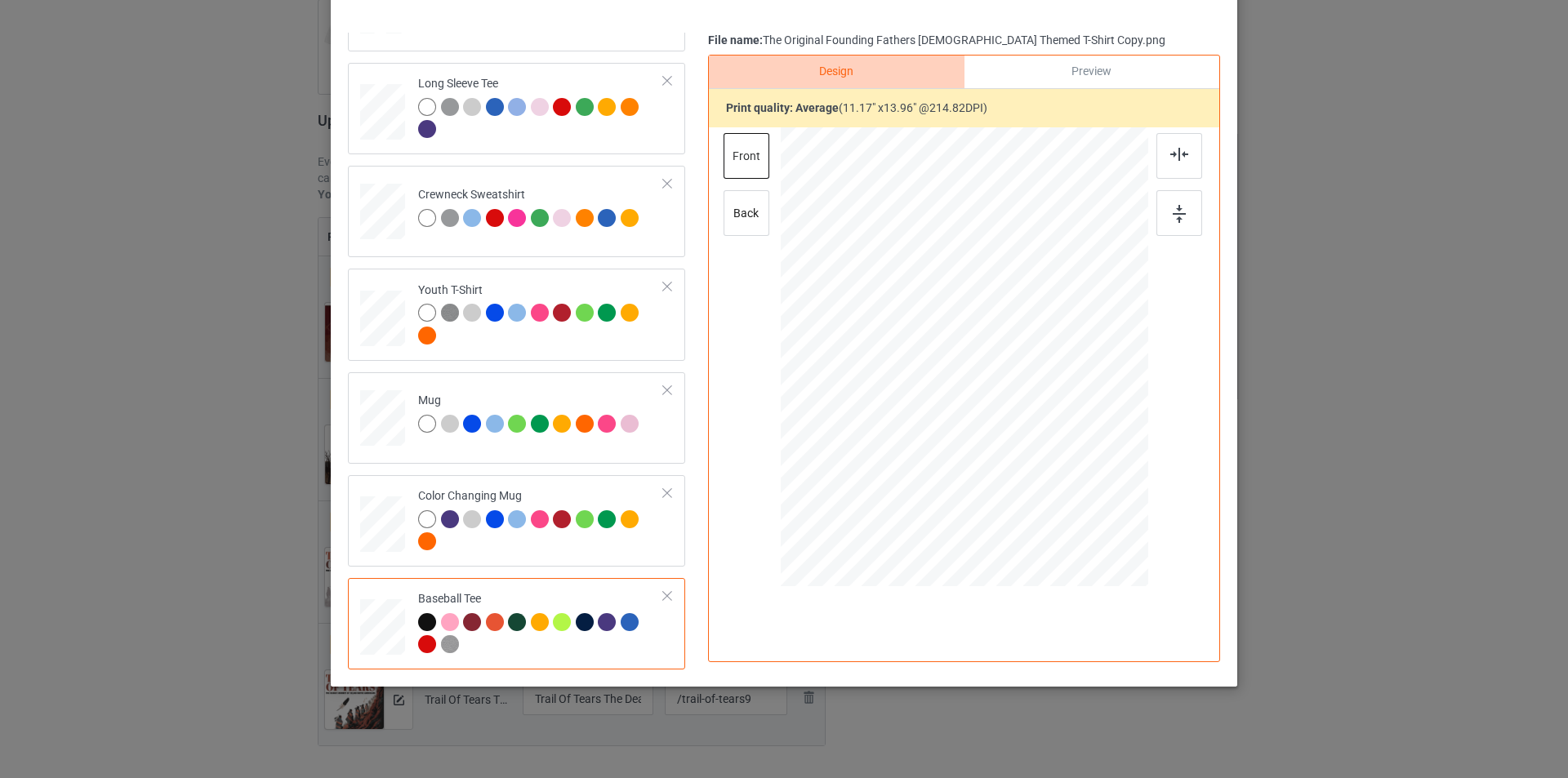
scroll to position [0, 0]
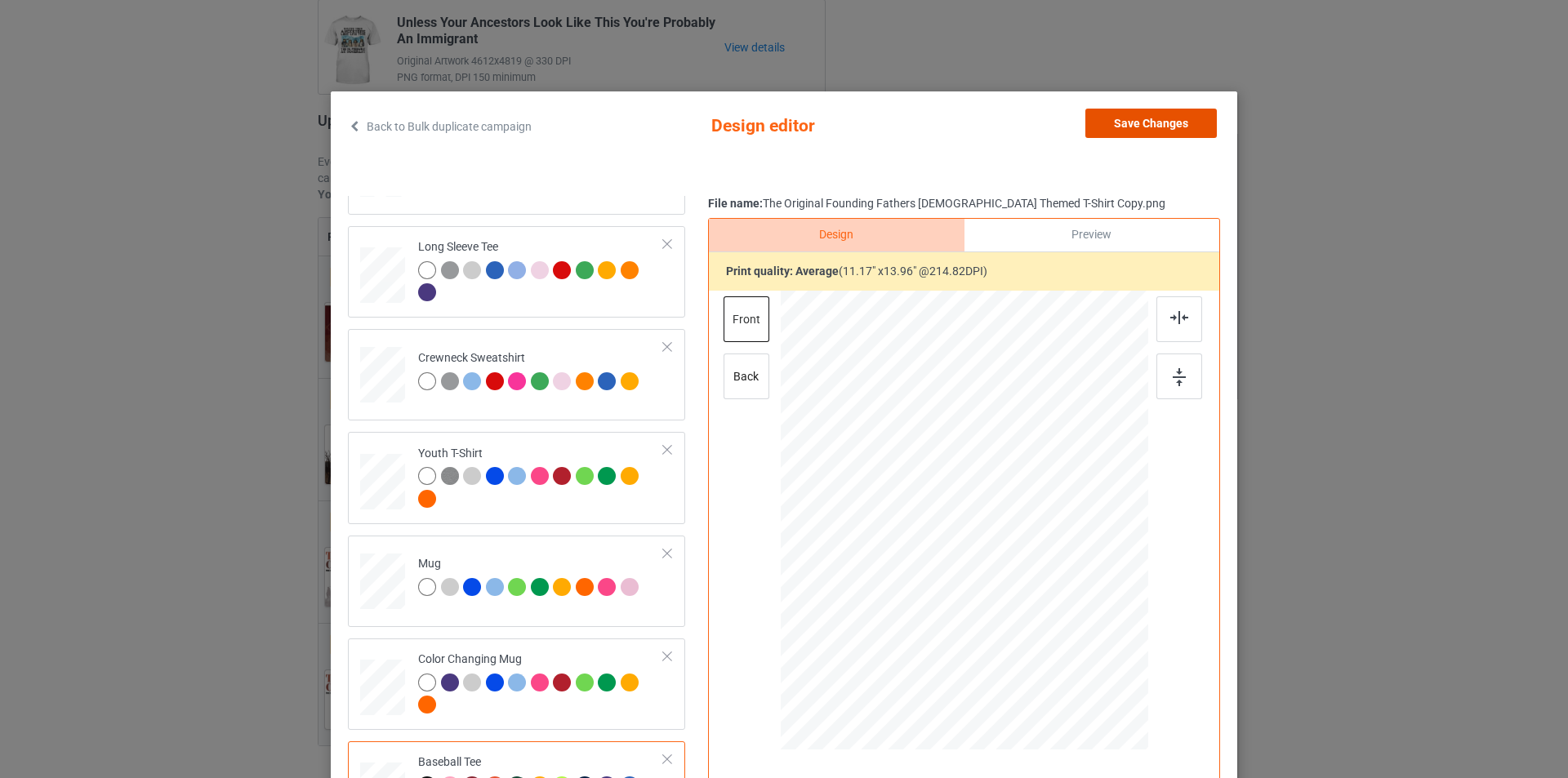
click at [1174, 121] on button "Save Changes" at bounding box center [1151, 123] width 132 height 29
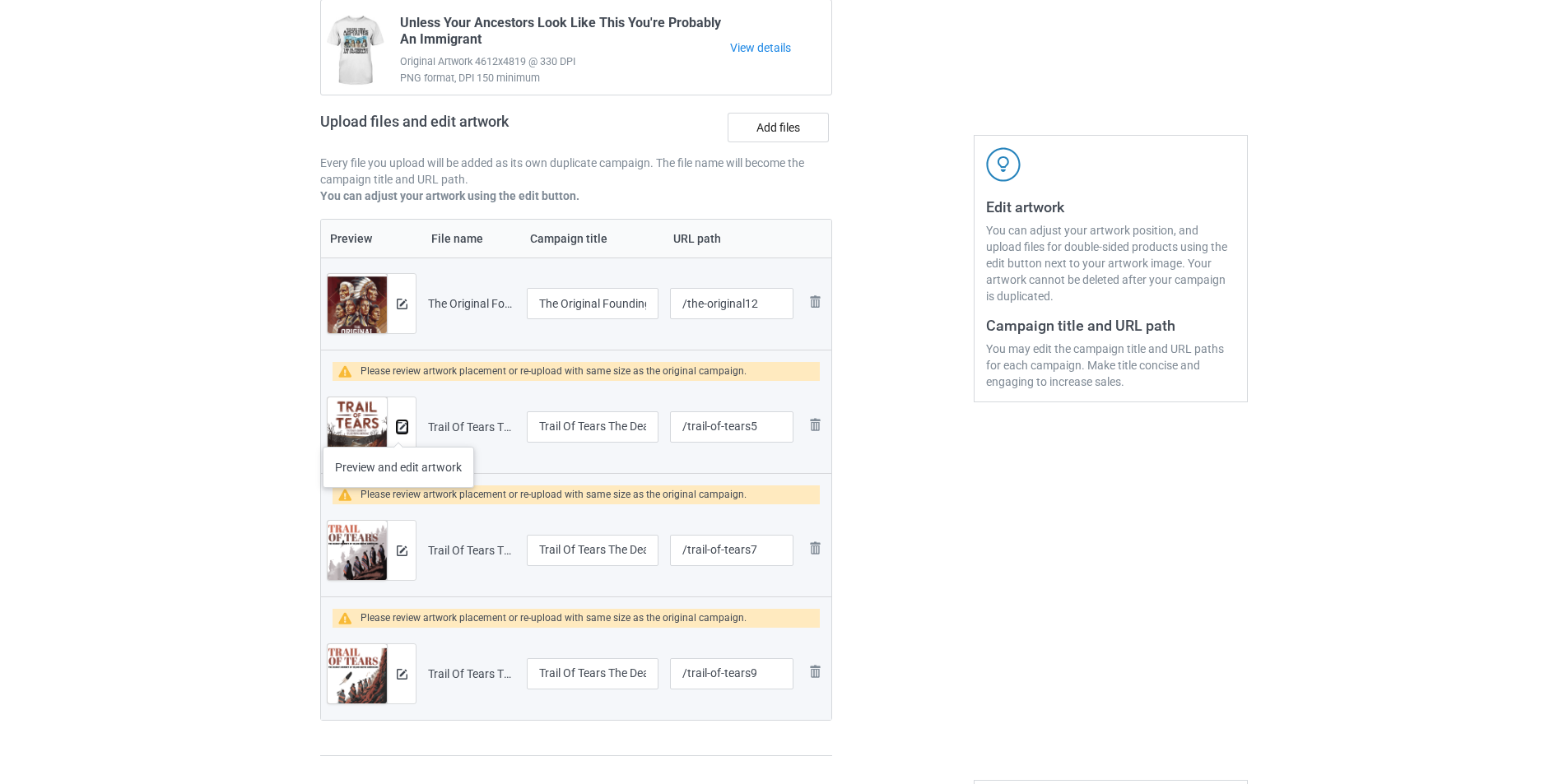
click at [398, 430] on img at bounding box center [402, 428] width 10 height 10
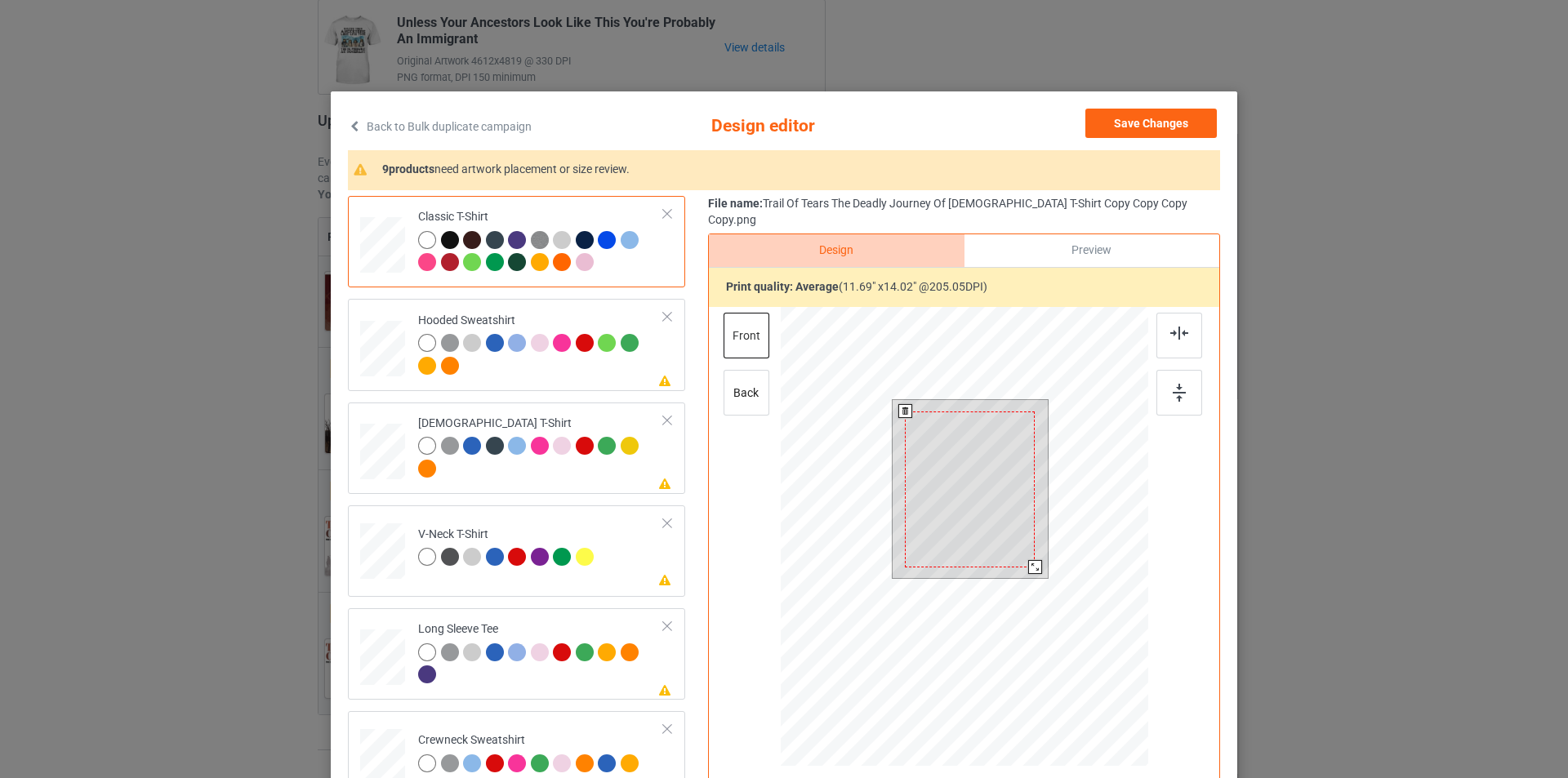
drag, startPoint x: 1038, startPoint y: 562, endPoint x: 1032, endPoint y: 549, distance: 14.3
click at [1032, 560] on div at bounding box center [1035, 567] width 14 height 14
click at [958, 458] on div at bounding box center [969, 489] width 130 height 156
click at [1028, 559] on div at bounding box center [1033, 565] width 14 height 14
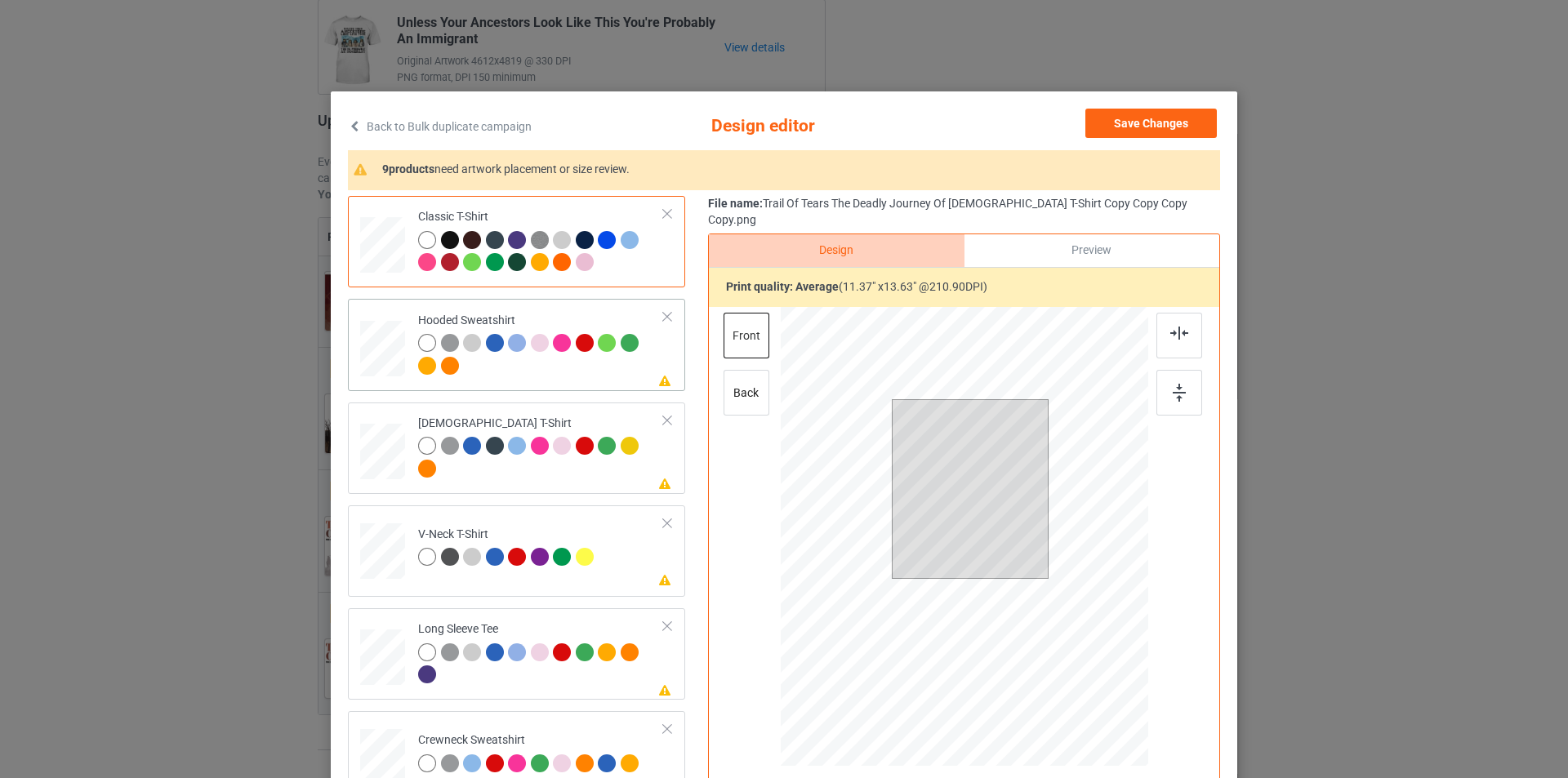
click at [546, 366] on div at bounding box center [541, 356] width 246 height 45
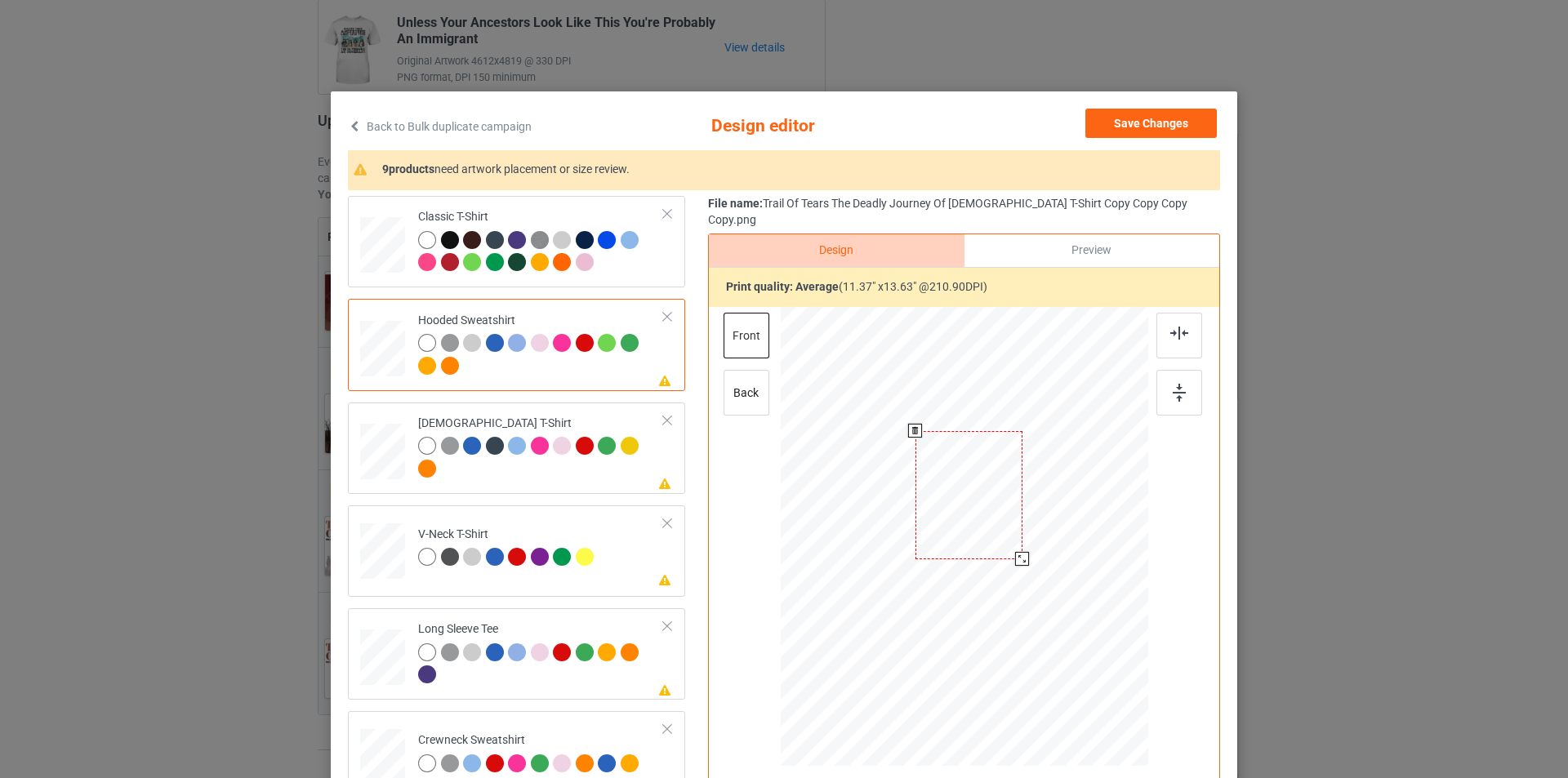
click at [979, 477] on div at bounding box center [968, 495] width 107 height 128
click at [530, 422] on div "[DEMOGRAPHIC_DATA] T-Shirt" at bounding box center [541, 447] width 246 height 61
click at [969, 483] on div at bounding box center [965, 488] width 115 height 138
click at [555, 527] on div "V-Neck T-Shirt" at bounding box center [508, 546] width 179 height 38
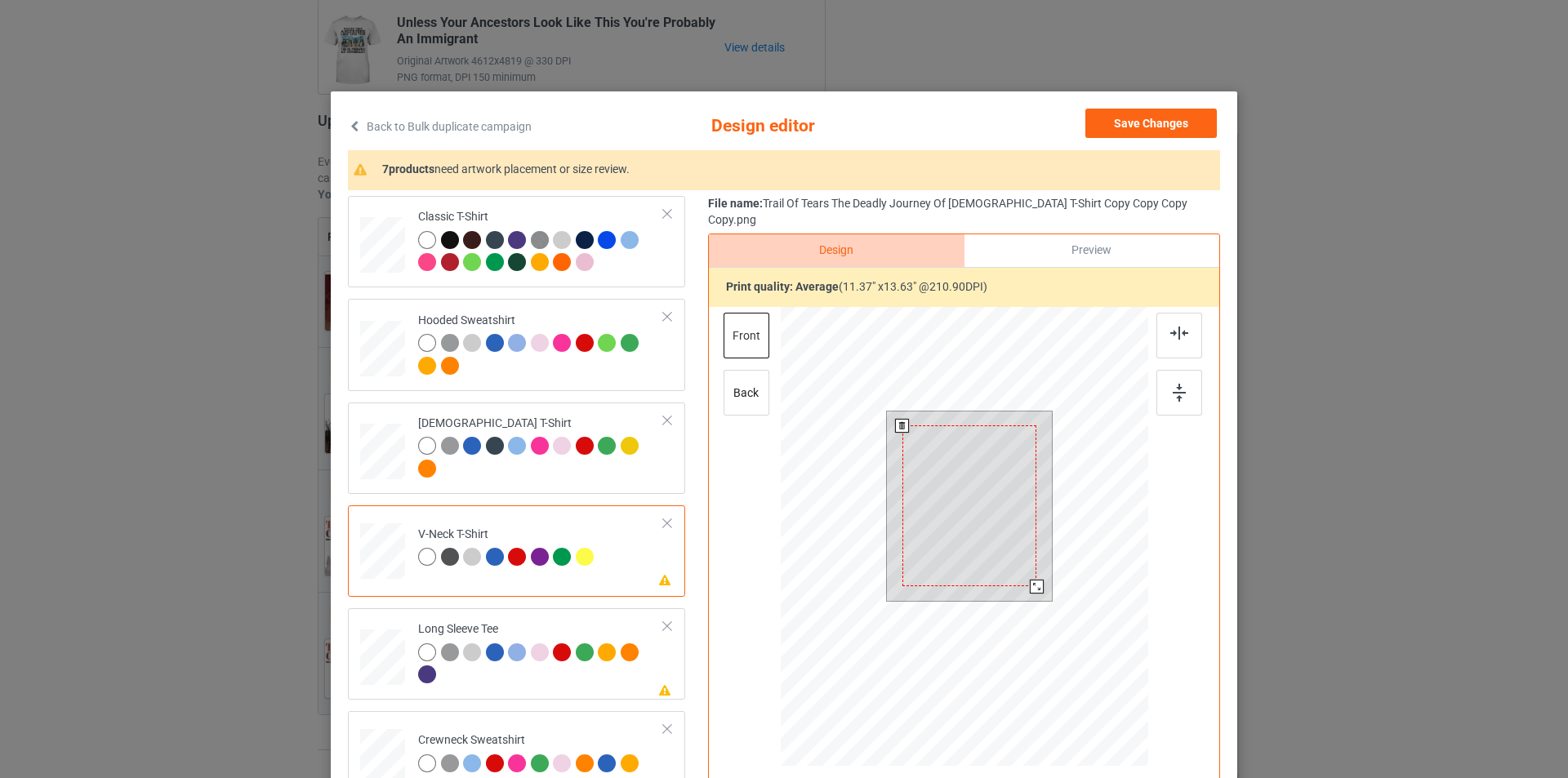
click at [994, 472] on div at bounding box center [969, 506] width 134 height 161
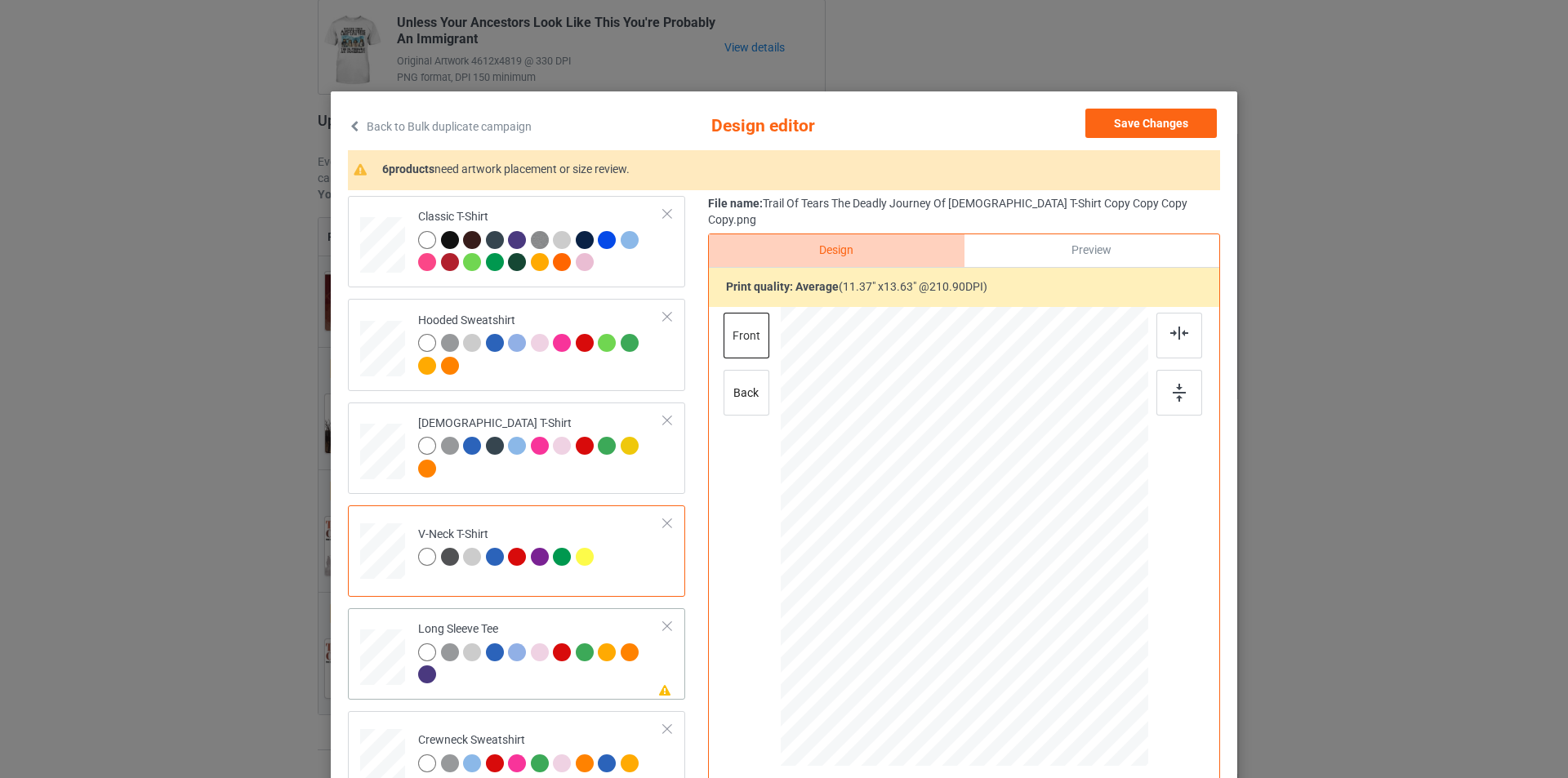
click at [584, 630] on div "Long Sleeve Tee" at bounding box center [541, 652] width 246 height 61
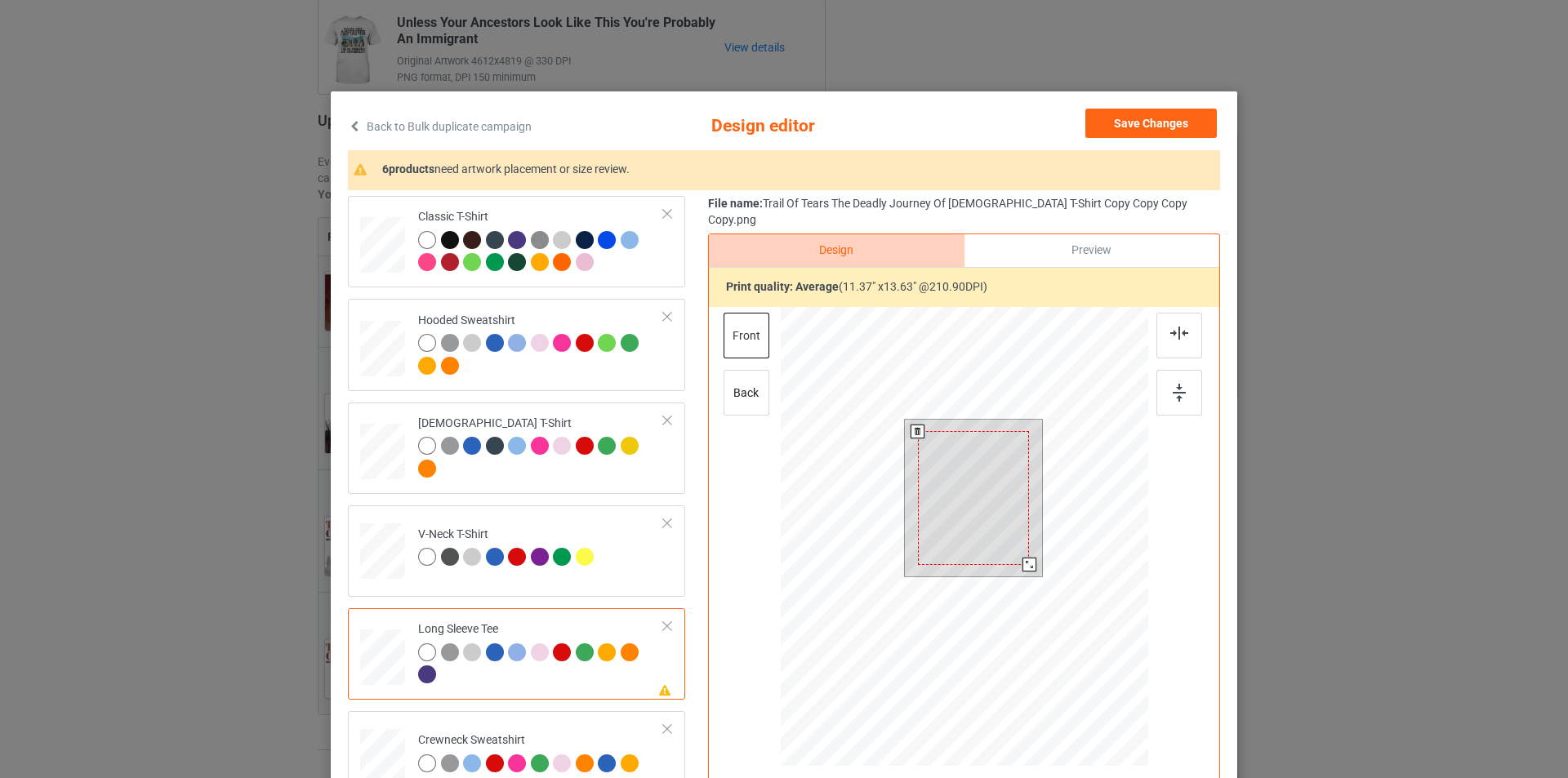
click at [959, 449] on div at bounding box center [974, 498] width 111 height 134
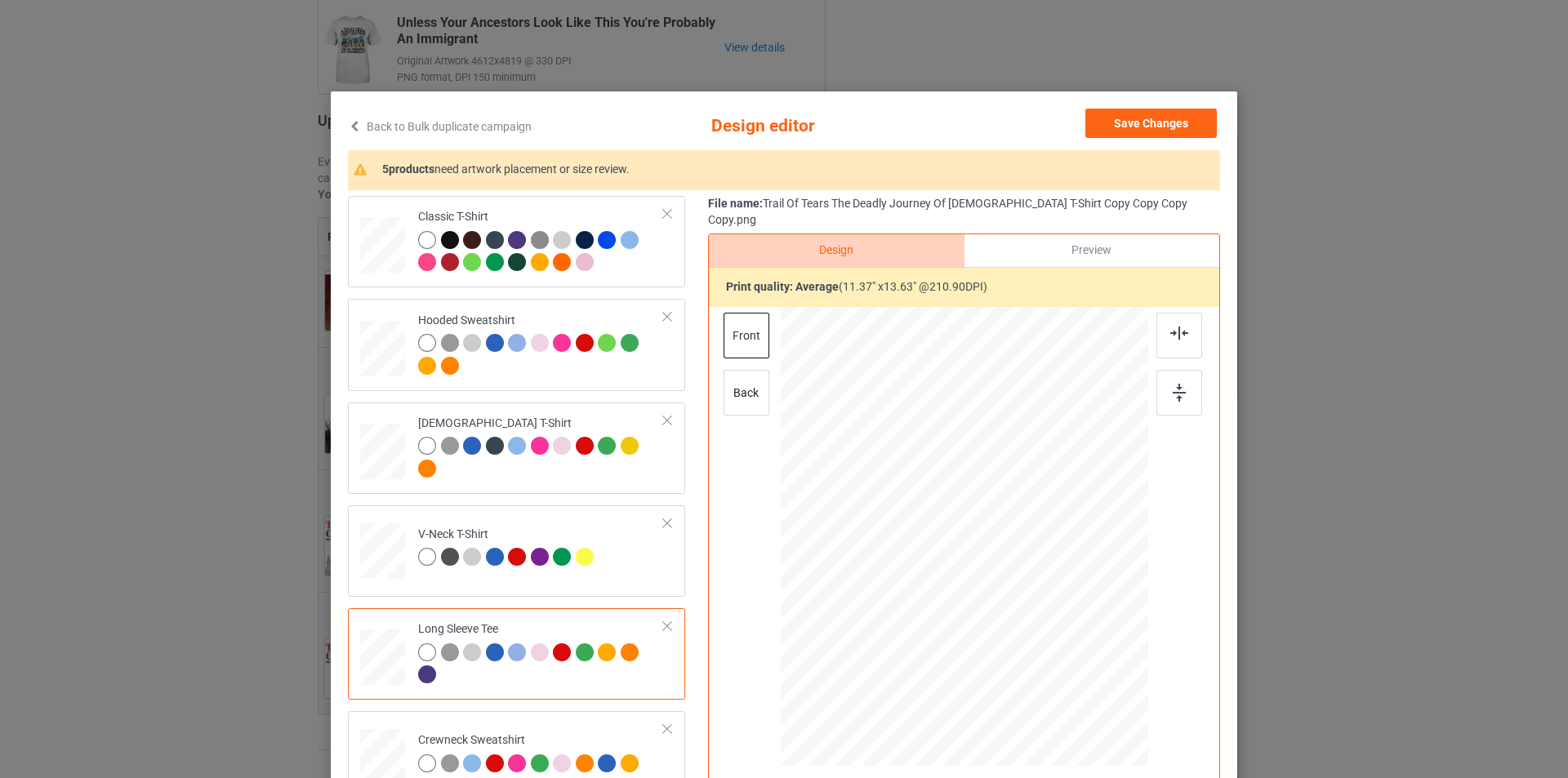
click at [583, 685] on div at bounding box center [541, 665] width 246 height 45
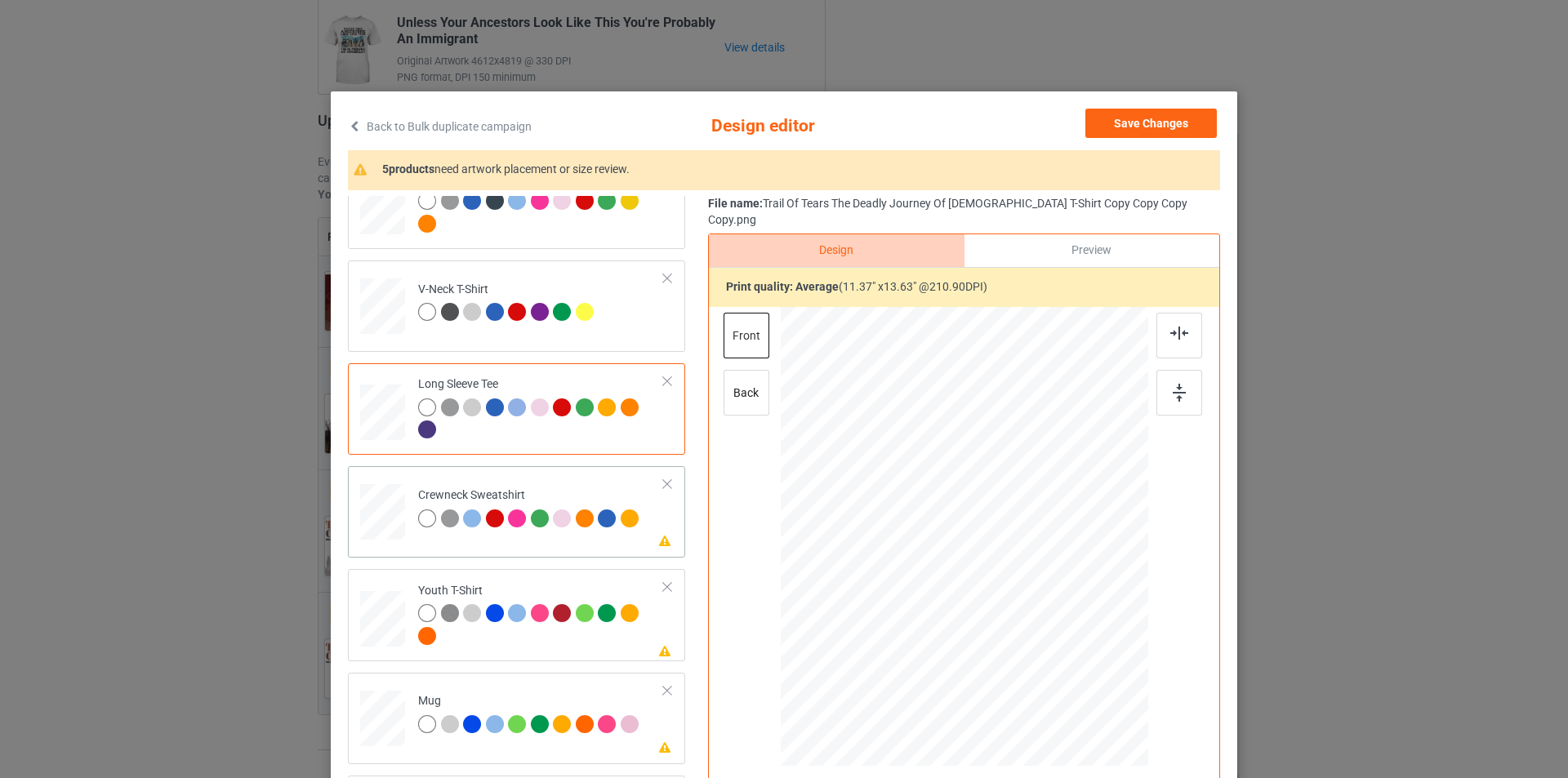
click at [568, 547] on div "Please review artwork placement Crewneck Sweatshirt" at bounding box center [516, 512] width 337 height 91
click at [974, 429] on div at bounding box center [970, 500] width 132 height 158
click at [582, 594] on div "Youth T-Shirt" at bounding box center [541, 614] width 246 height 61
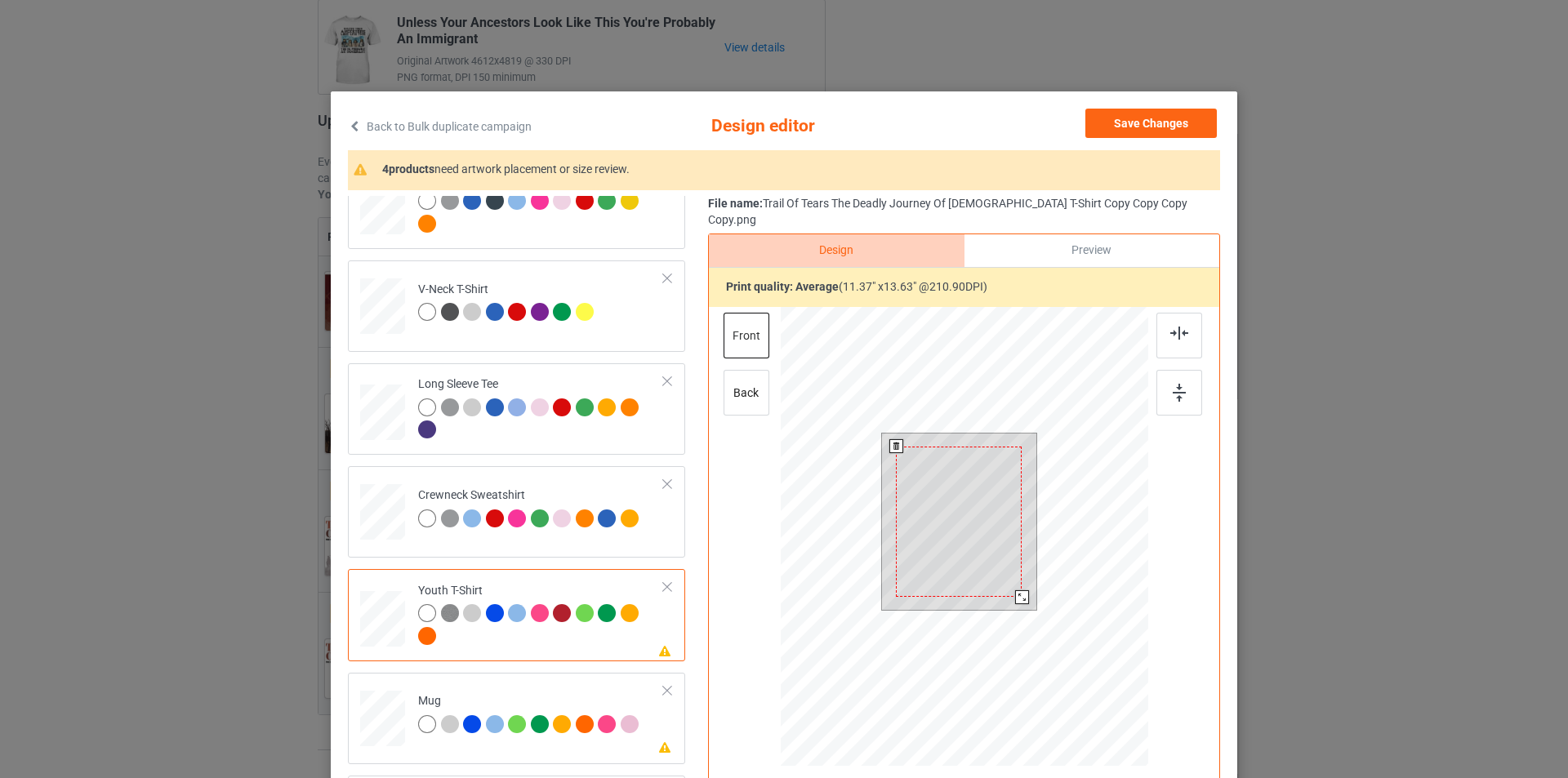
click at [975, 447] on div at bounding box center [958, 522] width 126 height 150
click at [969, 477] on div at bounding box center [958, 522] width 126 height 150
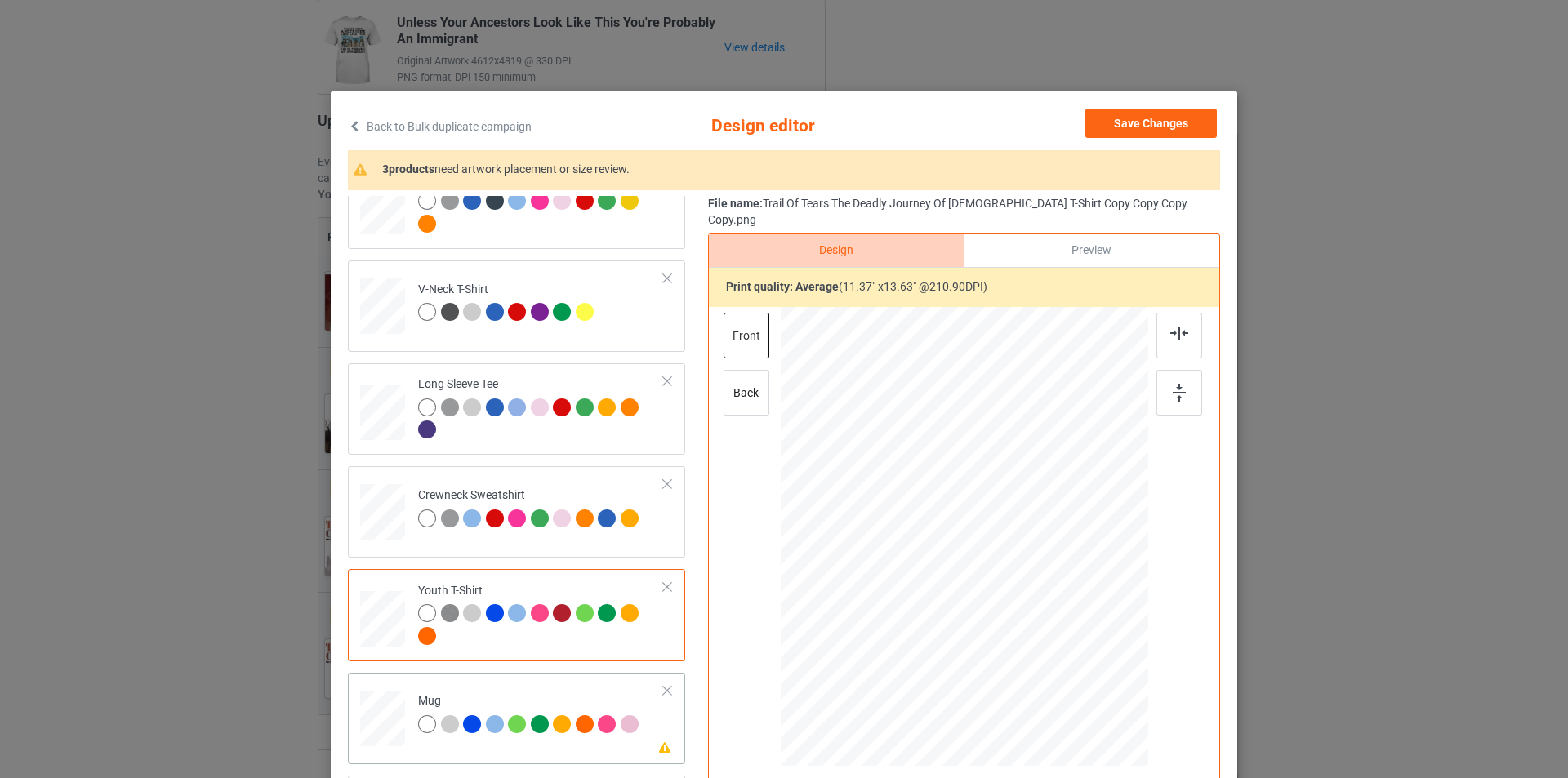
scroll to position [382, 0]
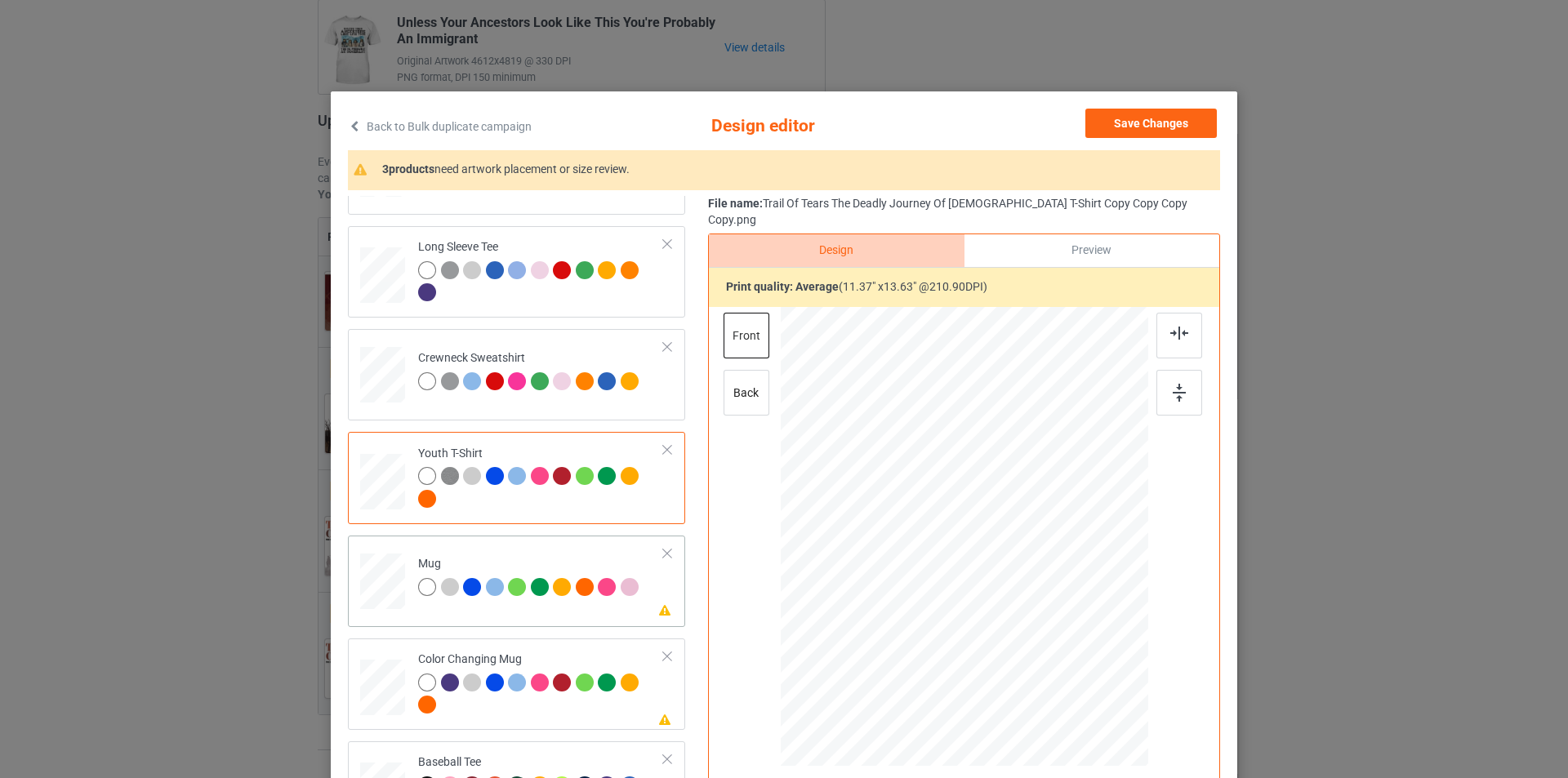
click at [598, 599] on div at bounding box center [609, 589] width 23 height 23
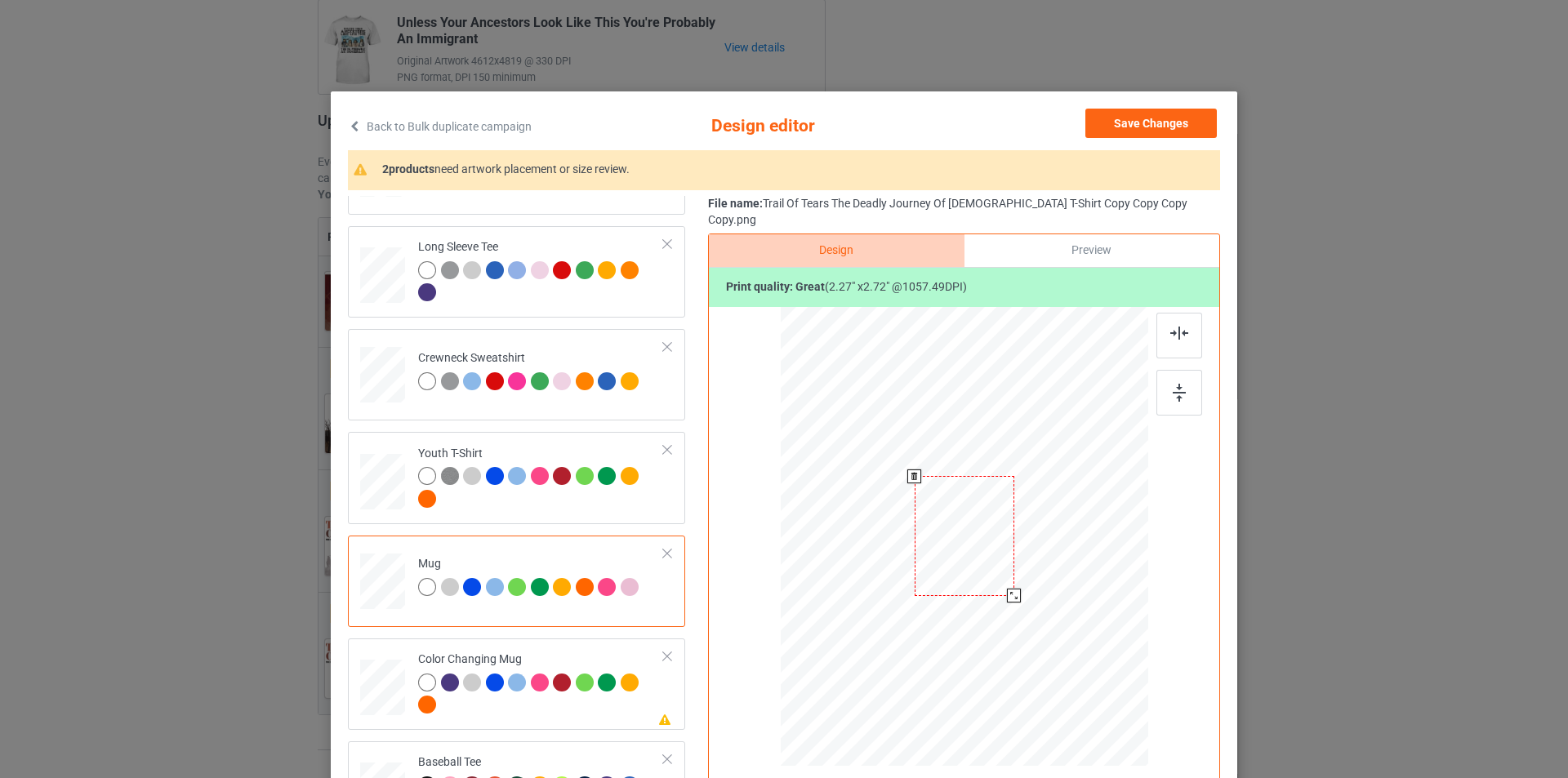
drag, startPoint x: 1065, startPoint y: 651, endPoint x: 1008, endPoint y: 541, distance: 123.9
click at [1024, 562] on div at bounding box center [964, 535] width 367 height 153
drag, startPoint x: 985, startPoint y: 519, endPoint x: 1085, endPoint y: 521, distance: 100.0
click at [1085, 521] on div at bounding box center [1065, 537] width 102 height 121
click at [1109, 592] on div at bounding box center [1116, 599] width 14 height 14
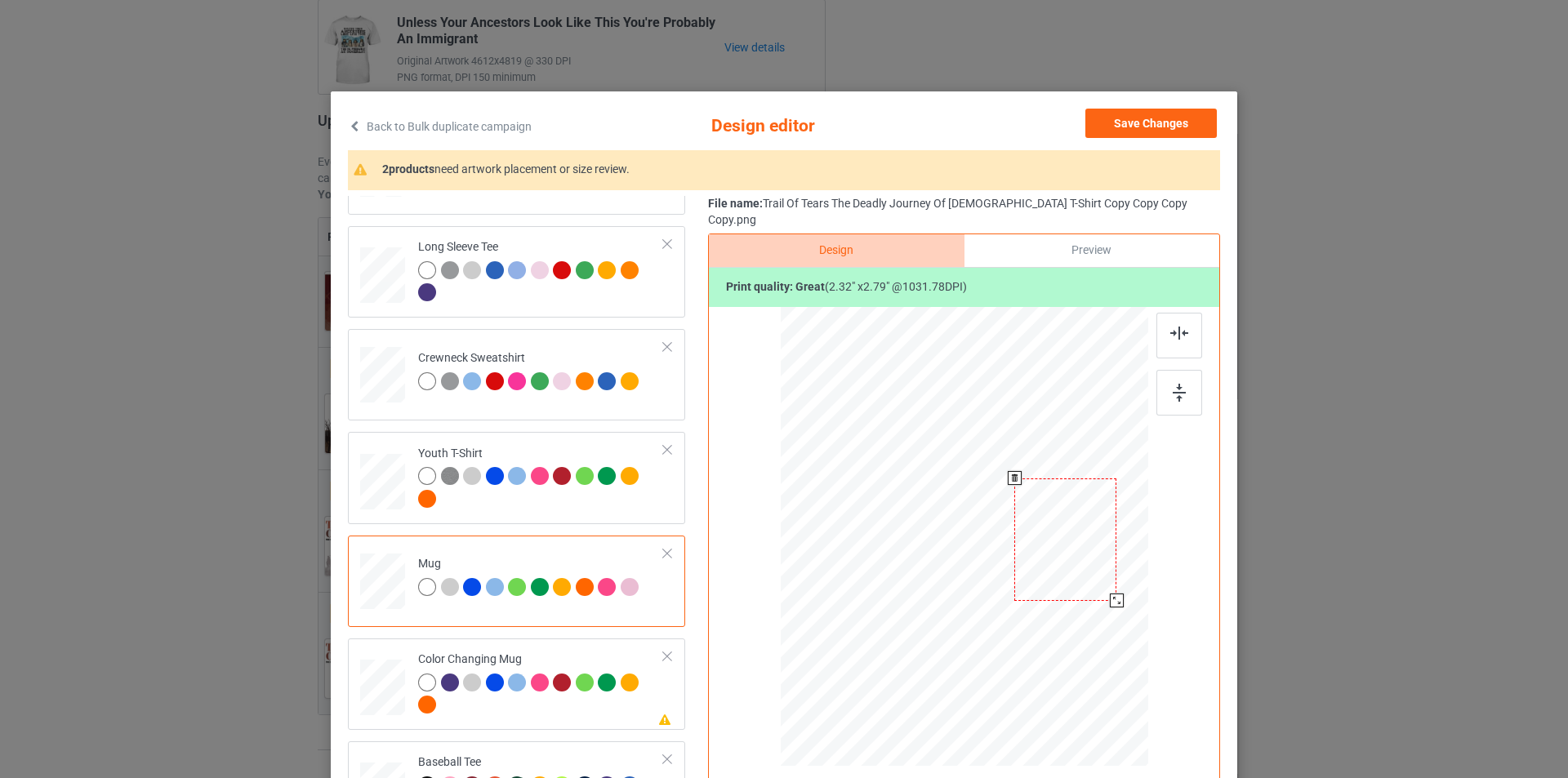
click at [1100, 548] on div at bounding box center [1066, 539] width 102 height 122
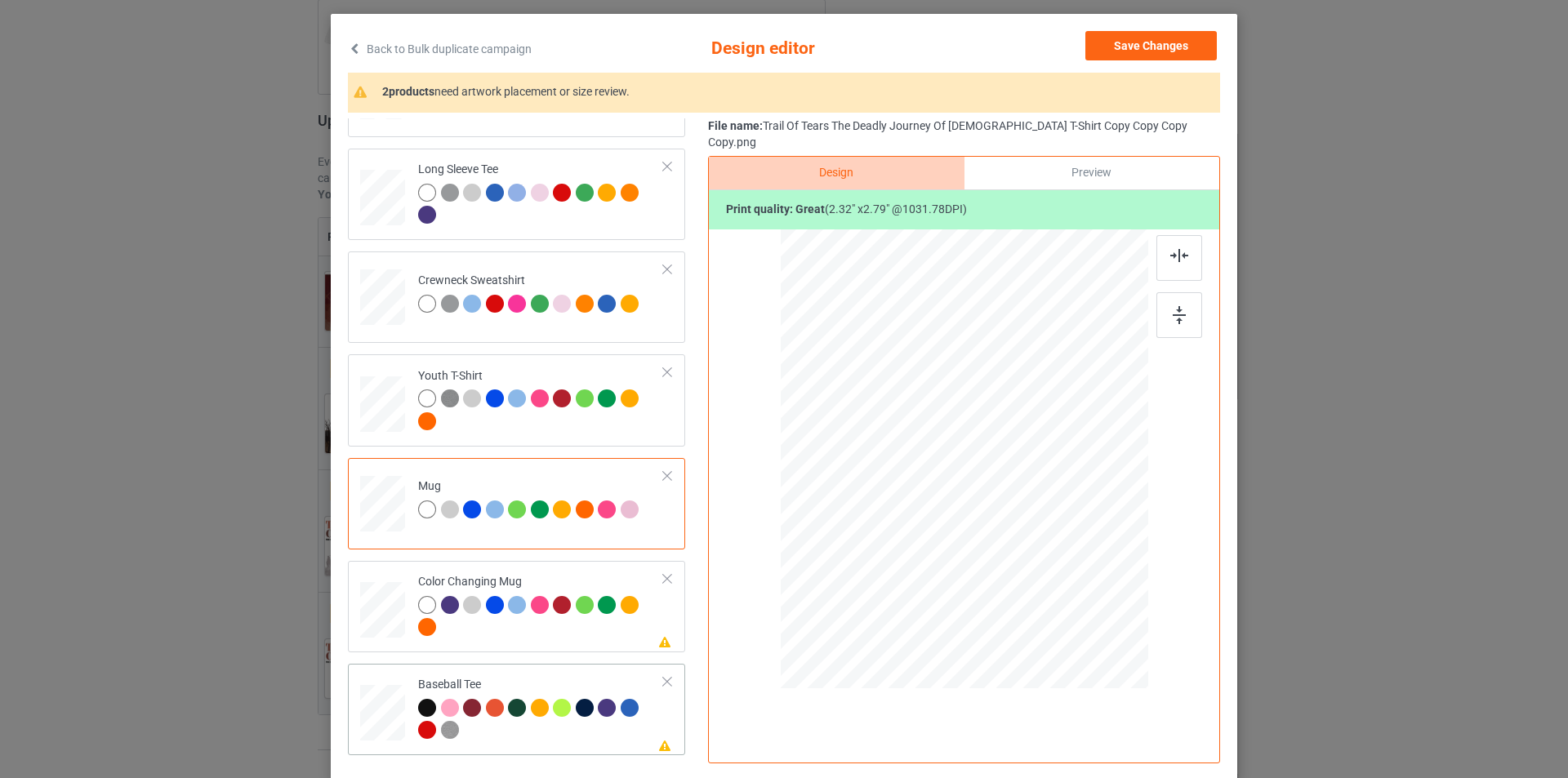
scroll to position [164, 0]
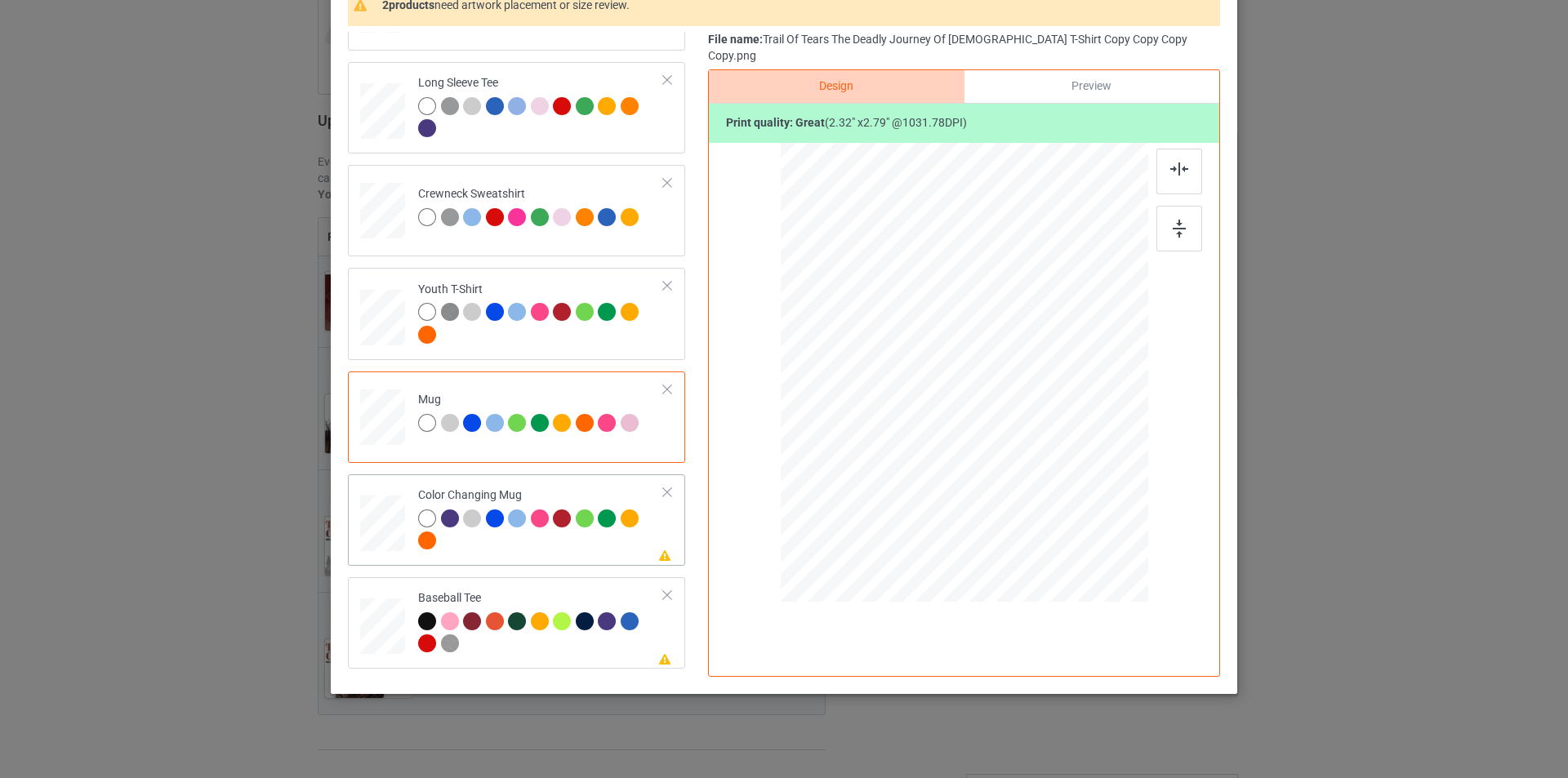
click at [577, 552] on div at bounding box center [541, 532] width 246 height 45
click at [1065, 383] on div at bounding box center [1066, 375] width 102 height 122
click at [559, 645] on div at bounding box center [541, 635] width 246 height 45
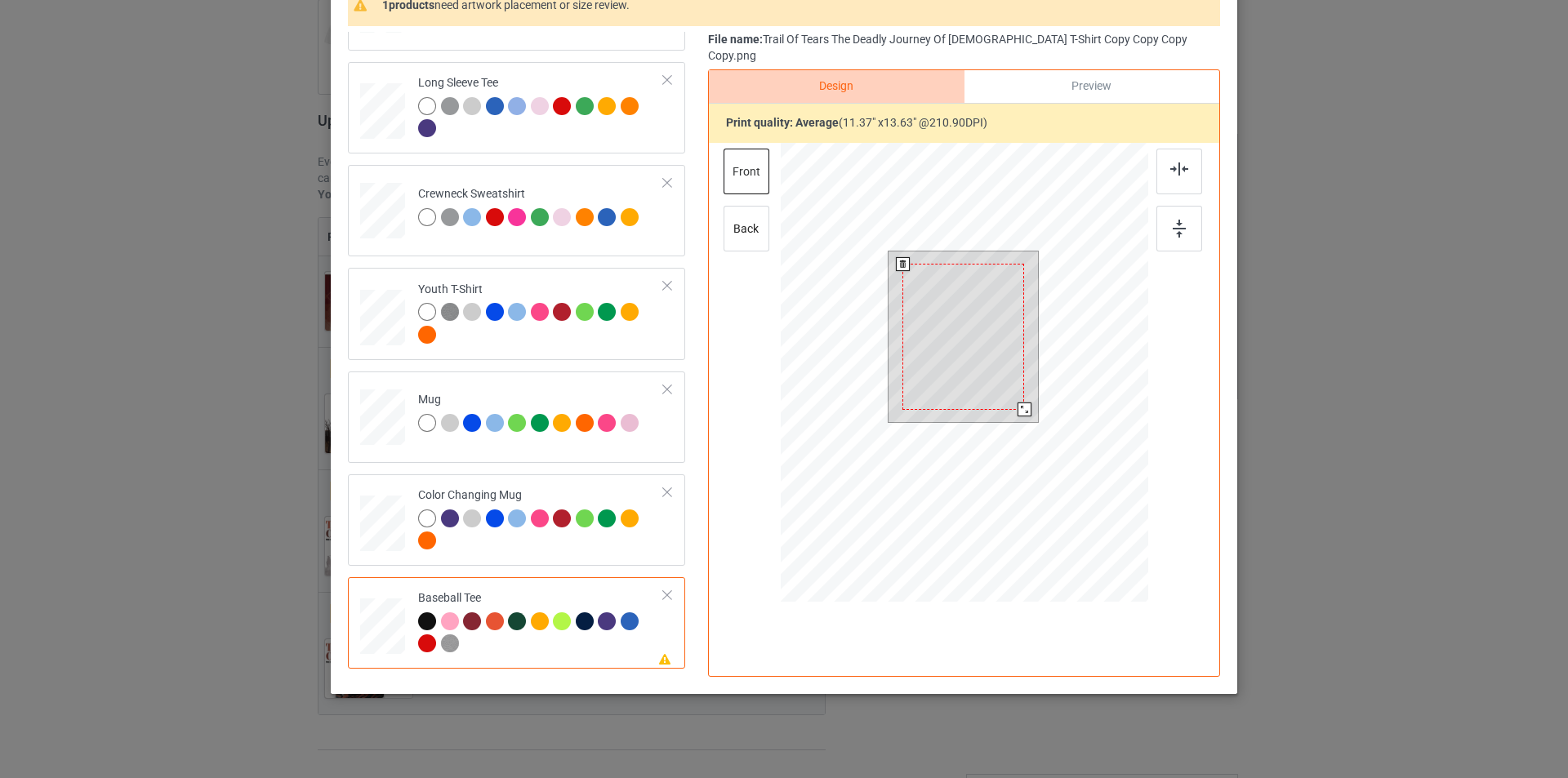
click at [953, 301] on div at bounding box center [963, 336] width 121 height 146
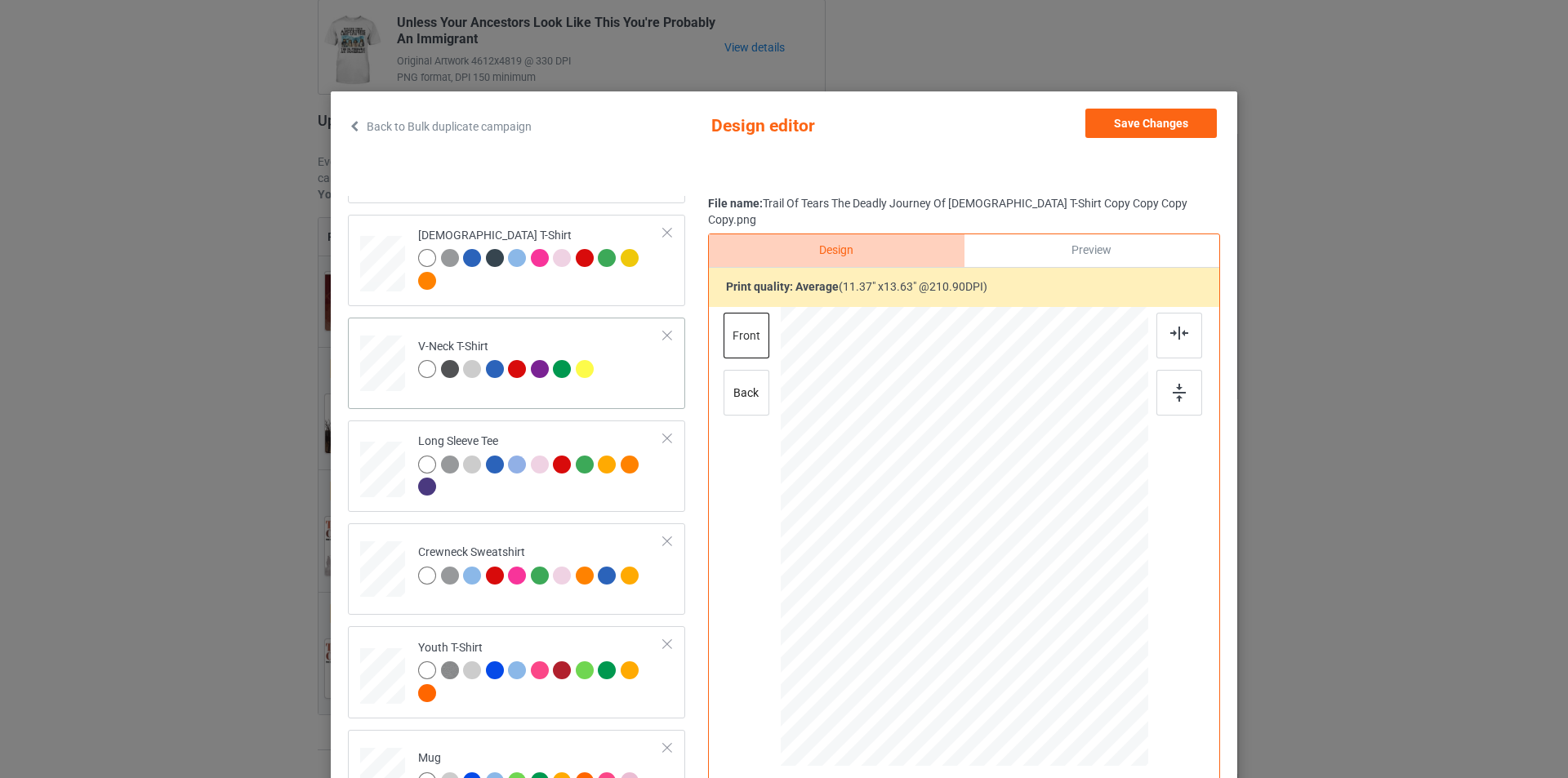
scroll to position [0, 0]
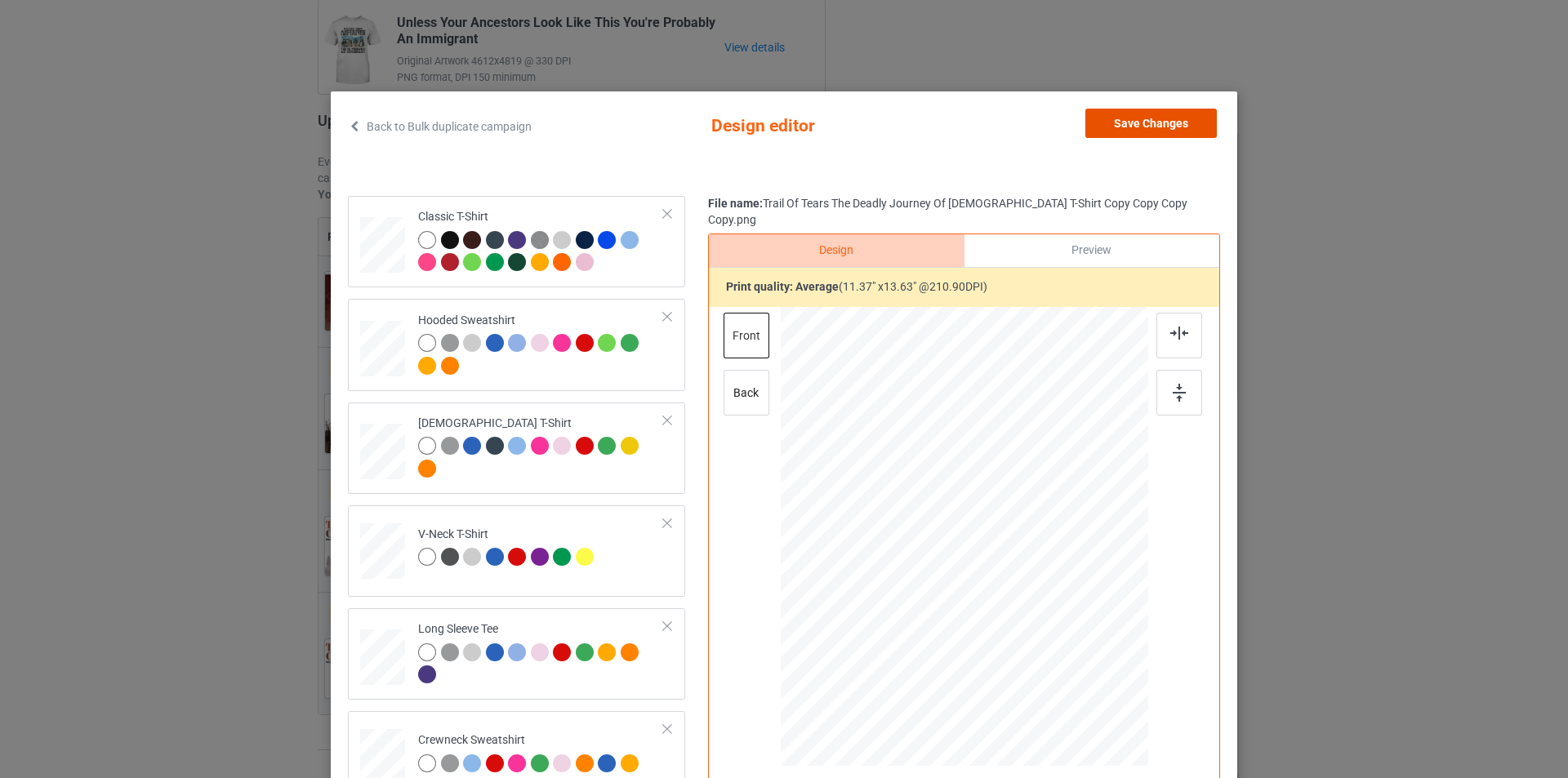
click at [1118, 121] on button "Save Changes" at bounding box center [1151, 123] width 132 height 29
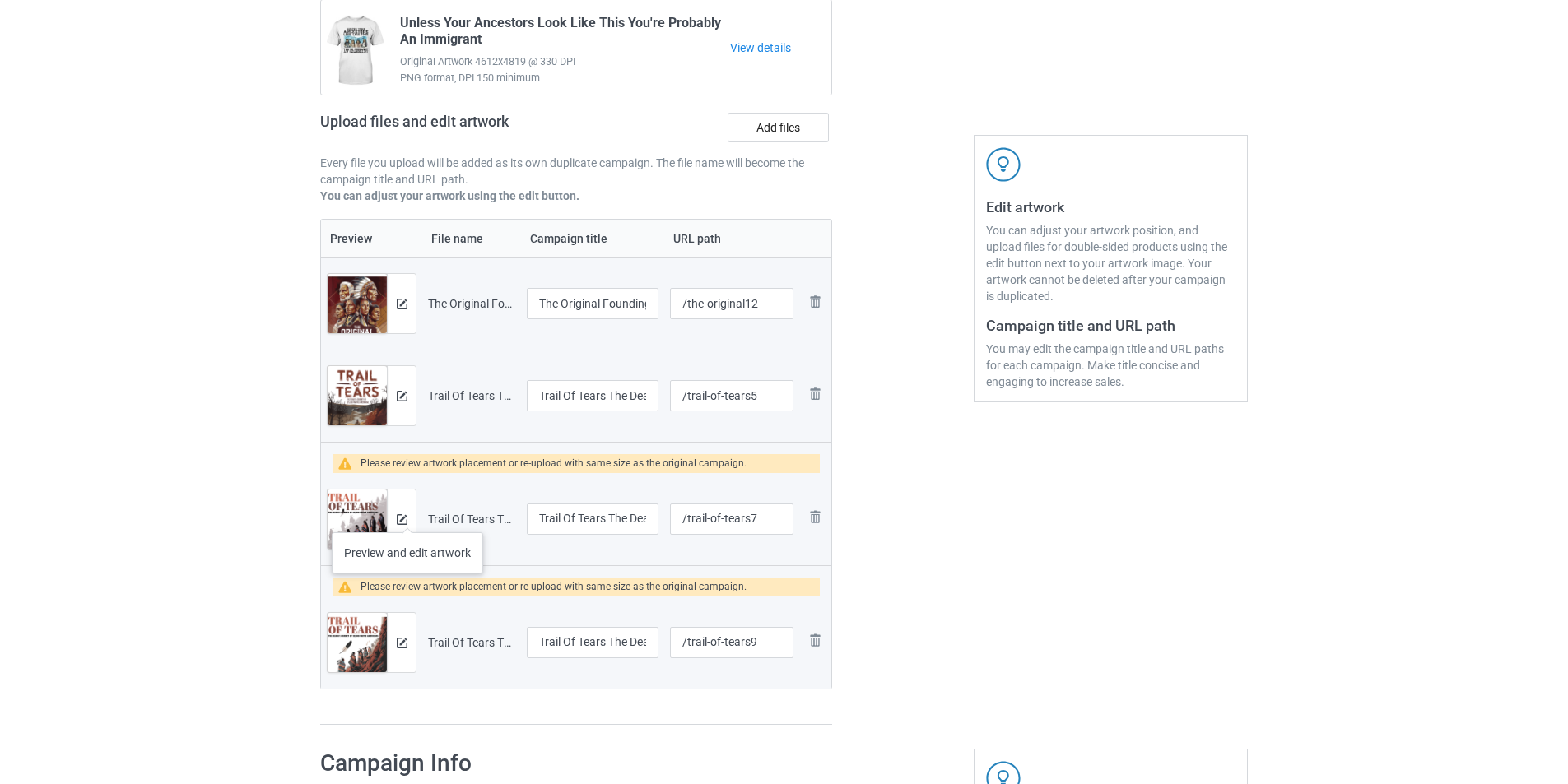
click at [406, 515] on div at bounding box center [400, 519] width 28 height 59
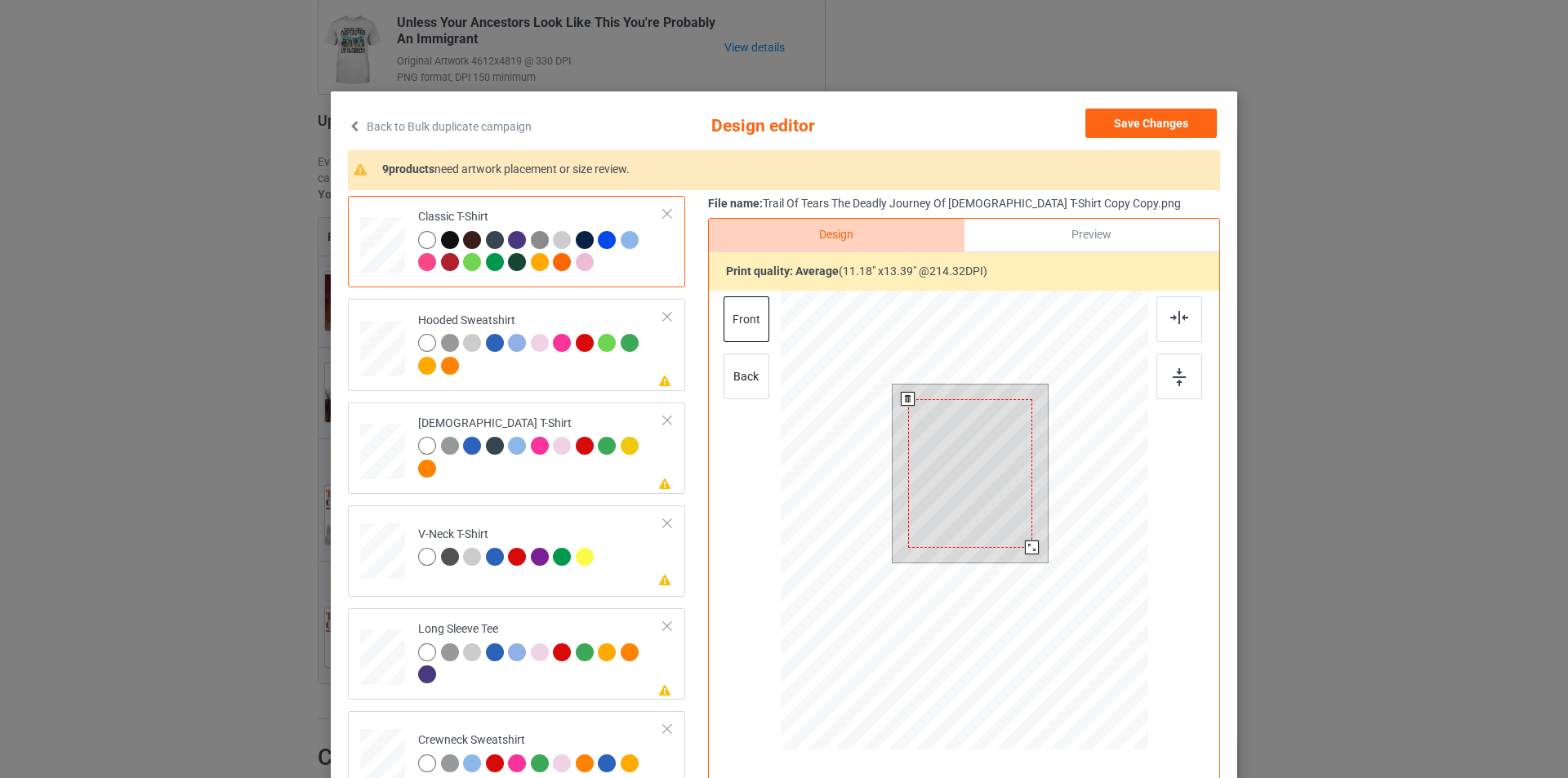
drag, startPoint x: 1034, startPoint y: 561, endPoint x: 1025, endPoint y: 546, distance: 17.5
click at [1025, 546] on div at bounding box center [1032, 547] width 14 height 14
click at [583, 367] on div at bounding box center [541, 356] width 246 height 45
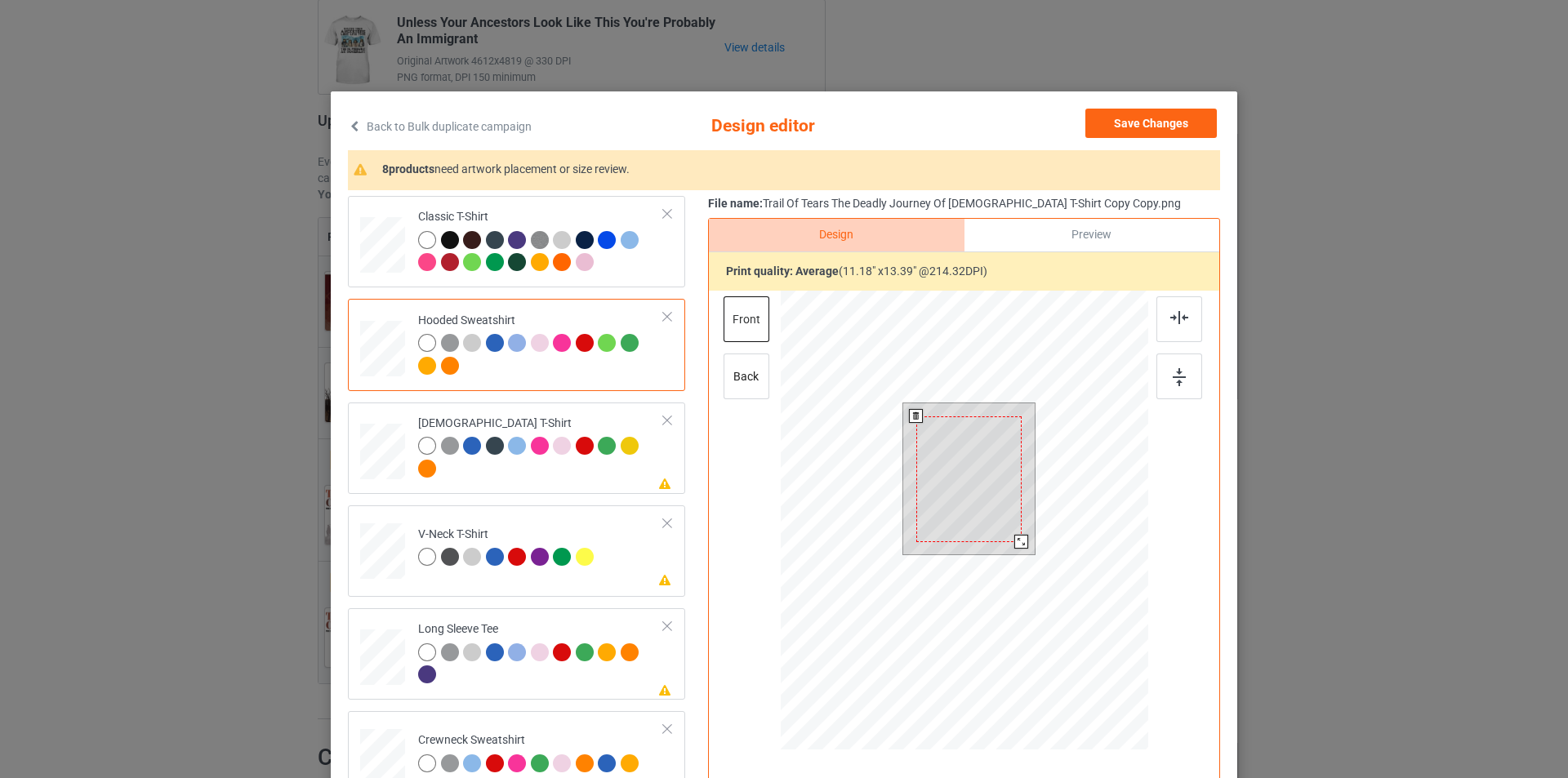
click at [963, 465] on div at bounding box center [968, 479] width 105 height 126
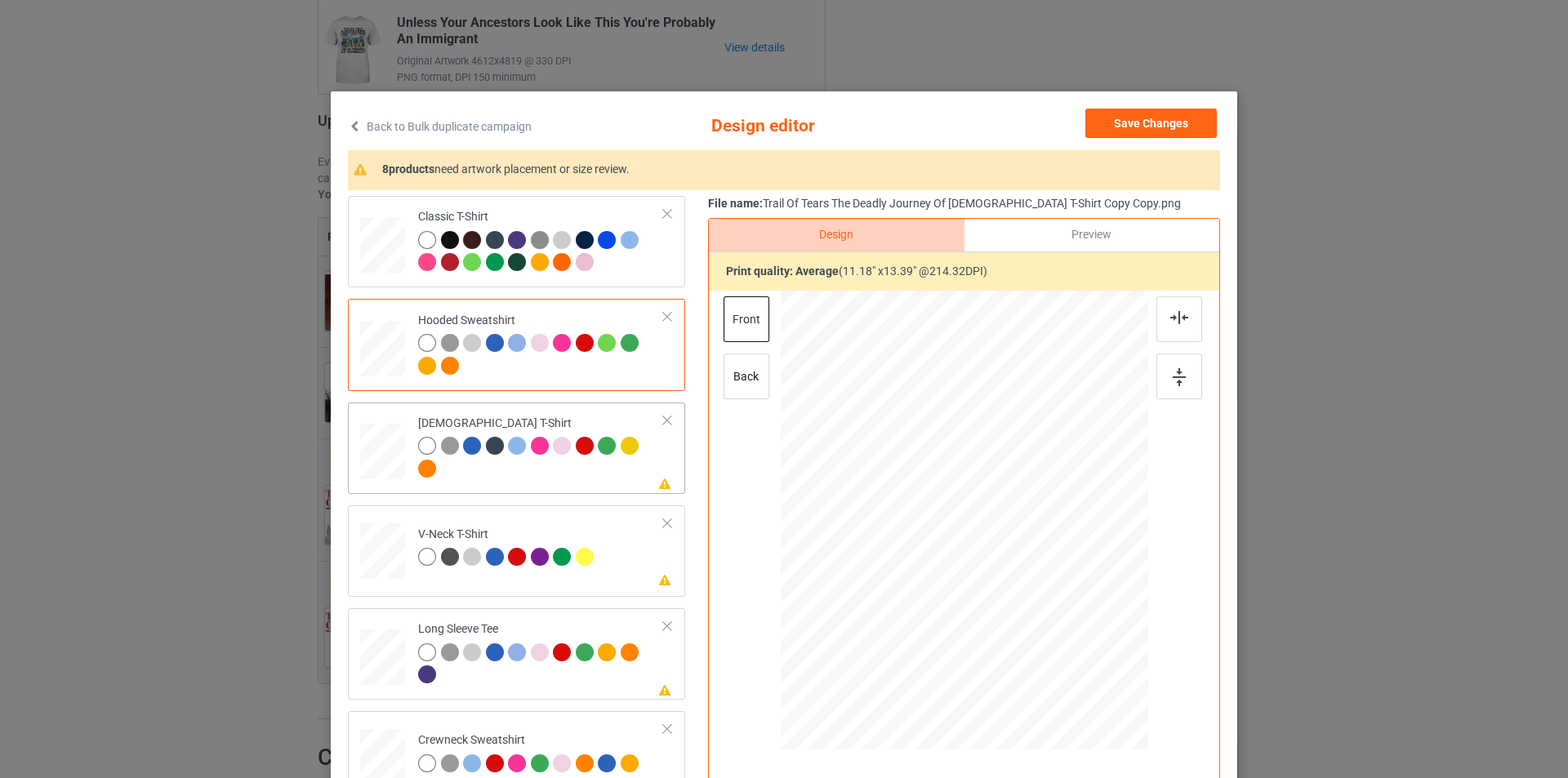
click at [565, 480] on div at bounding box center [541, 459] width 246 height 45
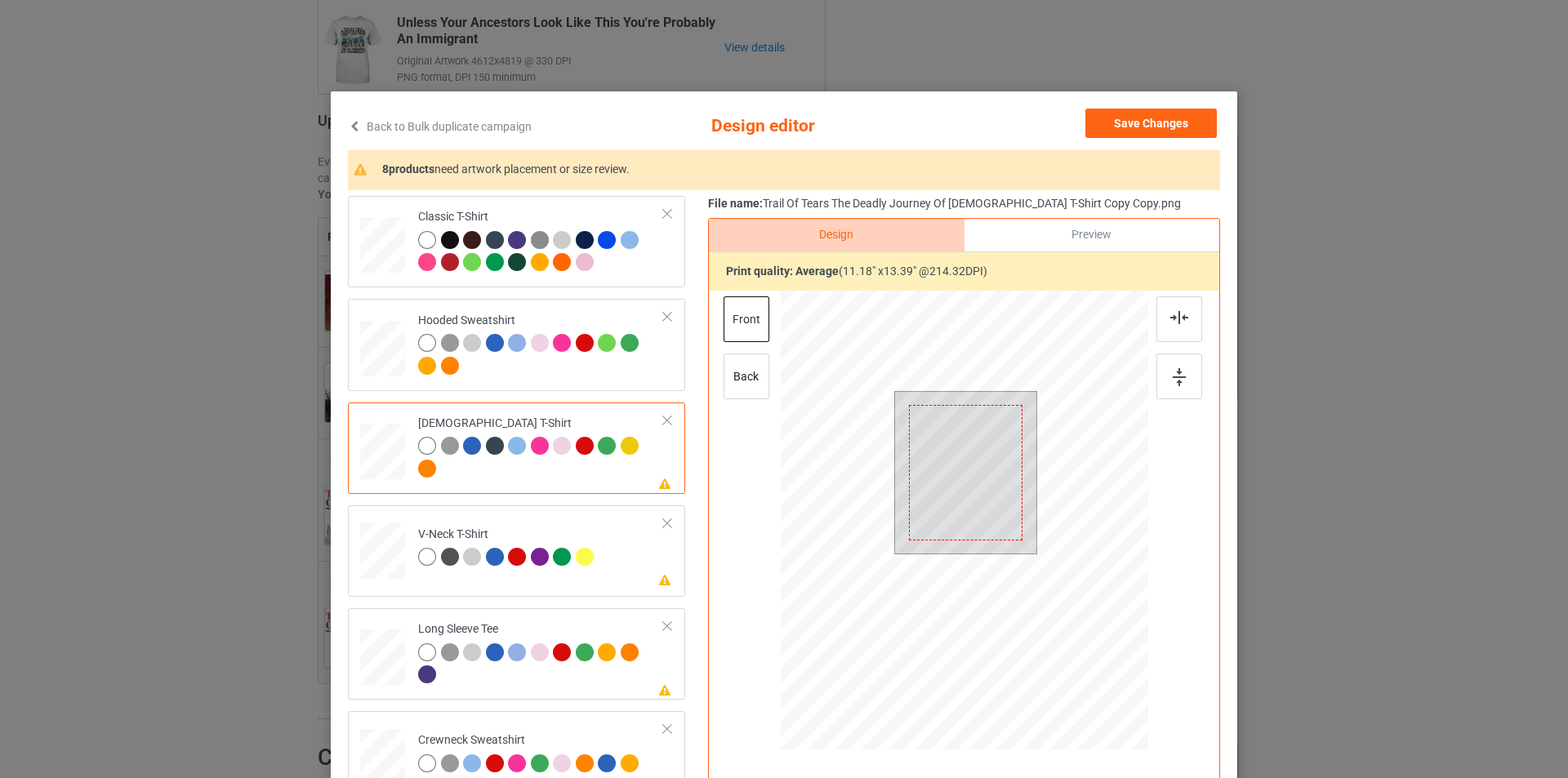
click at [989, 477] on div at bounding box center [965, 472] width 113 height 136
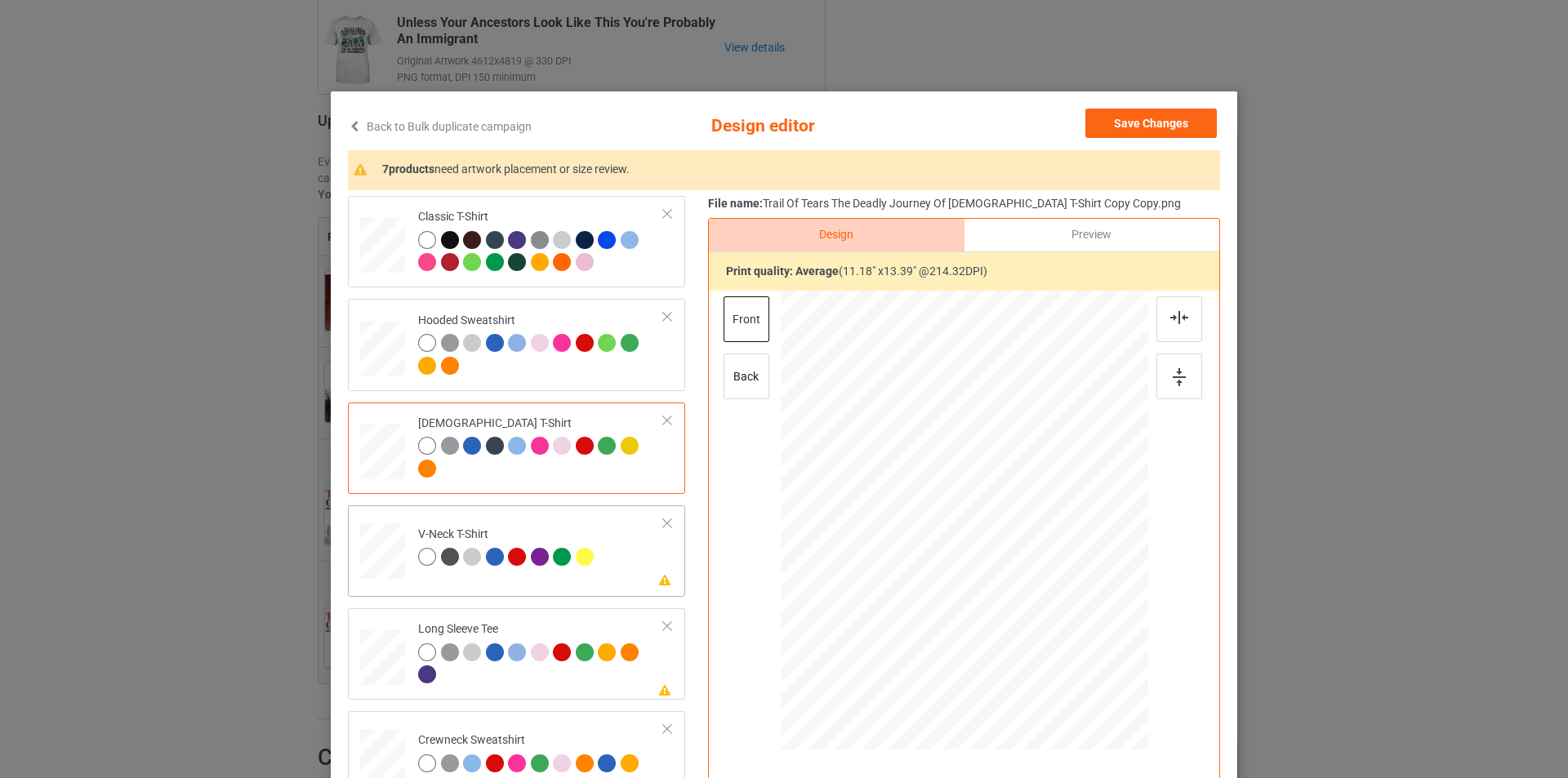
click at [574, 532] on div "V-Neck T-Shirt" at bounding box center [508, 546] width 179 height 38
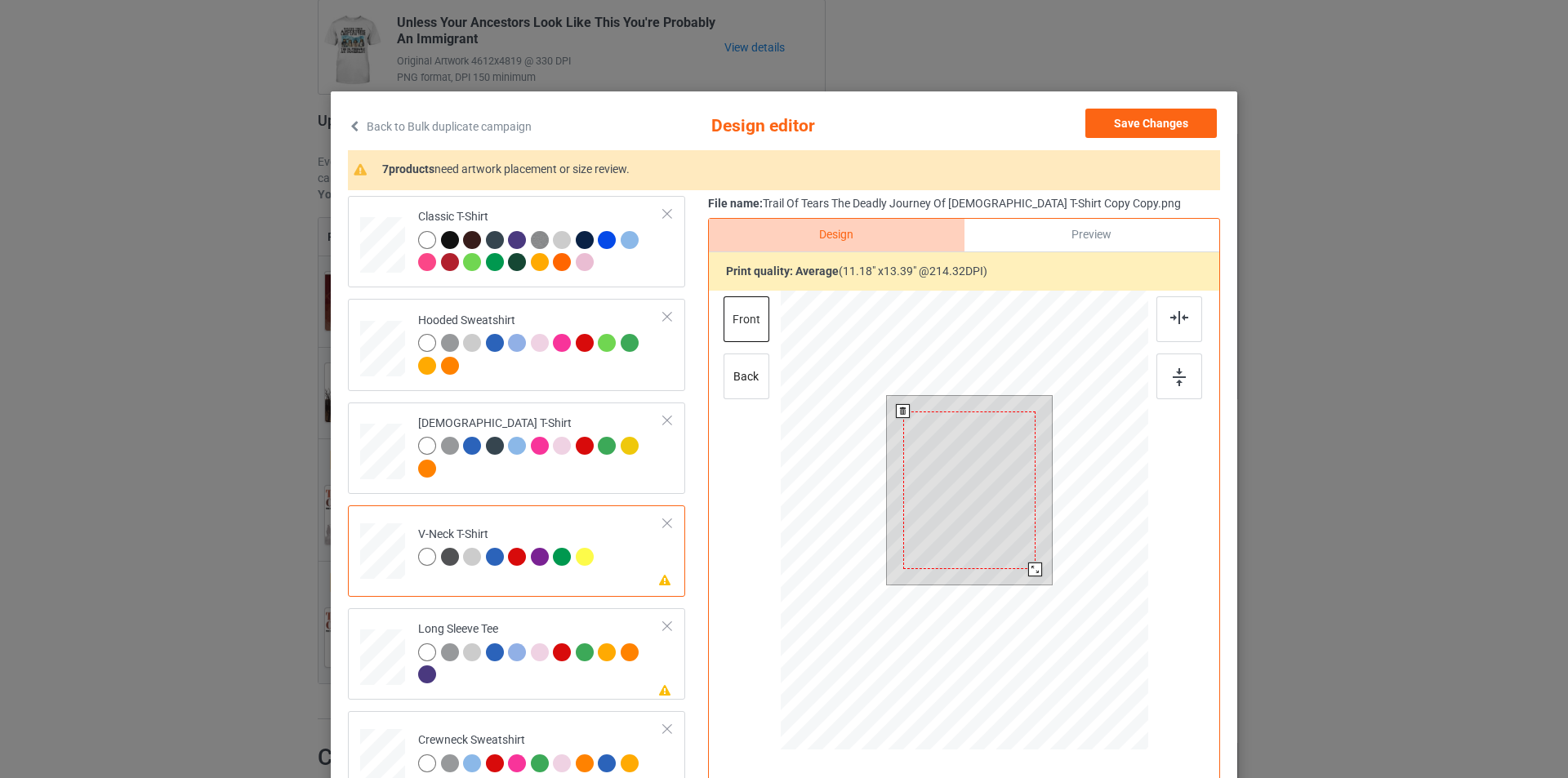
click at [974, 453] on div at bounding box center [969, 491] width 132 height 159
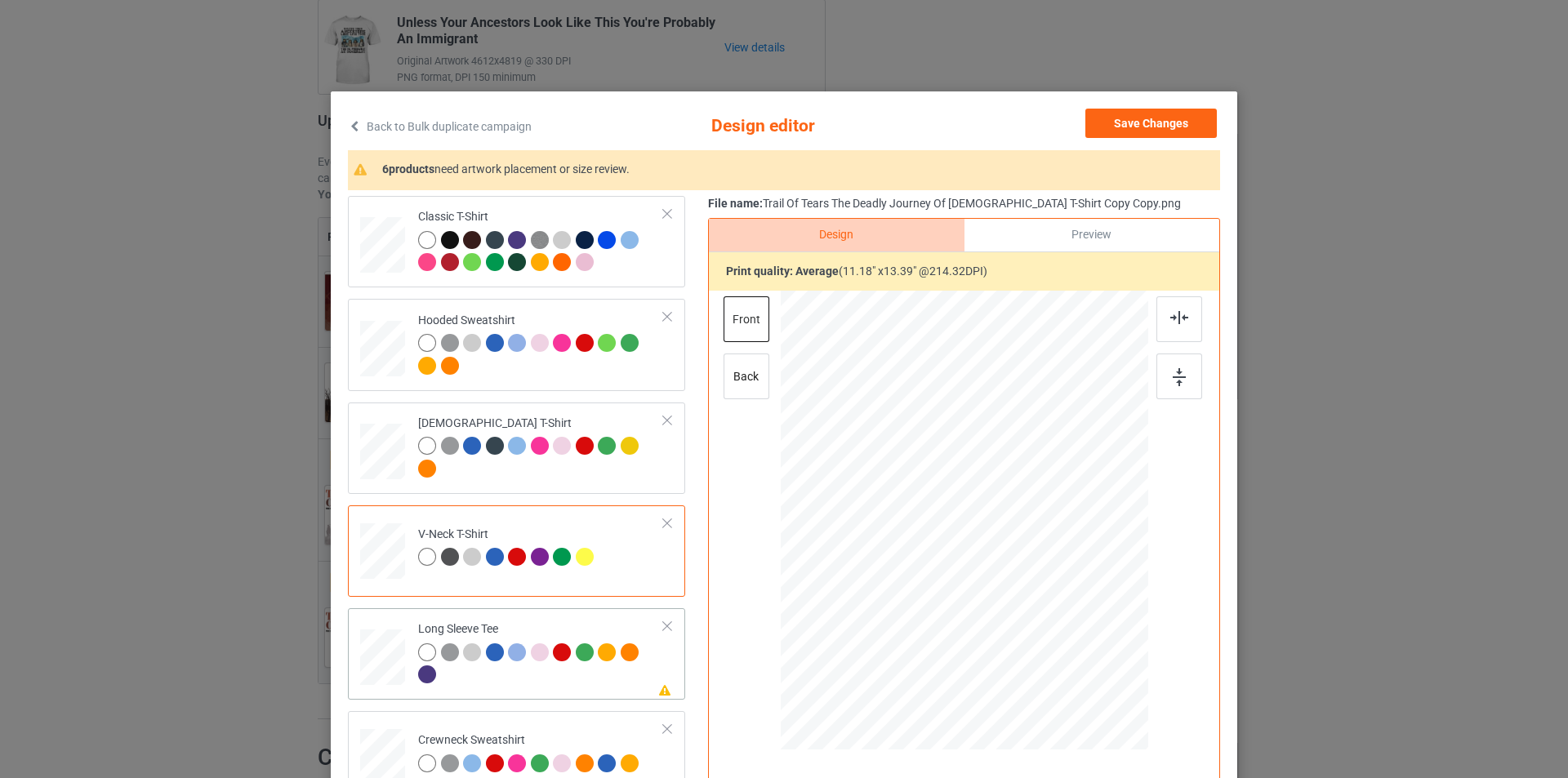
click at [578, 625] on div "Long Sleeve Tee" at bounding box center [541, 652] width 246 height 61
click at [953, 494] on div at bounding box center [964, 502] width 424 height 424
click at [574, 723] on td "Please review artwork placement Crewneck Sweatshirt" at bounding box center [541, 753] width 264 height 72
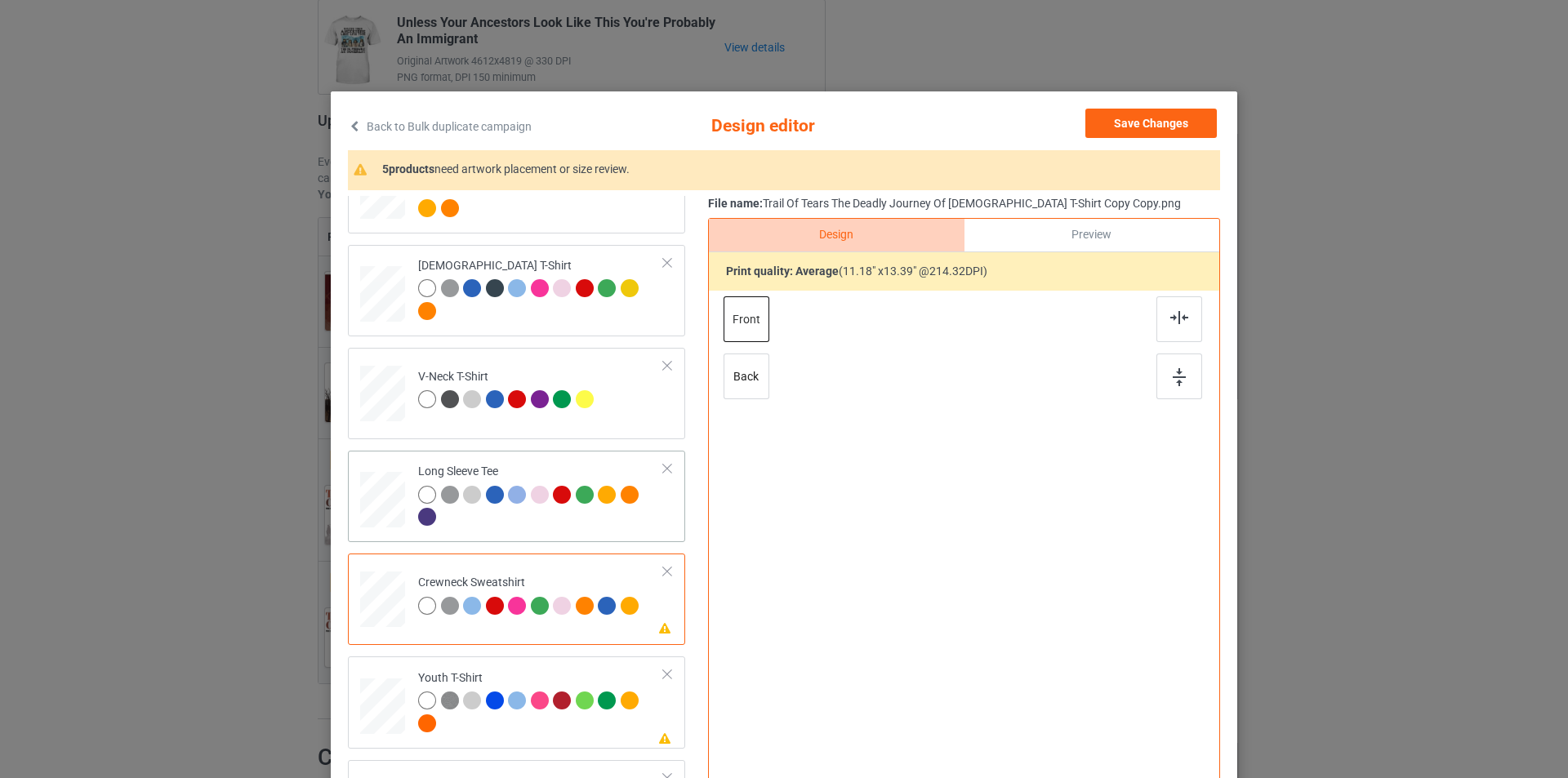
scroll to position [245, 0]
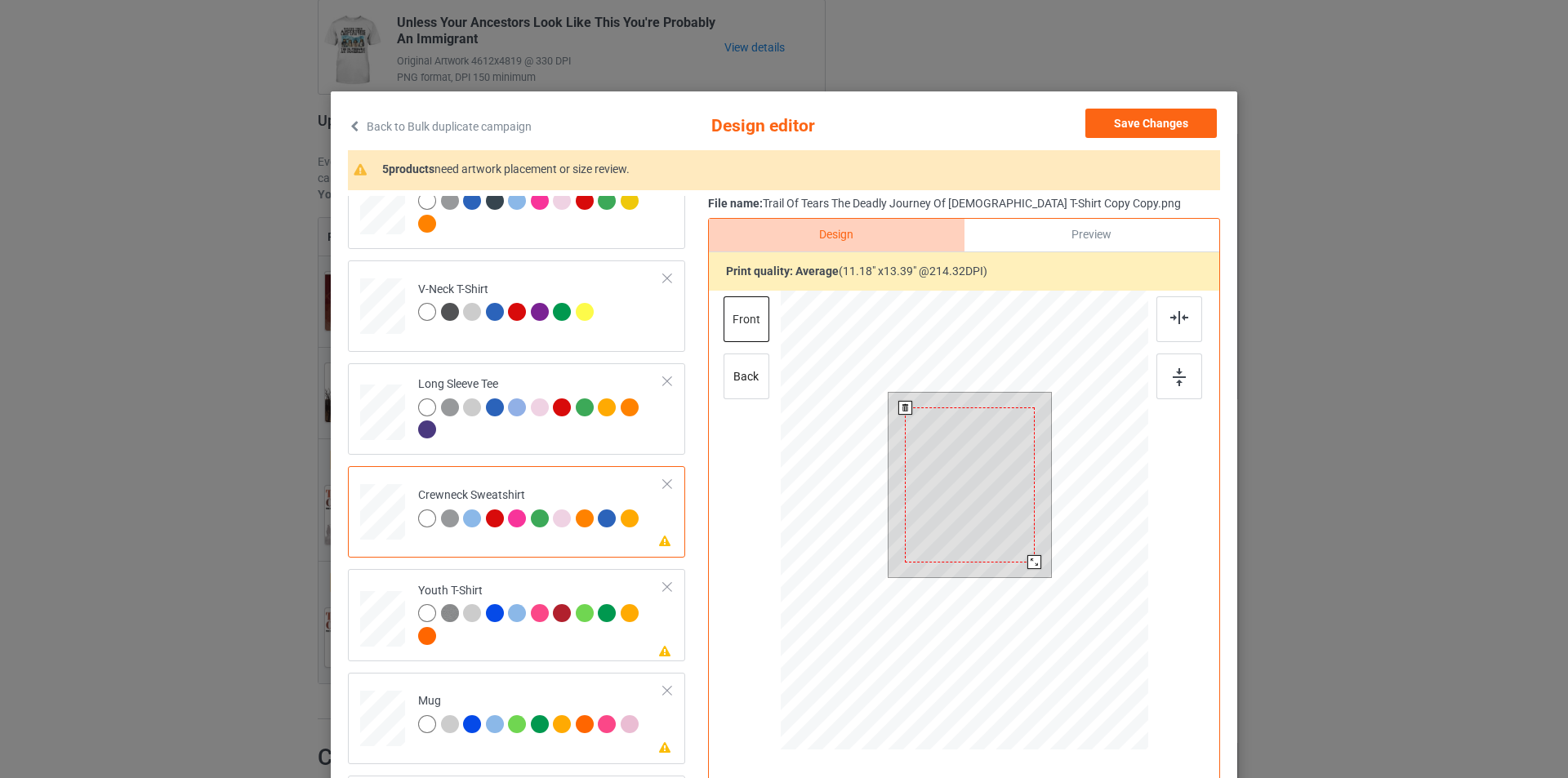
click at [959, 477] on div at bounding box center [969, 485] width 130 height 155
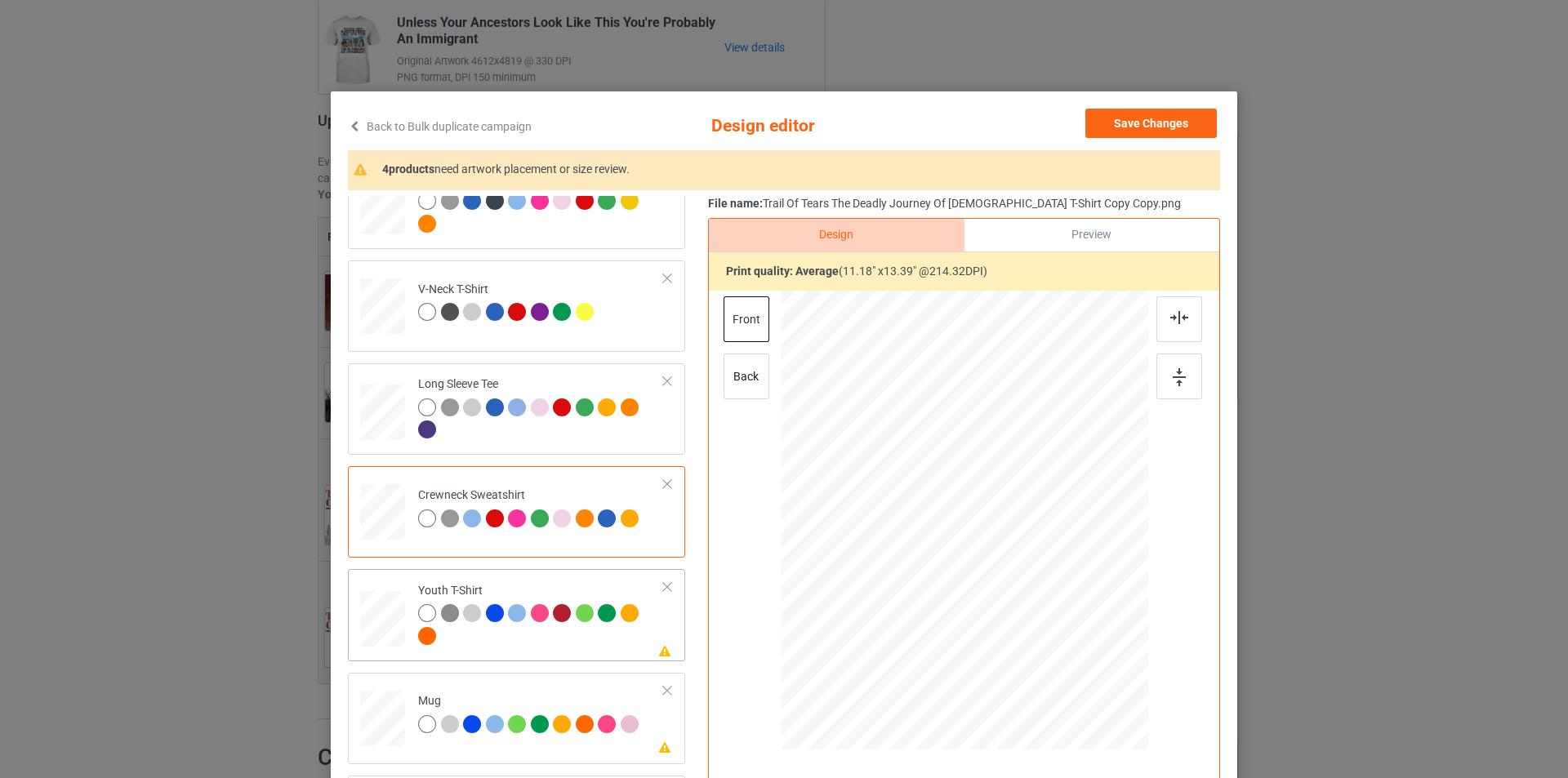
click at [575, 581] on td "Please review artwork placement Youth T-Shirt" at bounding box center [541, 615] width 264 height 79
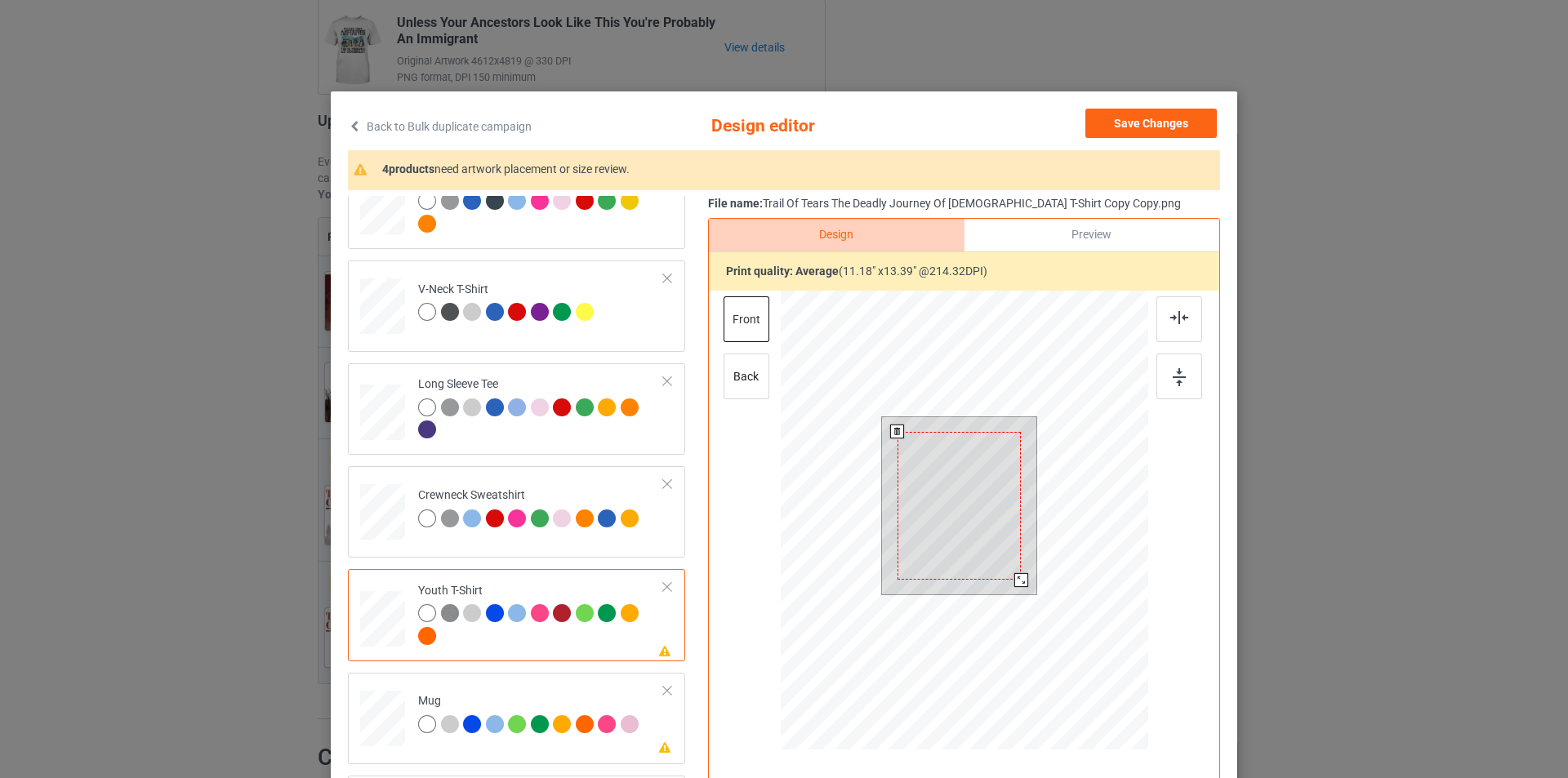
click at [982, 507] on div at bounding box center [959, 506] width 123 height 148
click at [982, 509] on div at bounding box center [959, 506] width 123 height 148
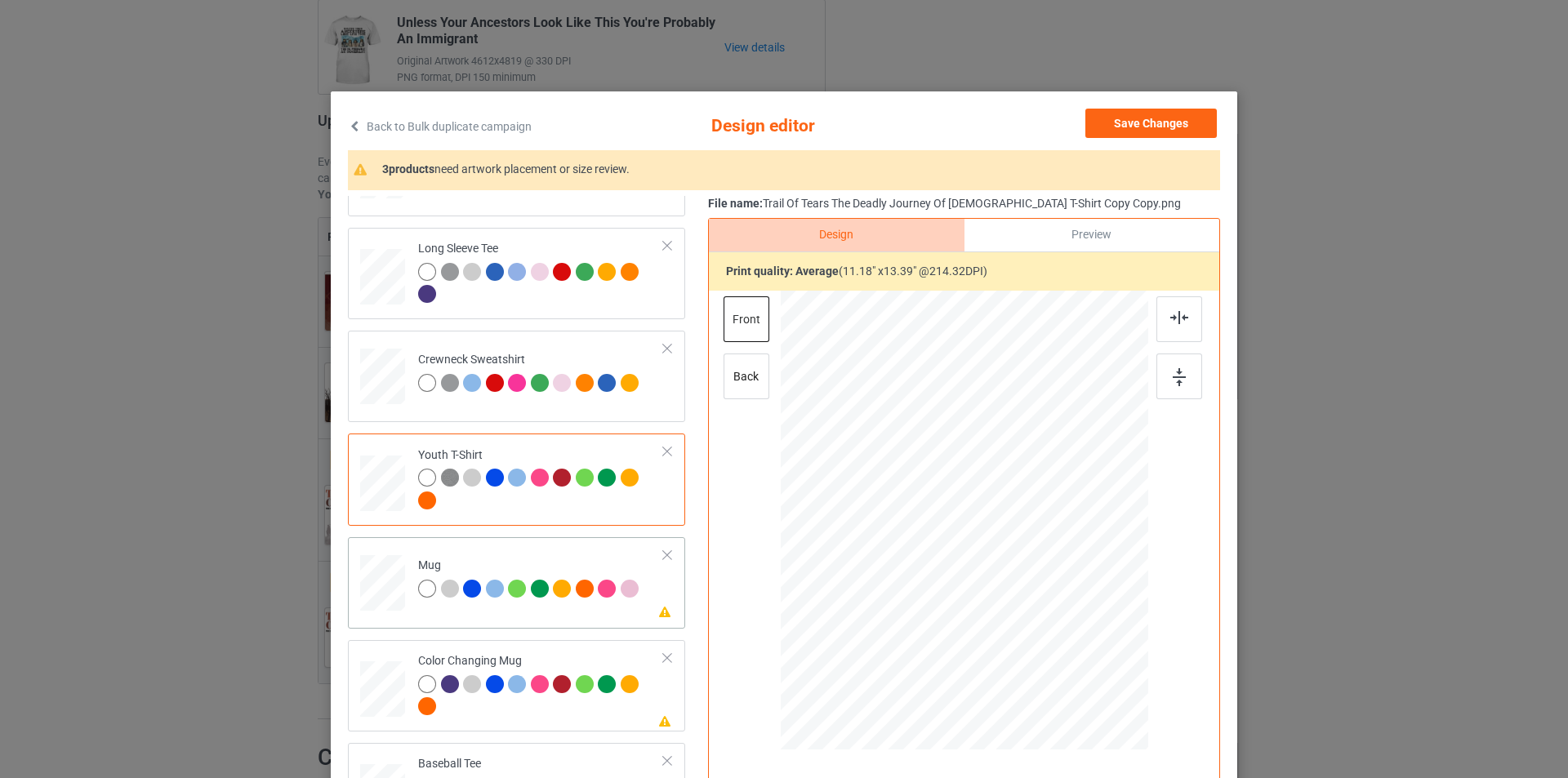
scroll to position [382, 0]
click at [579, 605] on td "Please review artwork placement Mug" at bounding box center [541, 578] width 264 height 72
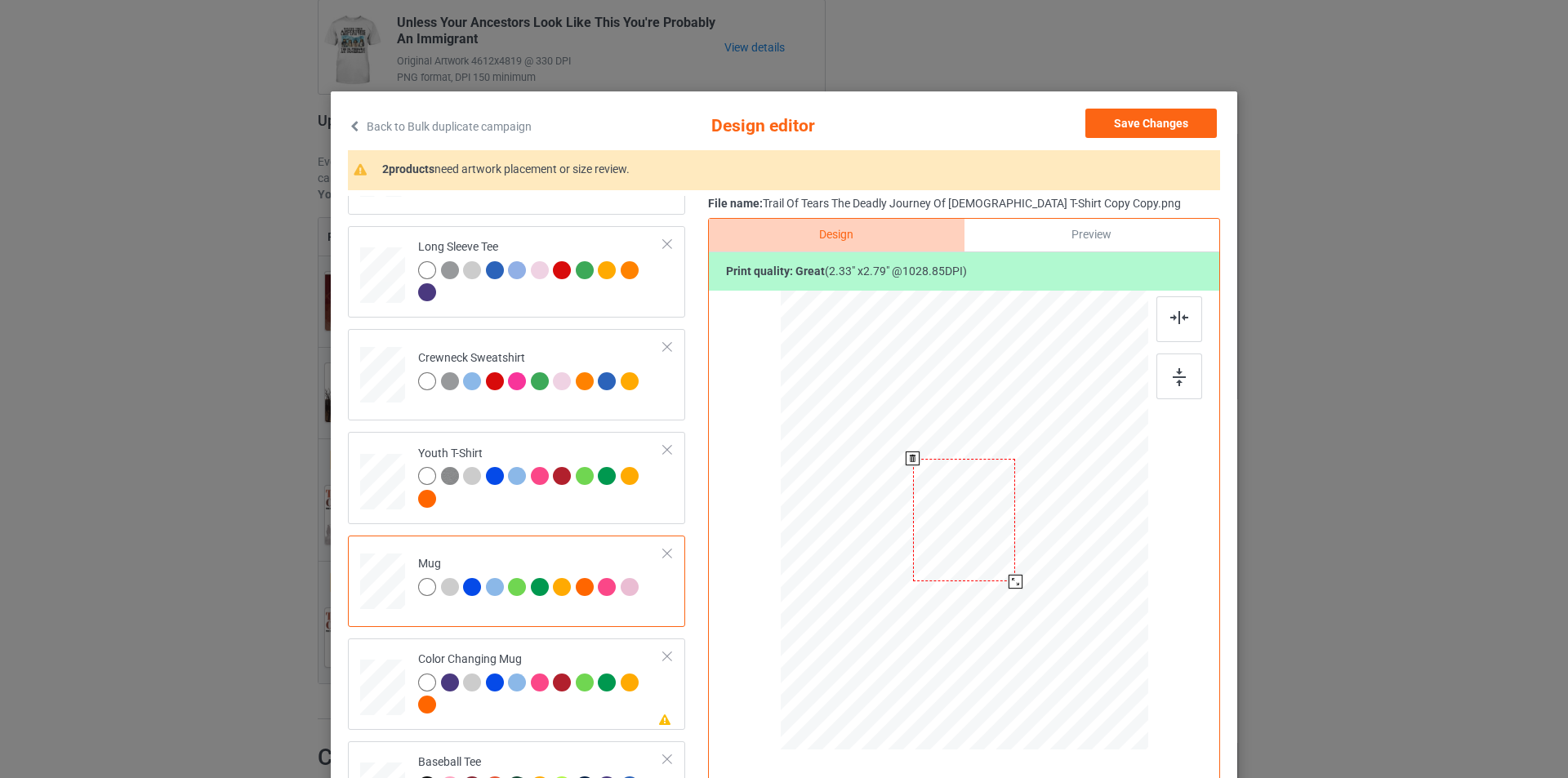
drag, startPoint x: 1065, startPoint y: 652, endPoint x: 999, endPoint y: 537, distance: 132.6
click at [1030, 559] on div at bounding box center [964, 519] width 367 height 153
drag, startPoint x: 979, startPoint y: 522, endPoint x: 1081, endPoint y: 519, distance: 102.0
click at [1081, 519] on div at bounding box center [1067, 518] width 106 height 126
click at [1114, 577] on div at bounding box center [1117, 579] width 14 height 14
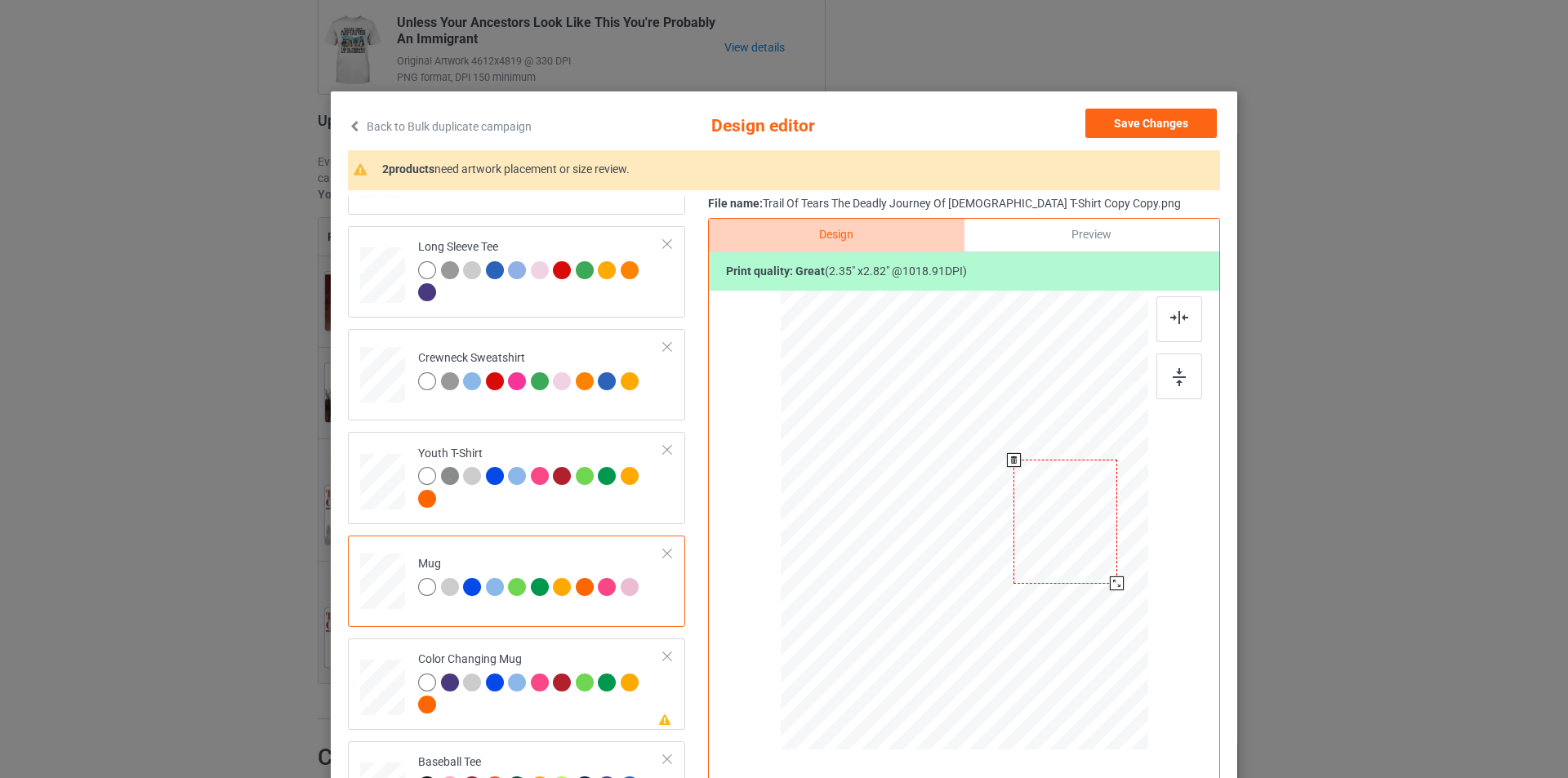
click at [1097, 537] on div at bounding box center [1065, 521] width 103 height 124
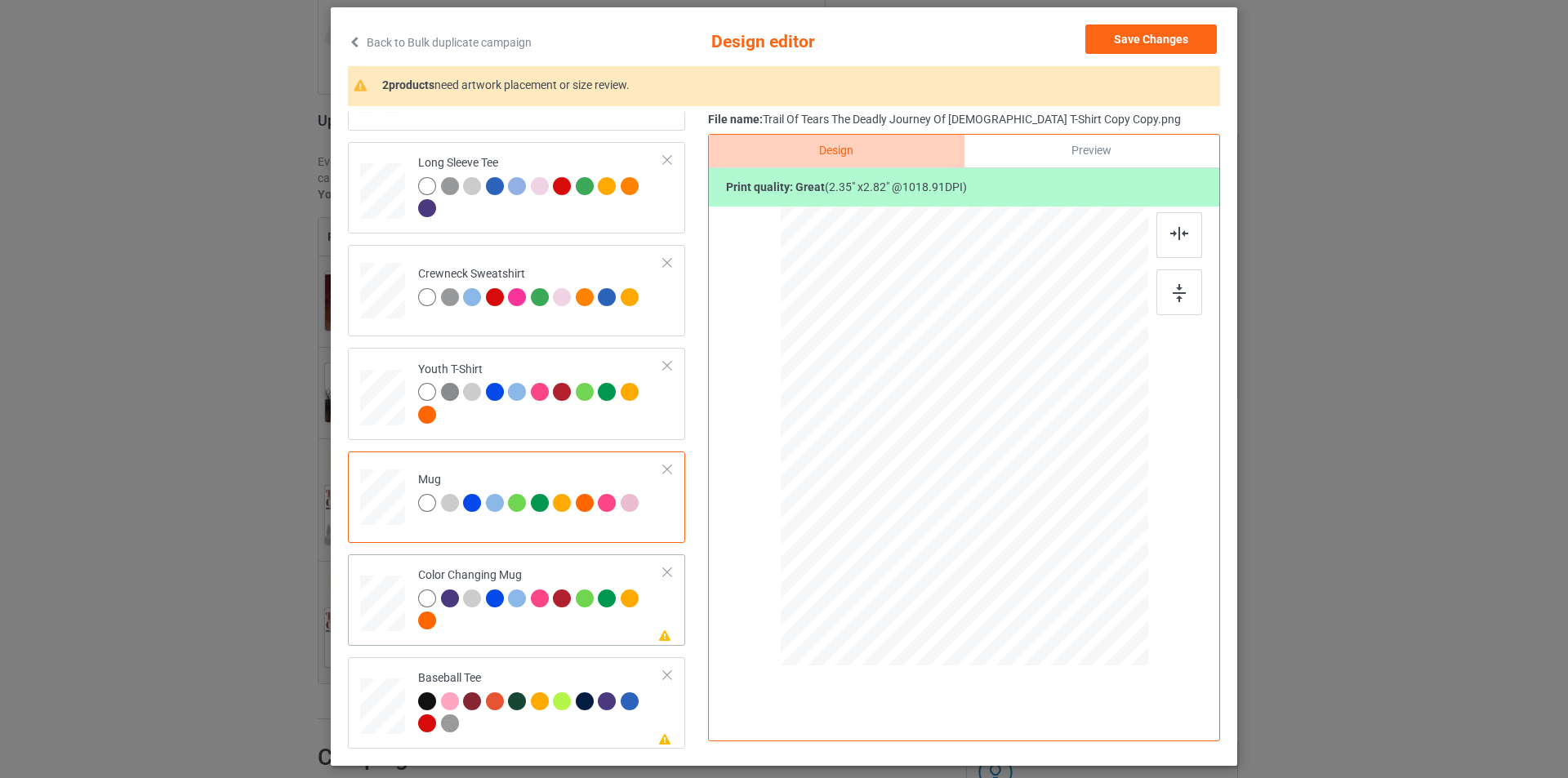
scroll to position [163, 0]
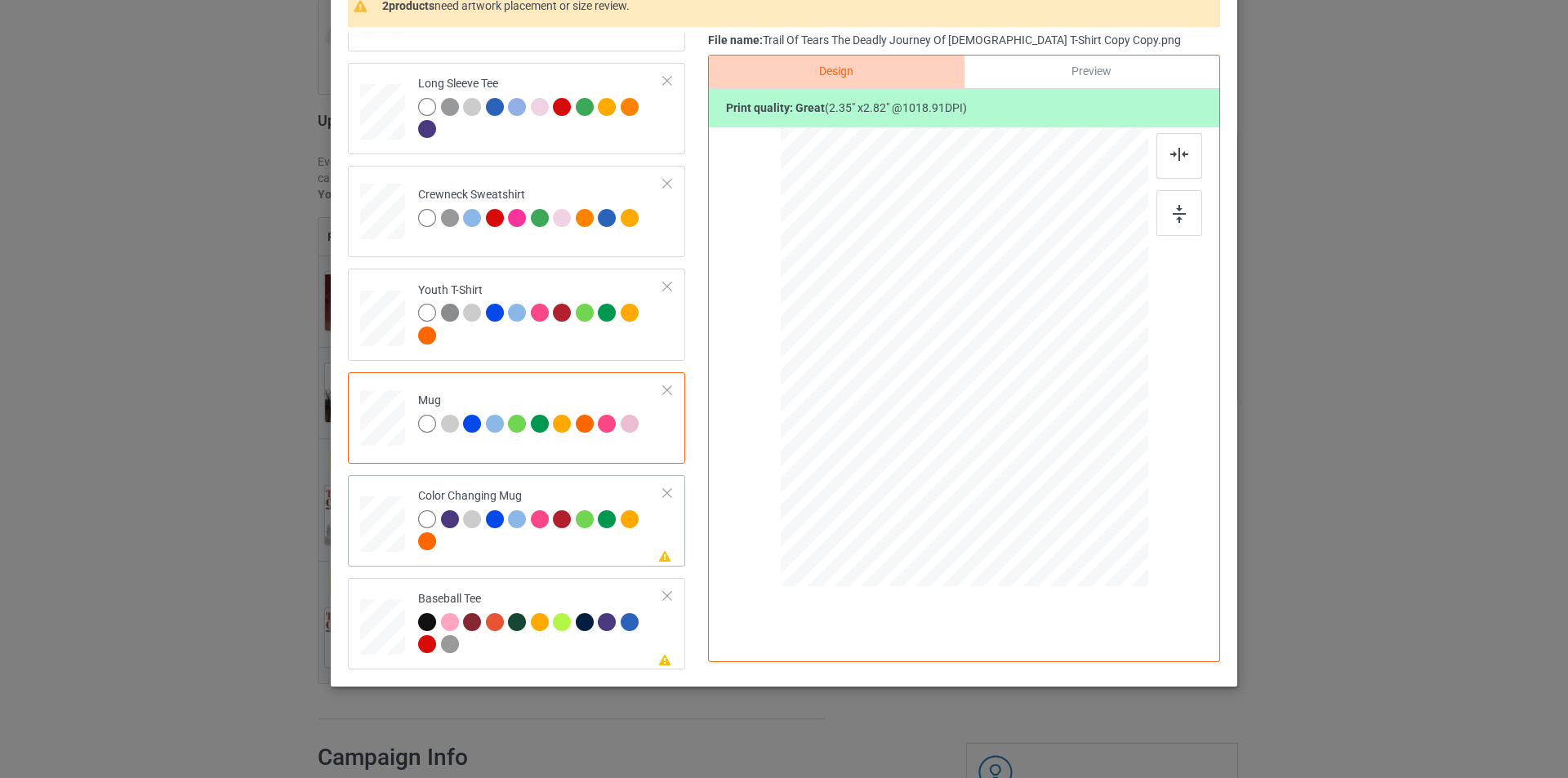
click at [569, 554] on div at bounding box center [541, 533] width 246 height 45
click at [1057, 349] on div at bounding box center [1065, 358] width 103 height 124
click at [1073, 362] on div at bounding box center [1066, 359] width 103 height 124
click at [560, 641] on div at bounding box center [541, 635] width 246 height 45
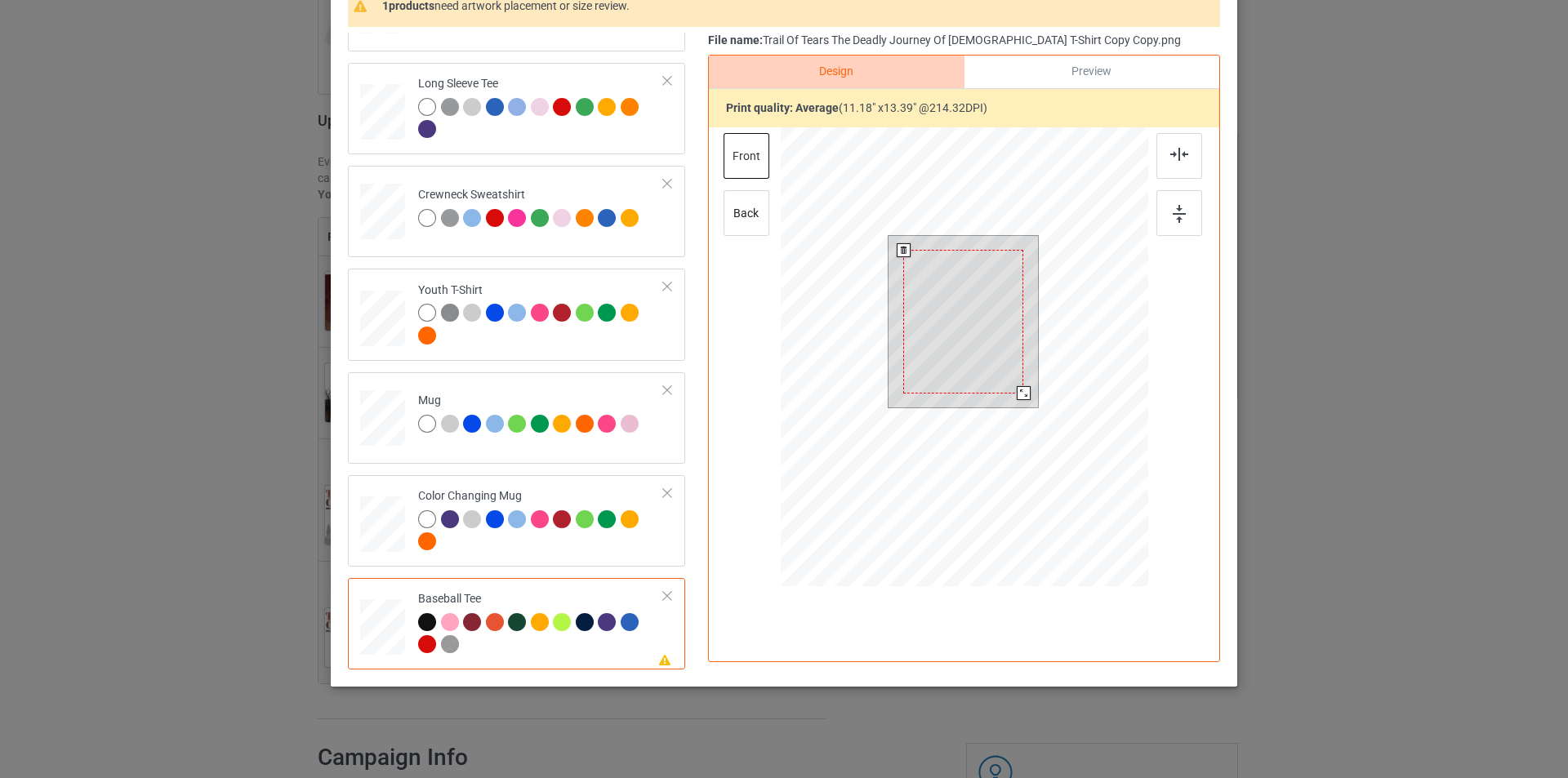
click at [983, 336] on div at bounding box center [963, 322] width 120 height 143
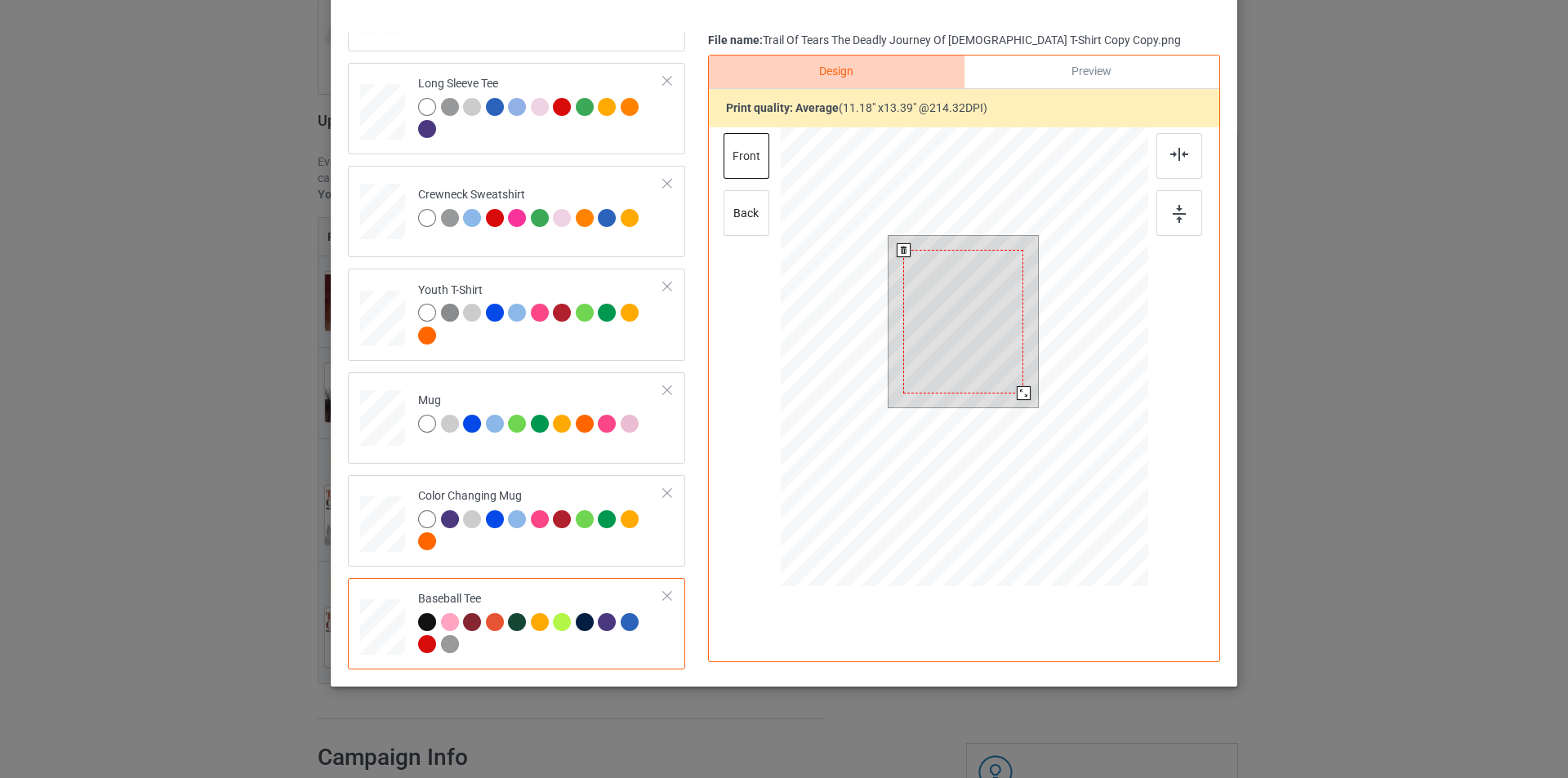
click at [983, 336] on div at bounding box center [963, 322] width 120 height 143
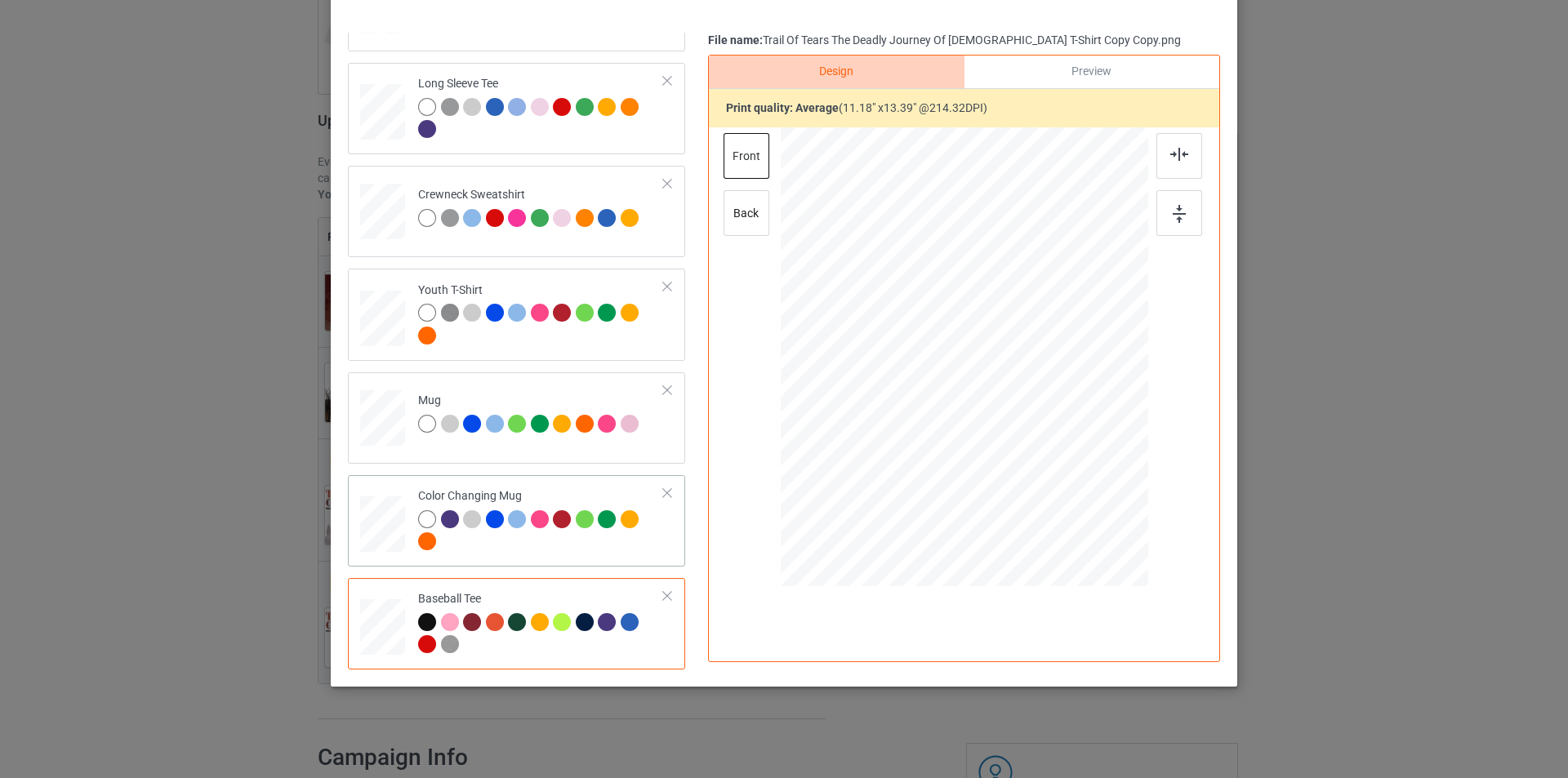
click at [569, 545] on div at bounding box center [541, 533] width 246 height 45
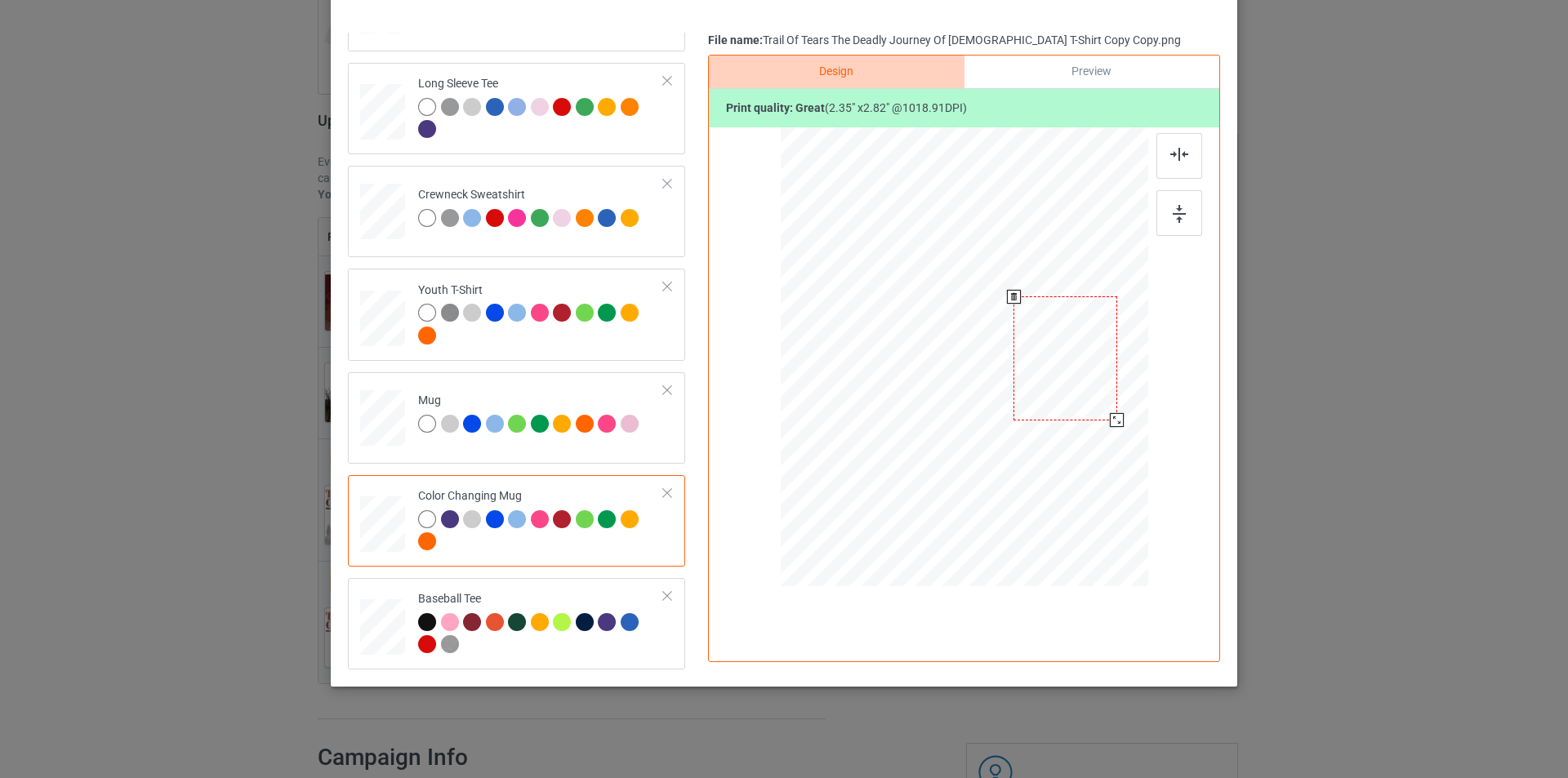
click at [1039, 366] on div at bounding box center [1065, 358] width 103 height 124
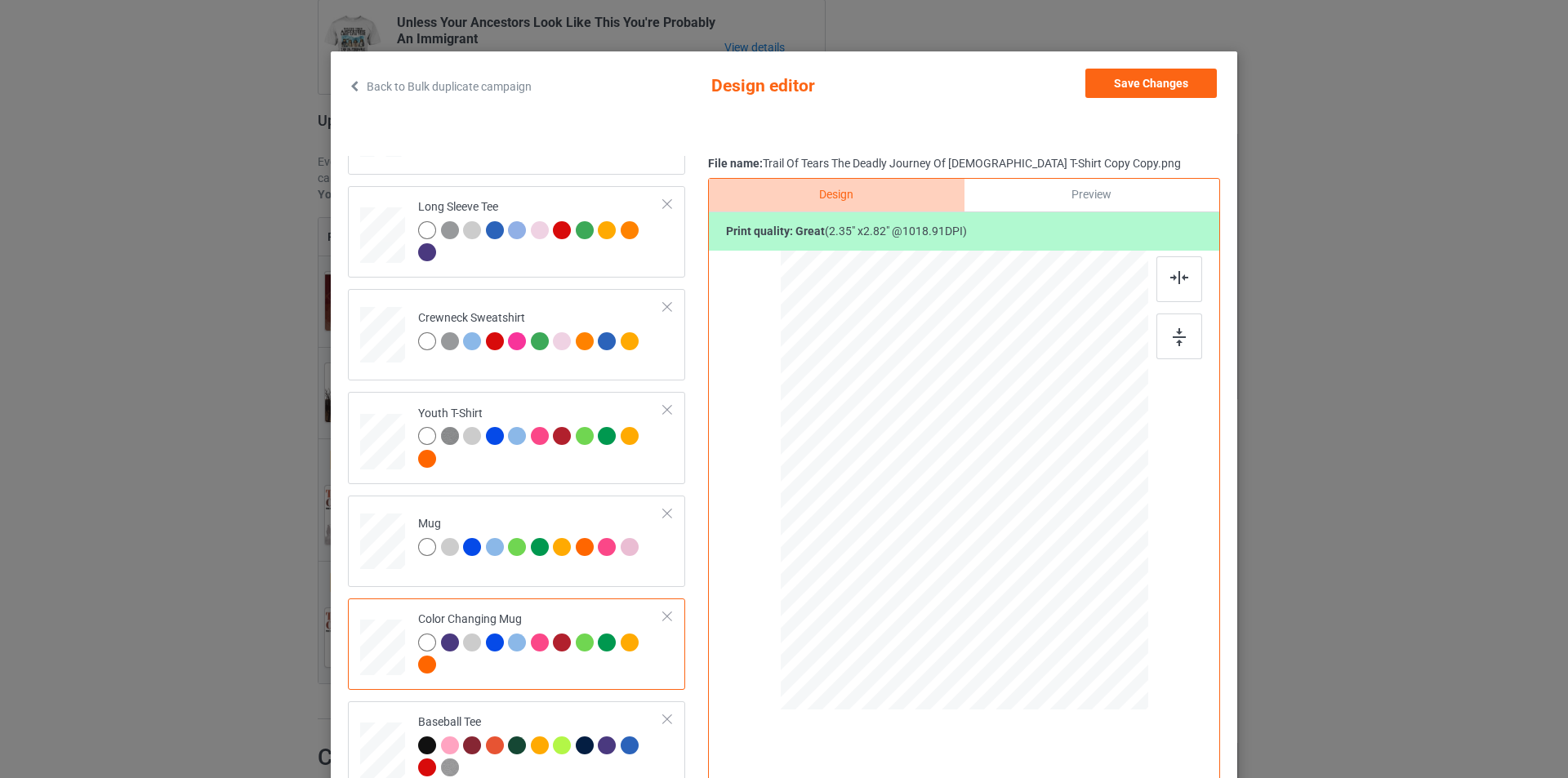
scroll to position [0, 0]
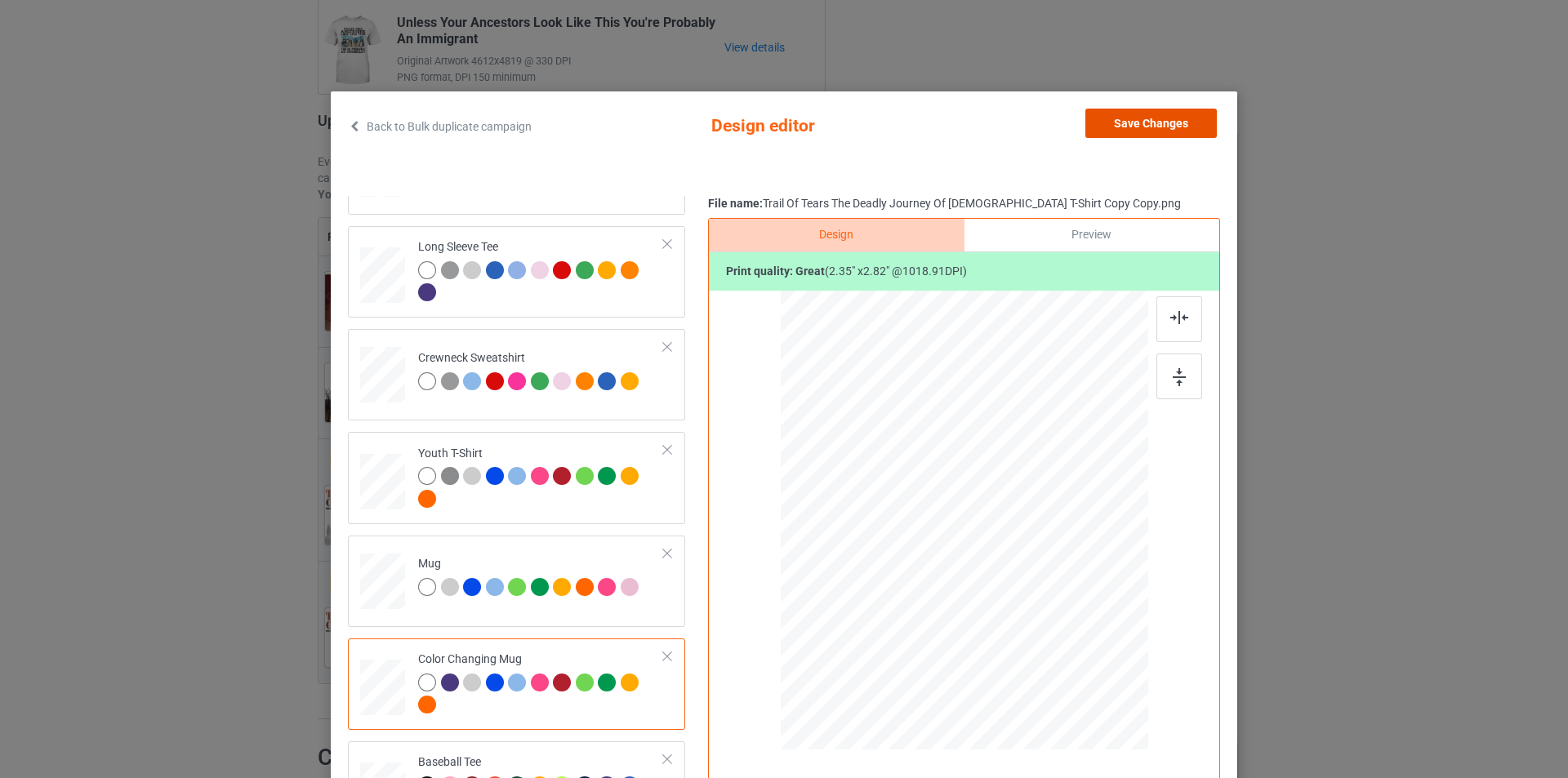
click at [1144, 131] on button "Save Changes" at bounding box center [1151, 123] width 132 height 29
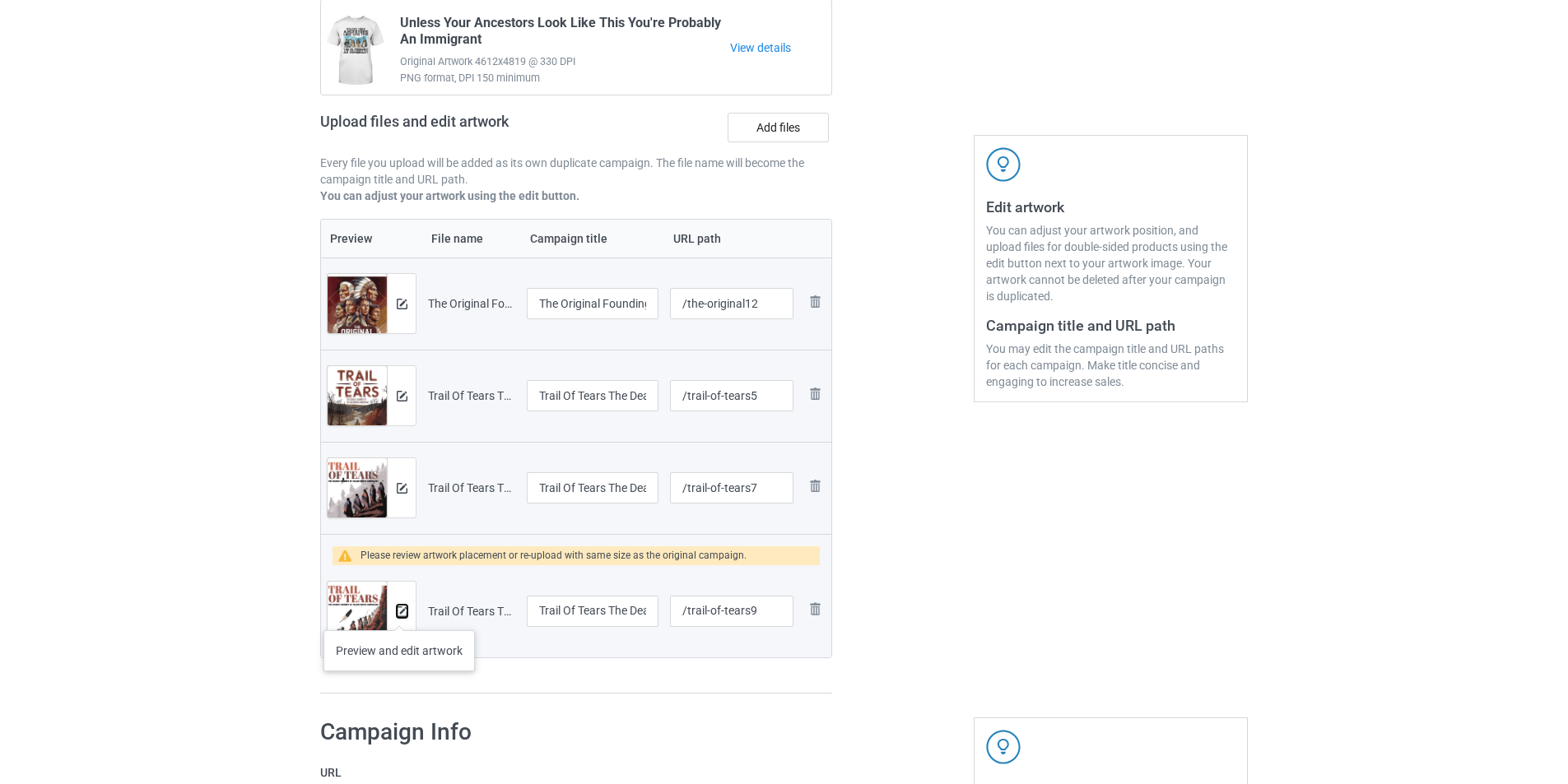
click at [399, 614] on img at bounding box center [402, 612] width 10 height 10
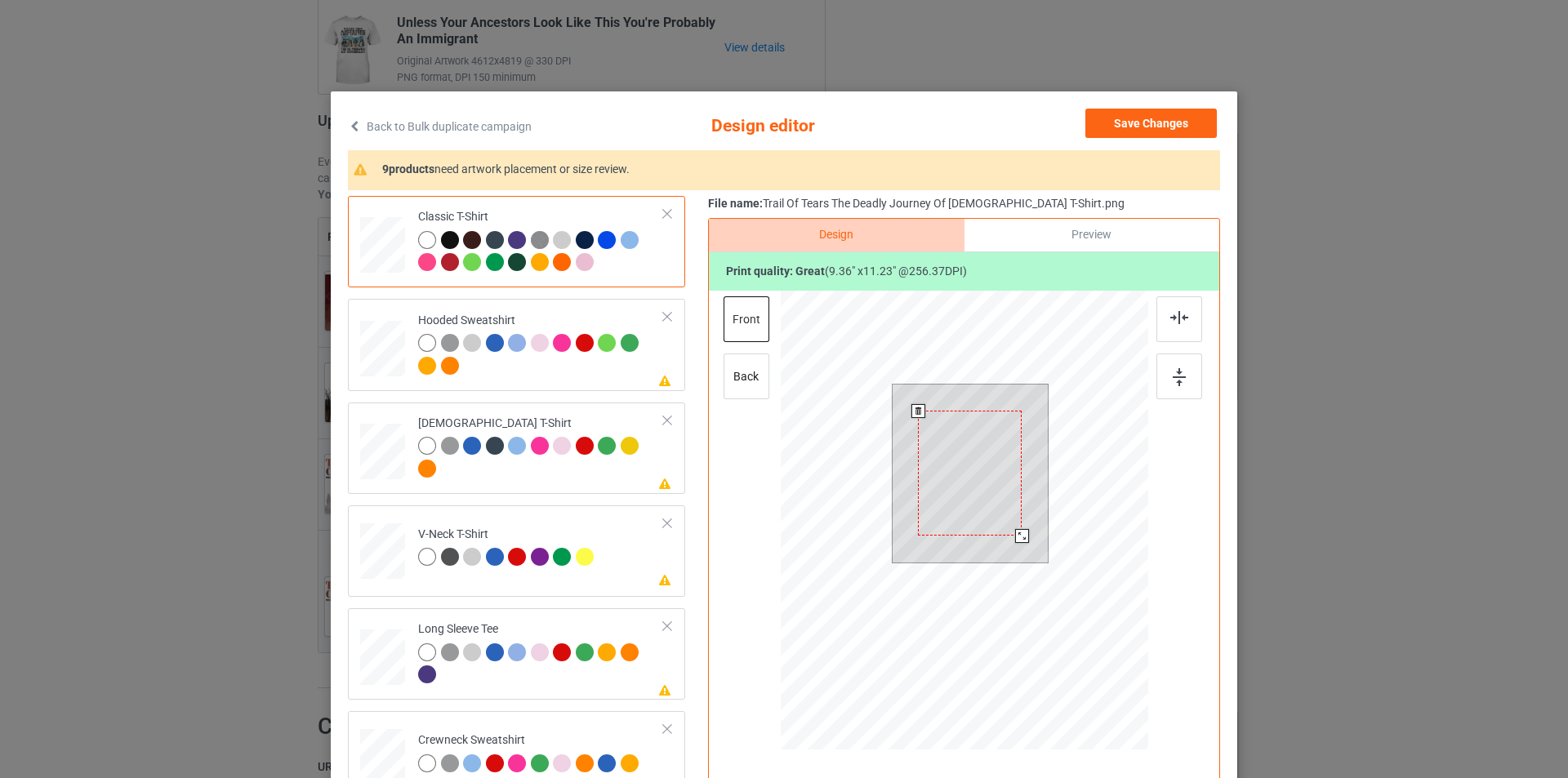
drag, startPoint x: 1023, startPoint y: 534, endPoint x: 1009, endPoint y: 541, distance: 15.7
click at [1015, 541] on div at bounding box center [1022, 536] width 14 height 14
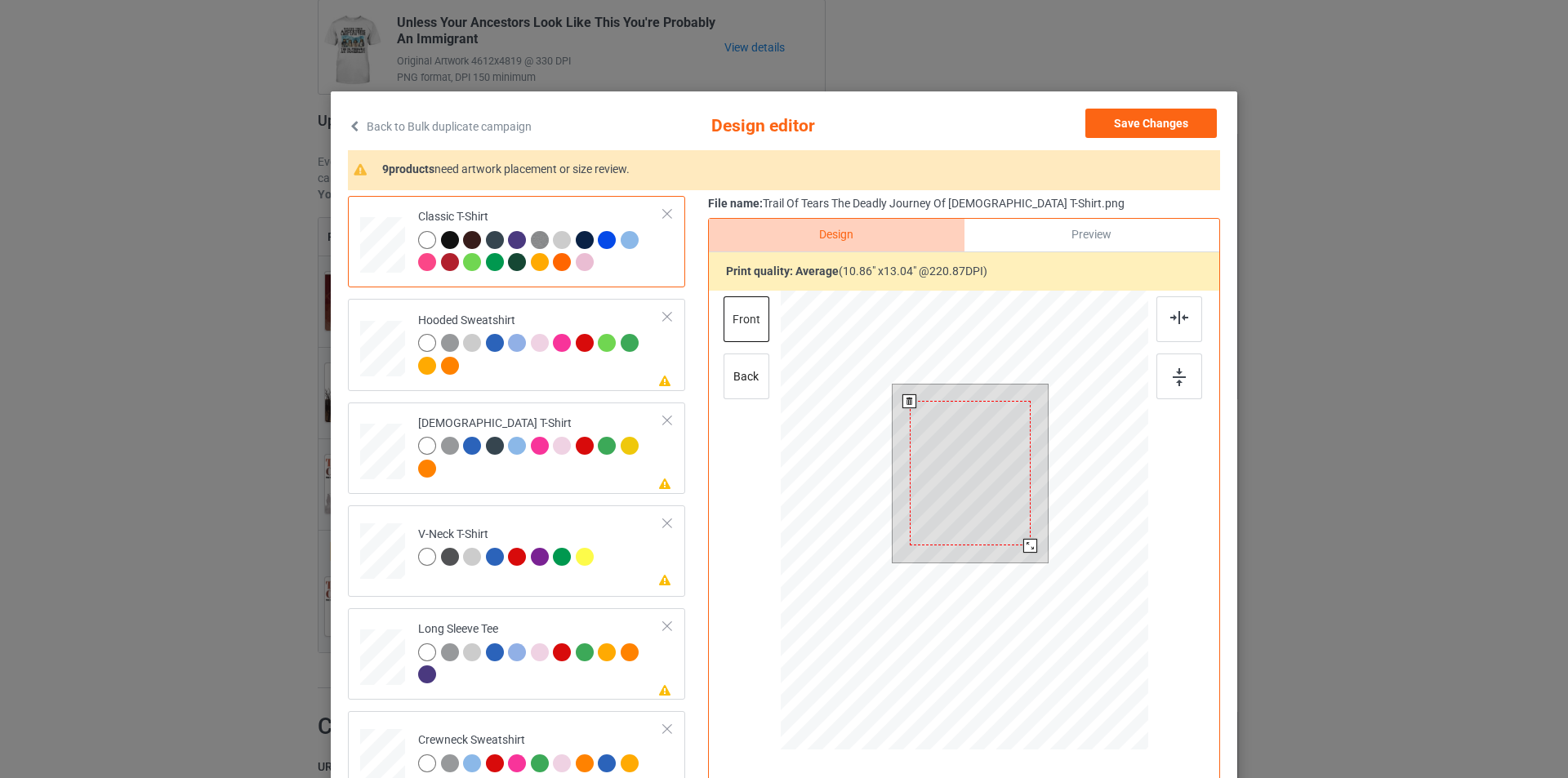
drag, startPoint x: 1017, startPoint y: 540, endPoint x: 1025, endPoint y: 551, distance: 13.6
click at [1025, 551] on div at bounding box center [1030, 546] width 14 height 14
click at [541, 373] on div at bounding box center [541, 356] width 246 height 45
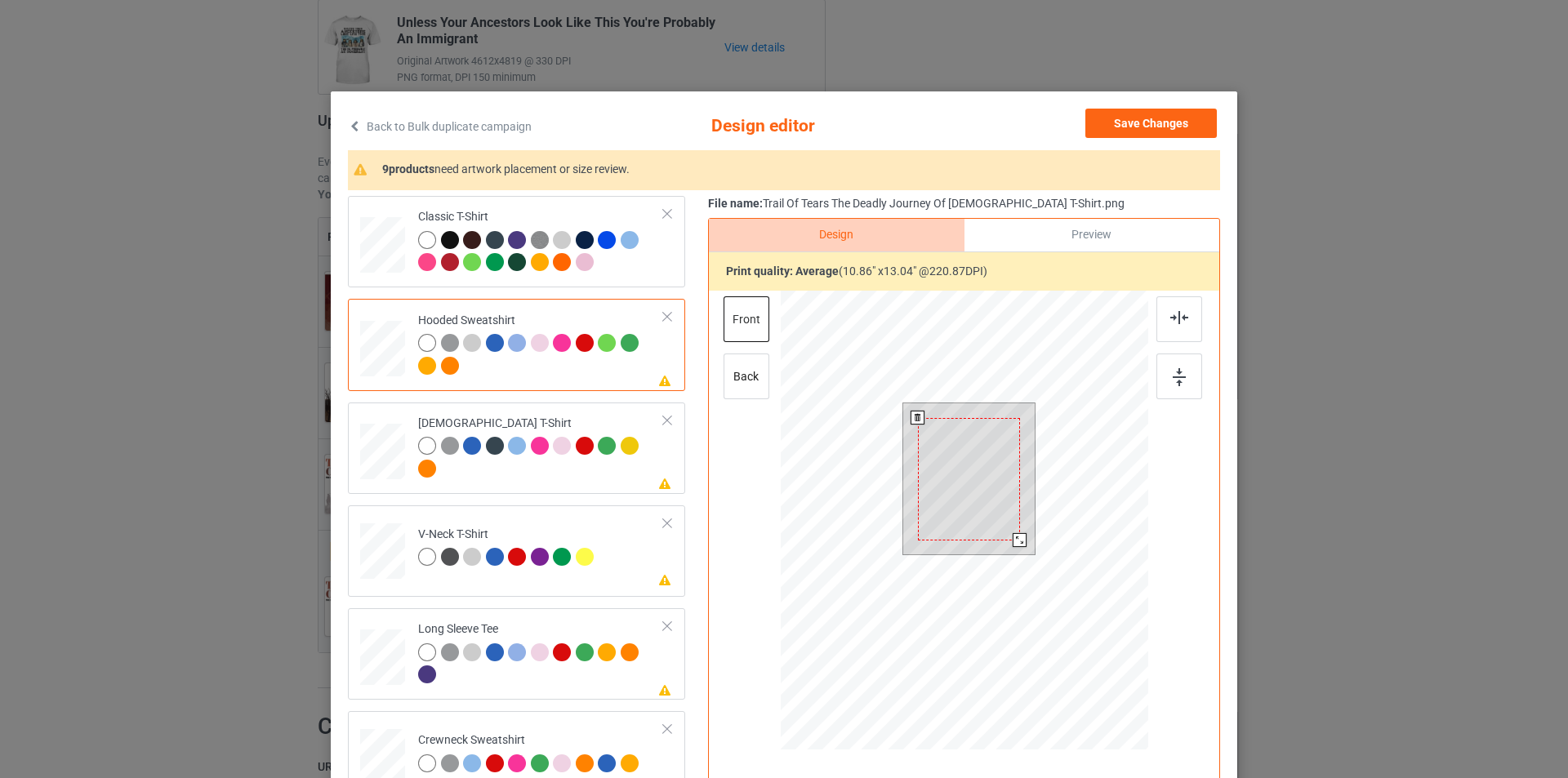
click at [1001, 483] on div at bounding box center [969, 479] width 102 height 122
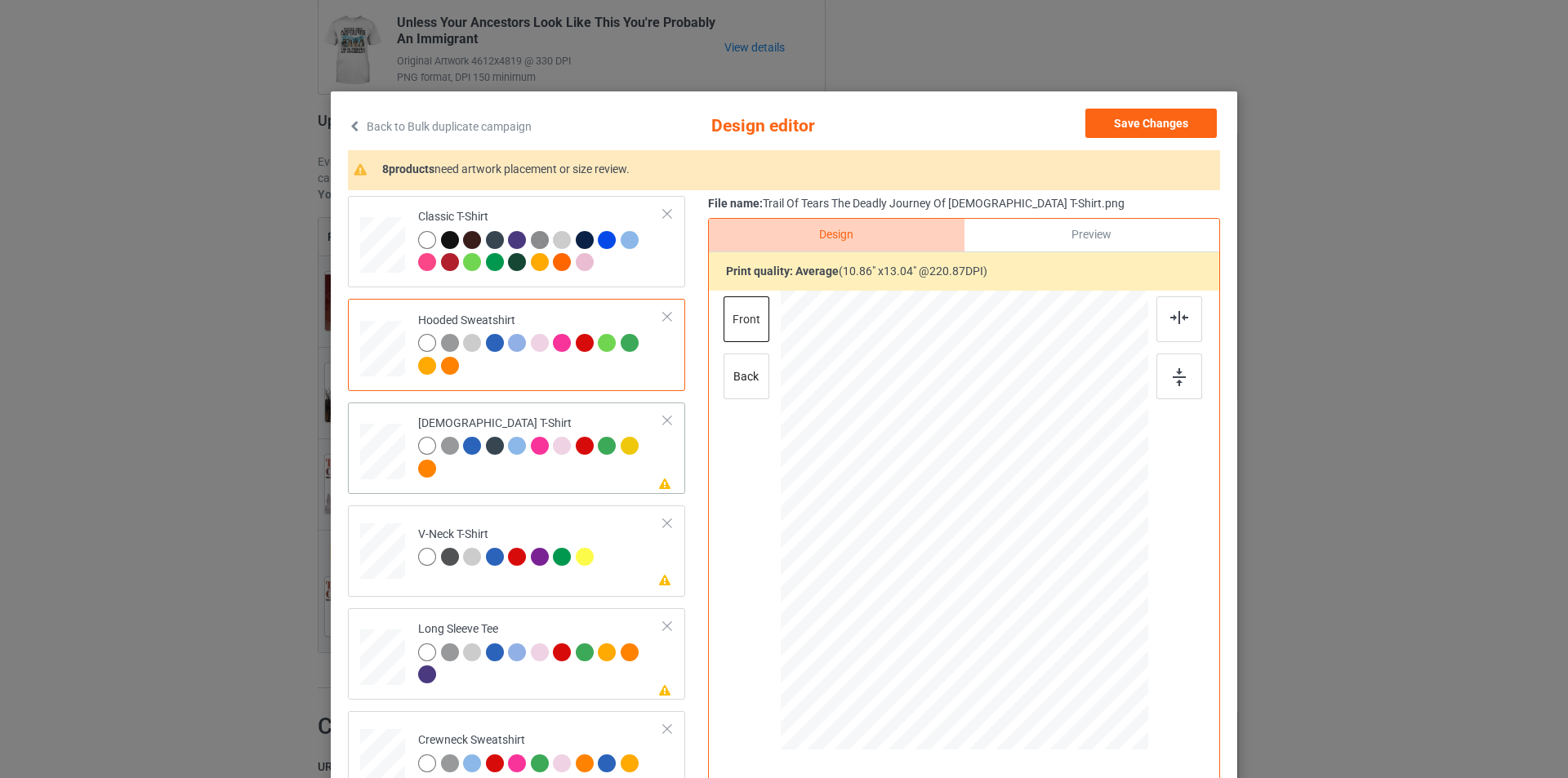
click at [588, 425] on div "[DEMOGRAPHIC_DATA] T-Shirt" at bounding box center [541, 447] width 246 height 61
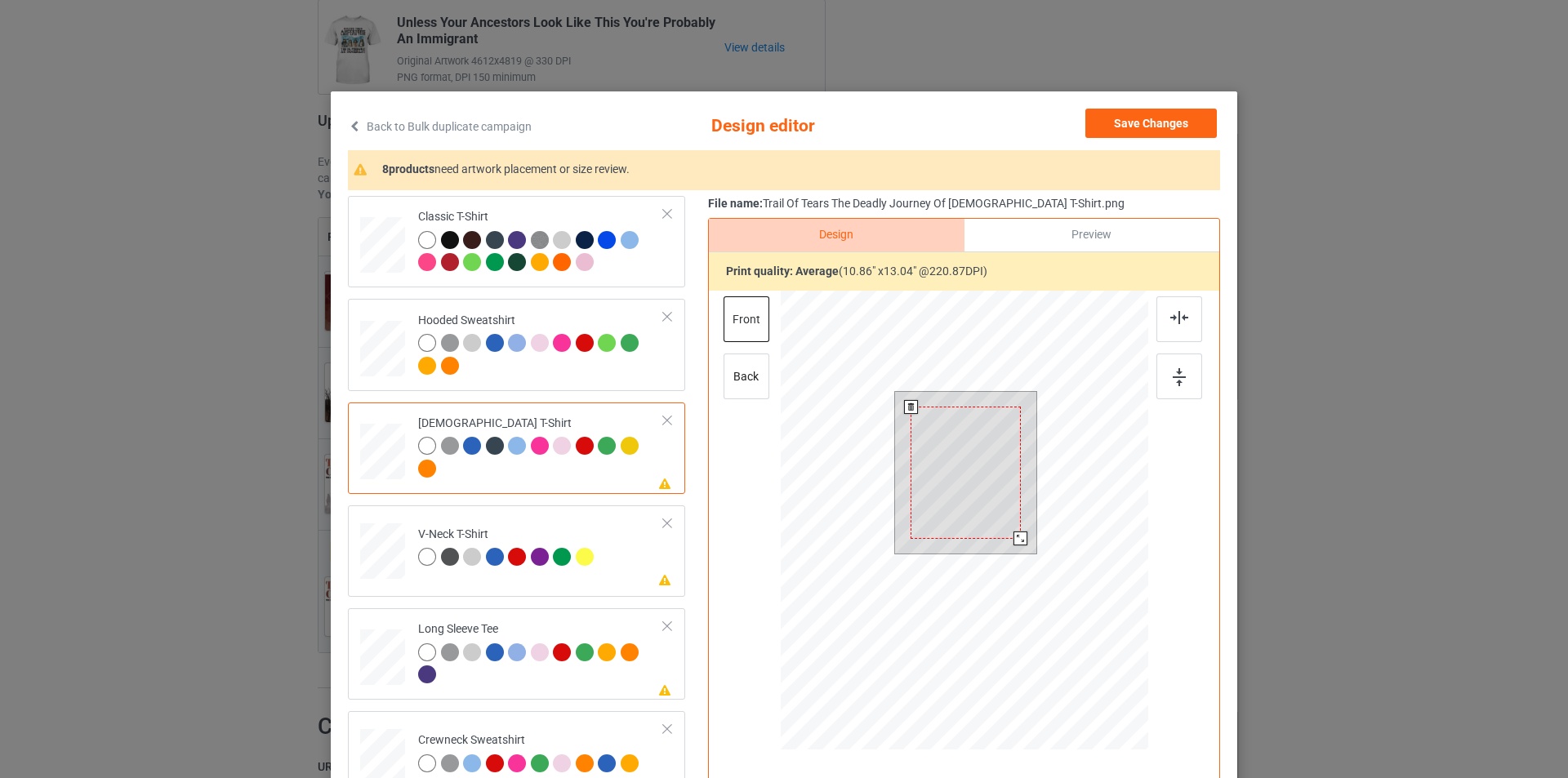
click at [973, 473] on div at bounding box center [965, 472] width 109 height 132
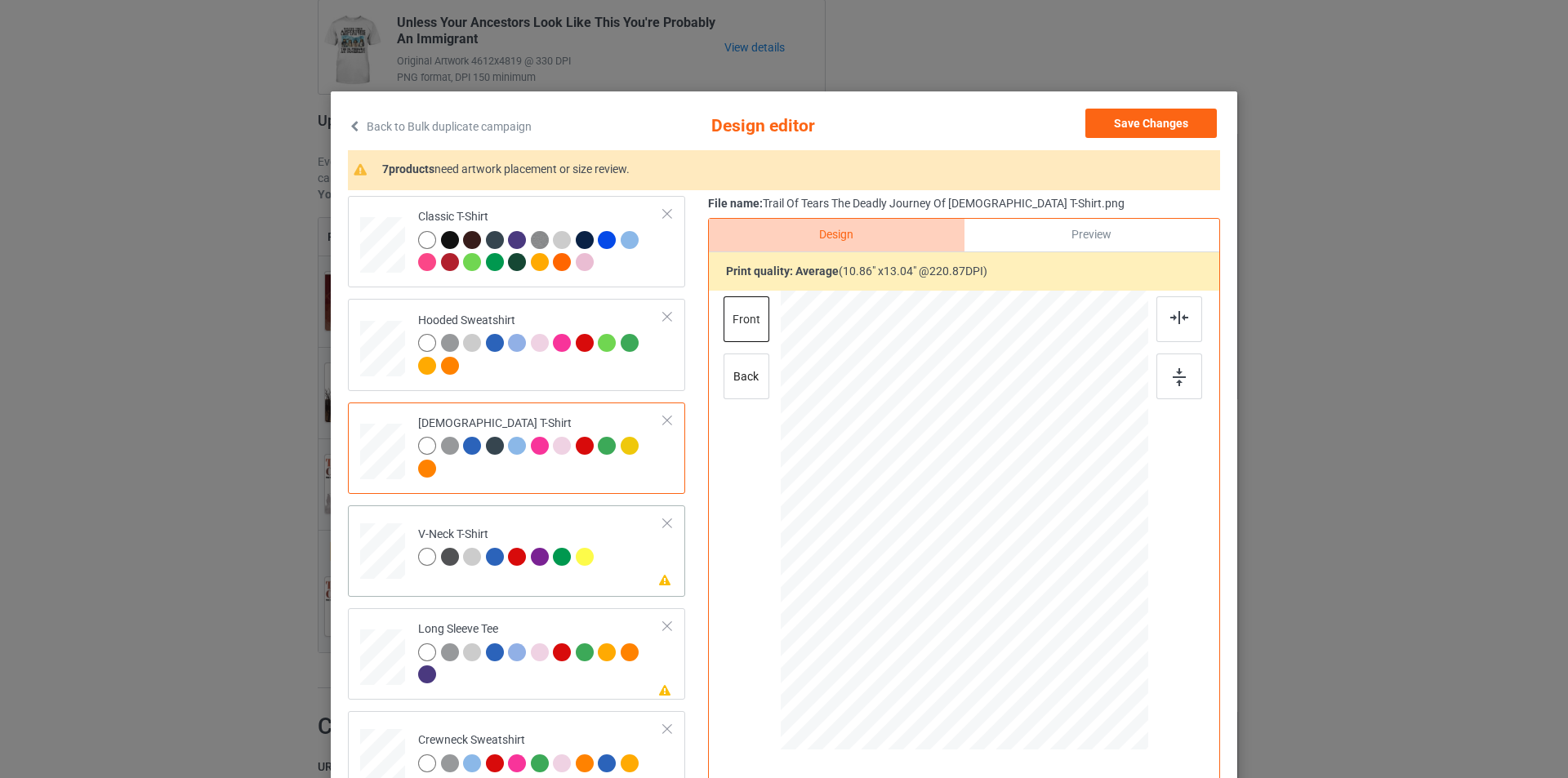
click at [559, 525] on td "Please review artwork placement V-Neck T-Shirt" at bounding box center [541, 548] width 264 height 72
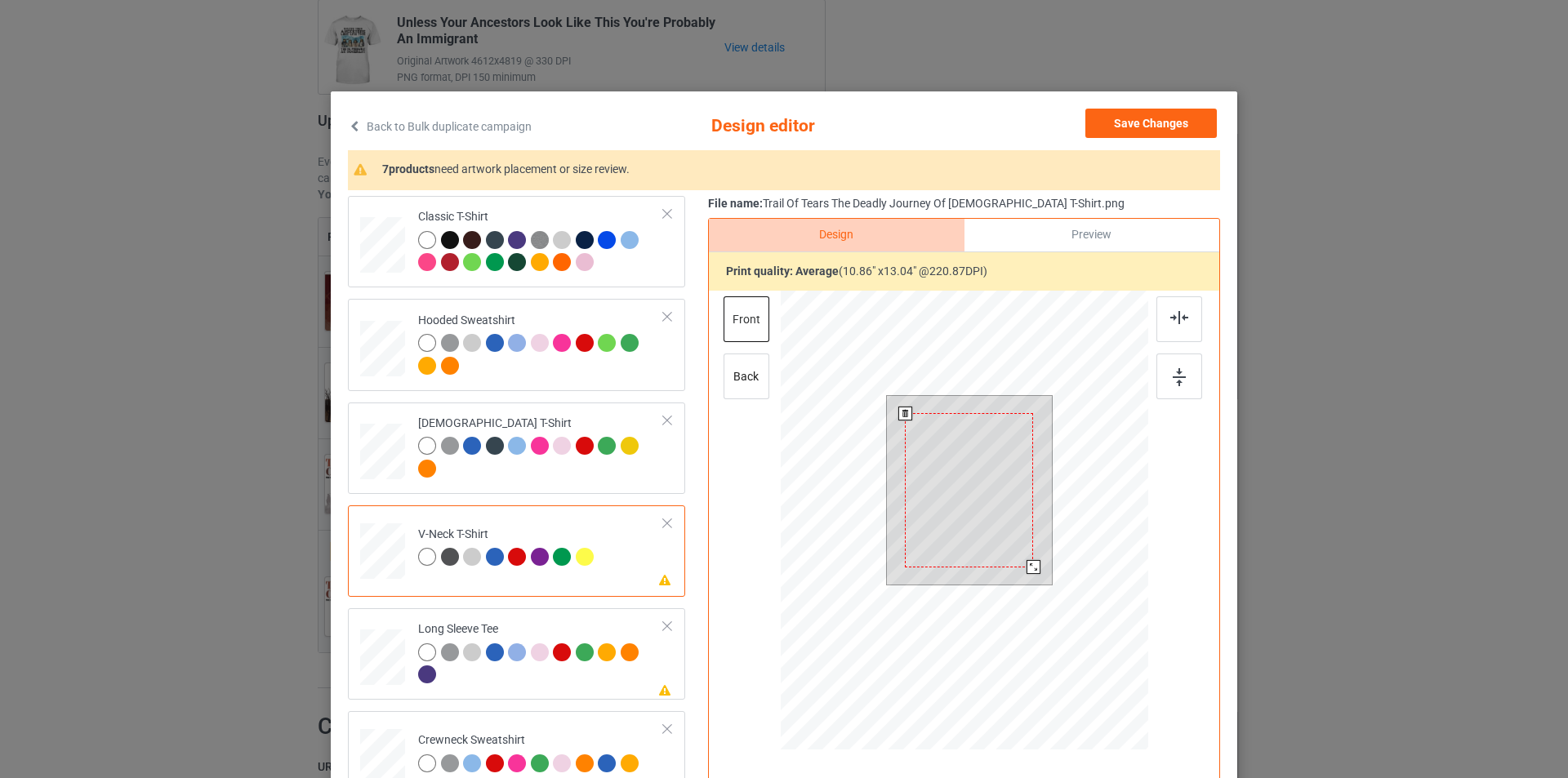
click at [955, 498] on div at bounding box center [968, 490] width 128 height 155
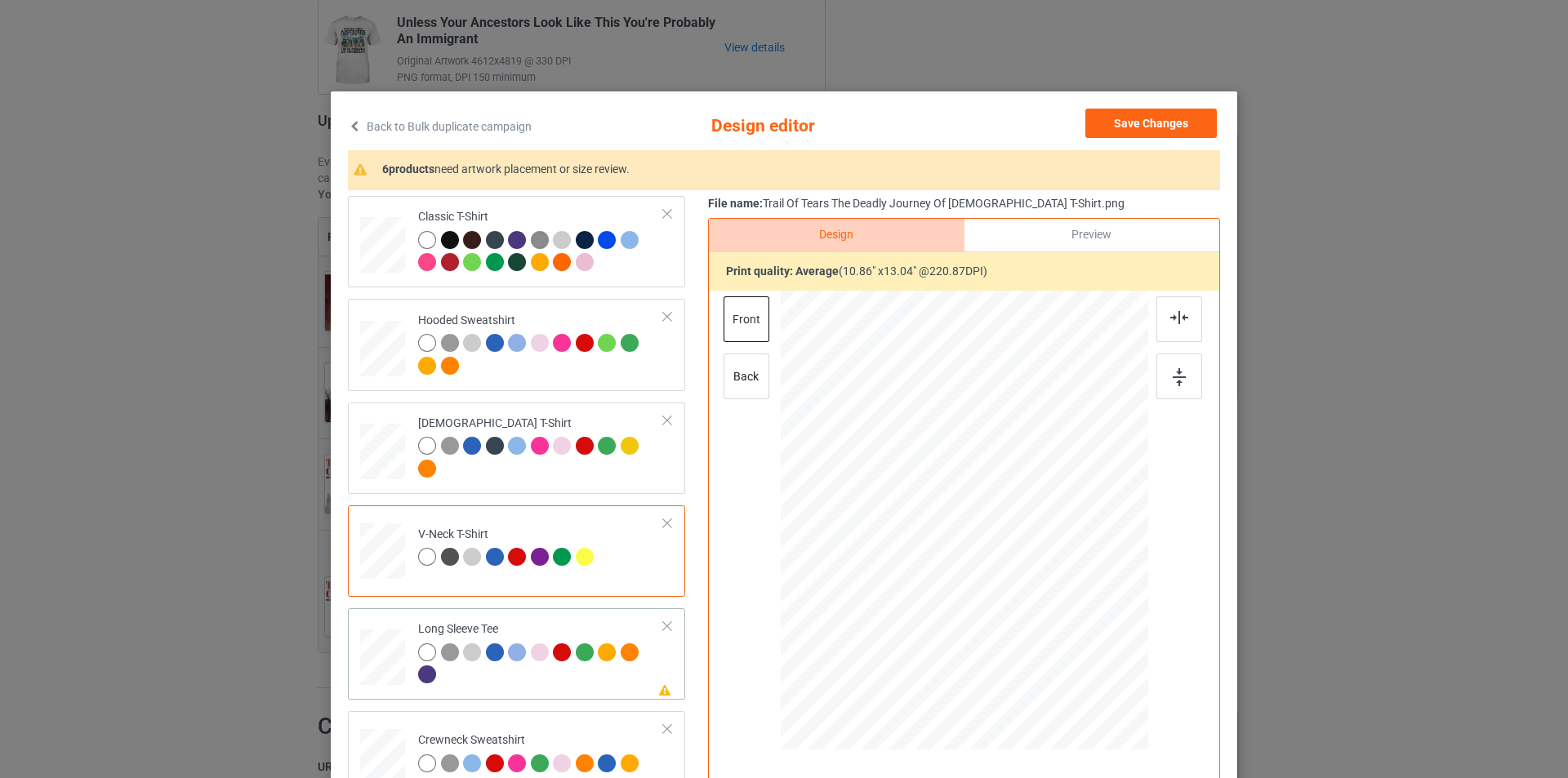
click at [580, 622] on td "Please review artwork placement Long Sleeve Tee" at bounding box center [541, 654] width 264 height 79
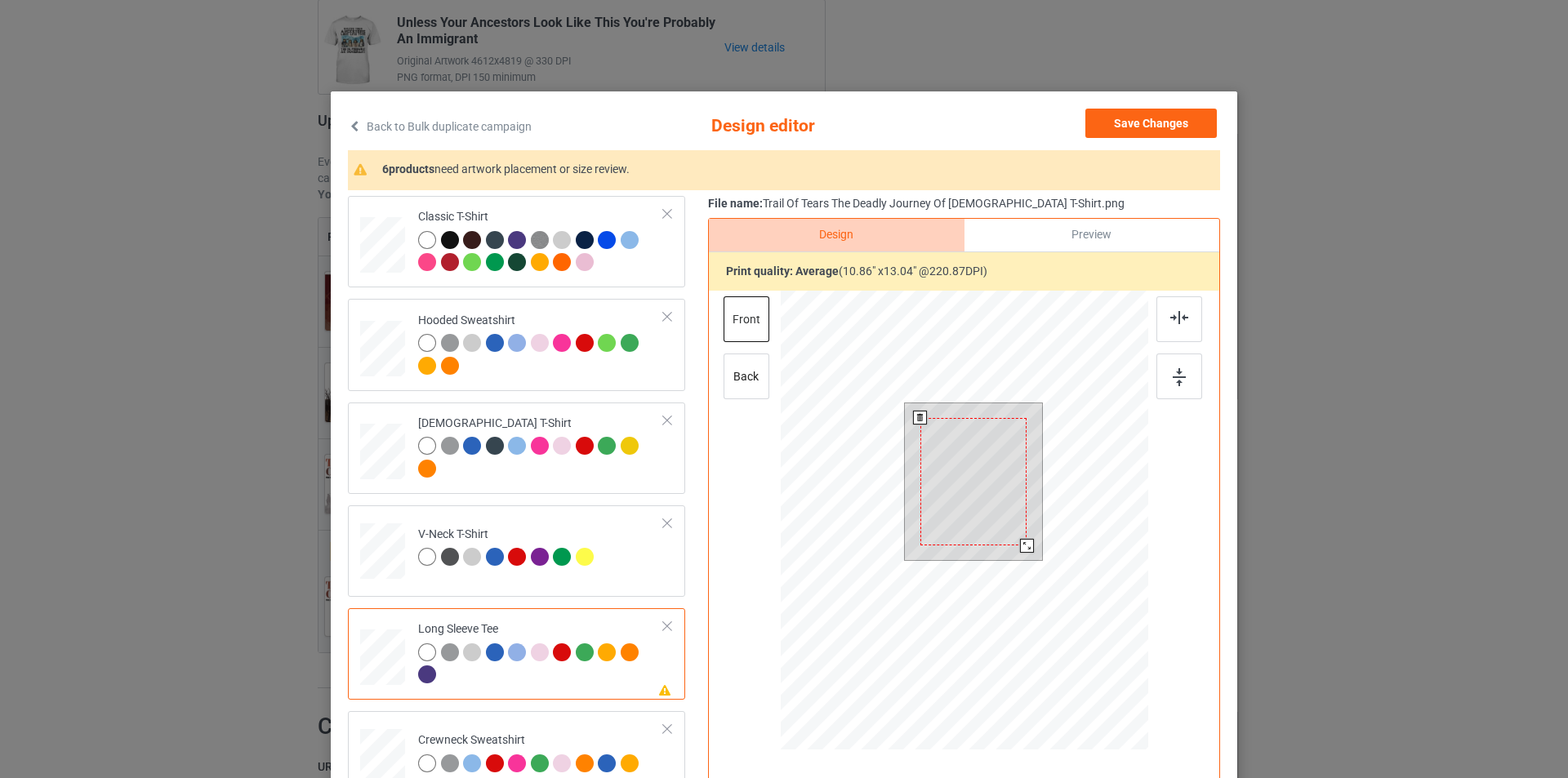
click at [957, 483] on div at bounding box center [974, 482] width 106 height 127
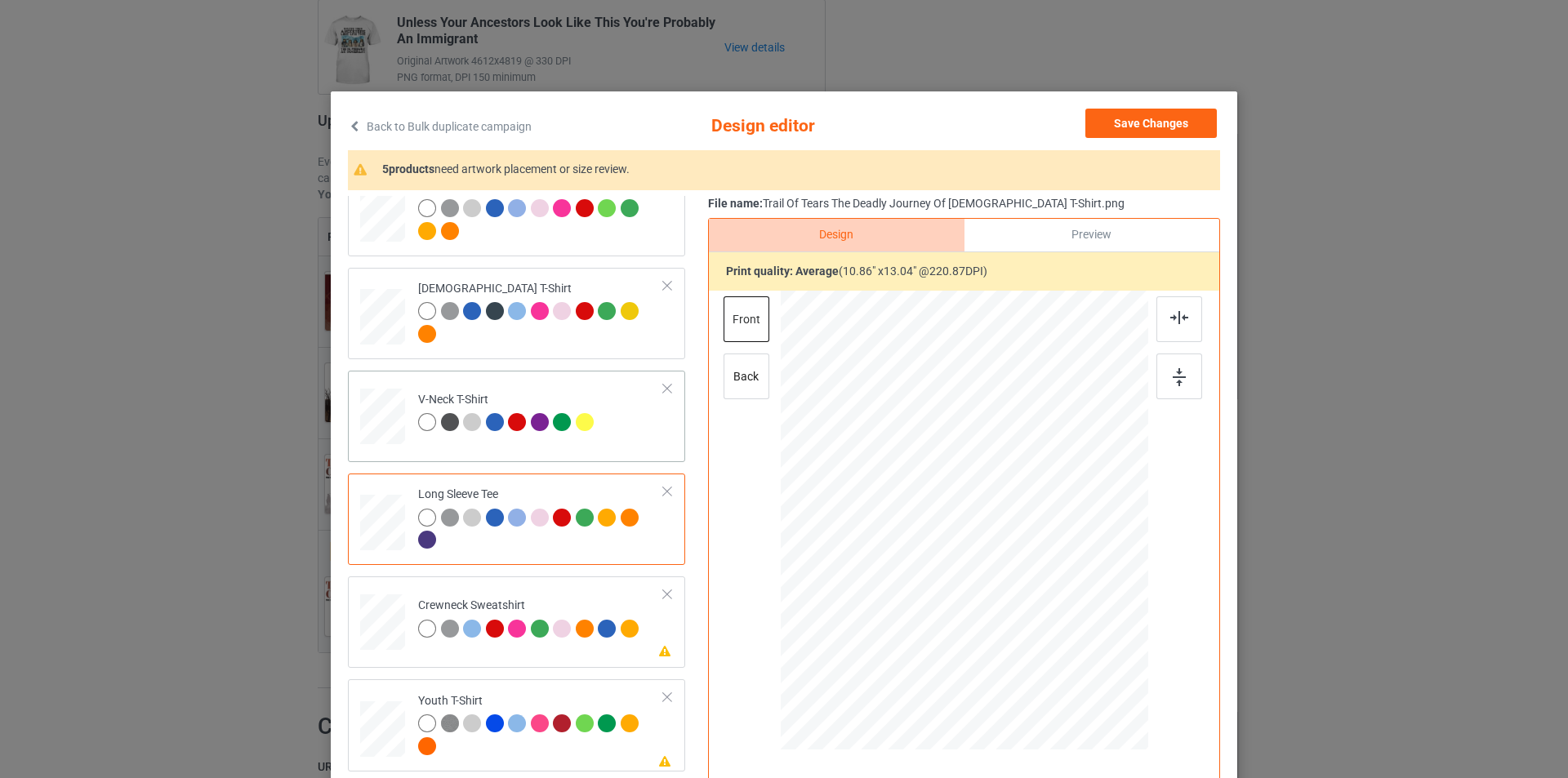
scroll to position [245, 0]
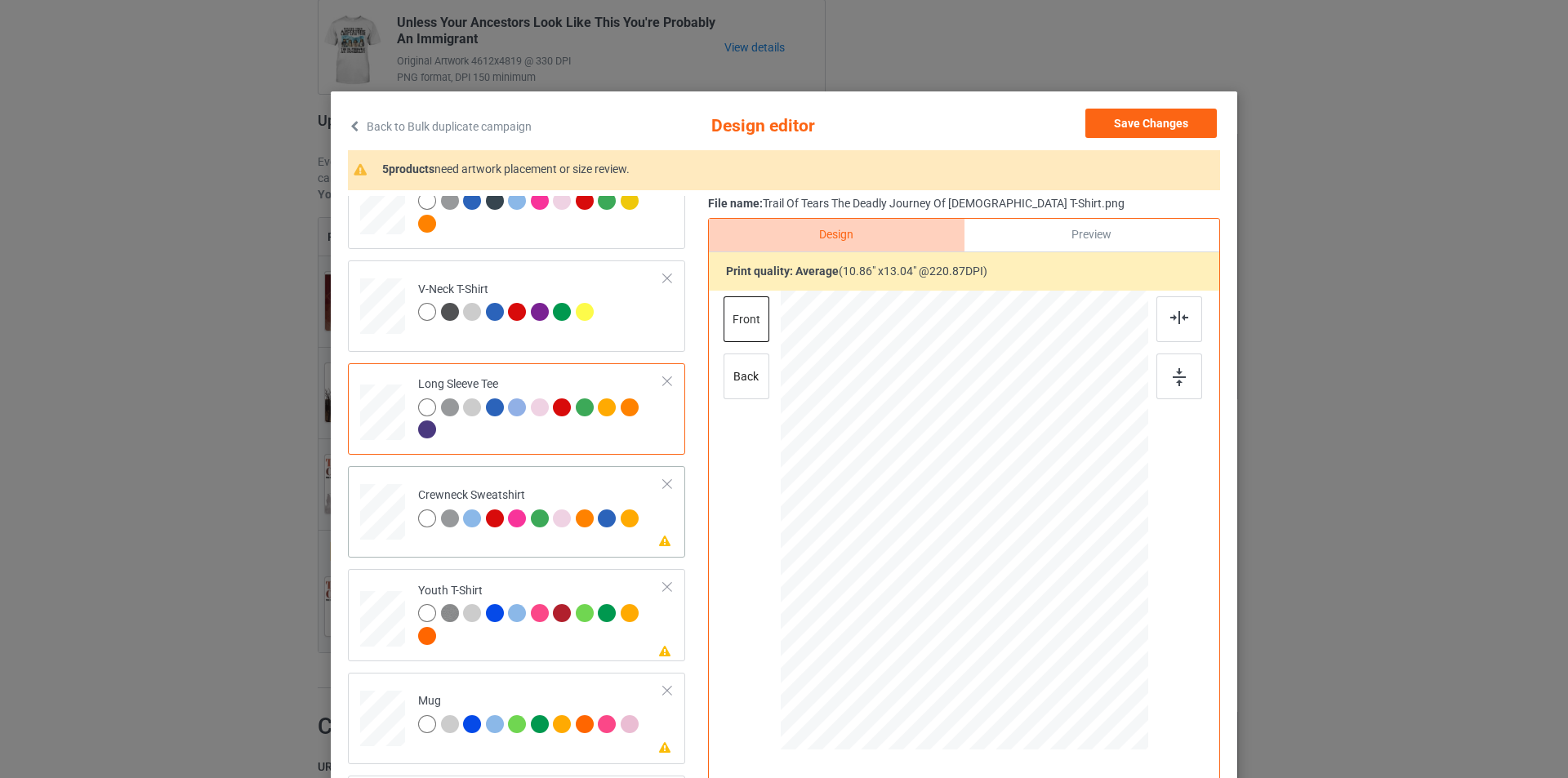
click at [593, 489] on div "Crewneck Sweatshirt" at bounding box center [530, 506] width 225 height 38
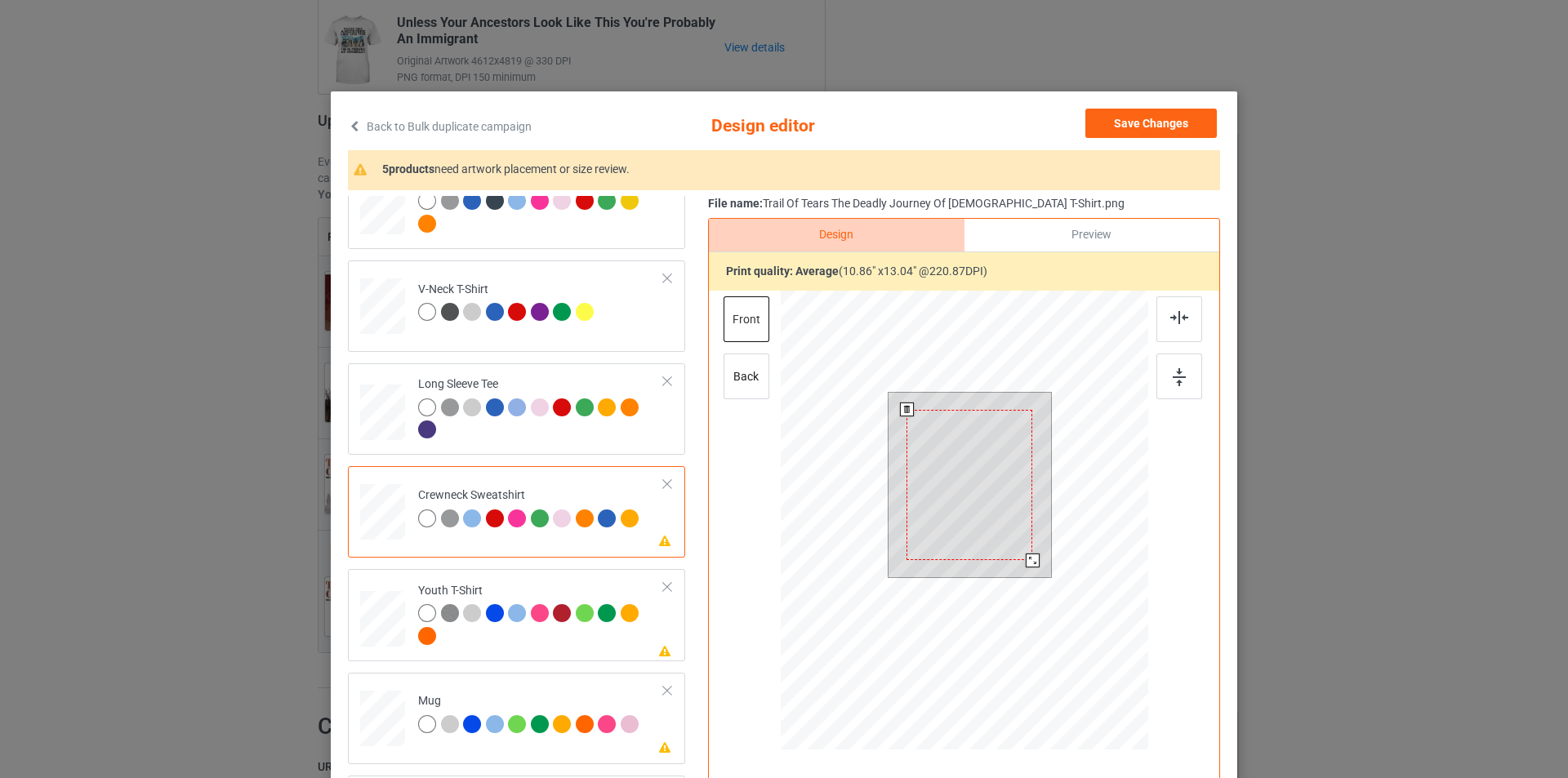
click at [971, 436] on div at bounding box center [968, 485] width 126 height 151
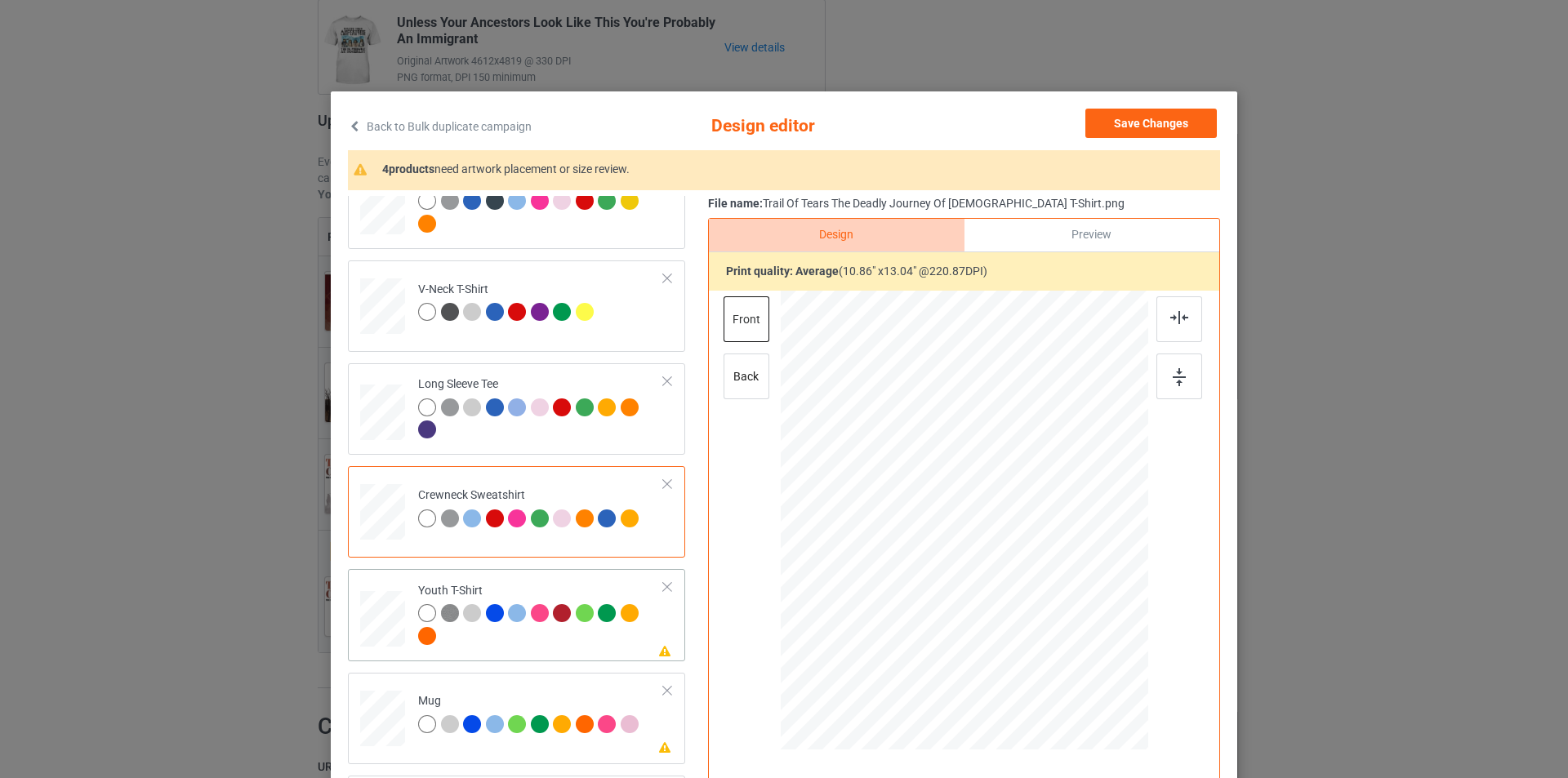
click at [576, 585] on div "Youth T-Shirt" at bounding box center [541, 614] width 246 height 61
click at [971, 475] on div at bounding box center [959, 506] width 120 height 143
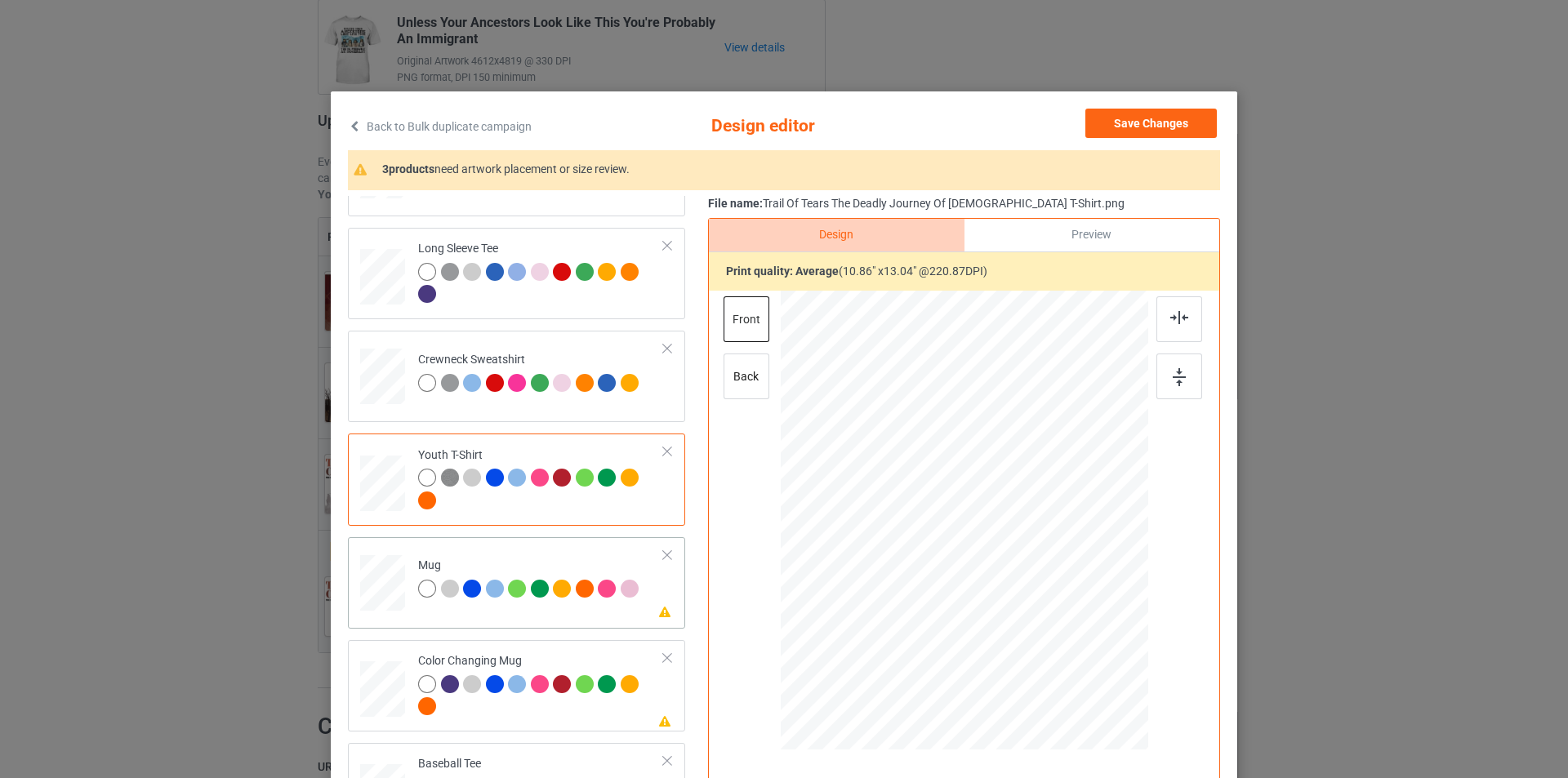
scroll to position [382, 0]
click at [582, 541] on div "Please review artwork placement Mug" at bounding box center [516, 581] width 337 height 91
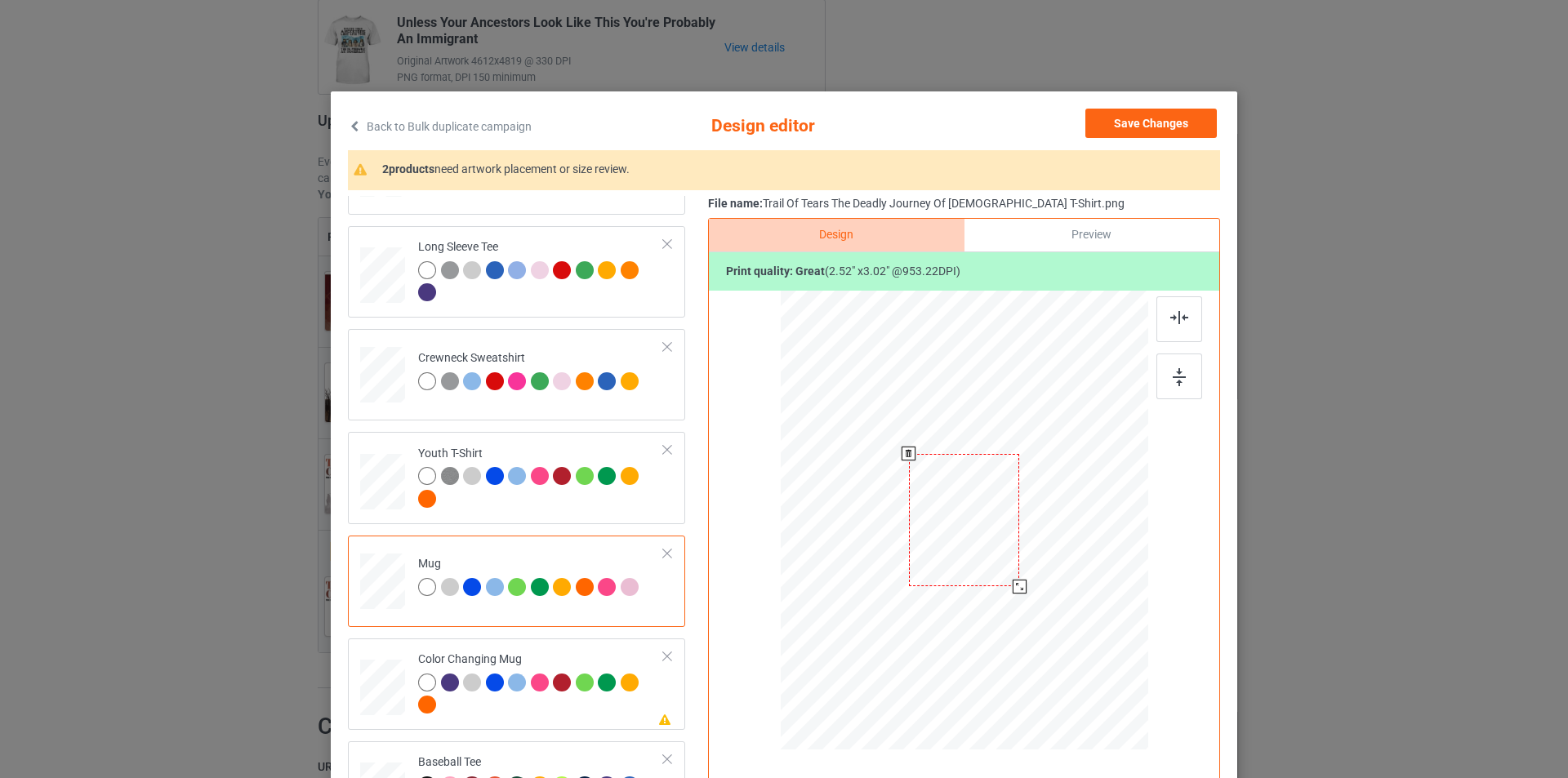
drag, startPoint x: 1067, startPoint y: 651, endPoint x: 1027, endPoint y: 571, distance: 89.4
click at [1027, 571] on div at bounding box center [964, 519] width 367 height 153
drag, startPoint x: 974, startPoint y: 512, endPoint x: 1076, endPoint y: 512, distance: 102.0
click at [1076, 512] on div at bounding box center [1066, 519] width 110 height 133
click at [1115, 578] on div at bounding box center [1118, 581] width 14 height 14
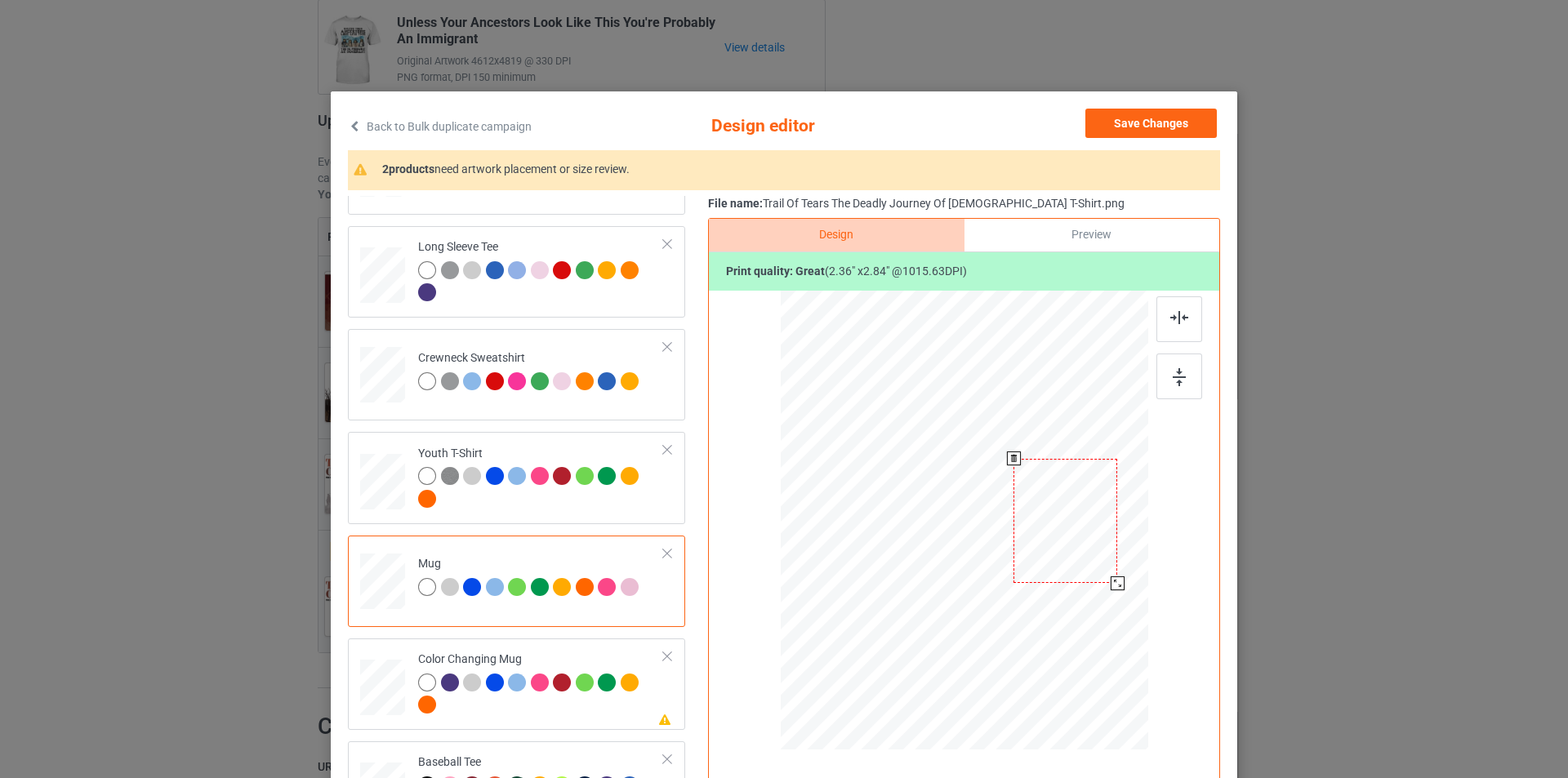
click at [1092, 540] on div at bounding box center [1065, 521] width 103 height 125
click at [559, 709] on div at bounding box center [541, 696] width 246 height 45
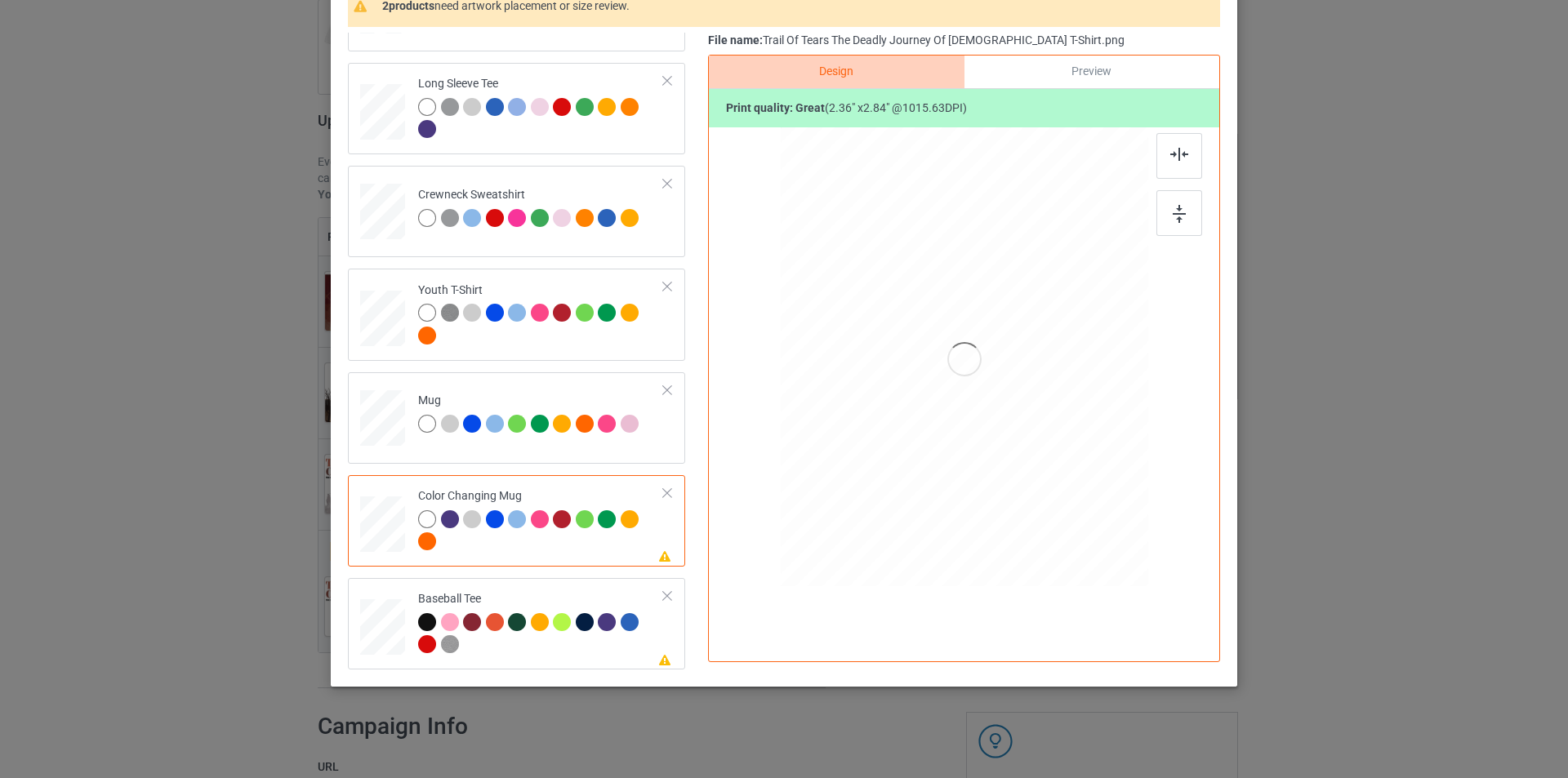
scroll to position [164, 0]
click at [1077, 392] on div at bounding box center [1064, 360] width 103 height 125
click at [600, 646] on div at bounding box center [541, 635] width 246 height 45
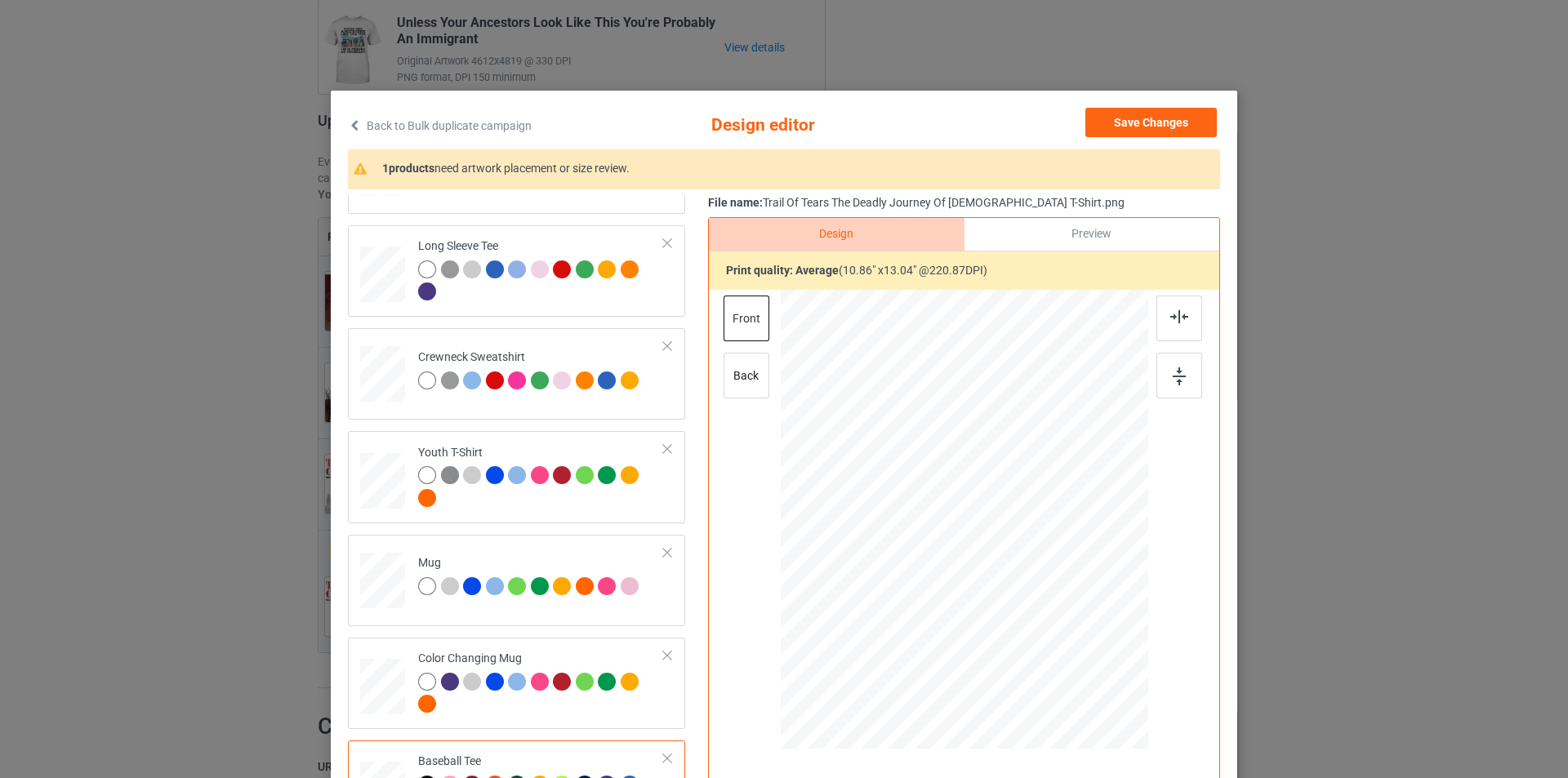
scroll to position [0, 0]
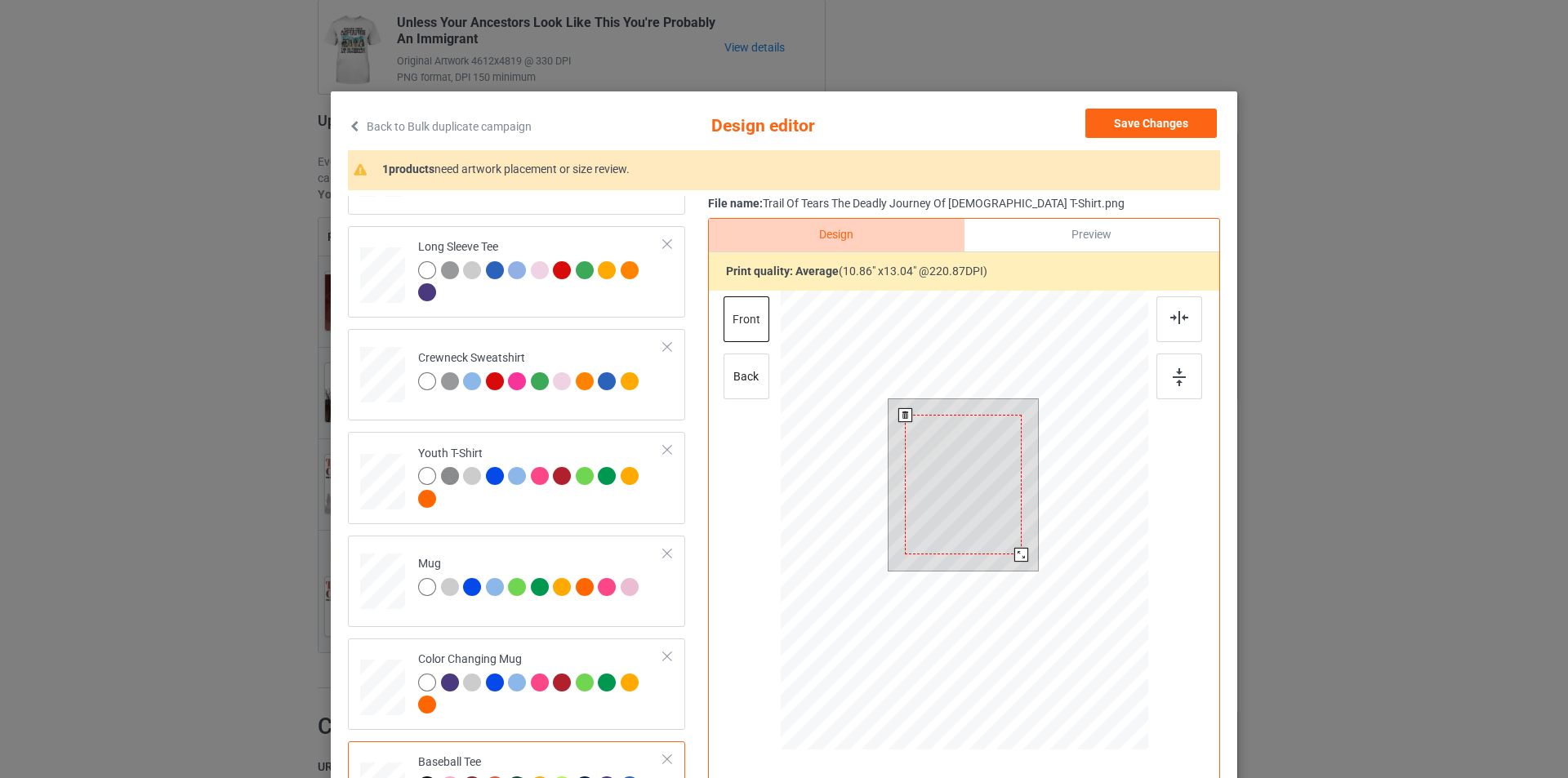
click at [979, 466] on div at bounding box center [962, 485] width 116 height 140
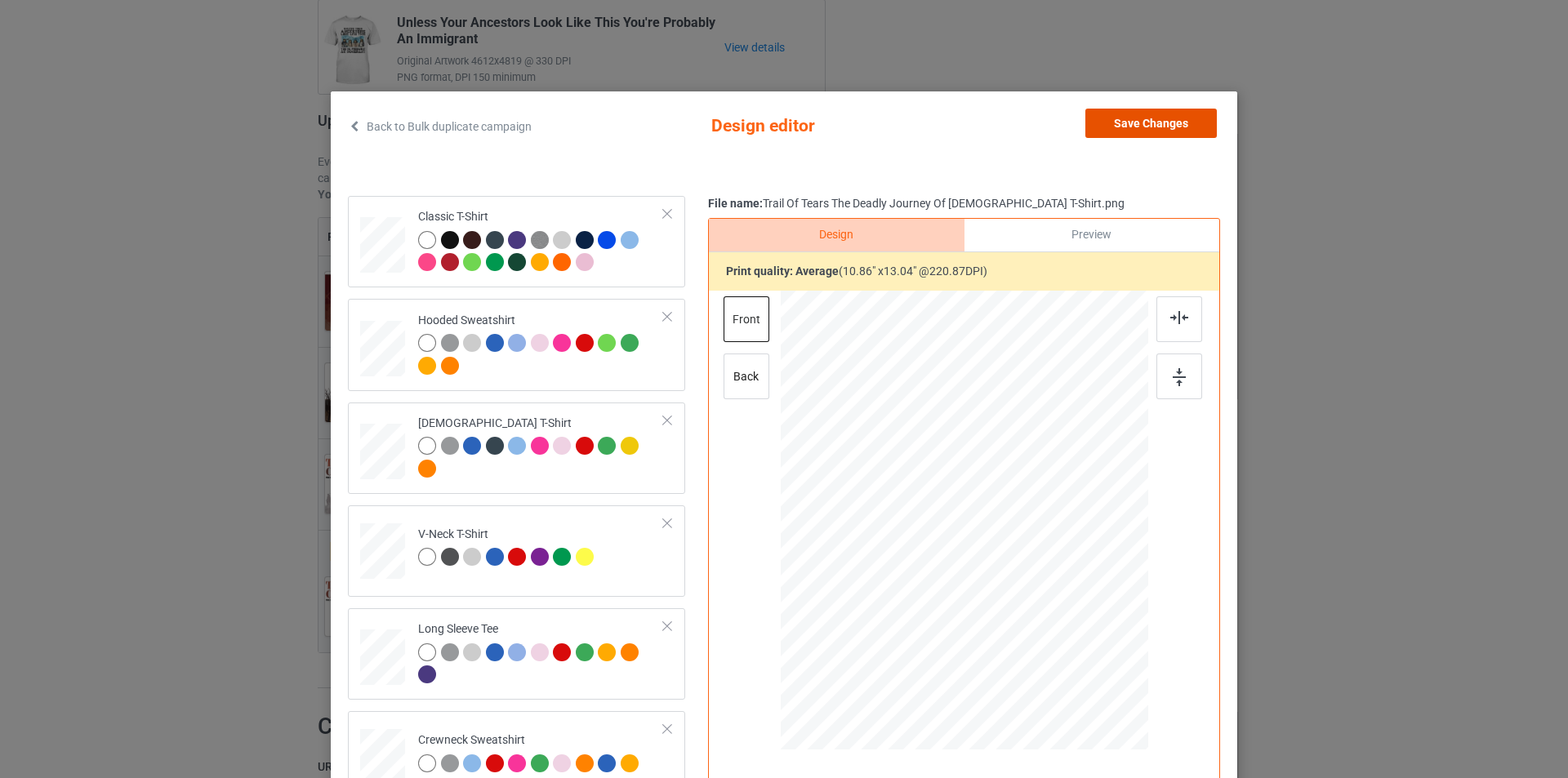
click at [1152, 125] on button "Save Changes" at bounding box center [1151, 123] width 132 height 29
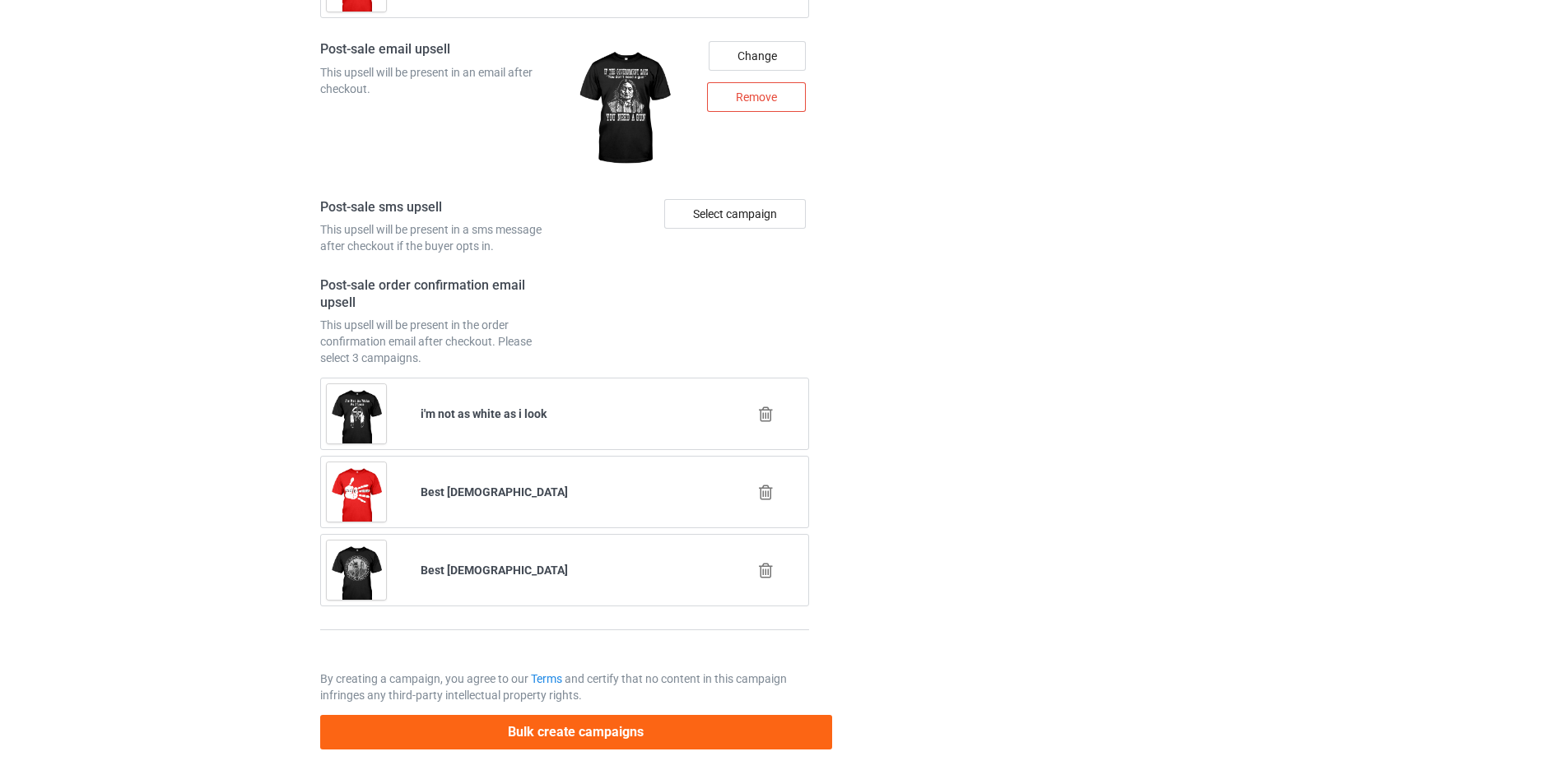
scroll to position [2473, 0]
click at [581, 734] on button "Bulk create campaigns" at bounding box center [576, 732] width 512 height 34
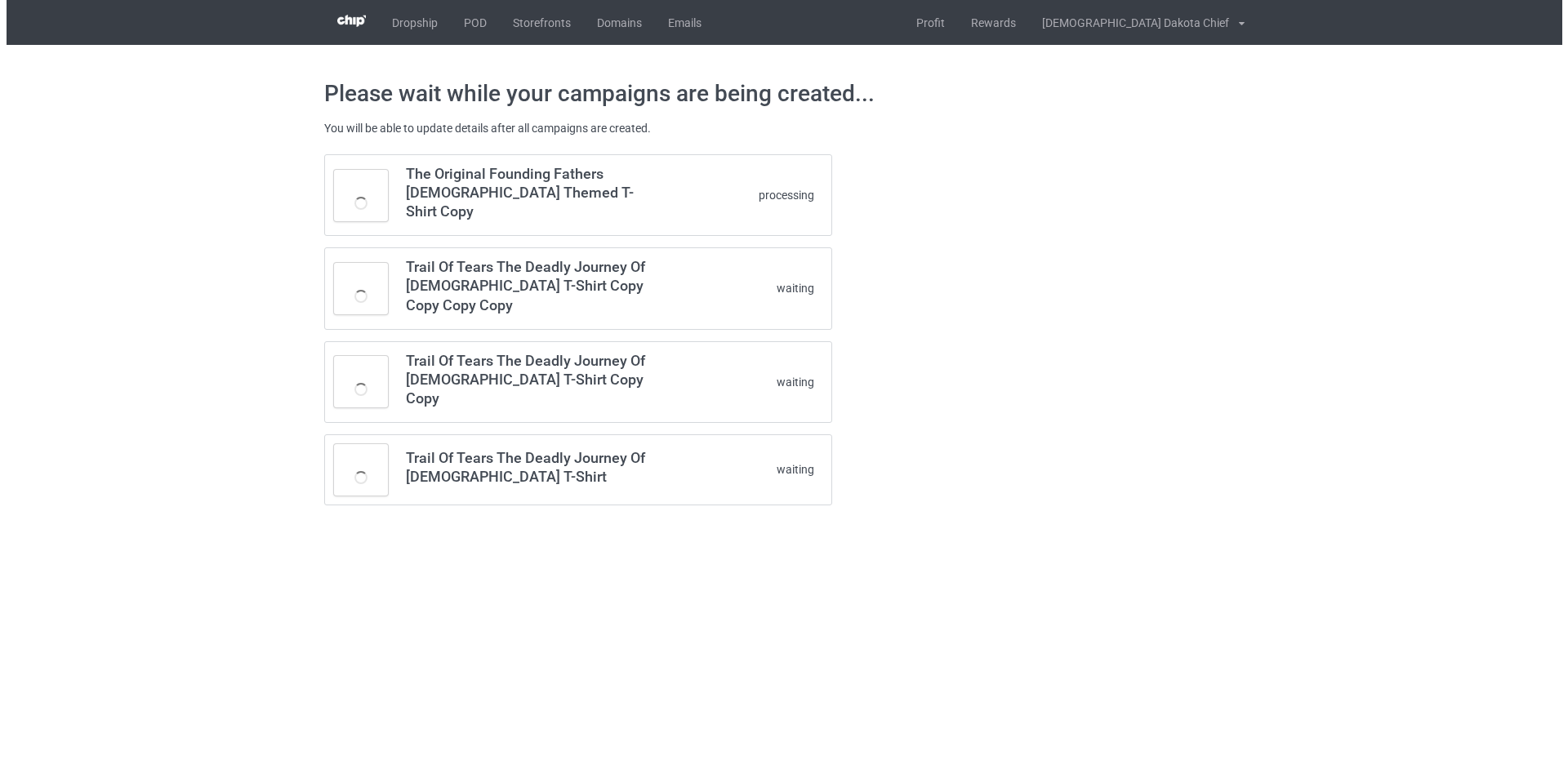
scroll to position [0, 0]
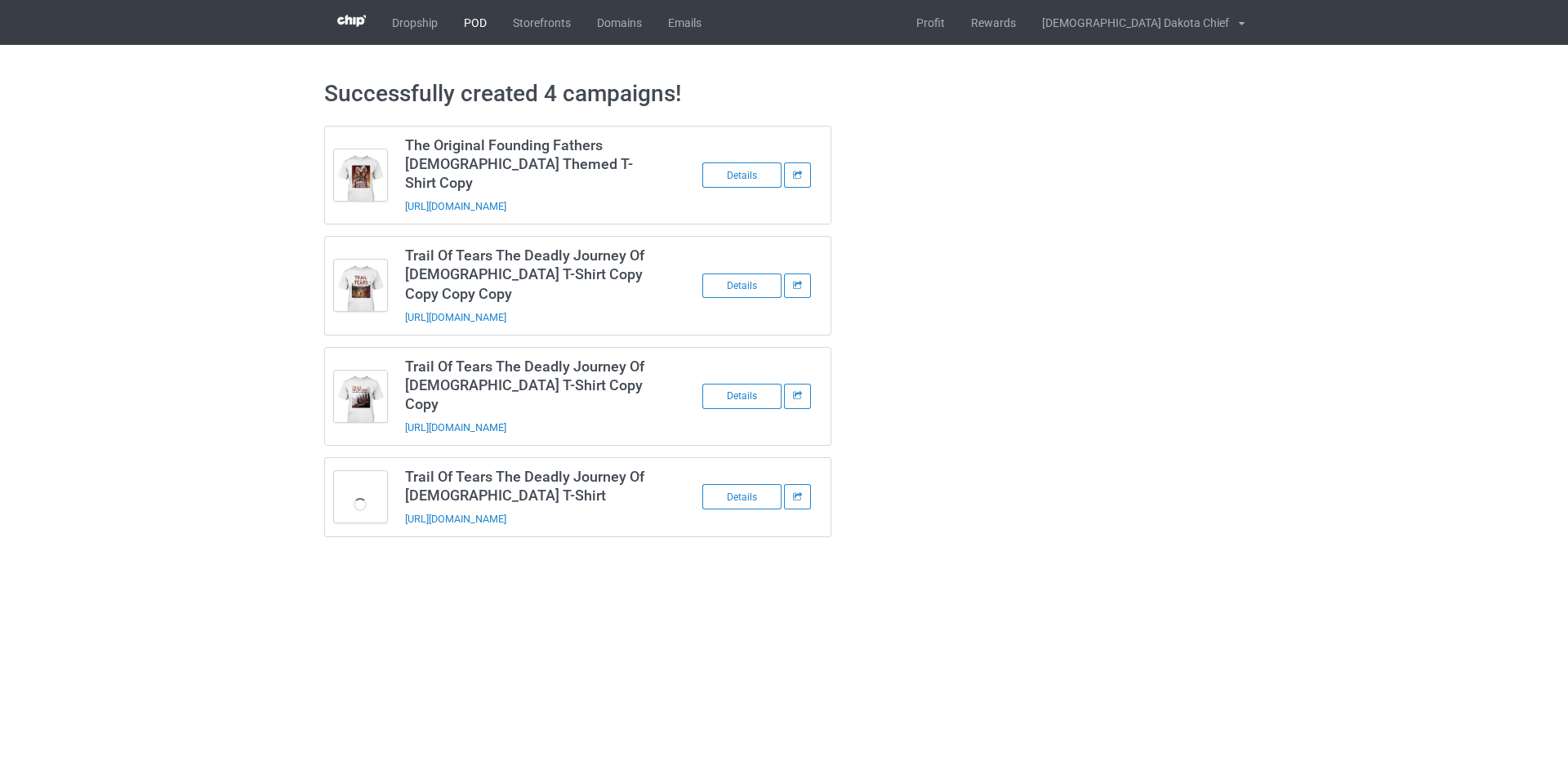
click at [479, 25] on link "POD" at bounding box center [475, 22] width 49 height 45
